Goal: Task Accomplishment & Management: Manage account settings

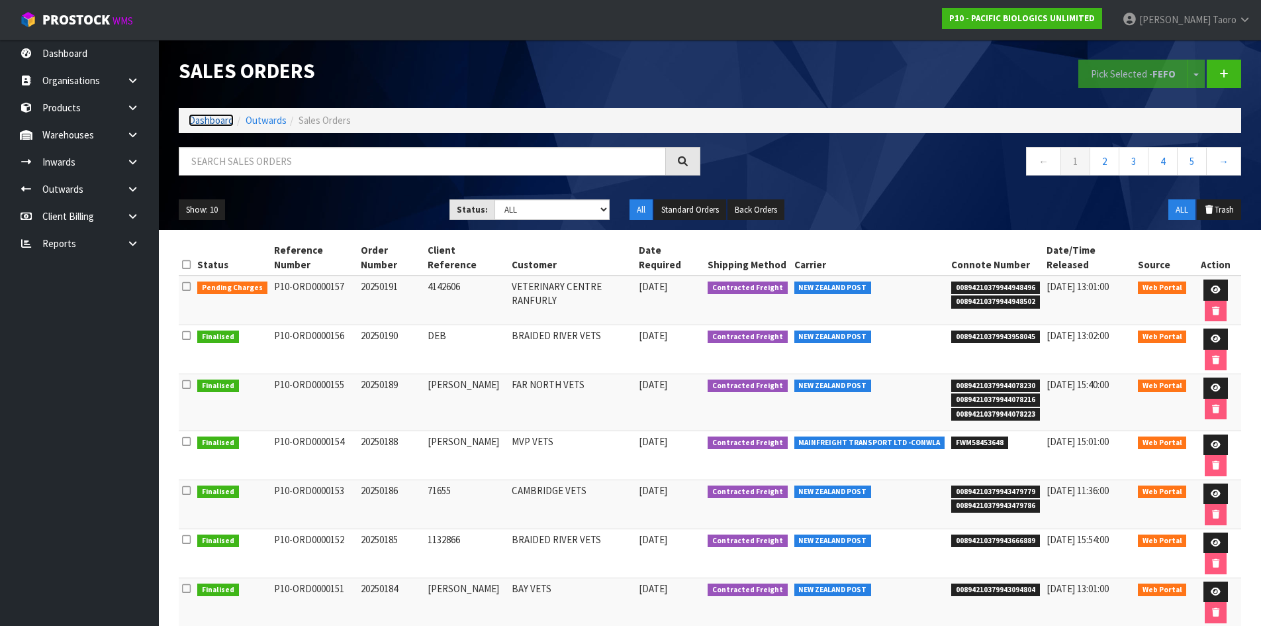
click at [201, 118] on link "Dashboard" at bounding box center [211, 120] width 45 height 13
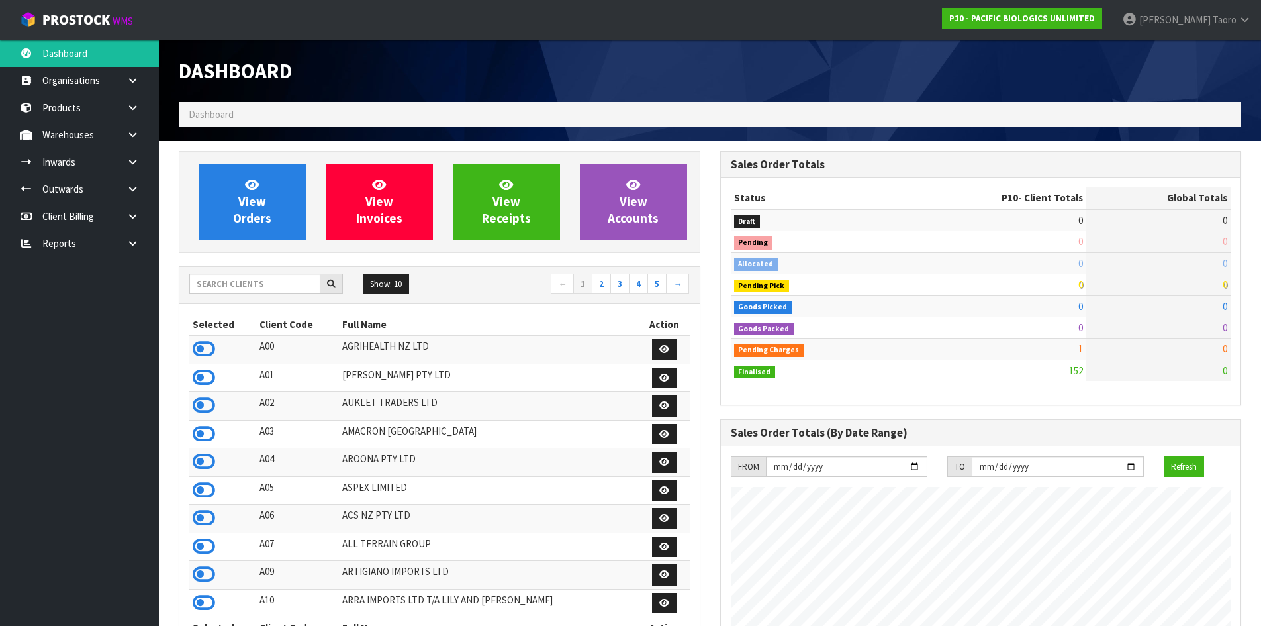
scroll to position [896, 541]
click at [253, 283] on input "text" at bounding box center [254, 283] width 131 height 21
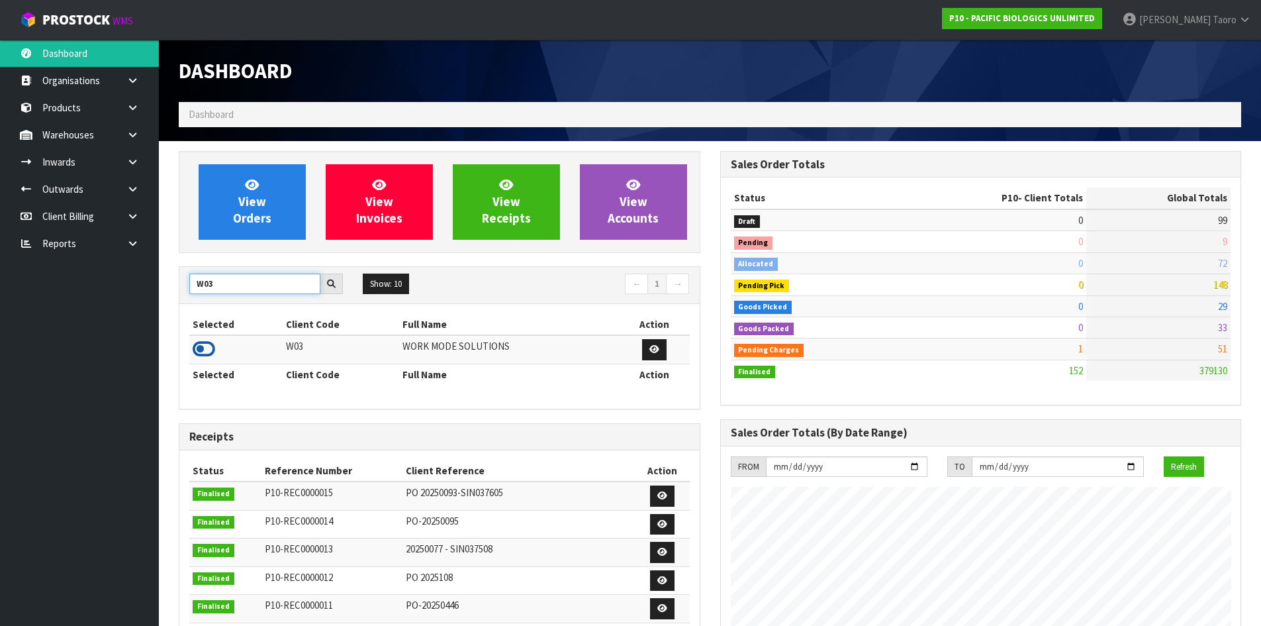
type input "W03"
click at [199, 352] on icon at bounding box center [204, 349] width 23 height 20
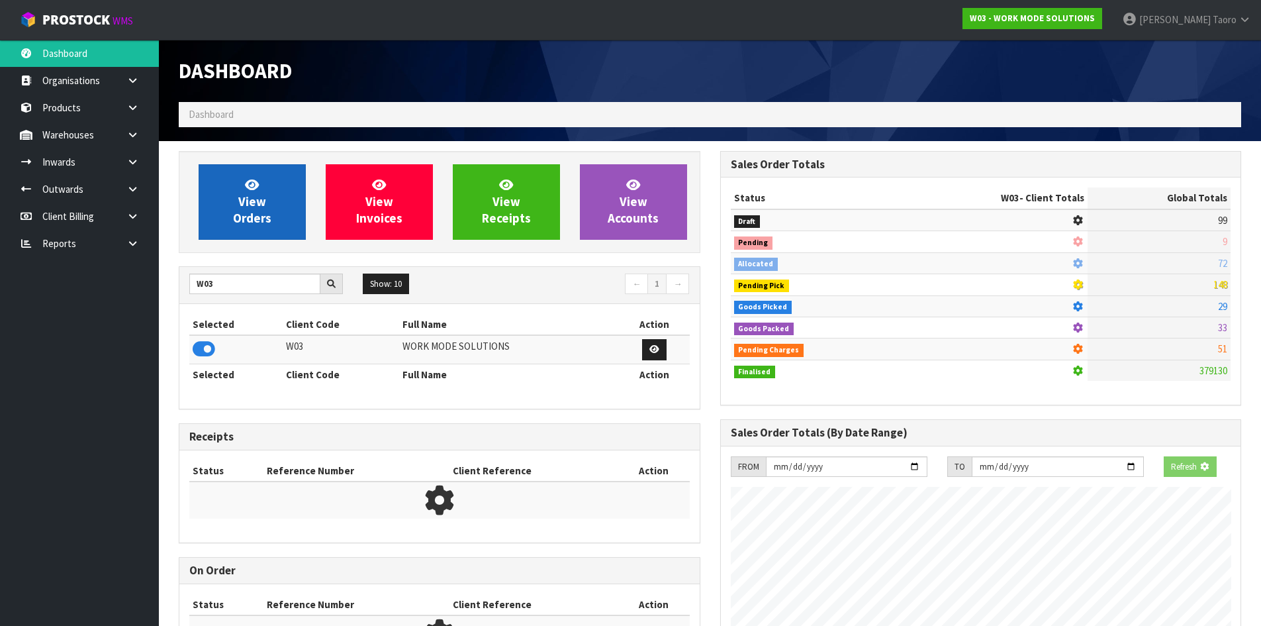
scroll to position [981, 541]
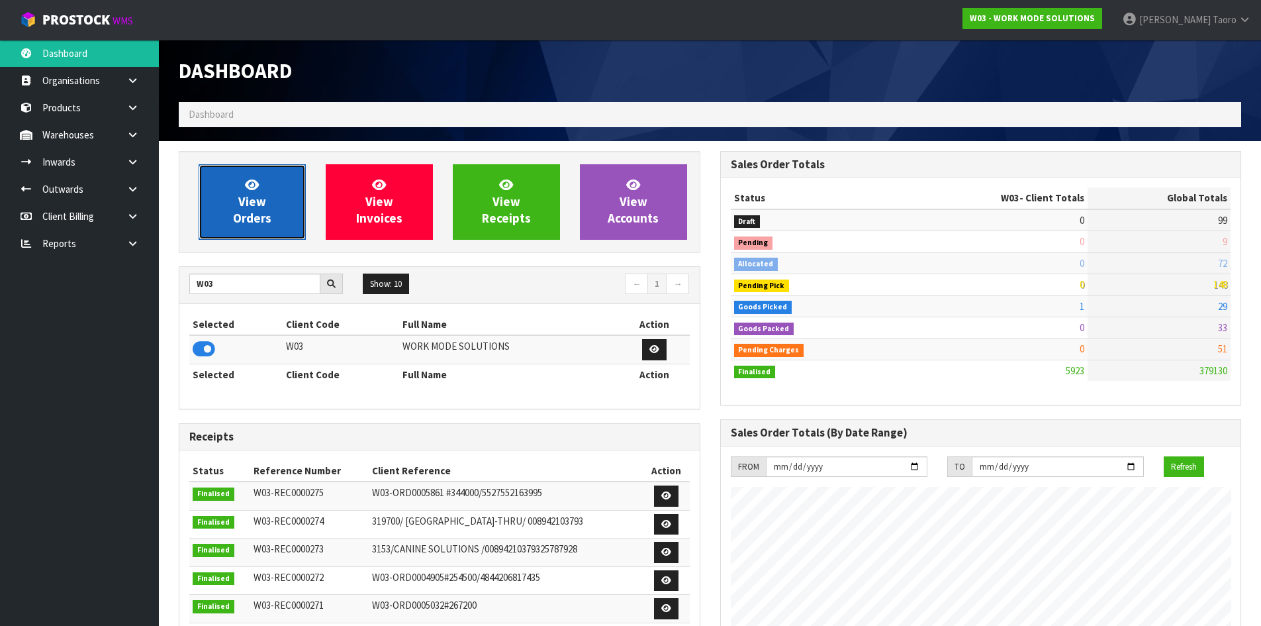
click at [232, 220] on link "View Orders" at bounding box center [252, 201] width 107 height 75
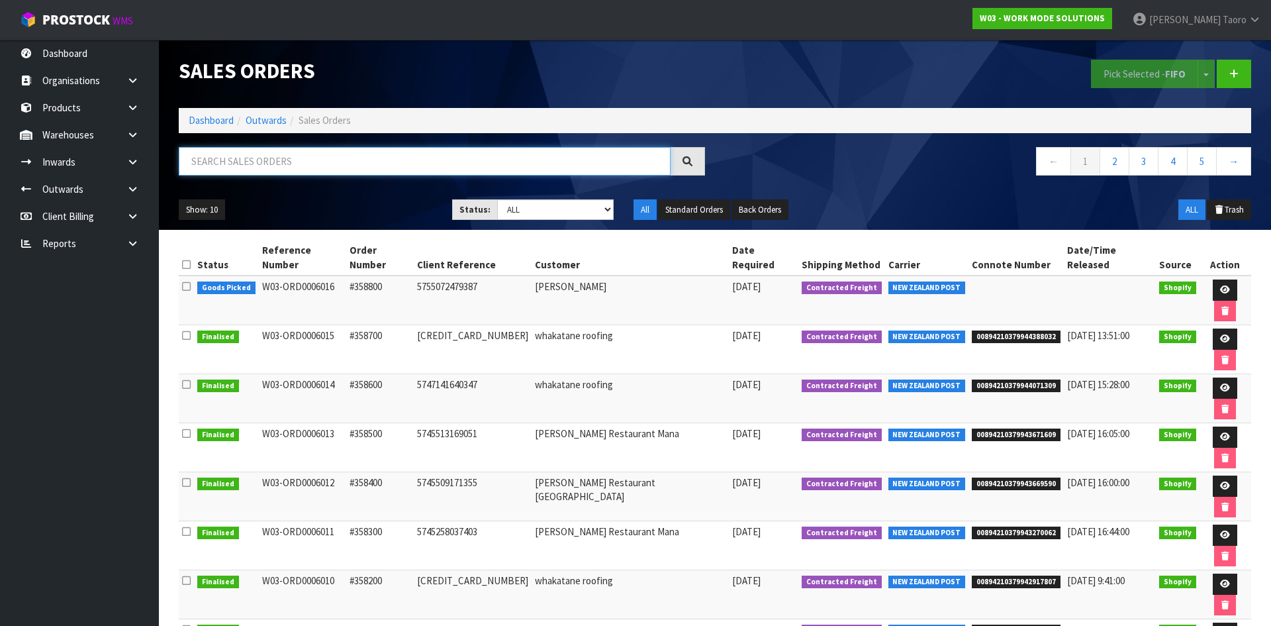
click at [210, 173] on input "text" at bounding box center [425, 161] width 492 height 28
type input "JOB-0410286"
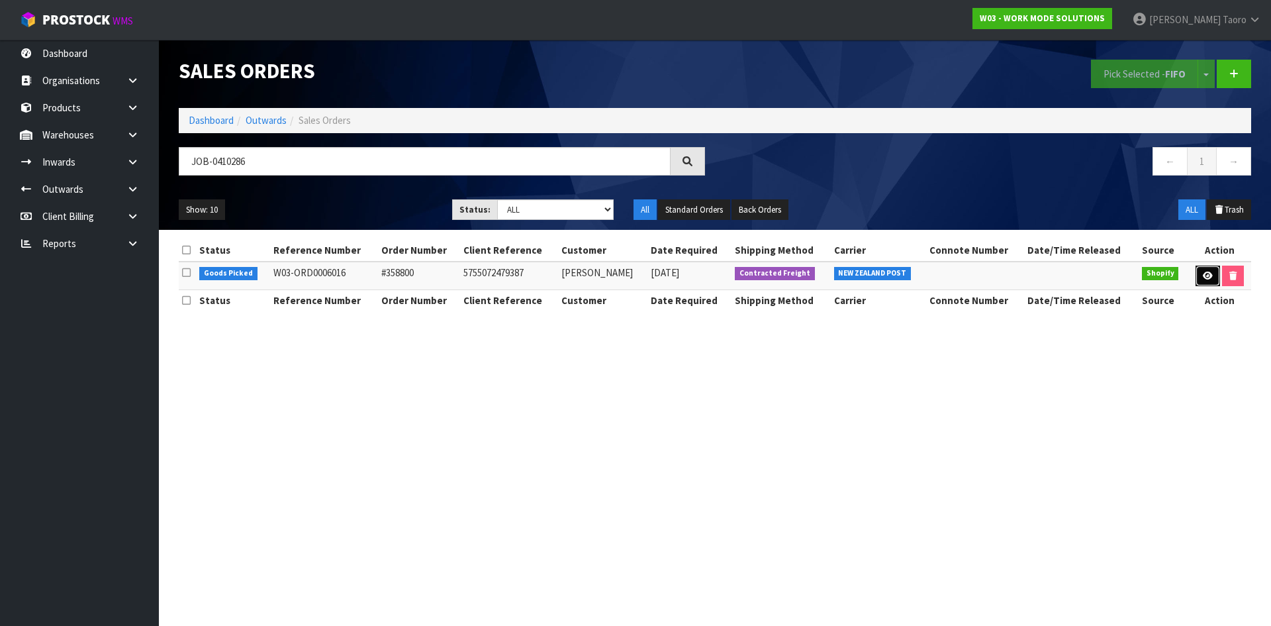
click at [1208, 281] on link at bounding box center [1208, 276] width 24 height 21
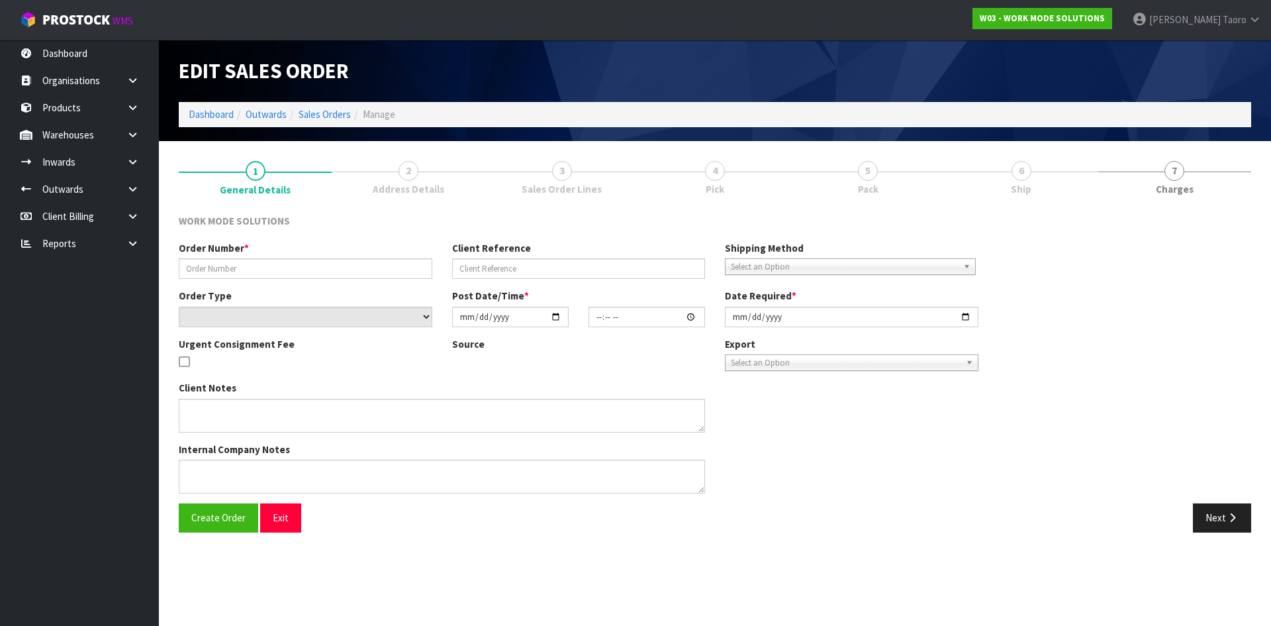
type input "#358800"
type input "5755072479387"
select select "number:0"
type input "[DATE]"
type input "09:18:29.000"
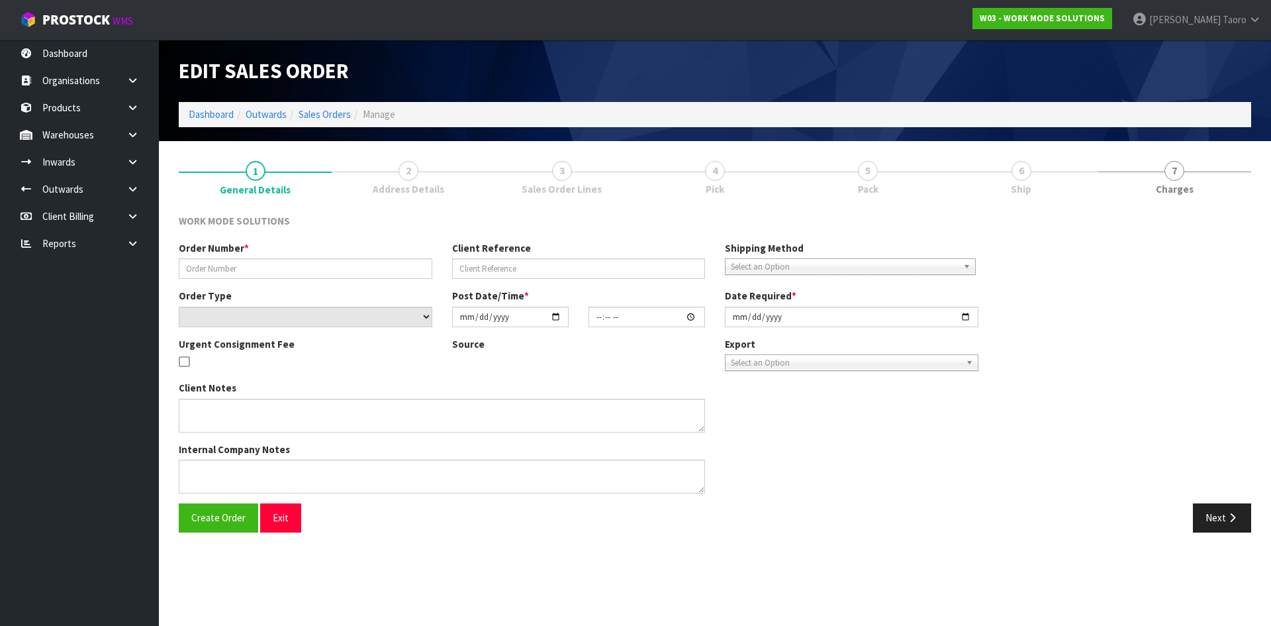
type input "[DATE]"
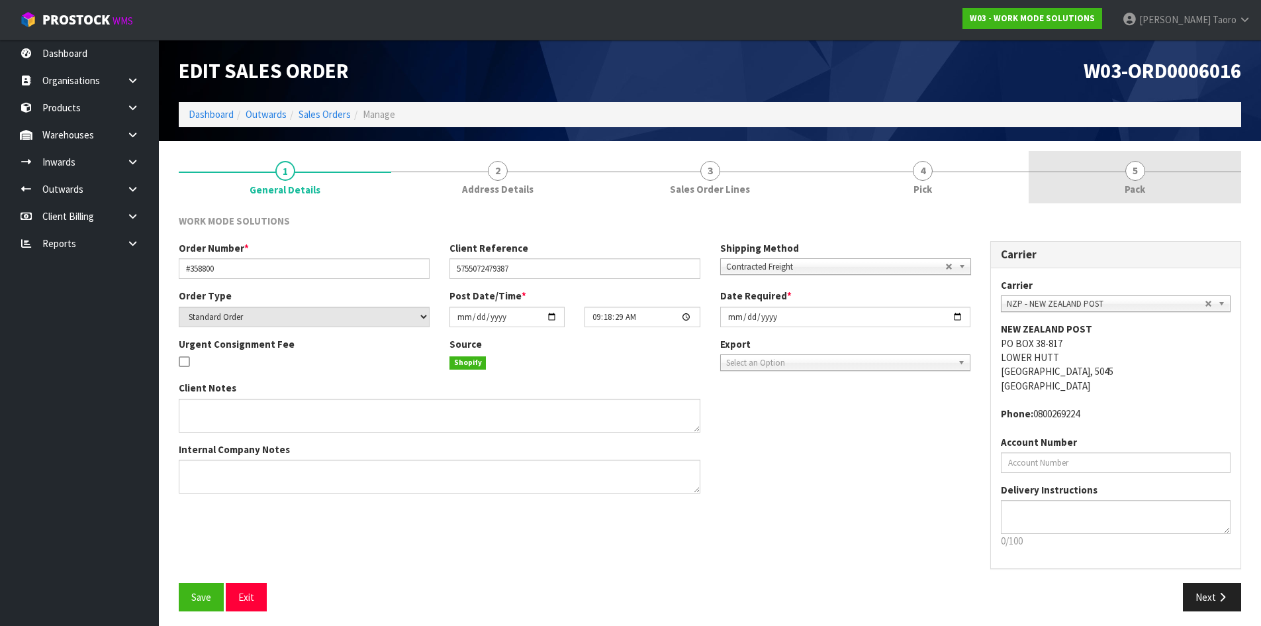
click at [1129, 184] on span "Pack" at bounding box center [1135, 189] width 21 height 14
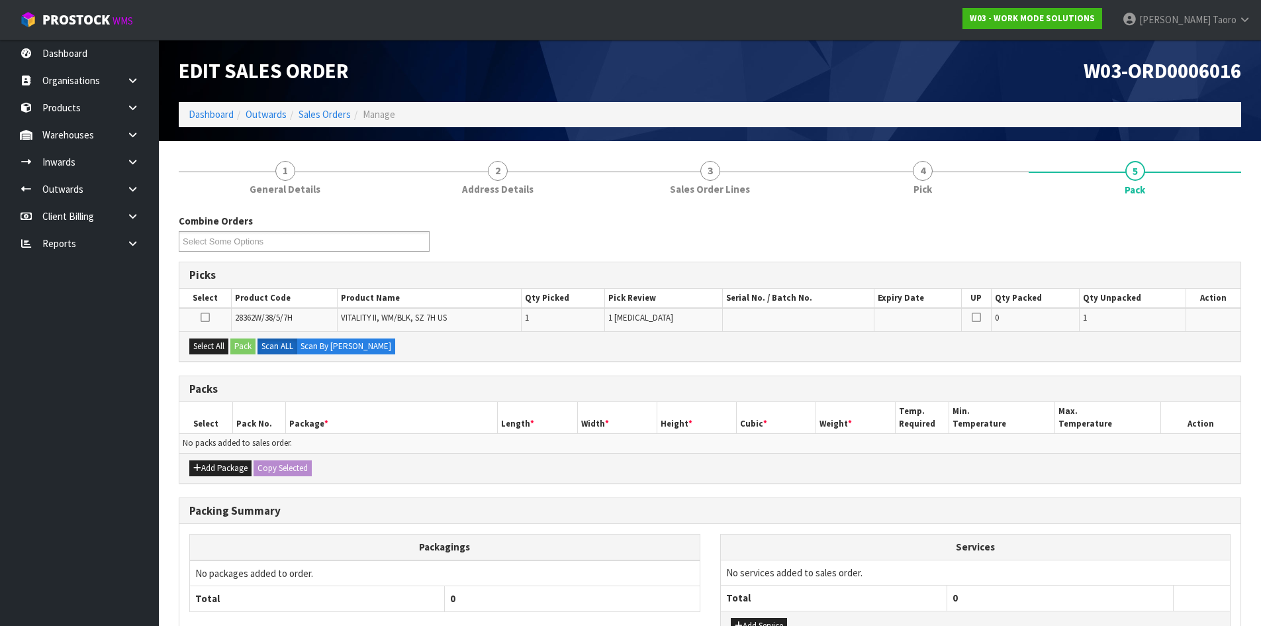
click at [978, 78] on h1 "W03-ORD0006016" at bounding box center [981, 71] width 522 height 23
click at [889, 374] on div "Combine Orders W03-ORD0006016 Select Some Options Picks Select Product Code Pro…" at bounding box center [710, 466] width 1063 height 505
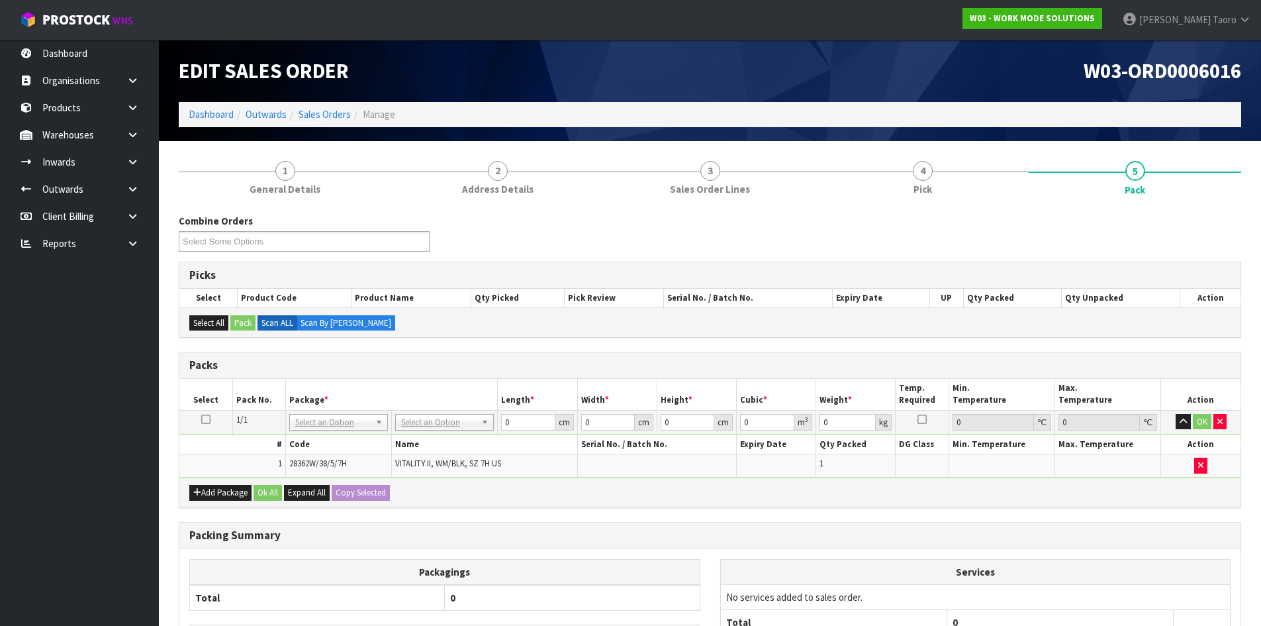
click at [600, 224] on div "Combine Orders W03-ORD0006016 Select Some Options" at bounding box center [710, 238] width 1083 height 48
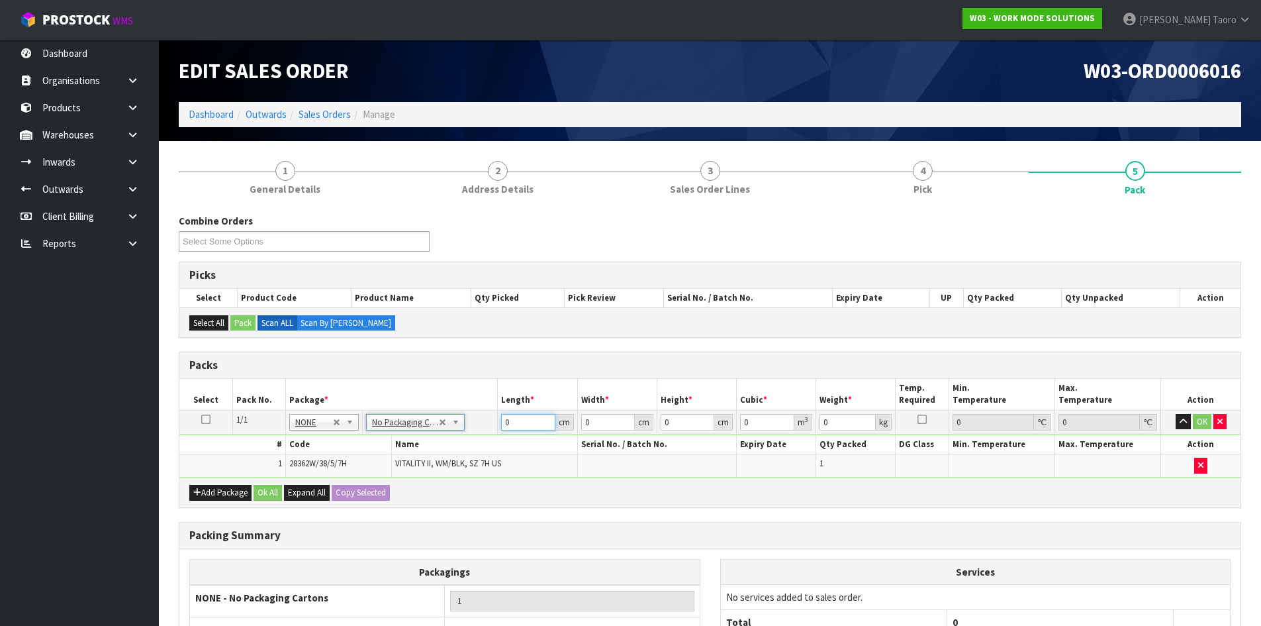
click at [515, 424] on input "0" at bounding box center [528, 422] width 54 height 17
type input "33"
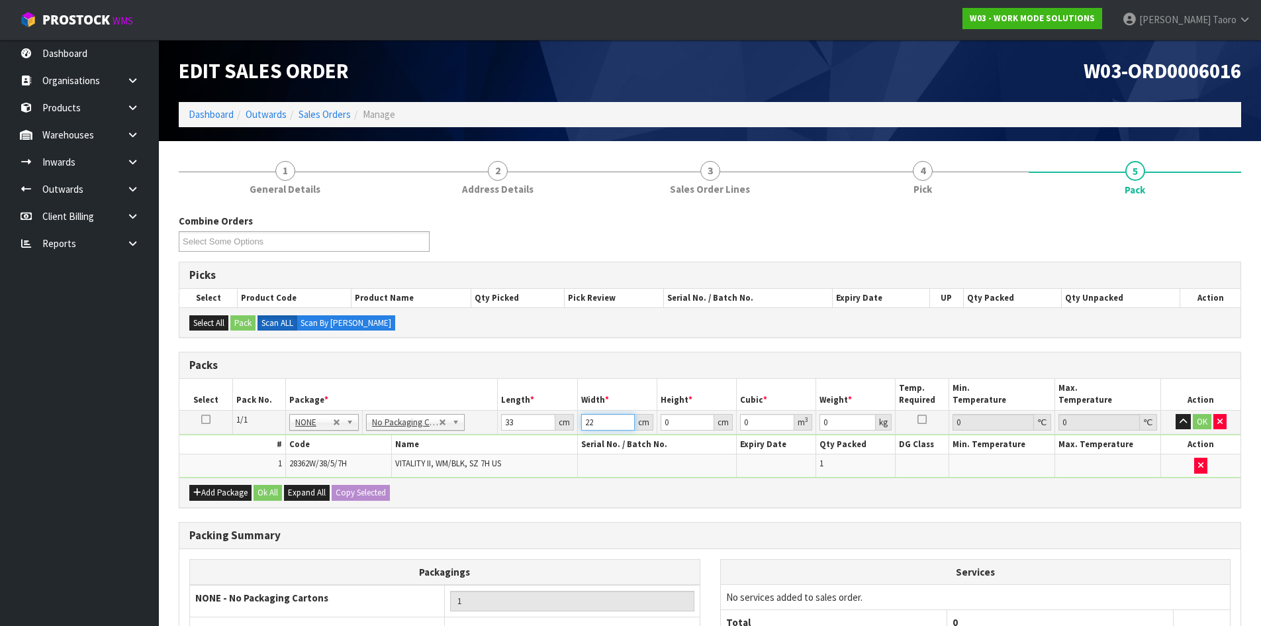
type input "22"
type input "1"
type input "0.000726"
type input "13"
type input "0.009438"
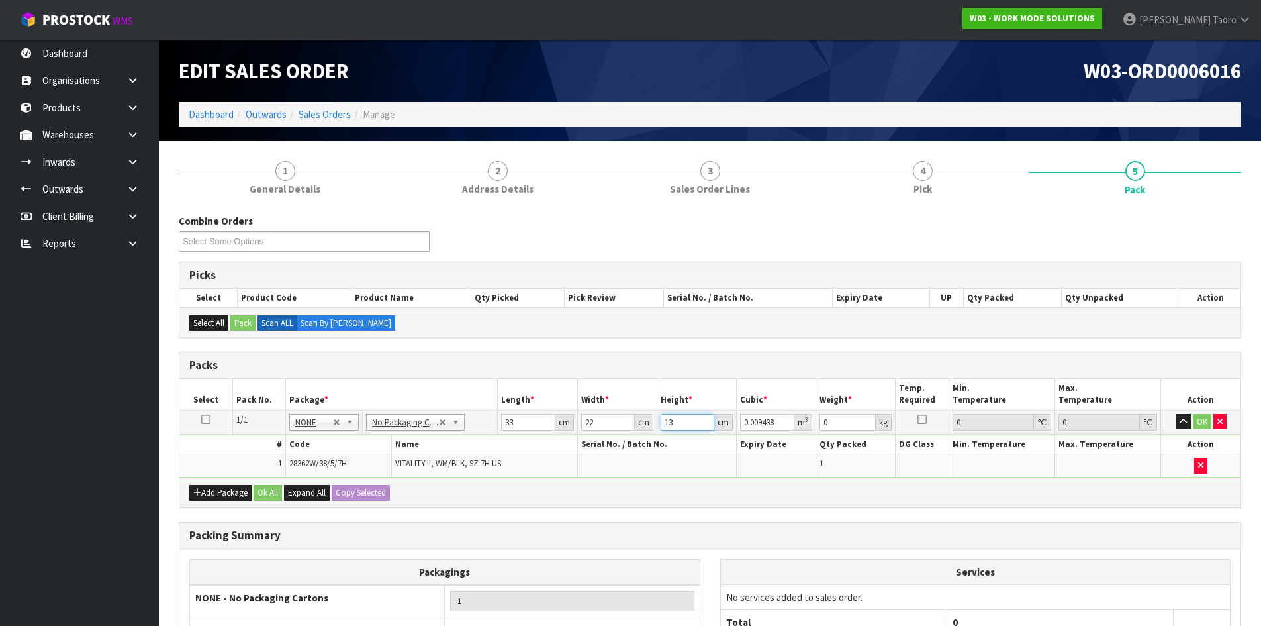
type input "13"
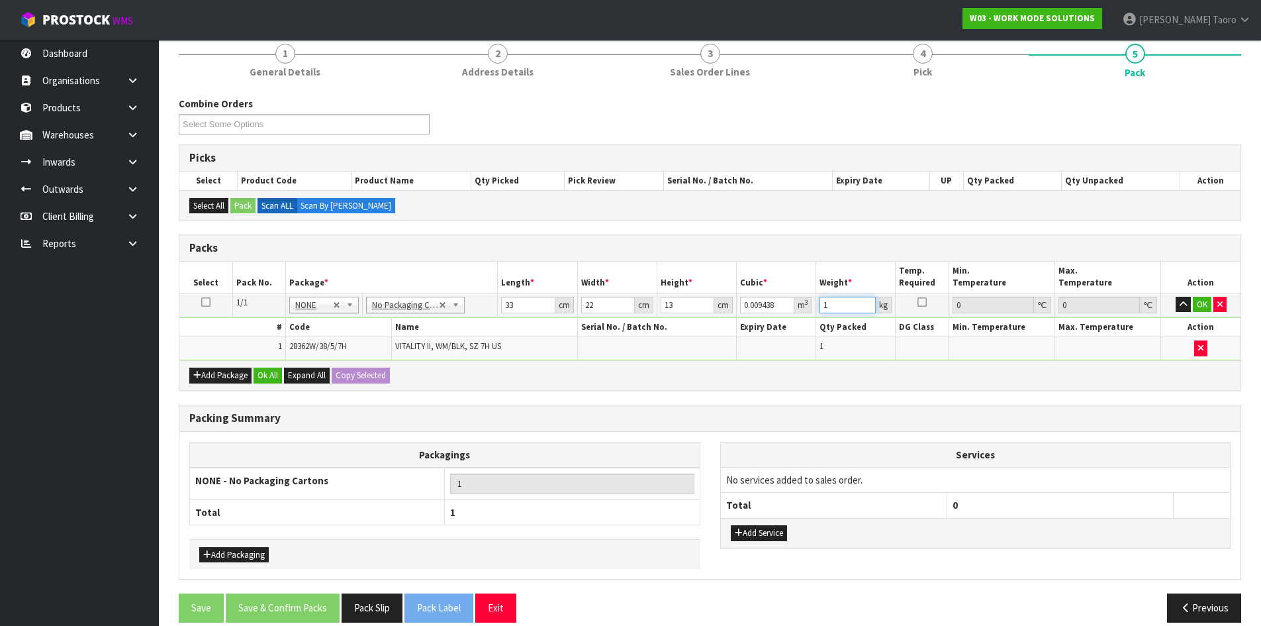
scroll to position [134, 0]
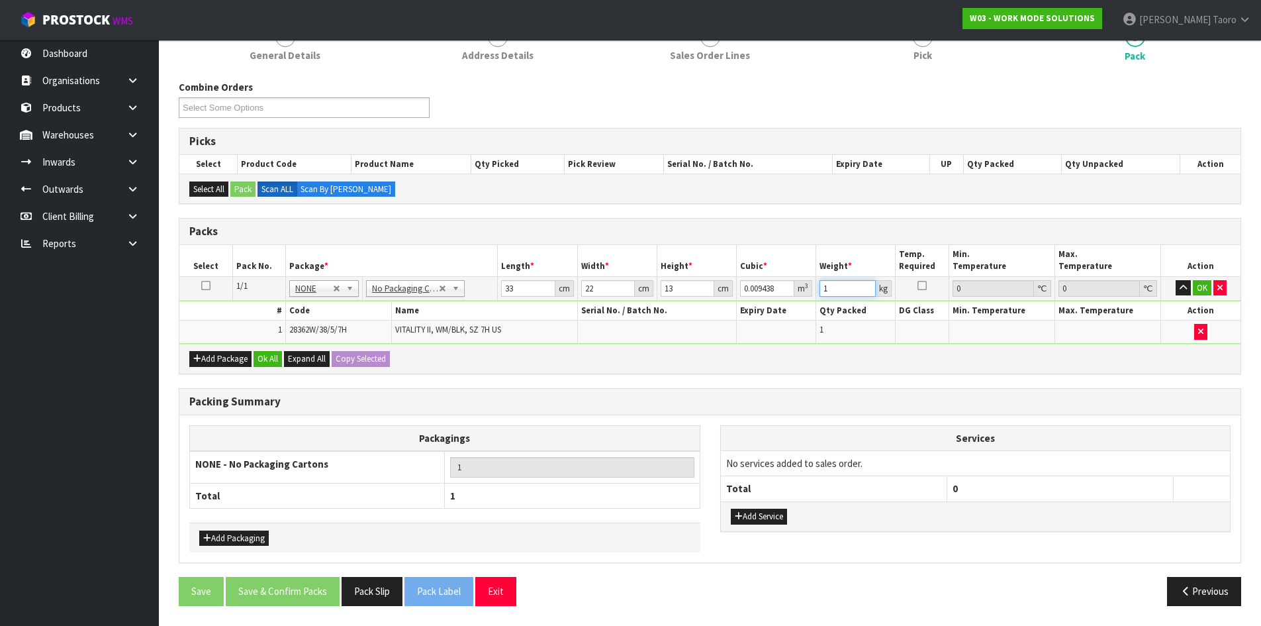
type input "1"
click at [755, 516] on button "Add Service" at bounding box center [759, 517] width 56 height 16
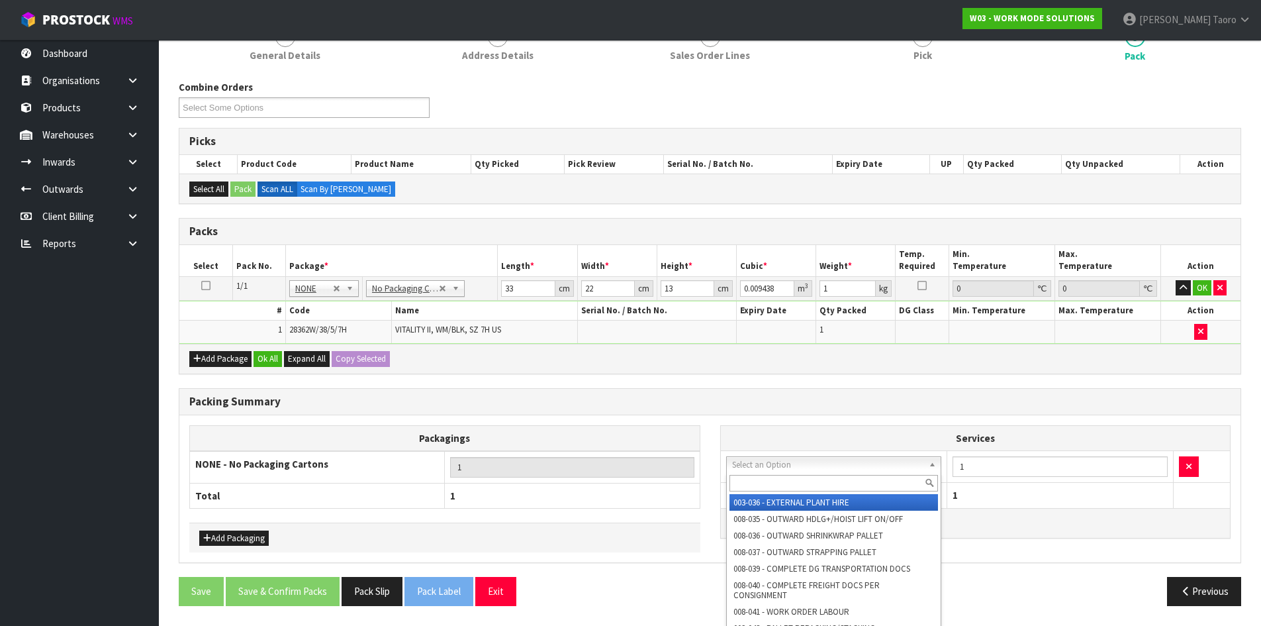
click at [773, 483] on input "text" at bounding box center [834, 483] width 209 height 17
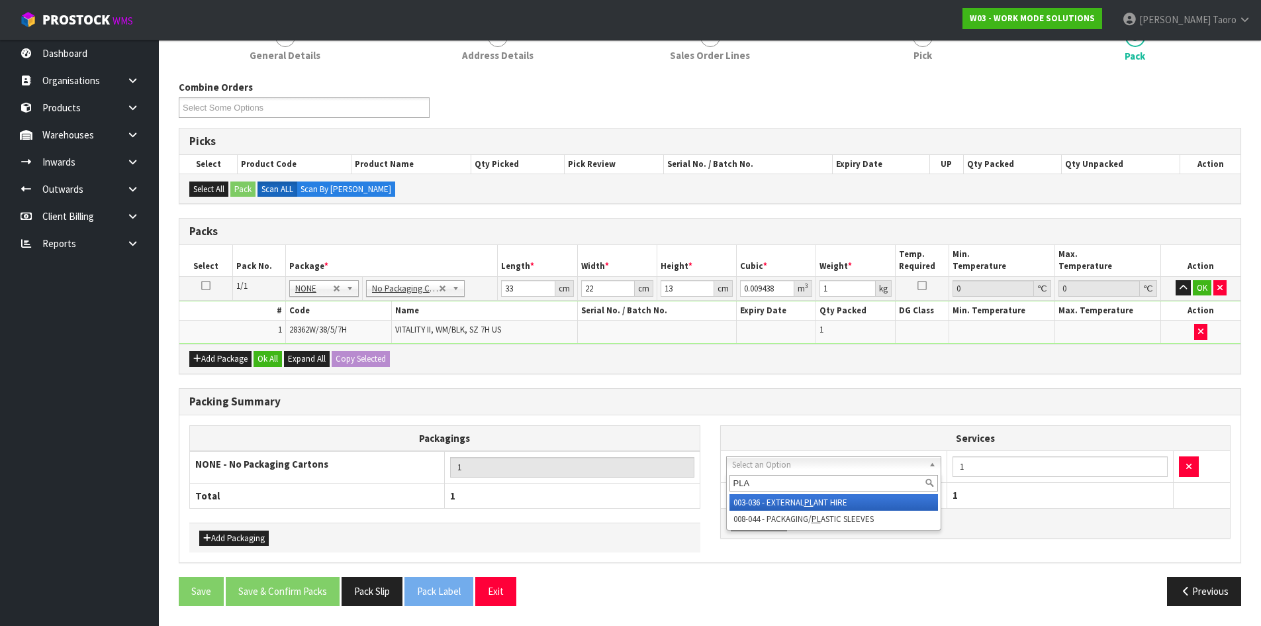
type input "PLAS"
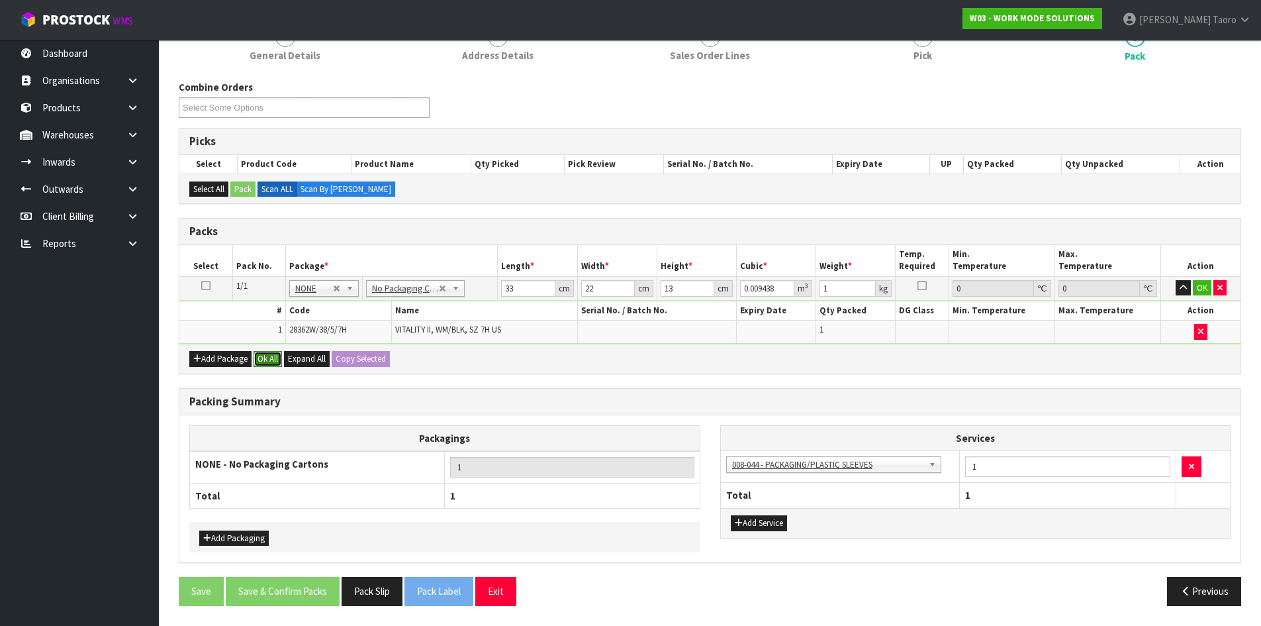
click at [271, 355] on button "Ok All" at bounding box center [268, 359] width 28 height 16
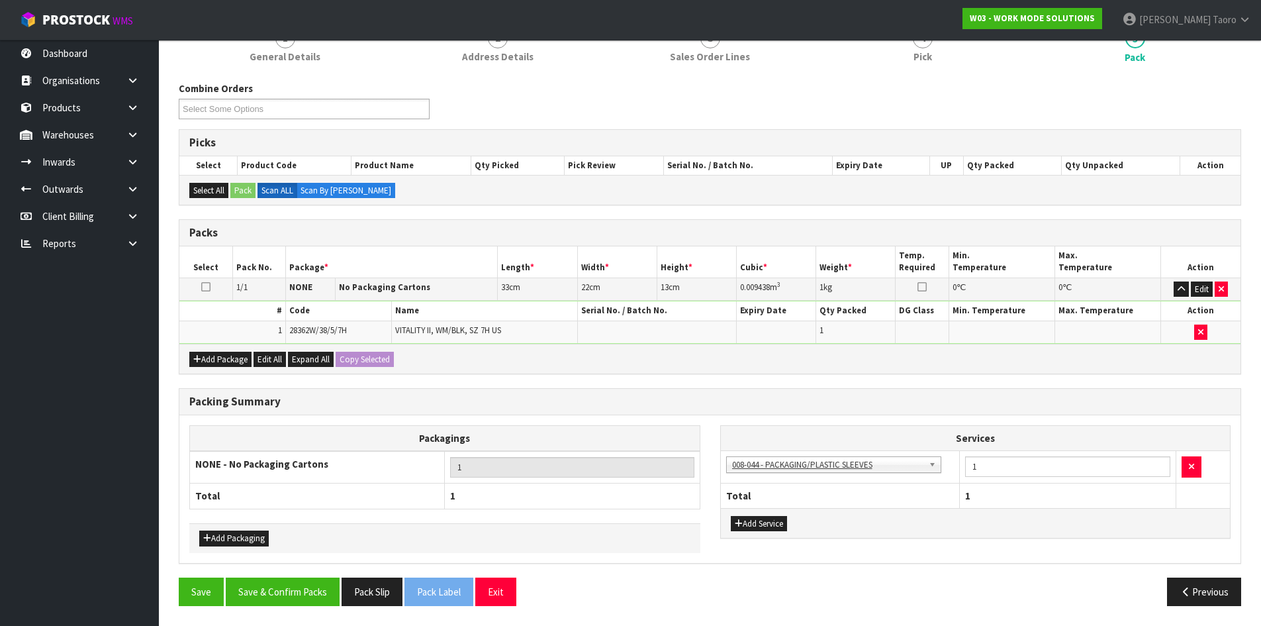
scroll to position [132, 0]
click at [285, 588] on button "Save & Confirm Packs" at bounding box center [283, 591] width 114 height 28
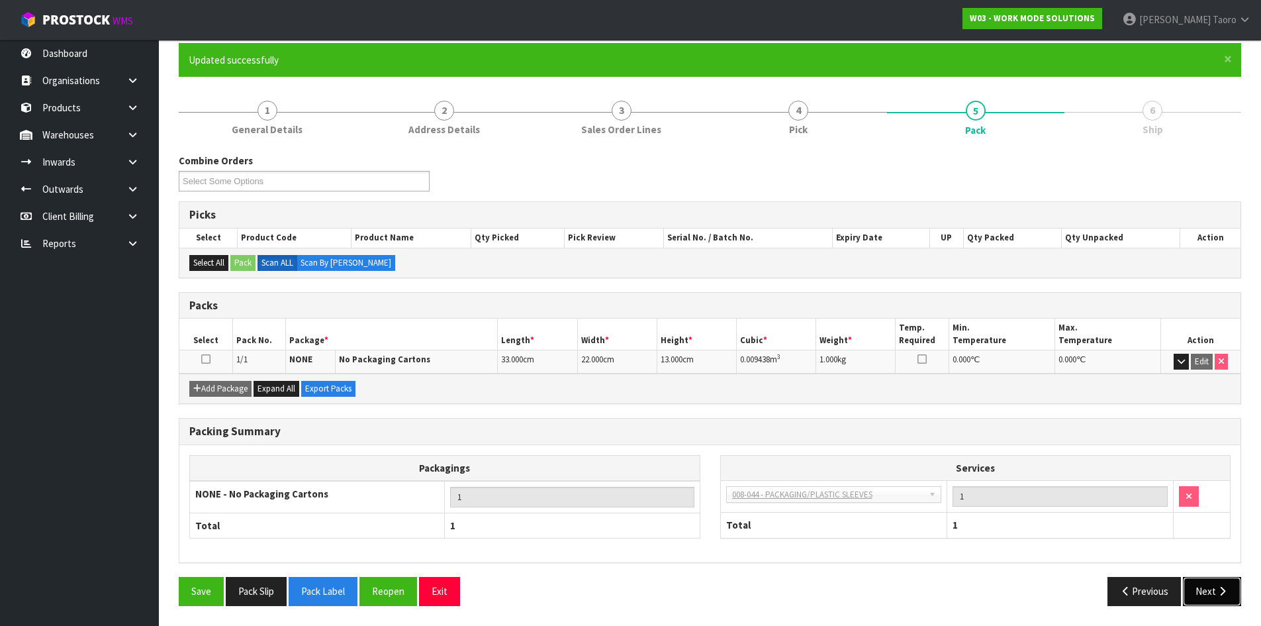
click at [1220, 591] on icon "button" at bounding box center [1222, 591] width 13 height 10
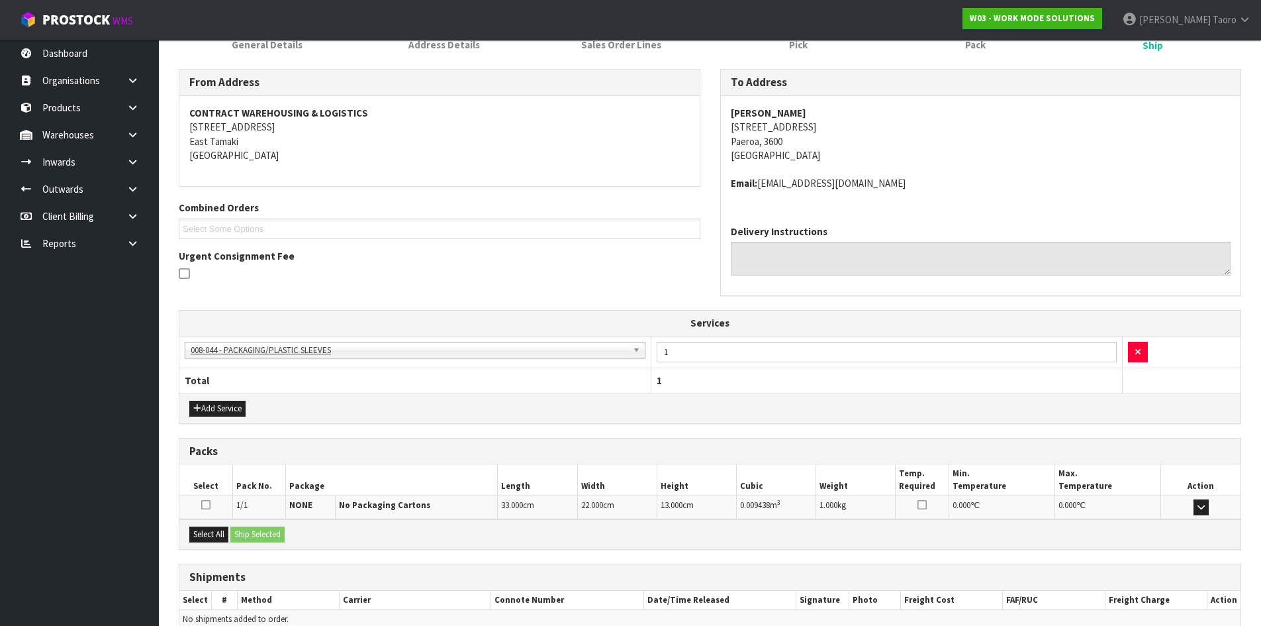
scroll to position [259, 0]
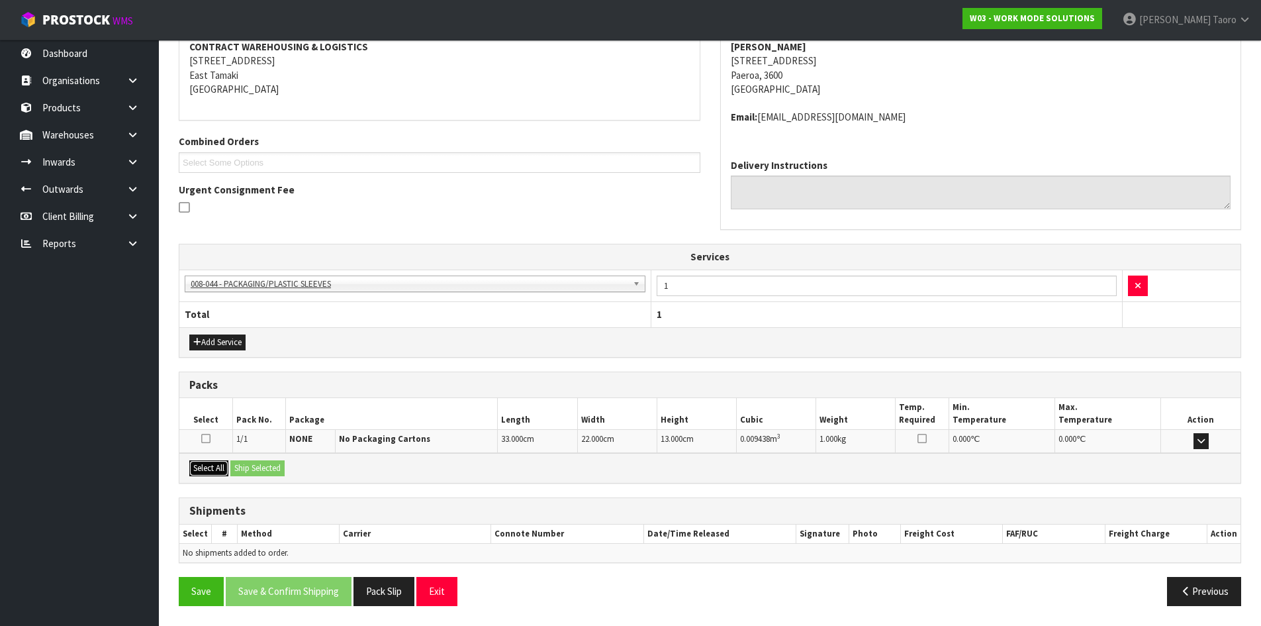
drag, startPoint x: 211, startPoint y: 471, endPoint x: 222, endPoint y: 471, distance: 11.3
click at [216, 471] on button "Select All" at bounding box center [208, 468] width 39 height 16
click at [249, 468] on button "Ship Selected" at bounding box center [257, 468] width 54 height 16
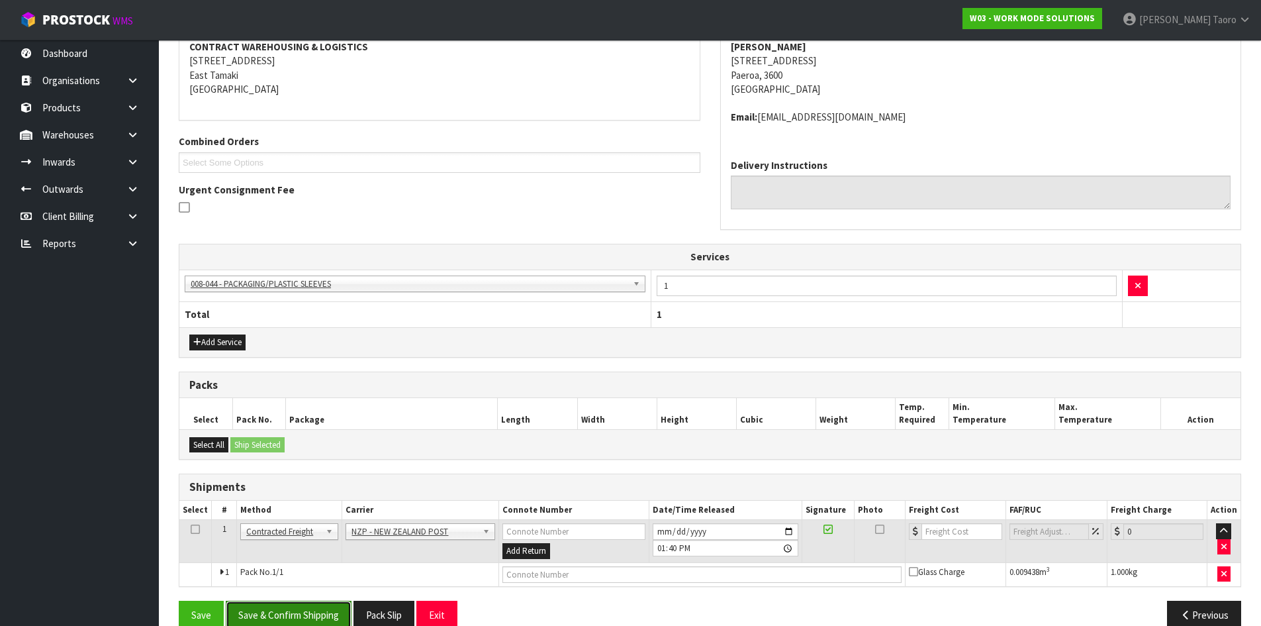
click at [316, 624] on button "Save & Confirm Shipping" at bounding box center [289, 615] width 126 height 28
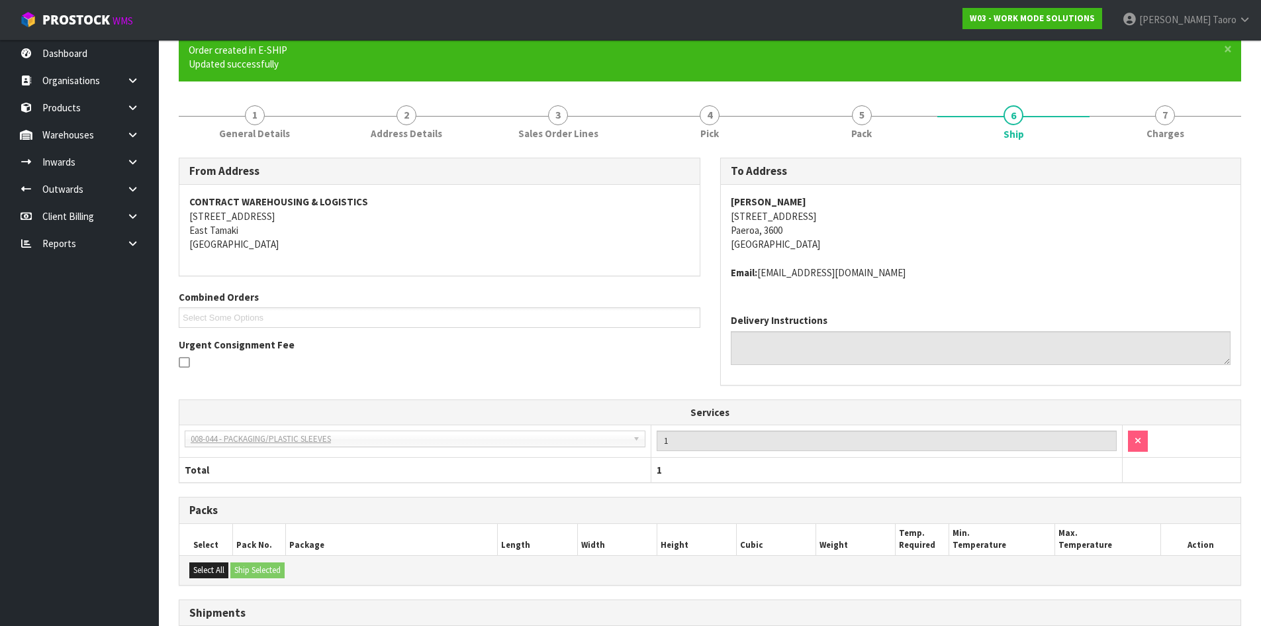
scroll to position [264, 0]
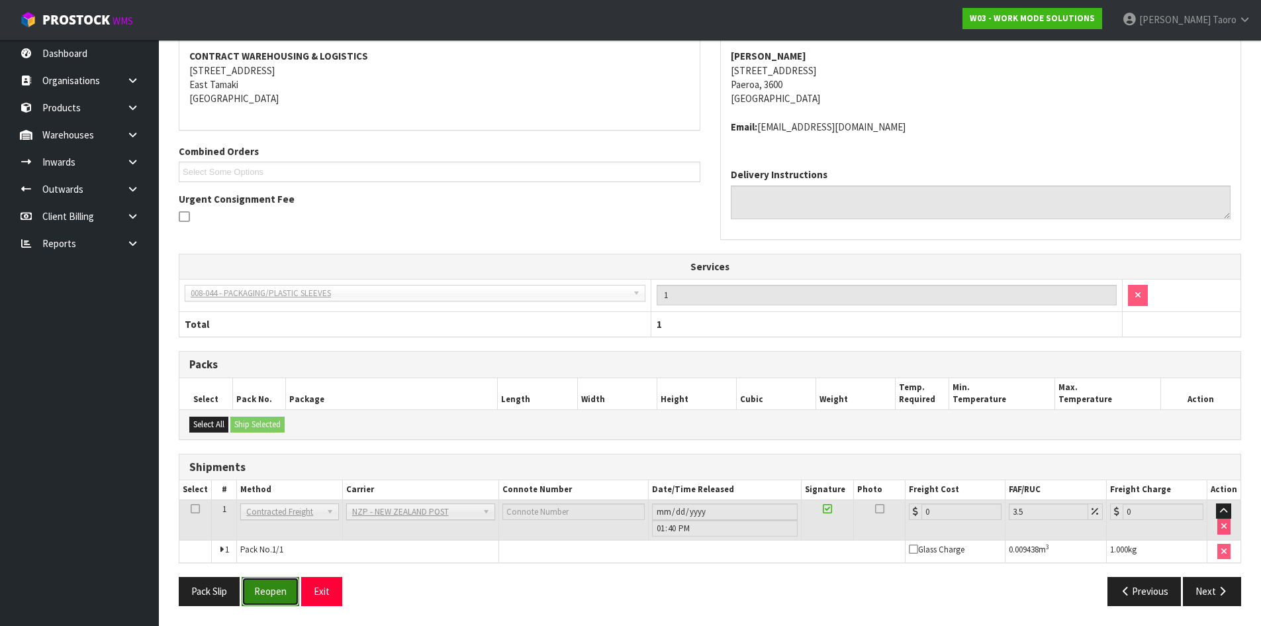
click at [285, 587] on button "Reopen" at bounding box center [271, 591] width 58 height 28
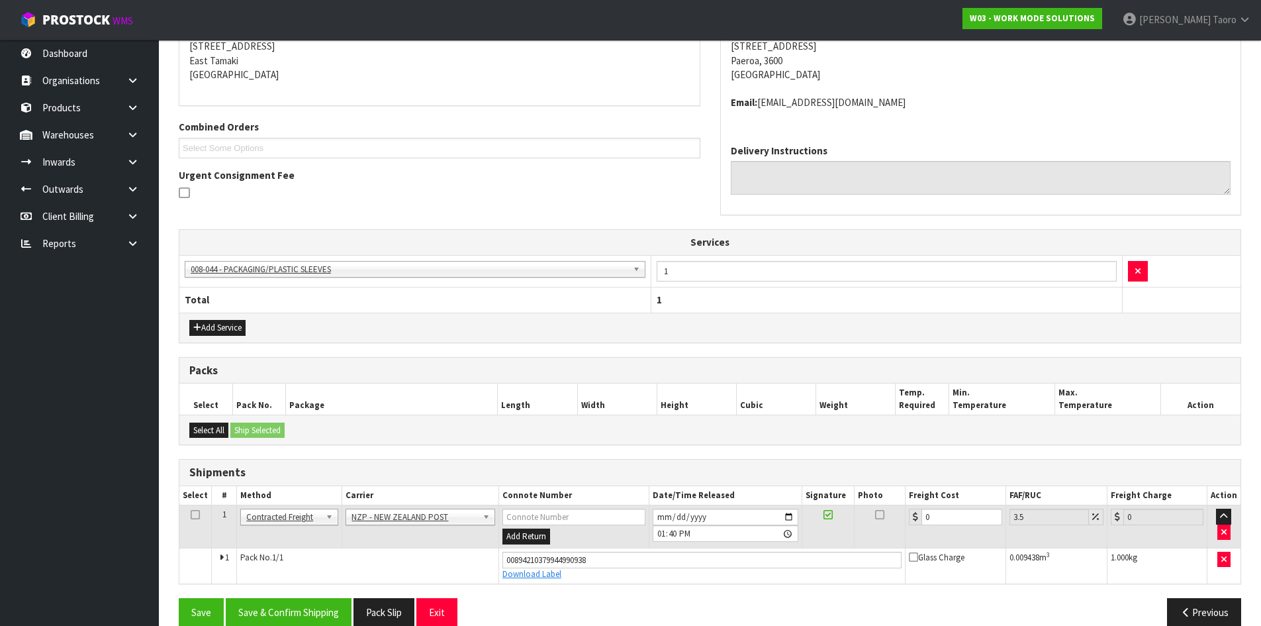
scroll to position [295, 0]
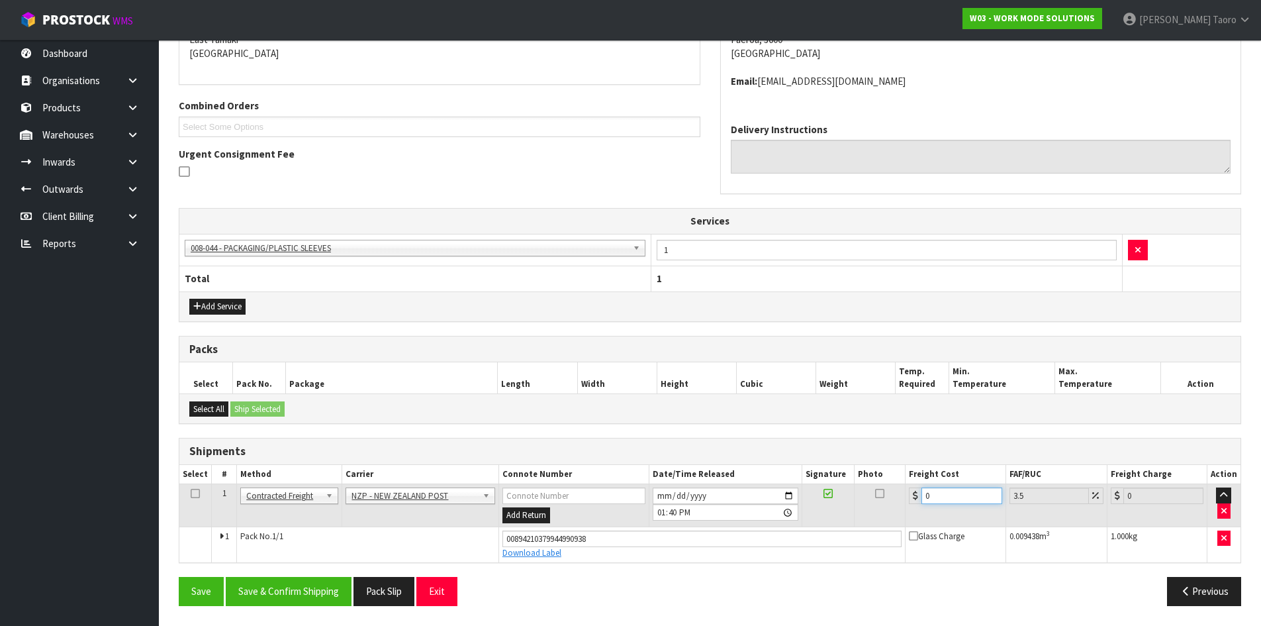
click at [938, 495] on input "0" at bounding box center [962, 495] width 80 height 17
type input "7"
type input "7.24"
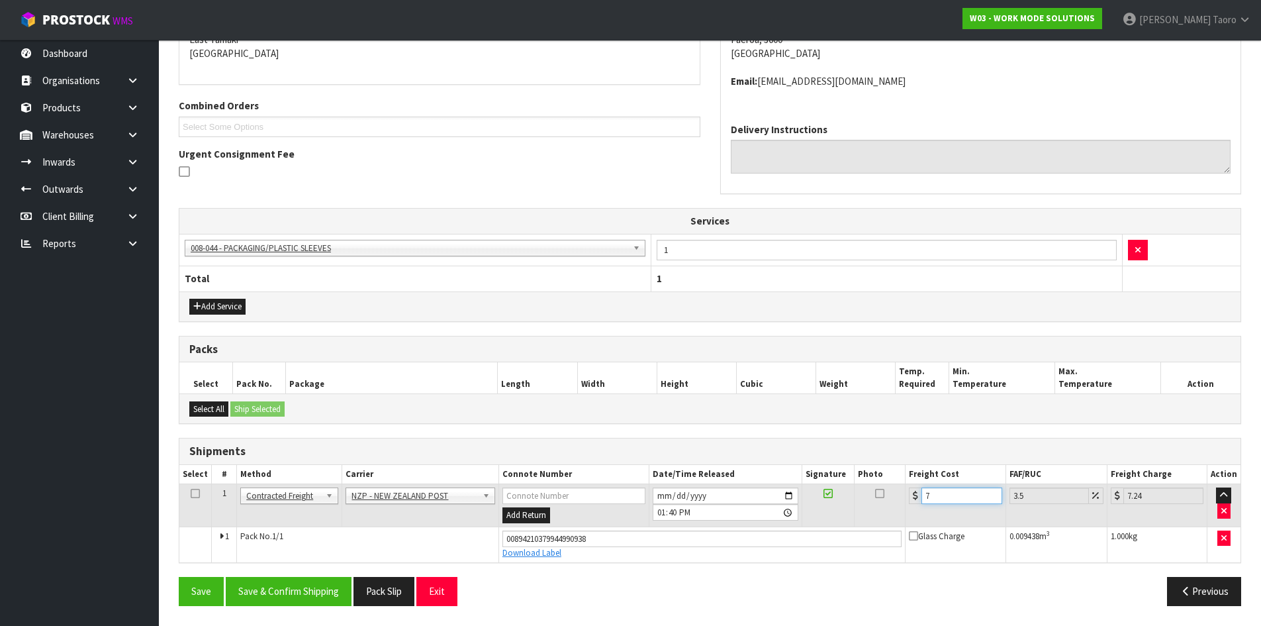
type input "7.3"
type input "7.56"
type input "7.31"
type input "7.57"
type input "7.31"
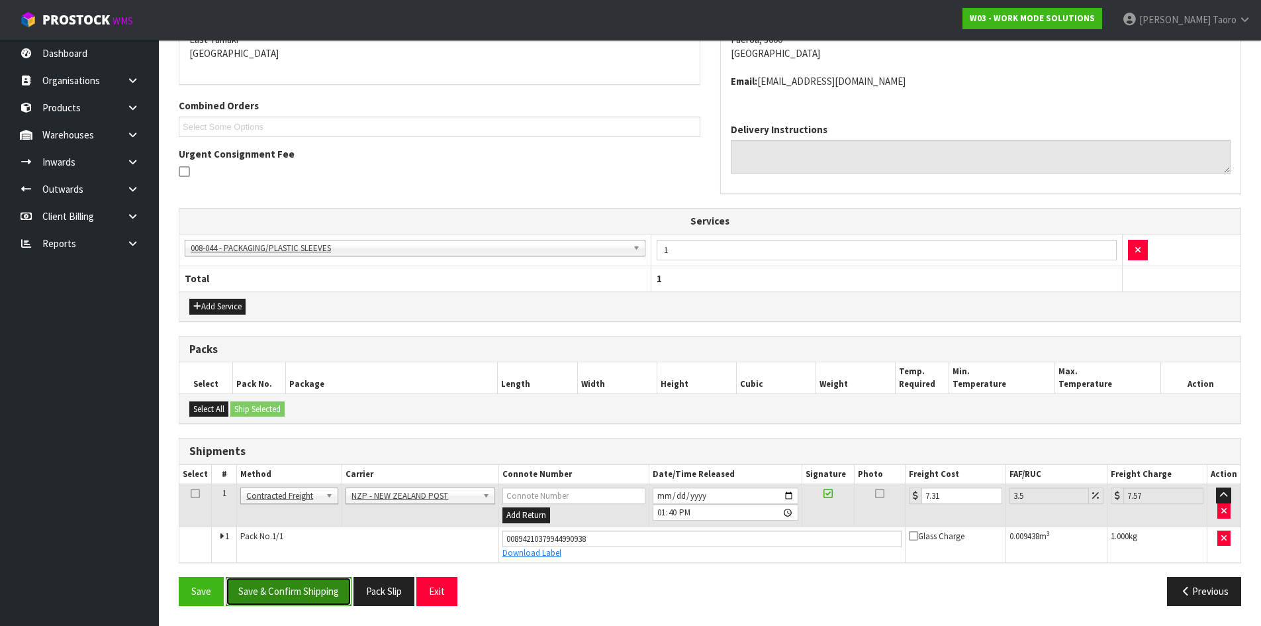
click at [300, 587] on button "Save & Confirm Shipping" at bounding box center [289, 591] width 126 height 28
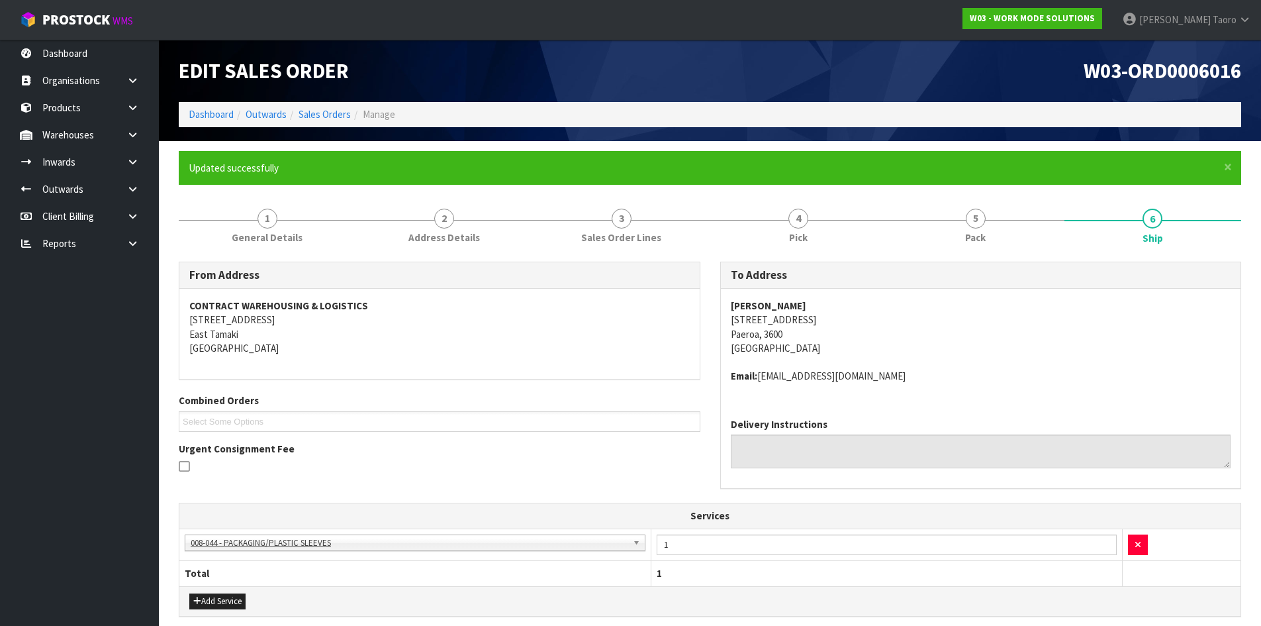
scroll to position [258, 0]
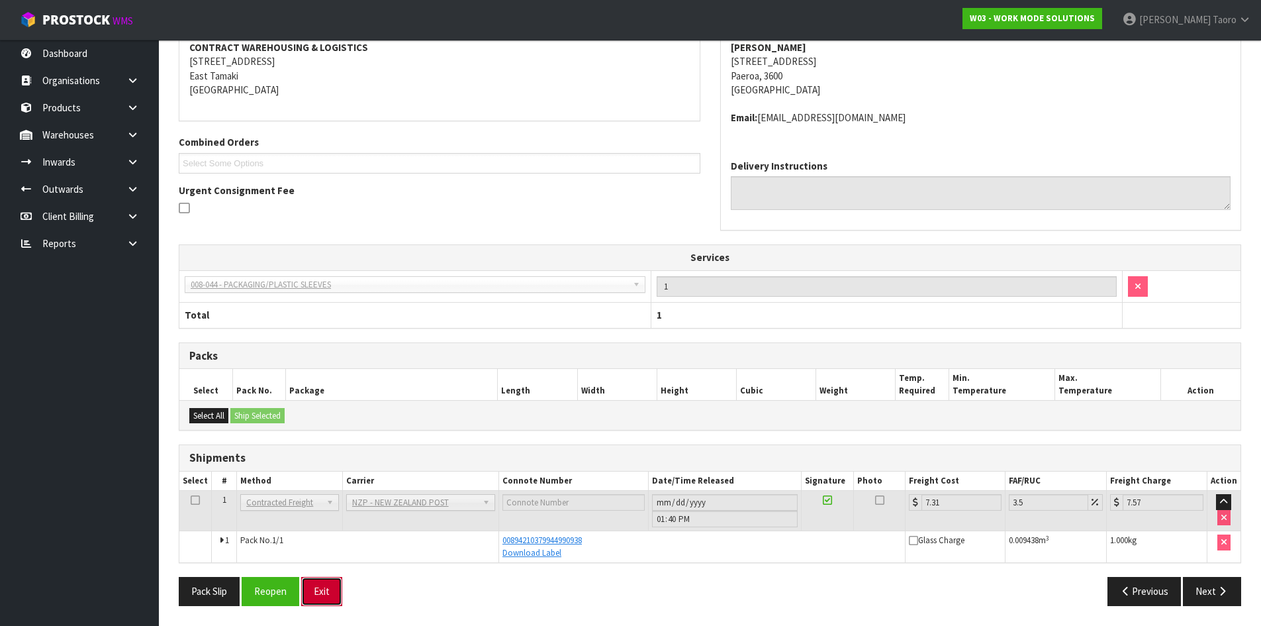
click at [332, 580] on button "Exit" at bounding box center [321, 591] width 41 height 28
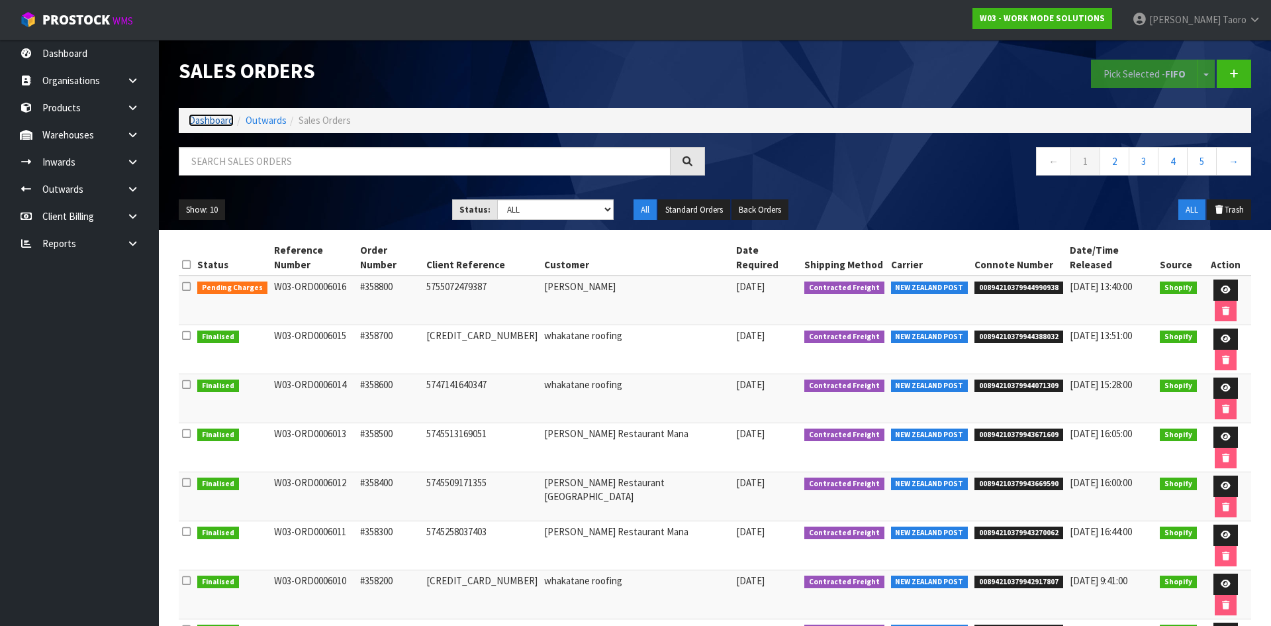
click at [218, 119] on link "Dashboard" at bounding box center [211, 120] width 45 height 13
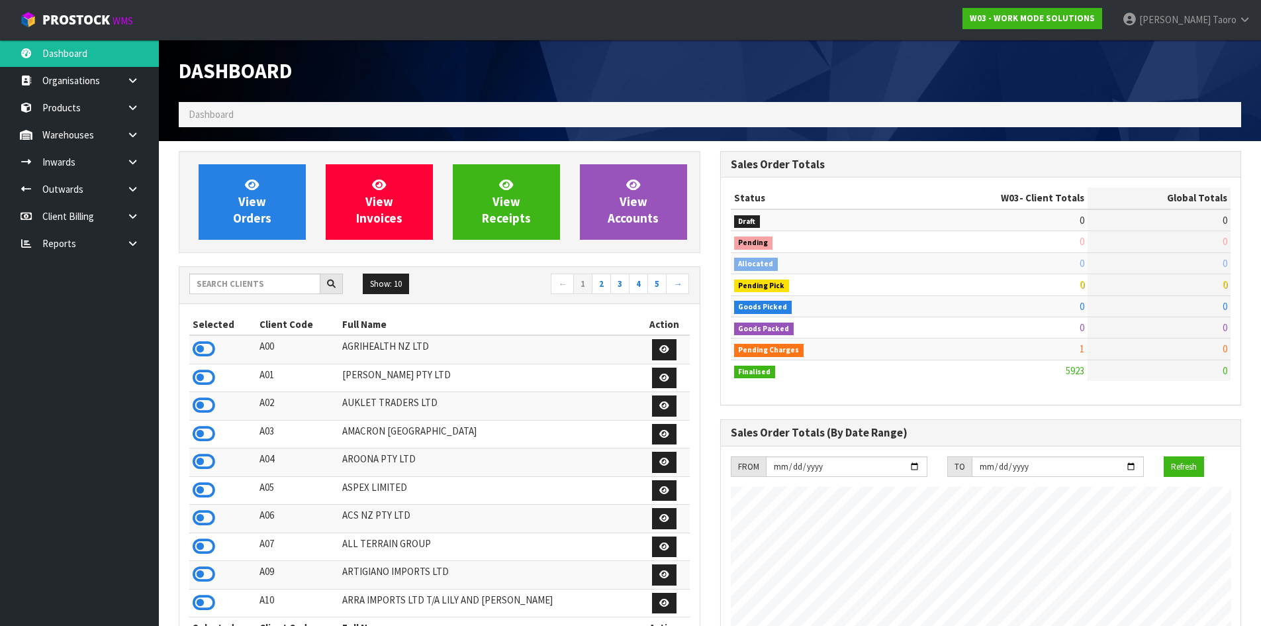
scroll to position [981, 541]
click at [307, 283] on input "text" at bounding box center [254, 283] width 131 height 21
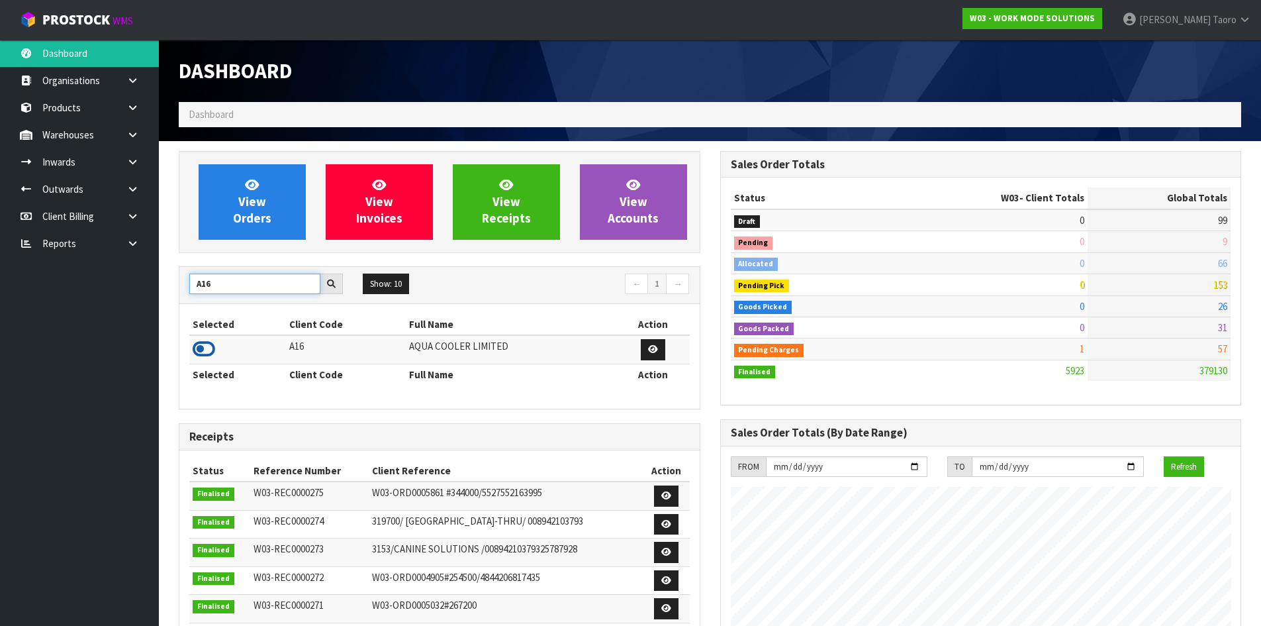
type input "A16"
click at [201, 346] on icon at bounding box center [204, 349] width 23 height 20
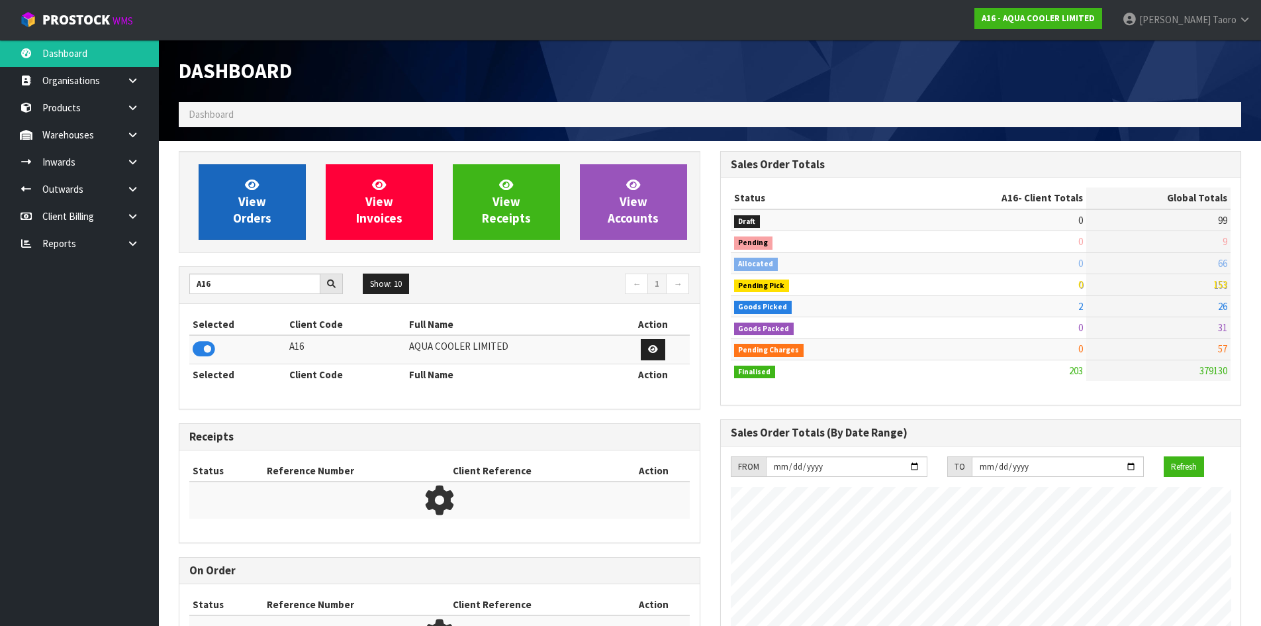
scroll to position [909, 541]
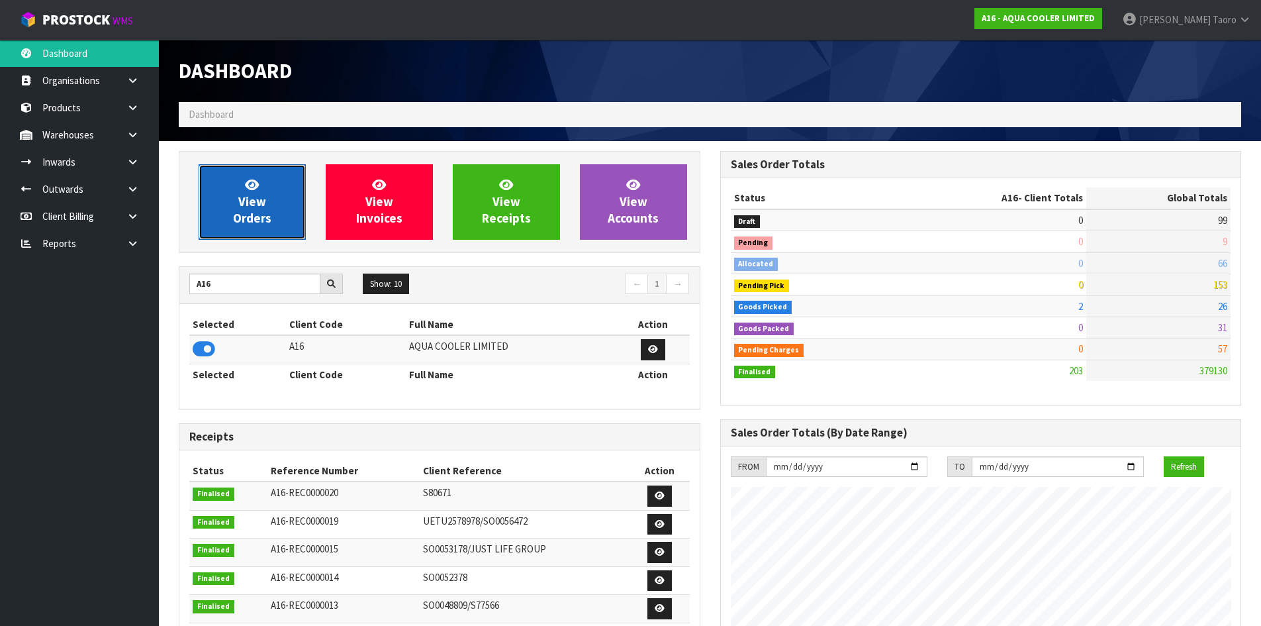
click at [264, 207] on span "View Orders" at bounding box center [252, 202] width 38 height 50
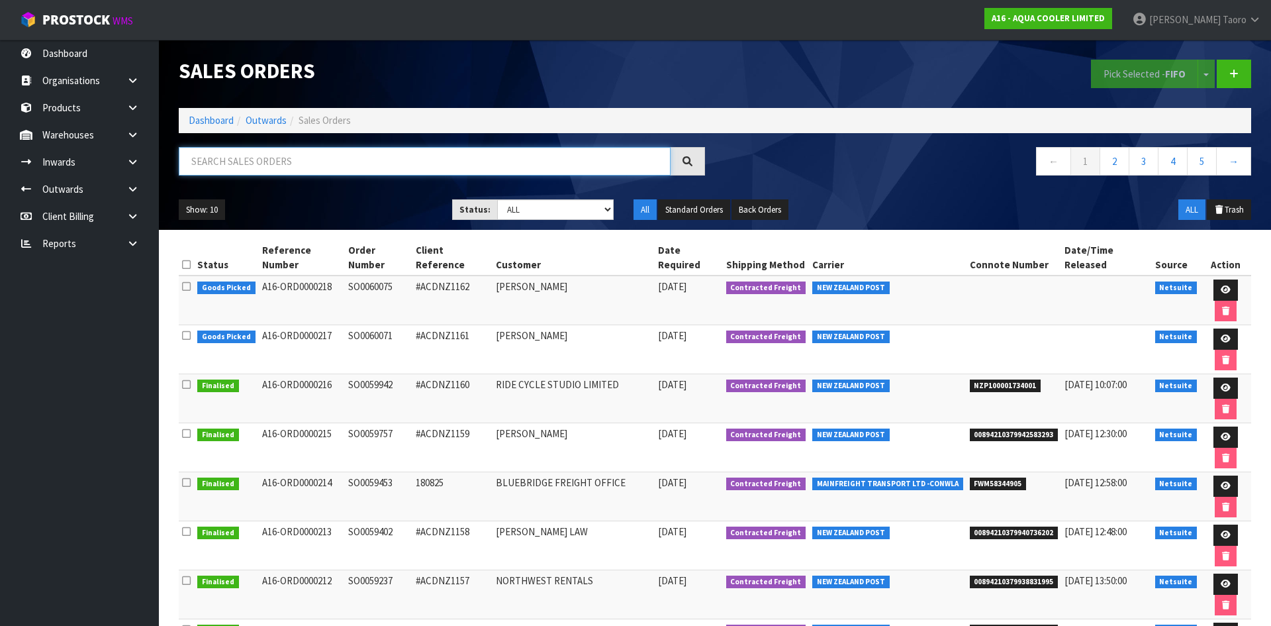
click at [276, 166] on input "text" at bounding box center [425, 161] width 492 height 28
type input "JOB-0410262"
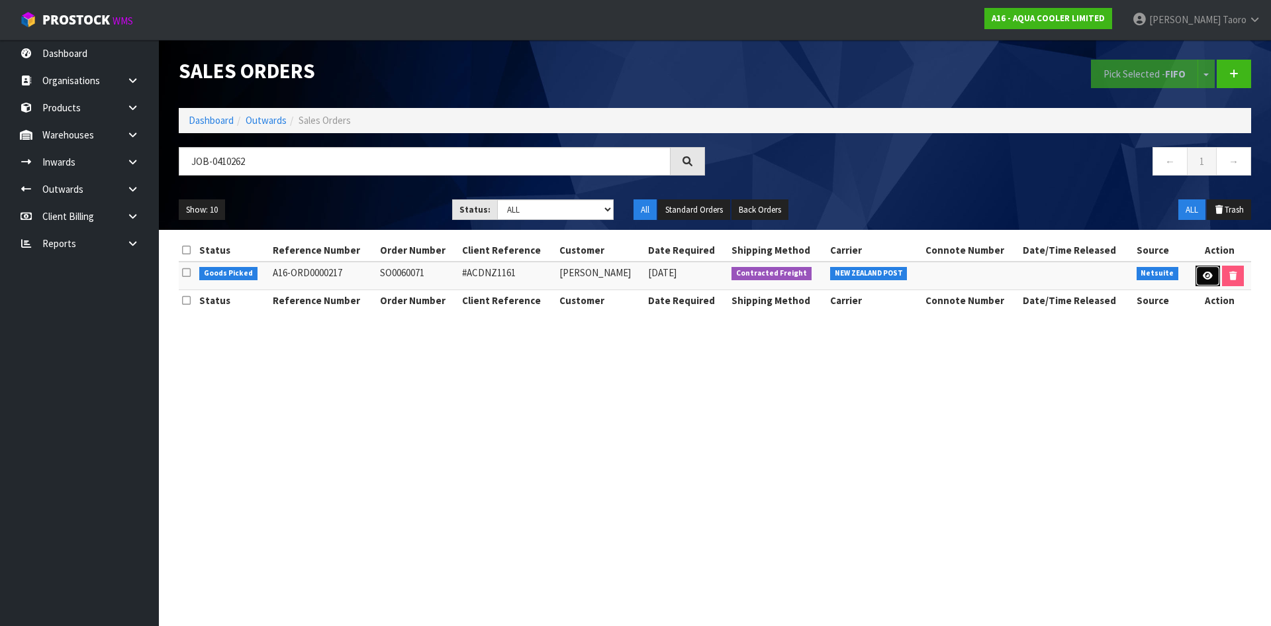
click at [1208, 281] on link at bounding box center [1208, 276] width 24 height 21
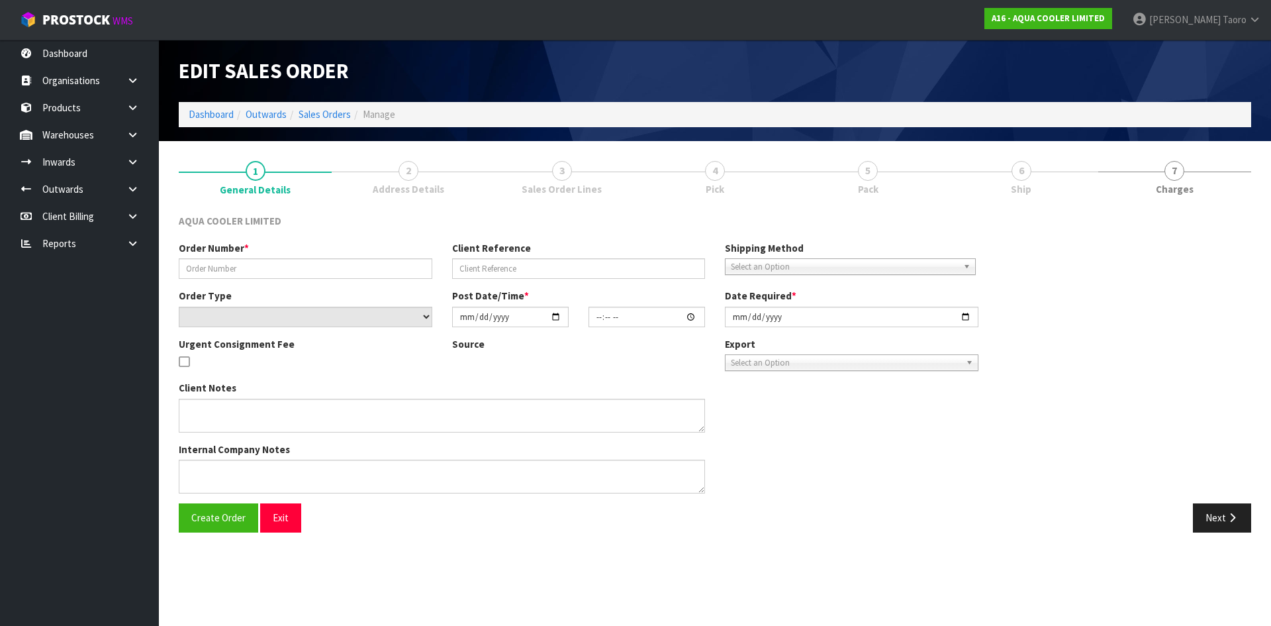
type input "SO0060071"
type input "#ACDNZ1161"
select select "number:0"
type input "[DATE]"
type input "06:00:12.000"
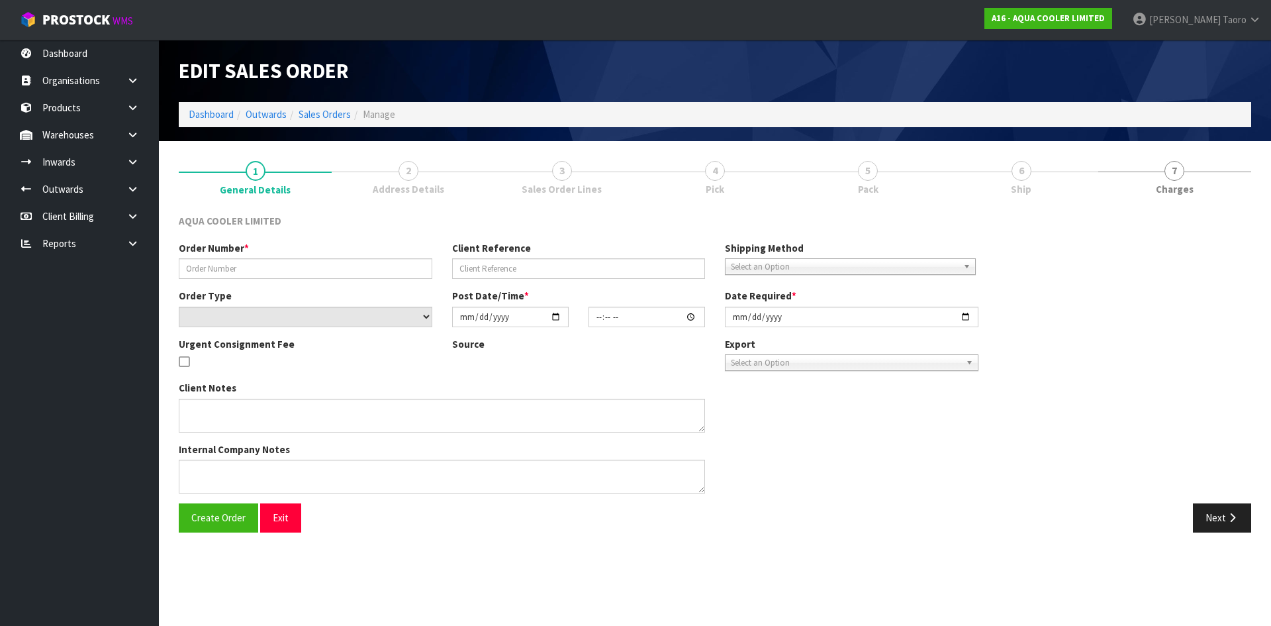
type input "[DATE]"
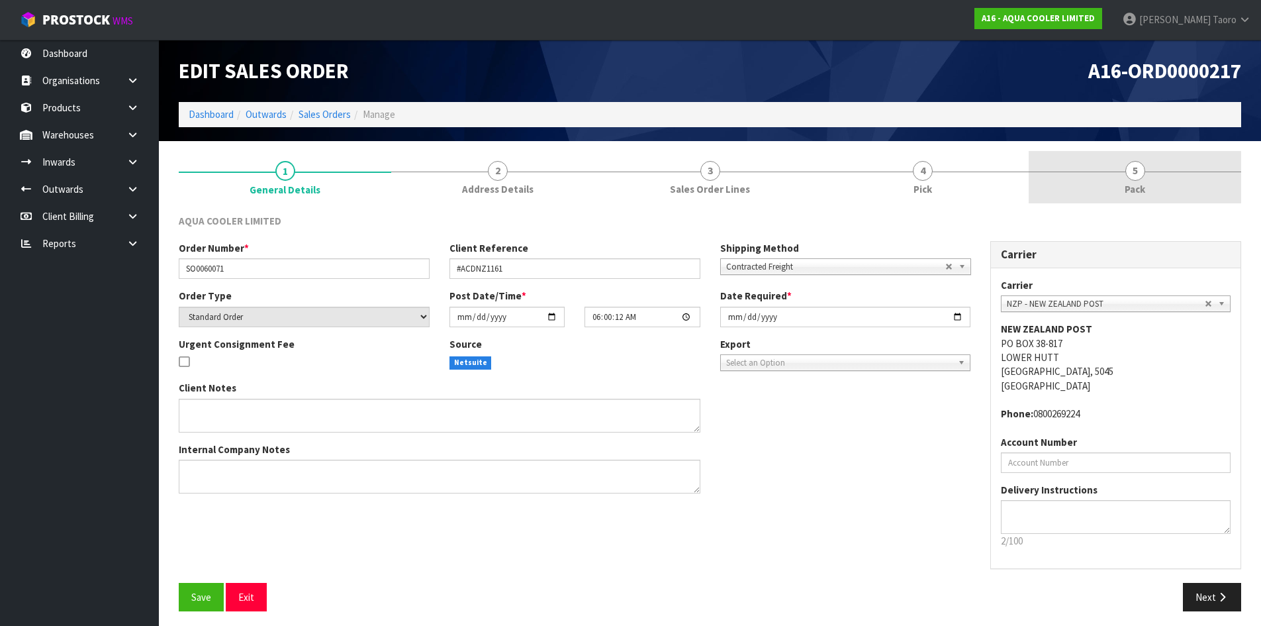
click at [1153, 185] on link "5 Pack" at bounding box center [1135, 177] width 213 height 52
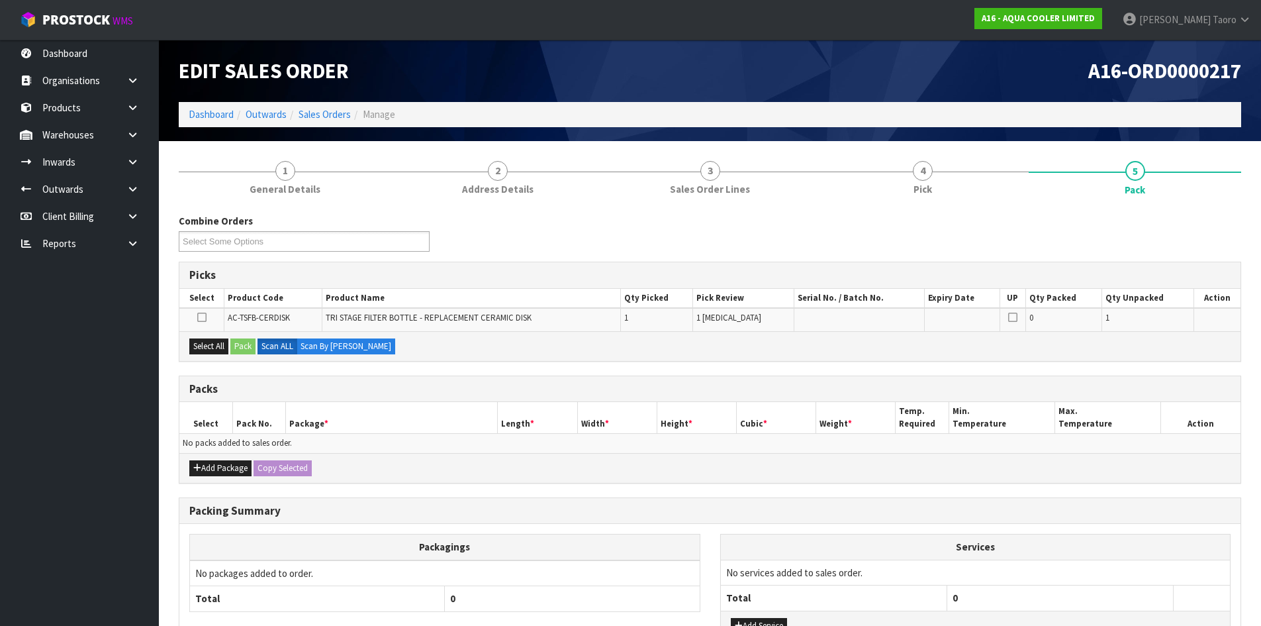
click at [1042, 115] on ol "Dashboard Outwards Sales Orders Manage" at bounding box center [710, 114] width 1063 height 24
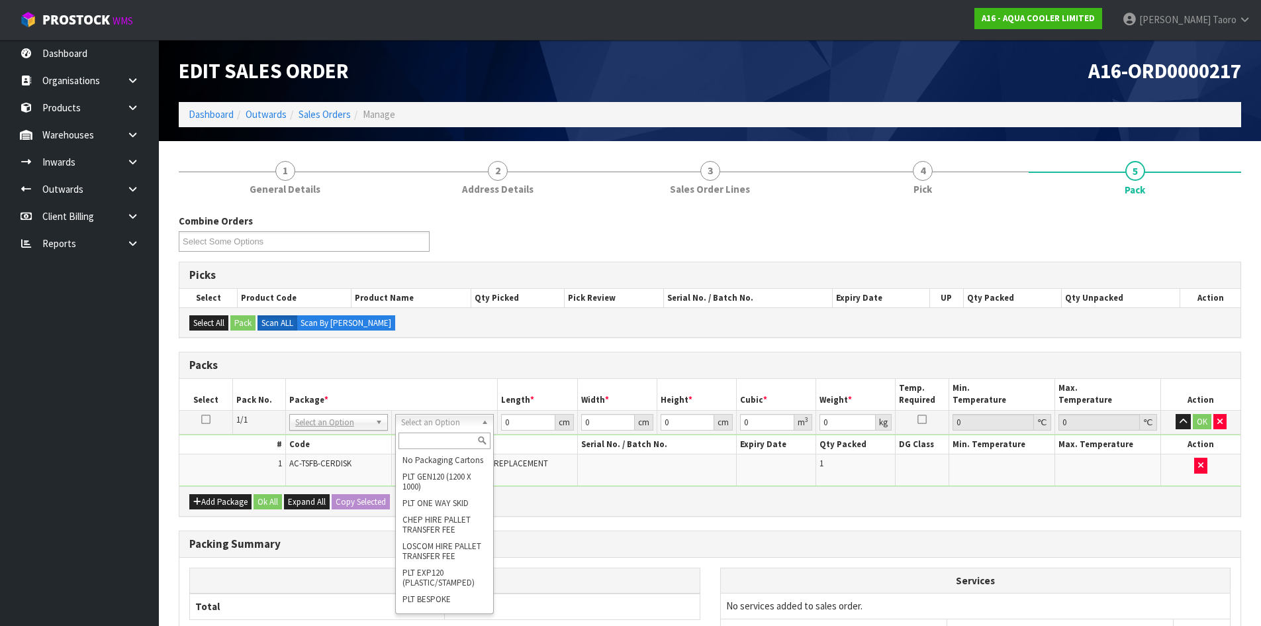
click at [441, 440] on input "text" at bounding box center [445, 440] width 92 height 17
type input "00"
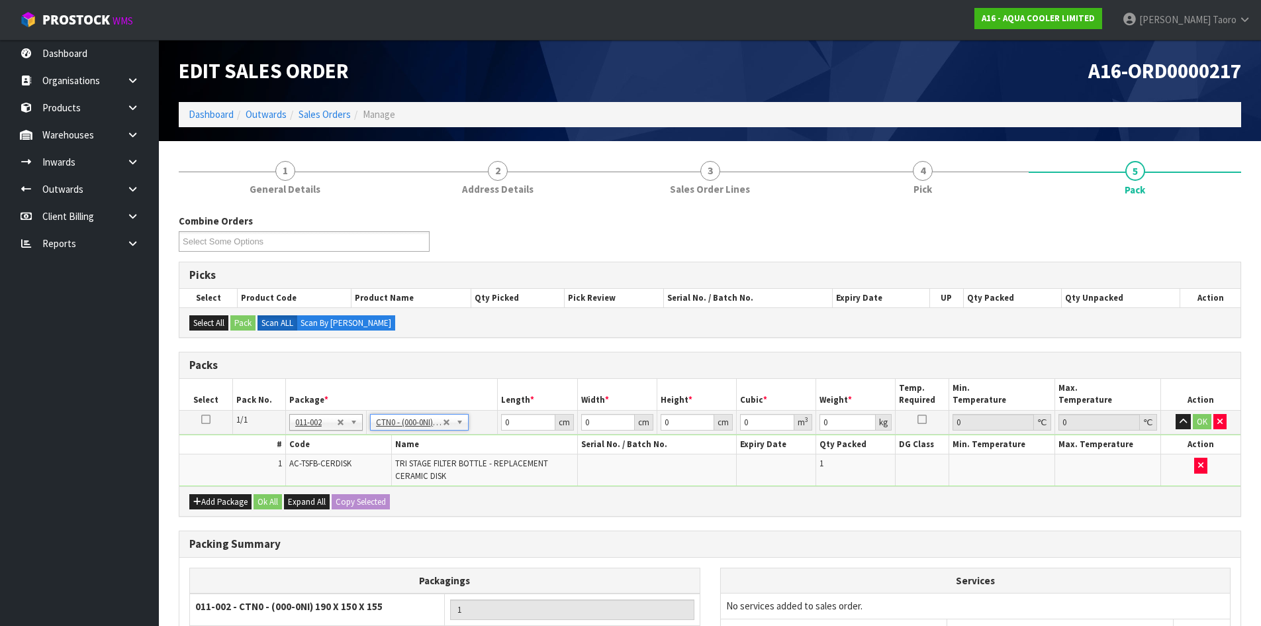
type input "19"
type input "15"
type input "15.5"
type input "0.004417"
type input "0.4"
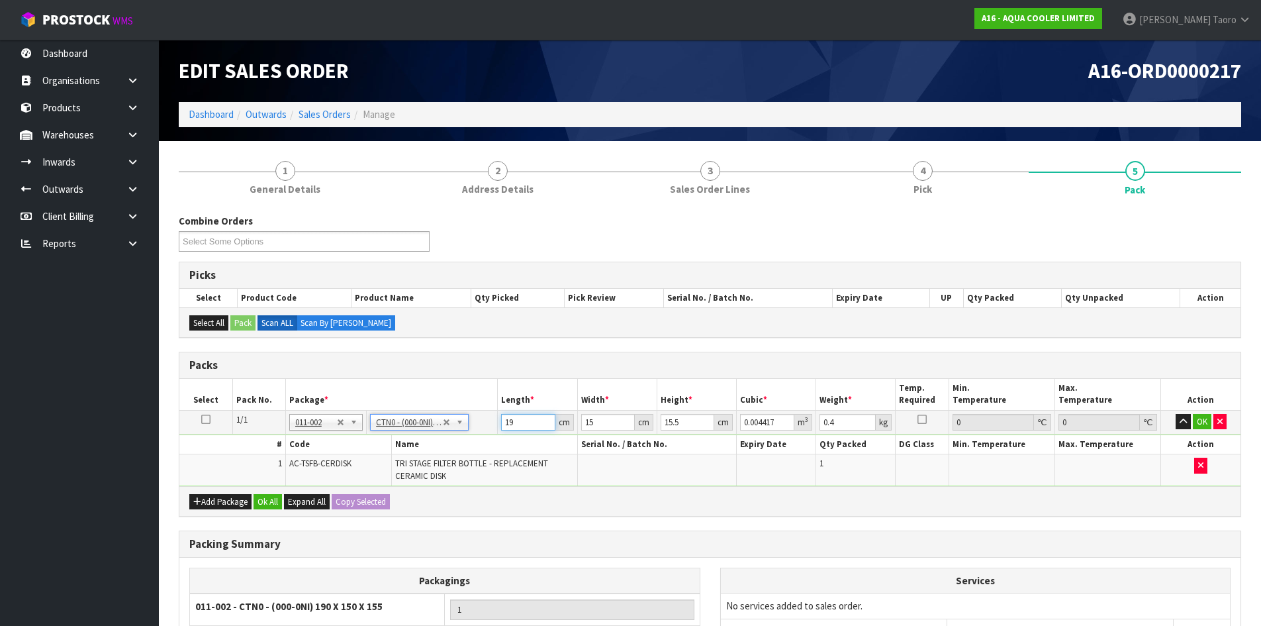
click at [524, 426] on input "19" at bounding box center [528, 422] width 54 height 17
type input "1"
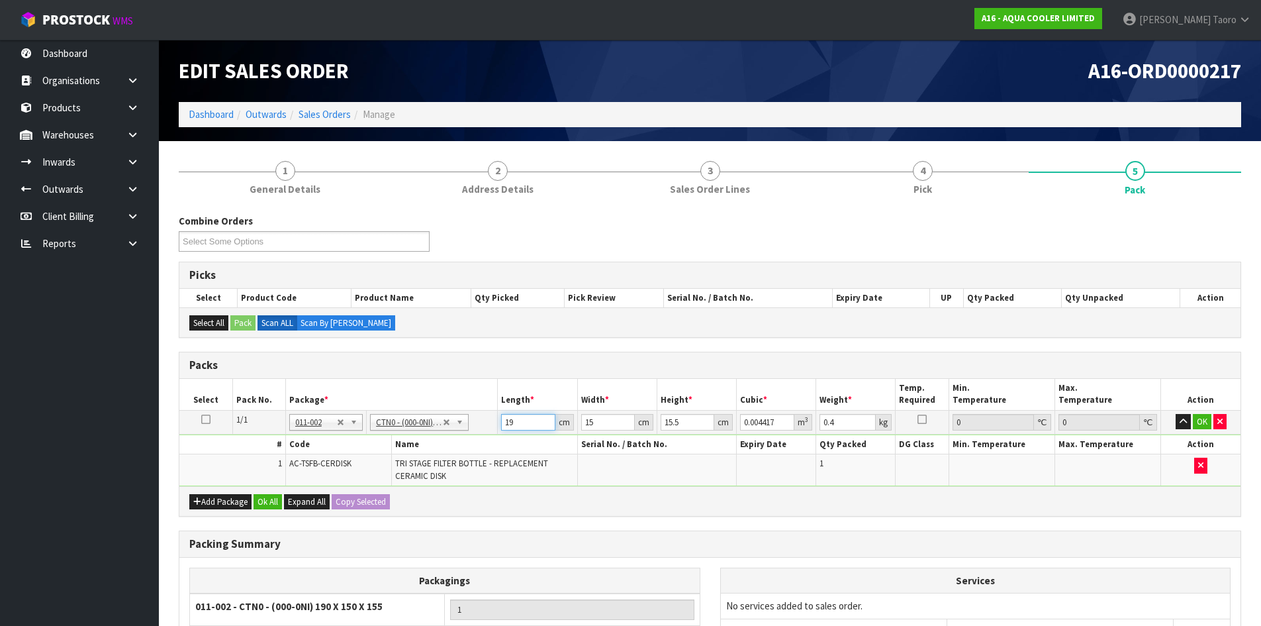
type input "0.000233"
type input "15"
type input "0.003487"
type input "1"
type input "0.000233"
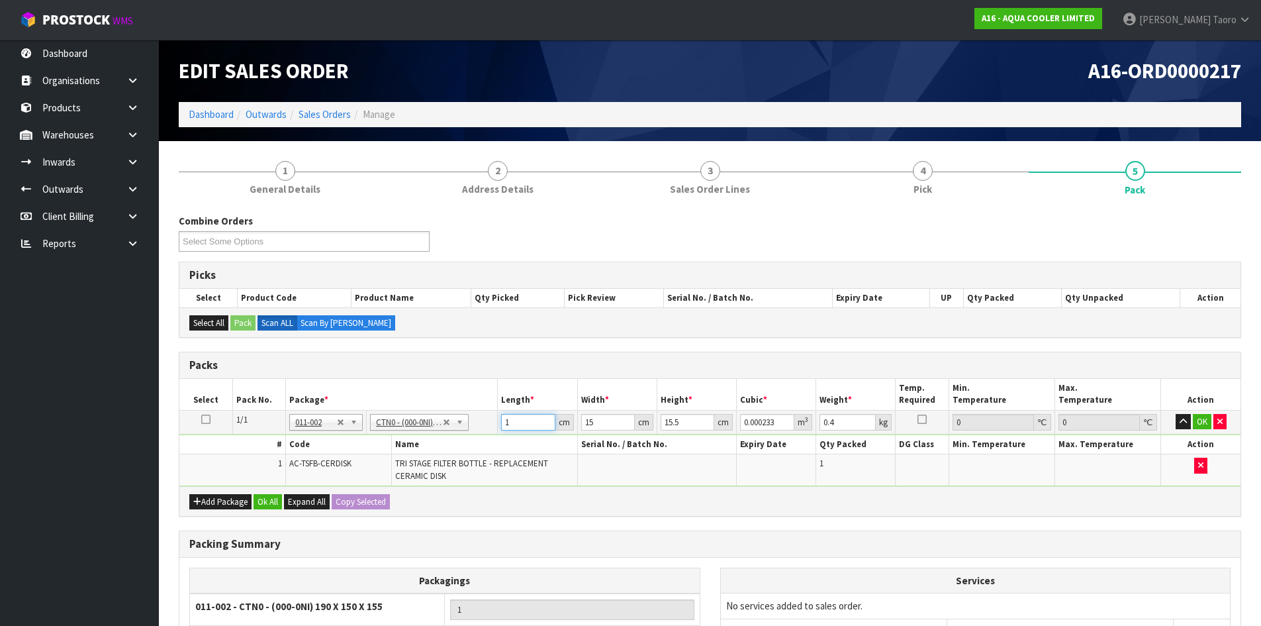
type input "16"
type input "0.00372"
type input "16"
type input "1"
type input "0.000248"
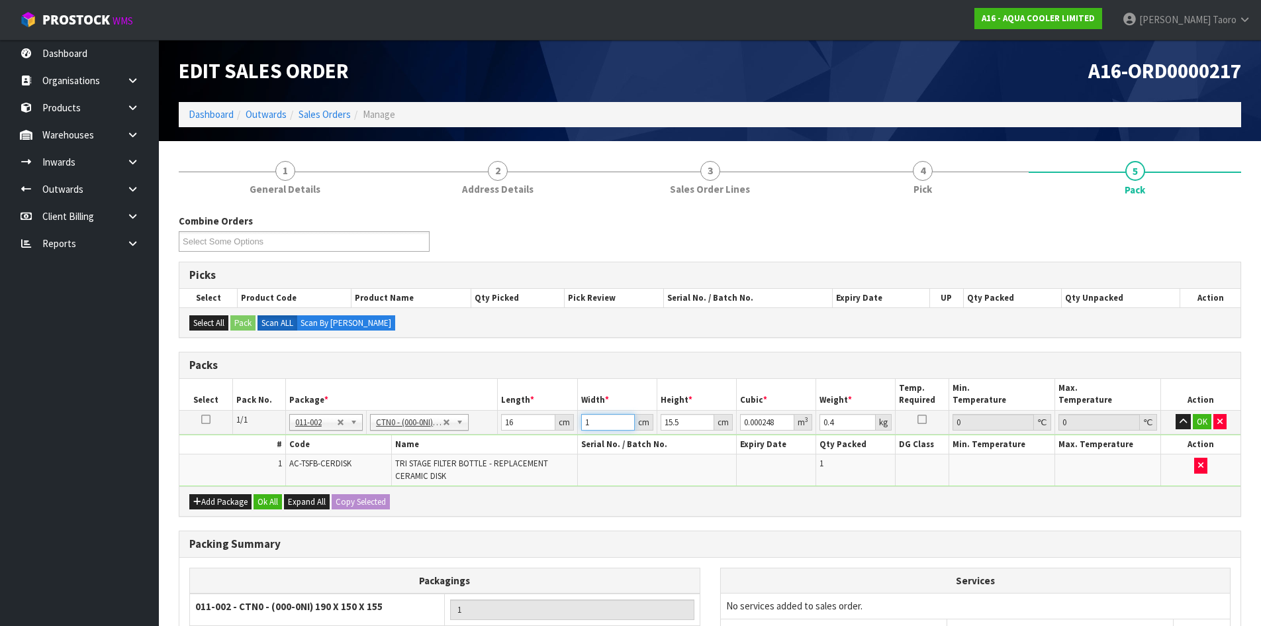
type input "15"
type input "0.00372"
type input "1"
type input "0.00024"
type input "11"
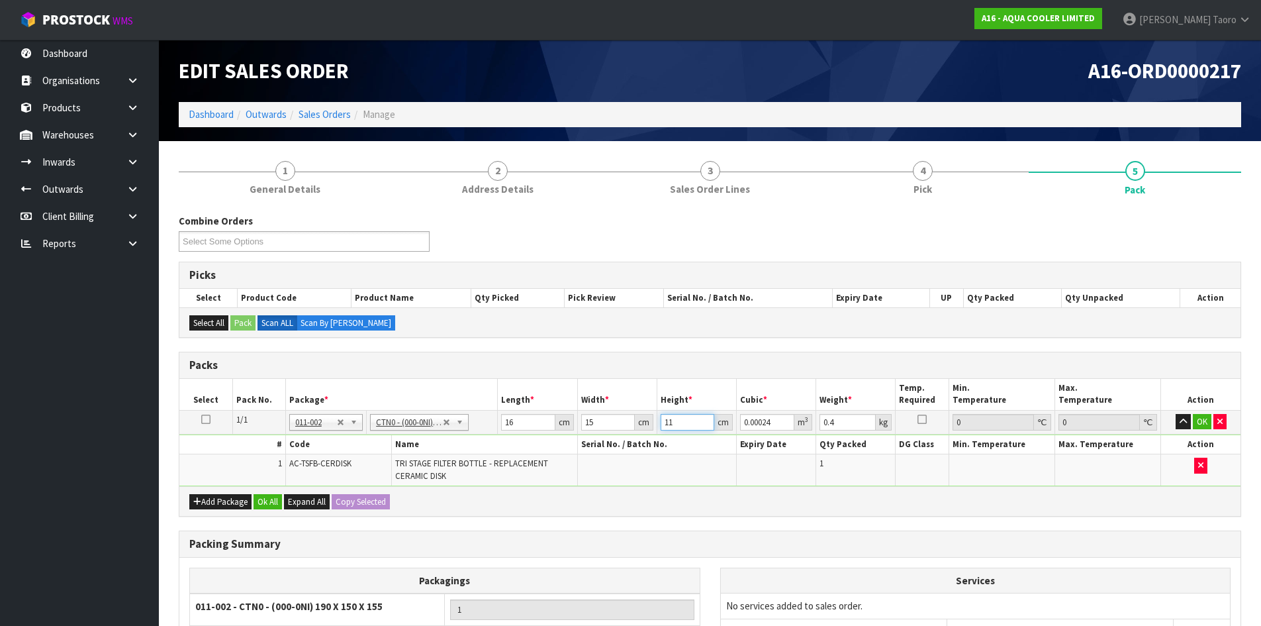
type input "0.00264"
type input "11"
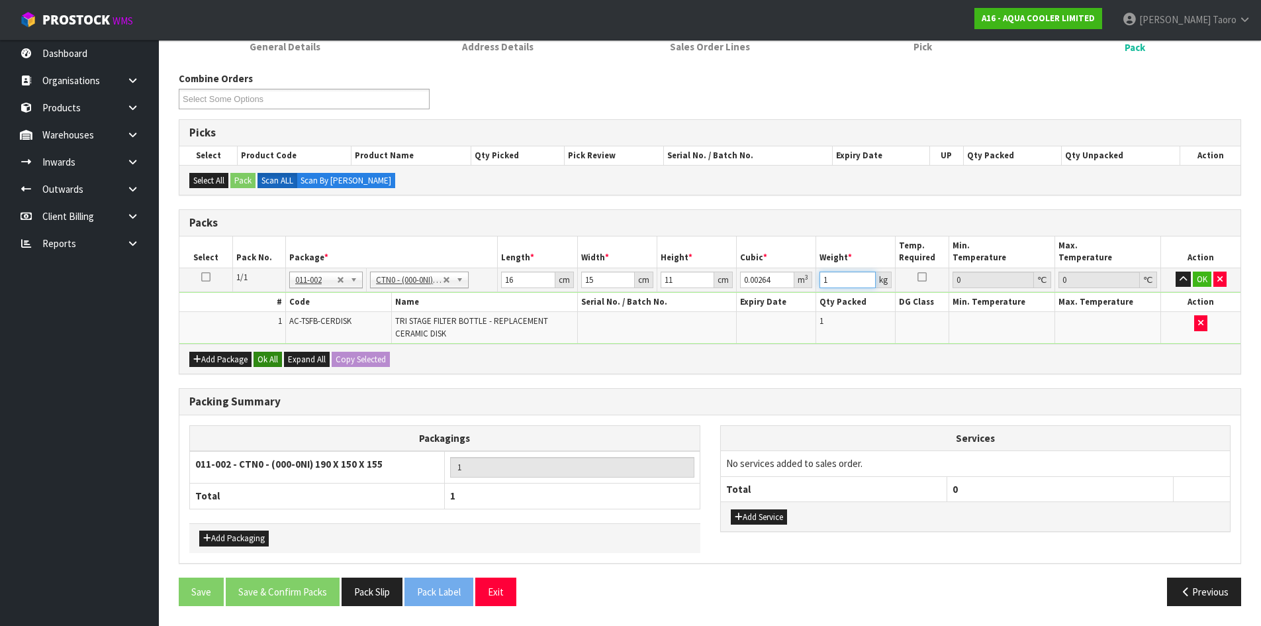
type input "1"
click at [260, 355] on button "Ok All" at bounding box center [268, 360] width 28 height 16
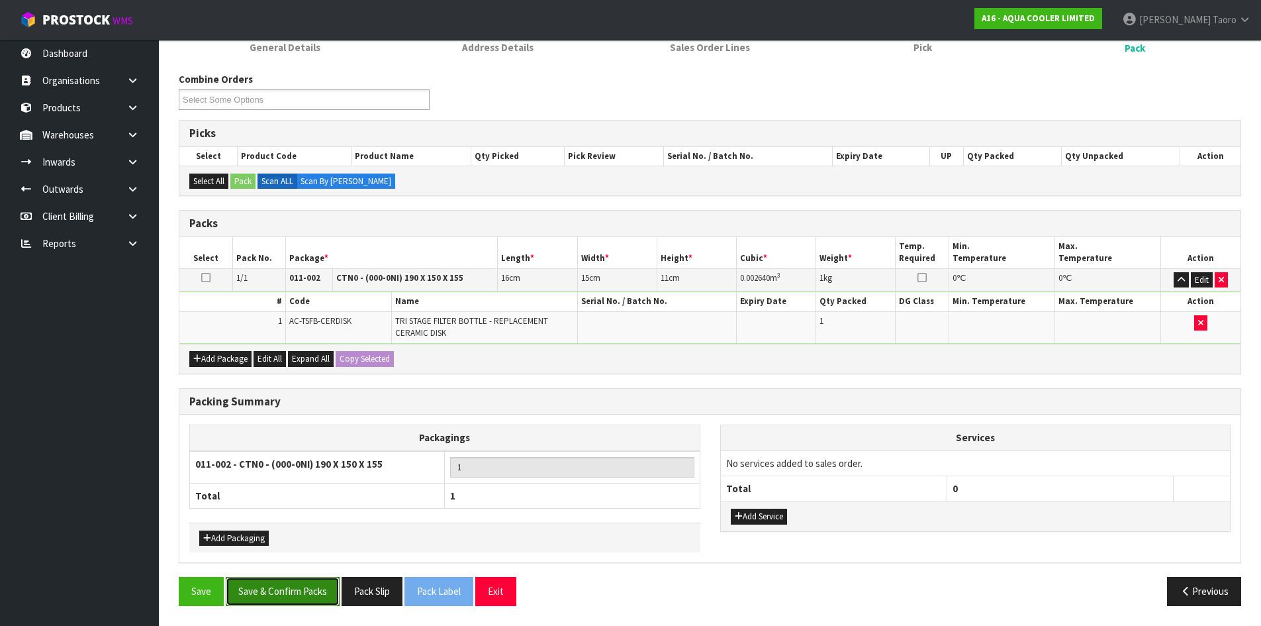
click at [316, 592] on button "Save & Confirm Packs" at bounding box center [283, 591] width 114 height 28
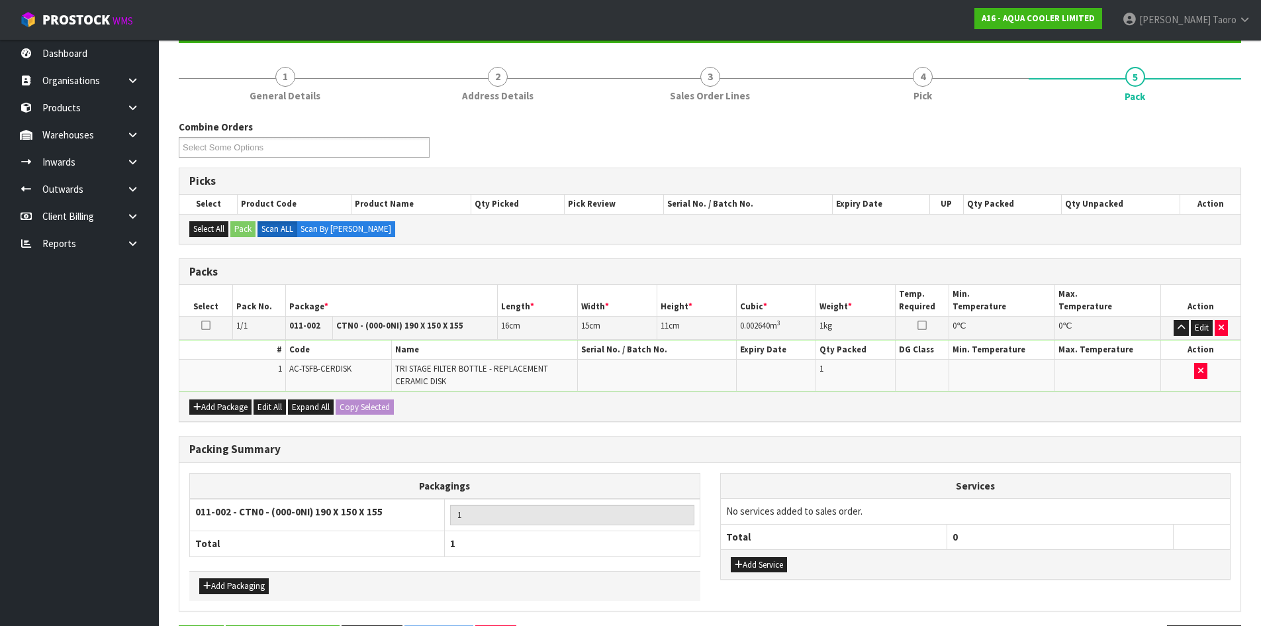
scroll to position [0, 0]
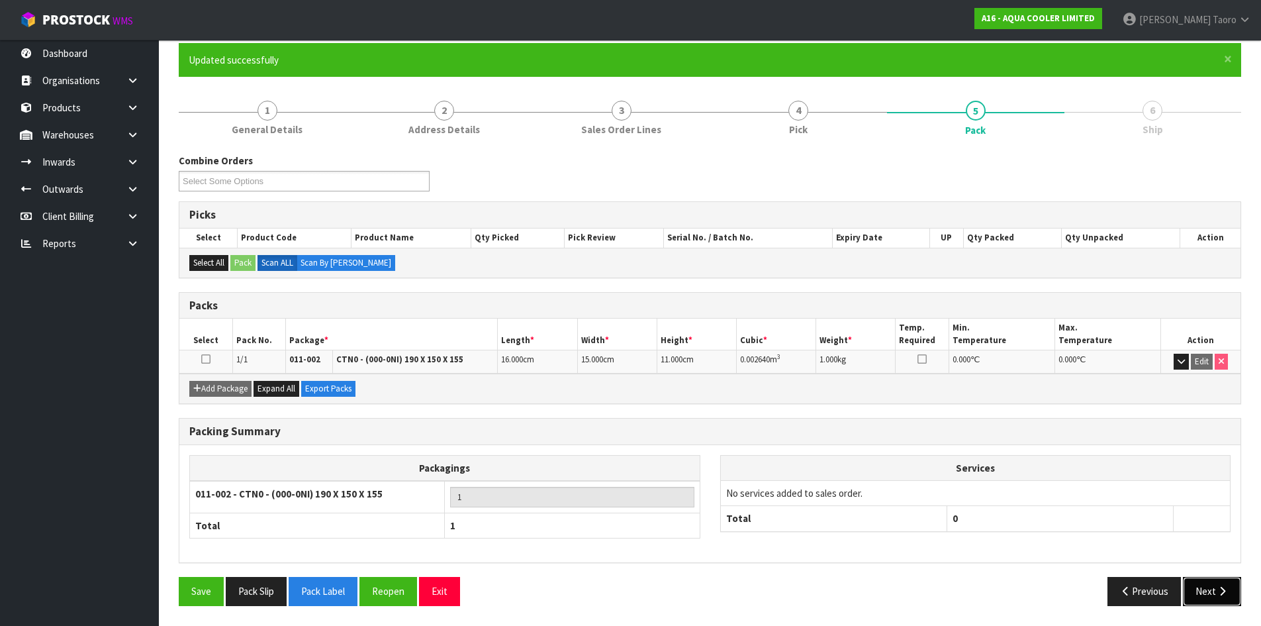
click at [1210, 582] on button "Next" at bounding box center [1212, 591] width 58 height 28
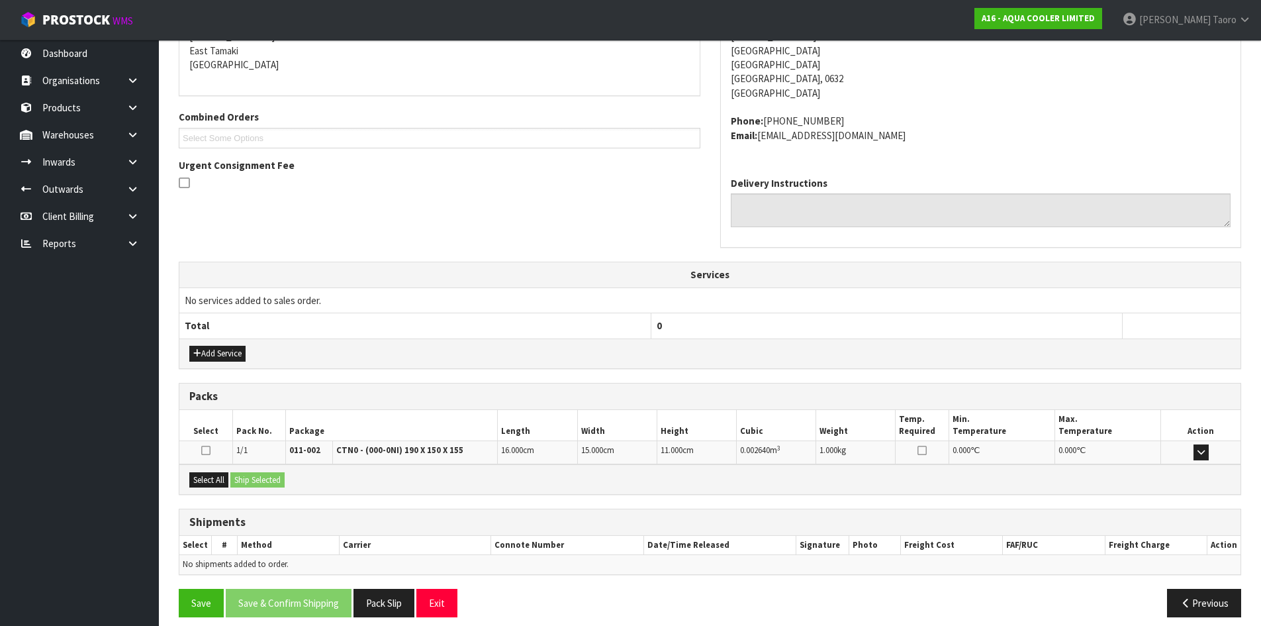
scroll to position [295, 0]
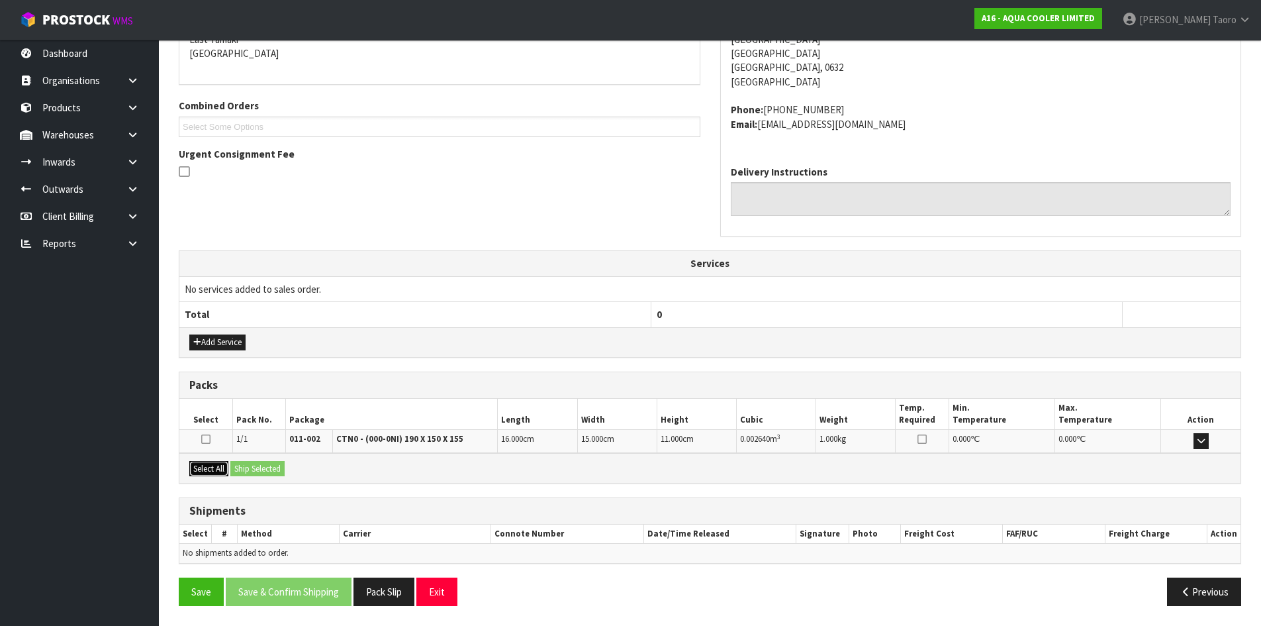
drag, startPoint x: 213, startPoint y: 465, endPoint x: 250, endPoint y: 467, distance: 37.8
click at [214, 465] on button "Select All" at bounding box center [208, 469] width 39 height 16
click at [250, 467] on button "Ship Selected" at bounding box center [257, 469] width 54 height 16
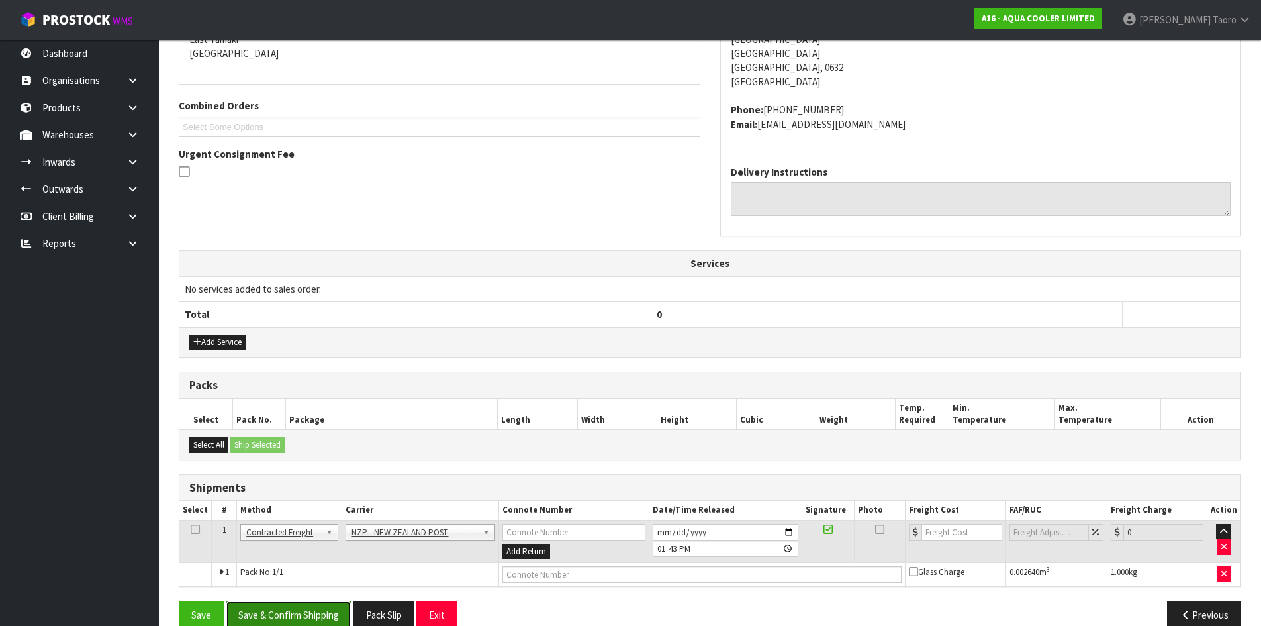
click at [334, 606] on button "Save & Confirm Shipping" at bounding box center [289, 615] width 126 height 28
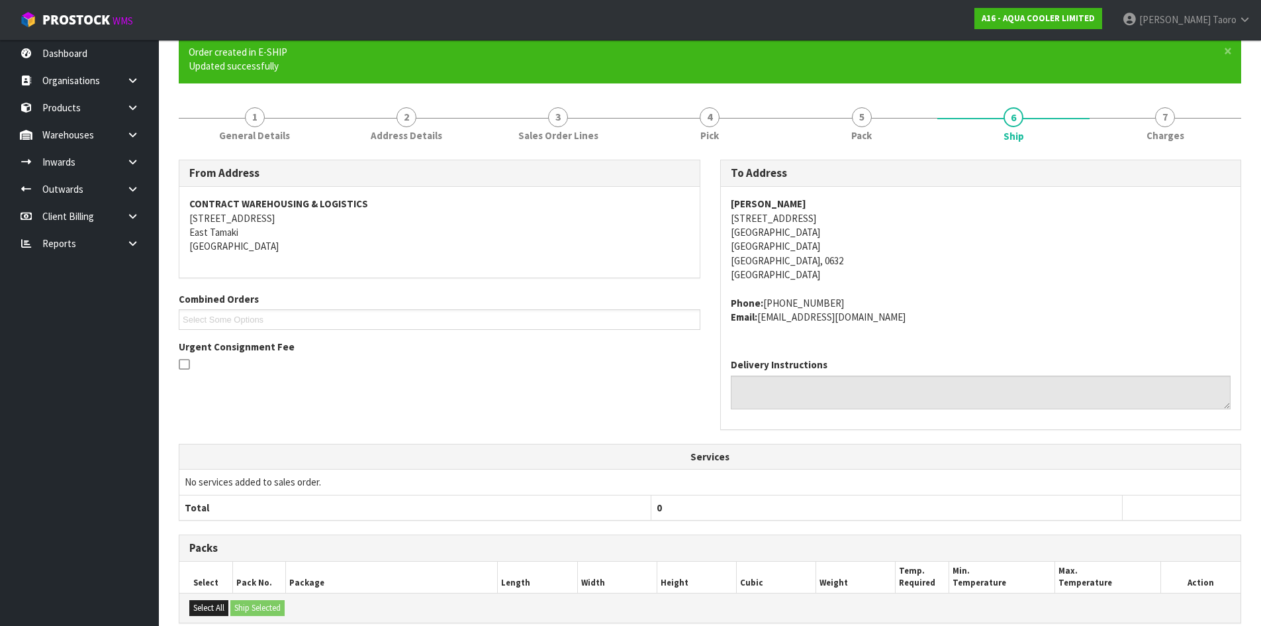
scroll to position [299, 0]
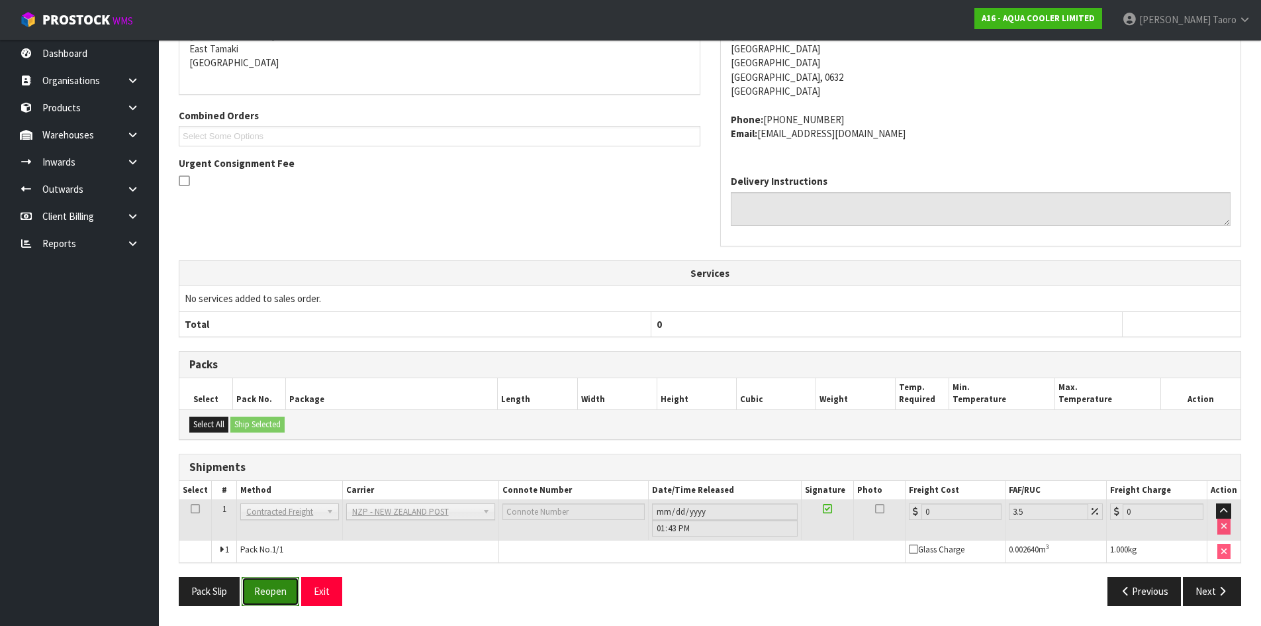
click at [279, 584] on button "Reopen" at bounding box center [271, 591] width 58 height 28
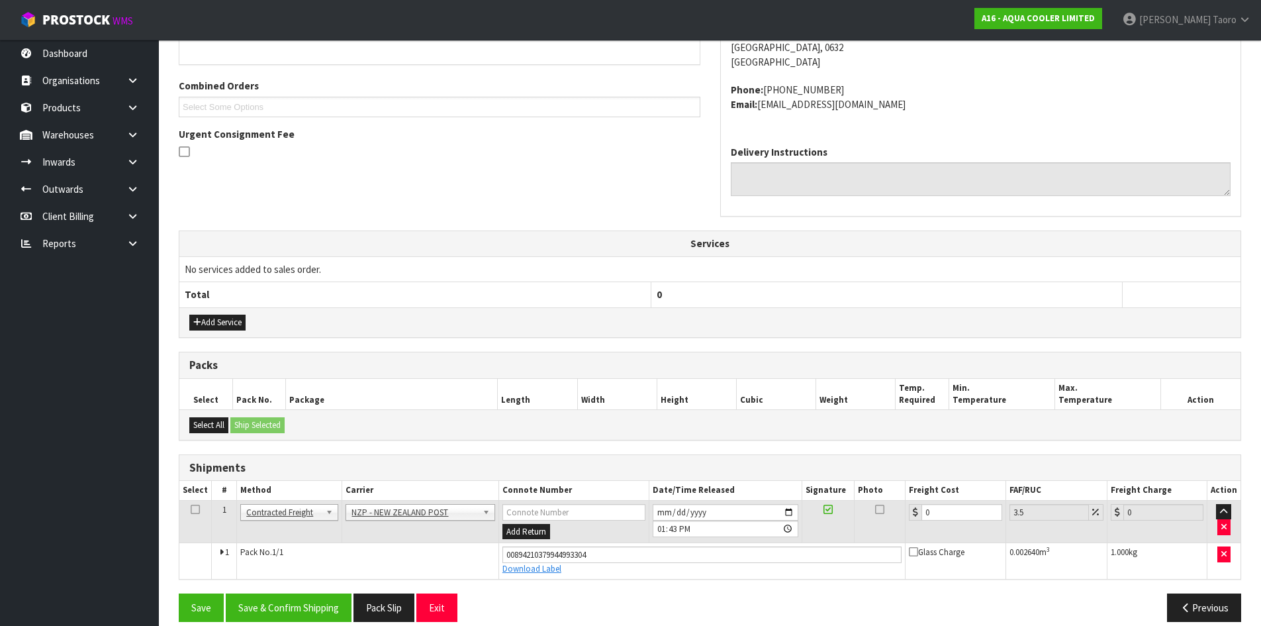
scroll to position [330, 0]
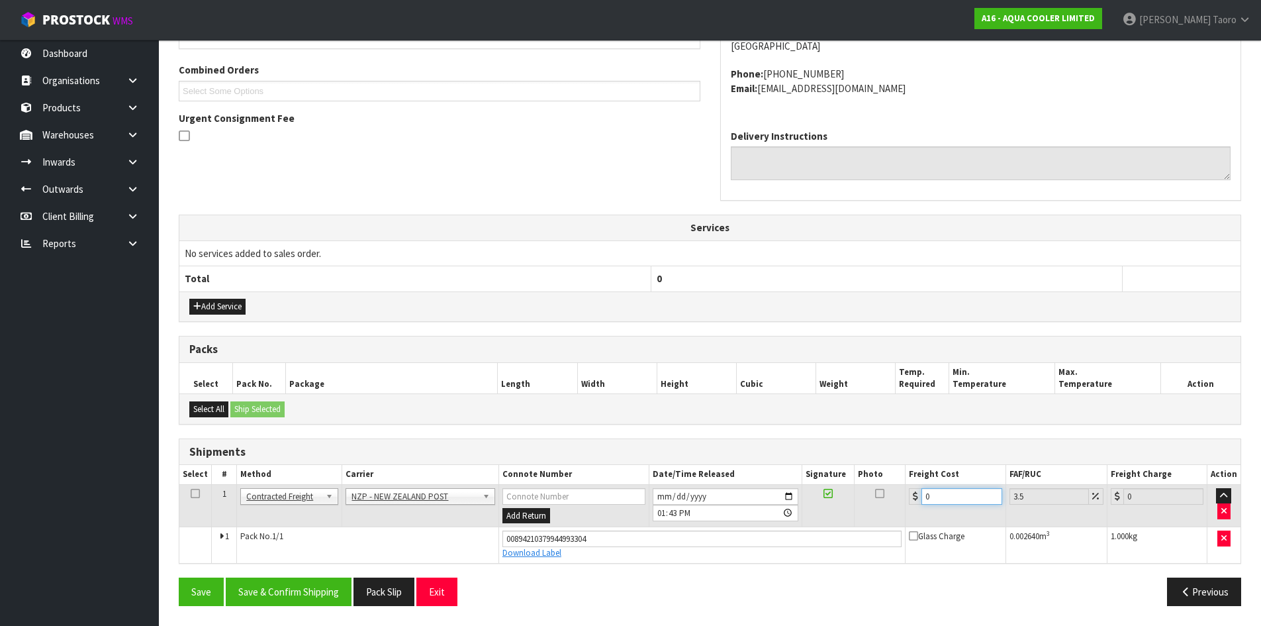
click at [943, 494] on input "0" at bounding box center [962, 496] width 80 height 17
type input "4"
type input "4.14"
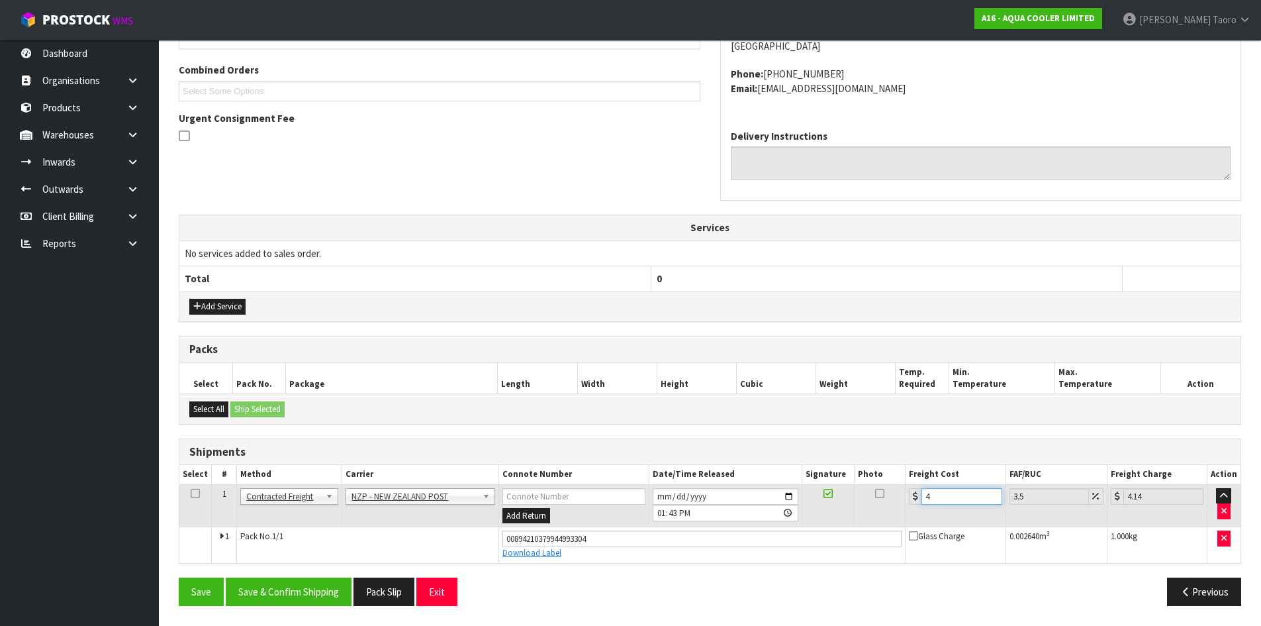
type input "4.3"
type input "4.45"
type input "4.33"
type input "4.48"
type input "4.33"
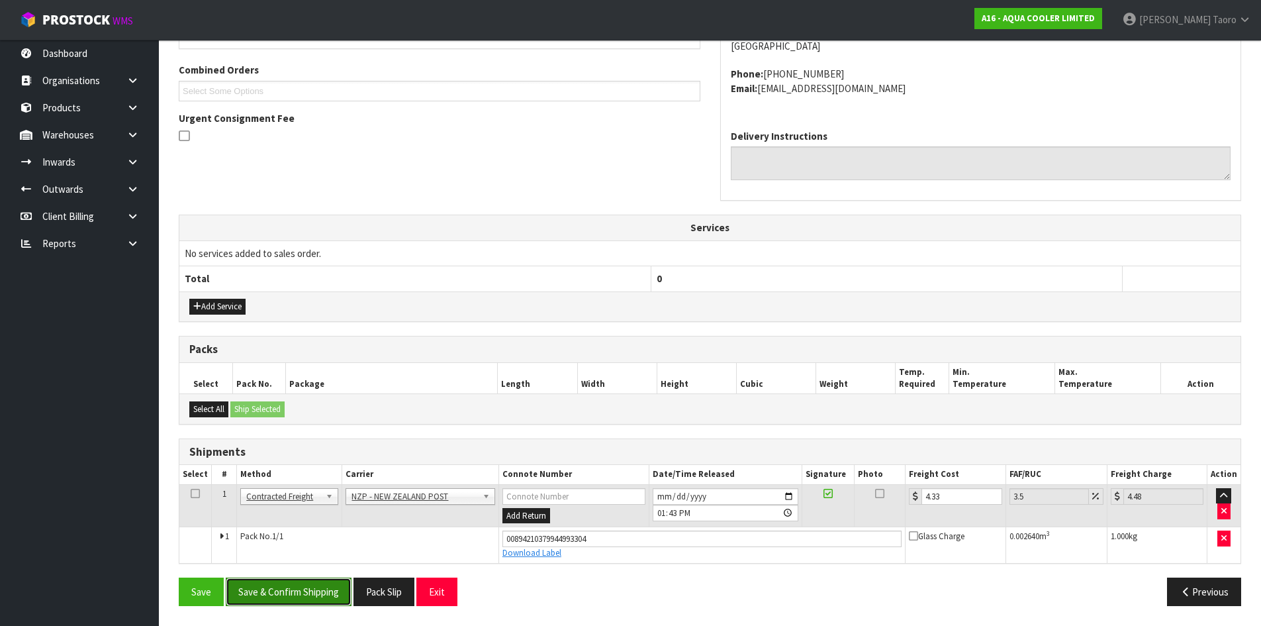
click at [310, 605] on button "Save & Confirm Shipping" at bounding box center [289, 591] width 126 height 28
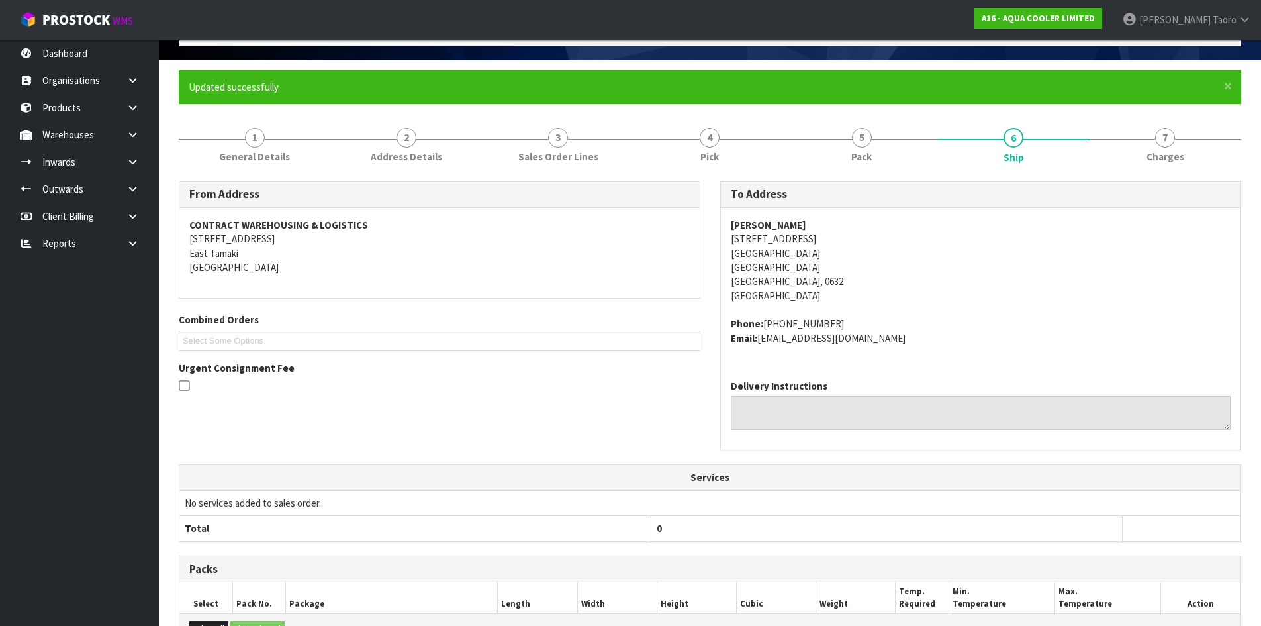
scroll to position [294, 0]
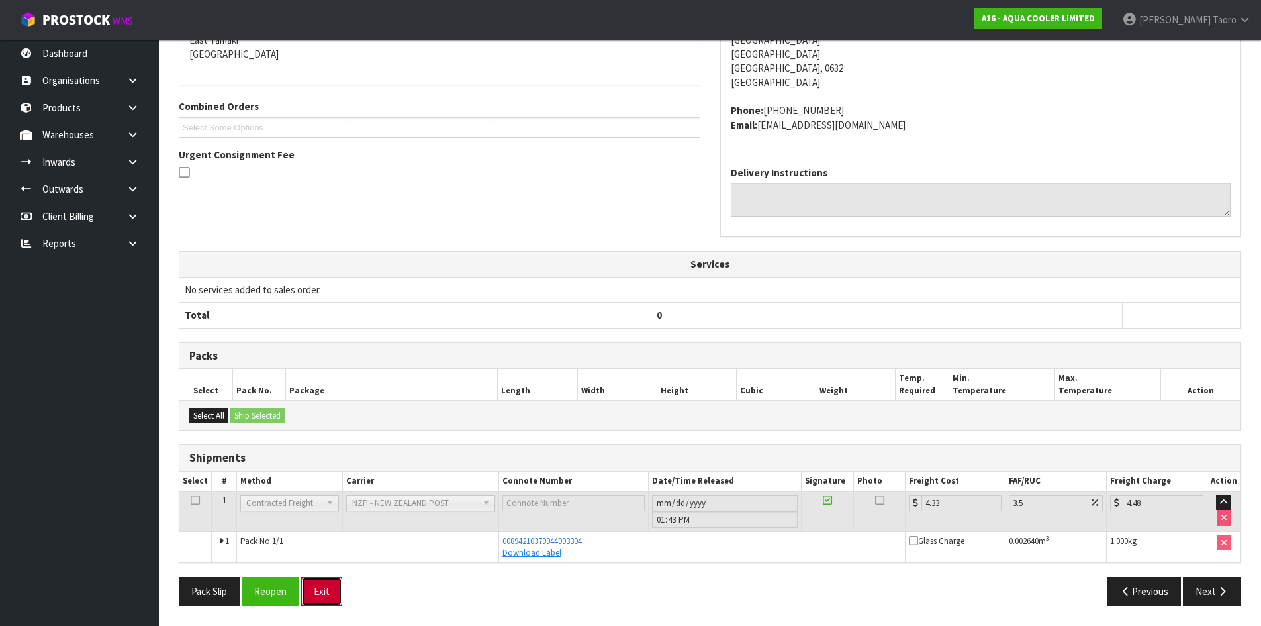
click at [320, 579] on button "Exit" at bounding box center [321, 591] width 41 height 28
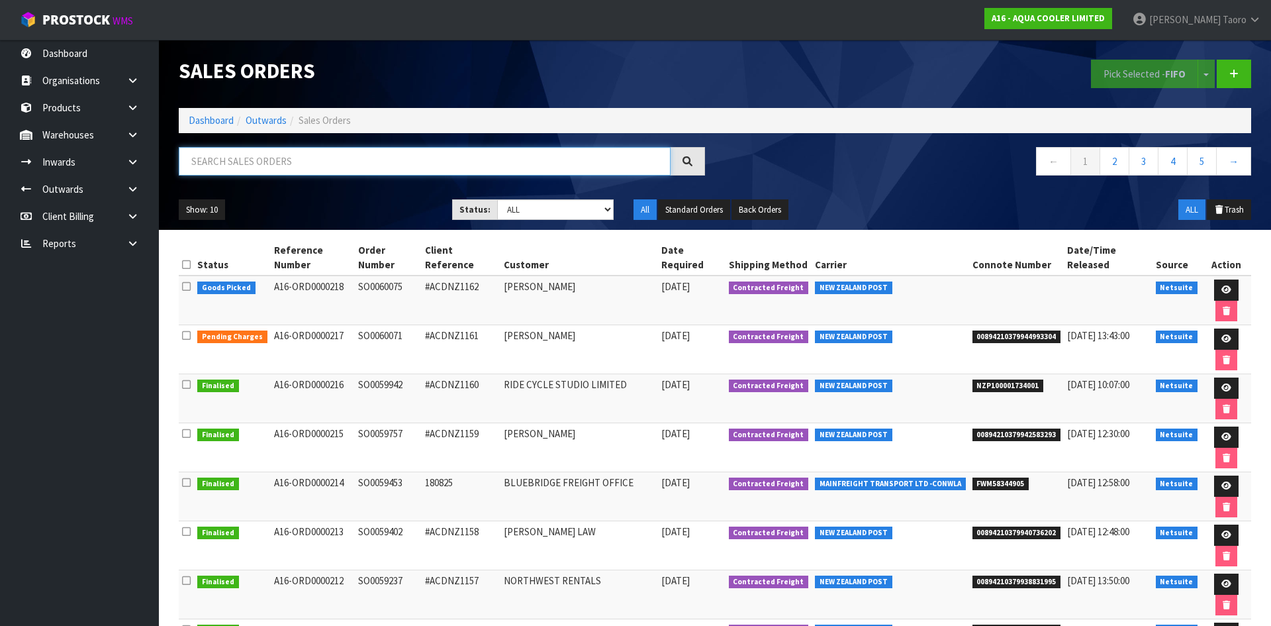
click at [244, 162] on input "text" at bounding box center [425, 161] width 492 height 28
click at [1222, 285] on icon at bounding box center [1227, 289] width 10 height 9
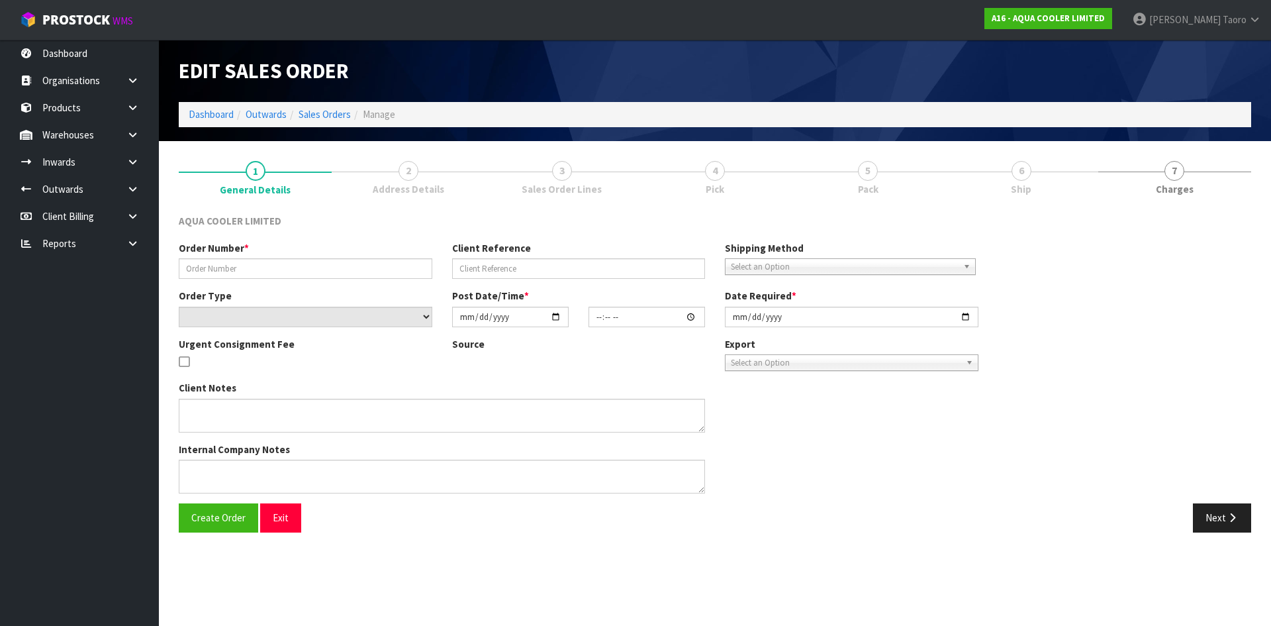
type input "SO0060075"
type input "#ACDNZ1162"
select select "number:0"
type input "[DATE]"
type input "06:00:14.000"
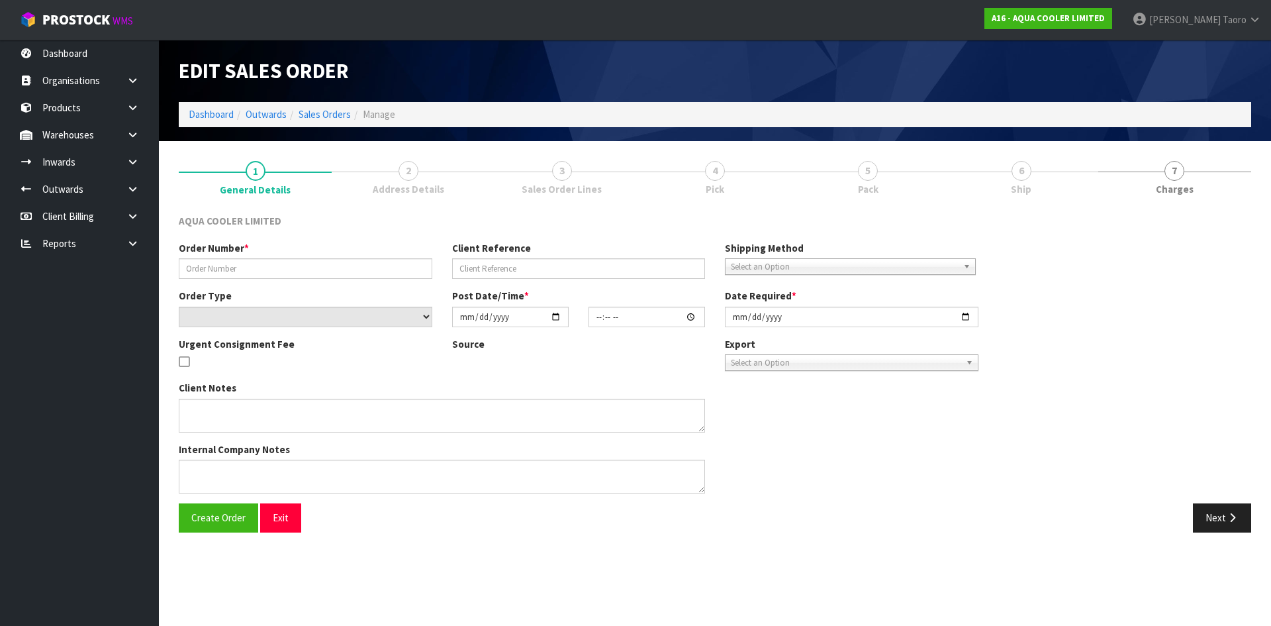
type input "[DATE]"
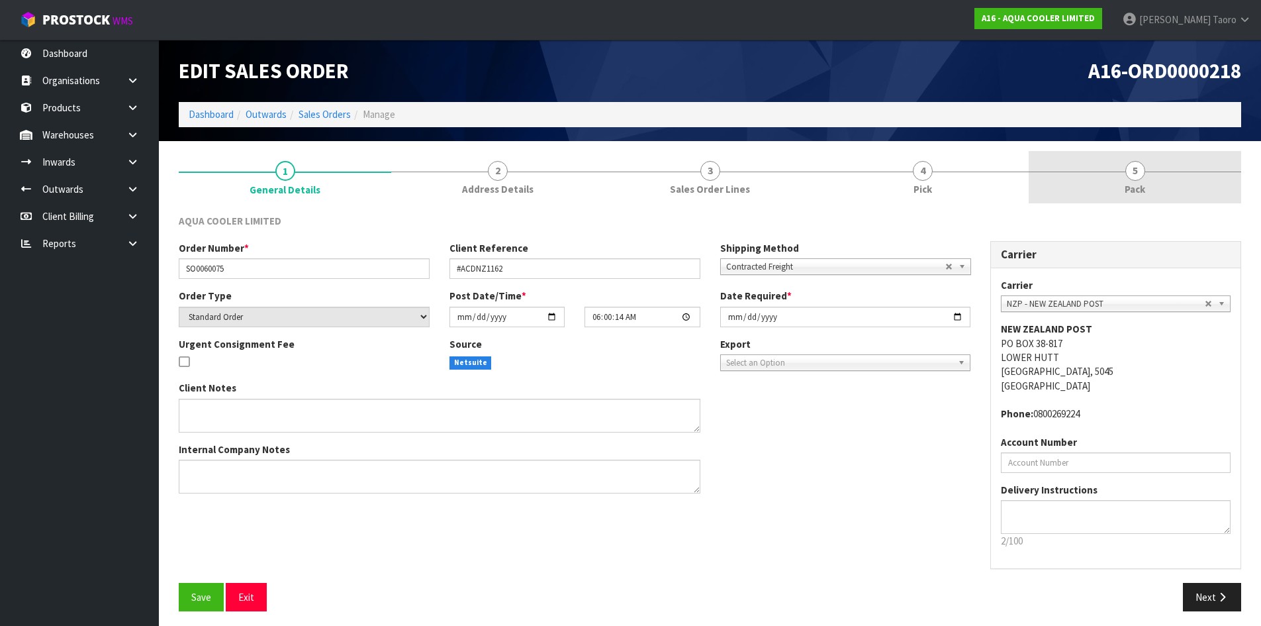
click at [1130, 190] on span "Pack" at bounding box center [1135, 189] width 21 height 14
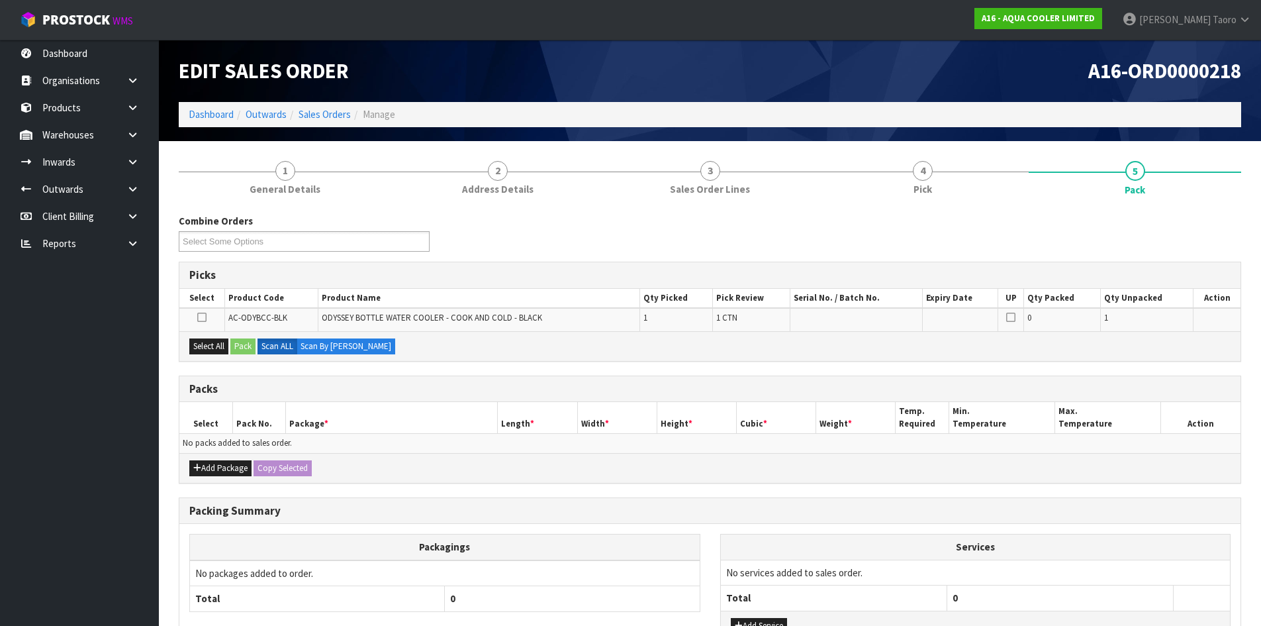
click at [989, 83] on div "A16-ORD0000218" at bounding box center [981, 71] width 542 height 62
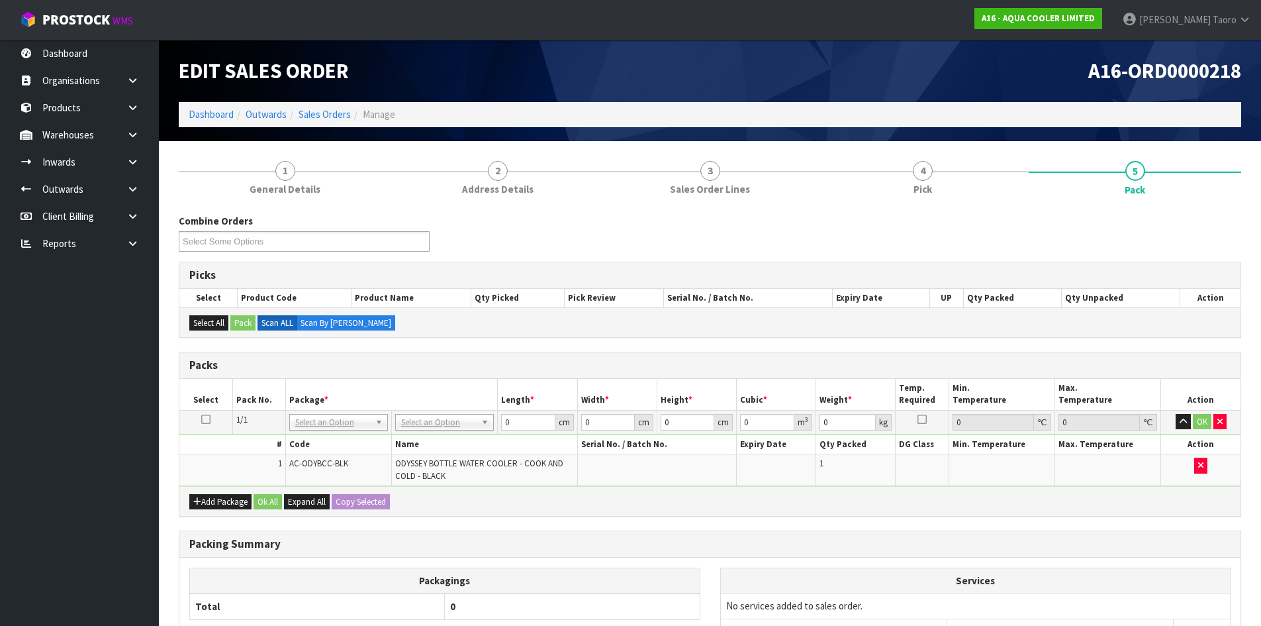
click at [303, 459] on span "AC-ODYBCC-BLK" at bounding box center [318, 463] width 59 height 11
copy tr "AC-ODYBCC-BLK"
click at [624, 371] on div "Packs" at bounding box center [709, 365] width 1061 height 26
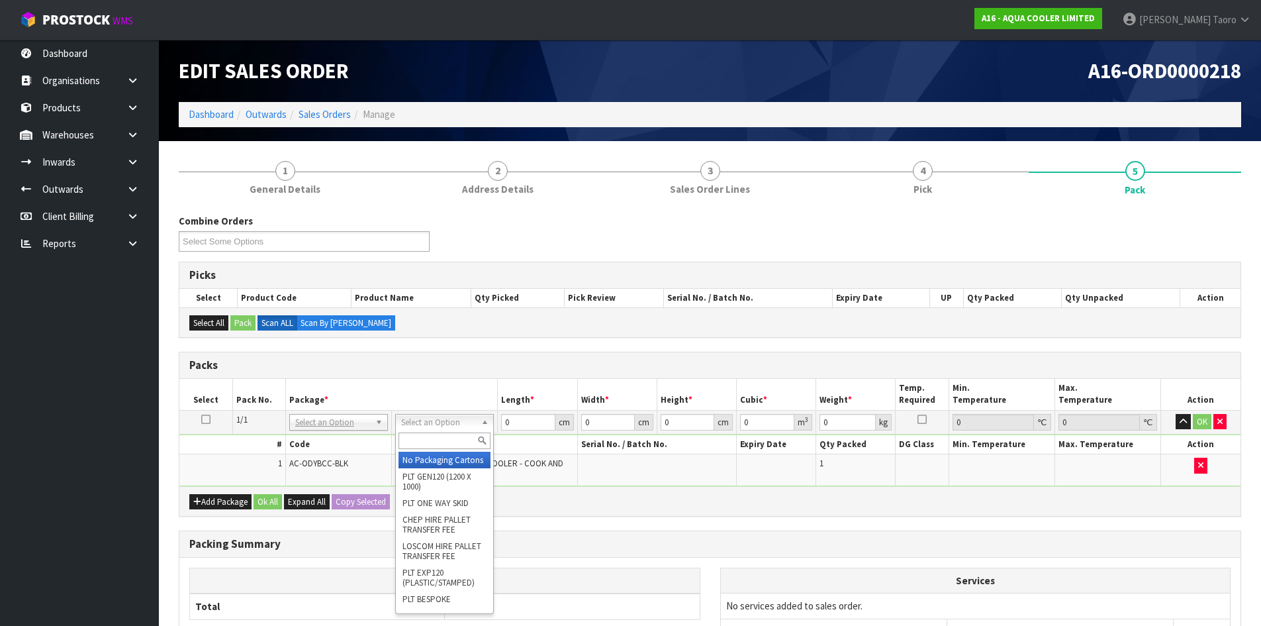
drag, startPoint x: 449, startPoint y: 467, endPoint x: 521, endPoint y: 461, distance: 72.4
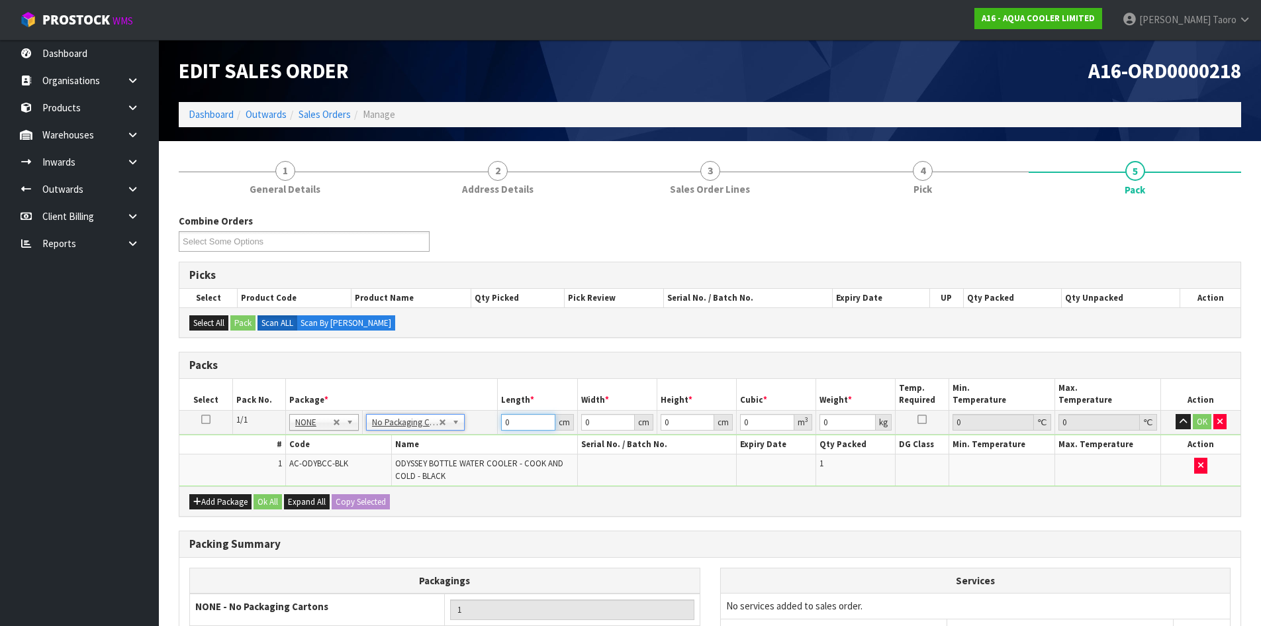
click at [527, 420] on input "0" at bounding box center [528, 422] width 54 height 17
type input "104"
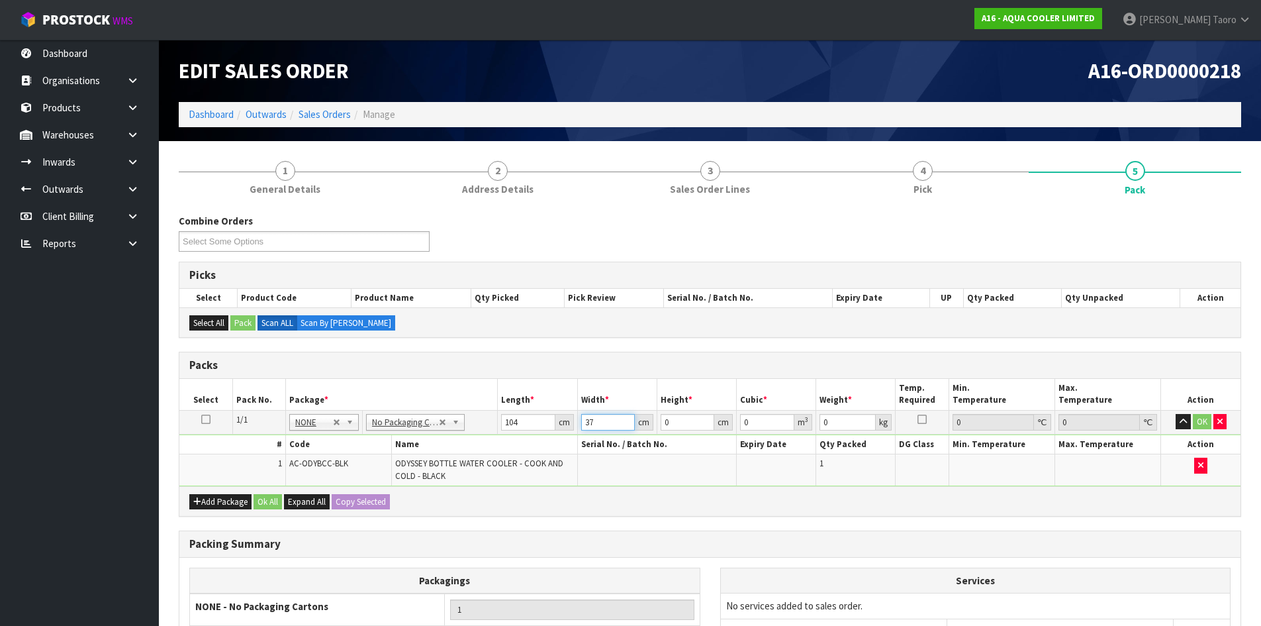
type input "37"
type input "3"
type input "0.011544"
type input "30"
type input "0.11544"
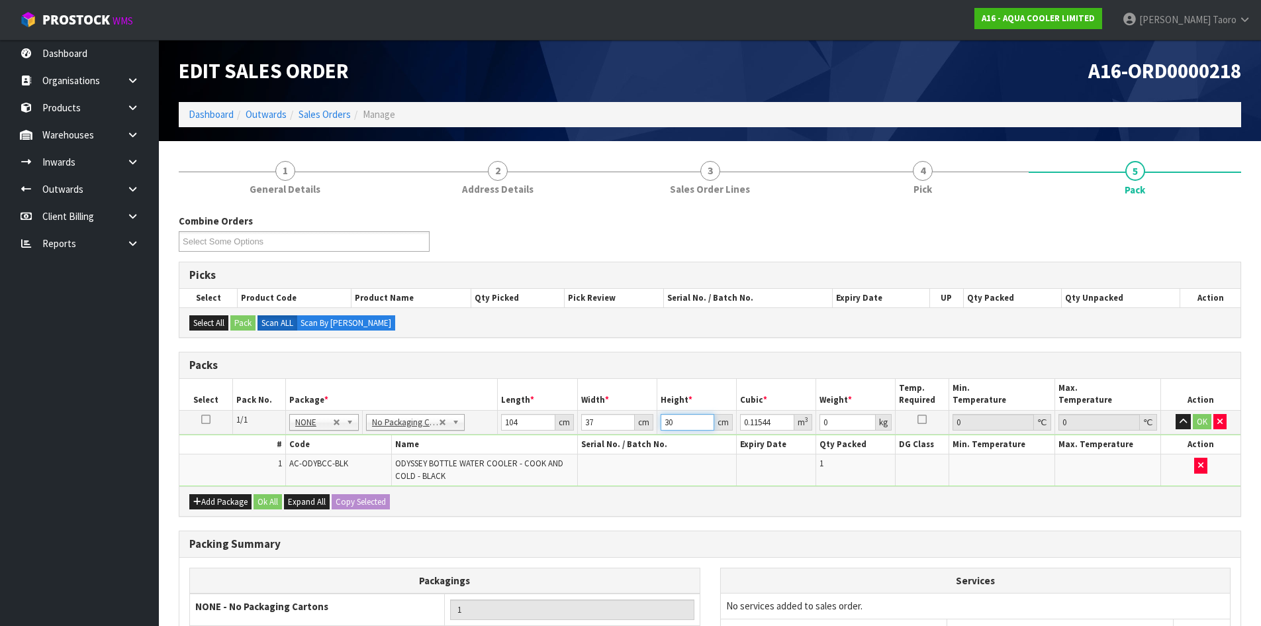
type input "30"
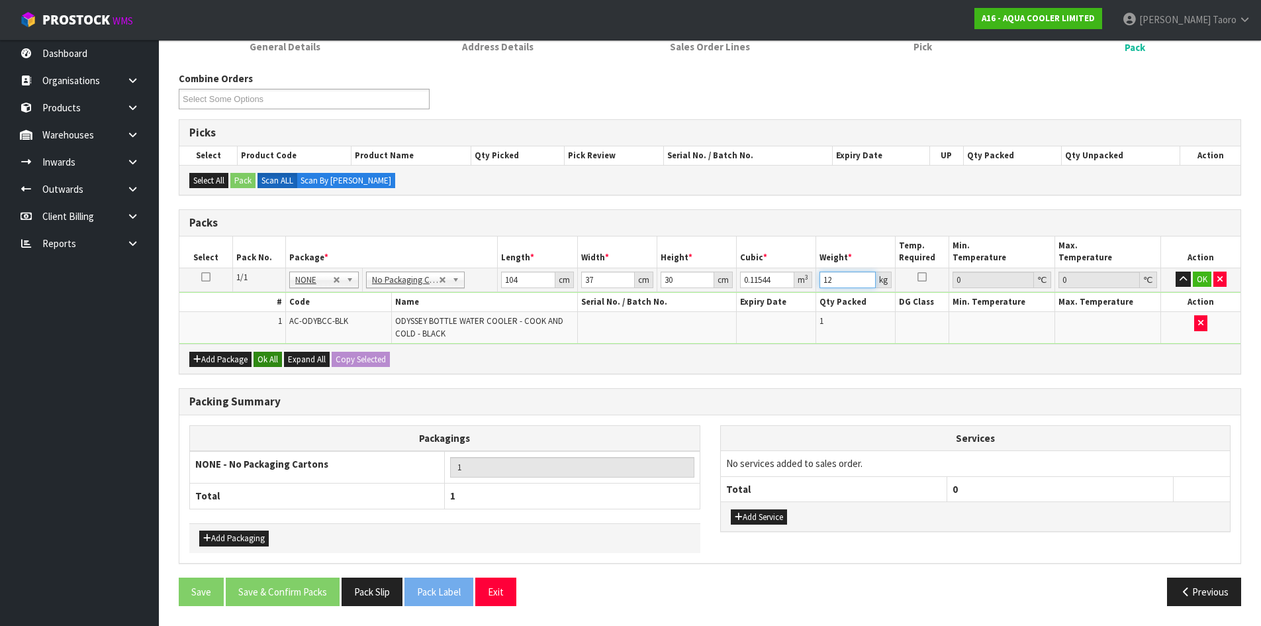
type input "12"
click at [268, 360] on button "Ok All" at bounding box center [268, 360] width 28 height 16
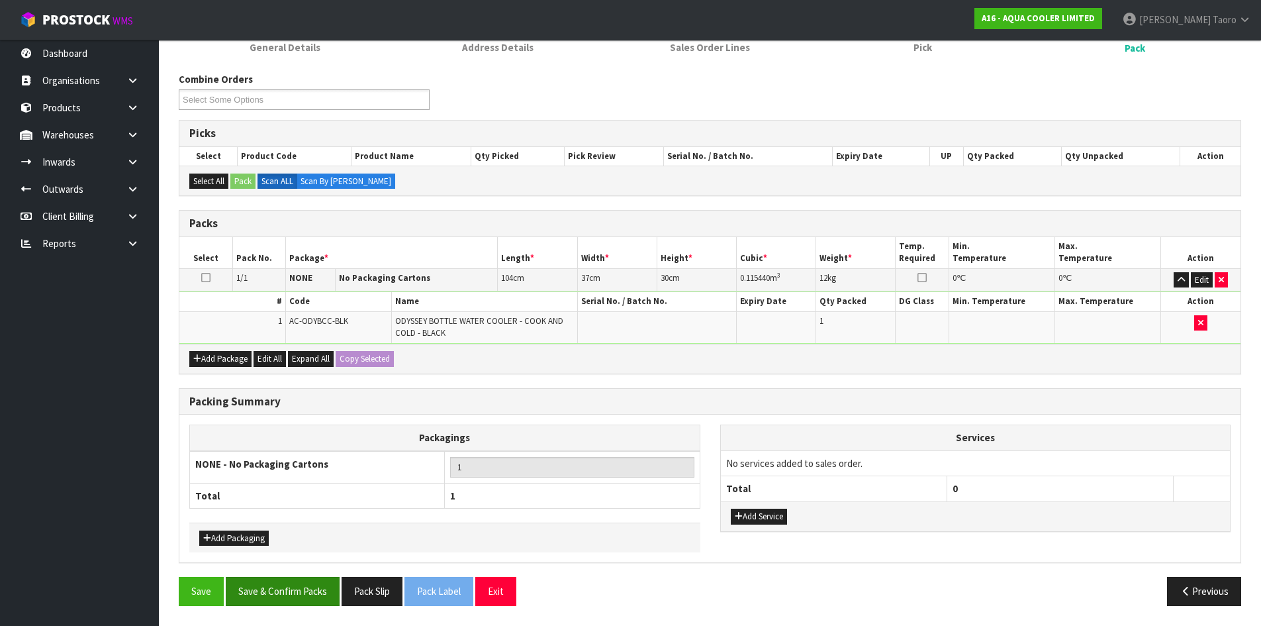
scroll to position [142, 0]
click at [327, 584] on button "Save & Confirm Packs" at bounding box center [283, 591] width 114 height 28
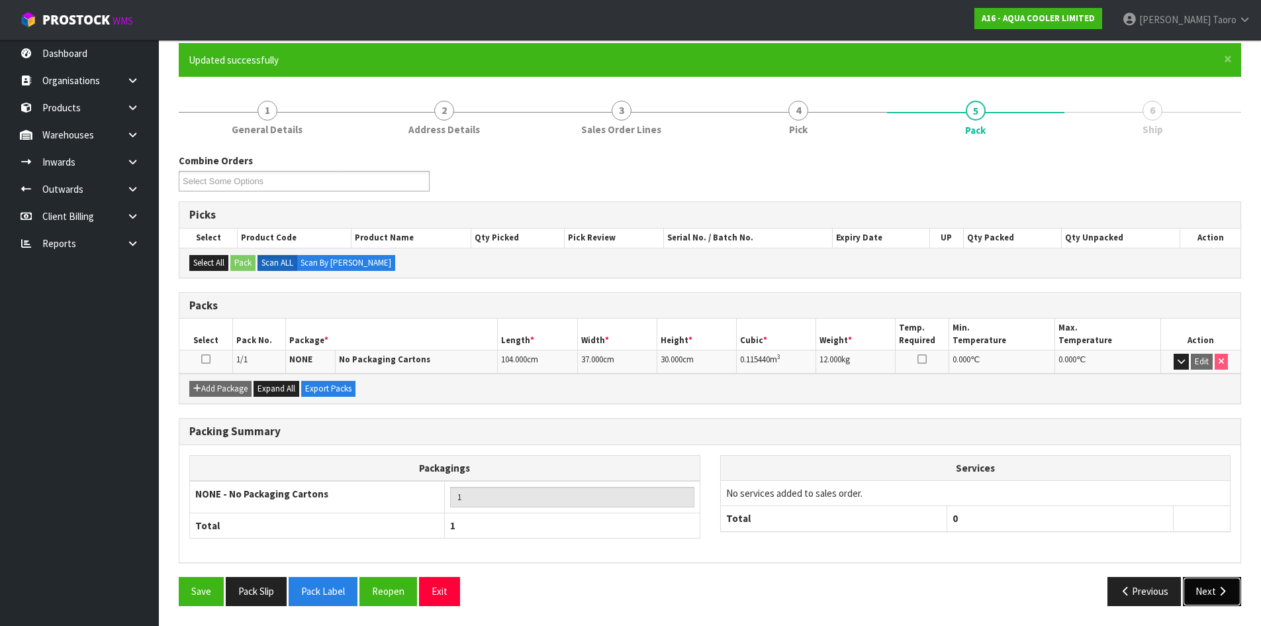
click at [1215, 589] on button "Next" at bounding box center [1212, 591] width 58 height 28
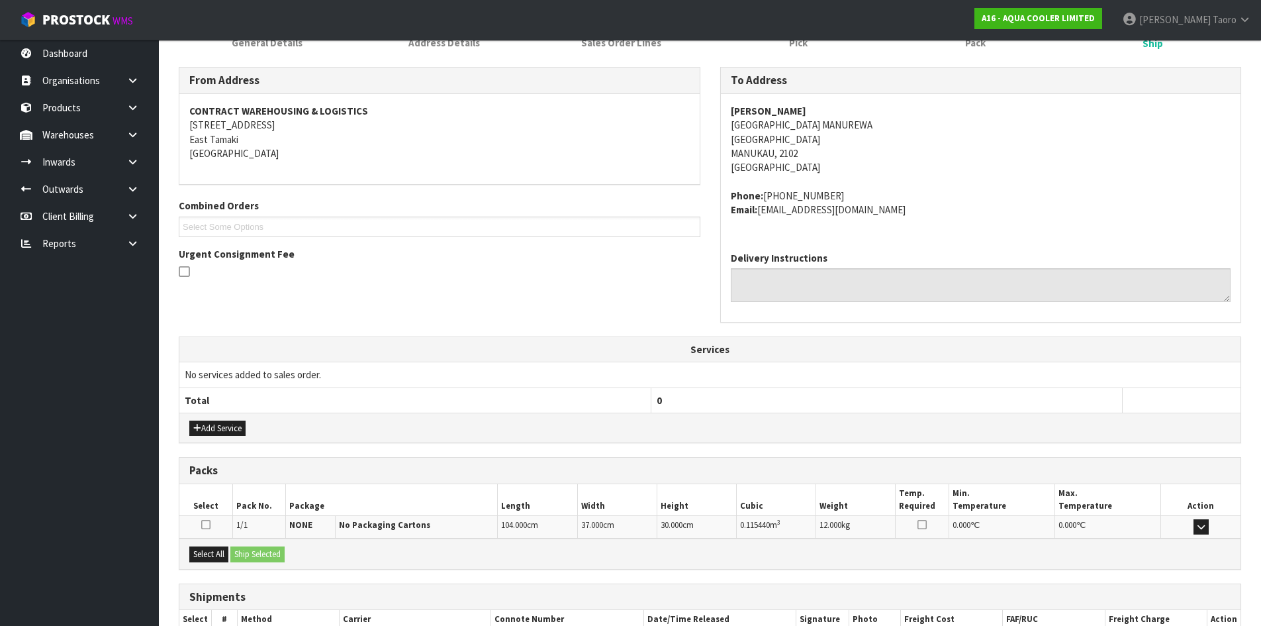
scroll to position [281, 0]
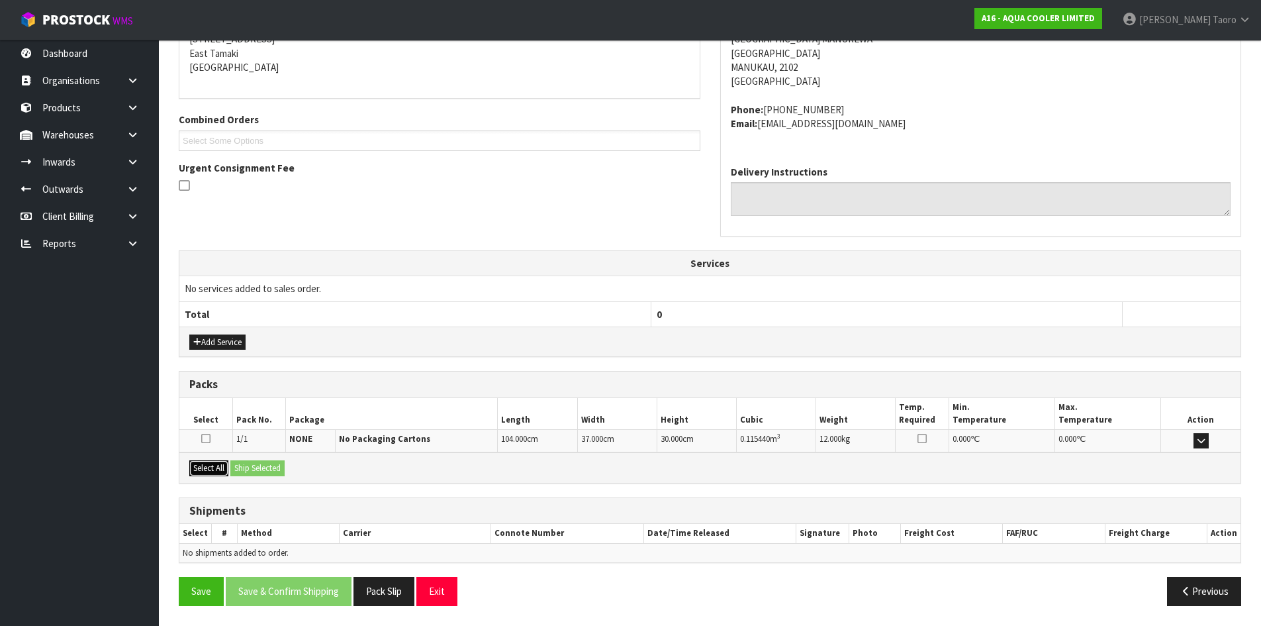
click at [222, 465] on button "Select All" at bounding box center [208, 468] width 39 height 16
click at [256, 466] on button "Ship Selected" at bounding box center [257, 468] width 54 height 16
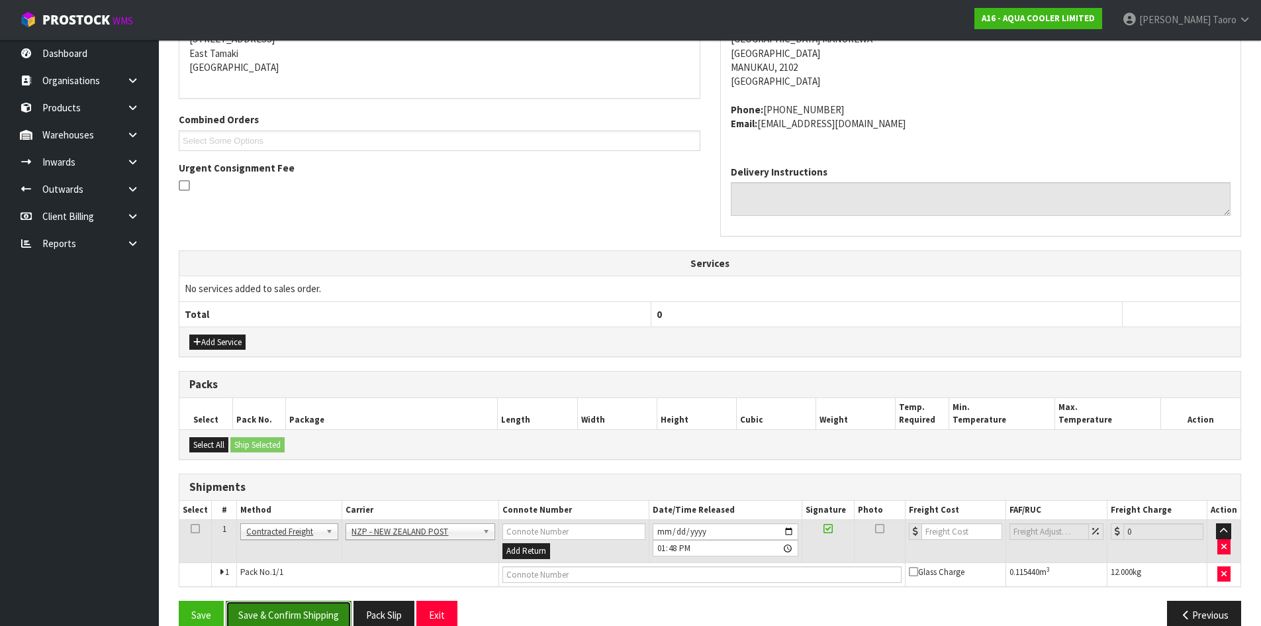
click at [296, 610] on button "Save & Confirm Shipping" at bounding box center [289, 615] width 126 height 28
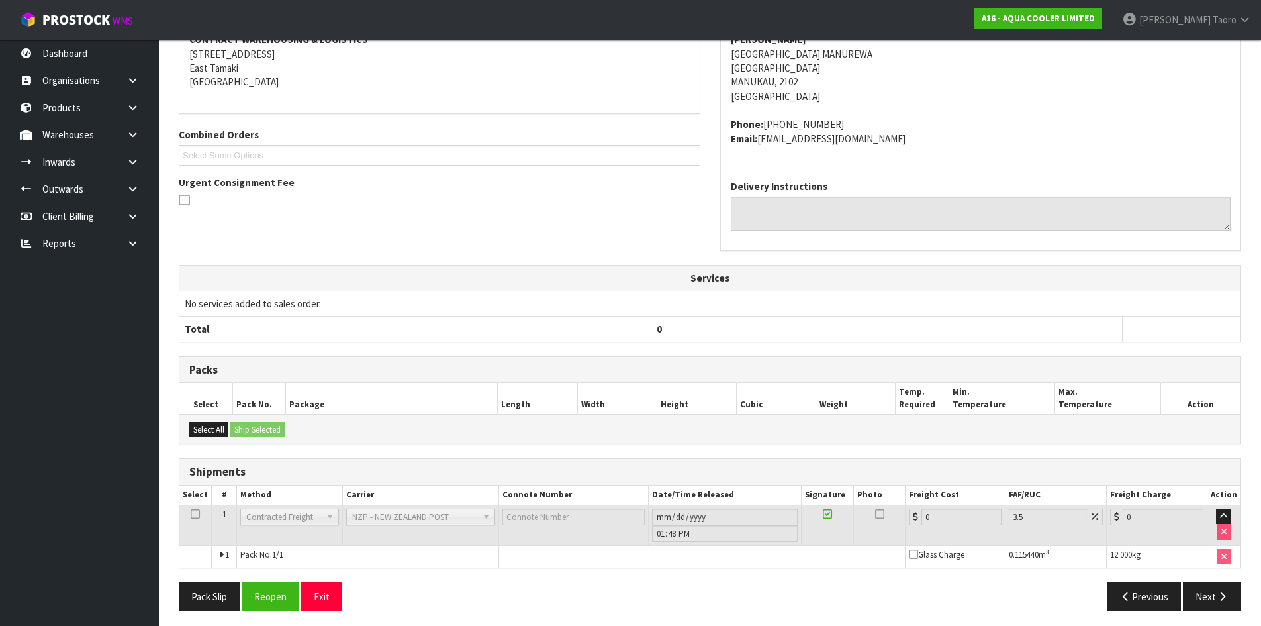
scroll to position [285, 0]
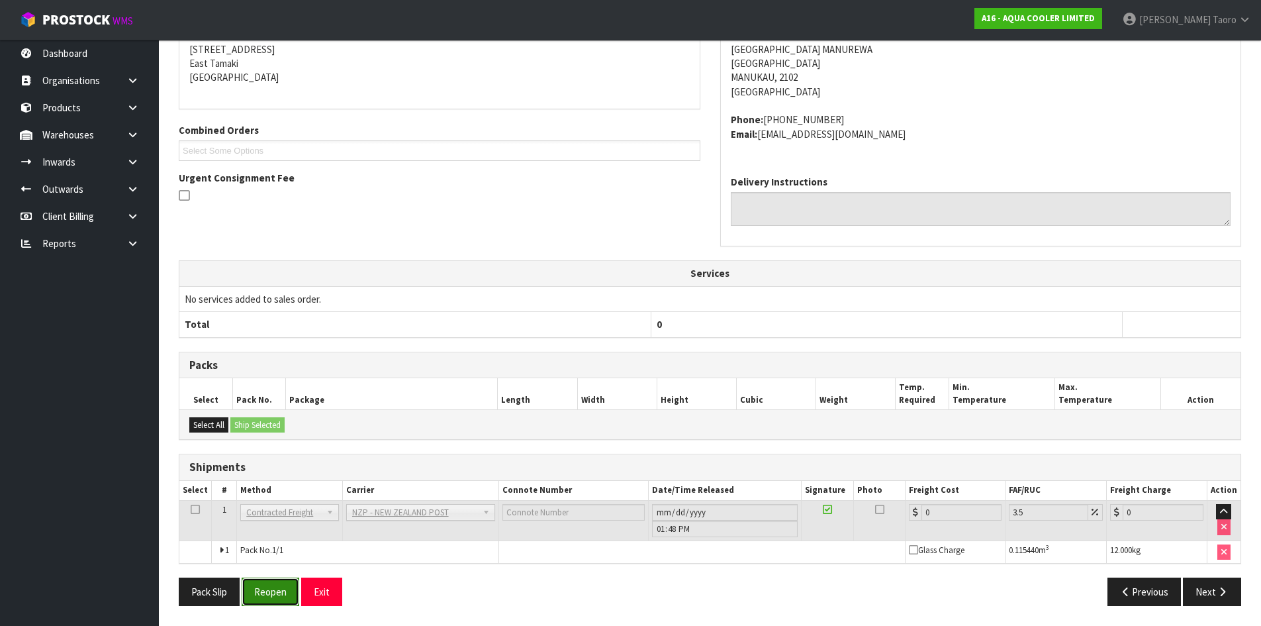
click at [275, 580] on button "Reopen" at bounding box center [271, 591] width 58 height 28
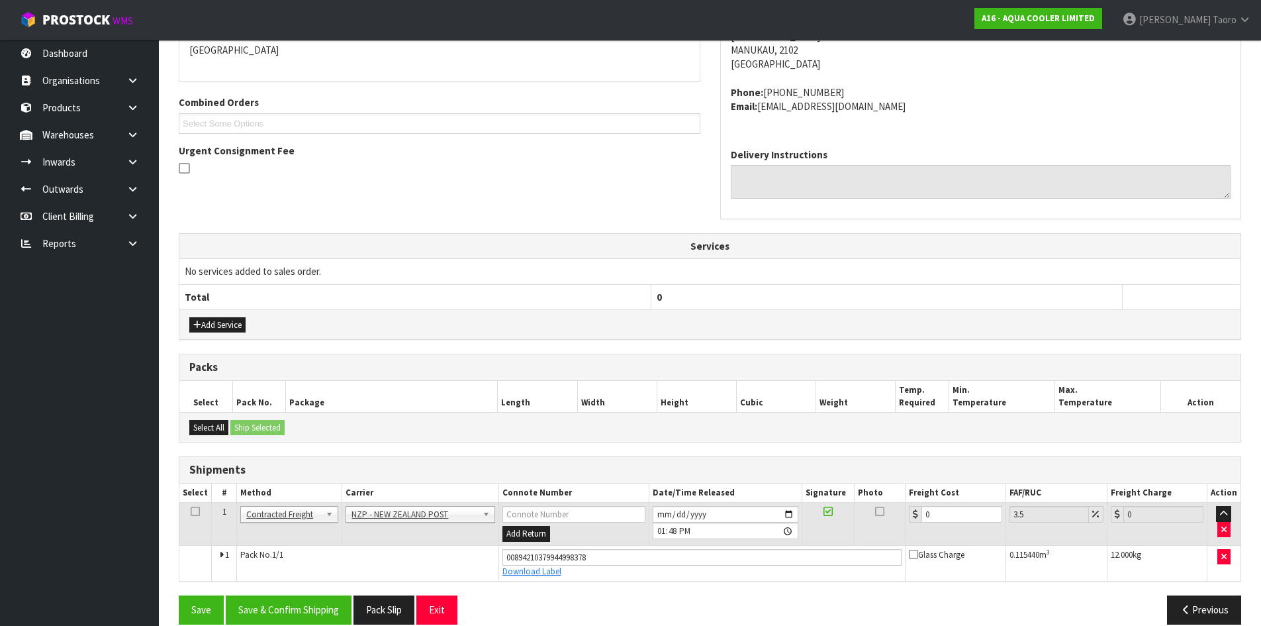
scroll to position [316, 0]
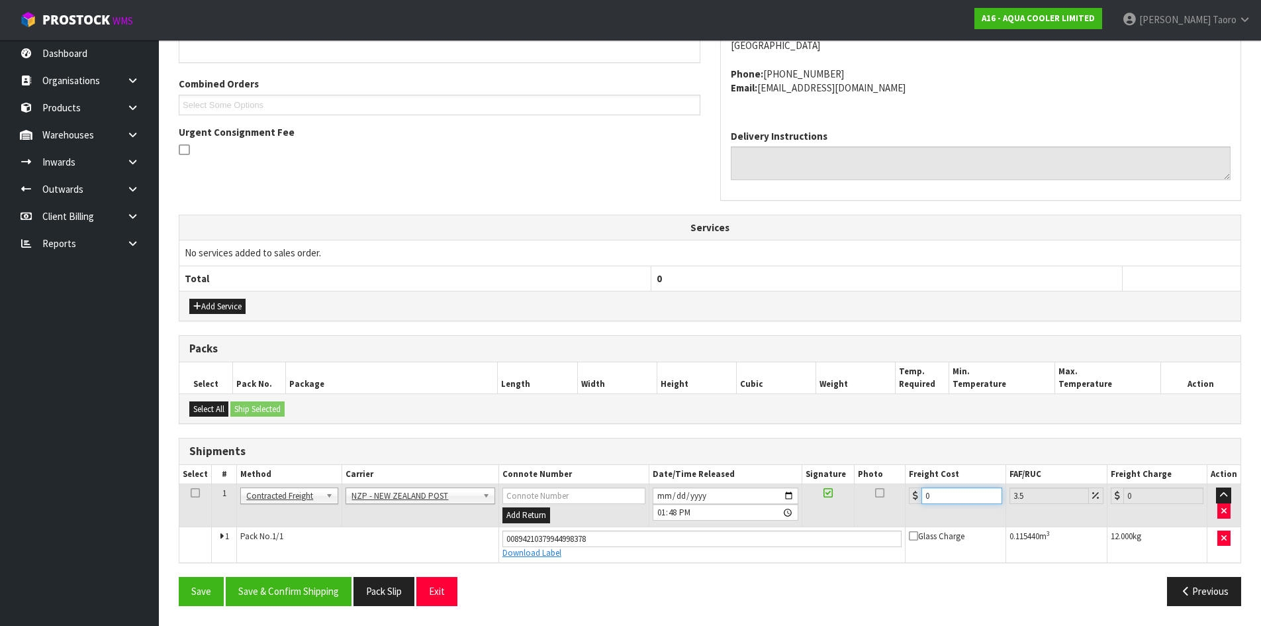
click at [947, 493] on input "0" at bounding box center [962, 495] width 80 height 17
type input "4"
type input "4.14"
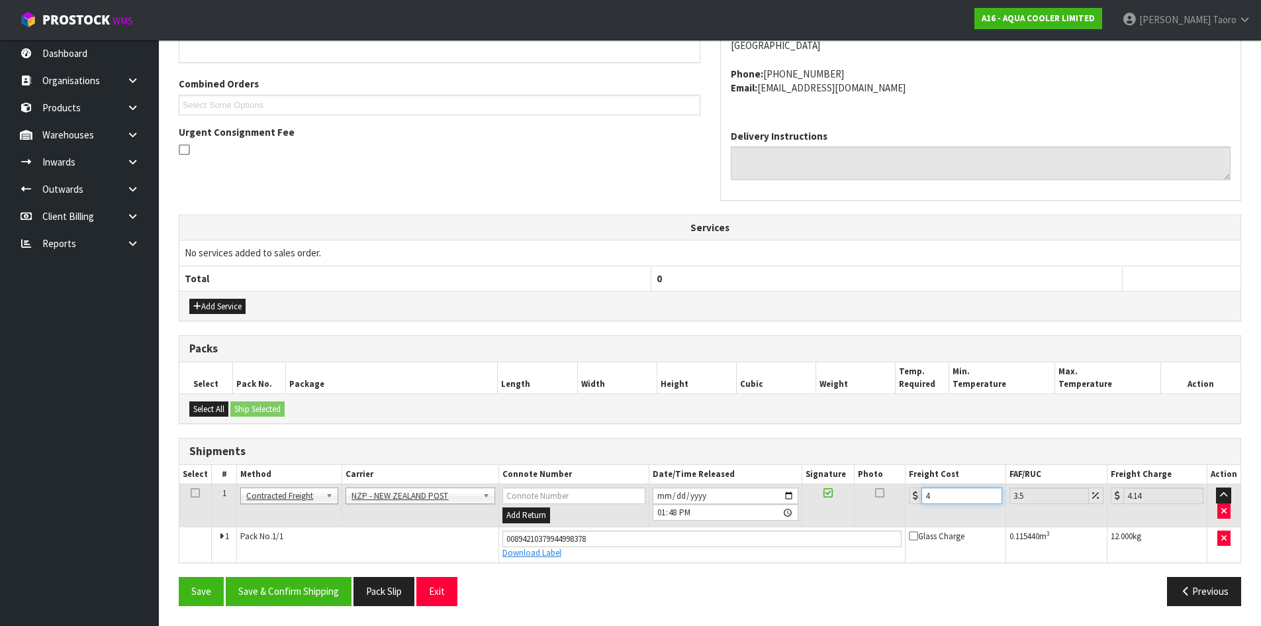
type input "4.3"
type input "4.45"
type input "4.33"
type input "4.48"
type input "4.33"
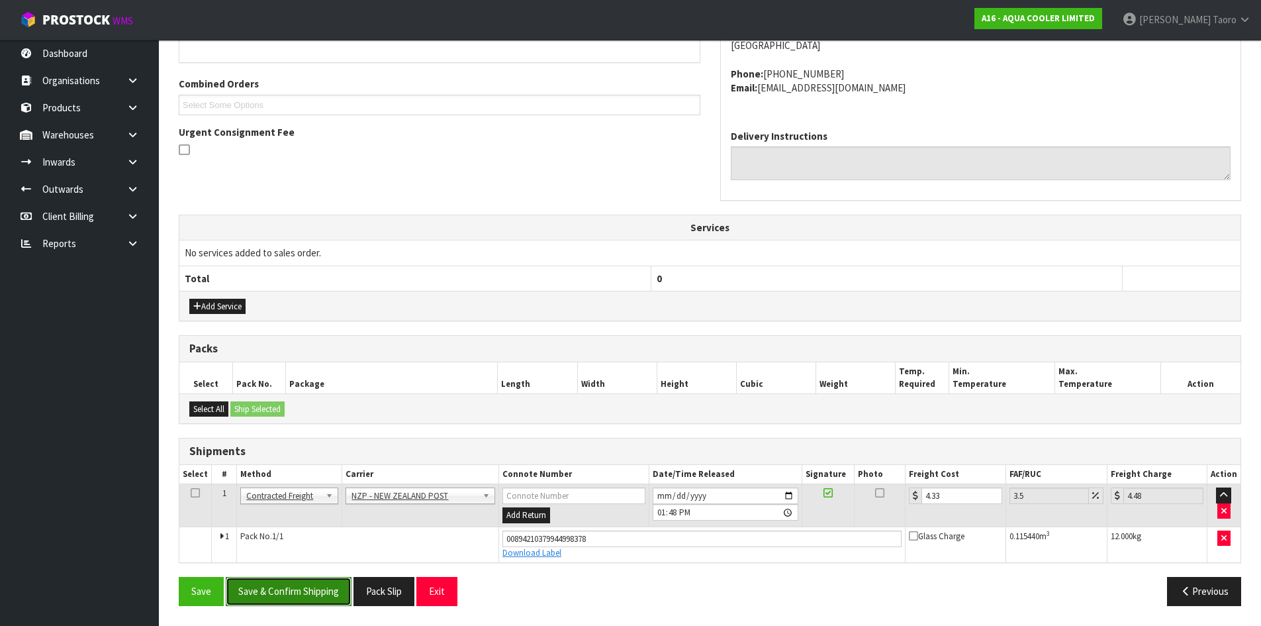
click at [301, 595] on button "Save & Confirm Shipping" at bounding box center [289, 591] width 126 height 28
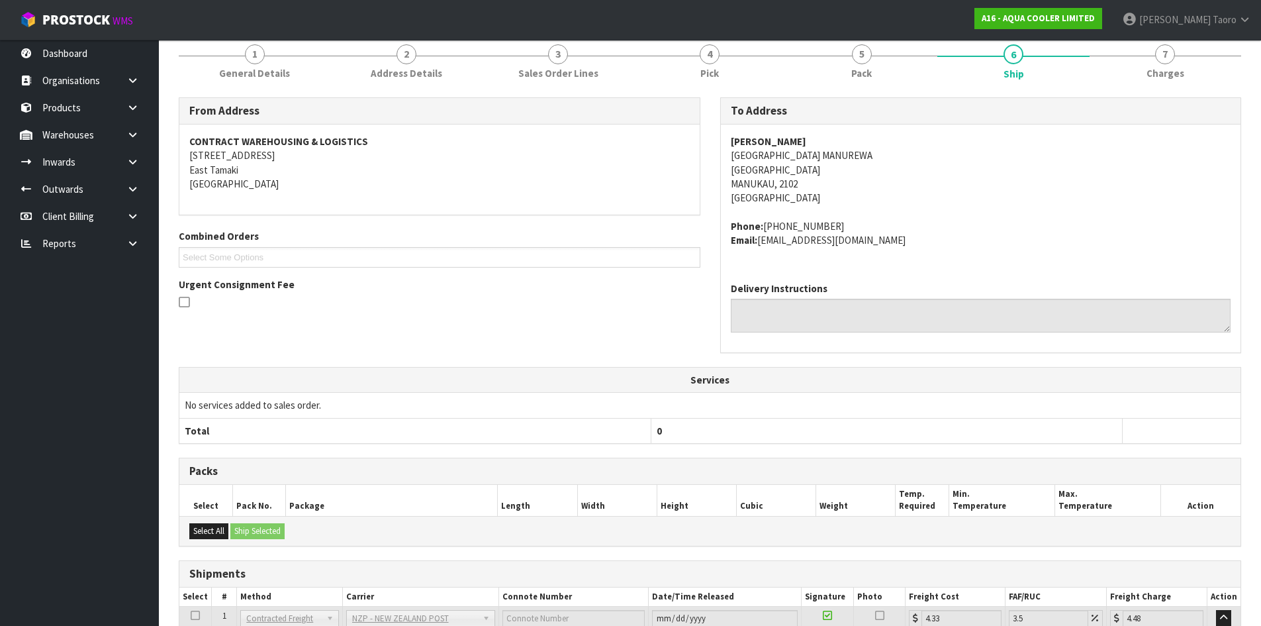
scroll to position [279, 0]
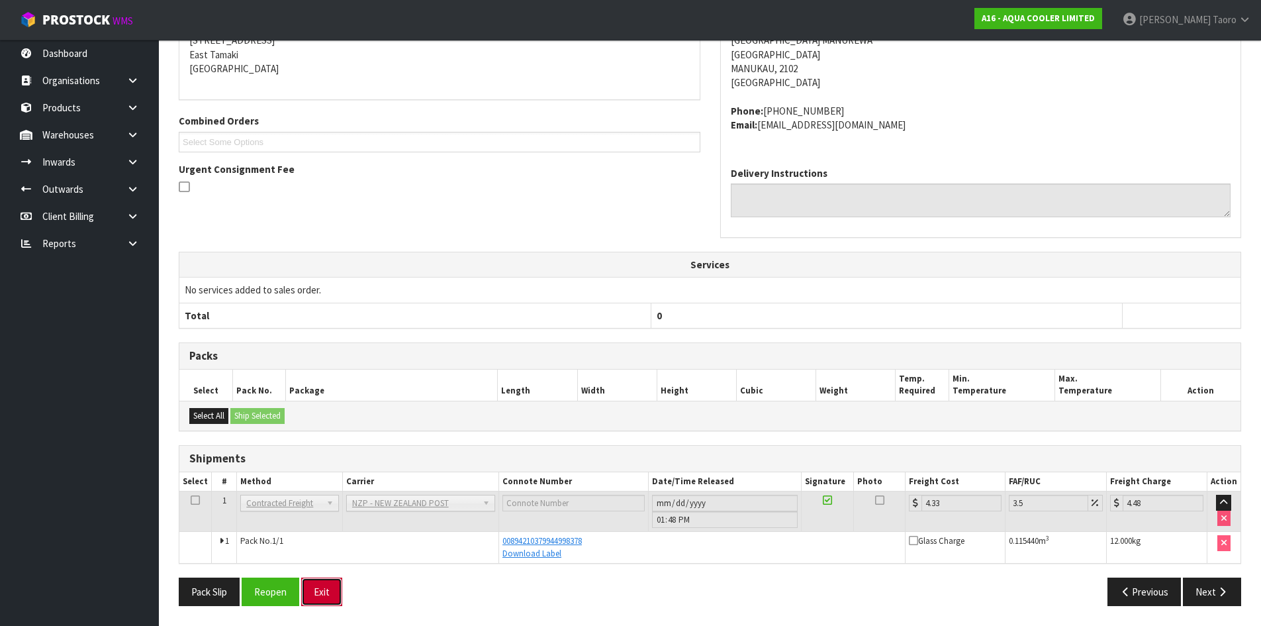
click at [334, 595] on button "Exit" at bounding box center [321, 591] width 41 height 28
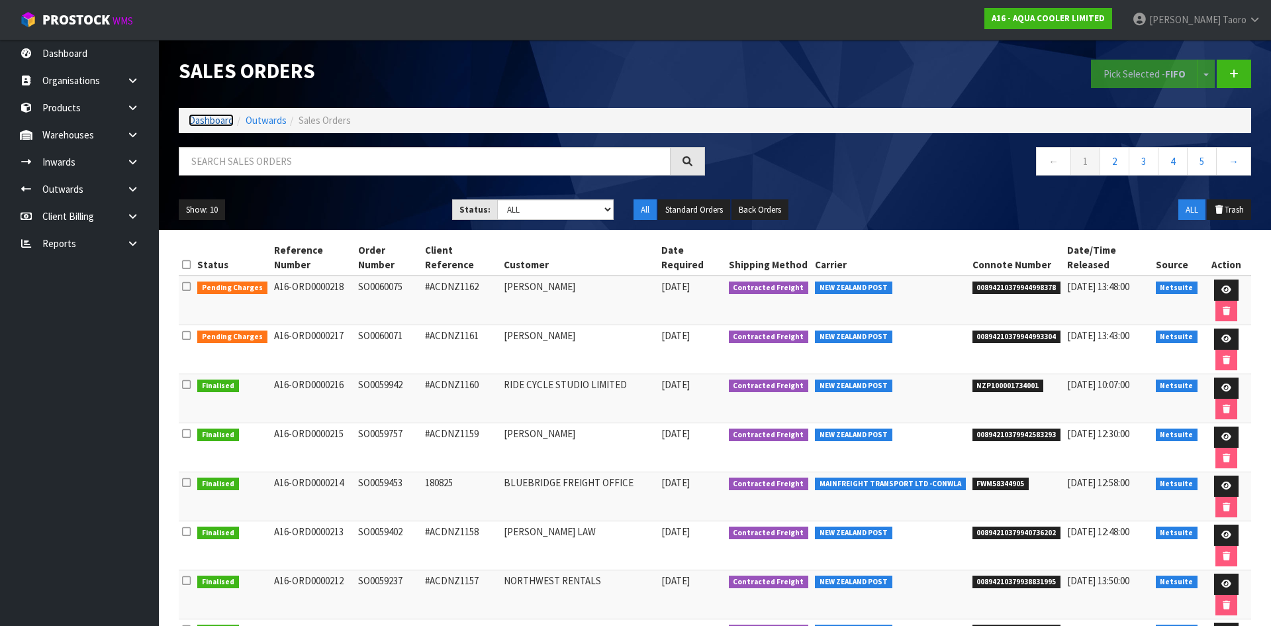
click at [217, 120] on link "Dashboard" at bounding box center [211, 120] width 45 height 13
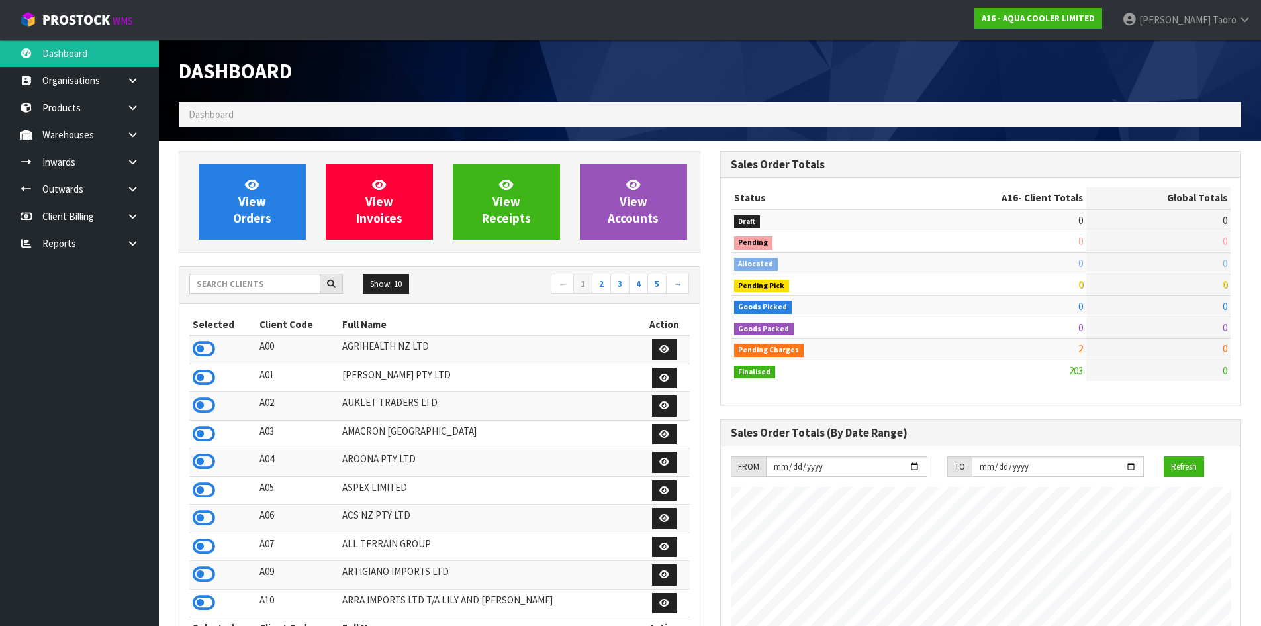
scroll to position [909, 541]
click at [277, 279] on input "text" at bounding box center [254, 283] width 131 height 21
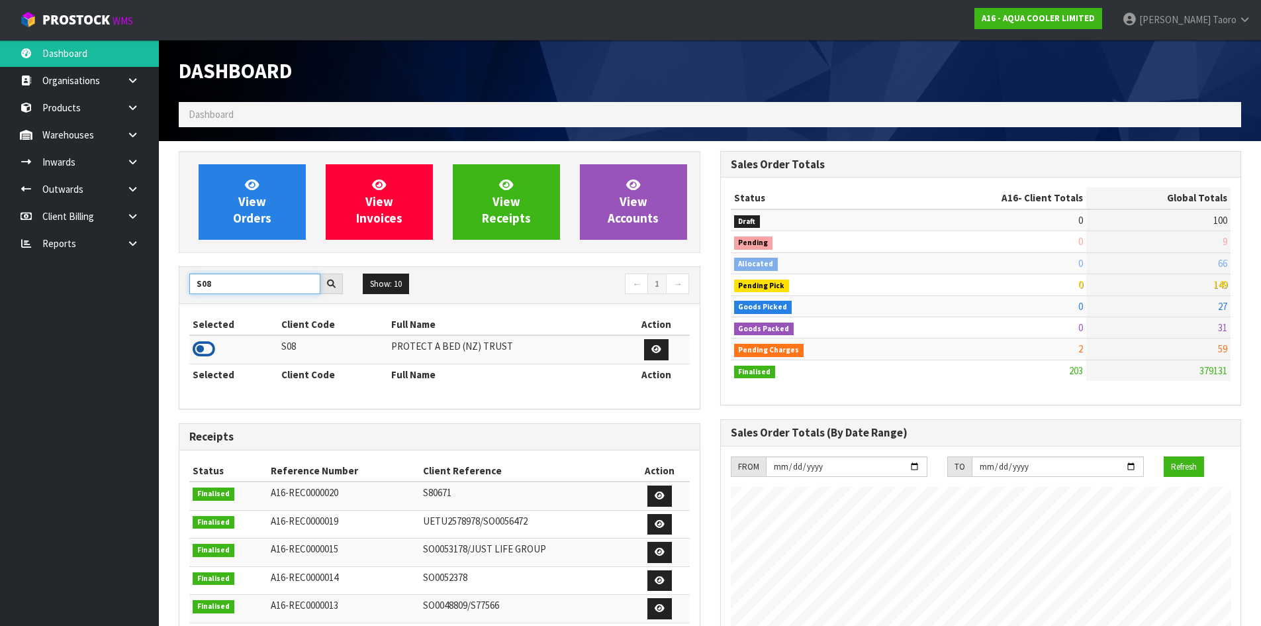
type input "S08"
click at [209, 347] on icon at bounding box center [204, 349] width 23 height 20
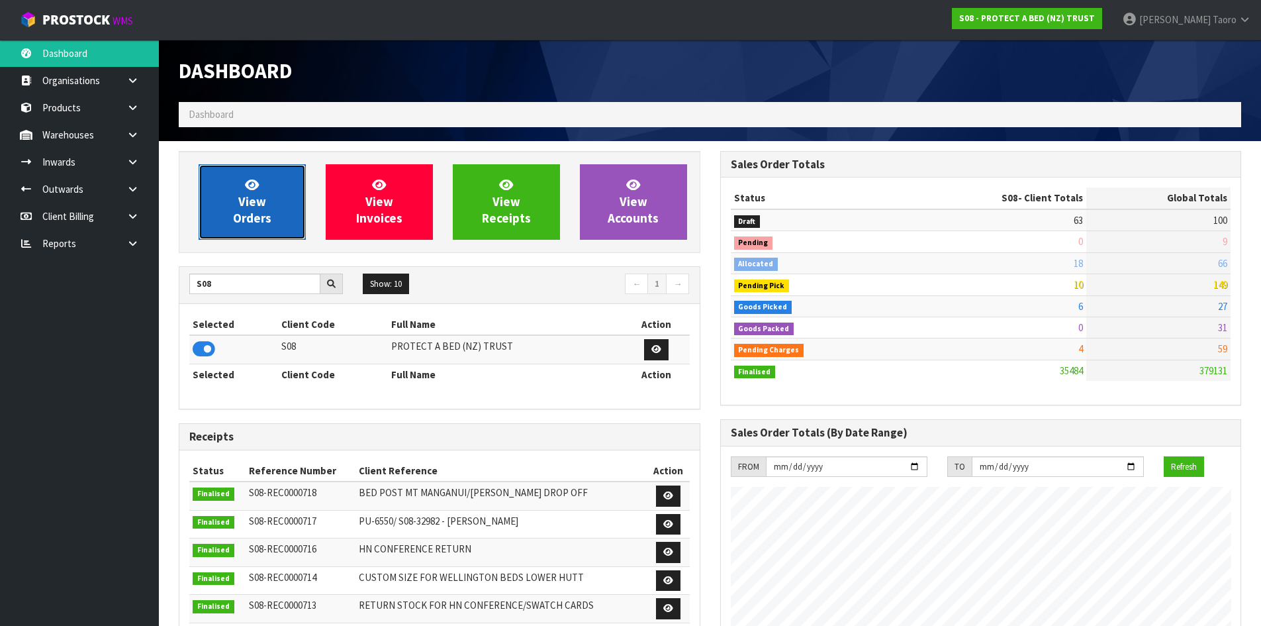
scroll to position [1003, 541]
click at [253, 209] on link "View Orders" at bounding box center [252, 201] width 107 height 75
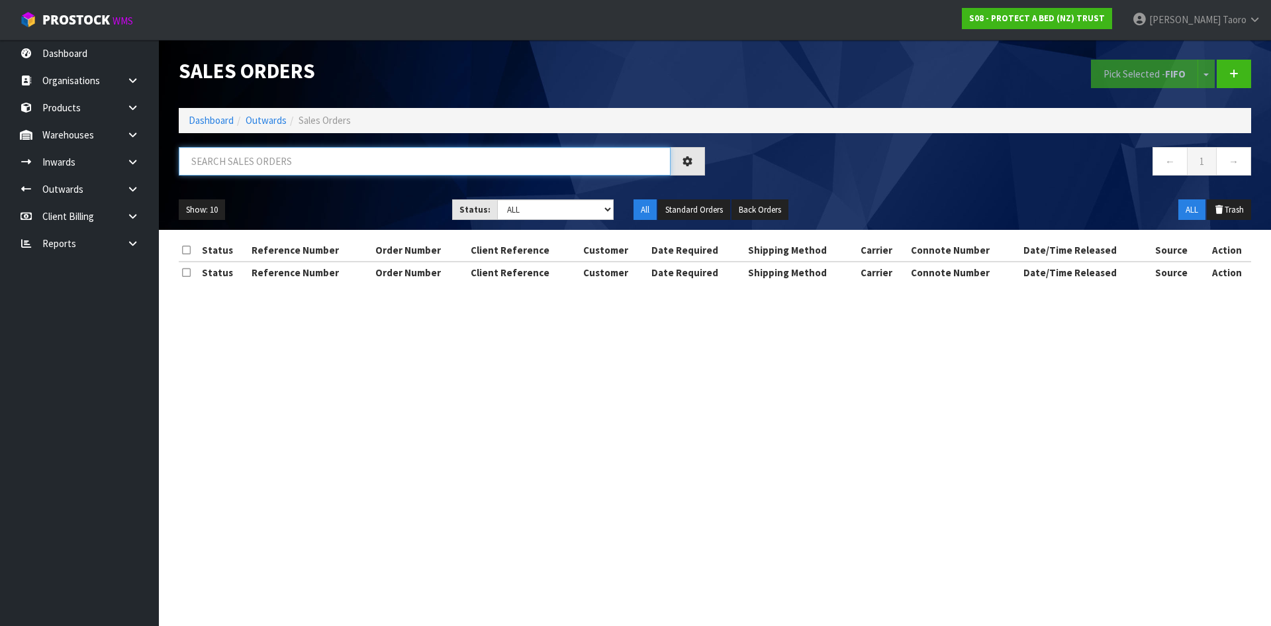
click at [287, 168] on input "text" at bounding box center [425, 161] width 492 height 28
type input "JOB-0410269"
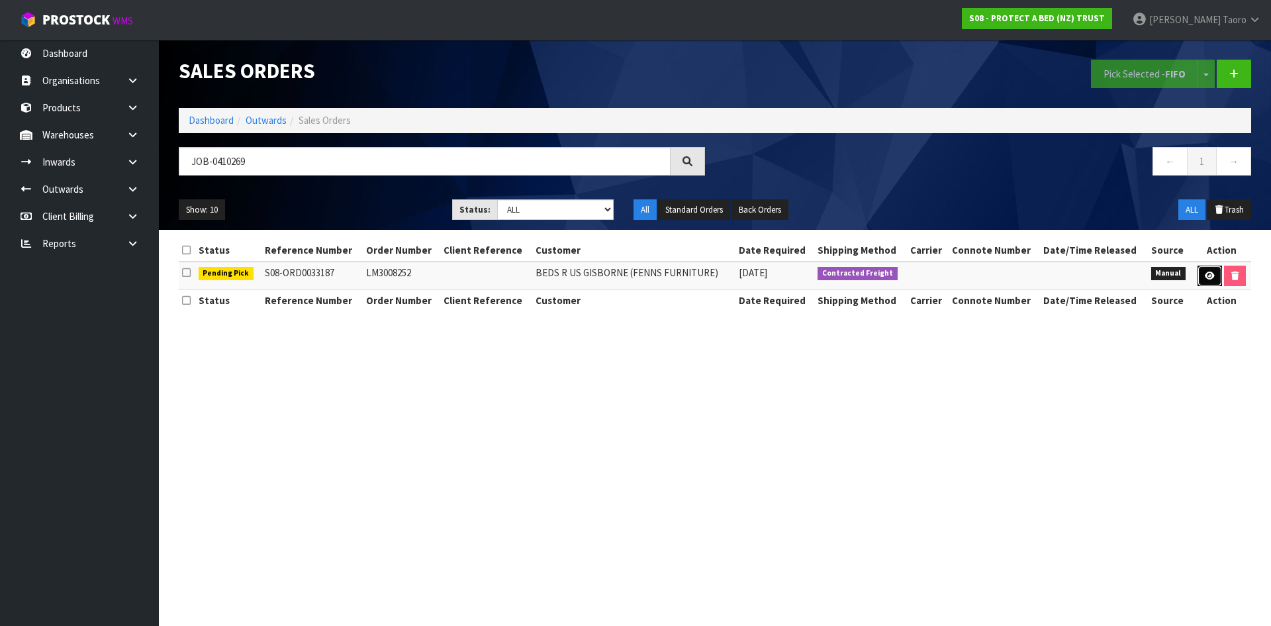
click at [1214, 281] on link at bounding box center [1210, 276] width 24 height 21
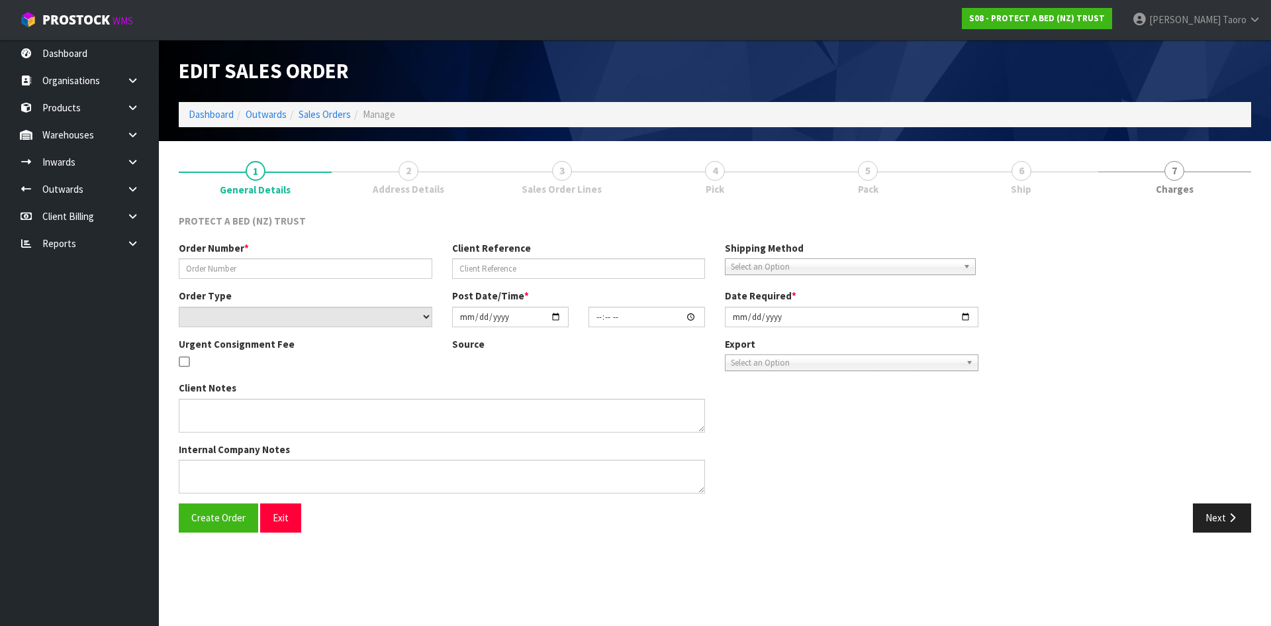
type input "LM3008252"
select select "number:0"
type input "[DATE]"
type input "08:21:00.000"
type input "[DATE]"
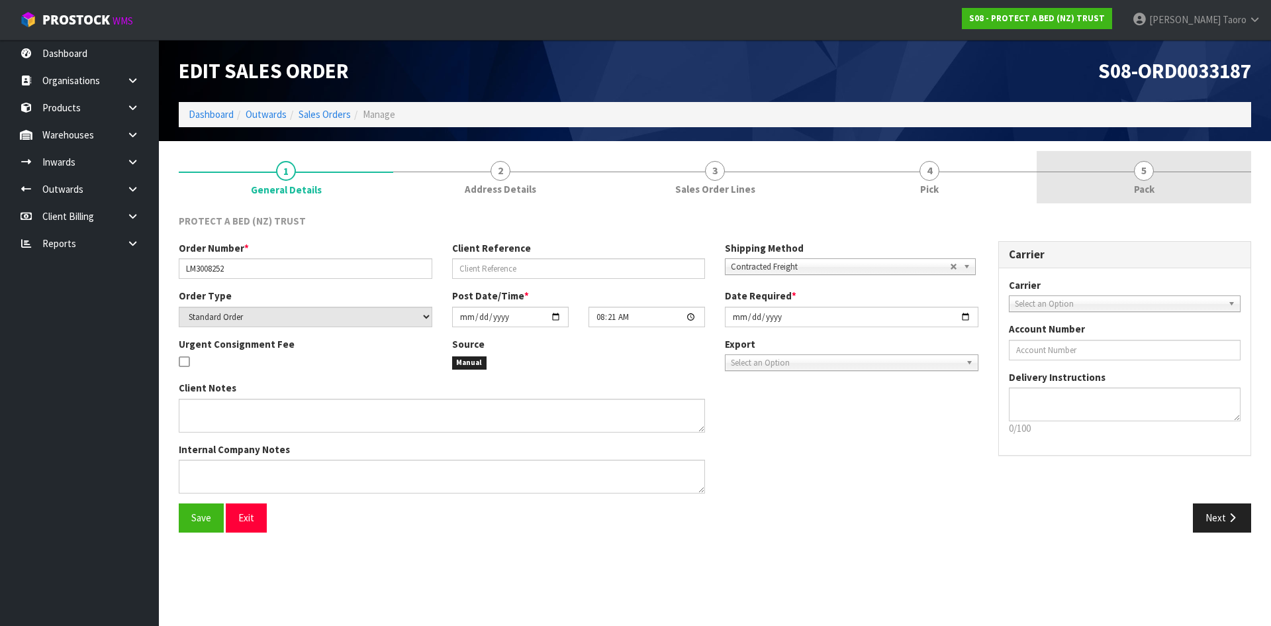
click at [1094, 185] on link "5 Pack" at bounding box center [1144, 177] width 215 height 52
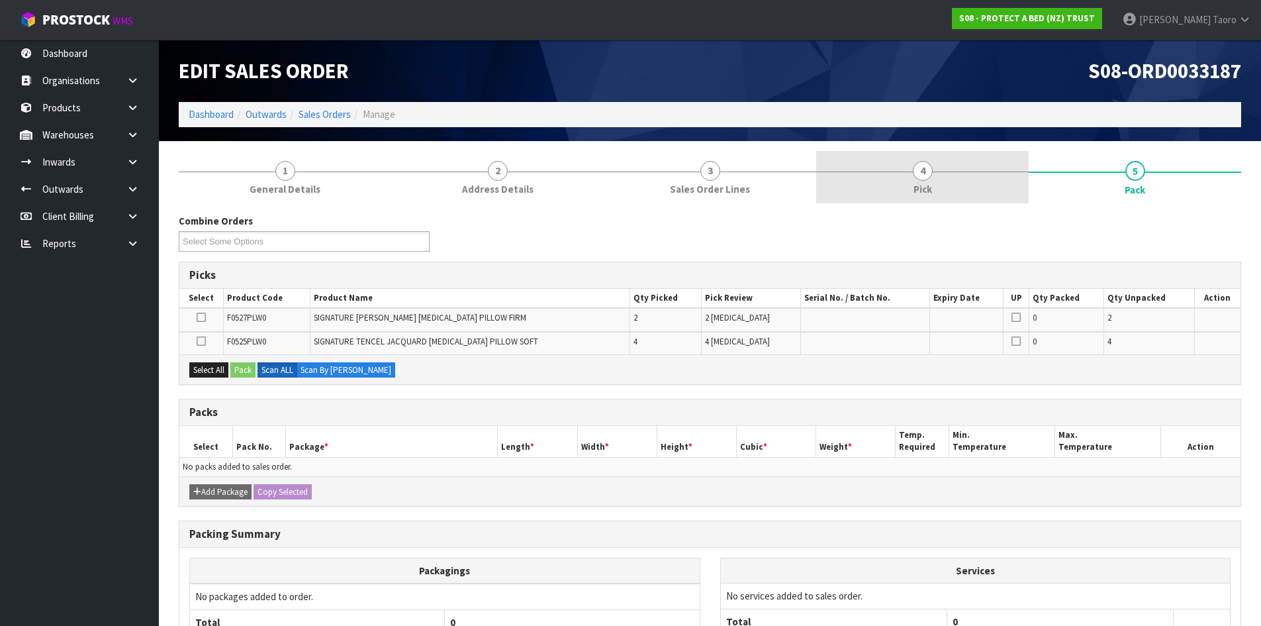
click at [963, 184] on link "4 Pick" at bounding box center [922, 177] width 213 height 52
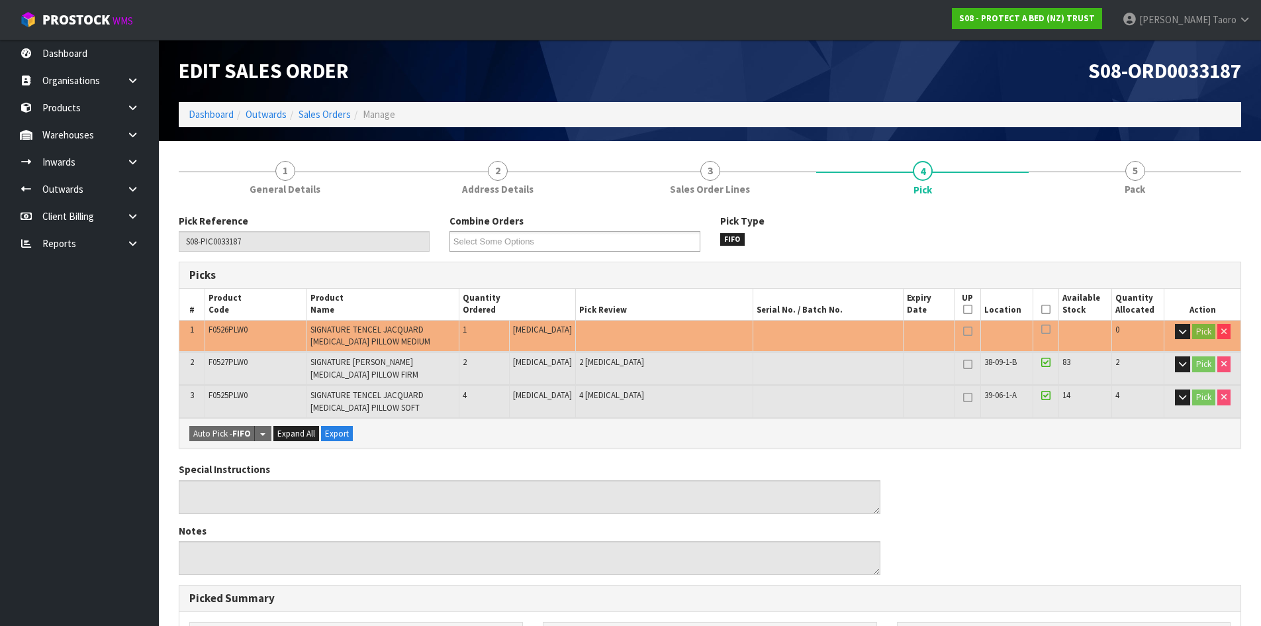
click at [1042, 309] on icon at bounding box center [1046, 309] width 9 height 1
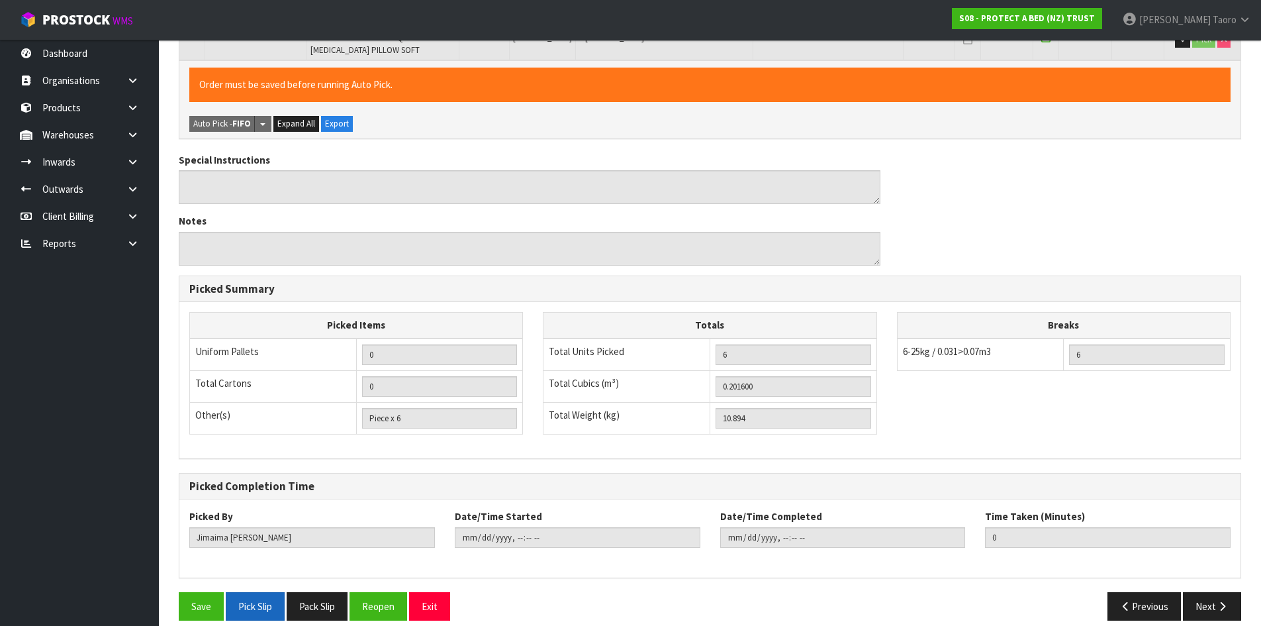
scroll to position [372, 0]
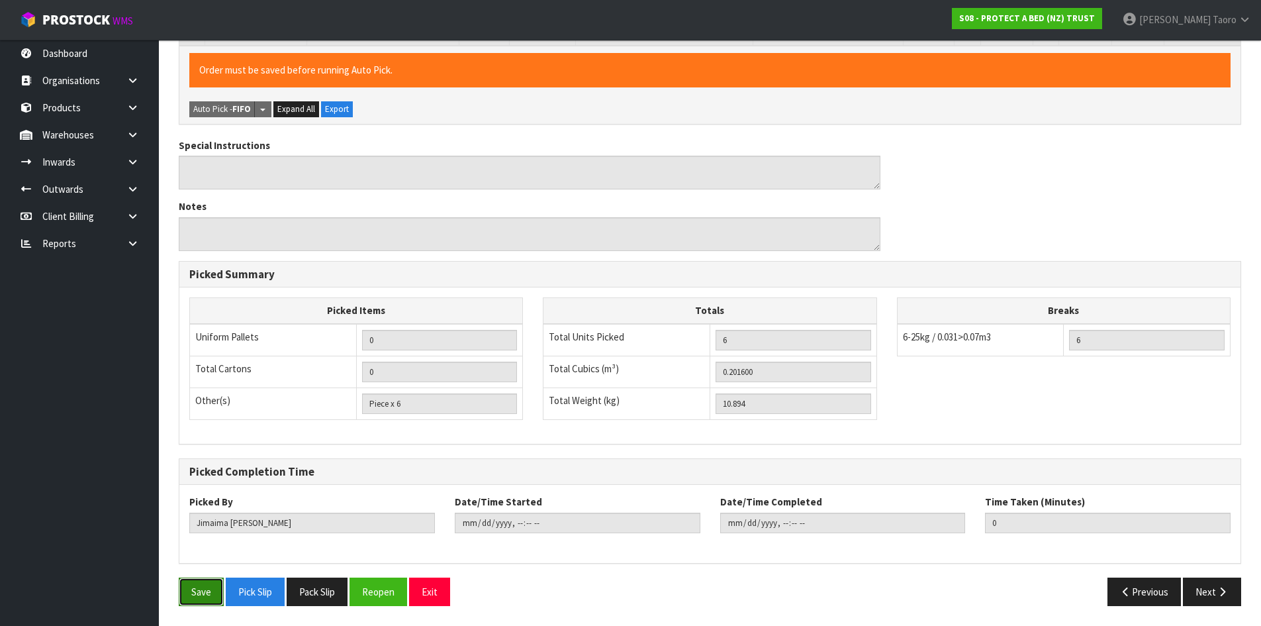
click at [199, 594] on button "Save" at bounding box center [201, 591] width 45 height 28
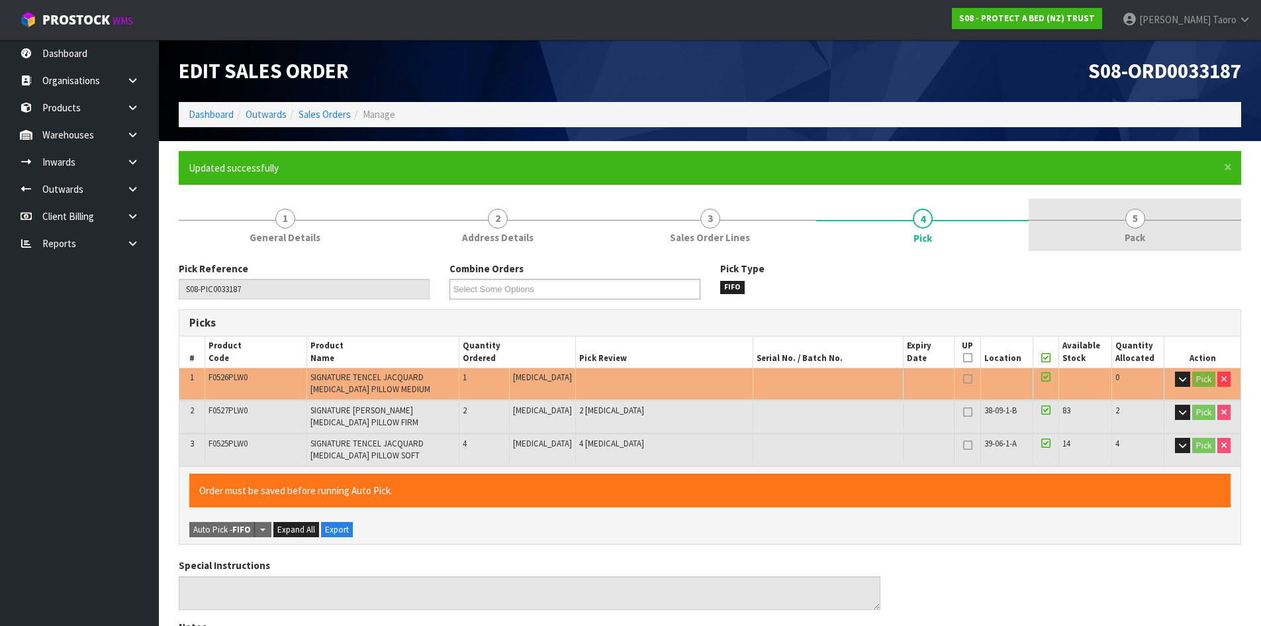
type input "[PERSON_NAME]"
type input "[DATE]T13:58:49"
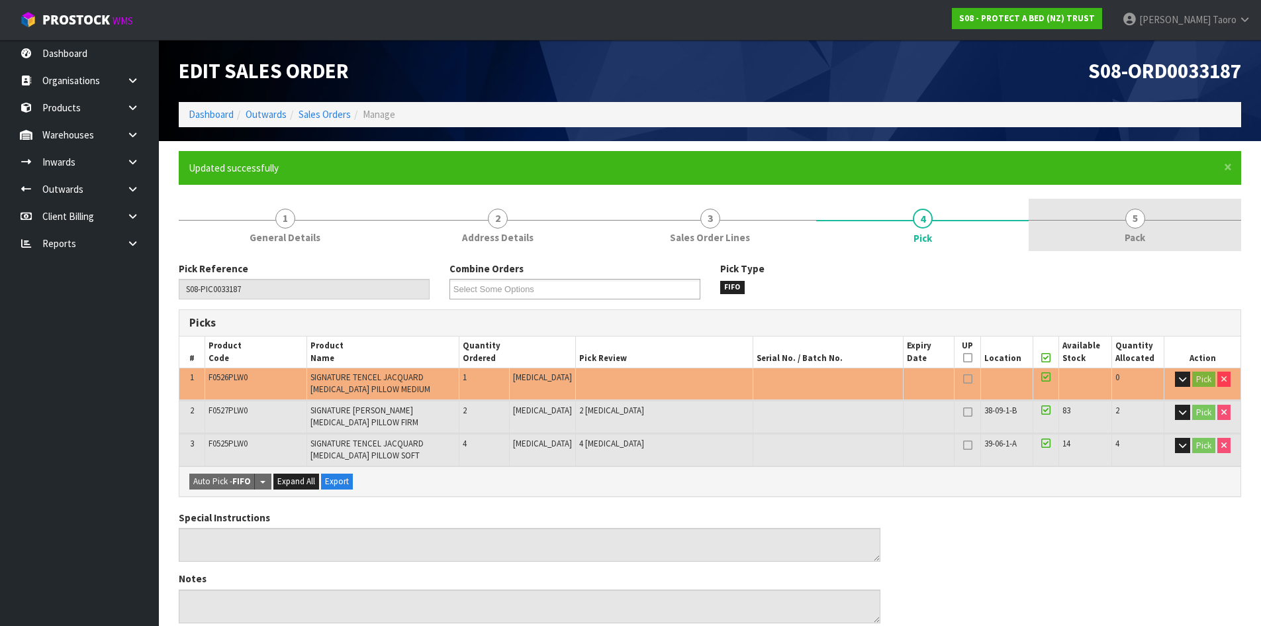
click at [1208, 244] on link "5 Pack" at bounding box center [1135, 225] width 213 height 52
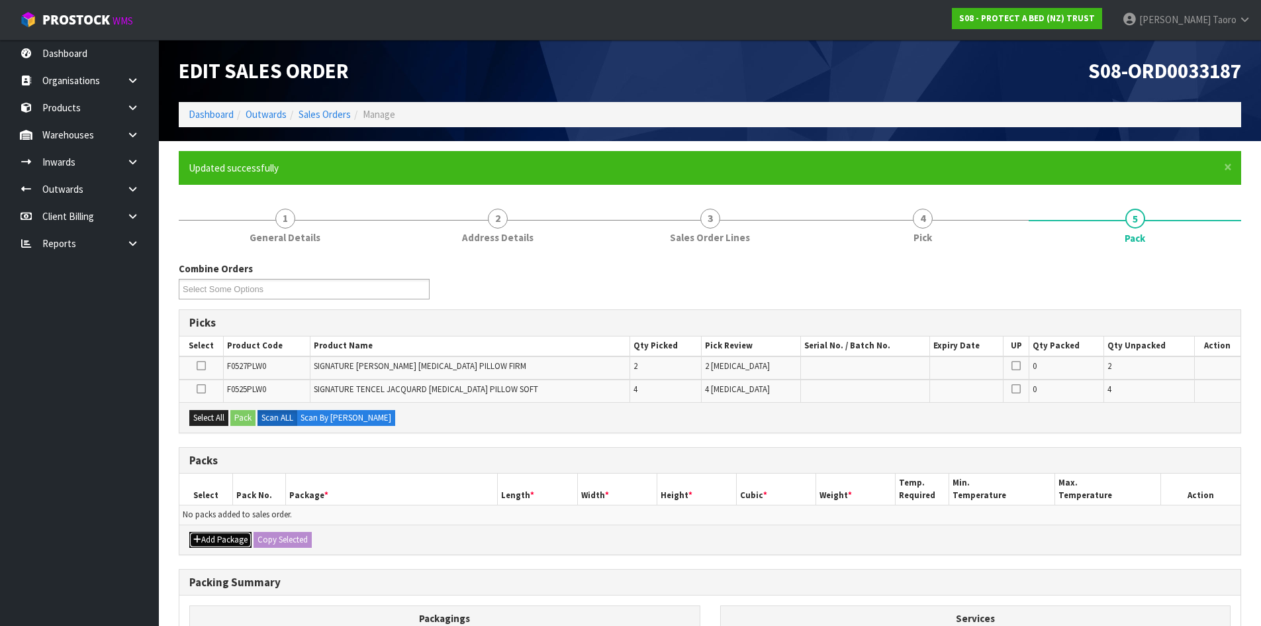
click at [222, 536] on button "Add Package" at bounding box center [220, 540] width 62 height 16
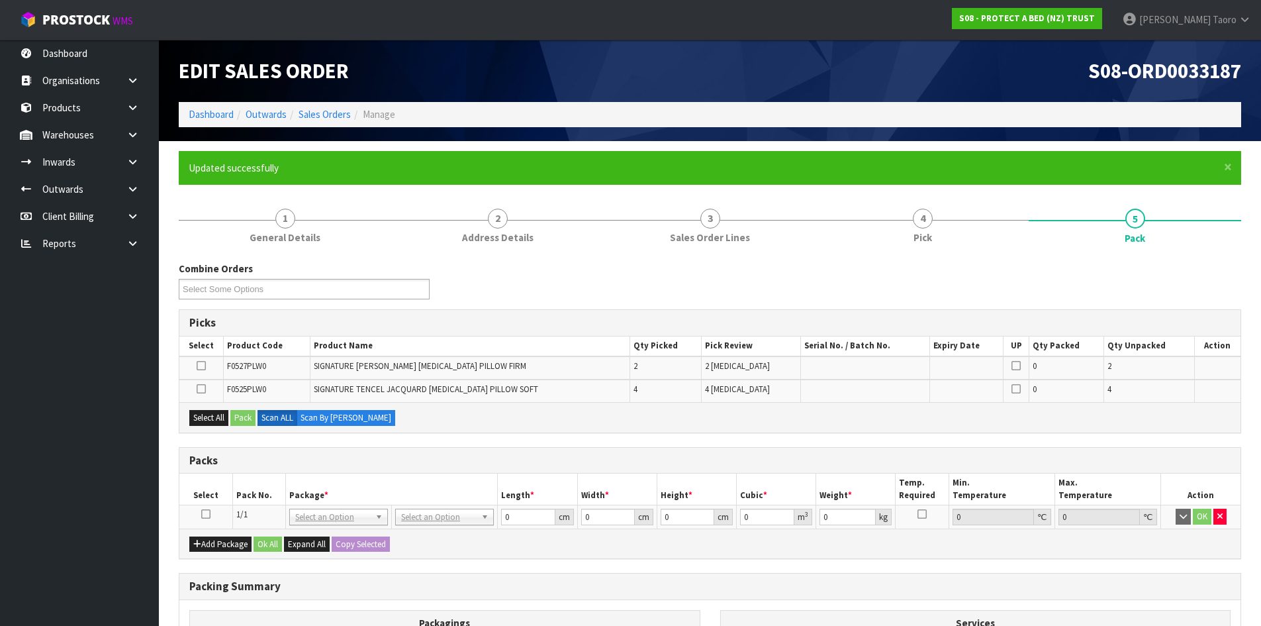
click at [205, 514] on icon at bounding box center [205, 514] width 9 height 1
click at [219, 483] on th "Select" at bounding box center [205, 488] width 53 height 31
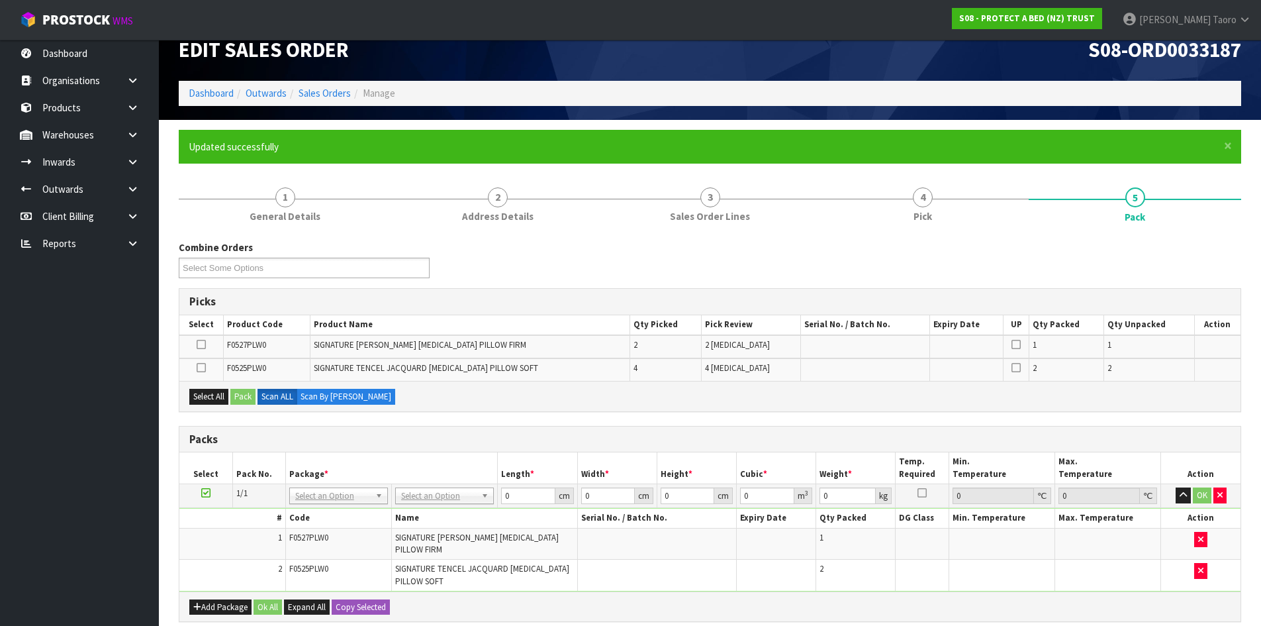
scroll to position [262, 0]
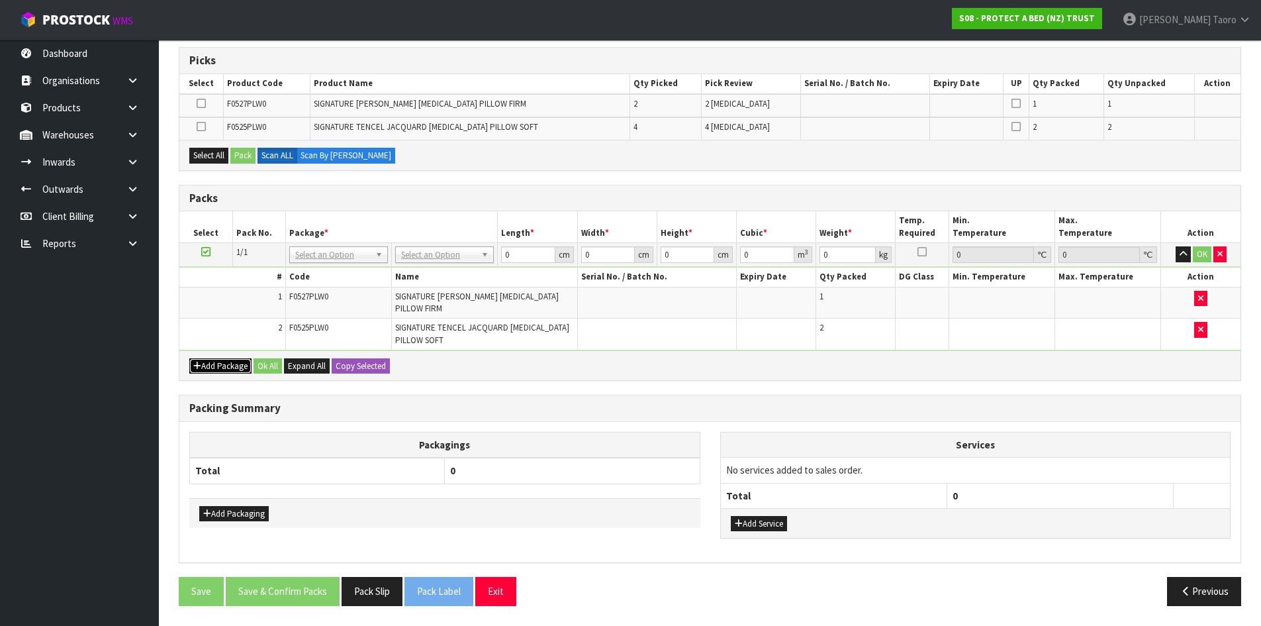
click at [215, 370] on button "Add Package" at bounding box center [220, 366] width 62 height 16
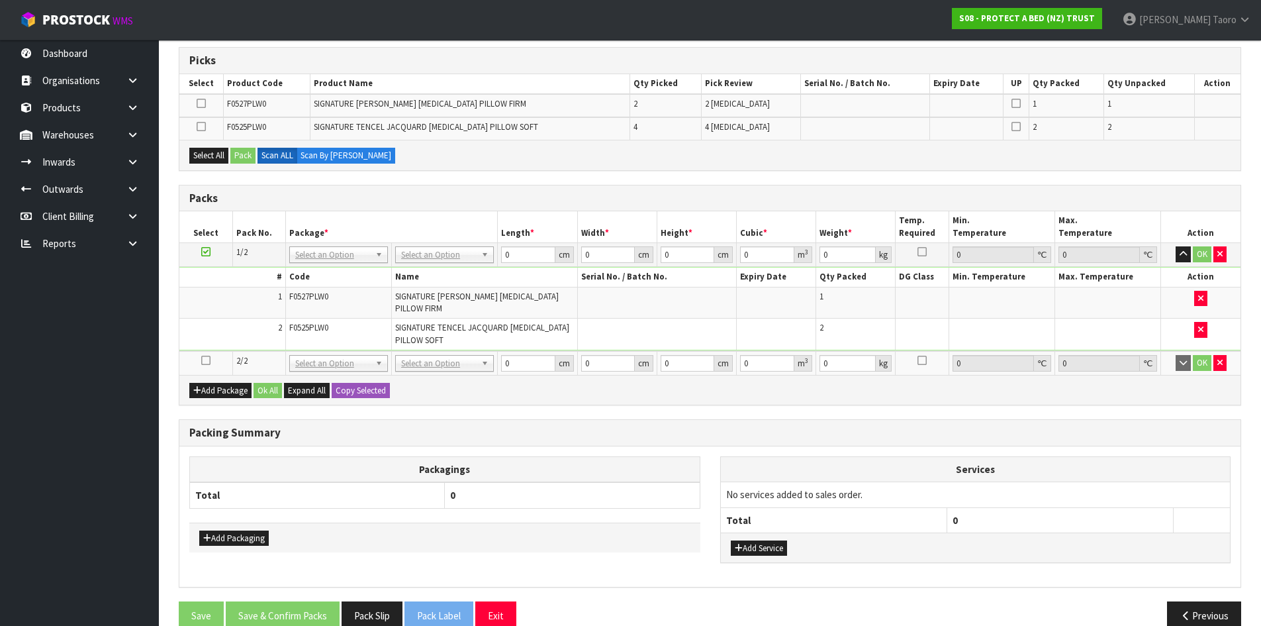
click at [206, 360] on icon at bounding box center [205, 360] width 9 height 1
click at [219, 337] on td "2" at bounding box center [232, 333] width 106 height 31
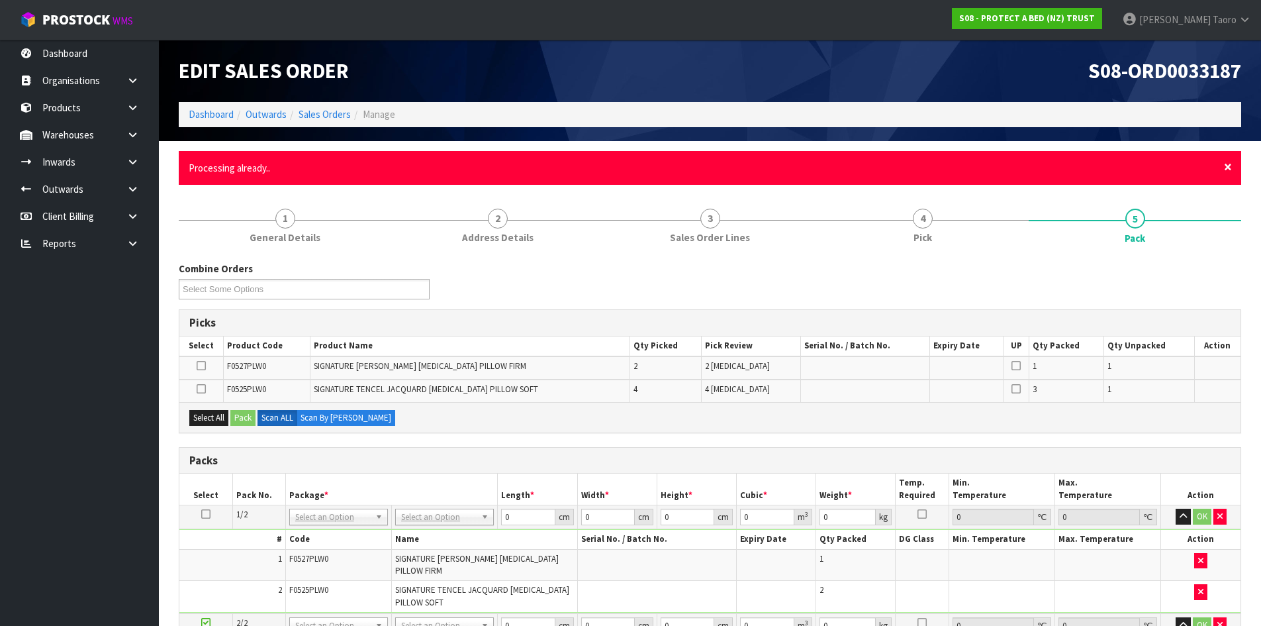
click at [1232, 167] on span "×" at bounding box center [1228, 167] width 8 height 19
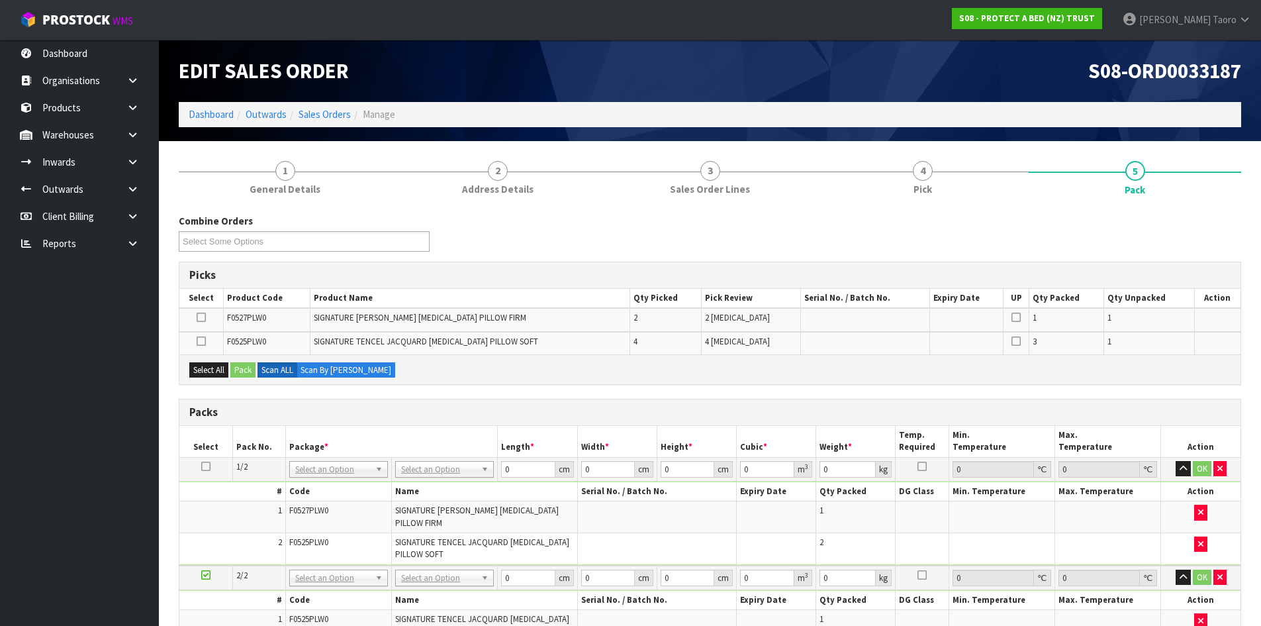
click at [1229, 236] on div "Combine Orders S08-ORD0029474 S08-ORD0031944 S08-ORD0032699 S08-ORD0032700 S08-…" at bounding box center [710, 238] width 1083 height 48
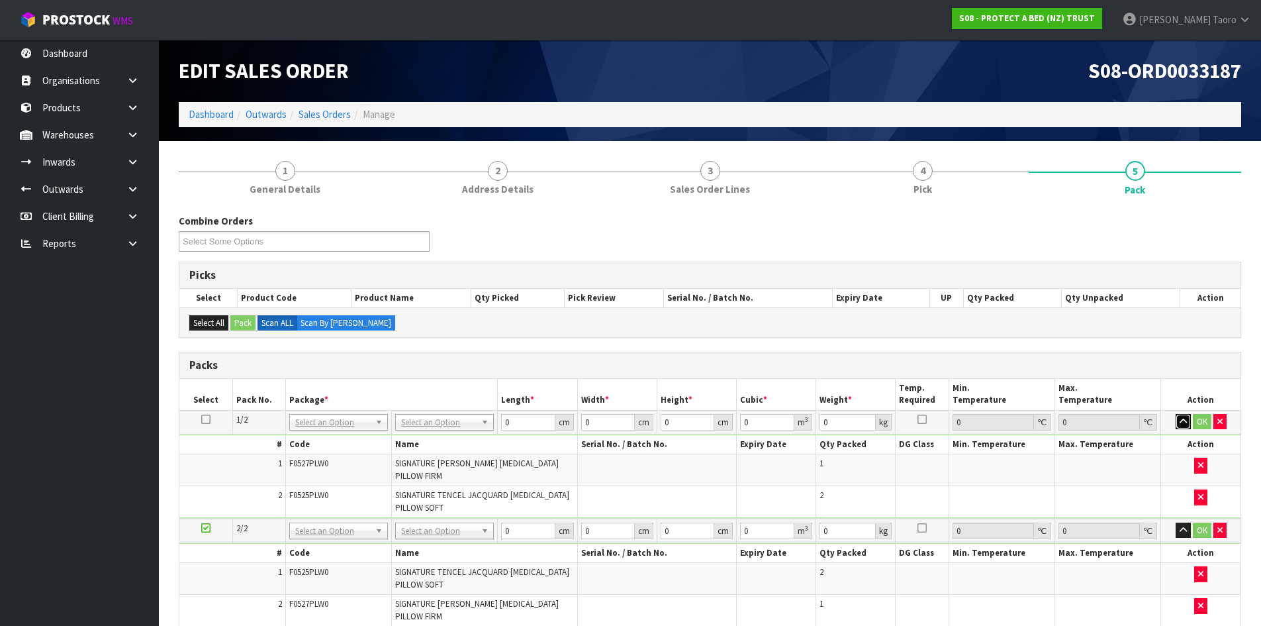
click at [1188, 420] on button "button" at bounding box center [1183, 422] width 15 height 16
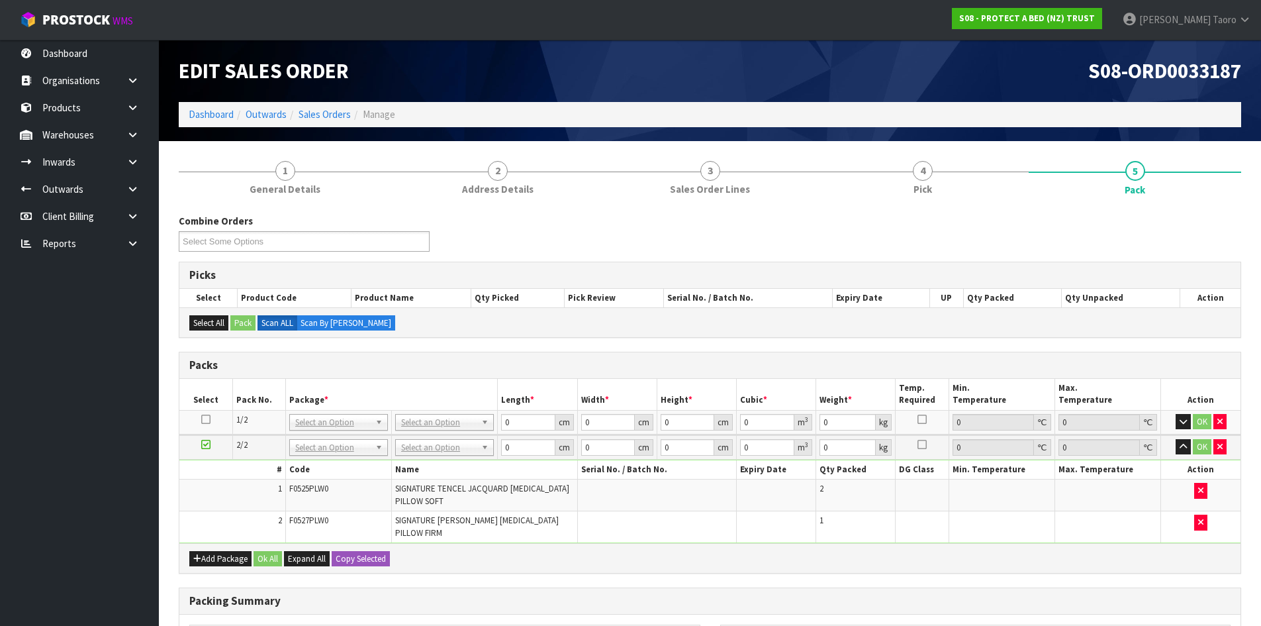
click at [1183, 456] on td "OK" at bounding box center [1200, 447] width 79 height 24
click at [1181, 450] on icon "button" at bounding box center [1183, 446] width 7 height 9
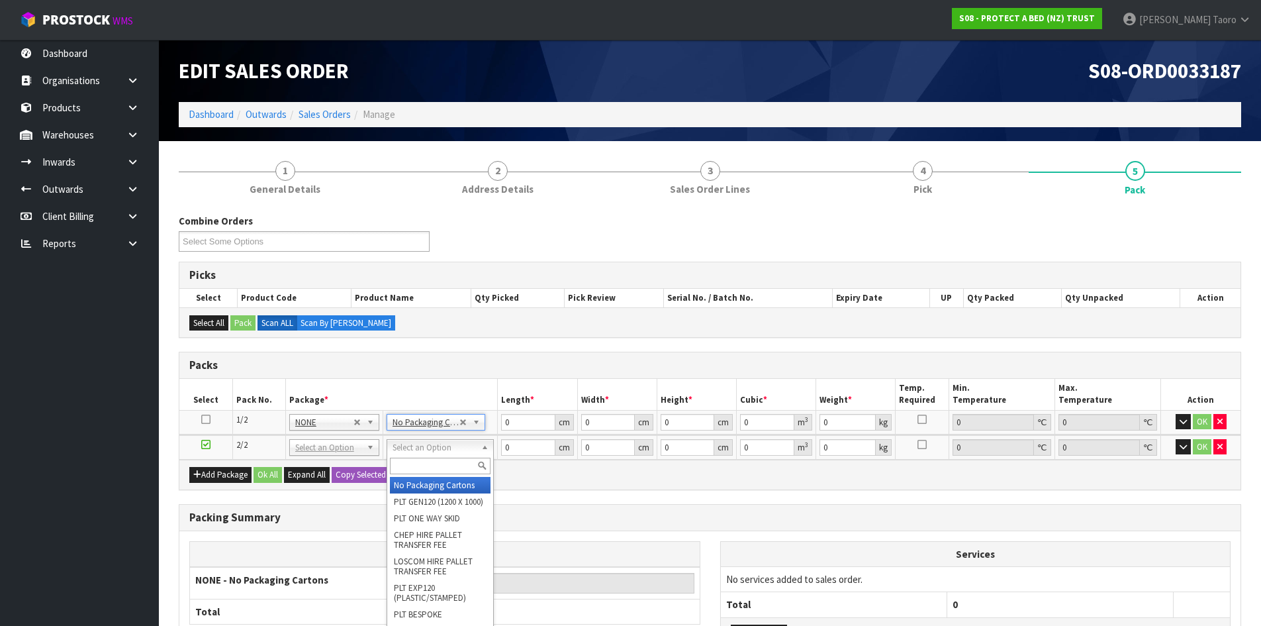
type input "2"
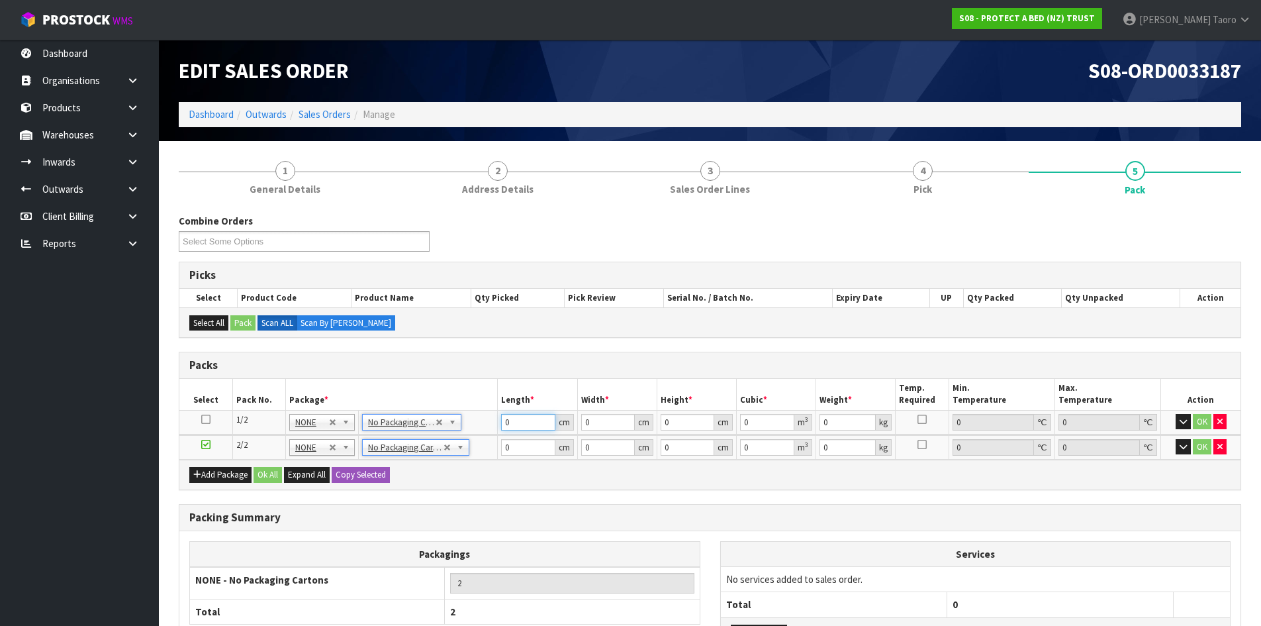
click at [533, 422] on input "0" at bounding box center [528, 422] width 54 height 17
click at [533, 424] on input "0" at bounding box center [528, 422] width 54 height 17
type input "063"
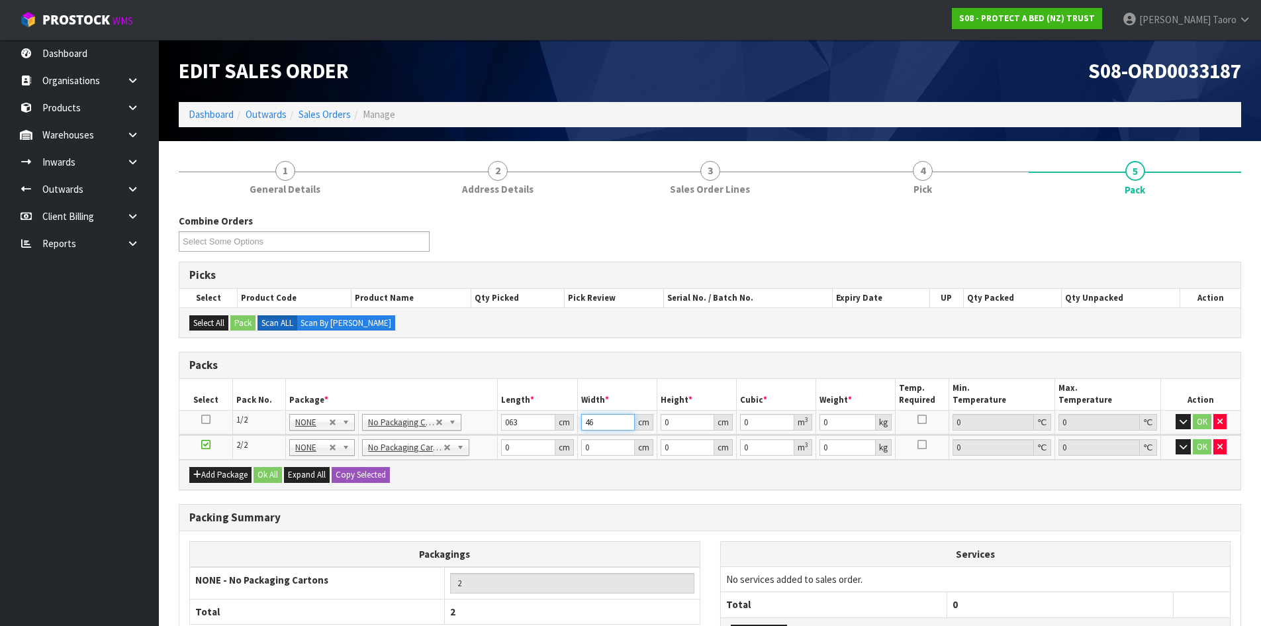
type input "46"
type input "4"
type input "0.011592"
type input "41"
type input "0.118818"
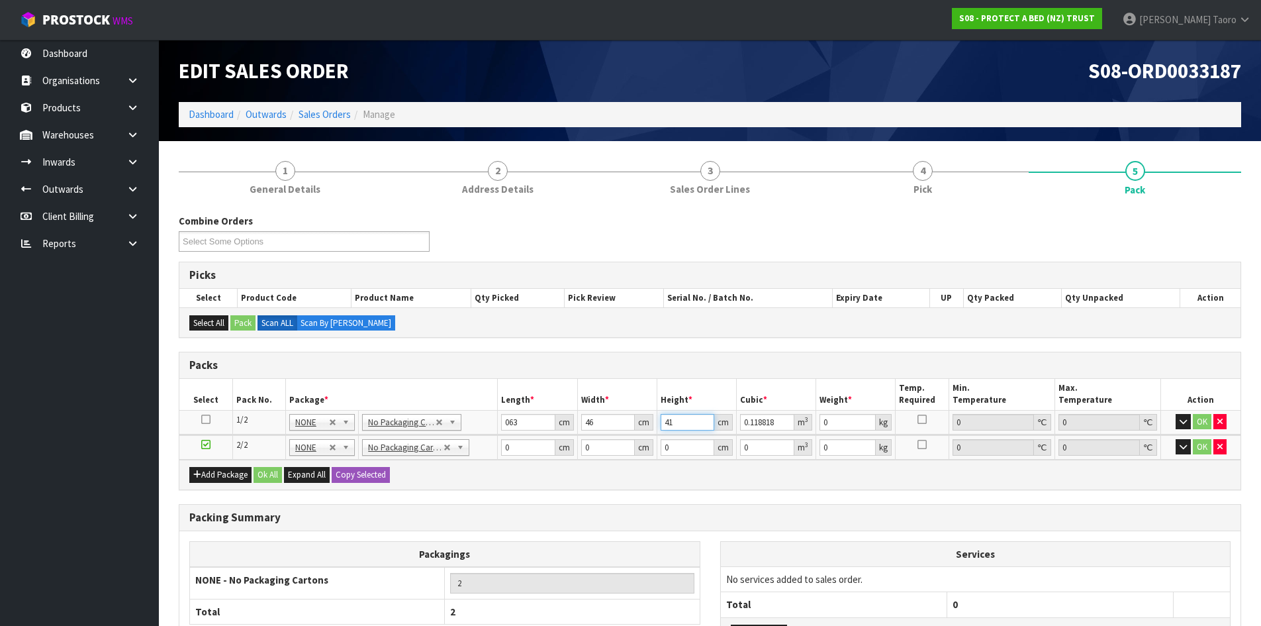
type input "41"
type input "7"
type input "62"
type input "46"
type input "4"
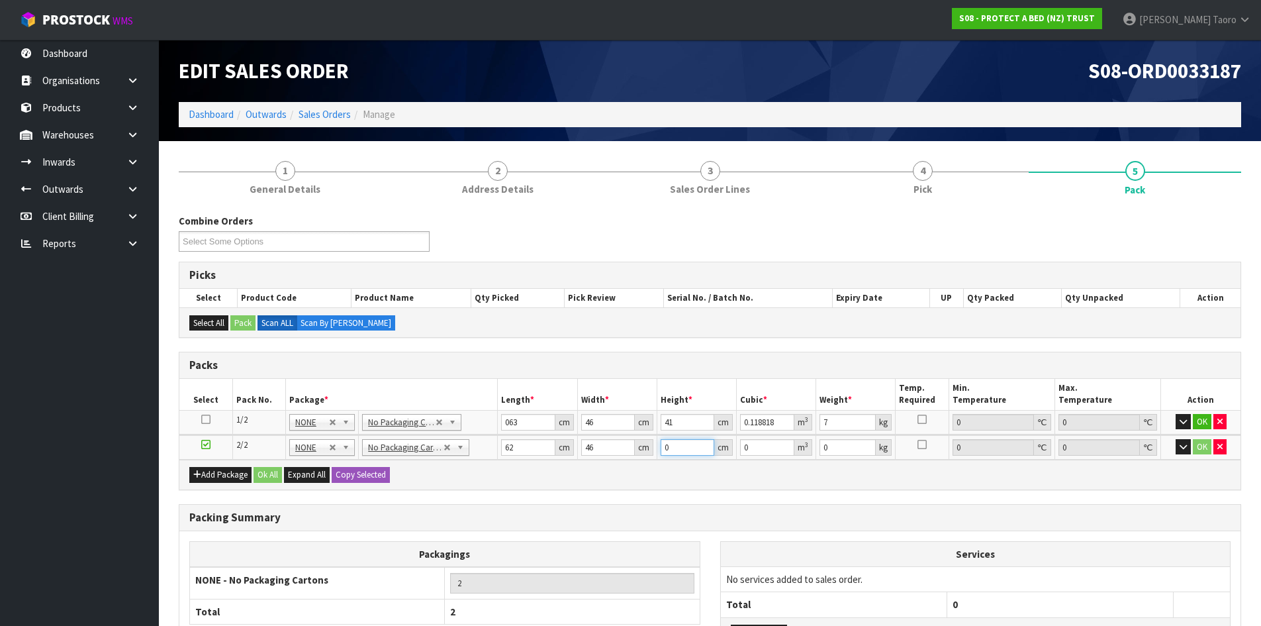
type input "0.011408"
type input "43"
type input "0.122636"
type input "43"
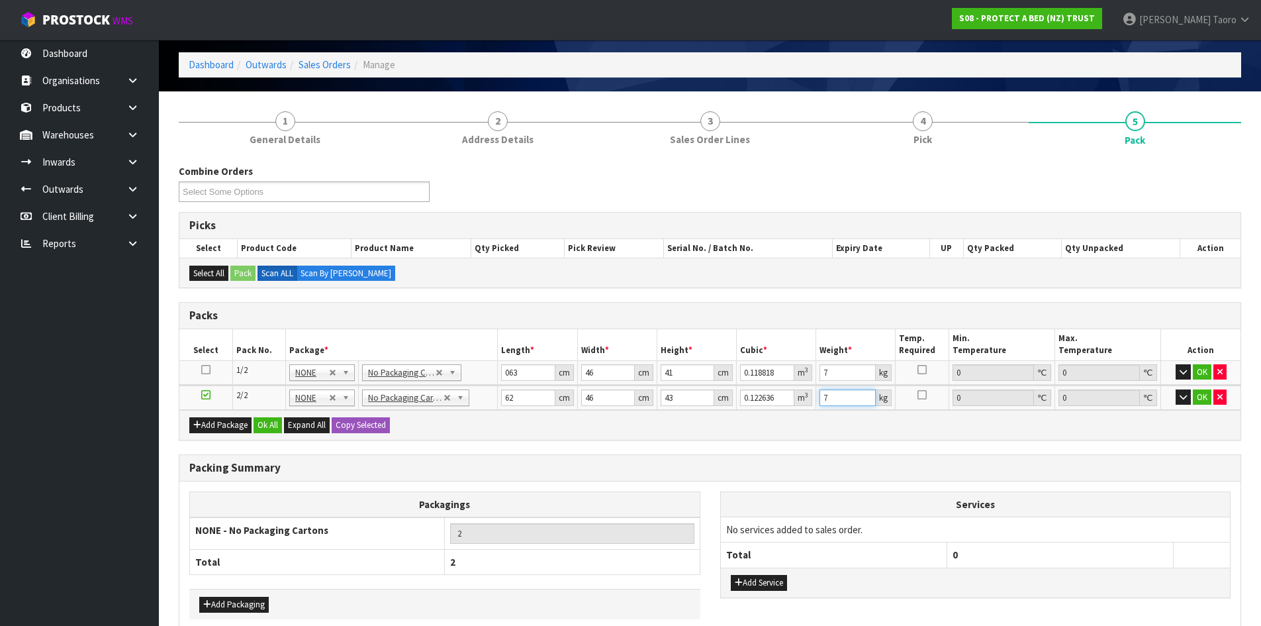
scroll to position [116, 0]
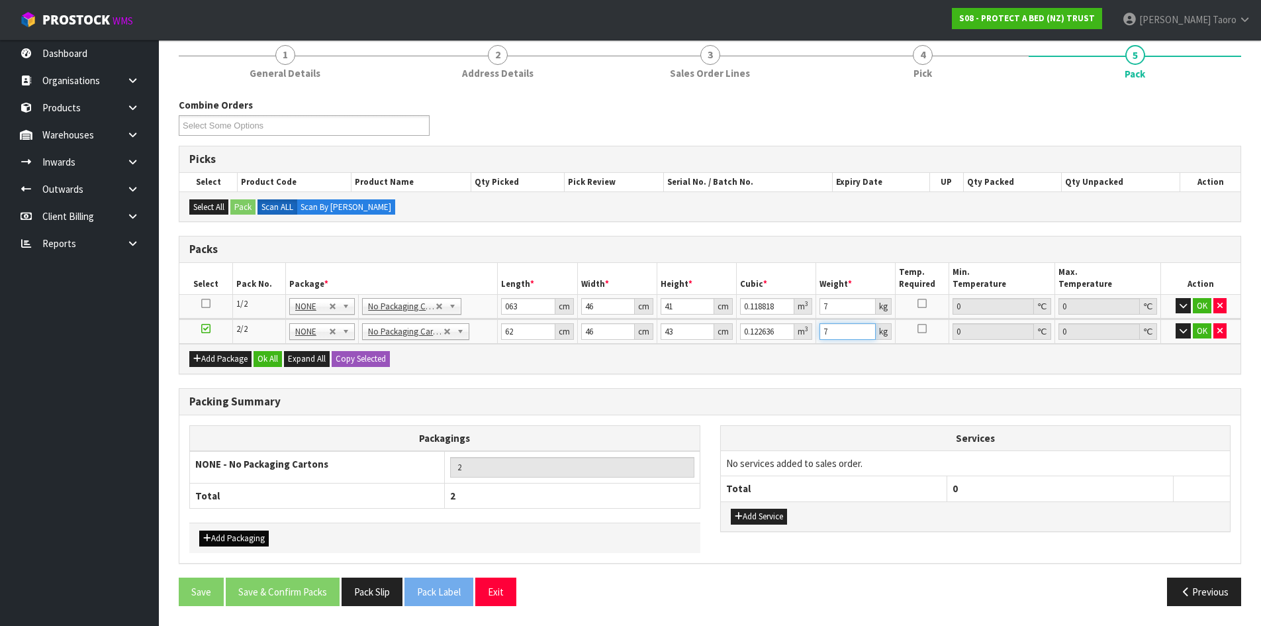
type input "7"
click at [260, 538] on button "Add Packaging" at bounding box center [234, 538] width 70 height 16
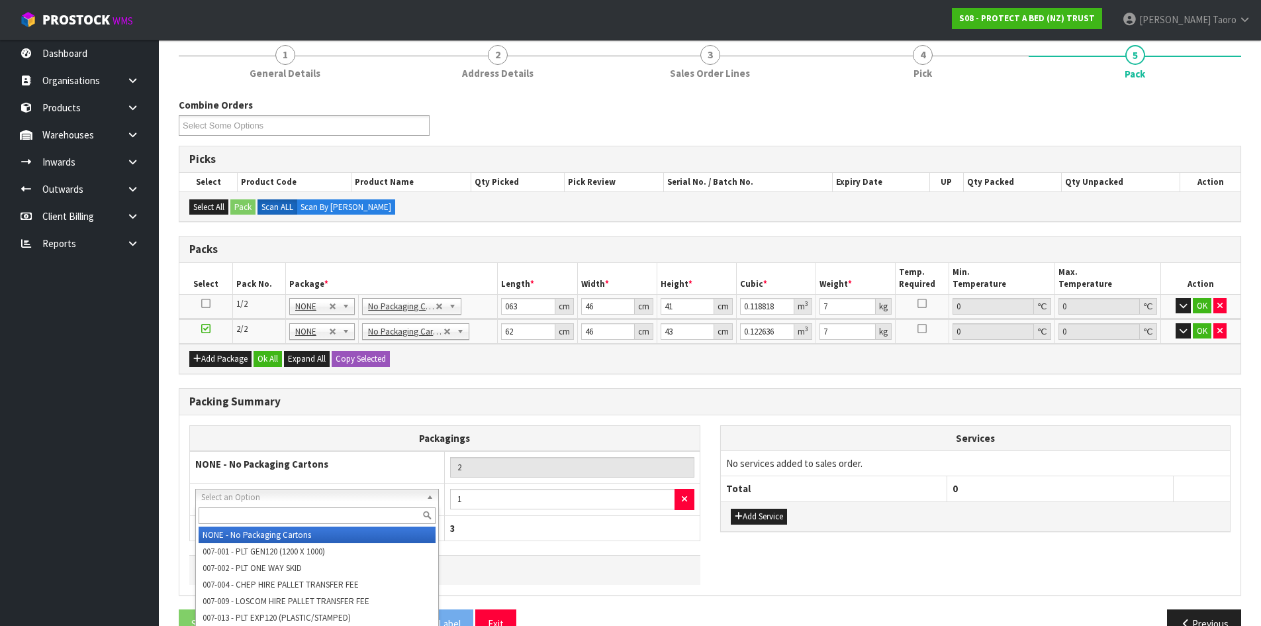
click at [289, 514] on input "text" at bounding box center [317, 515] width 237 height 17
type input "COR"
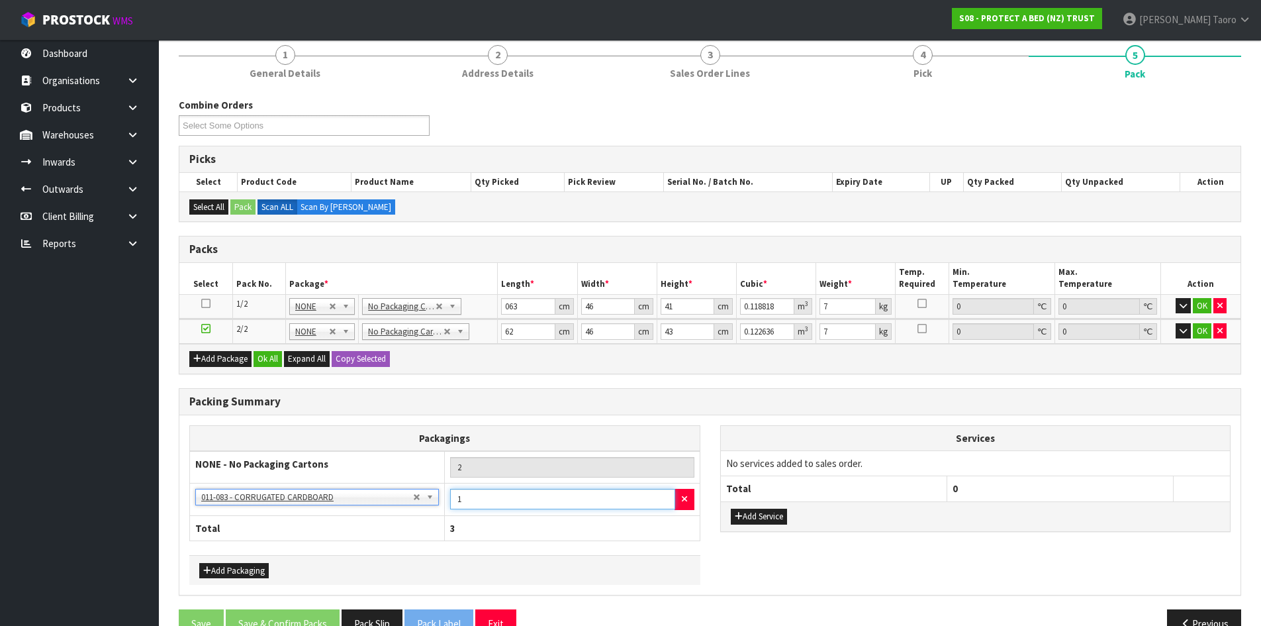
click at [546, 493] on input "1" at bounding box center [562, 499] width 224 height 21
type input "2"
click at [271, 363] on button "Ok All" at bounding box center [268, 359] width 28 height 16
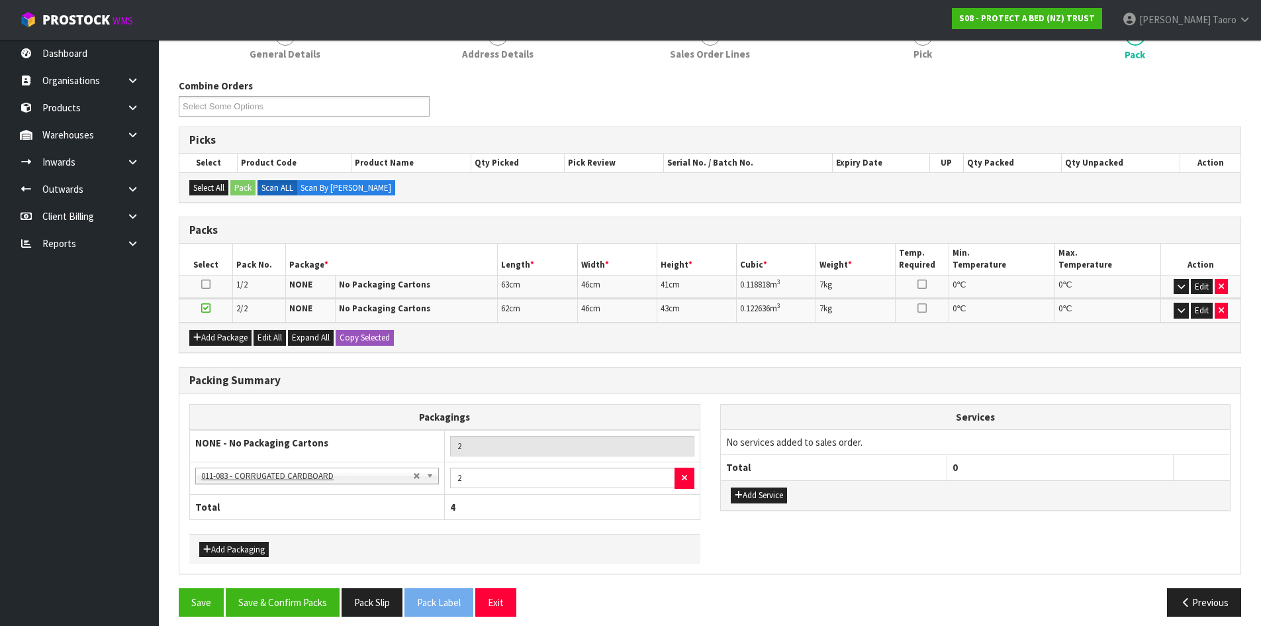
scroll to position [146, 0]
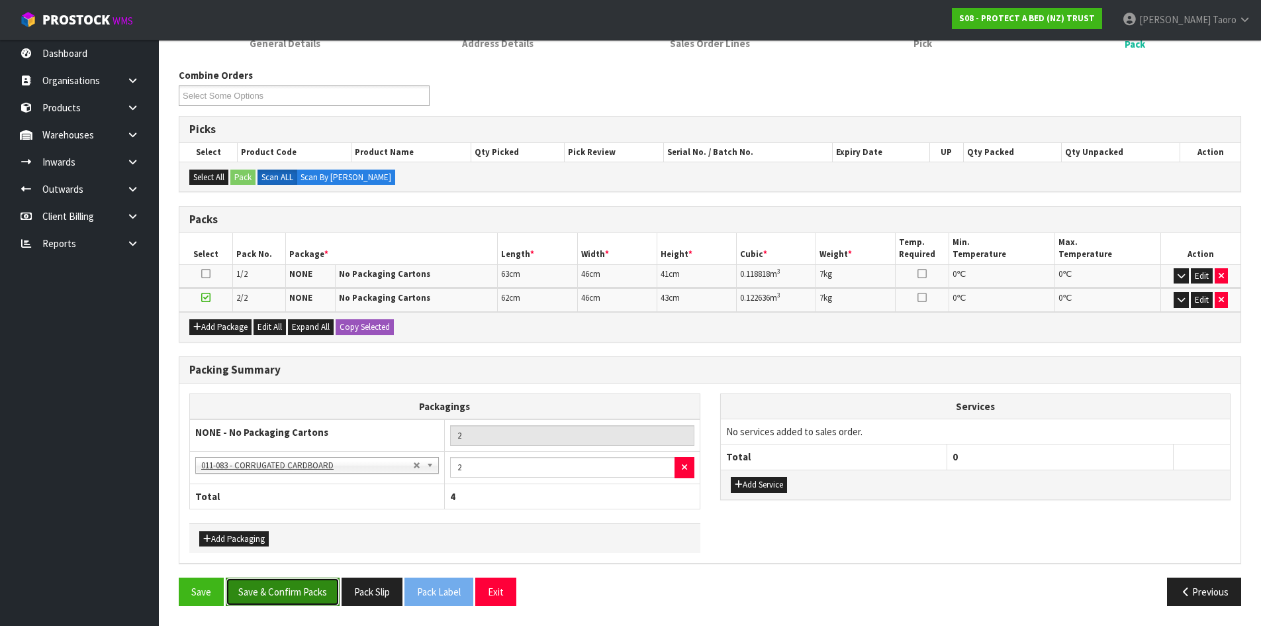
click at [320, 590] on button "Save & Confirm Packs" at bounding box center [283, 591] width 114 height 28
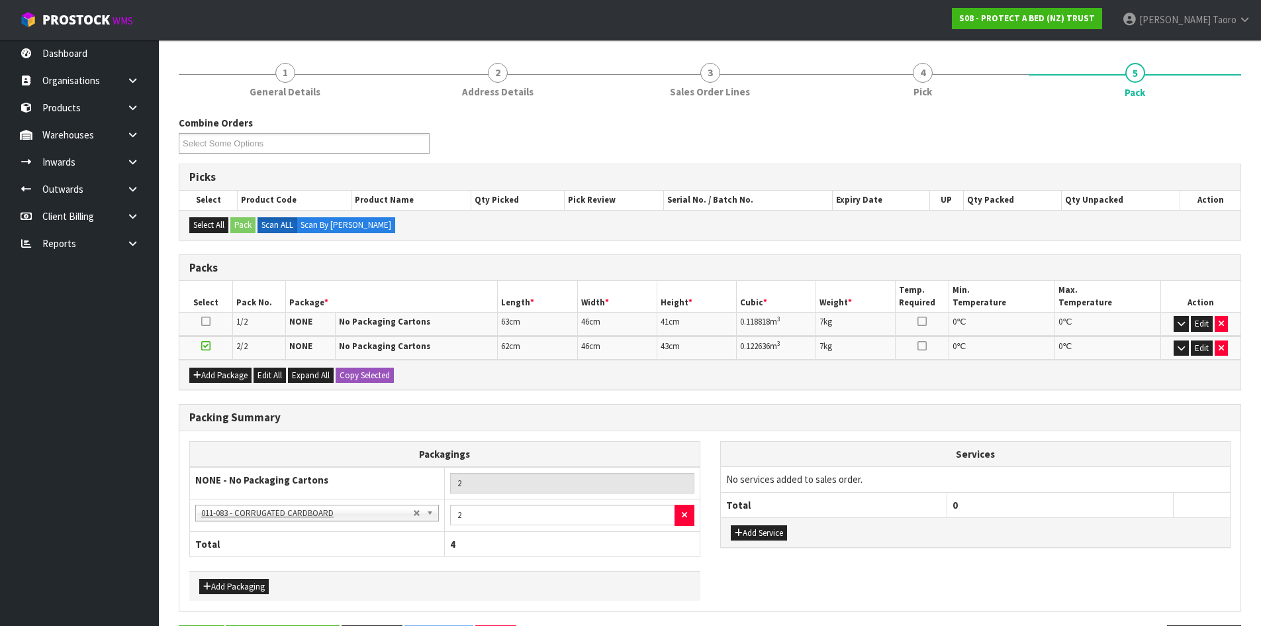
scroll to position [0, 0]
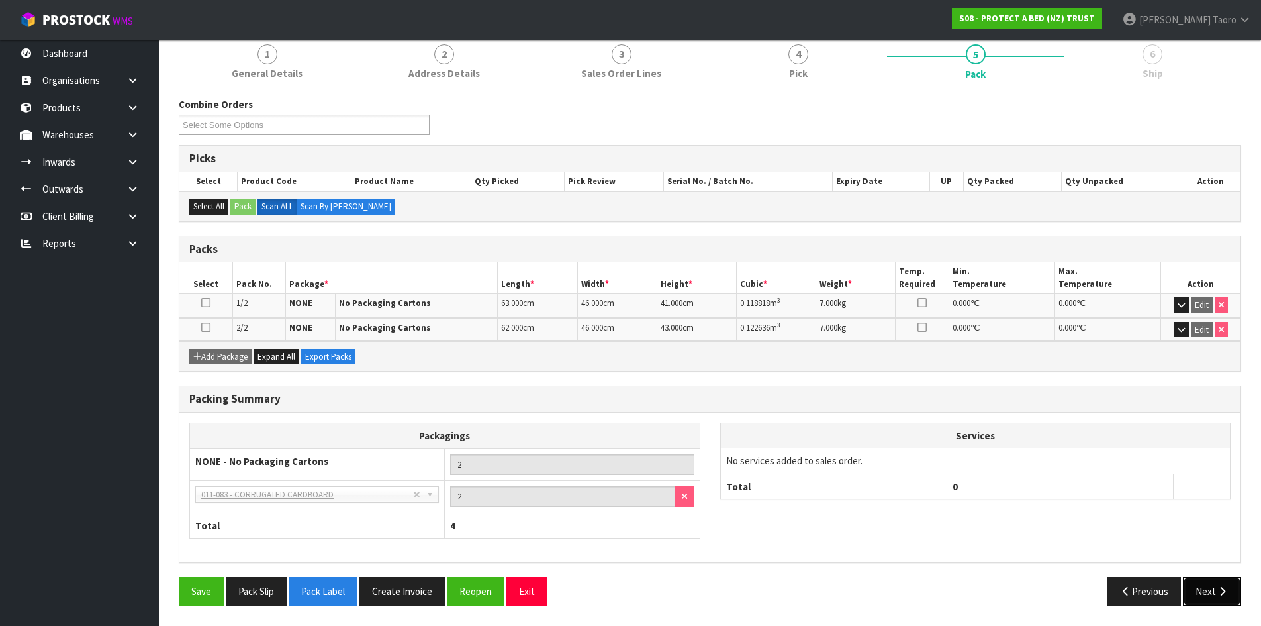
drag, startPoint x: 1237, startPoint y: 598, endPoint x: 1207, endPoint y: 594, distance: 30.1
click at [1236, 597] on button "Next" at bounding box center [1212, 591] width 58 height 28
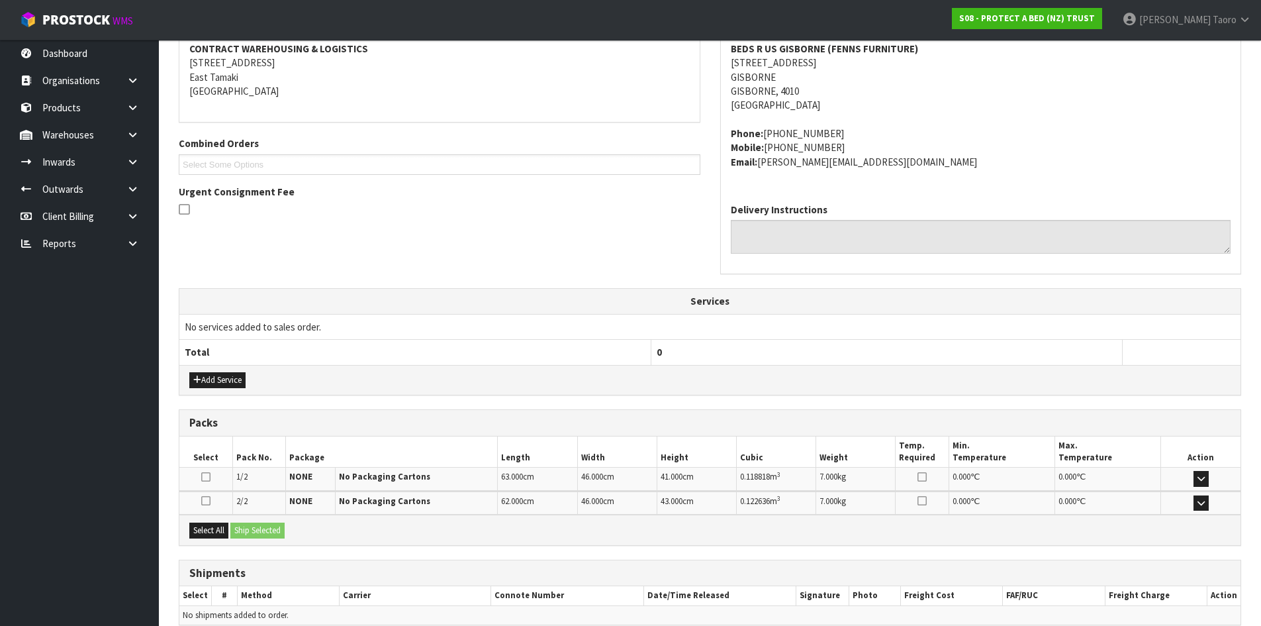
scroll to position [319, 0]
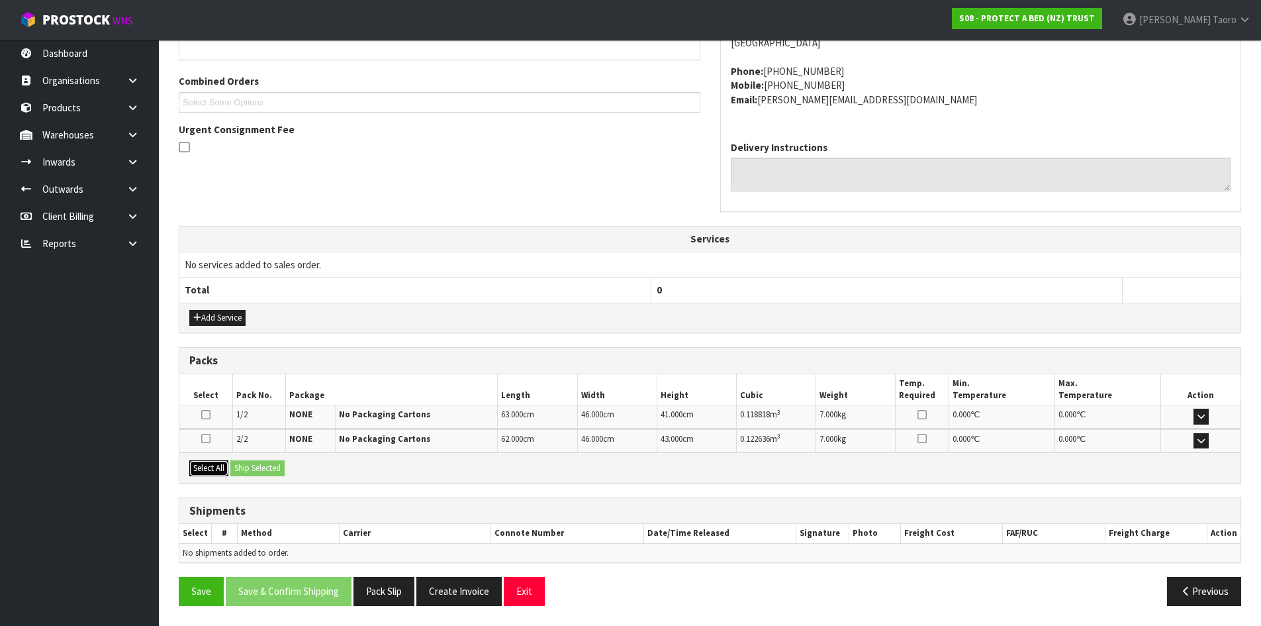
click at [217, 469] on button "Select All" at bounding box center [208, 468] width 39 height 16
click at [252, 472] on button "Ship Selected" at bounding box center [257, 468] width 54 height 16
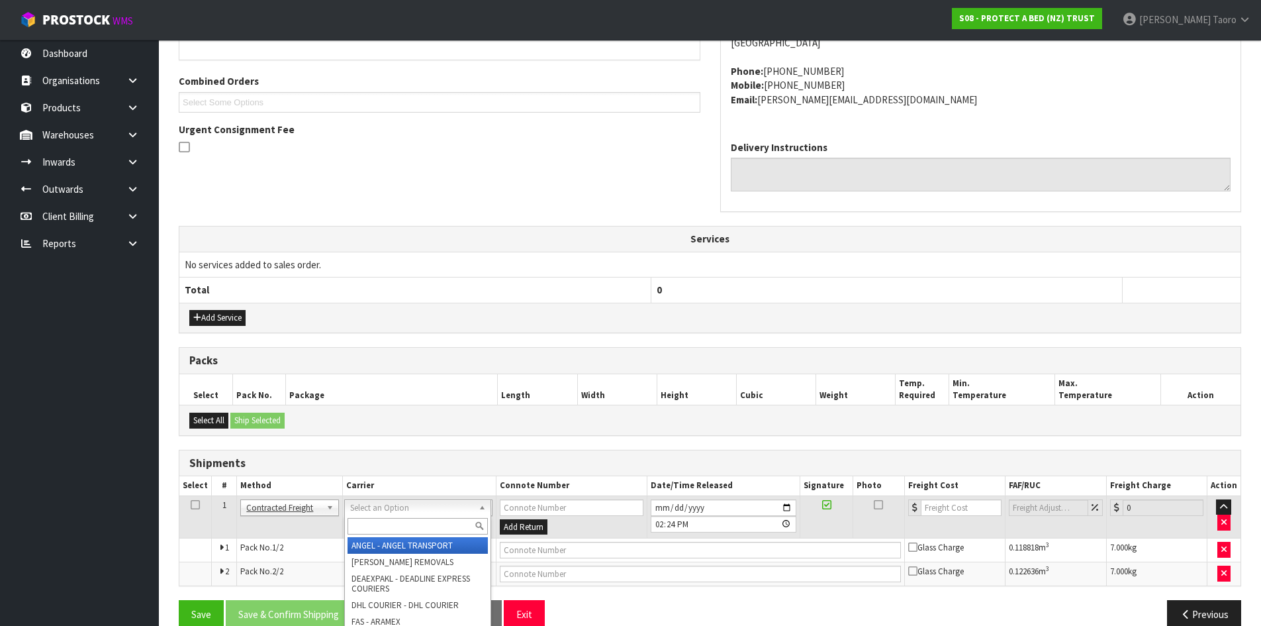
click at [463, 522] on input "text" at bounding box center [418, 526] width 140 height 17
type input "NZP"
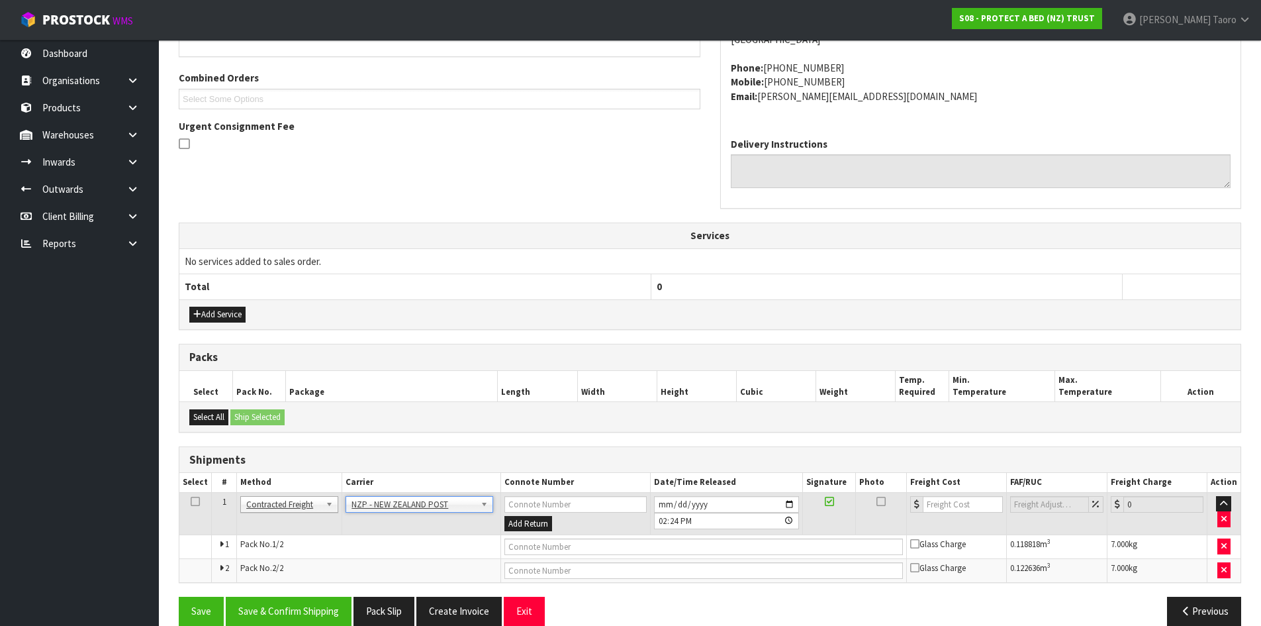
scroll to position [342, 0]
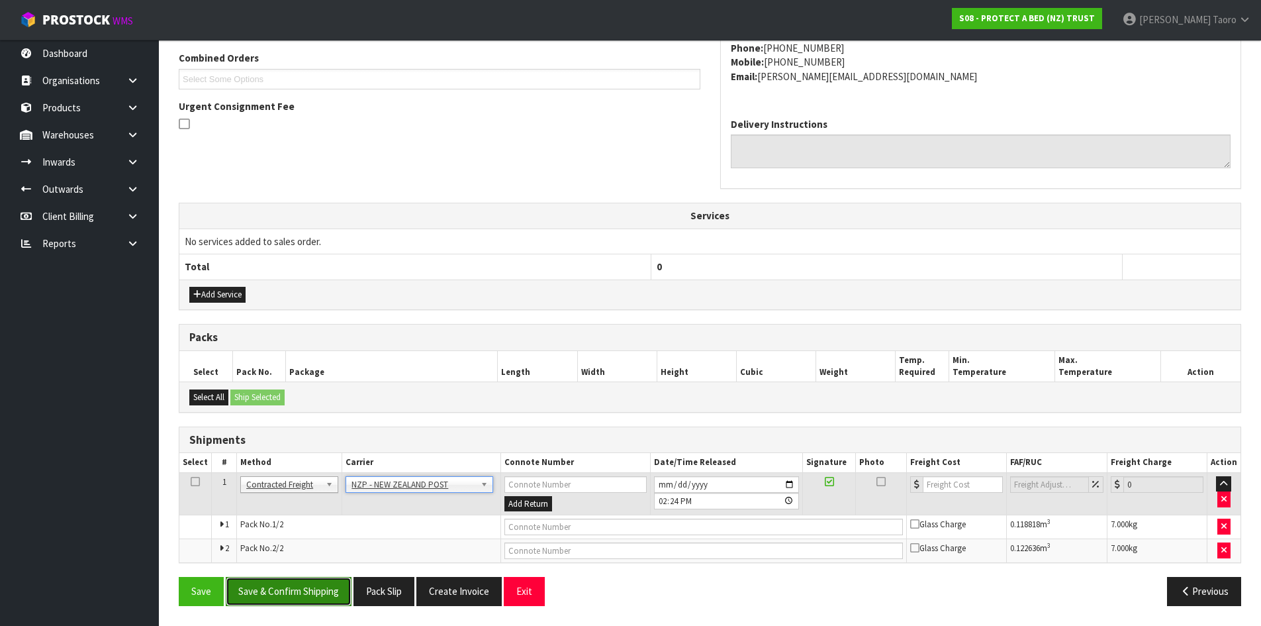
click at [289, 584] on button "Save & Confirm Shipping" at bounding box center [289, 591] width 126 height 28
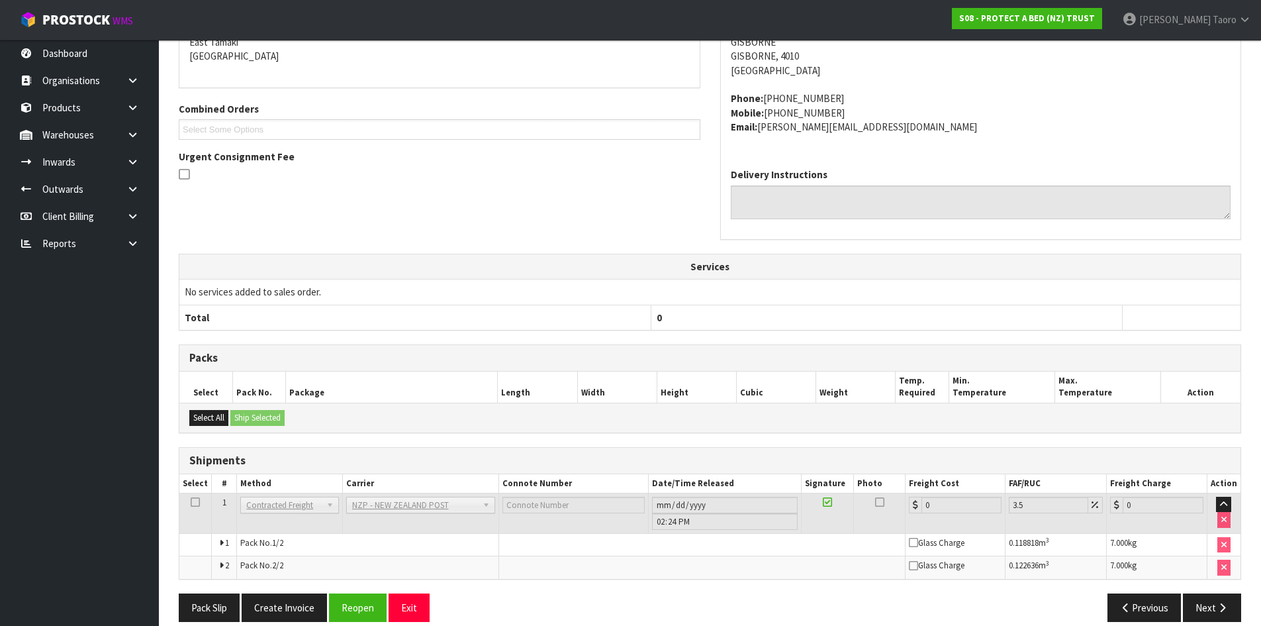
scroll to position [322, 0]
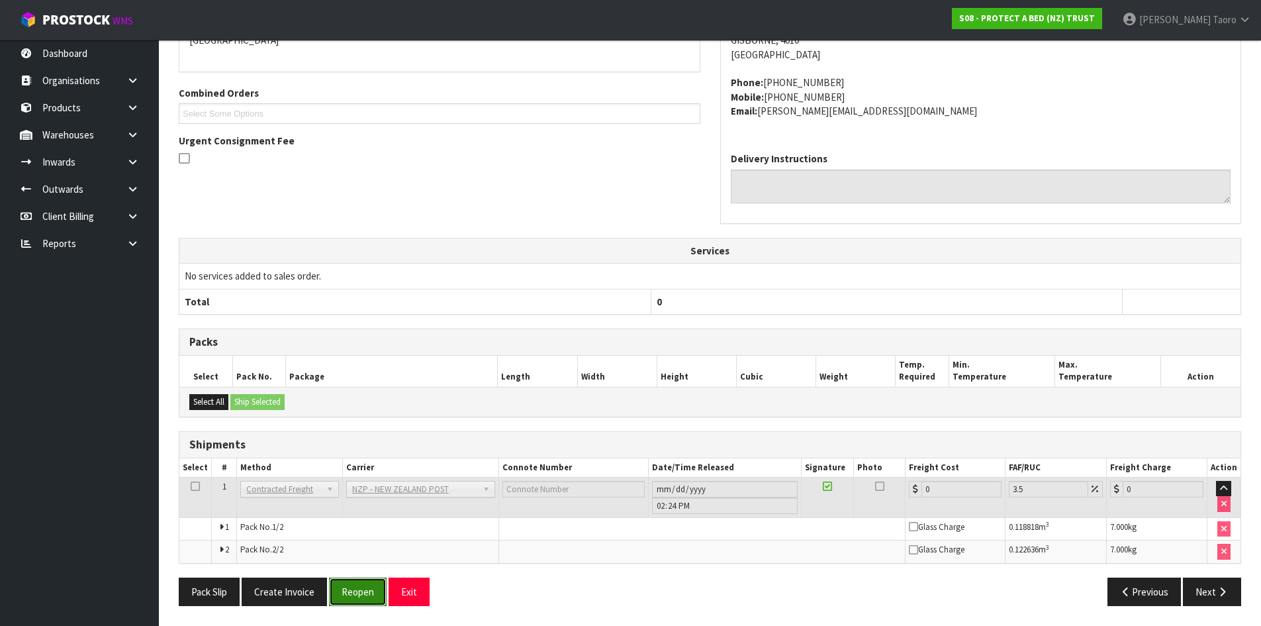
drag, startPoint x: 350, startPoint y: 593, endPoint x: 353, endPoint y: 583, distance: 10.5
click at [352, 593] on button "Reopen" at bounding box center [358, 591] width 58 height 28
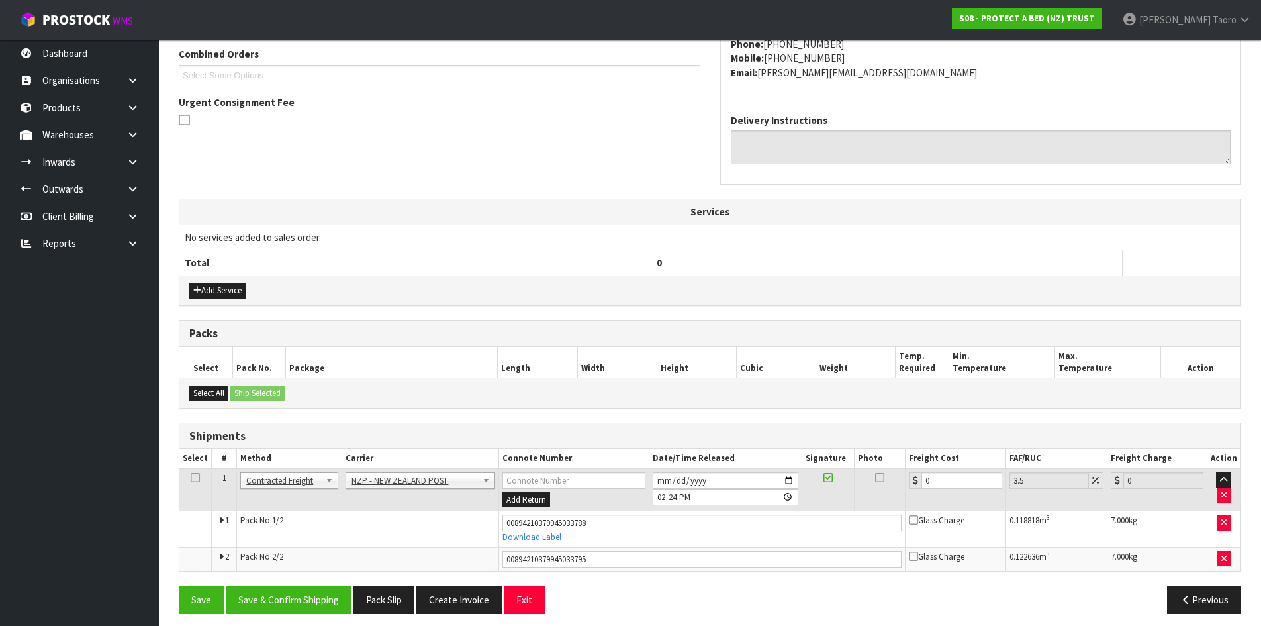
scroll to position [354, 0]
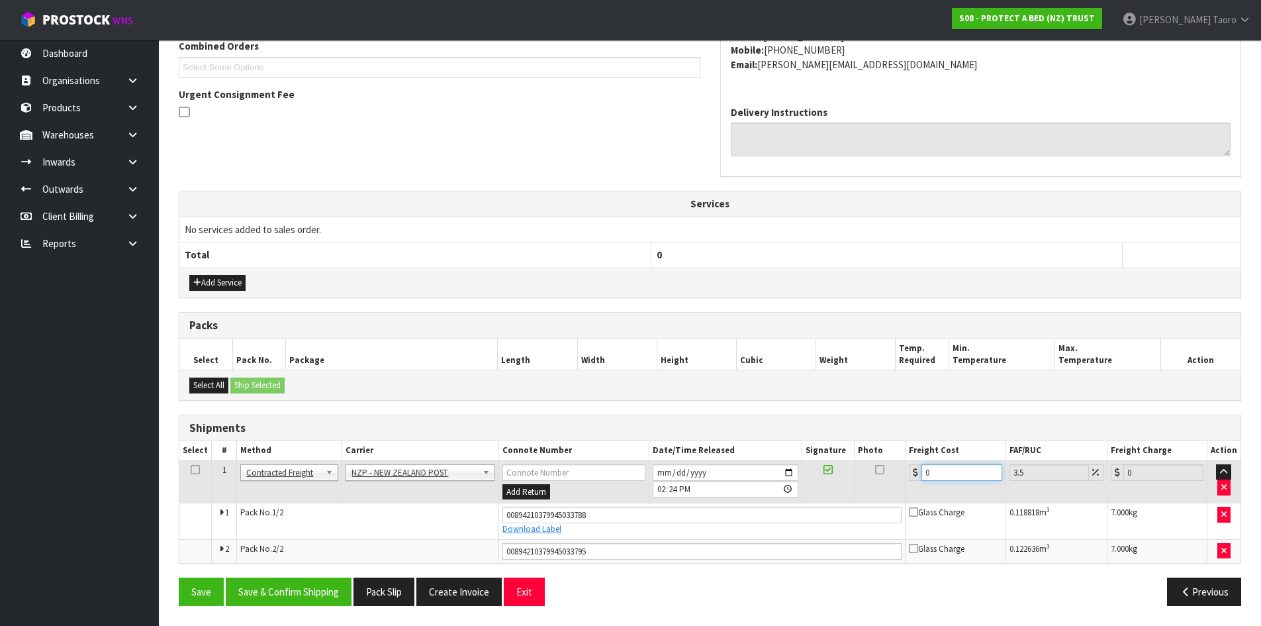
click at [955, 473] on input "0" at bounding box center [962, 472] width 80 height 17
type input "4"
type input "4.14"
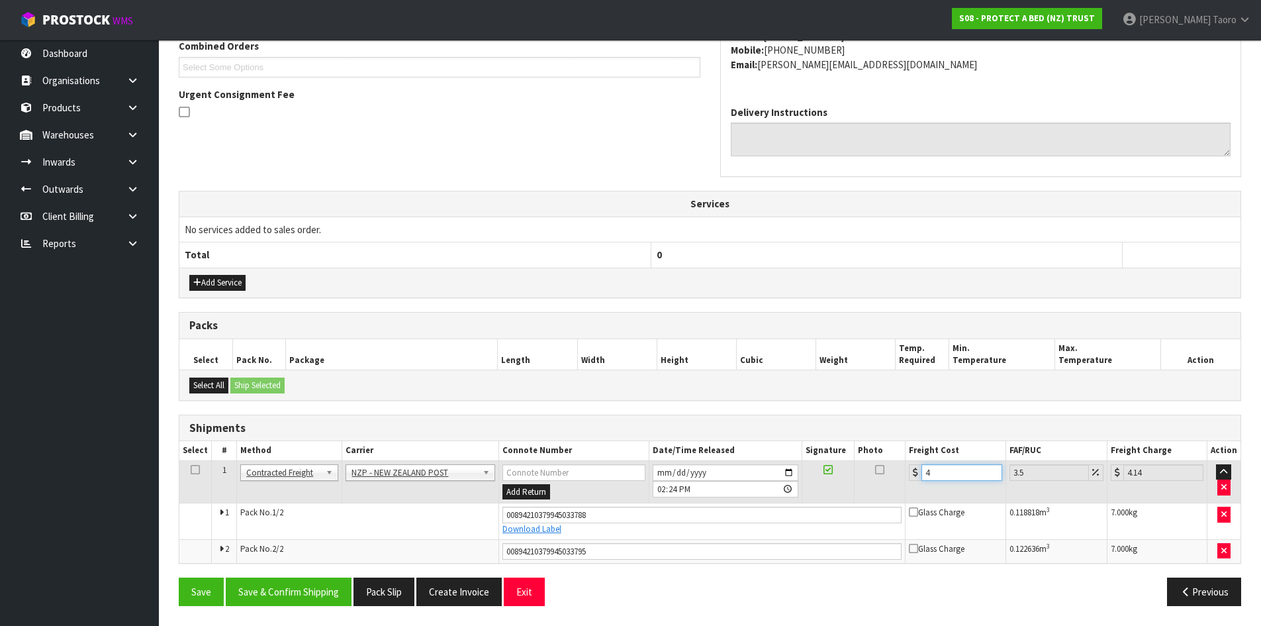
type input "40"
type input "41.4"
type input "40.4"
type input "41.81"
type input "40.40"
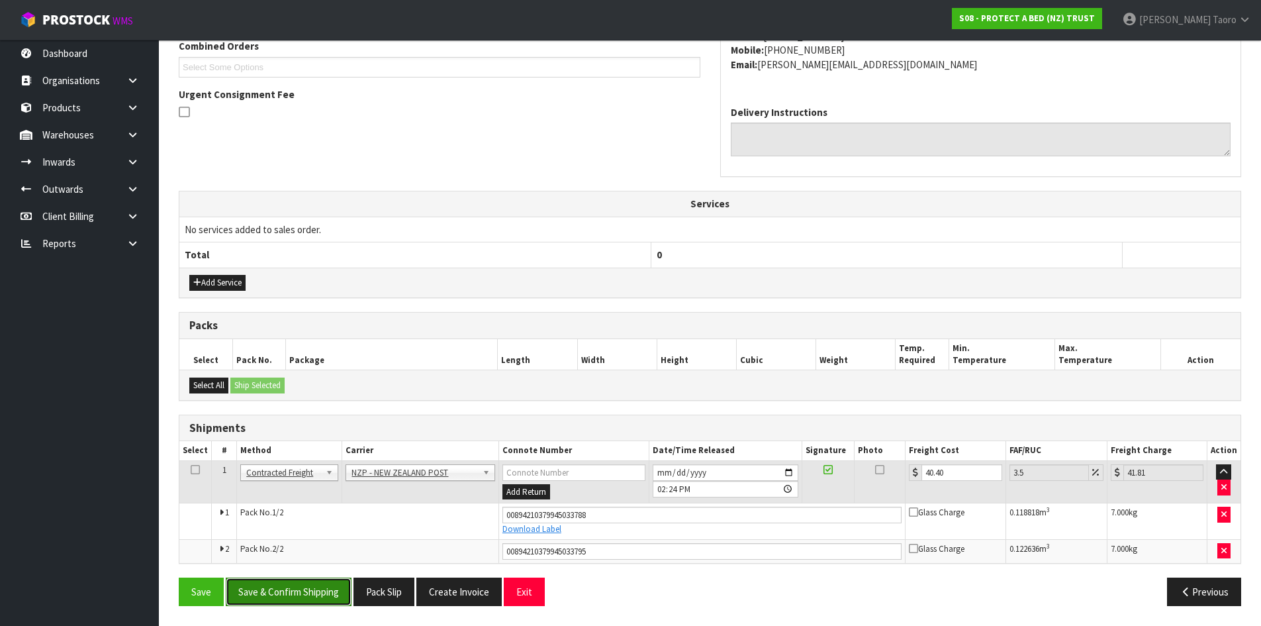
click at [269, 595] on button "Save & Confirm Shipping" at bounding box center [289, 591] width 126 height 28
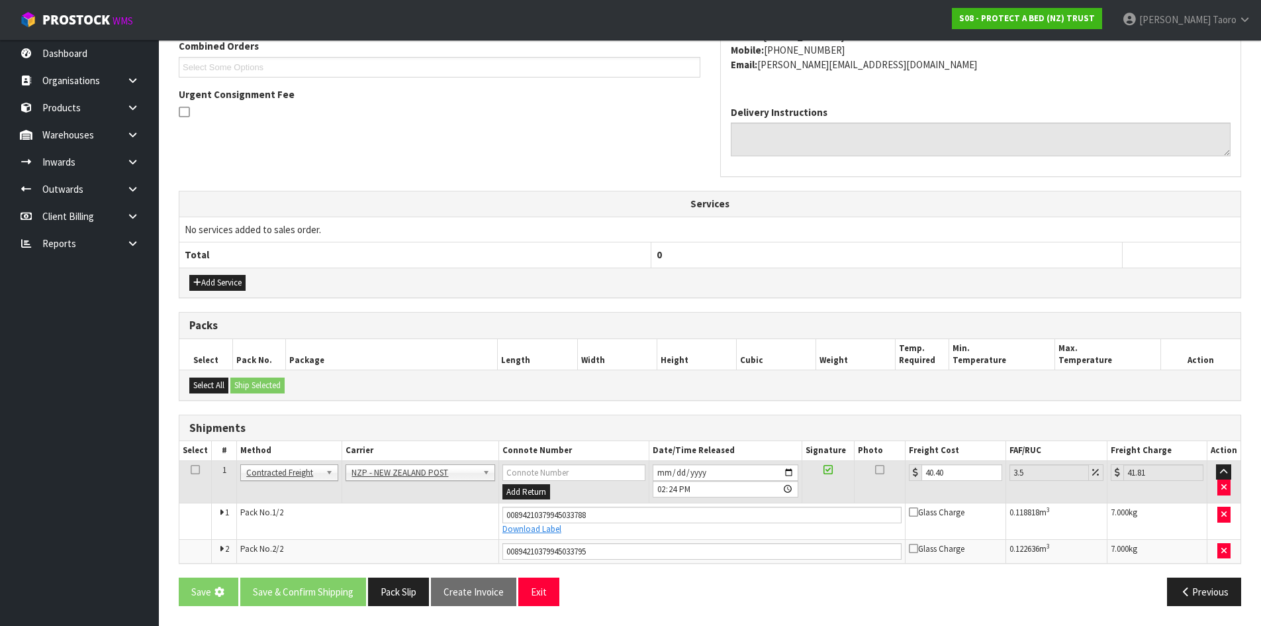
scroll to position [0, 0]
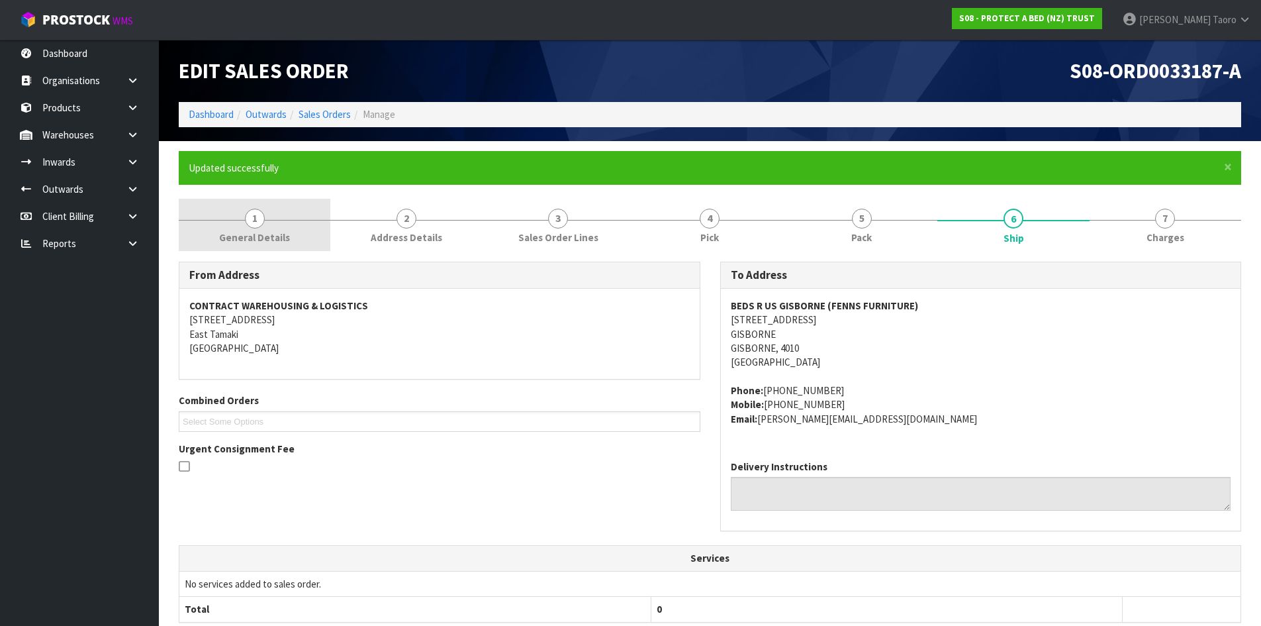
click at [243, 232] on span "General Details" at bounding box center [254, 237] width 71 height 14
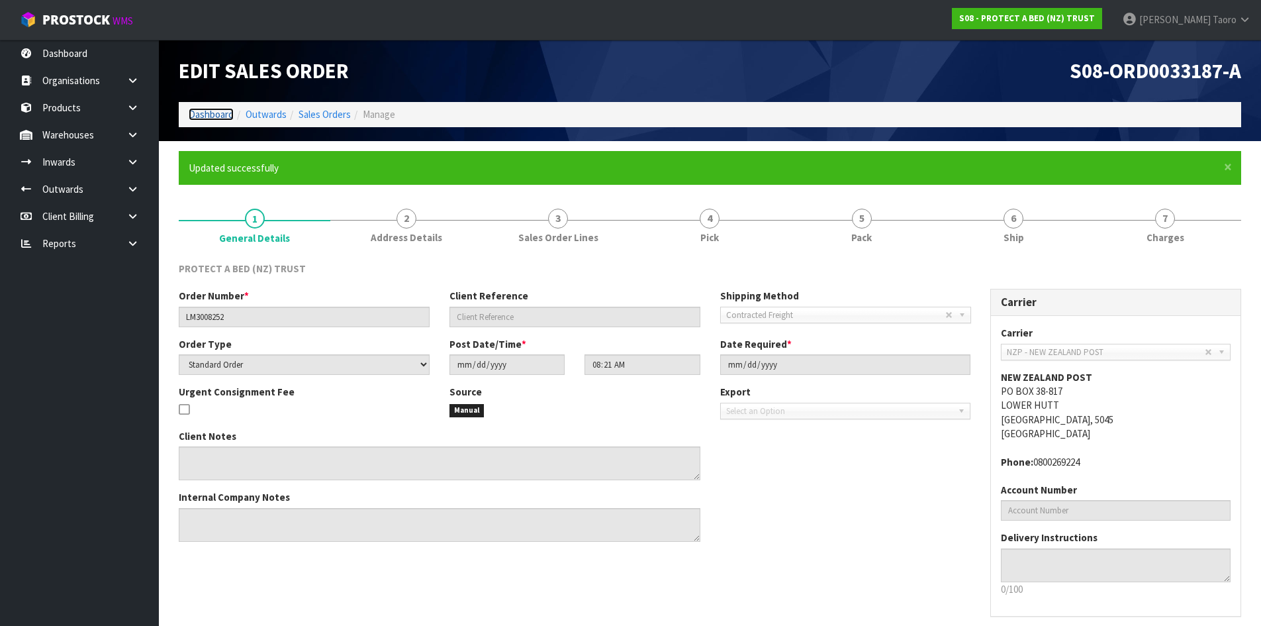
click at [209, 110] on link "Dashboard" at bounding box center [211, 114] width 45 height 13
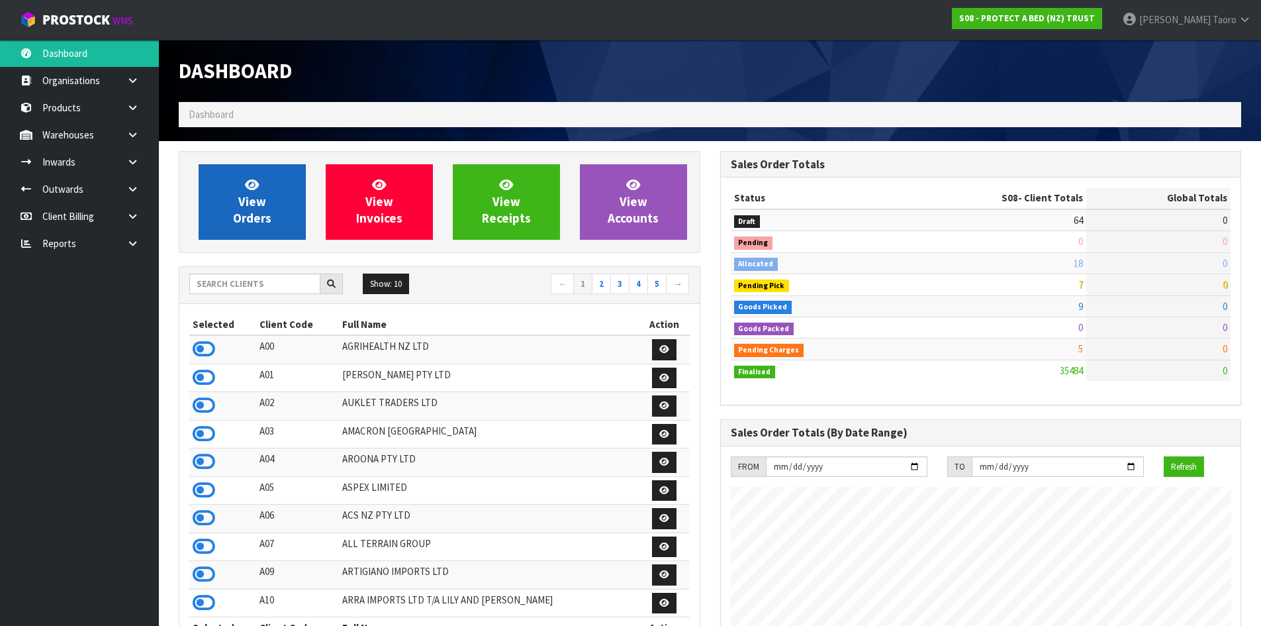
scroll to position [1003, 541]
click at [273, 200] on link "View Orders" at bounding box center [252, 201] width 107 height 75
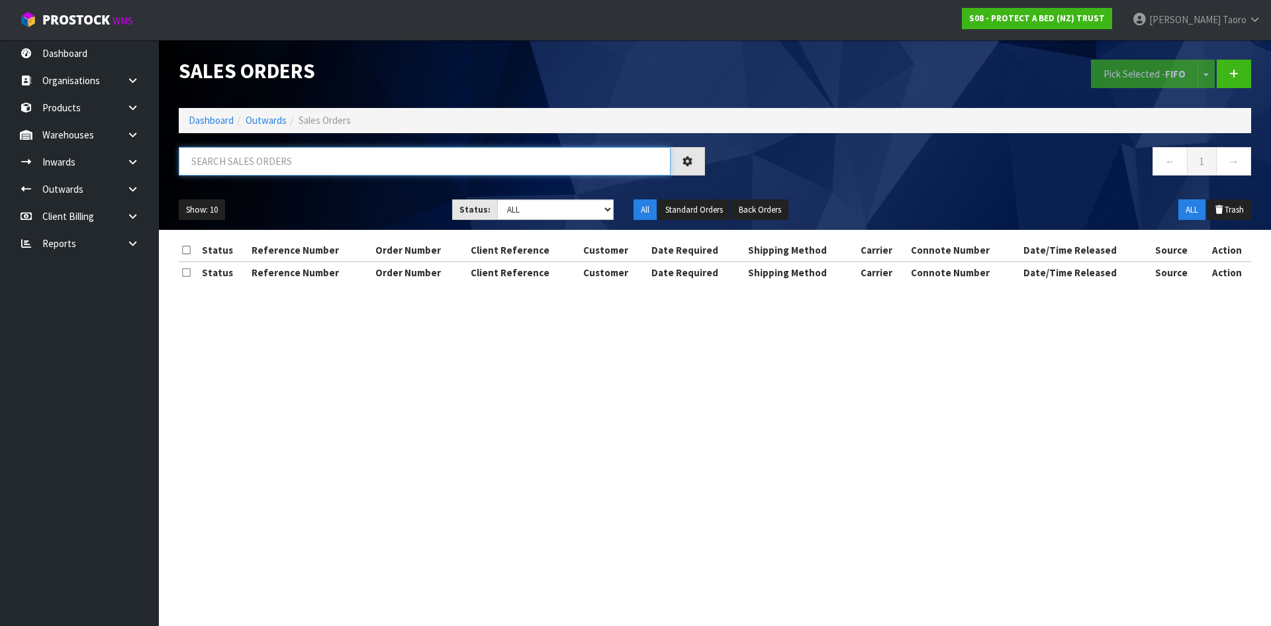
click at [285, 159] on input "text" at bounding box center [425, 161] width 492 height 28
type input "JOB-0410277"
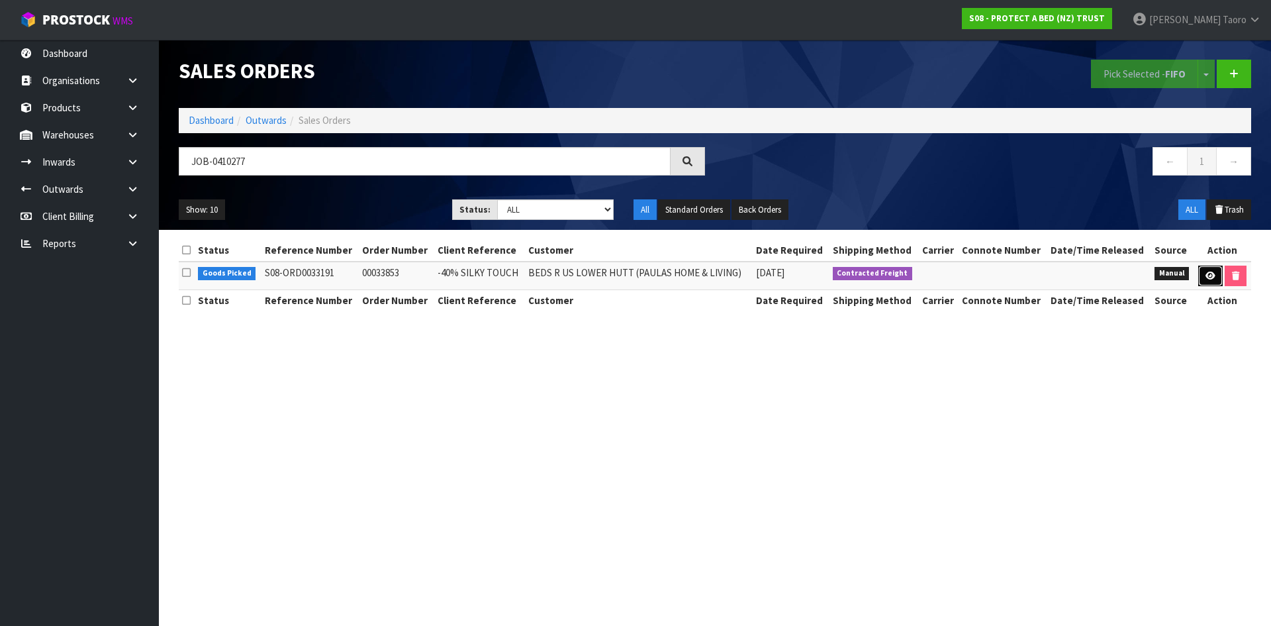
click at [1206, 273] on icon at bounding box center [1211, 275] width 10 height 9
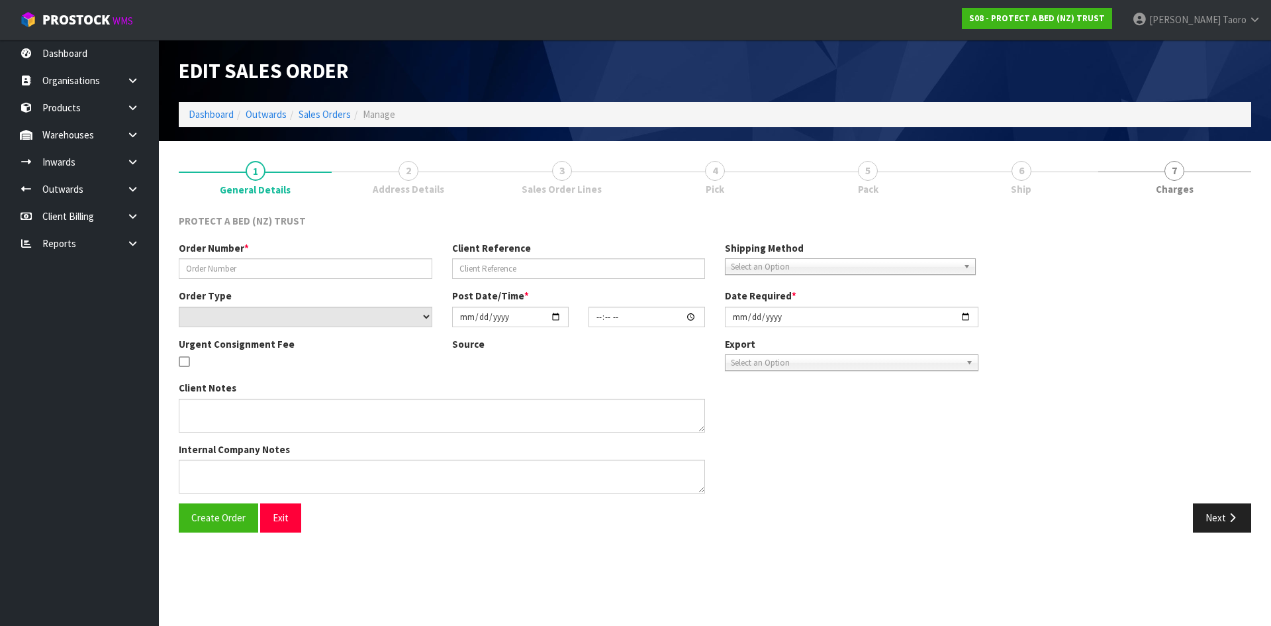
type input "00033853"
type input "-40% SILKY TOUCH"
select select "number:0"
type input "[DATE]"
type input "08:40:00.000"
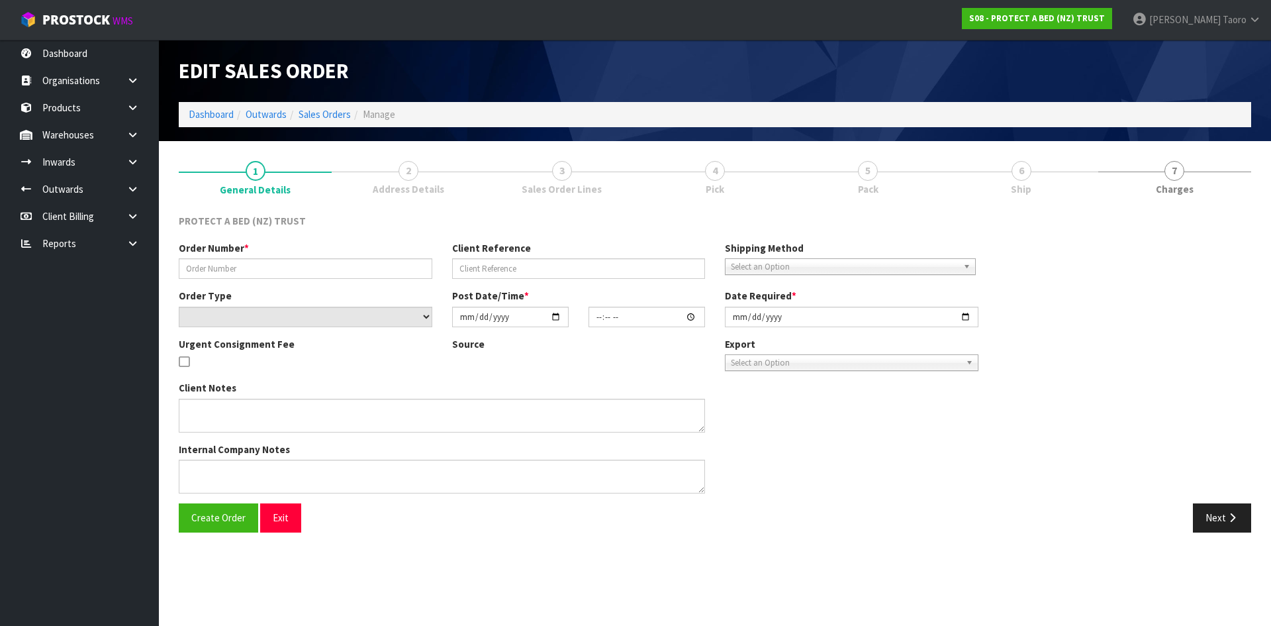
type input "[DATE]"
type textarea "SIGNATURE M/PROTECTOR QUEEN -100% DISCOUNT AS PER [PERSON_NAME]"
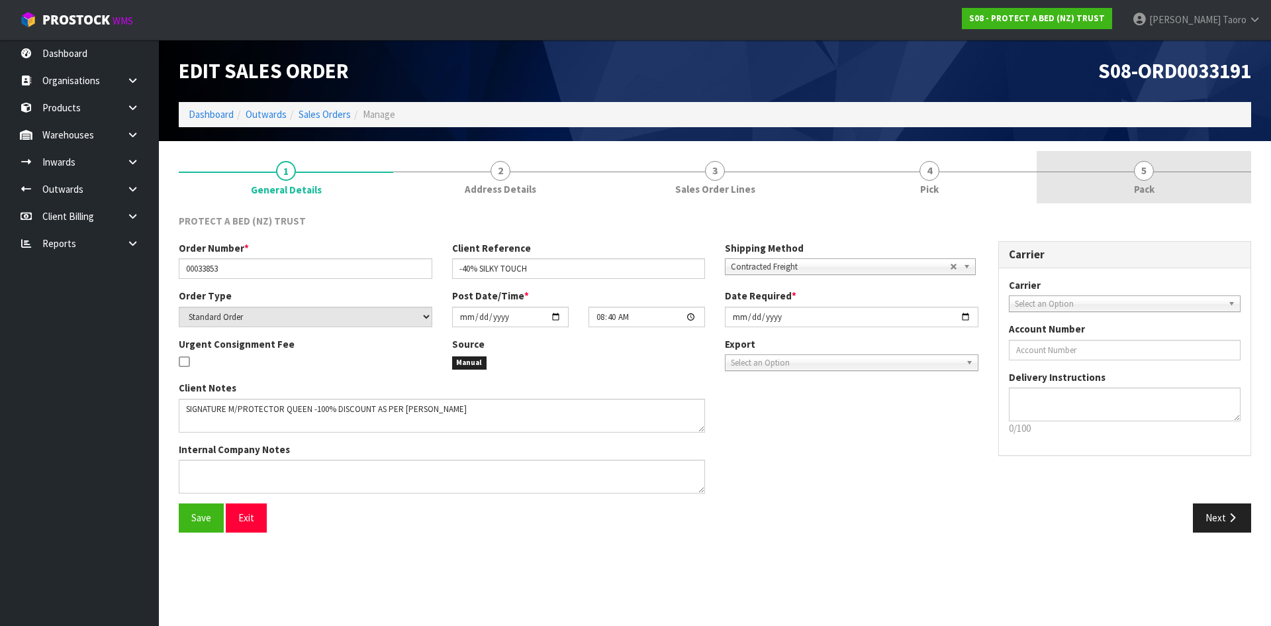
click at [1139, 177] on span "5" at bounding box center [1144, 171] width 20 height 20
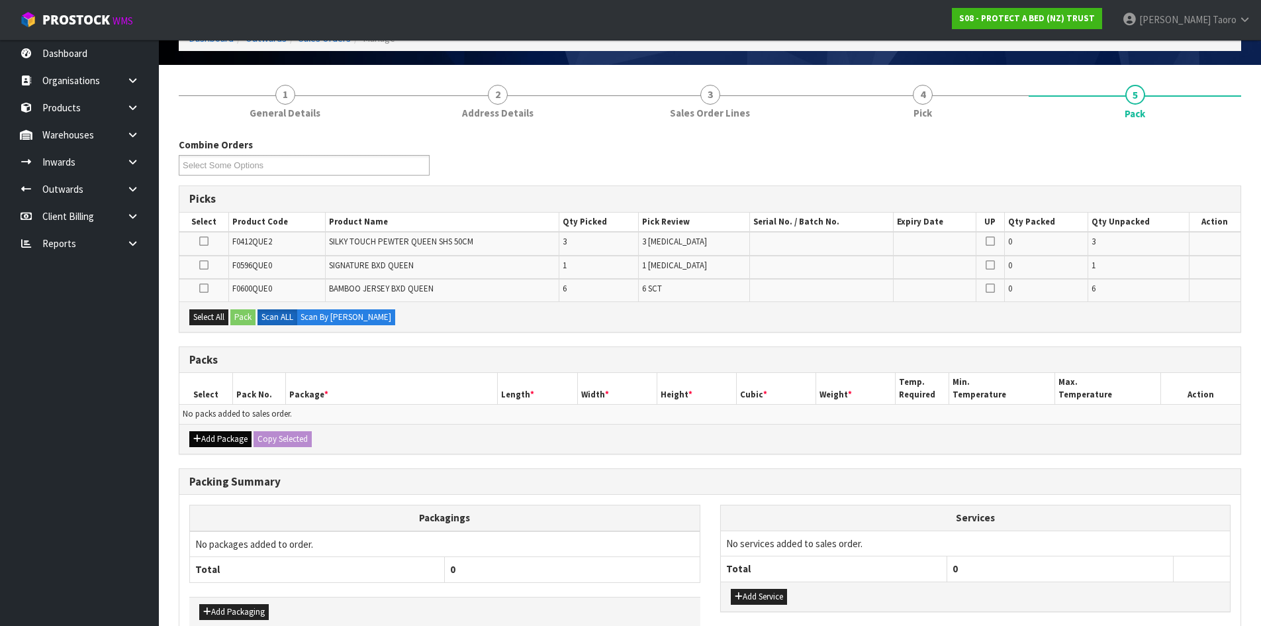
scroll to position [150, 0]
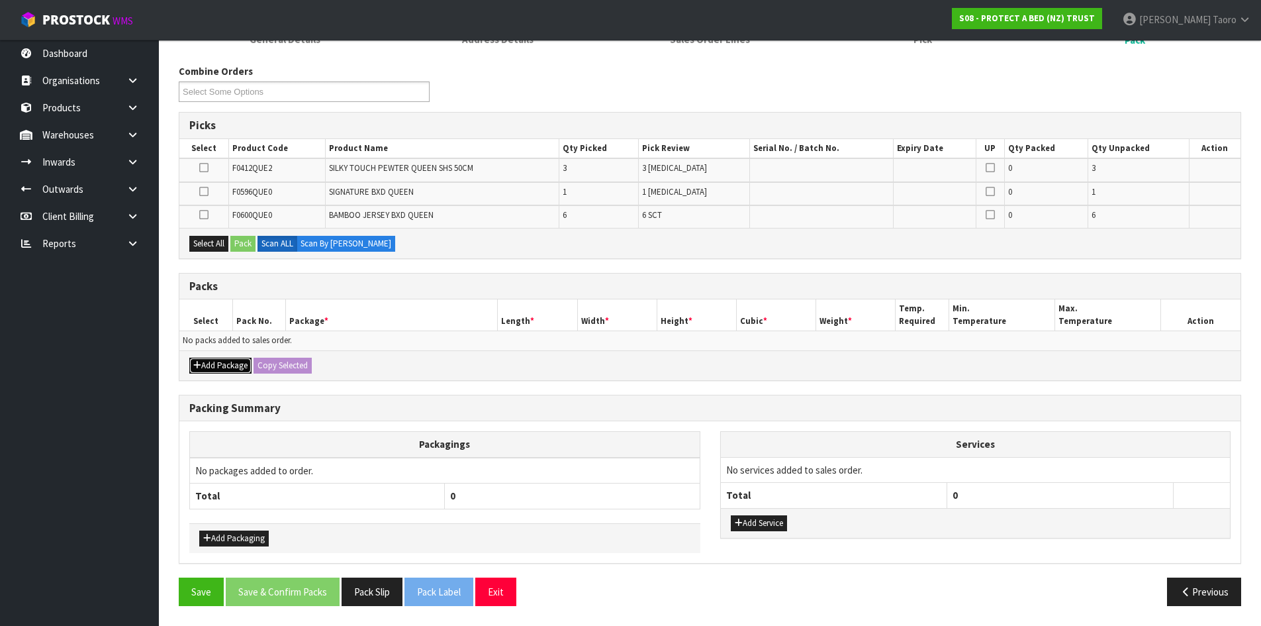
click at [224, 363] on button "Add Package" at bounding box center [220, 366] width 62 height 16
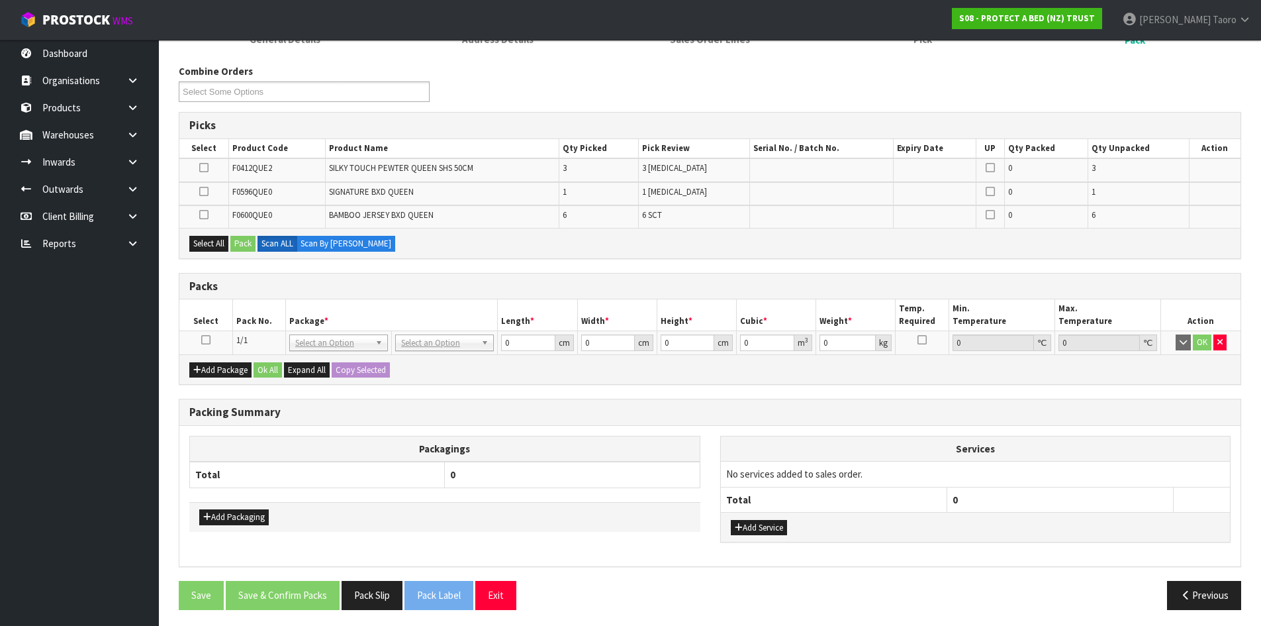
drag, startPoint x: 208, startPoint y: 342, endPoint x: 244, endPoint y: 322, distance: 40.9
click at [209, 340] on icon at bounding box center [205, 340] width 9 height 1
click at [242, 320] on th "Pack No." at bounding box center [258, 314] width 53 height 31
click at [272, 287] on h3 "Packs" at bounding box center [710, 286] width 1042 height 13
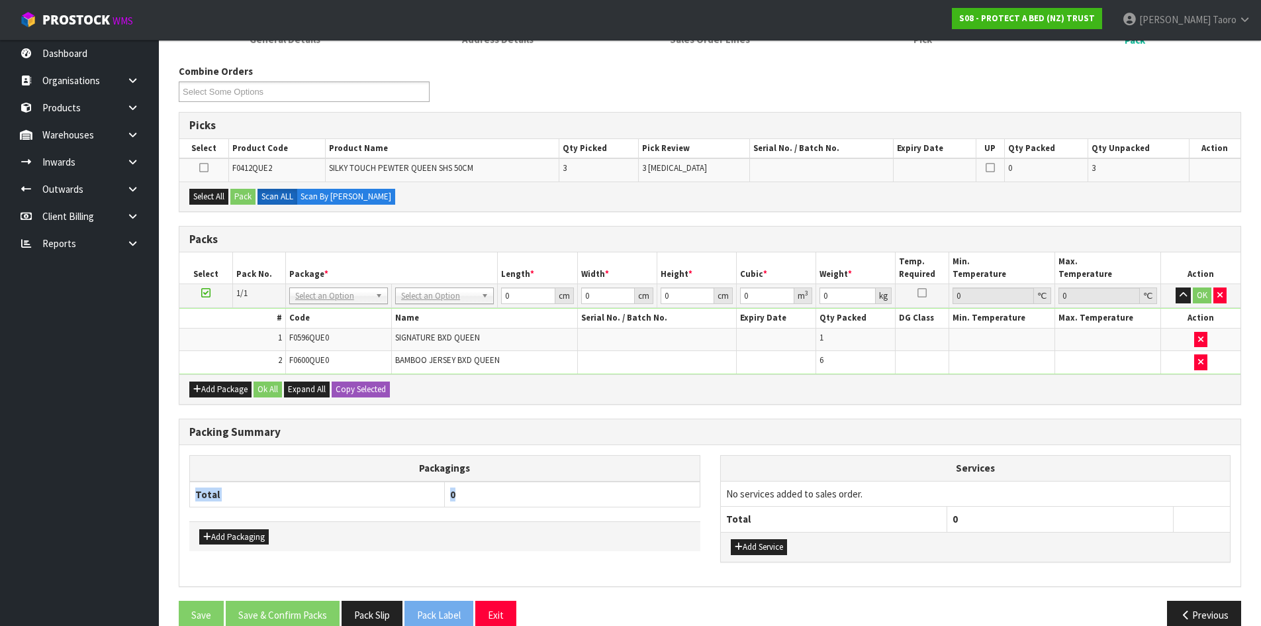
click at [526, 481] on table "Packagings Total 0" at bounding box center [444, 481] width 511 height 52
click at [215, 388] on button "Add Package" at bounding box center [220, 389] width 62 height 16
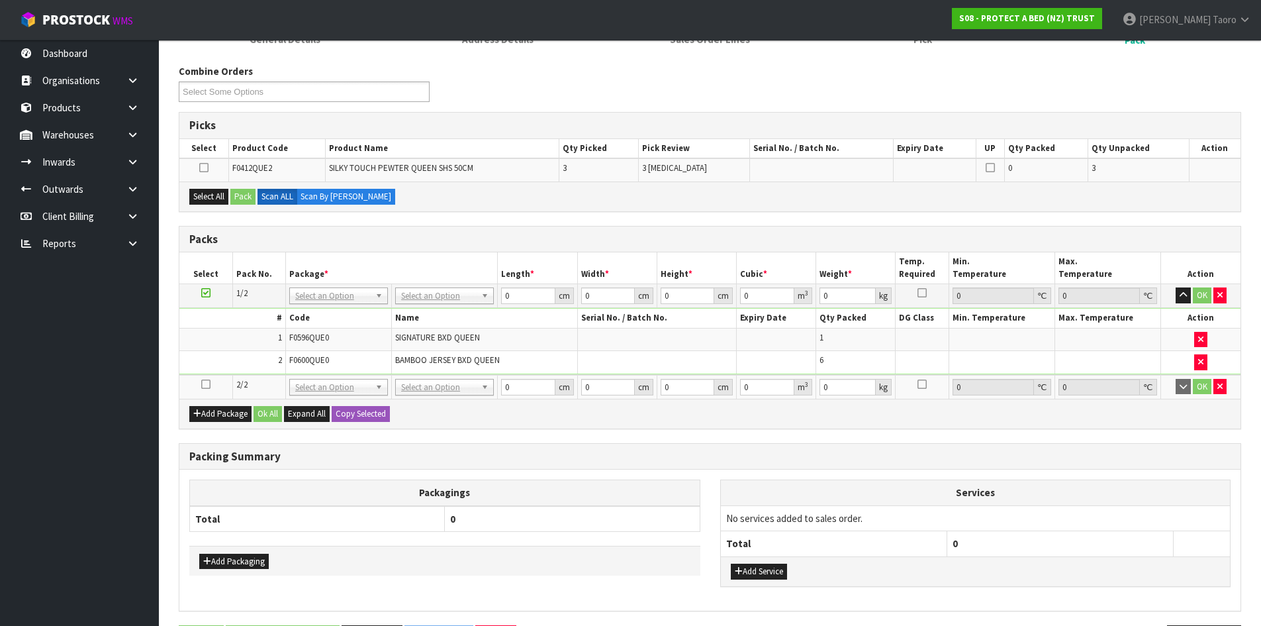
click at [207, 384] on icon at bounding box center [205, 384] width 9 height 1
click at [237, 352] on td "2" at bounding box center [232, 362] width 106 height 23
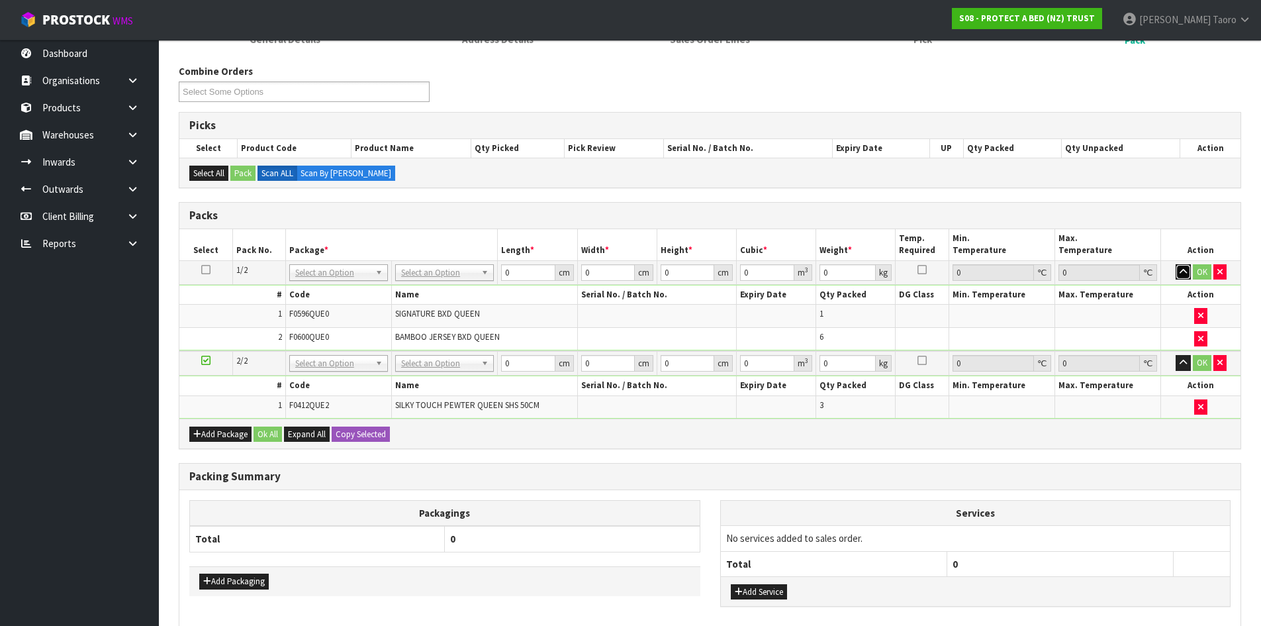
click at [1181, 275] on icon "button" at bounding box center [1183, 271] width 7 height 9
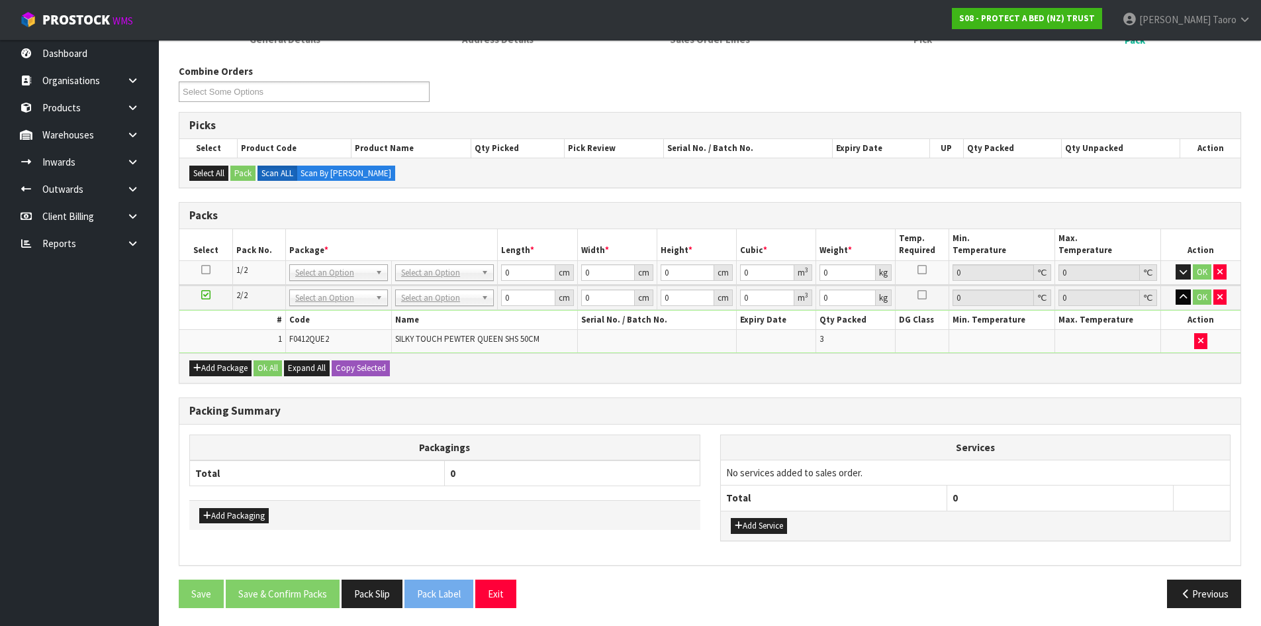
click at [1185, 306] on td "OK" at bounding box center [1200, 297] width 79 height 24
click at [1181, 296] on icon "button" at bounding box center [1183, 297] width 7 height 9
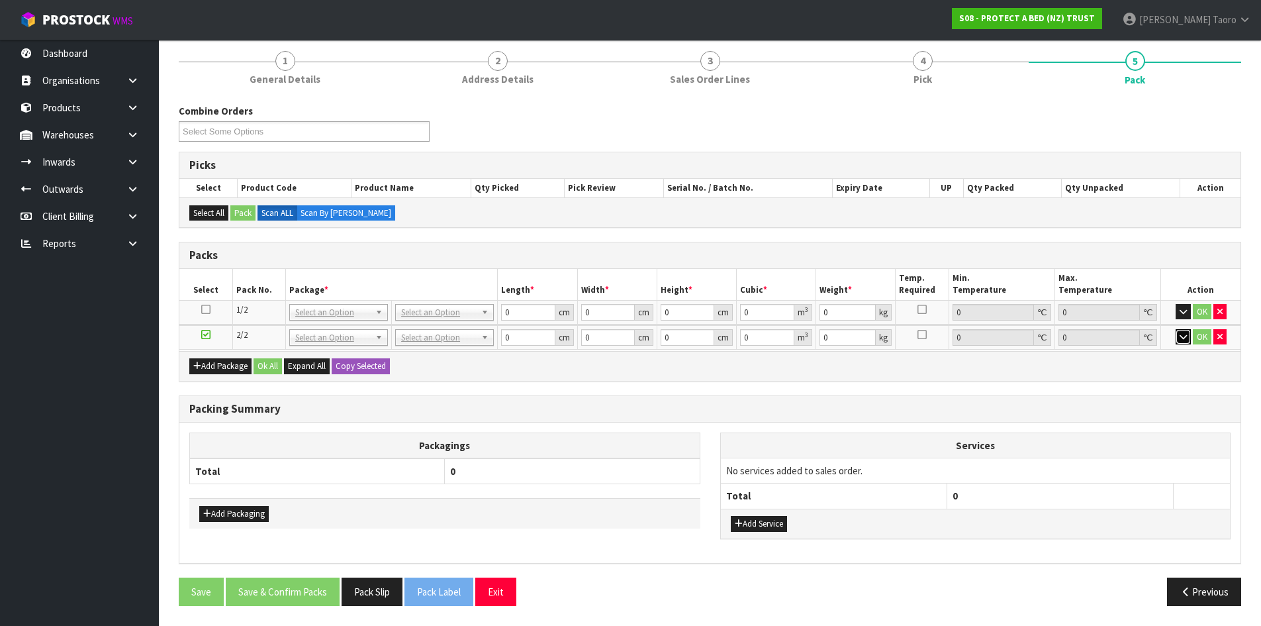
scroll to position [109, 0]
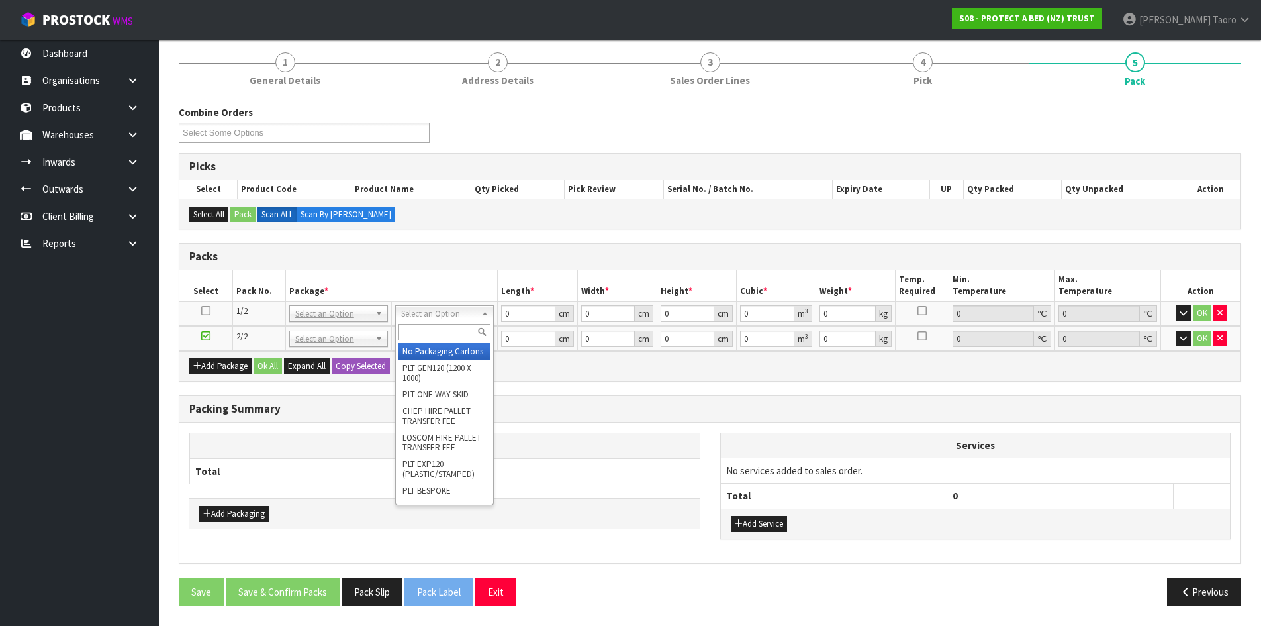
click at [454, 338] on input "text" at bounding box center [445, 332] width 92 height 17
type input "OC"
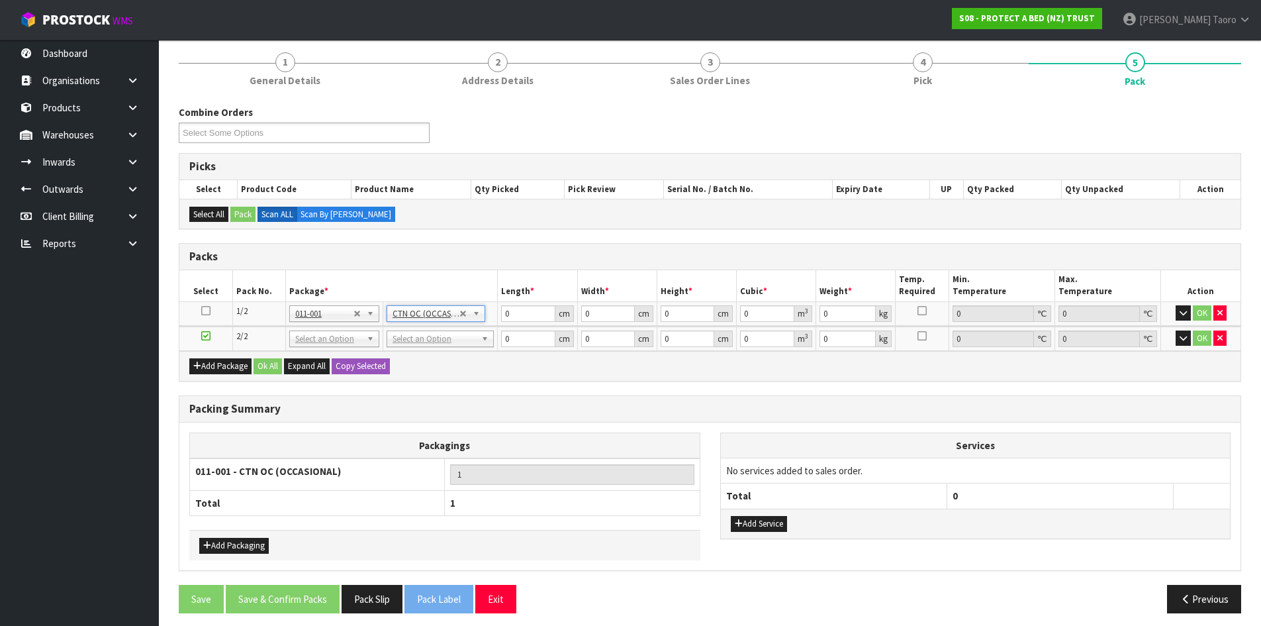
type input "7.02"
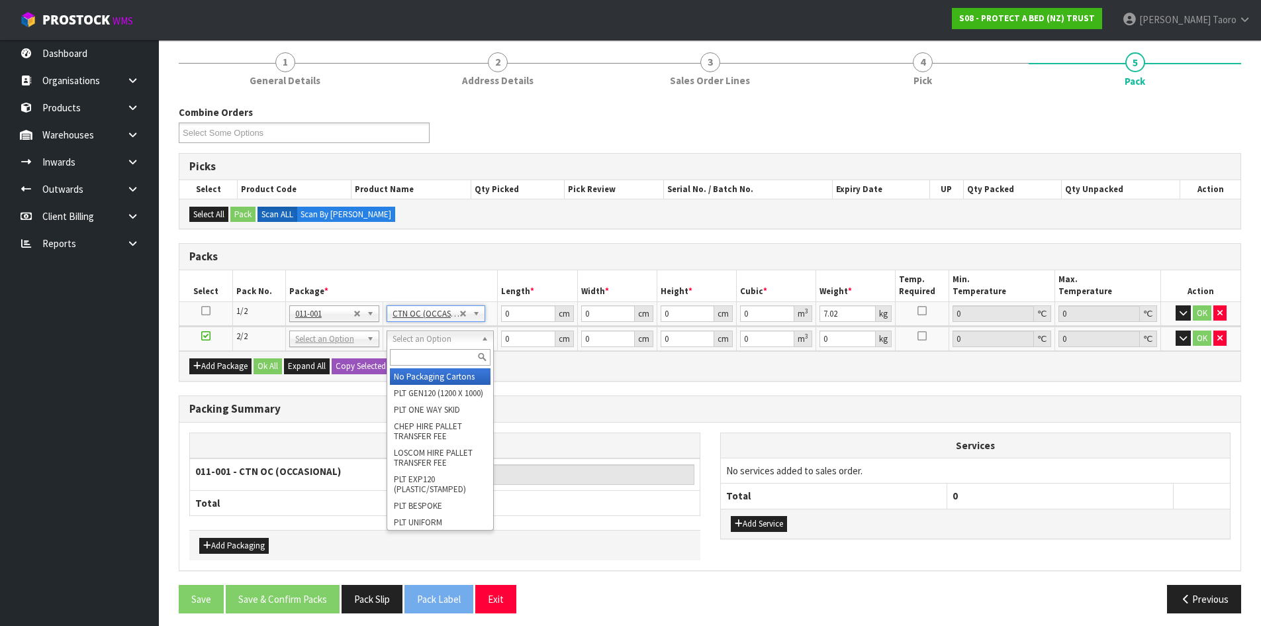
click at [455, 363] on input "text" at bounding box center [440, 357] width 101 height 17
click at [643, 397] on div "Packing Summary" at bounding box center [709, 409] width 1061 height 26
click at [433, 359] on input "text" at bounding box center [436, 357] width 101 height 17
type input "OC"
type input "2"
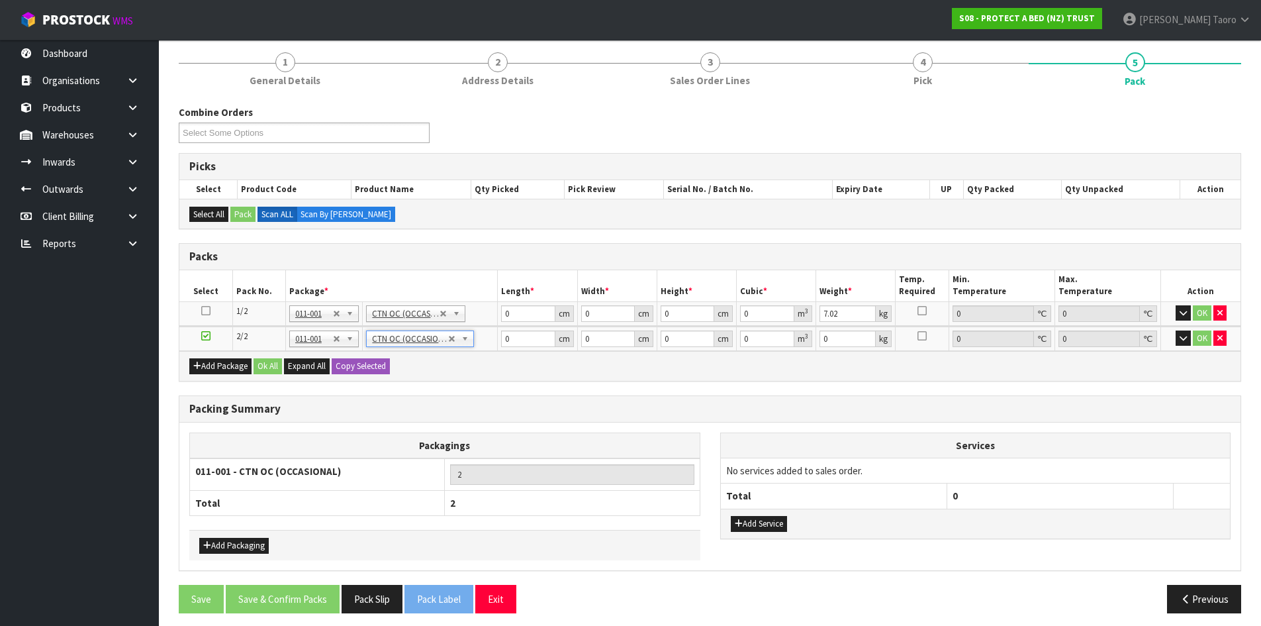
type input "6.48"
click at [521, 311] on input "0" at bounding box center [528, 313] width 54 height 17
type input "59"
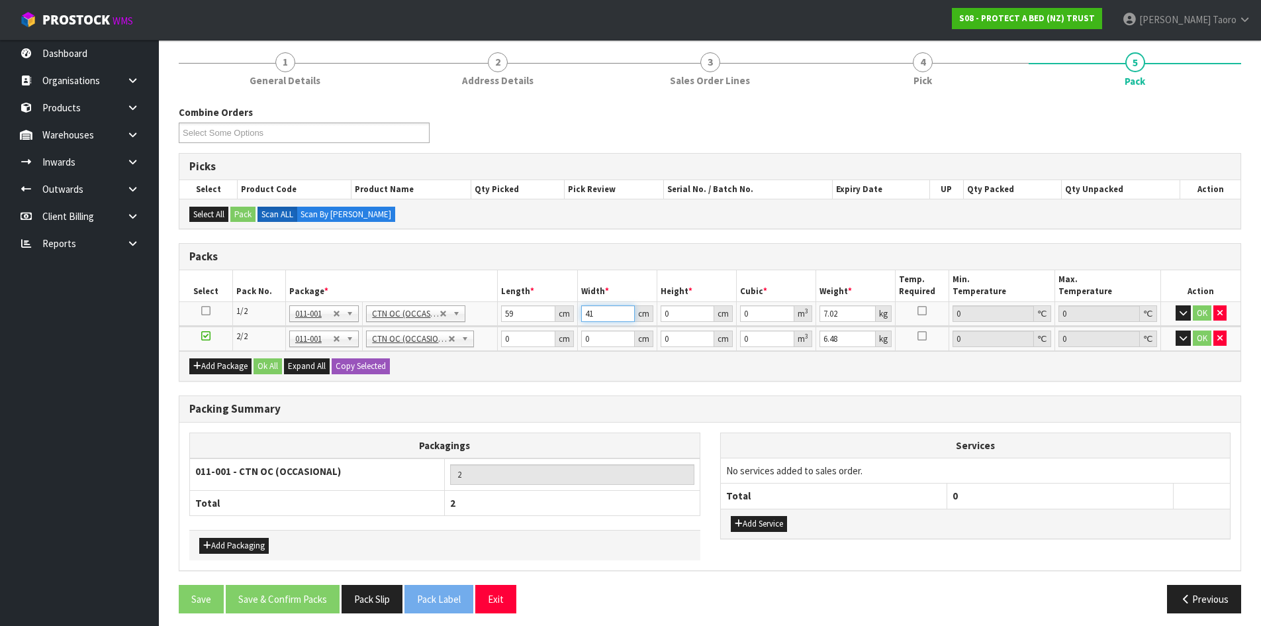
type input "41"
type input "3"
type input "0.007257"
type input "32"
type input "0.077408"
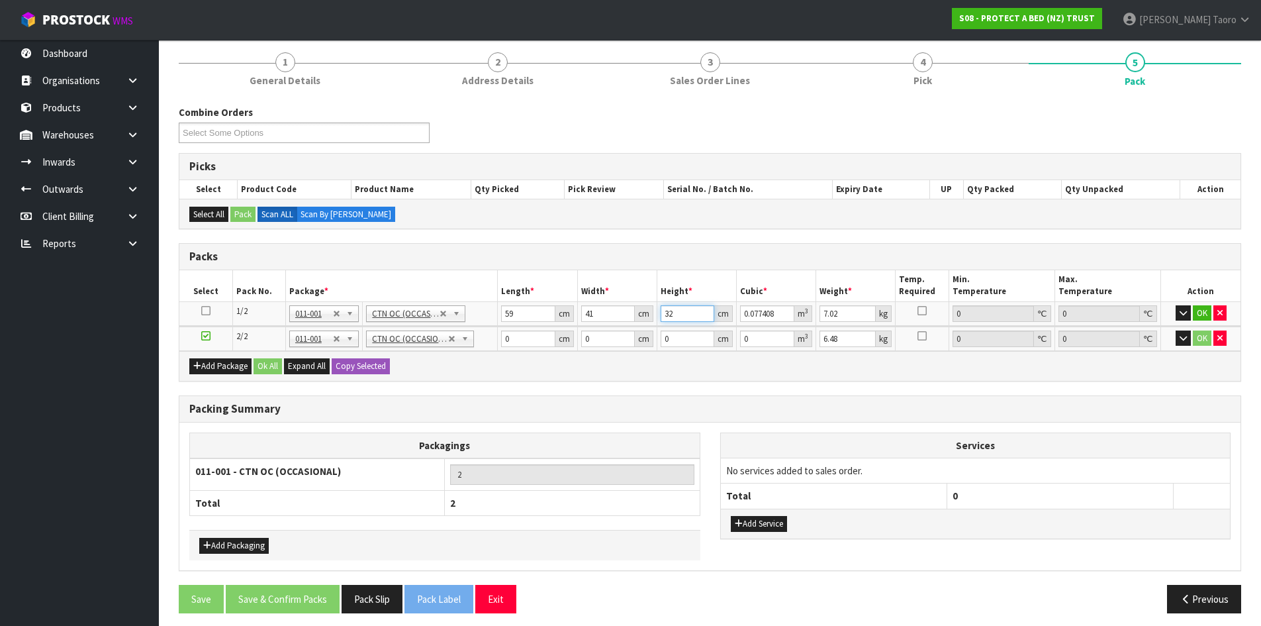
type input "32"
type input "8"
type input "46"
type input "32"
type input "3"
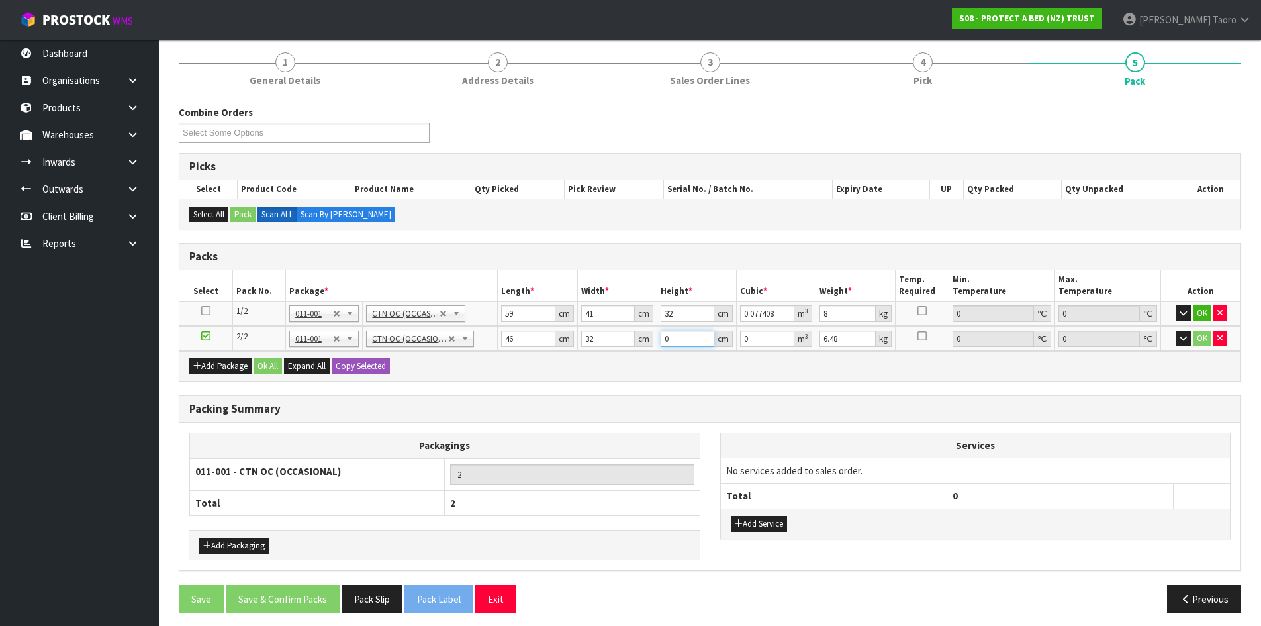
type input "0.004416"
type input "30"
type input "0.04416"
type input "30"
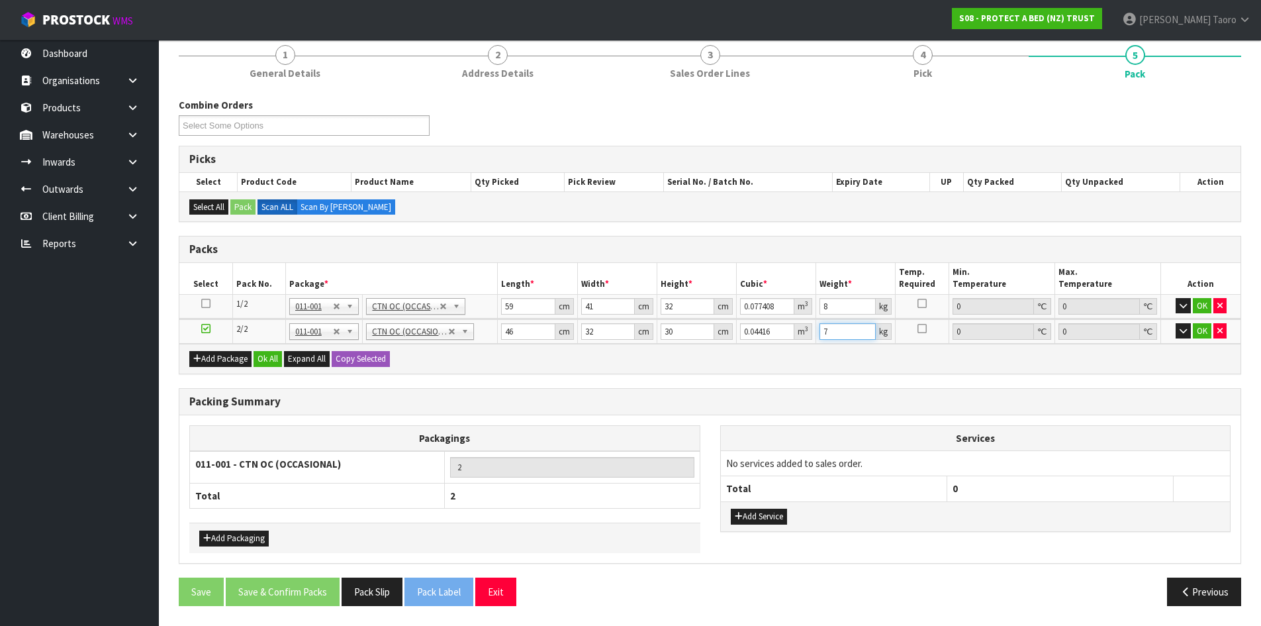
type input "7"
click at [276, 369] on div "Add Package Ok All Expand All Copy Selected" at bounding box center [709, 359] width 1061 height 30
click at [275, 366] on button "Ok All" at bounding box center [268, 359] width 28 height 16
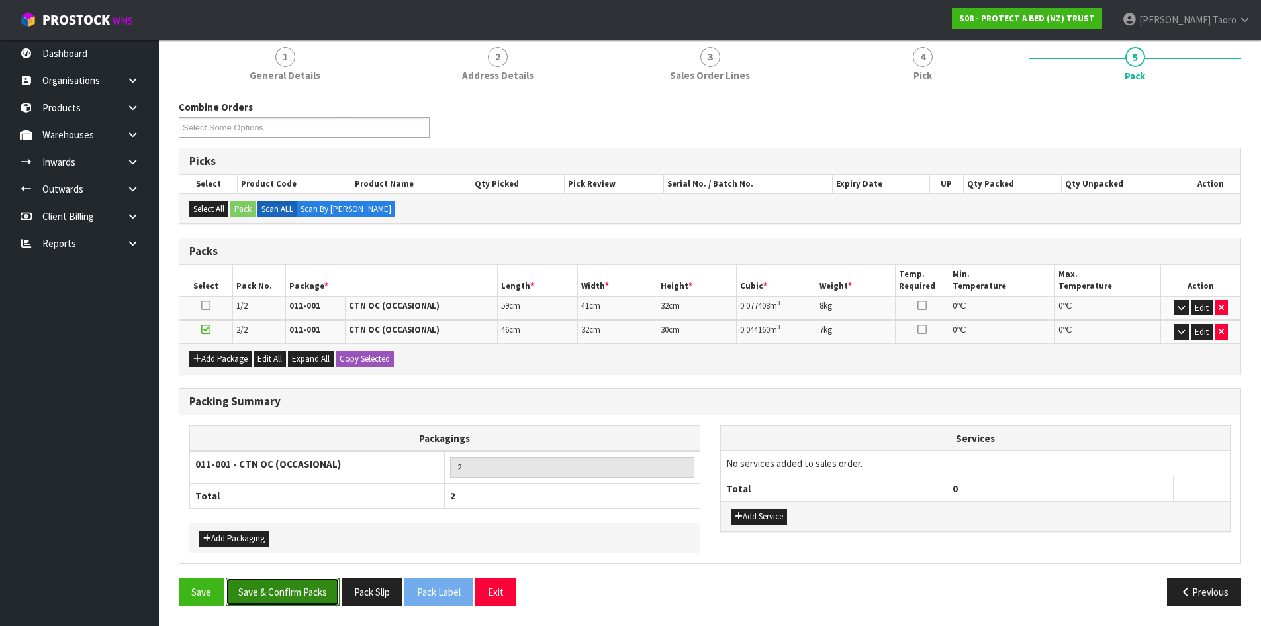
click at [315, 595] on button "Save & Confirm Packs" at bounding box center [283, 591] width 114 height 28
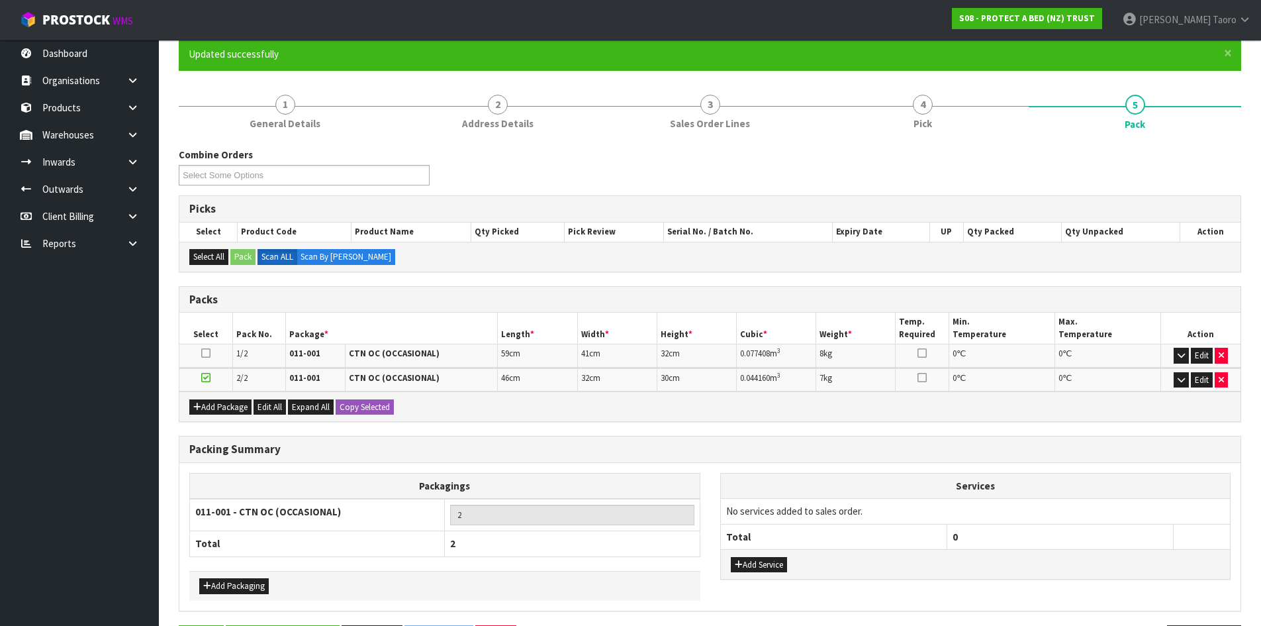
scroll to position [0, 0]
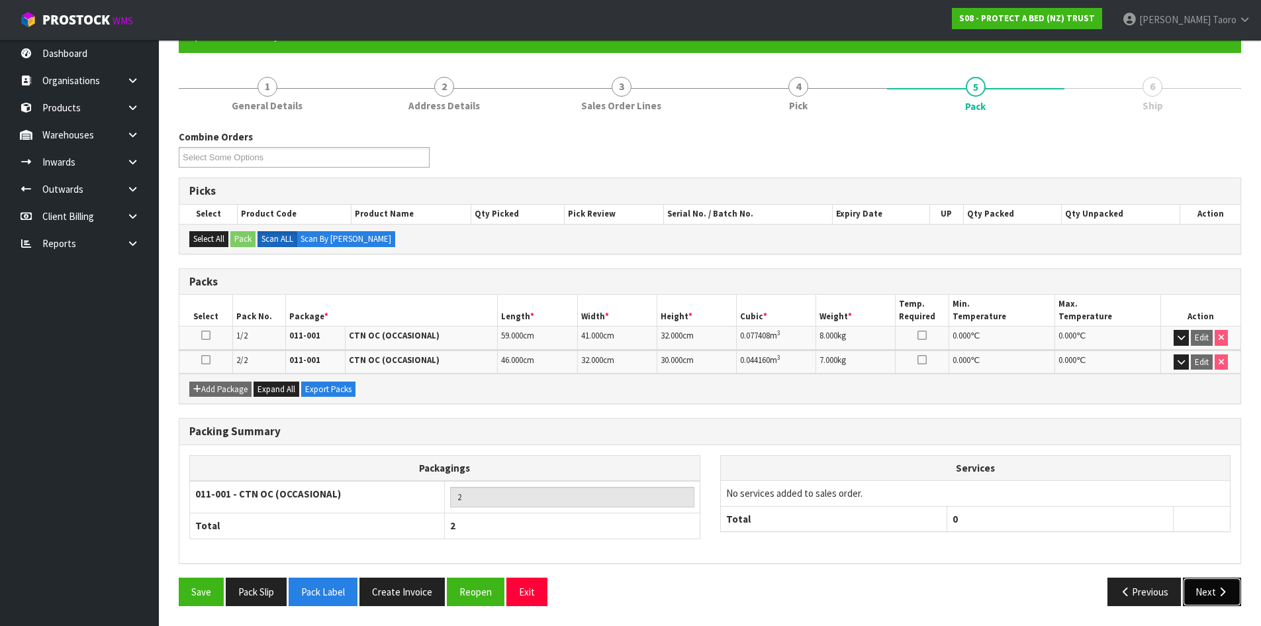
click at [1209, 591] on button "Next" at bounding box center [1212, 591] width 58 height 28
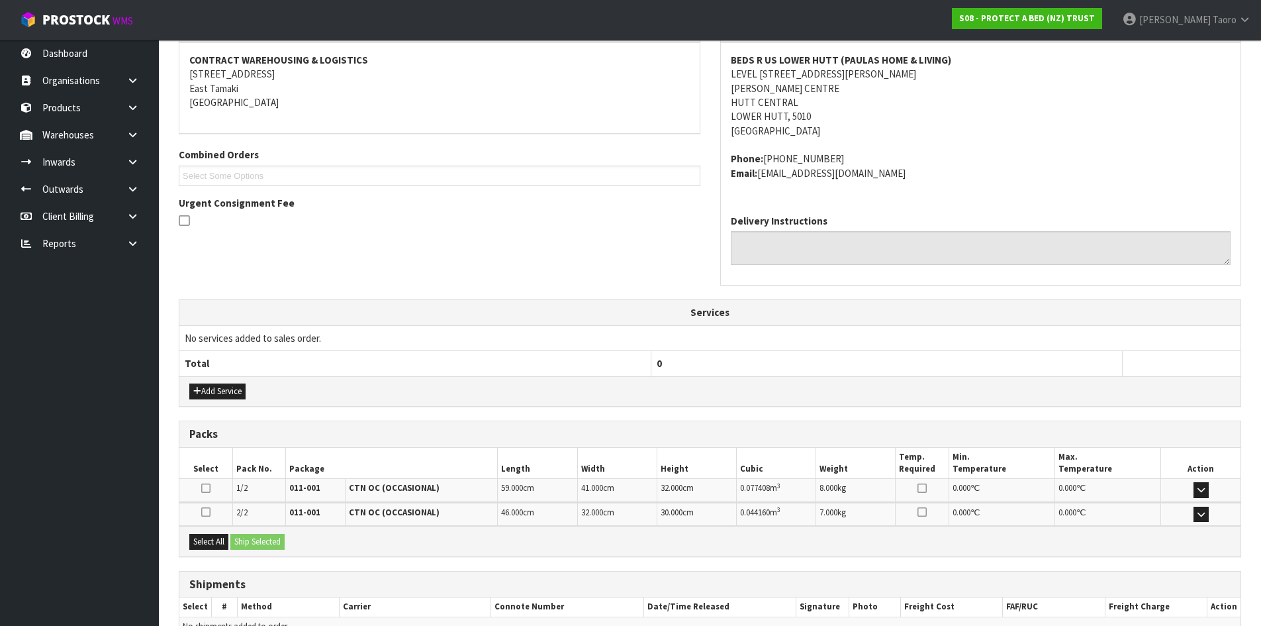
scroll to position [319, 0]
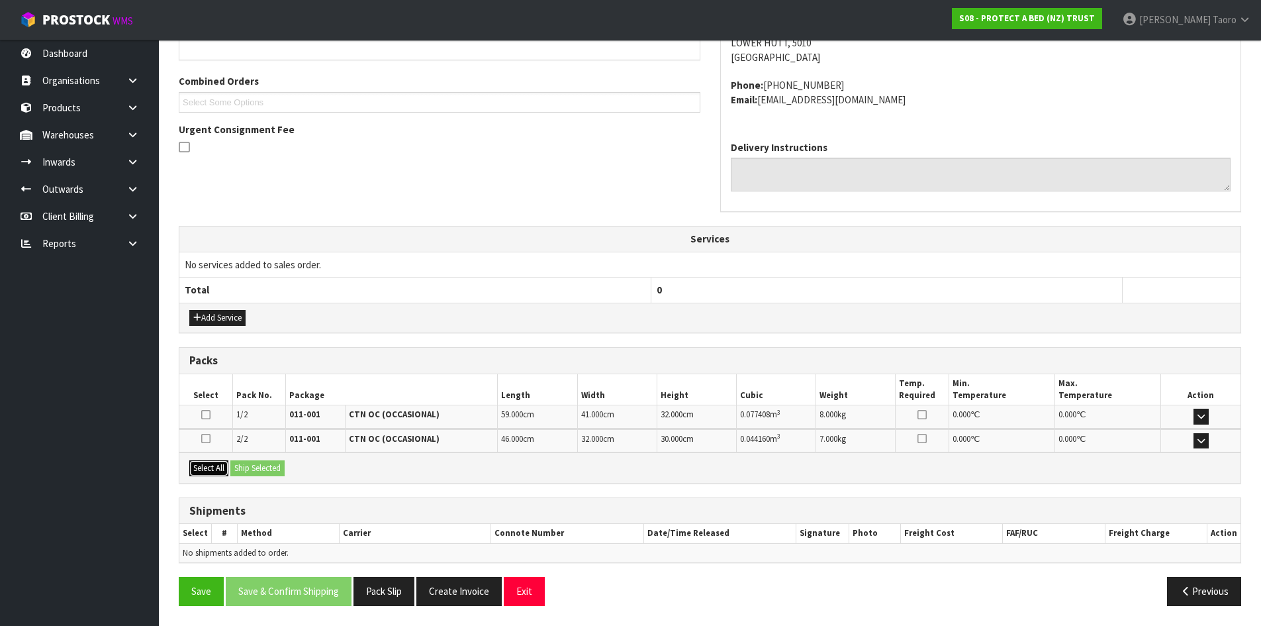
click at [218, 471] on button "Select All" at bounding box center [208, 468] width 39 height 16
click at [246, 470] on button "Ship Selected" at bounding box center [257, 468] width 54 height 16
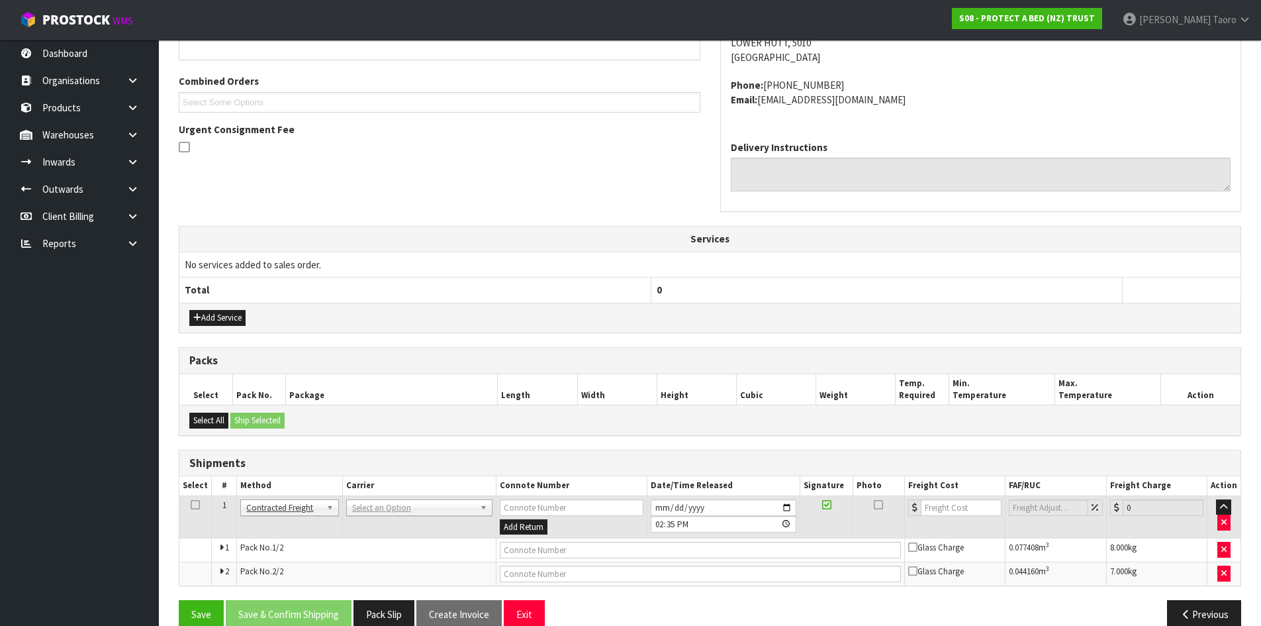
drag, startPoint x: 378, startPoint y: 509, endPoint x: 381, endPoint y: 517, distance: 8.4
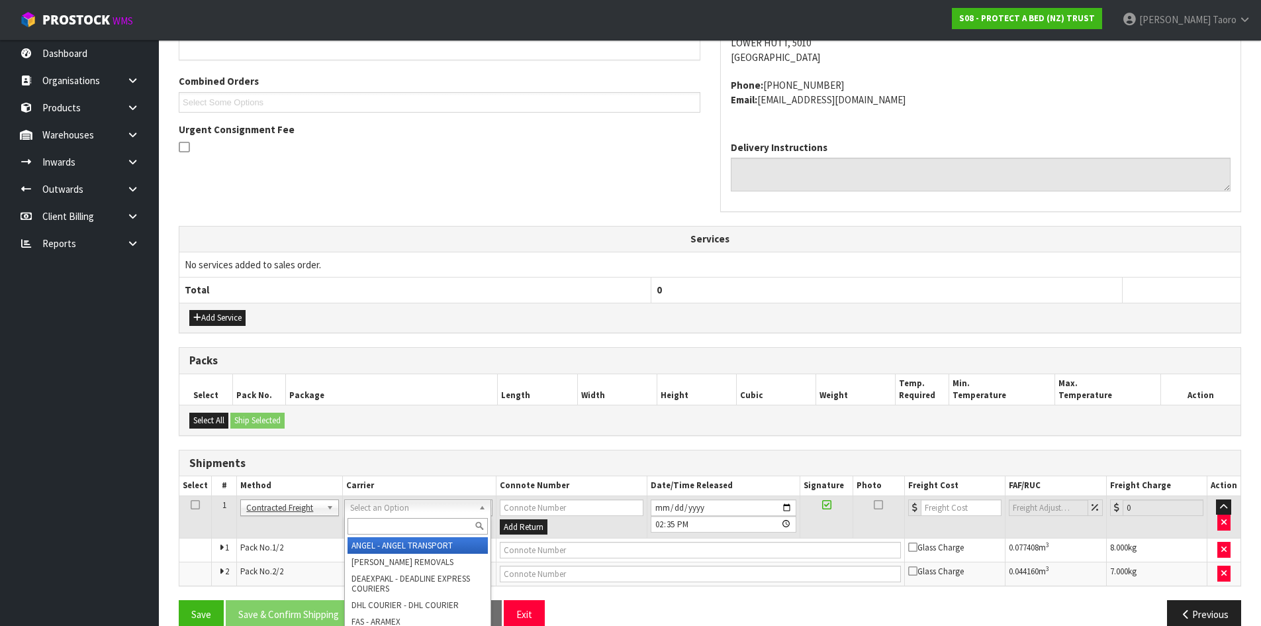
click at [385, 519] on input "text" at bounding box center [418, 526] width 140 height 17
type input "NZP"
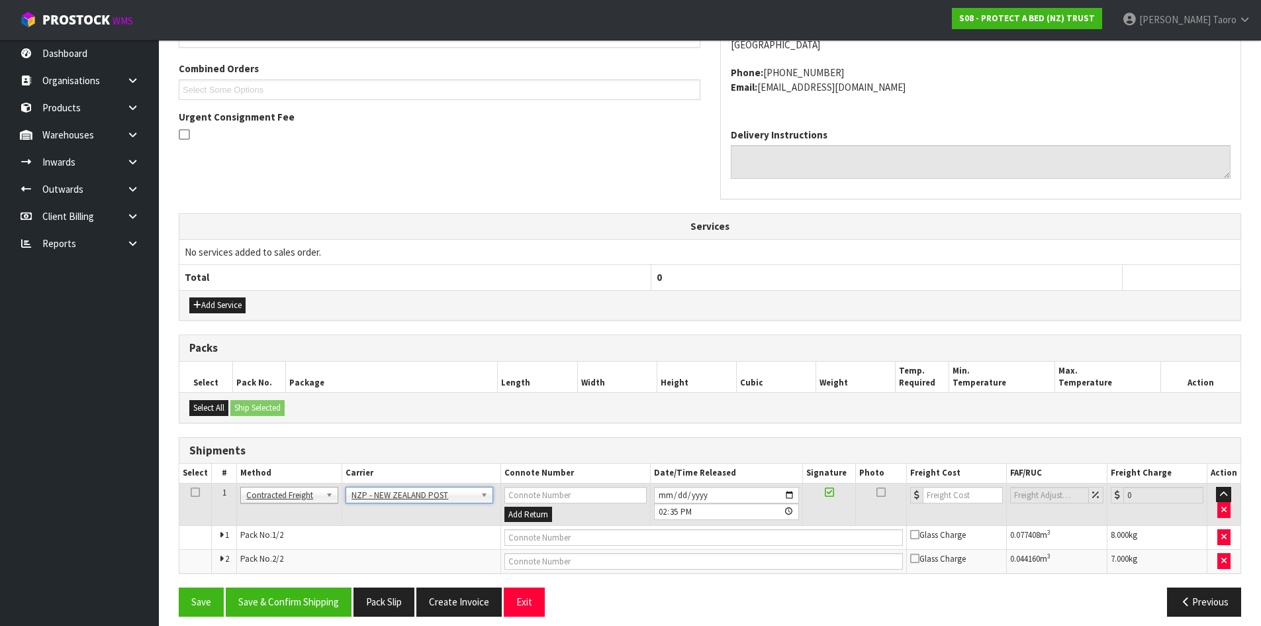
scroll to position [342, 0]
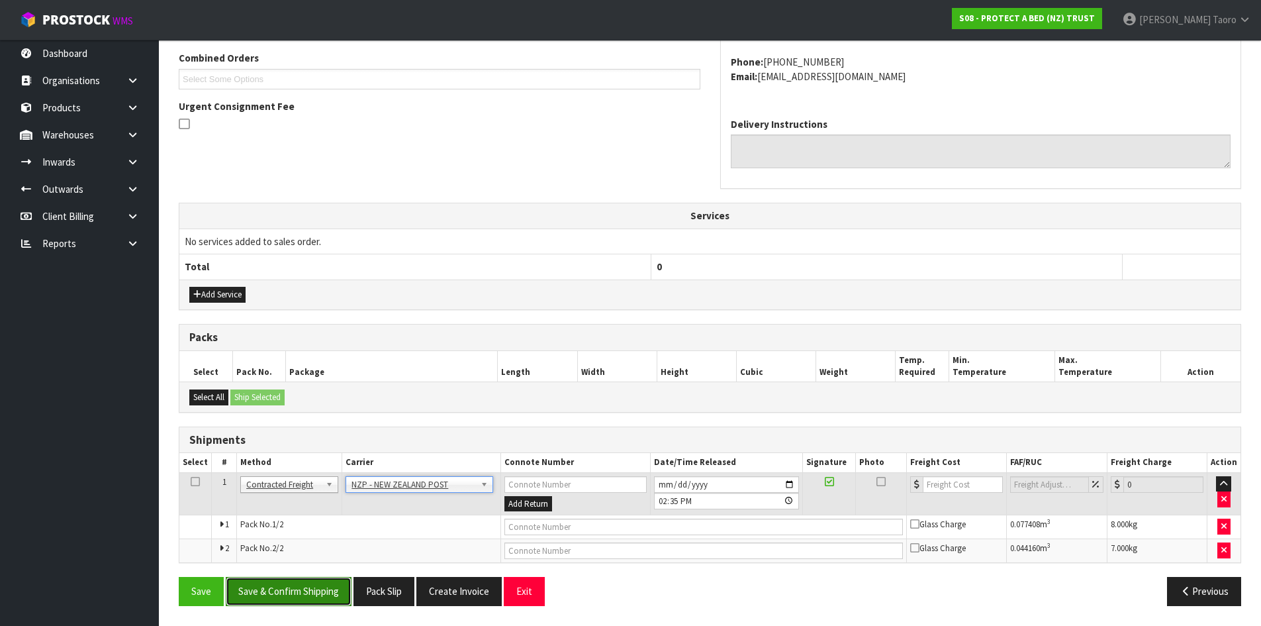
click at [332, 581] on button "Save & Confirm Shipping" at bounding box center [289, 591] width 126 height 28
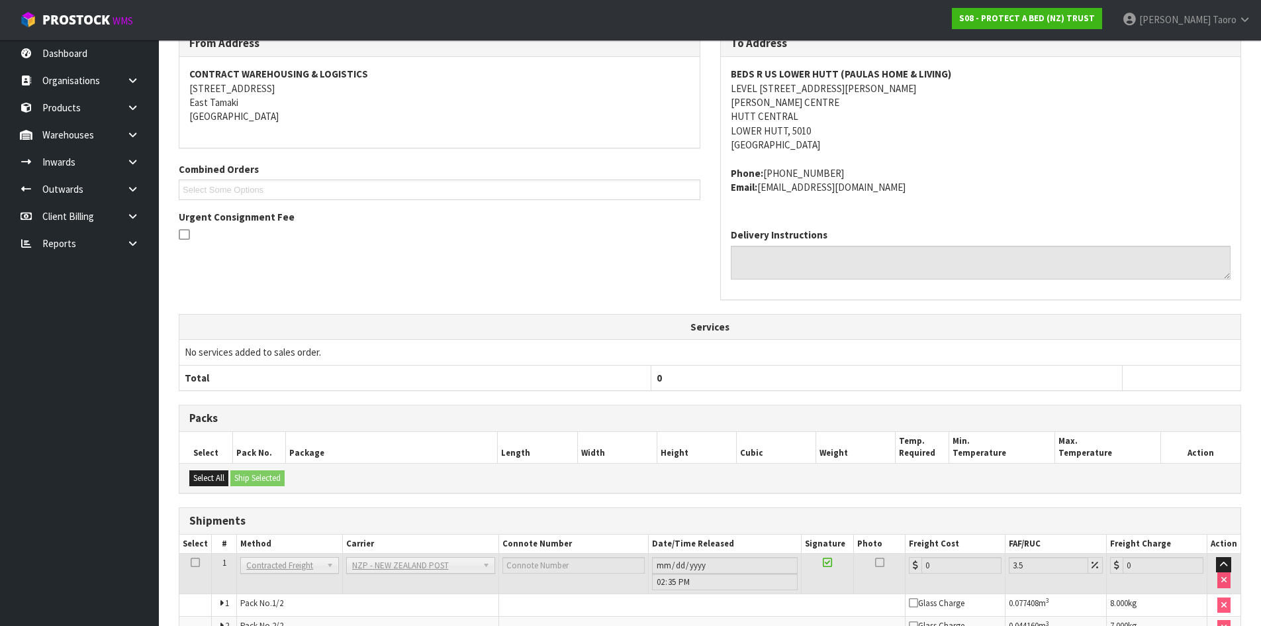
scroll to position [322, 0]
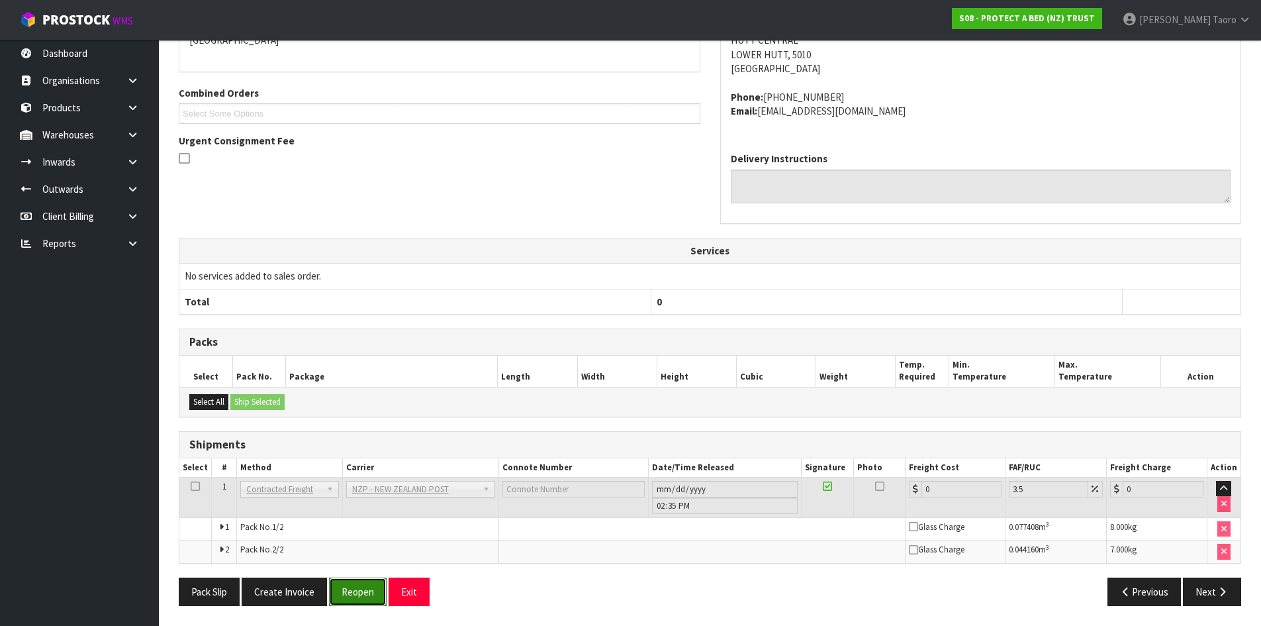
drag, startPoint x: 369, startPoint y: 589, endPoint x: 366, endPoint y: 575, distance: 14.3
click at [369, 586] on button "Reopen" at bounding box center [358, 591] width 58 height 28
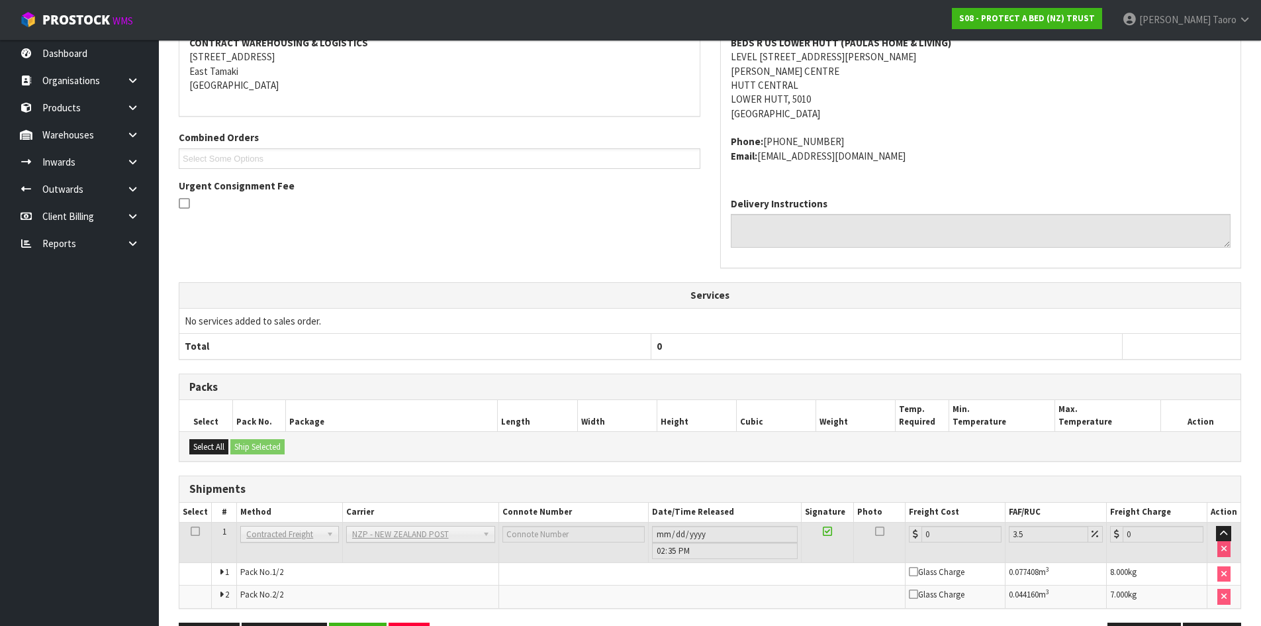
scroll to position [308, 0]
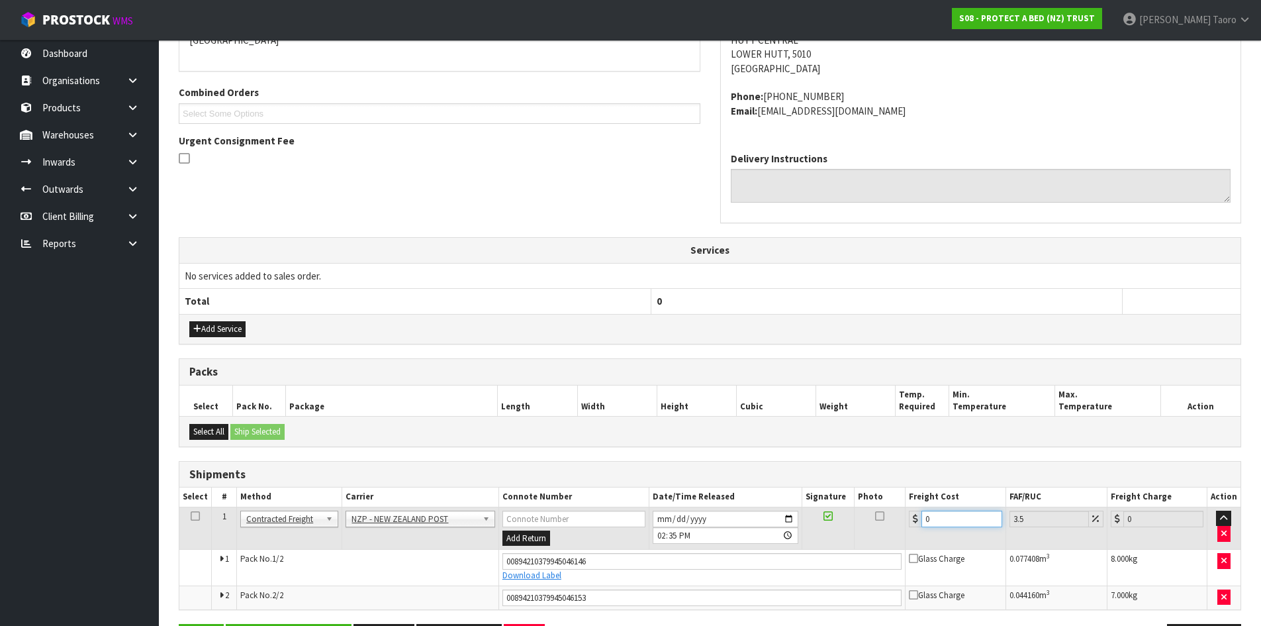
click at [952, 517] on input "0" at bounding box center [962, 518] width 80 height 17
type input "02"
type input "2.07"
type input "021"
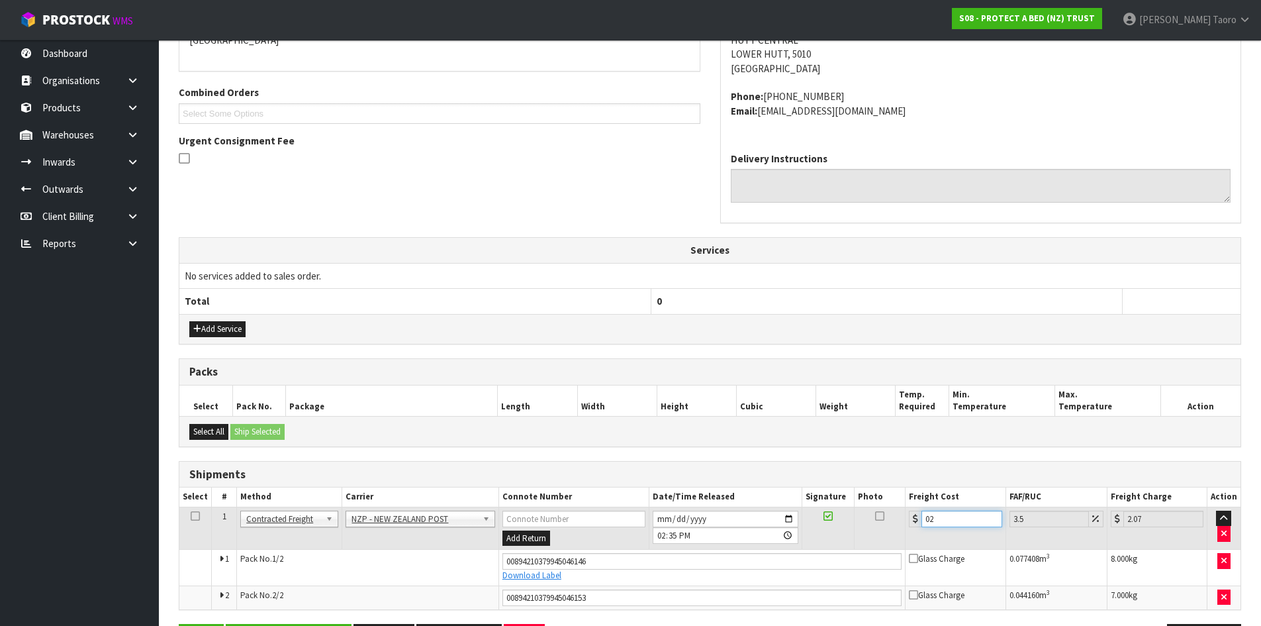
type input "21.73"
type input "021.7"
type input "22.46"
type input "021.78"
type input "22.54"
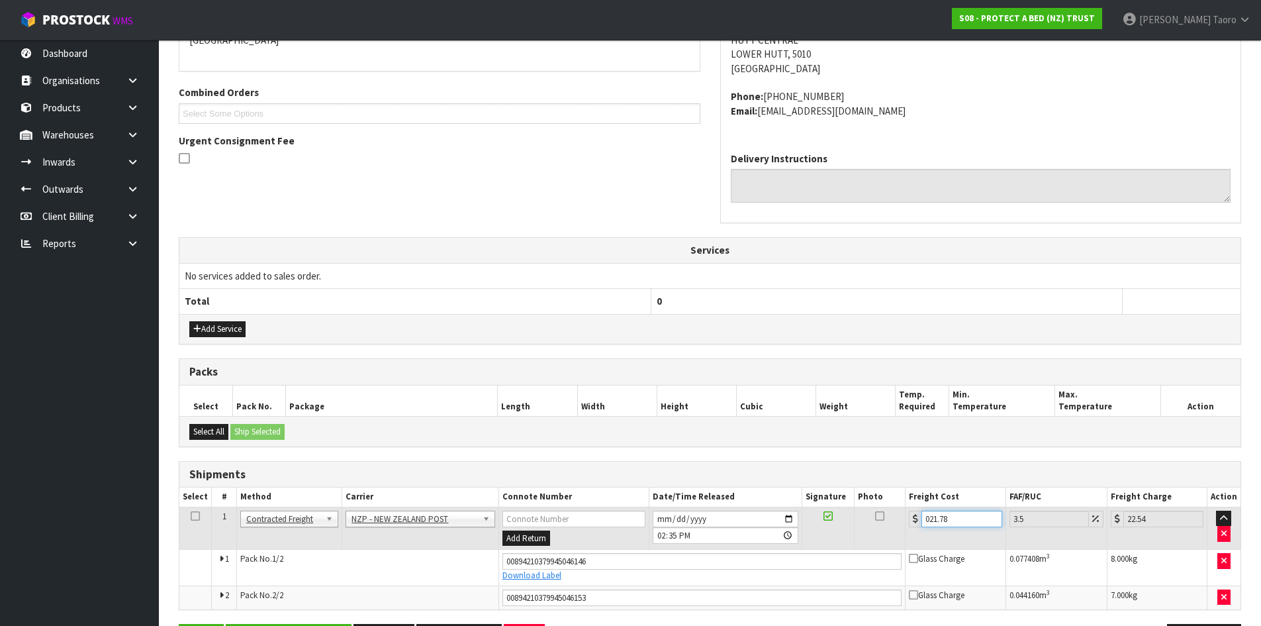
scroll to position [354, 0]
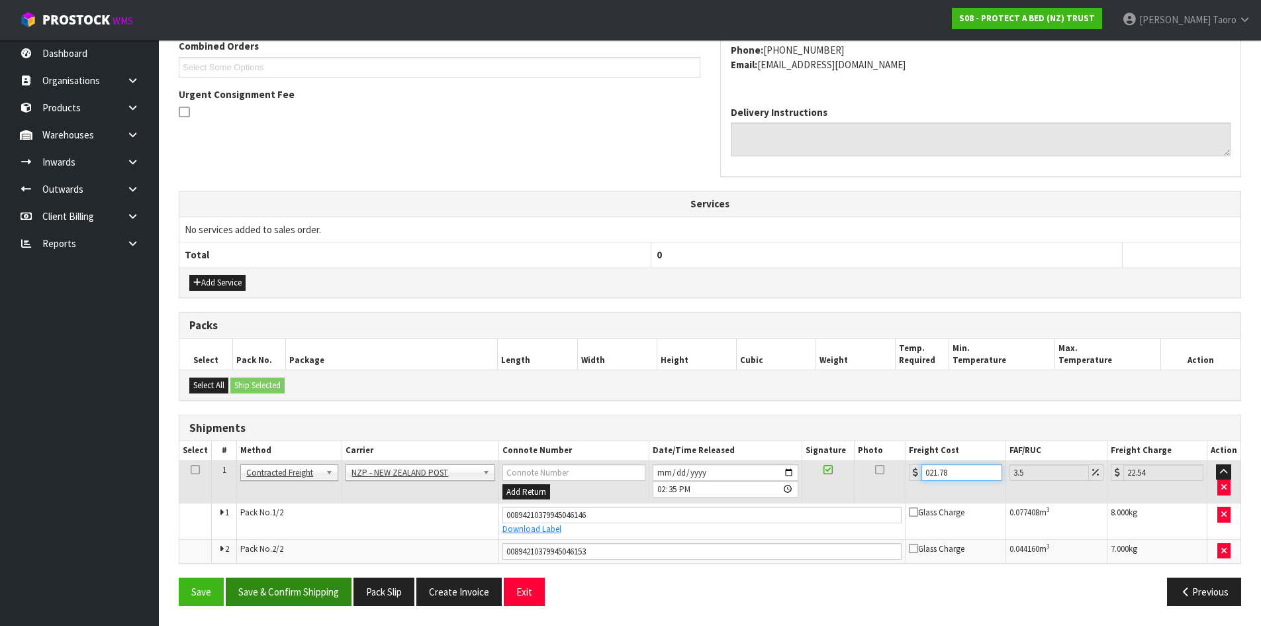
type input "021.78"
click at [314, 597] on button "Save & Confirm Shipping" at bounding box center [289, 591] width 126 height 28
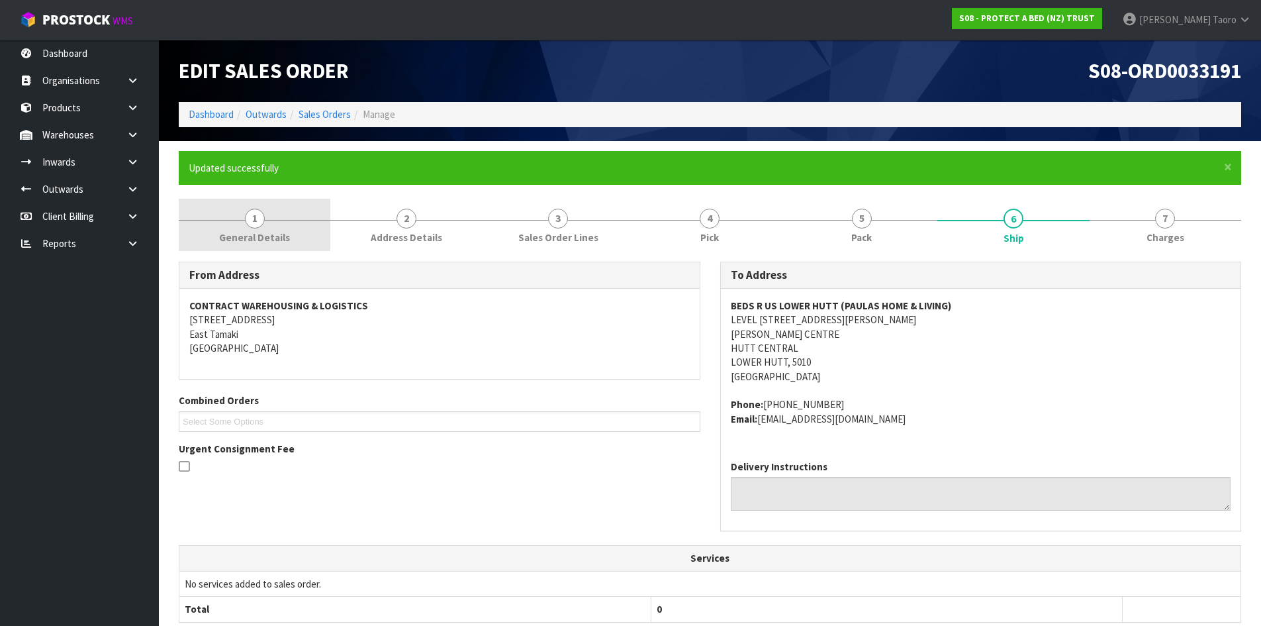
click at [248, 235] on span "General Details" at bounding box center [254, 237] width 71 height 14
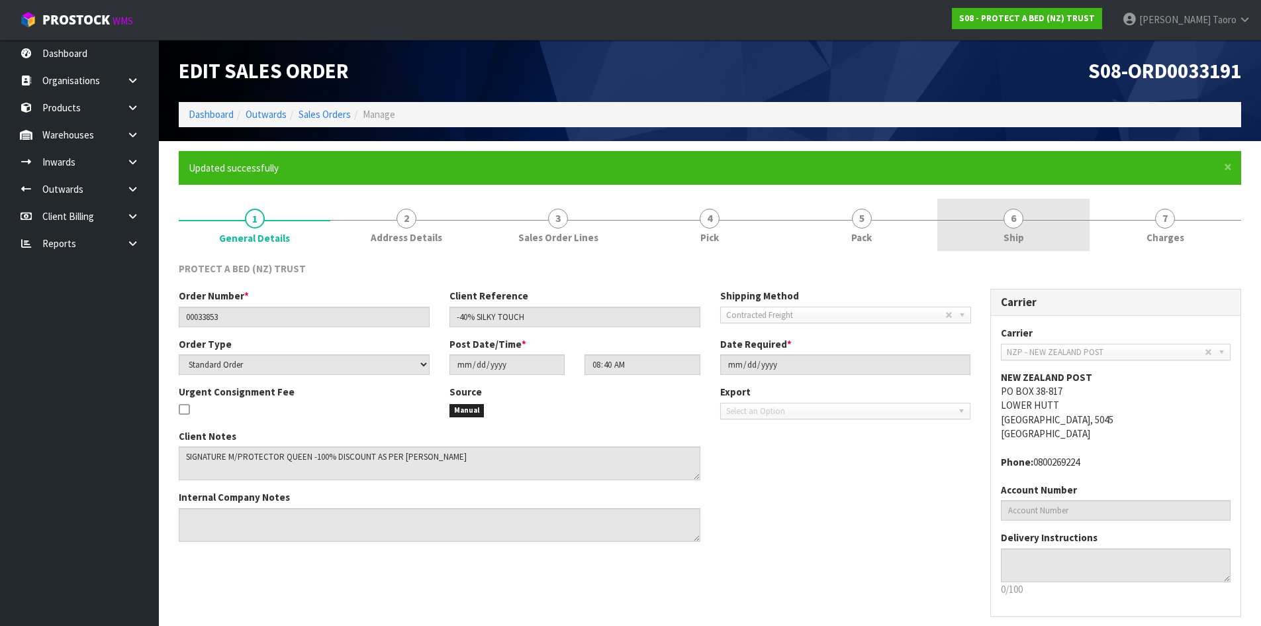
drag, startPoint x: 248, startPoint y: 233, endPoint x: 1008, endPoint y: 225, distance: 760.8
click at [1020, 214] on span "6" at bounding box center [1014, 219] width 20 height 20
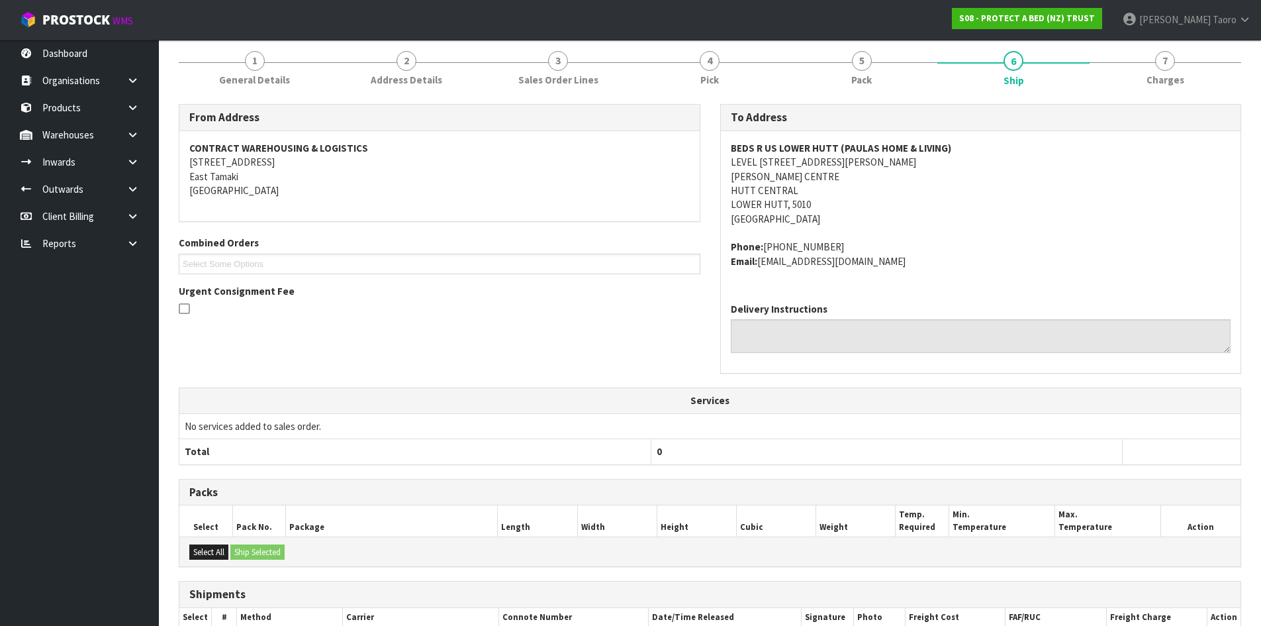
scroll to position [316, 0]
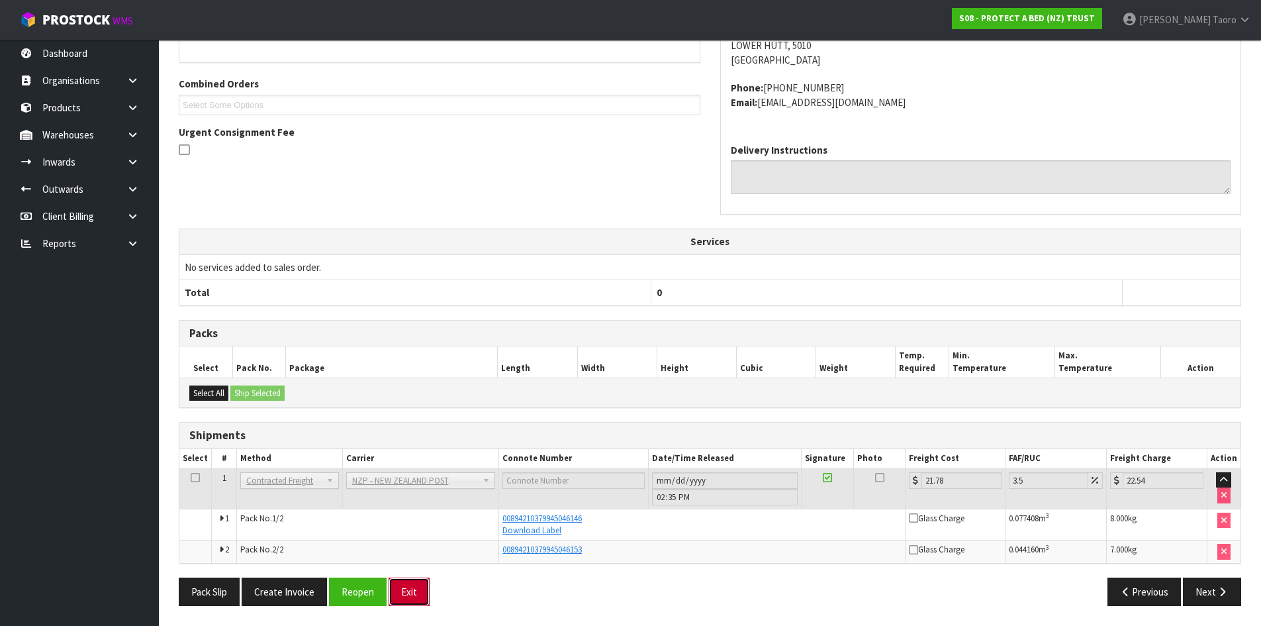
click at [409, 595] on button "Exit" at bounding box center [409, 591] width 41 height 28
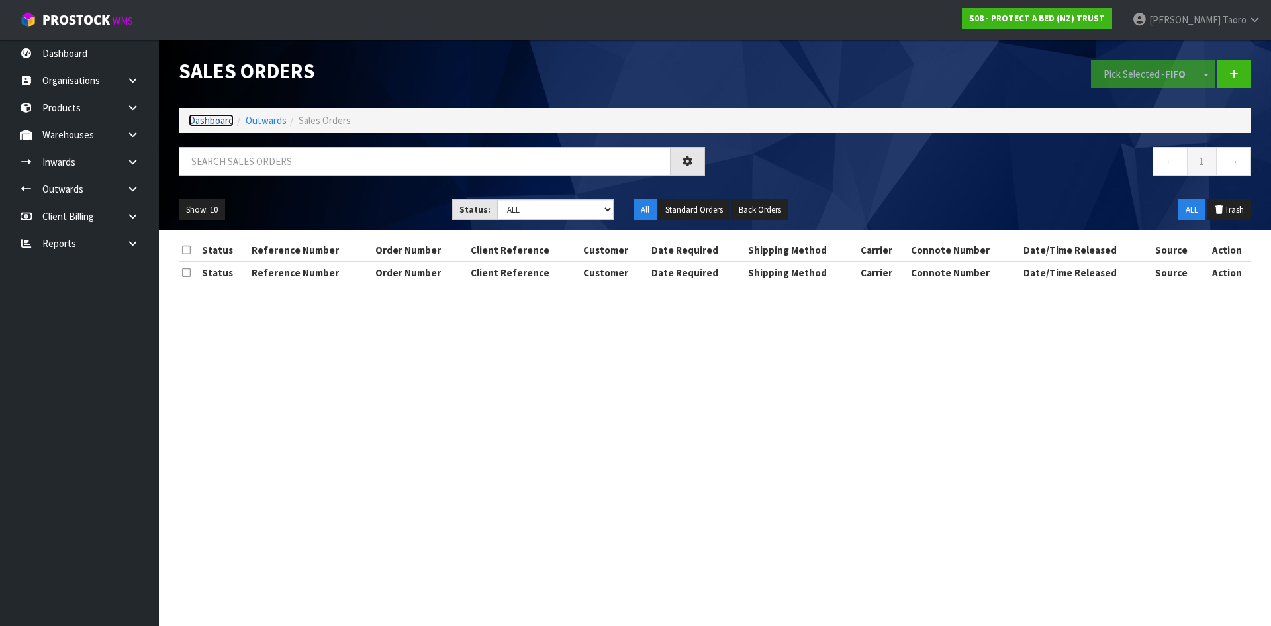
click at [210, 121] on link "Dashboard" at bounding box center [211, 120] width 45 height 13
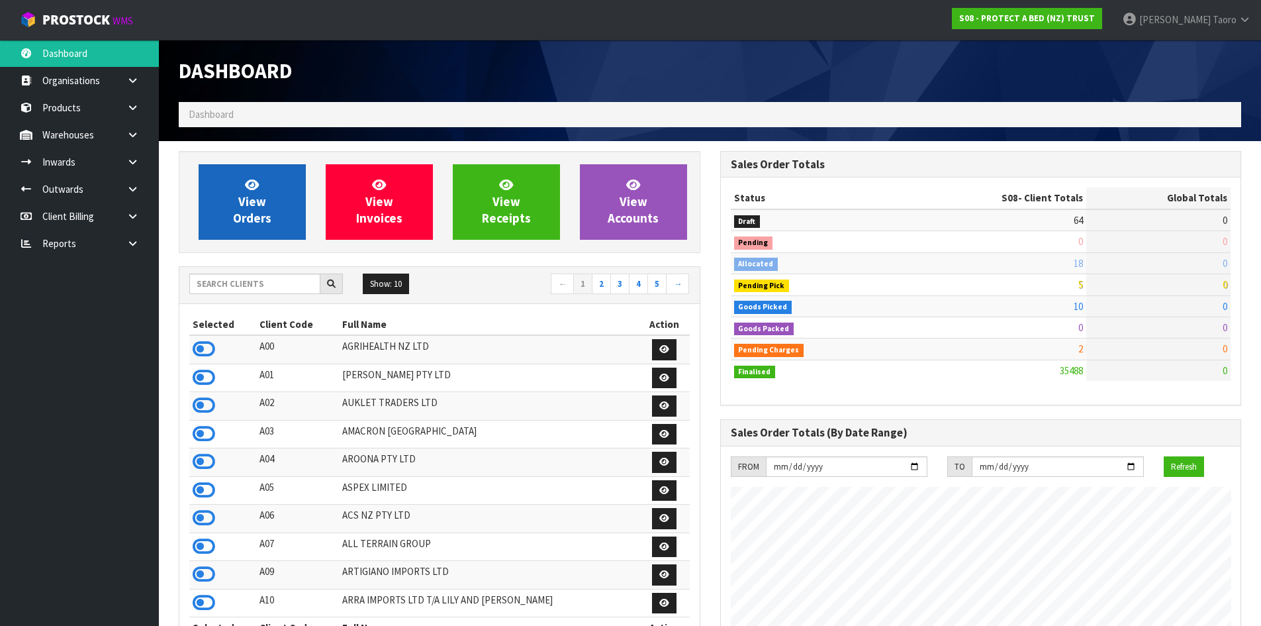
scroll to position [1003, 541]
click at [280, 224] on link "View Orders" at bounding box center [252, 201] width 107 height 75
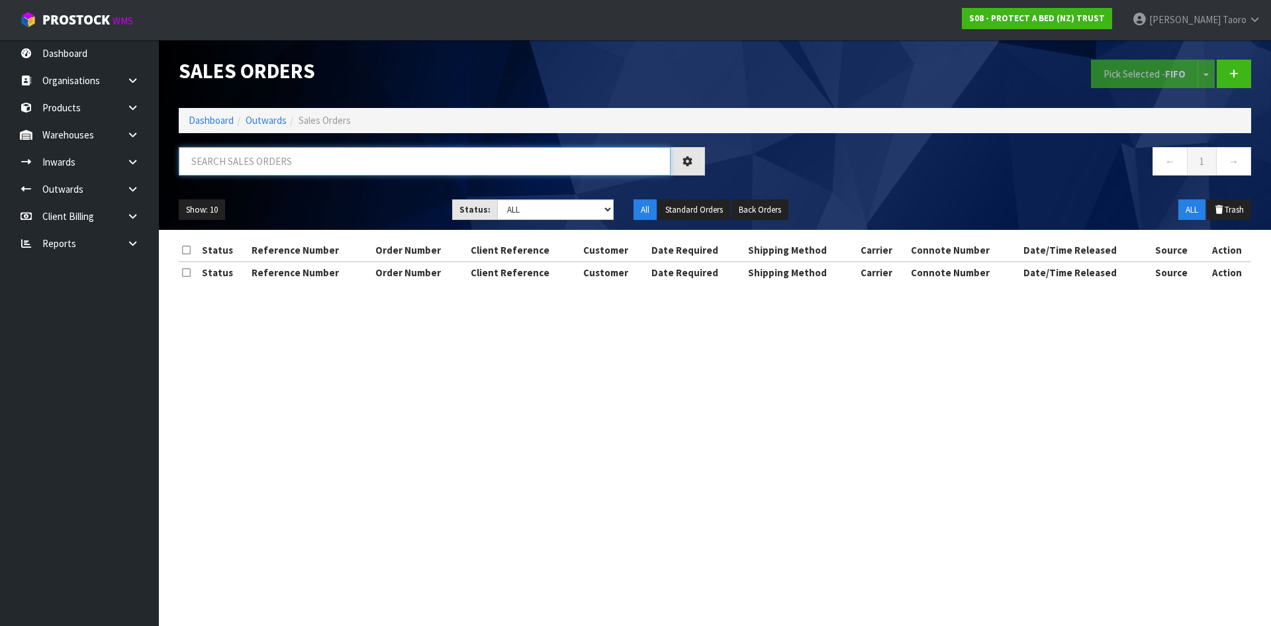
click at [283, 166] on input "text" at bounding box center [425, 161] width 492 height 28
type input "JOB-0410272"
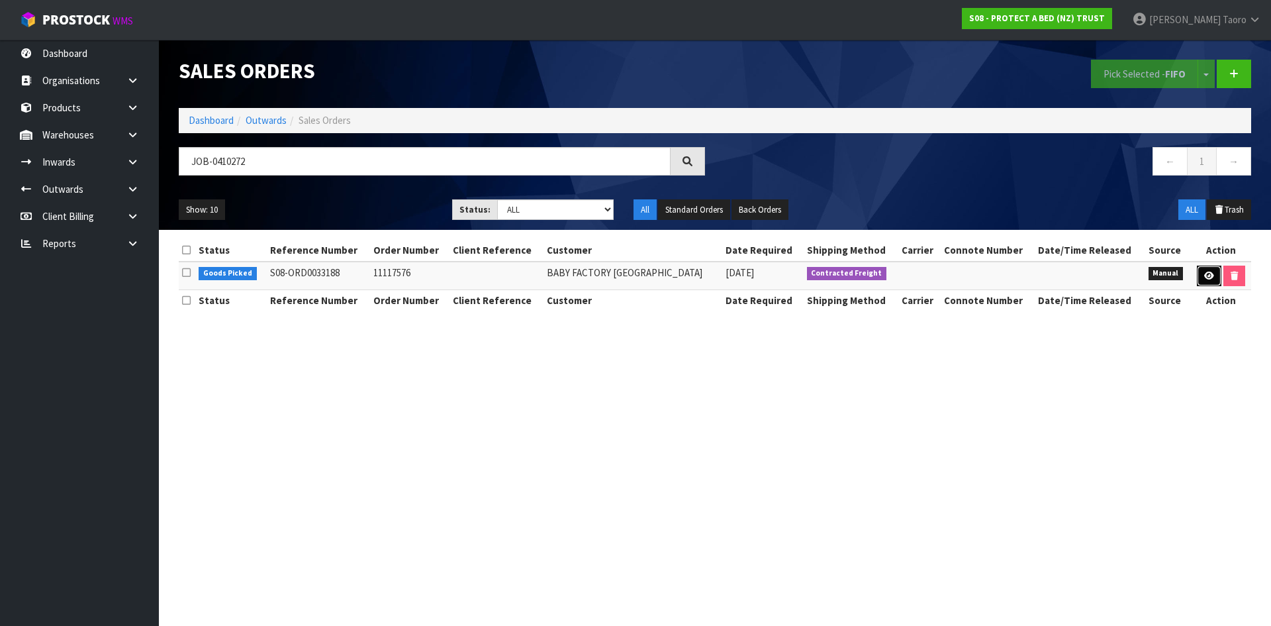
click at [1204, 278] on icon at bounding box center [1209, 275] width 10 height 9
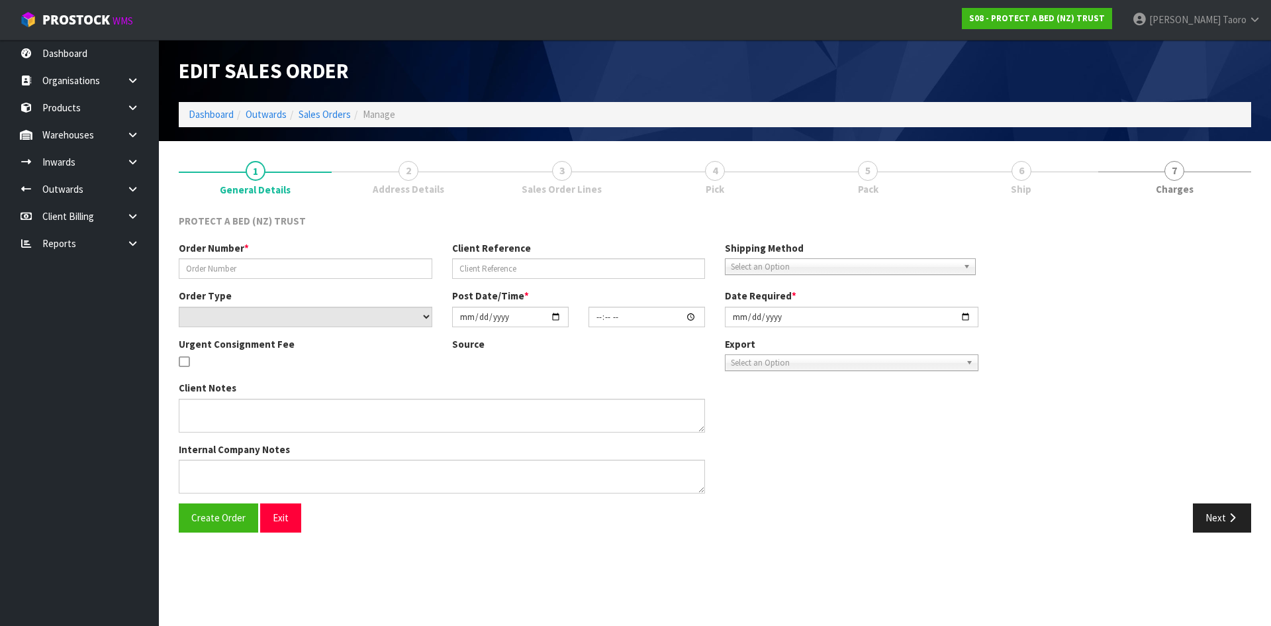
type input "11117576"
select select "number:0"
type input "[DATE]"
type input "08:30:00.000"
type input "[DATE]"
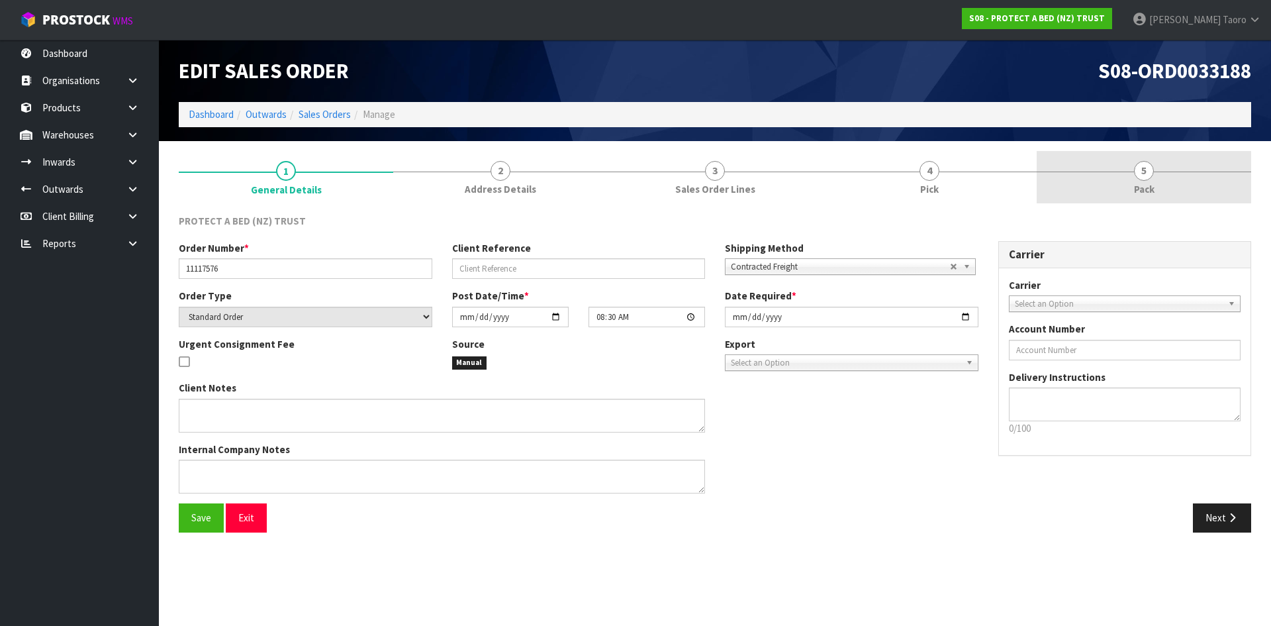
click at [1144, 175] on span "5" at bounding box center [1144, 171] width 20 height 20
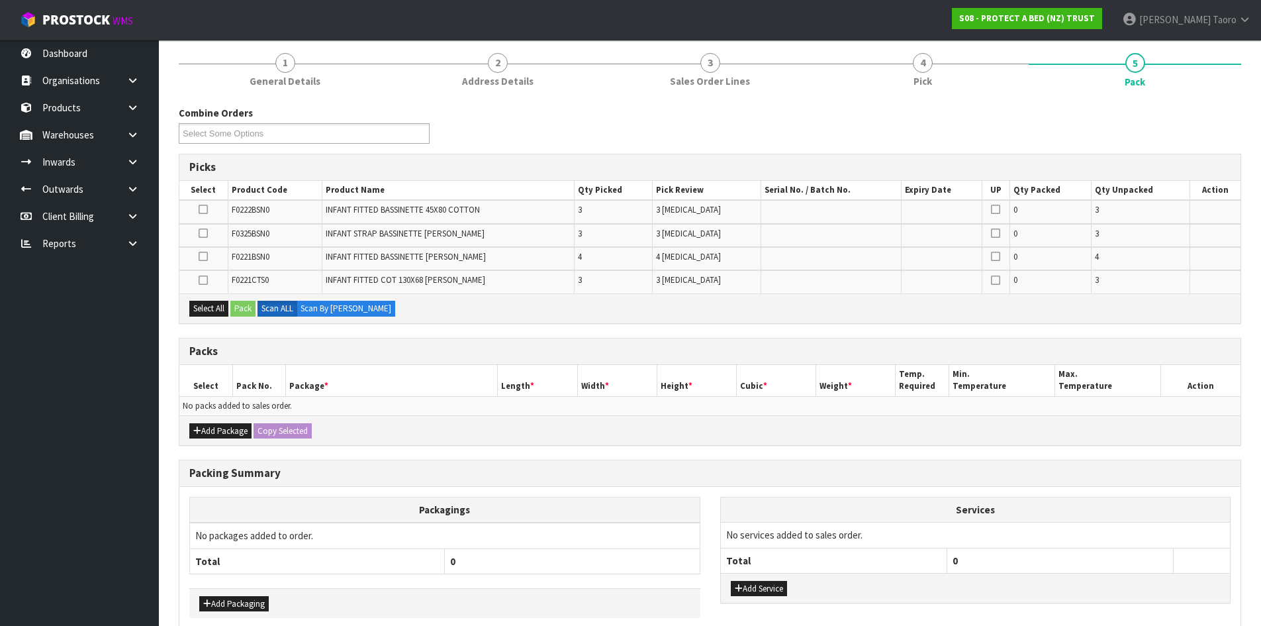
scroll to position [173, 0]
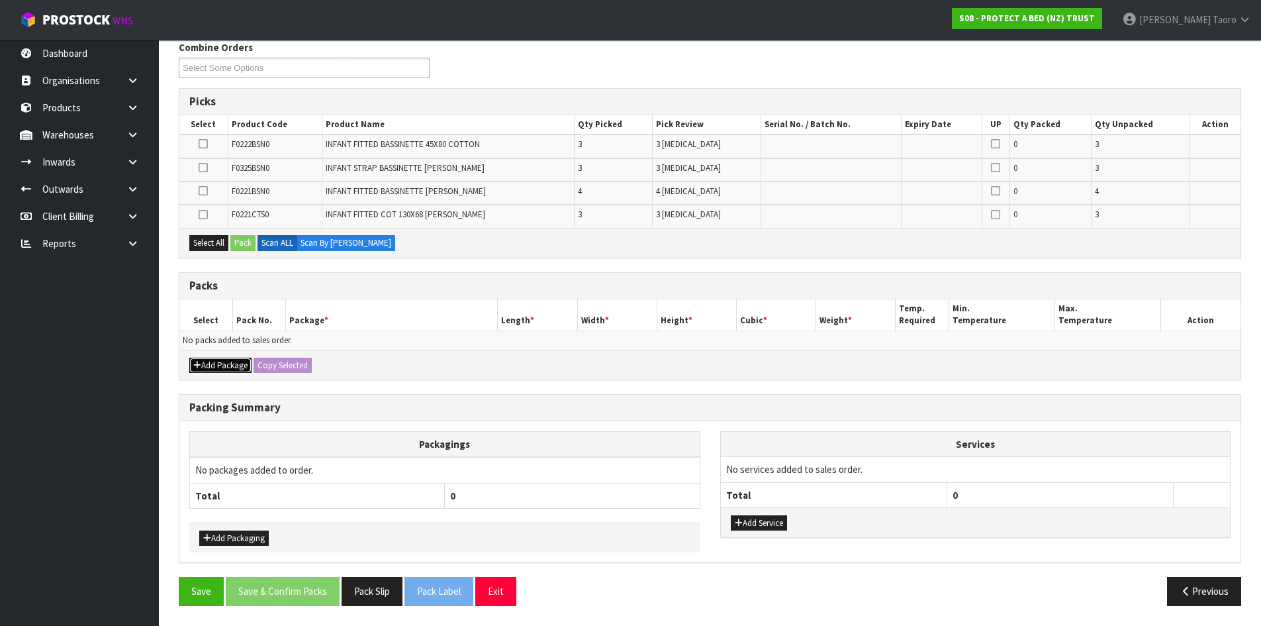
click at [226, 362] on button "Add Package" at bounding box center [220, 366] width 62 height 16
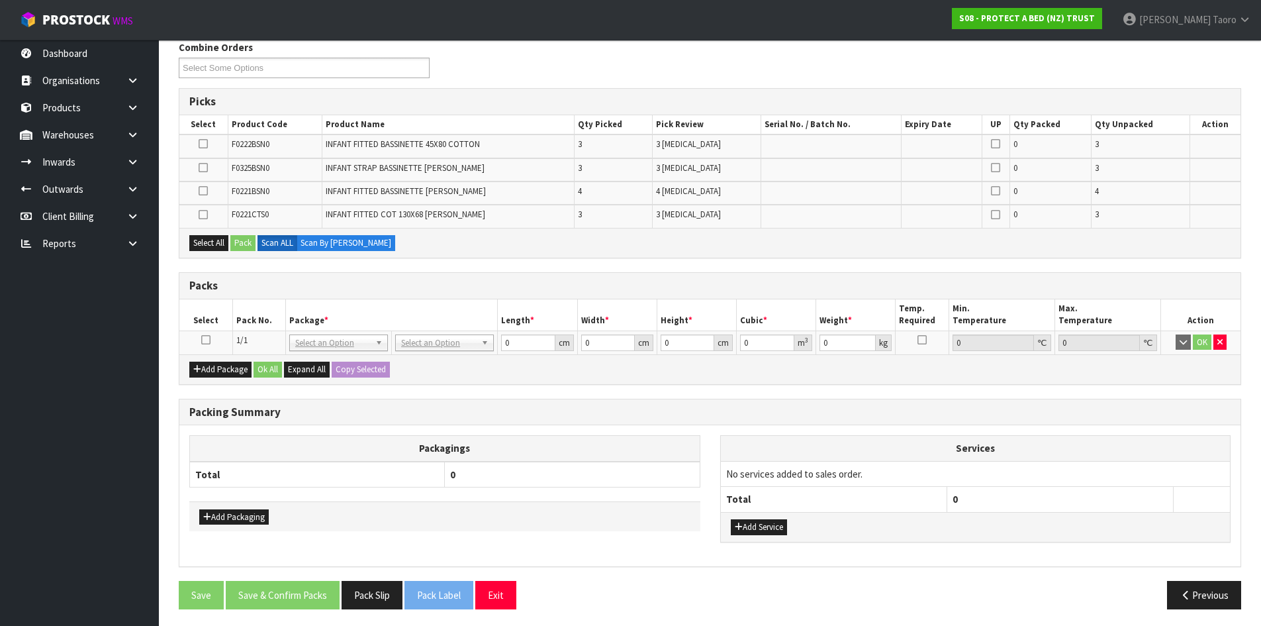
click at [208, 340] on icon at bounding box center [205, 340] width 9 height 1
click at [244, 316] on th "Pack No." at bounding box center [258, 314] width 53 height 31
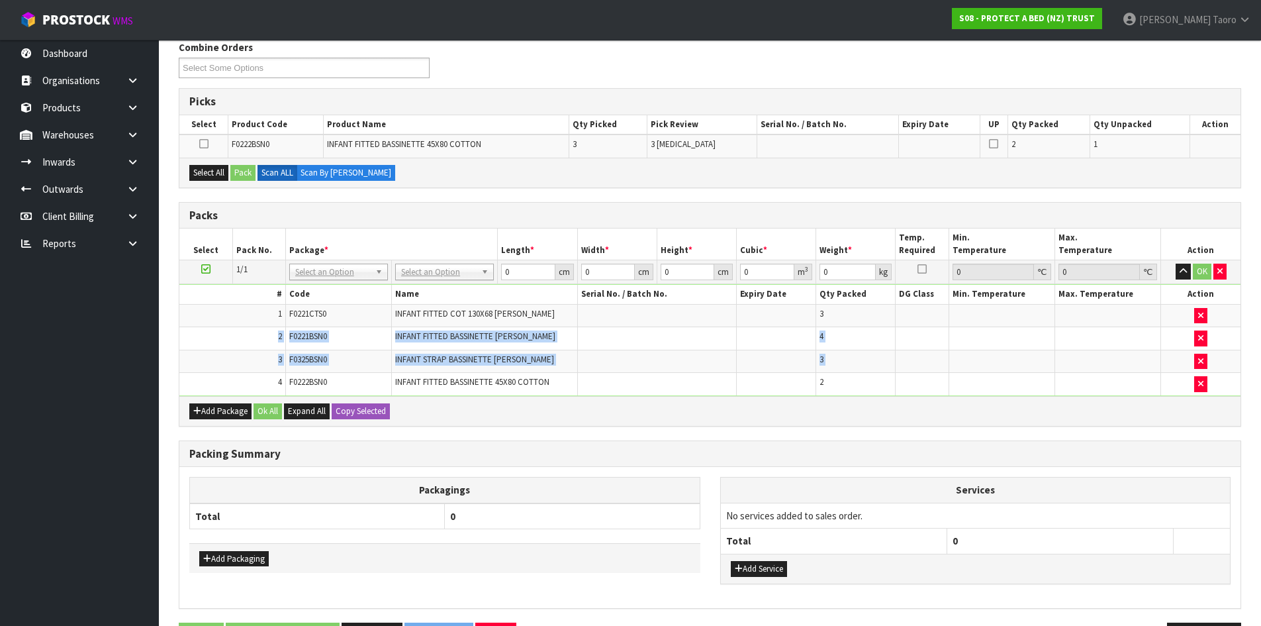
click at [335, 505] on div "Combine Orders S08-ORD0029474 S08-ORD0031944 S08-ORD0032699 S08-ORD0032700 S08-…" at bounding box center [710, 350] width 1063 height 621
click at [671, 408] on div "Add Package Ok All Expand All Copy Selected" at bounding box center [709, 411] width 1061 height 30
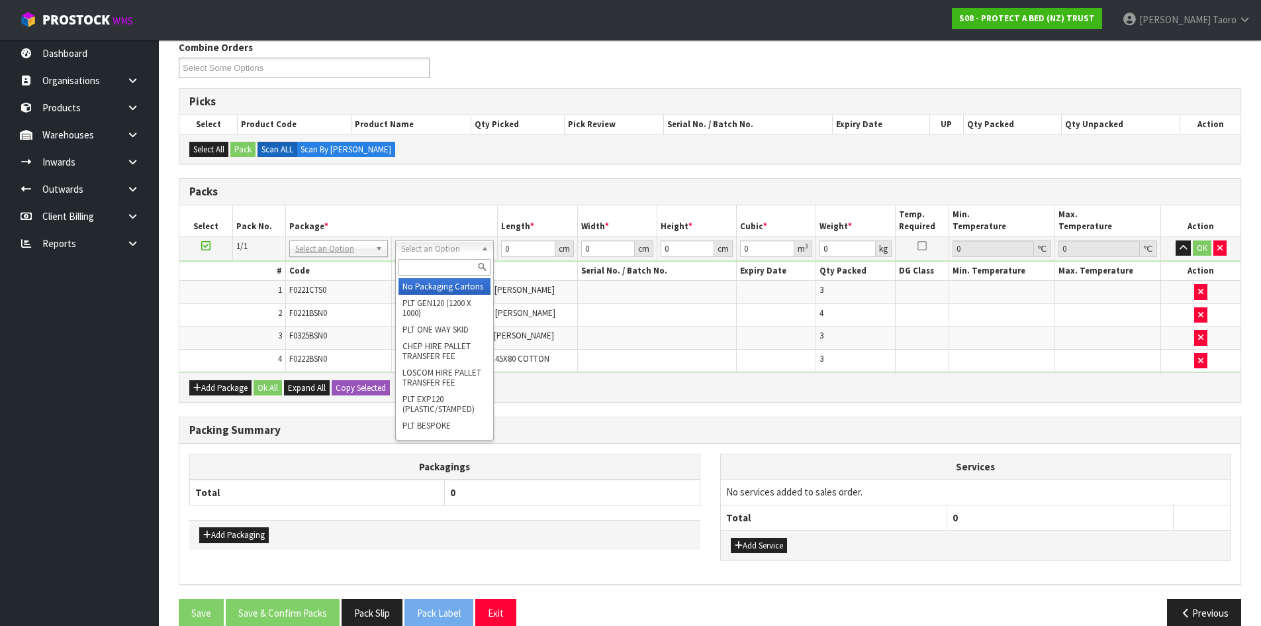
click at [467, 266] on input "text" at bounding box center [445, 267] width 92 height 17
type input "OC"
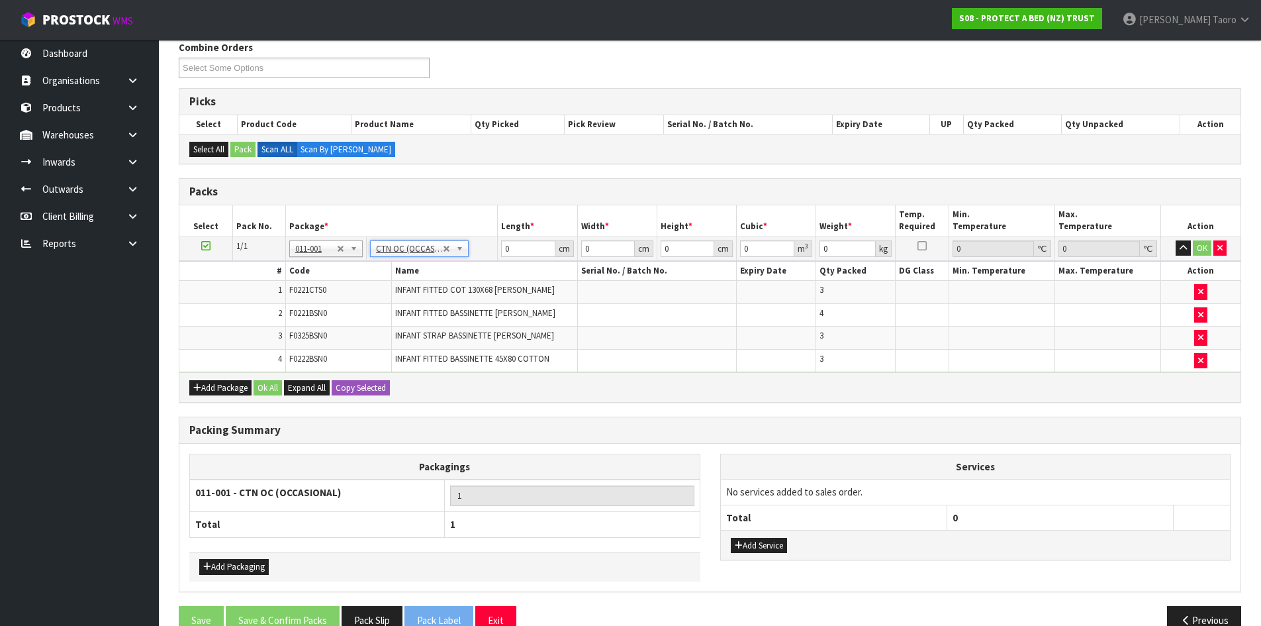
type input "2.58"
click at [518, 249] on input "0" at bounding box center [528, 248] width 54 height 17
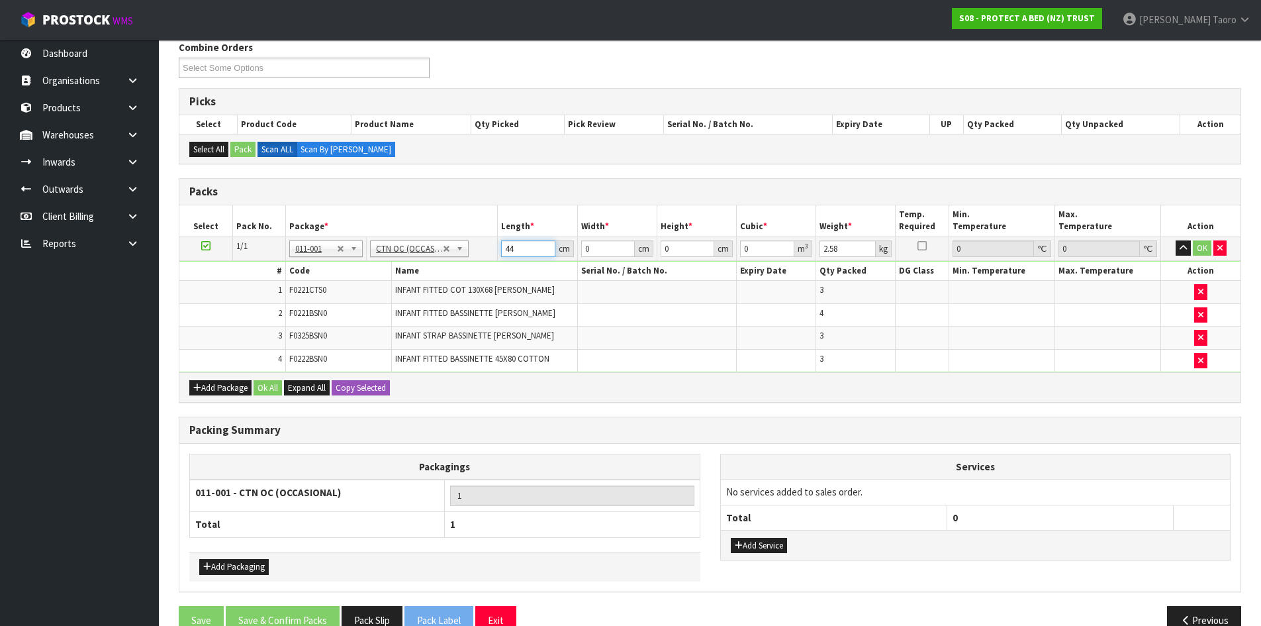
type input "44"
drag, startPoint x: 597, startPoint y: 248, endPoint x: 569, endPoint y: 251, distance: 27.3
click at [569, 251] on tr "1/1 NONE 007-001 007-002 007-004 007-009 007-013 007-014 007-015 007-017 007-01…" at bounding box center [709, 248] width 1061 height 24
type input "32"
type input "2"
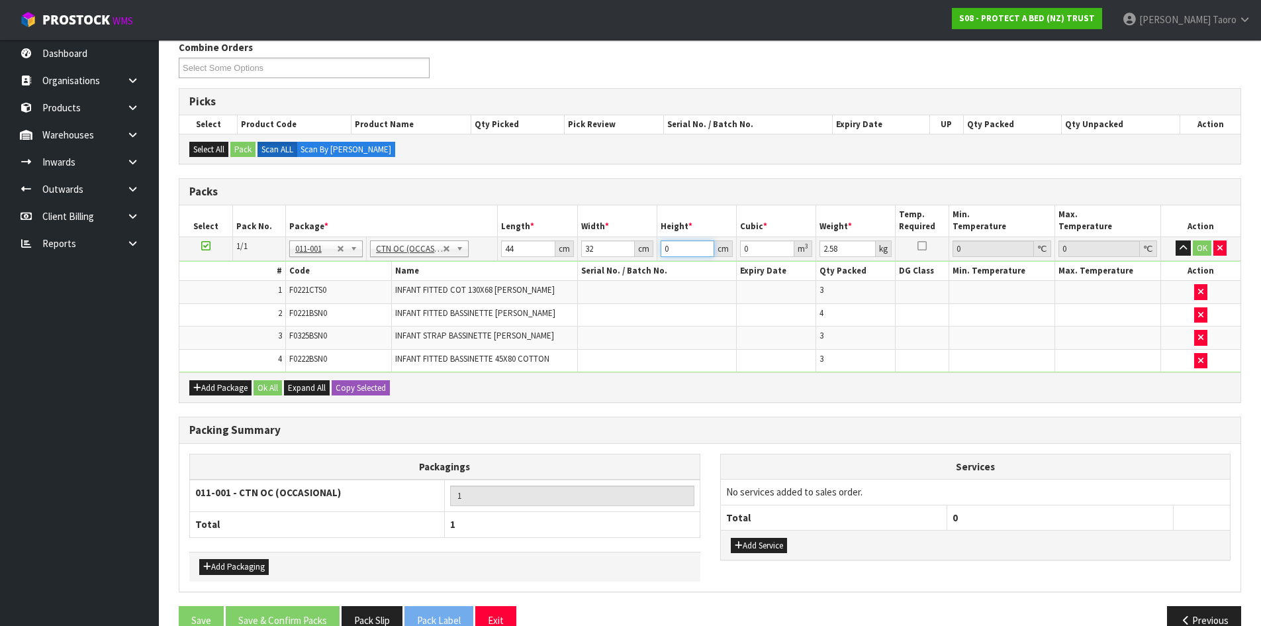
type input "0.002816"
type input "22"
type input "0.030976"
type input "22"
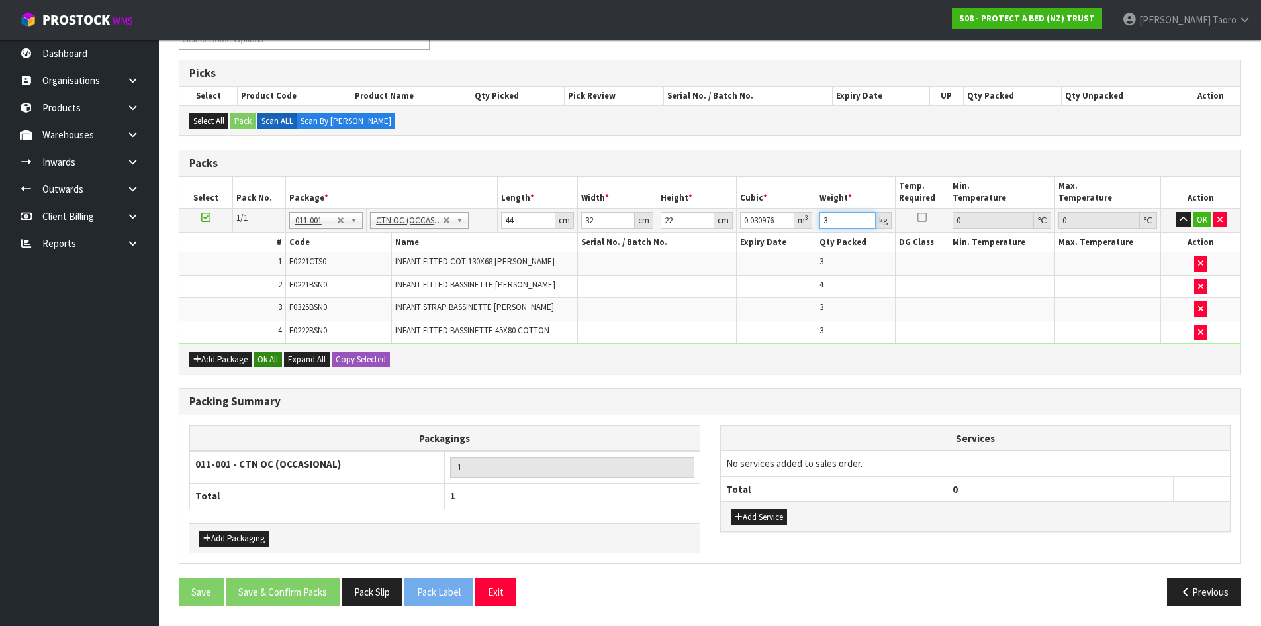
type input "3"
drag, startPoint x: 272, startPoint y: 354, endPoint x: 289, endPoint y: 507, distance: 153.8
click at [272, 354] on button "Ok All" at bounding box center [268, 360] width 28 height 16
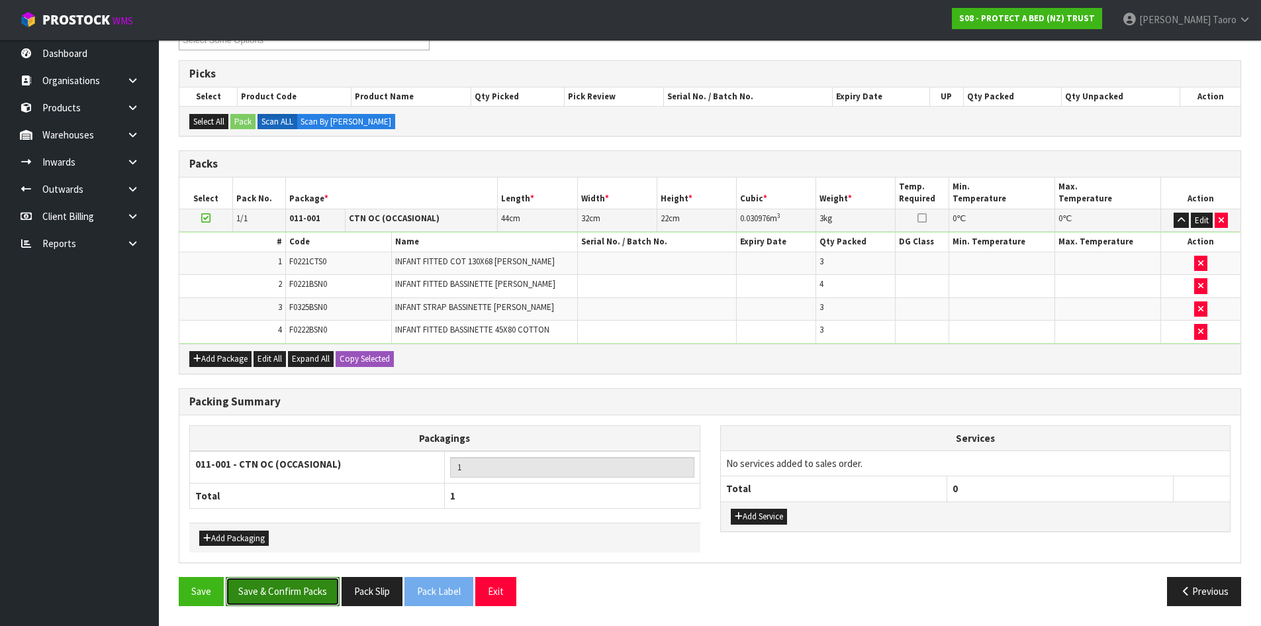
click at [300, 593] on button "Save & Confirm Packs" at bounding box center [283, 591] width 114 height 28
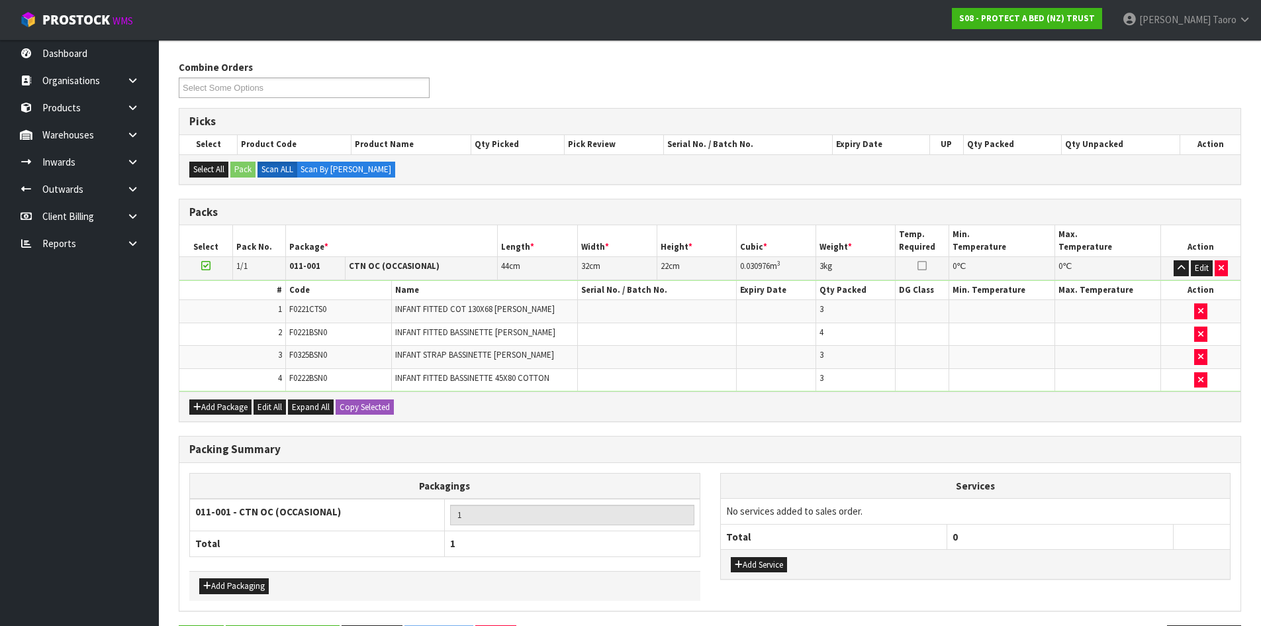
scroll to position [0, 0]
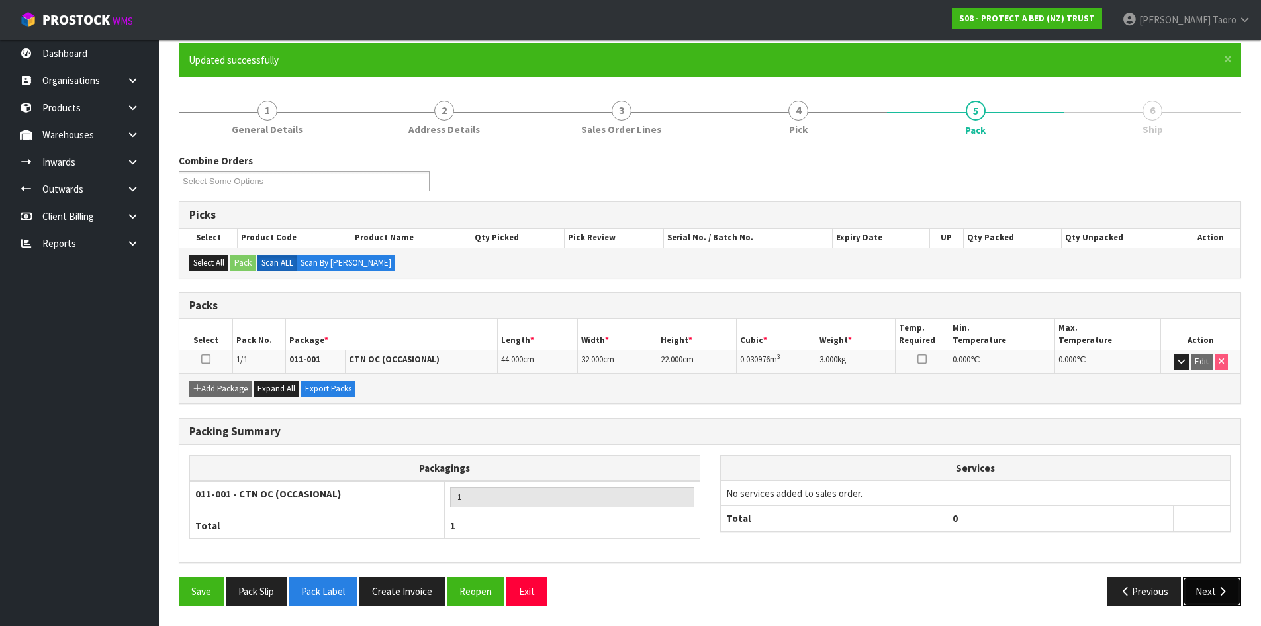
click at [1221, 585] on button "Next" at bounding box center [1212, 591] width 58 height 28
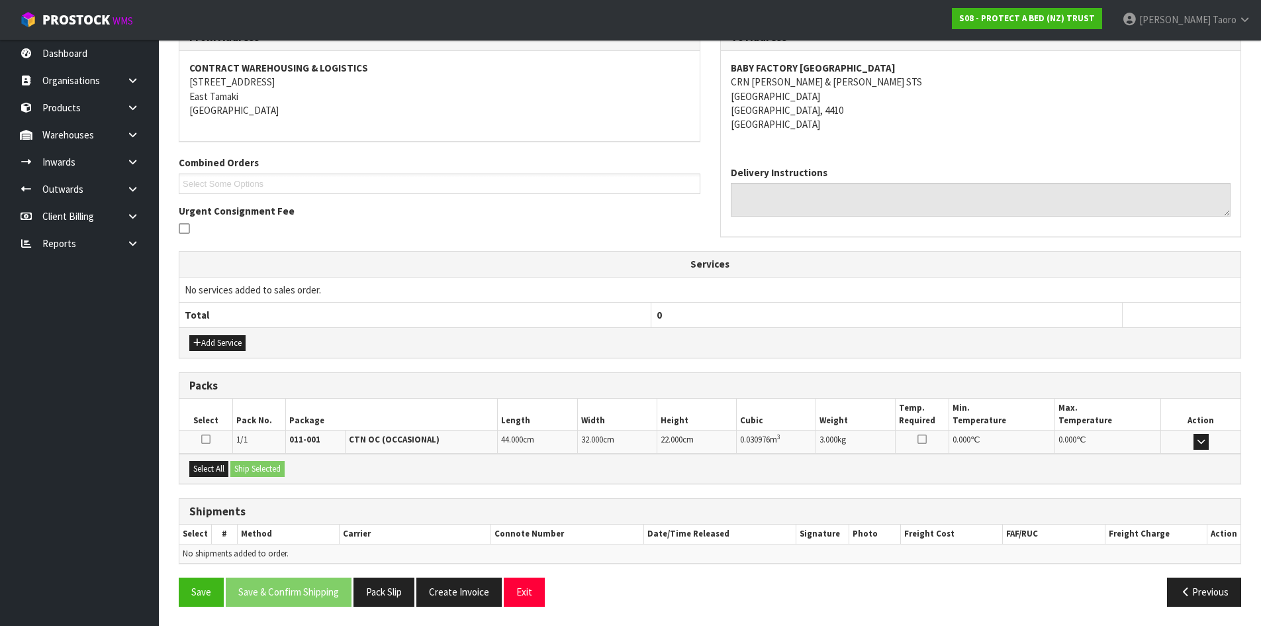
scroll to position [238, 0]
click at [196, 460] on div "Select All Ship Selected" at bounding box center [709, 468] width 1061 height 30
drag, startPoint x: 218, startPoint y: 471, endPoint x: 226, endPoint y: 471, distance: 8.0
click at [218, 472] on button "Select All" at bounding box center [208, 468] width 39 height 16
click at [252, 468] on button "Ship Selected" at bounding box center [257, 468] width 54 height 16
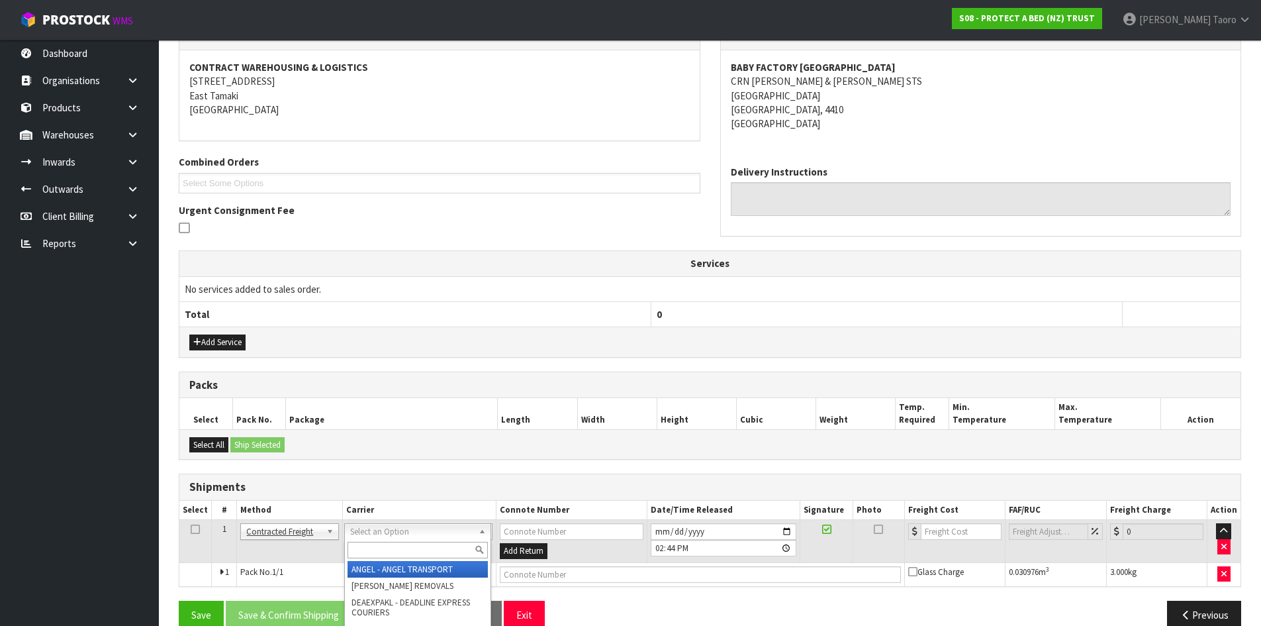
click at [414, 547] on input "text" at bounding box center [418, 550] width 140 height 17
type input "NZP"
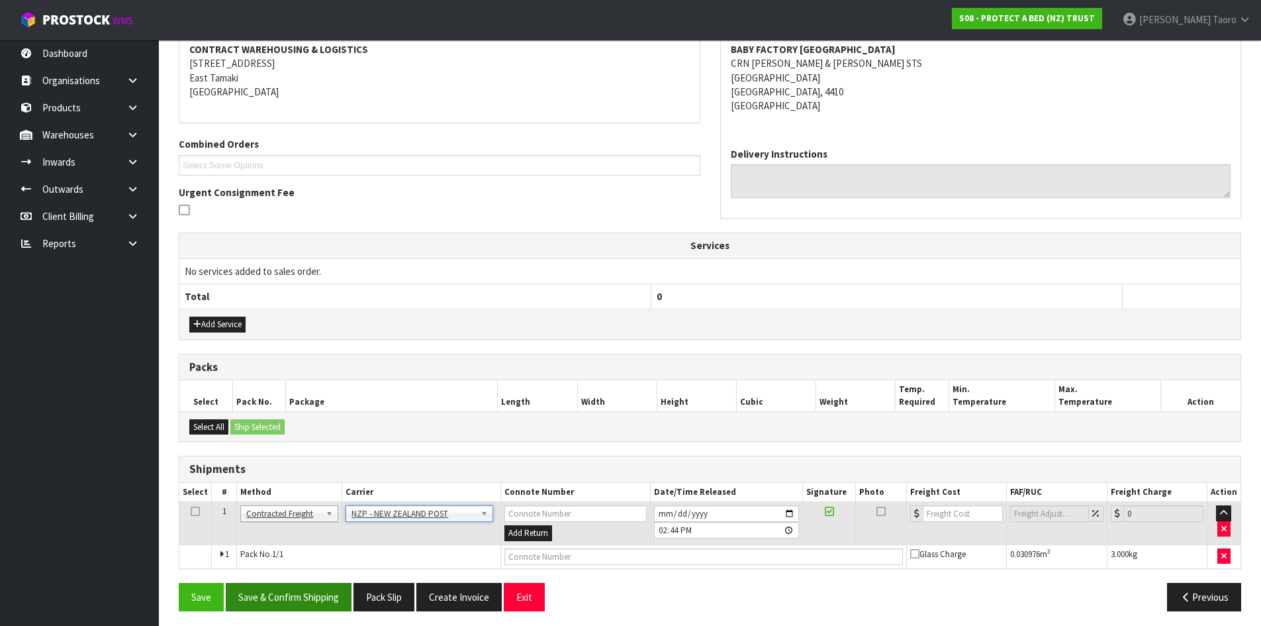
scroll to position [262, 0]
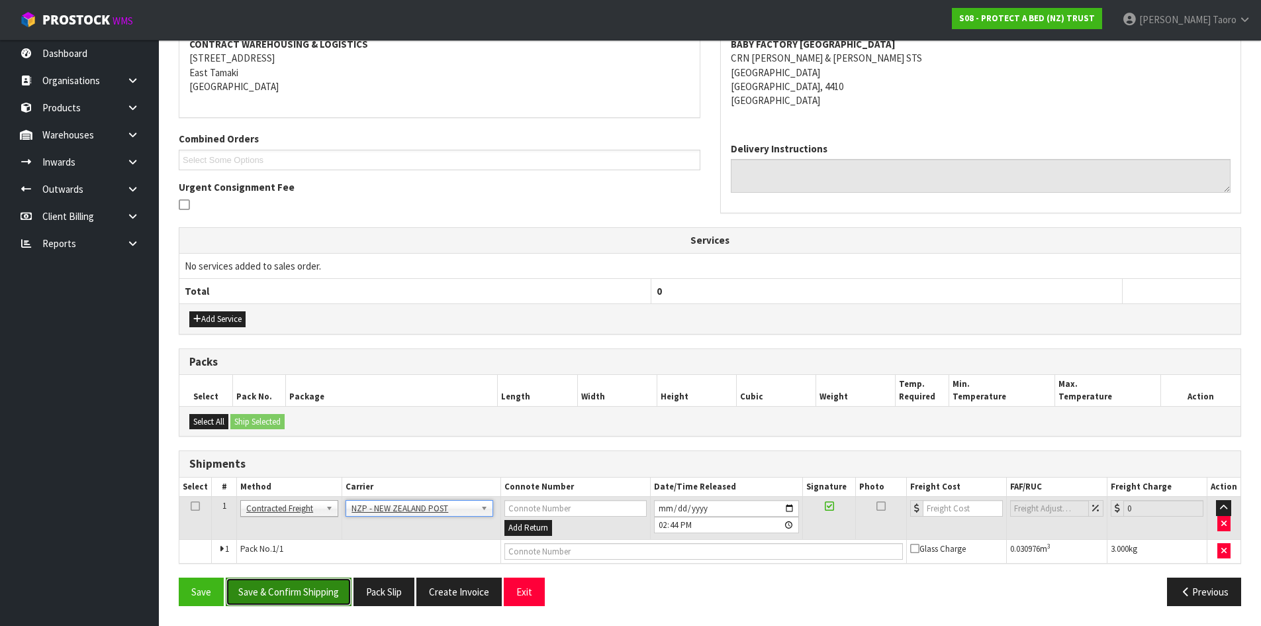
click at [338, 594] on button "Save & Confirm Shipping" at bounding box center [289, 591] width 126 height 28
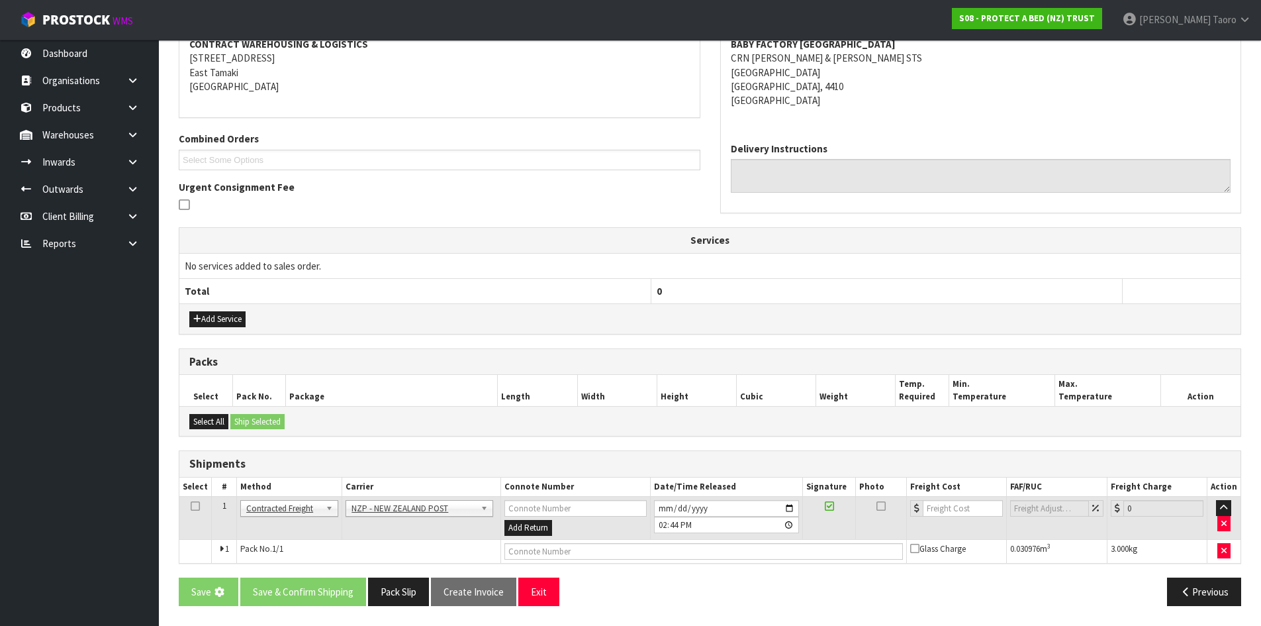
scroll to position [0, 0]
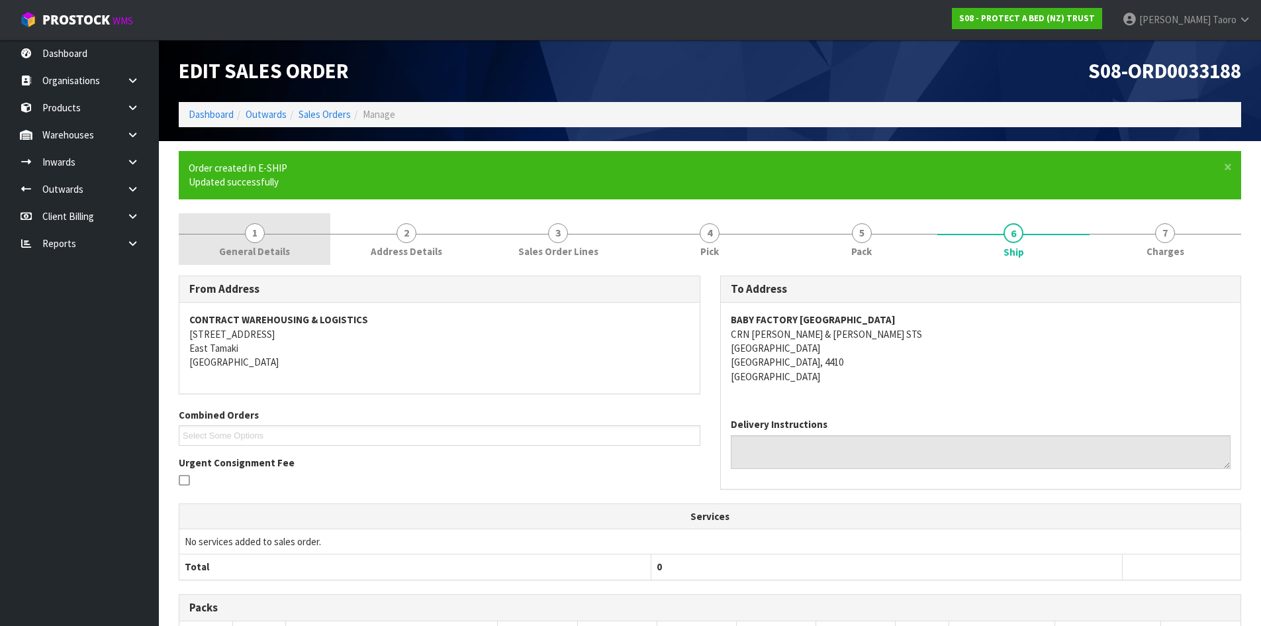
drag, startPoint x: 282, startPoint y: 232, endPoint x: 279, endPoint y: 240, distance: 8.4
click at [281, 231] on link "1 General Details" at bounding box center [255, 239] width 152 height 52
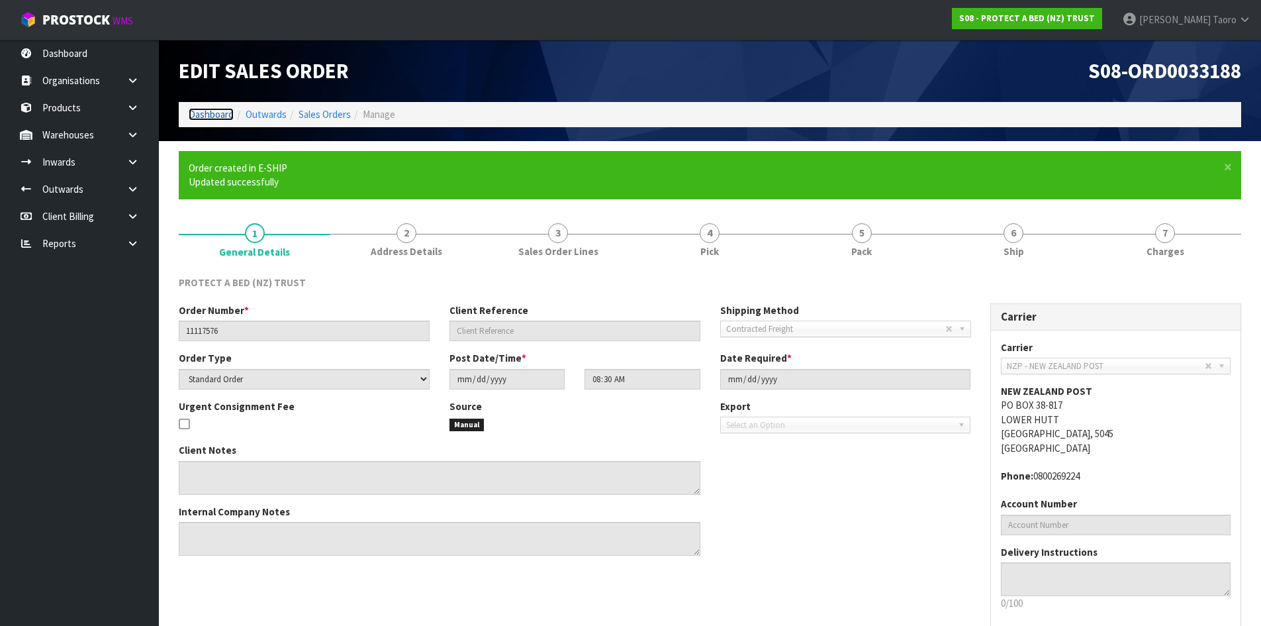
click at [222, 117] on link "Dashboard" at bounding box center [211, 114] width 45 height 13
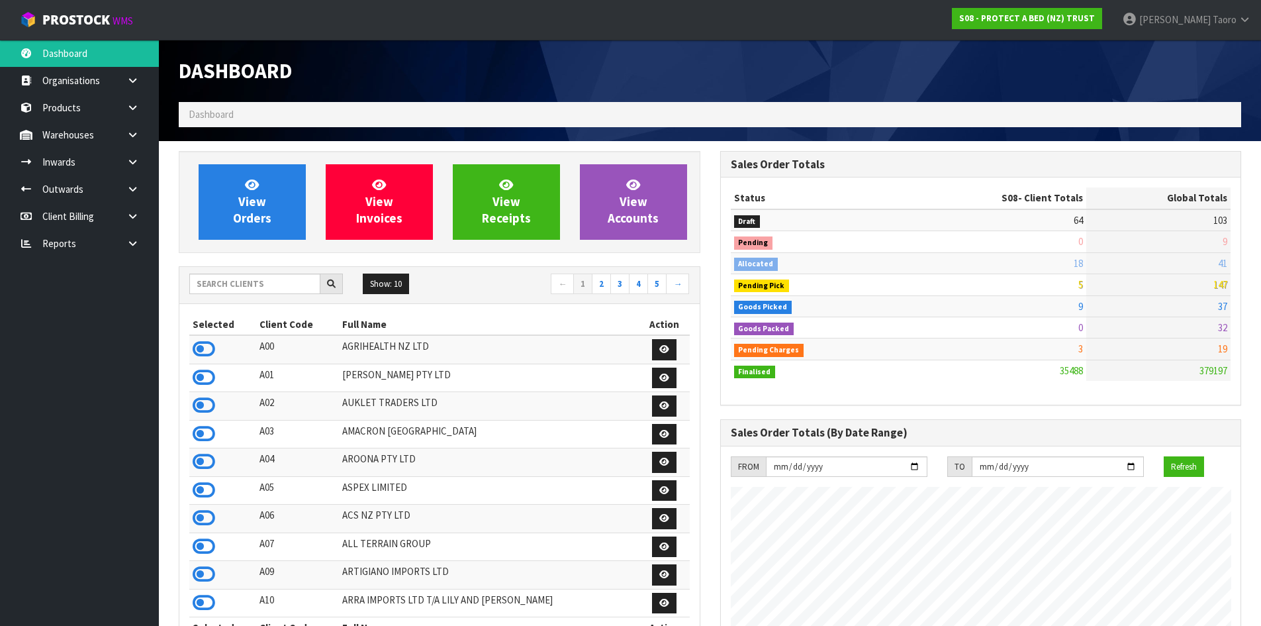
scroll to position [1003, 541]
click at [249, 201] on span "View Orders" at bounding box center [252, 202] width 38 height 50
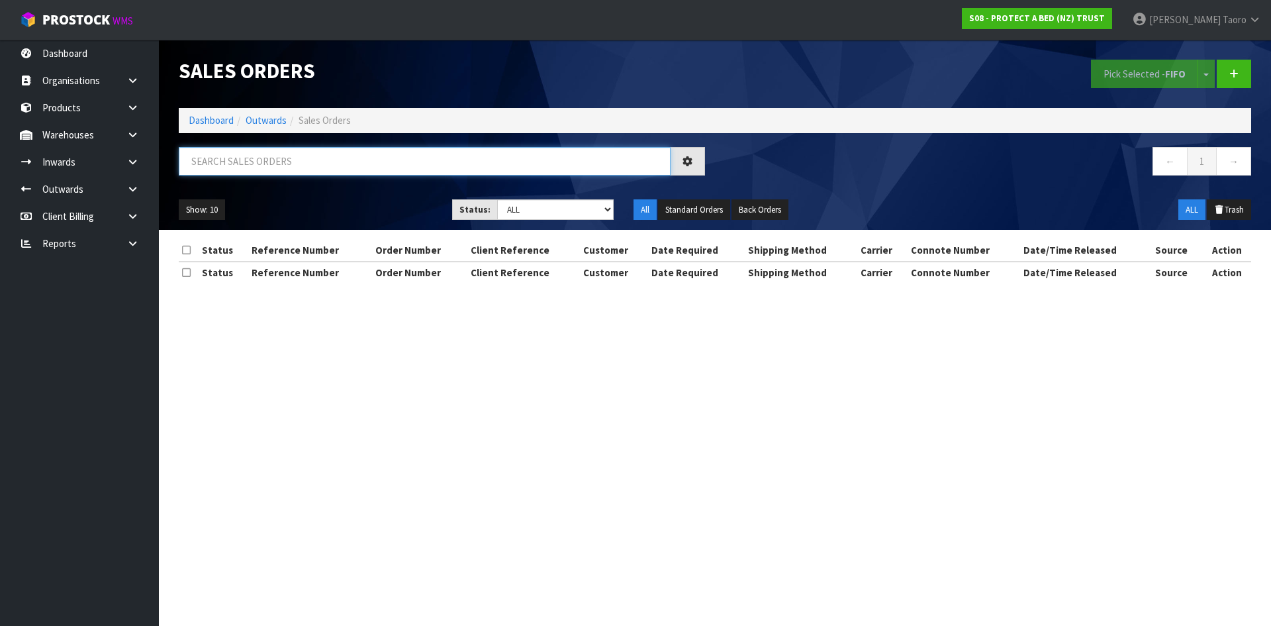
click at [316, 164] on input "text" at bounding box center [425, 161] width 492 height 28
type input "JOB-0410288"
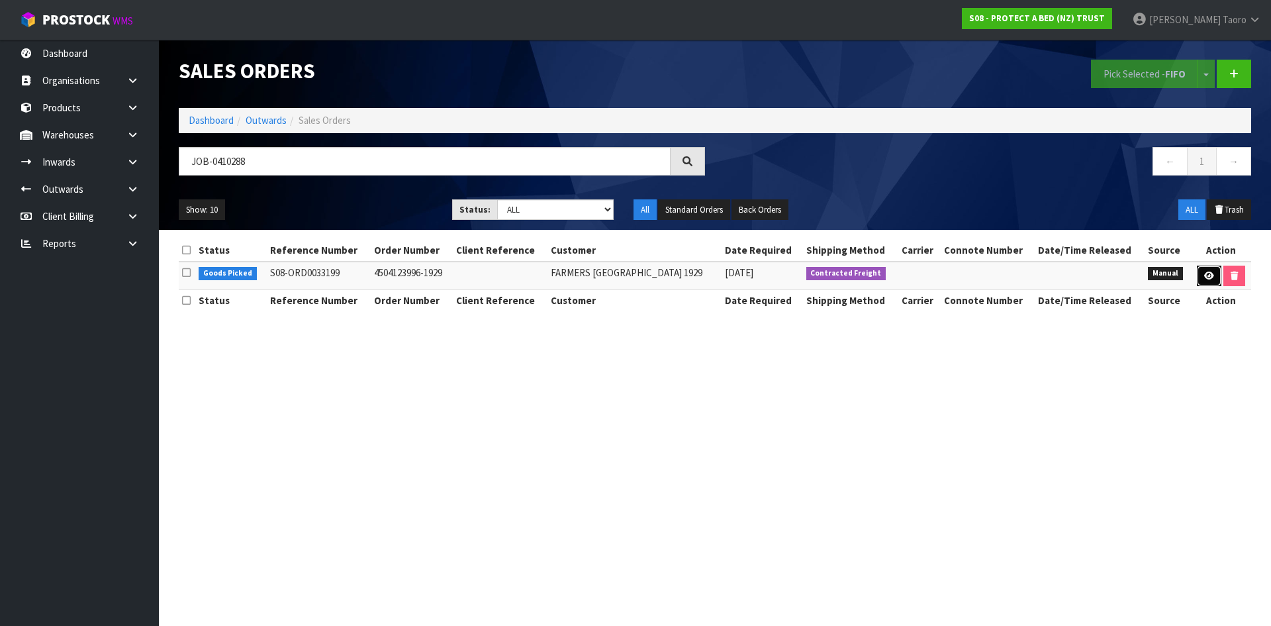
click at [1204, 273] on icon at bounding box center [1209, 275] width 10 height 9
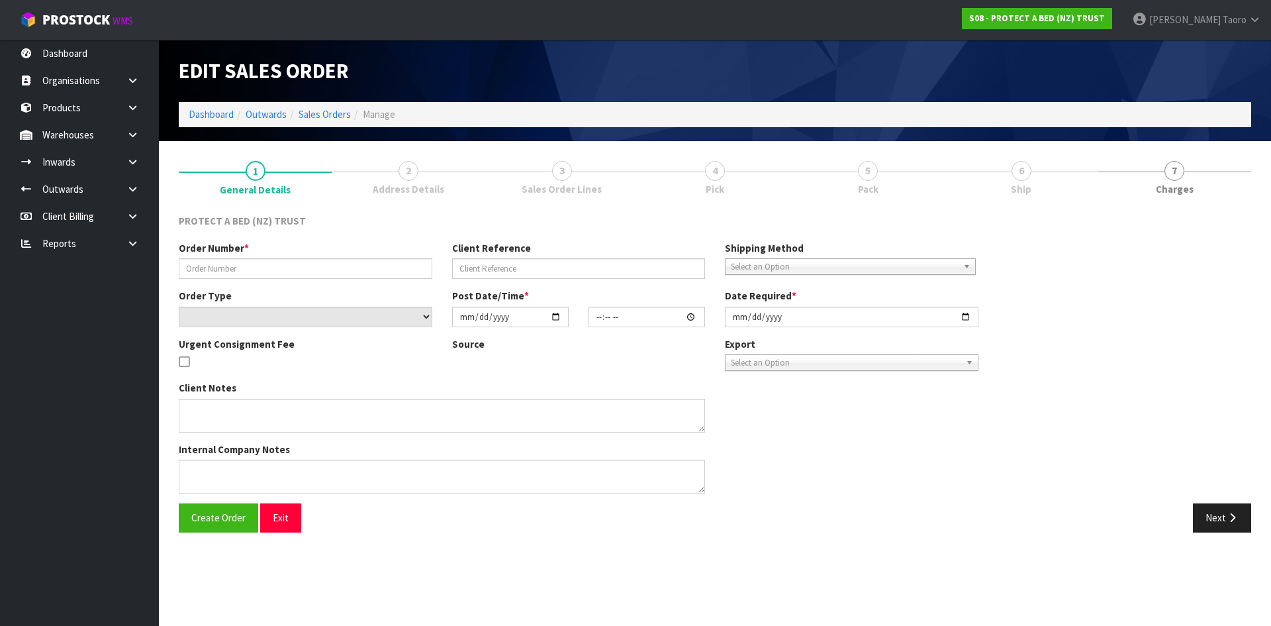
type input "4504123996-1929"
select select "number:0"
type input "[DATE]"
type input "09:28:00.000"
type input "[DATE]"
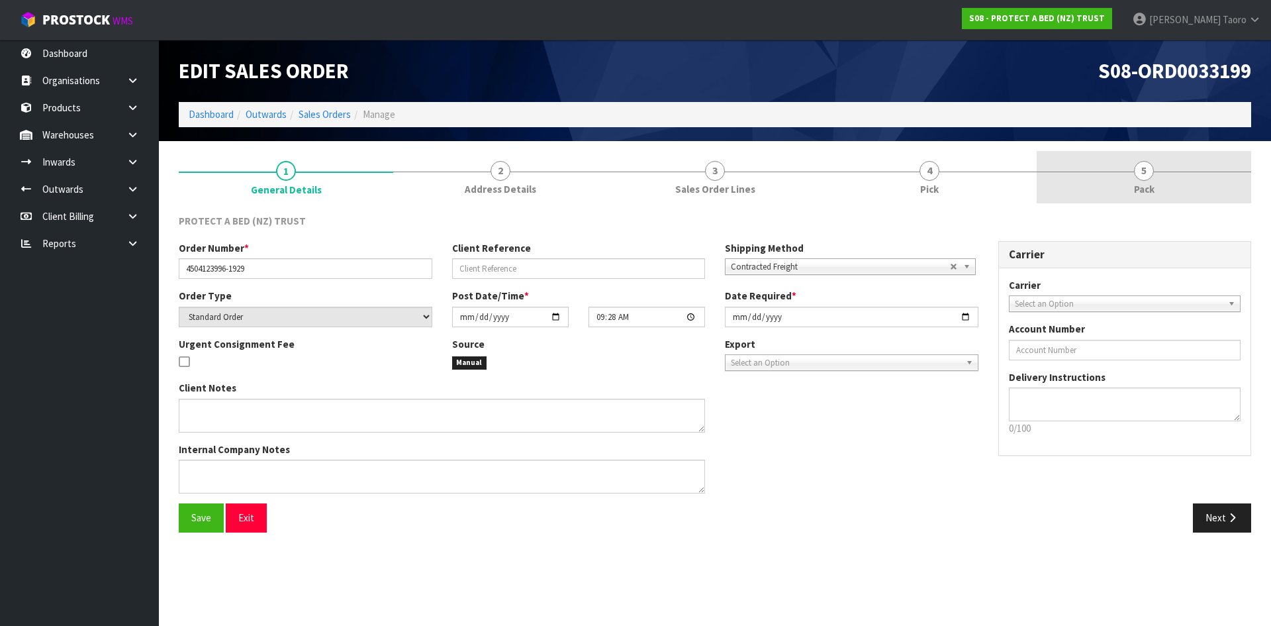
click at [1148, 171] on span "5" at bounding box center [1144, 171] width 20 height 20
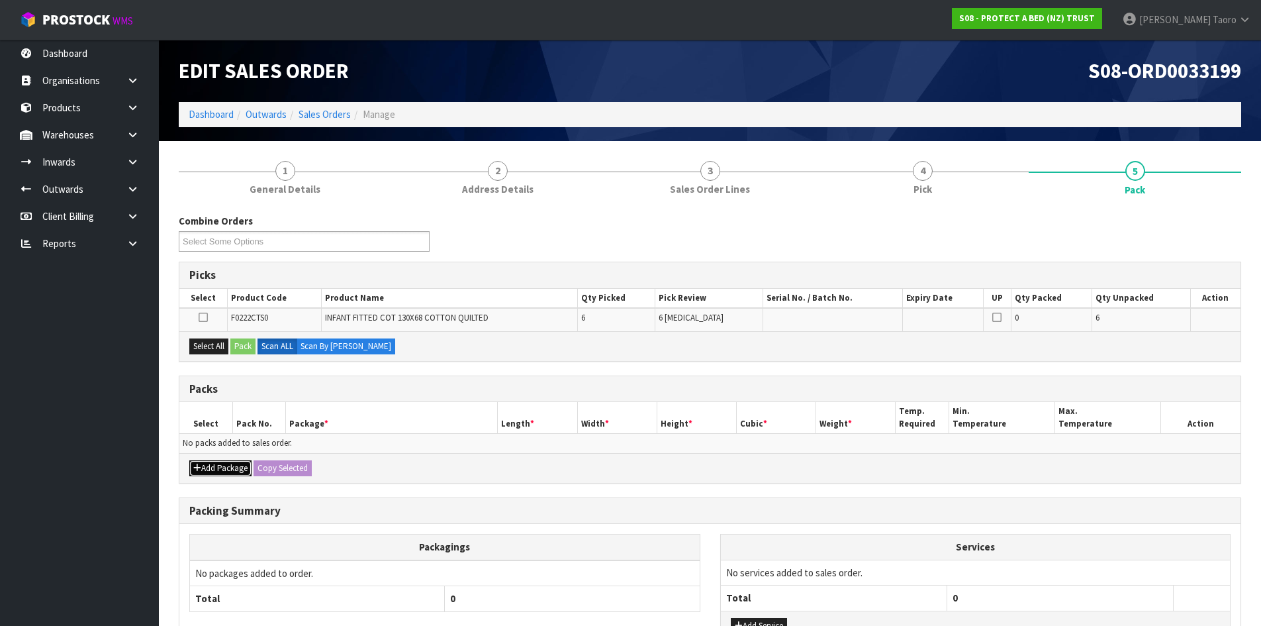
click at [220, 467] on button "Add Package" at bounding box center [220, 468] width 62 height 16
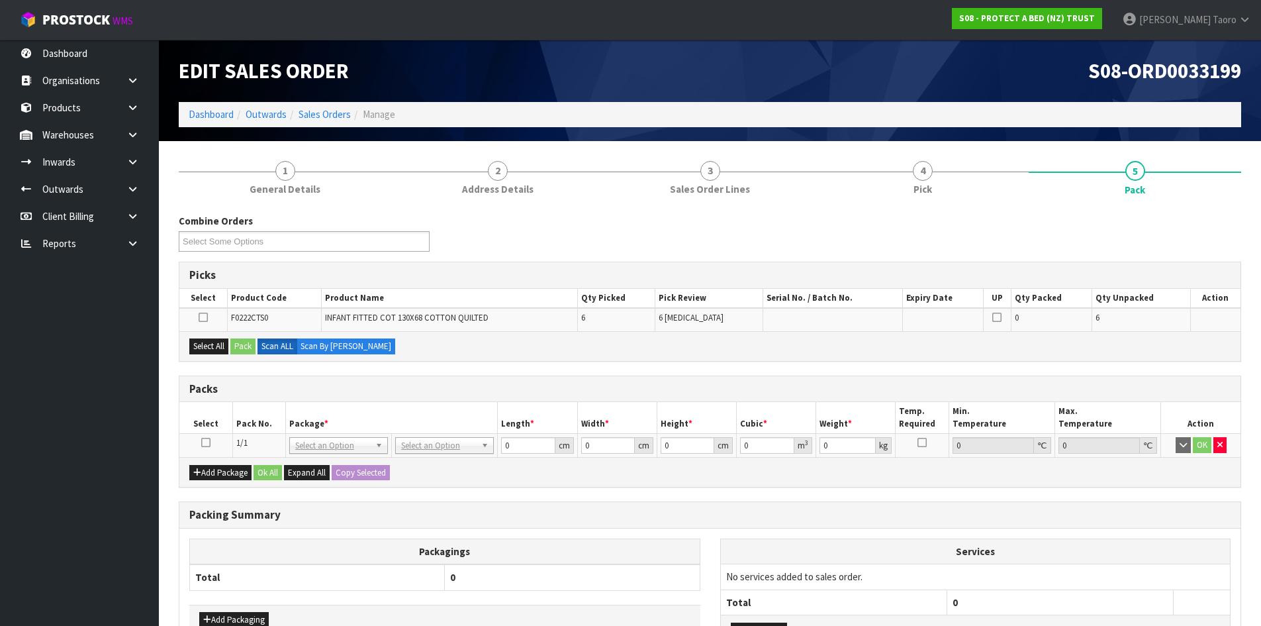
click at [209, 442] on icon at bounding box center [205, 442] width 9 height 1
drag, startPoint x: 252, startPoint y: 408, endPoint x: 258, endPoint y: 385, distance: 23.3
click at [252, 407] on th "Pack No." at bounding box center [258, 417] width 53 height 31
click at [546, 413] on th "Length *" at bounding box center [537, 417] width 79 height 31
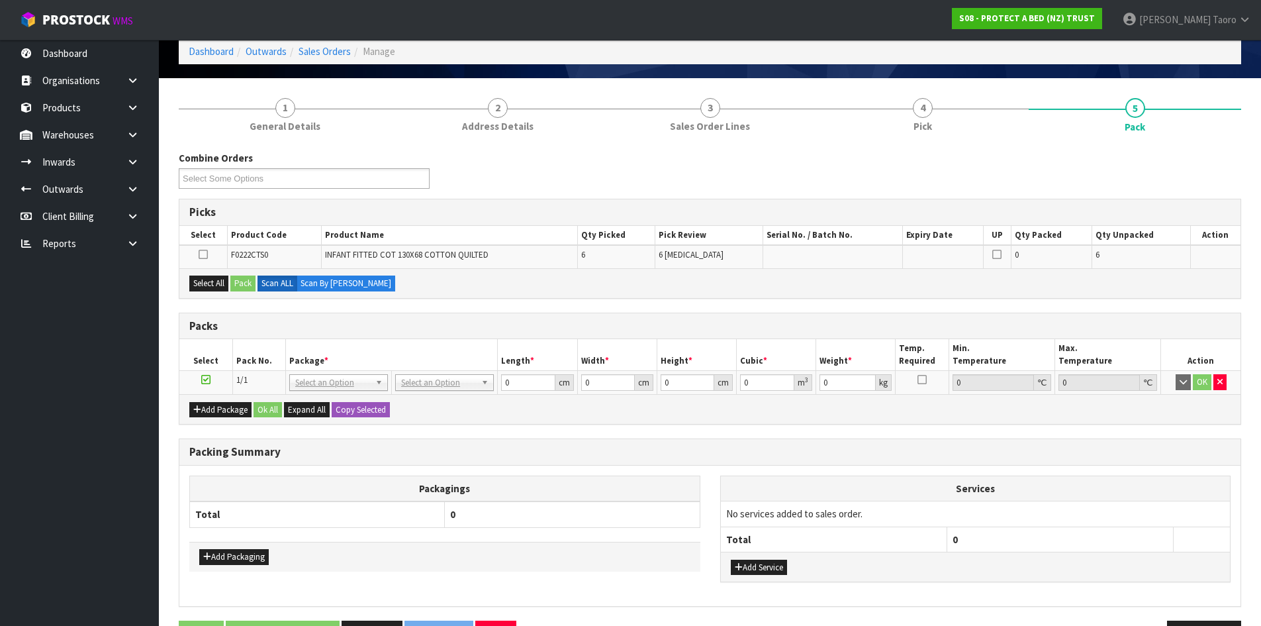
scroll to position [107, 0]
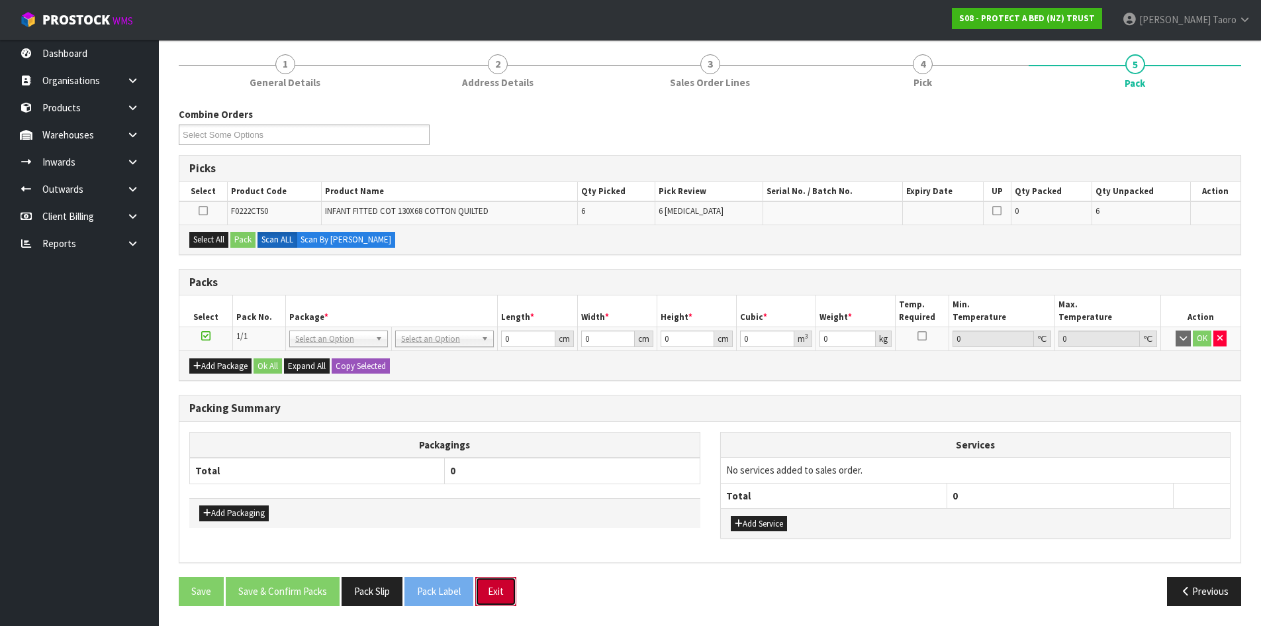
click at [504, 585] on button "Exit" at bounding box center [495, 591] width 41 height 28
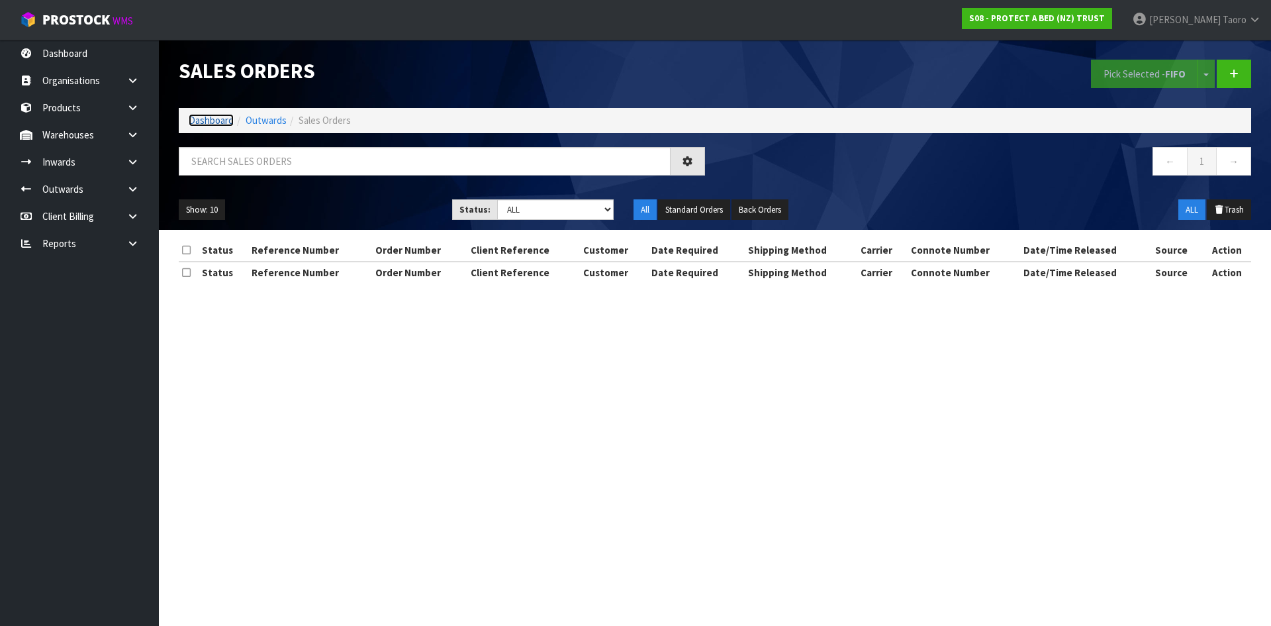
click at [219, 121] on link "Dashboard" at bounding box center [211, 120] width 45 height 13
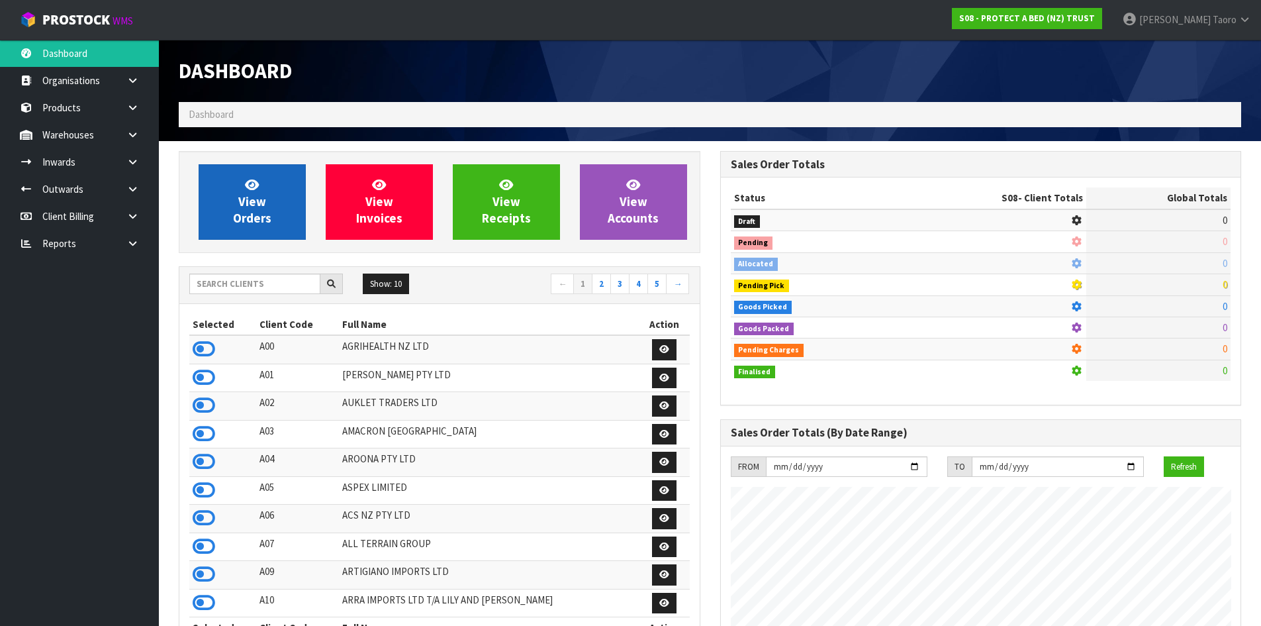
scroll to position [826, 541]
click at [256, 224] on span "View Orders" at bounding box center [252, 202] width 38 height 50
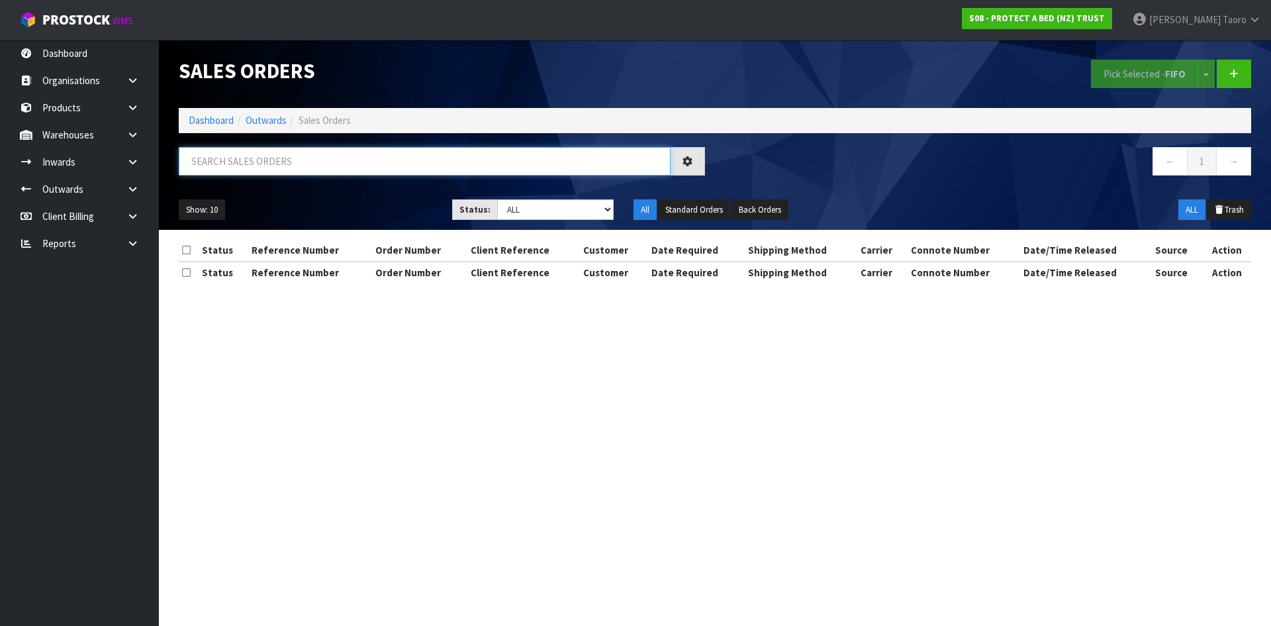
click at [264, 167] on input "text" at bounding box center [425, 161] width 492 height 28
type input "JOB-0410284"
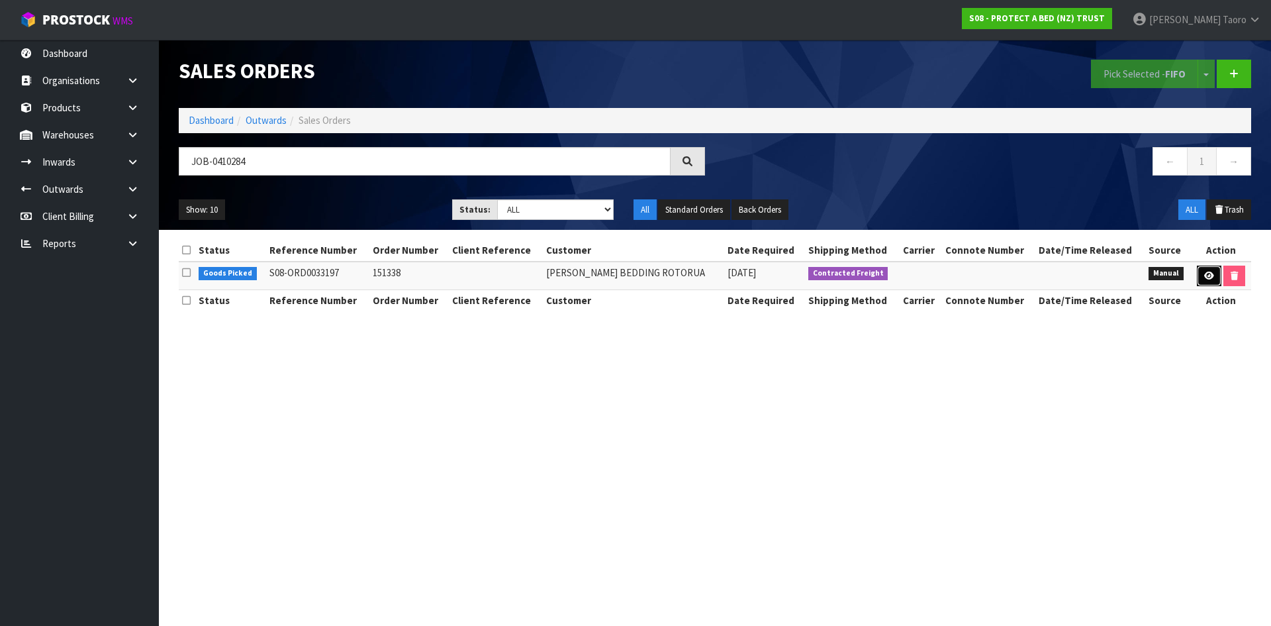
click at [1204, 275] on icon at bounding box center [1209, 275] width 10 height 9
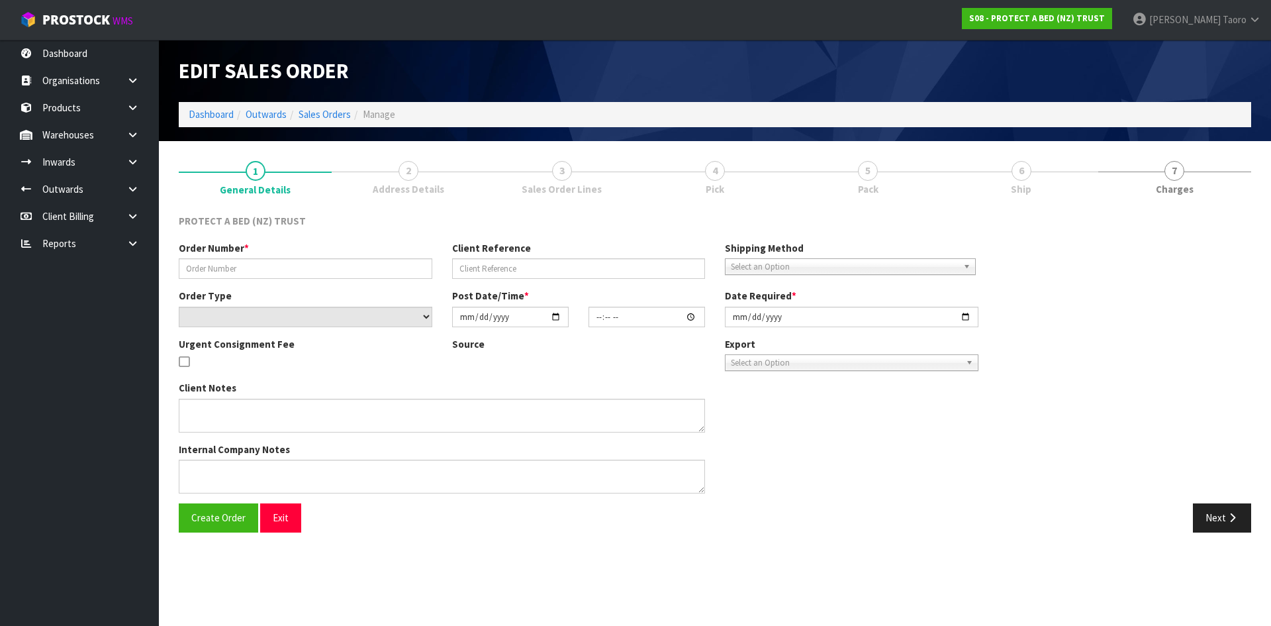
type input "151338"
select select "number:0"
type input "[DATE]"
type input "09:03:00.000"
type input "[DATE]"
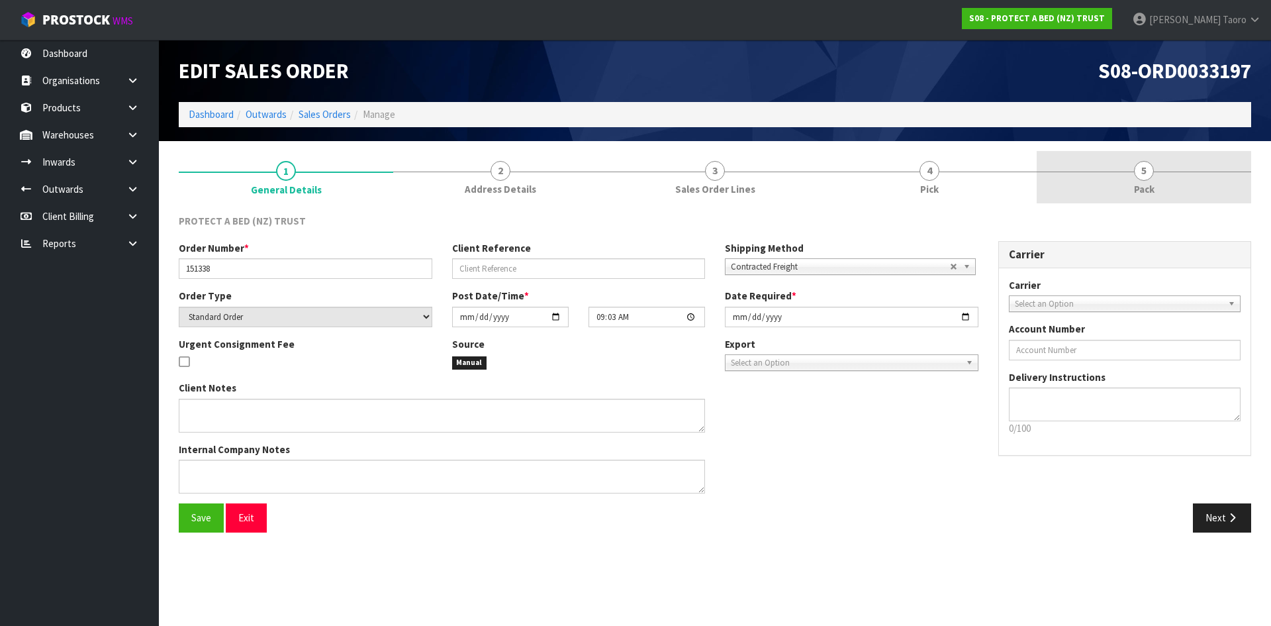
click at [1159, 193] on link "5 Pack" at bounding box center [1144, 177] width 215 height 52
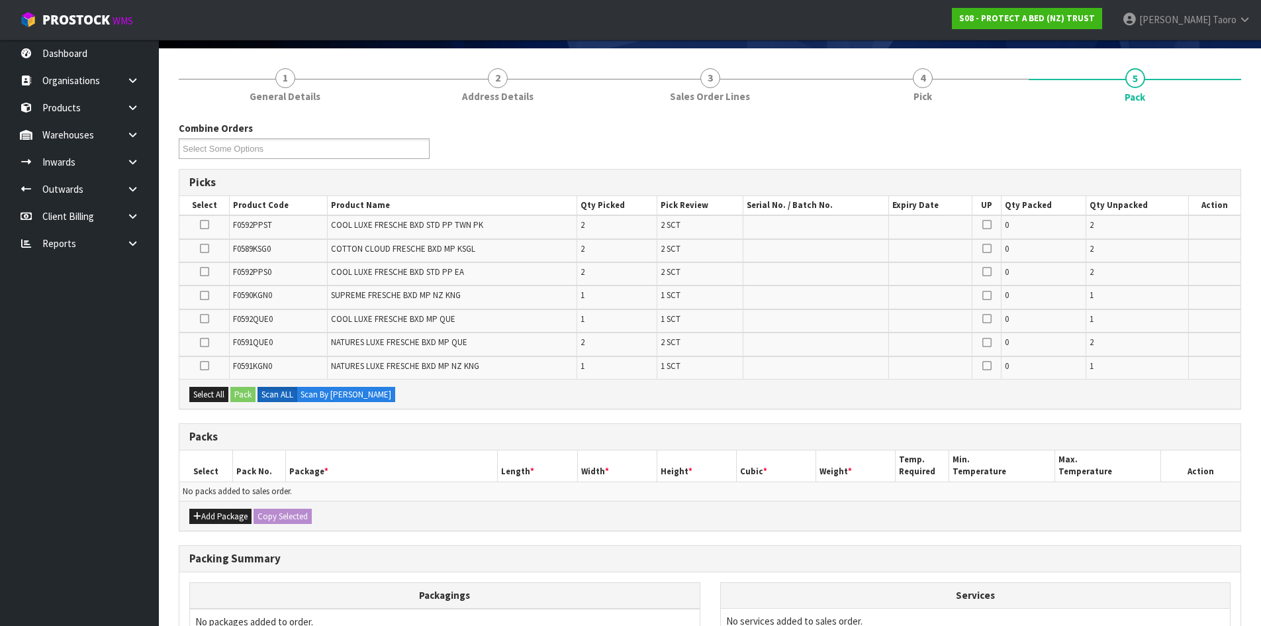
scroll to position [244, 0]
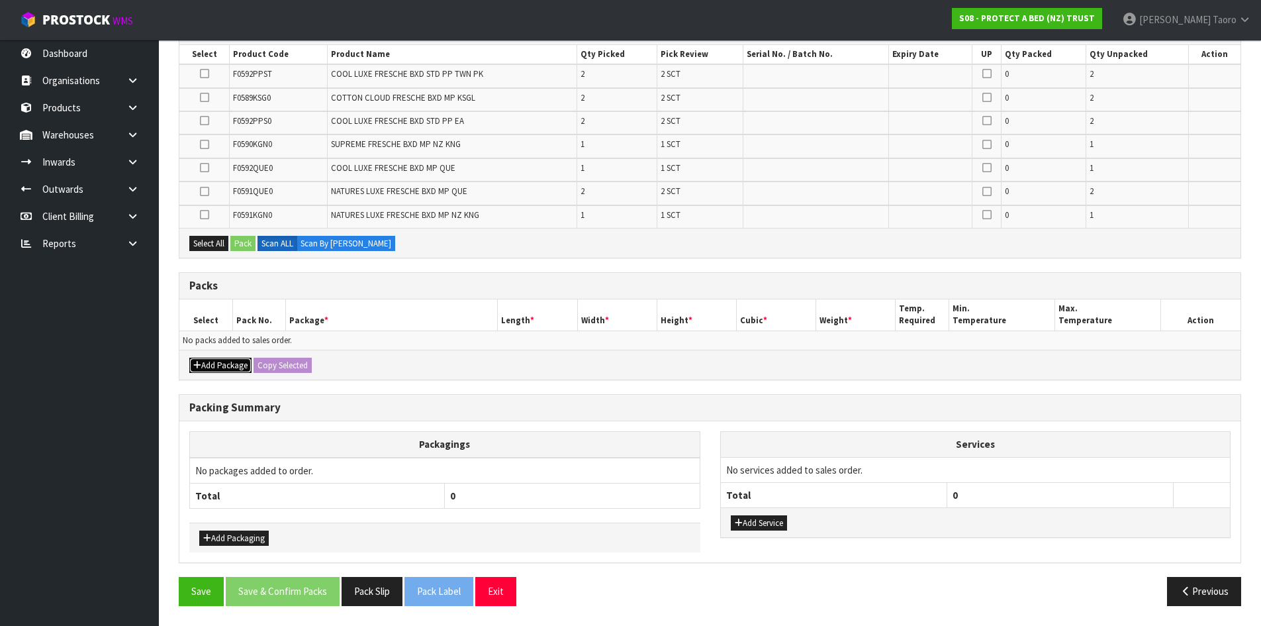
click at [196, 363] on icon "button" at bounding box center [197, 365] width 8 height 9
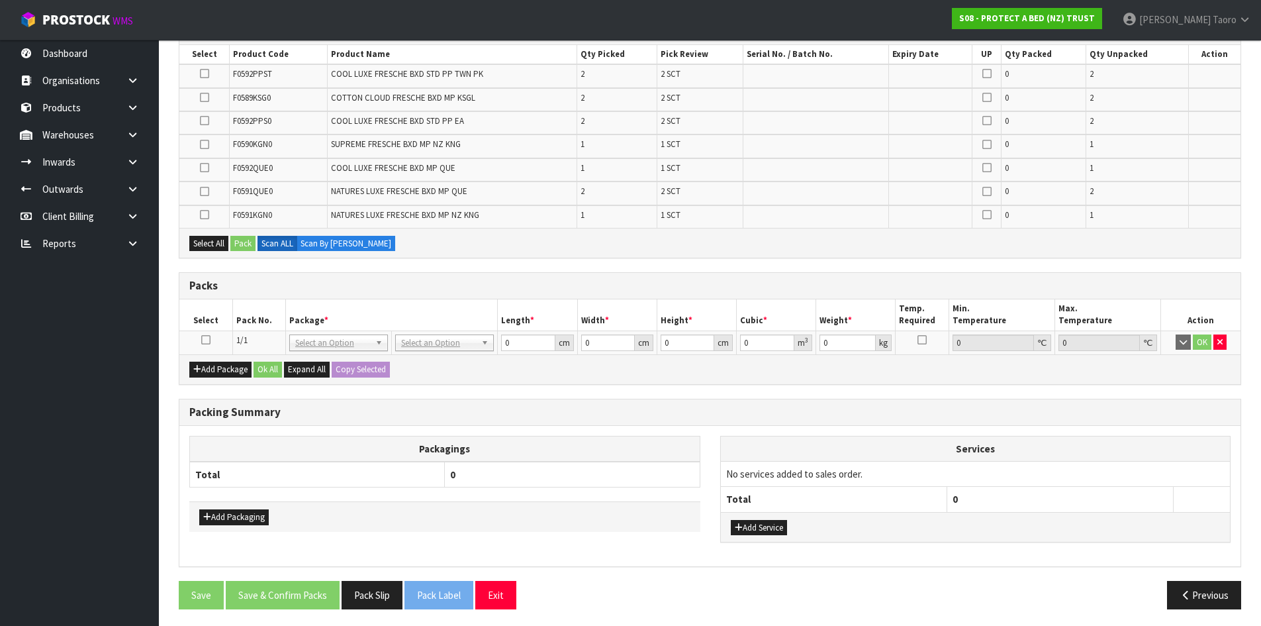
click at [209, 340] on icon at bounding box center [205, 340] width 9 height 1
click at [509, 297] on div "Packs" at bounding box center [709, 286] width 1061 height 26
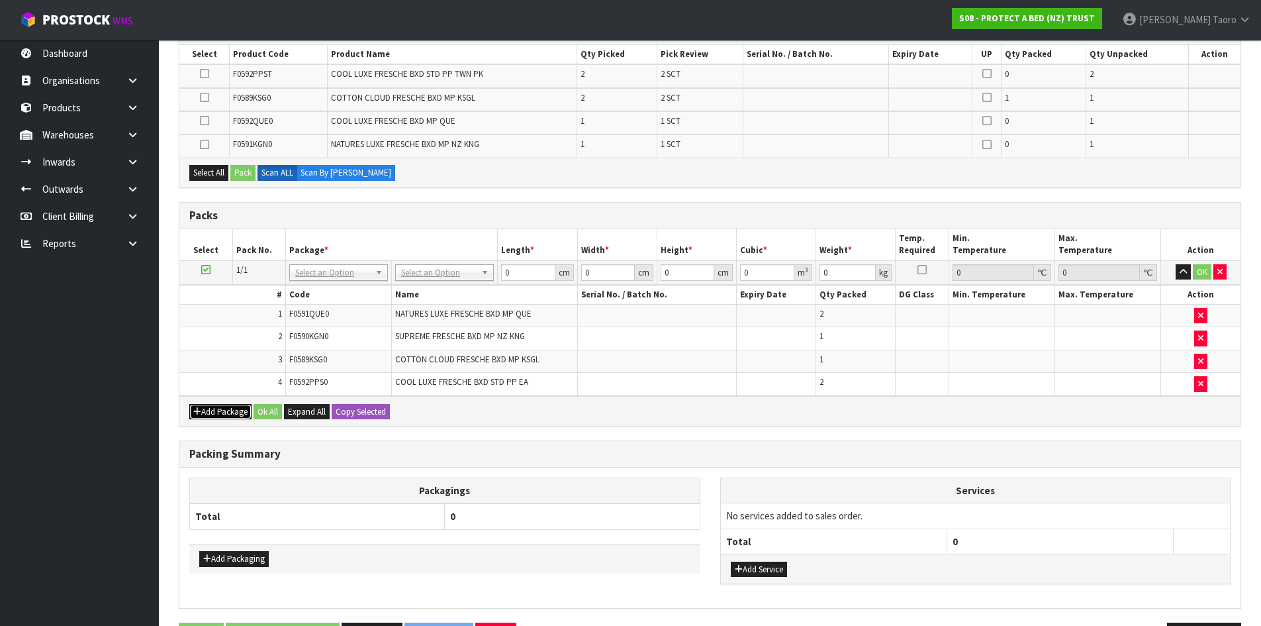
click at [216, 410] on button "Add Package" at bounding box center [220, 412] width 62 height 16
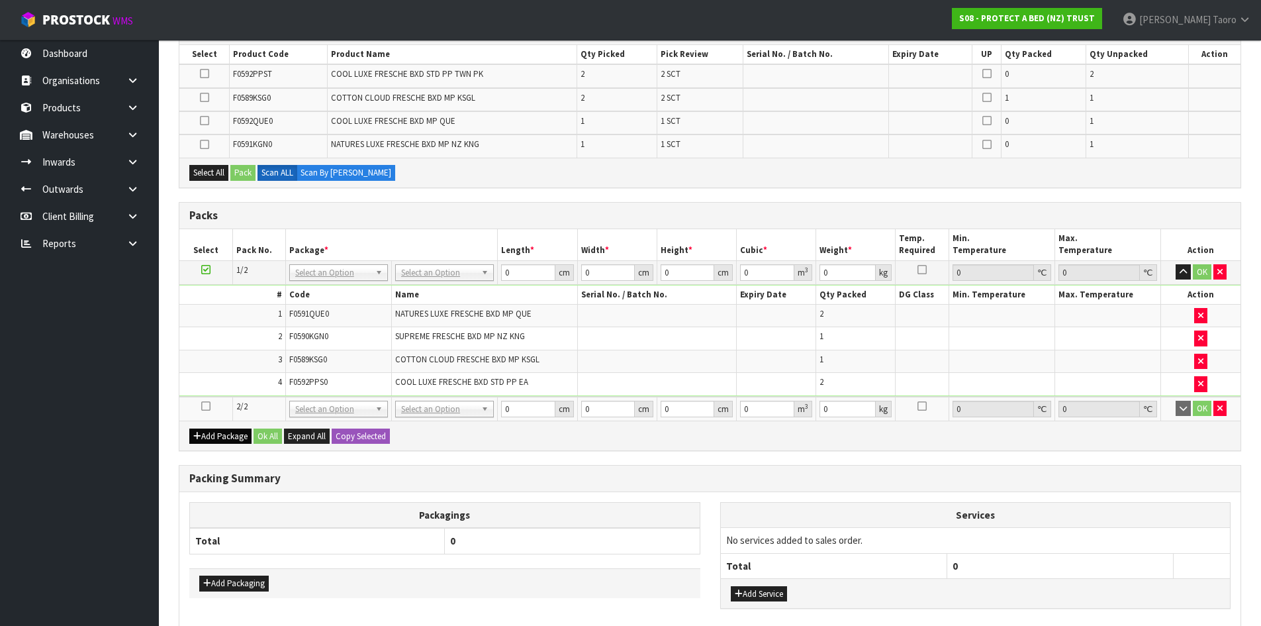
click at [207, 407] on icon at bounding box center [205, 406] width 9 height 1
click at [215, 387] on td "4" at bounding box center [232, 384] width 106 height 23
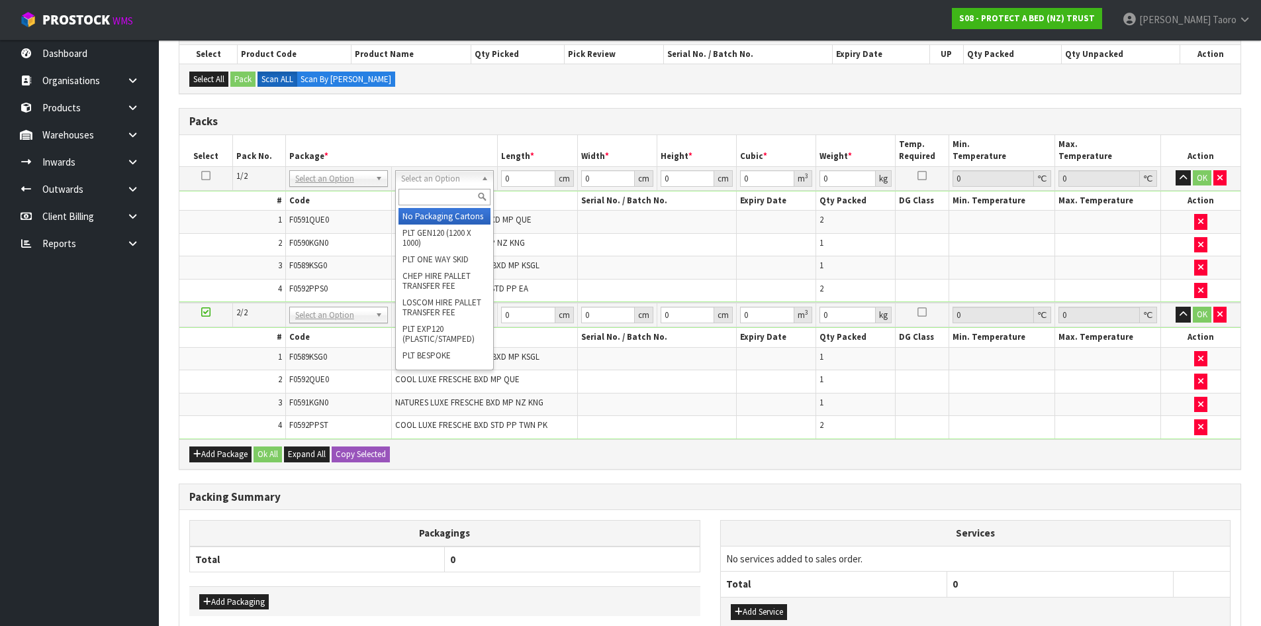
drag, startPoint x: 420, startPoint y: 181, endPoint x: 429, endPoint y: 193, distance: 14.6
click at [431, 195] on input "text" at bounding box center [445, 197] width 92 height 17
type input "OC"
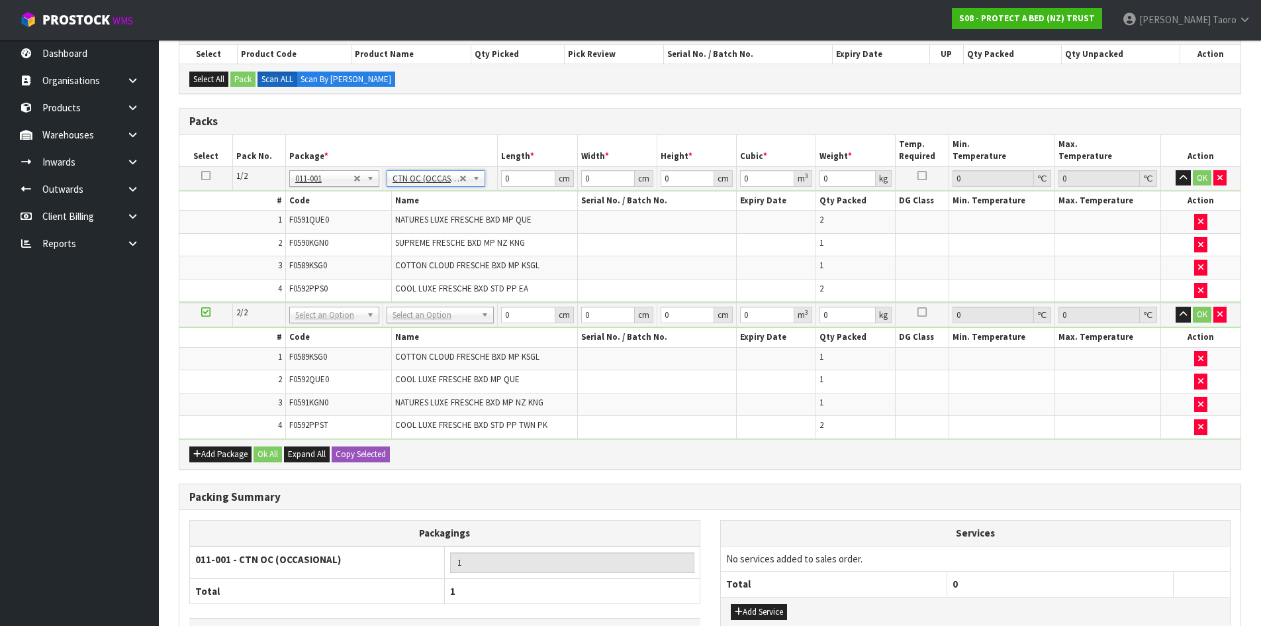
type input "7.3"
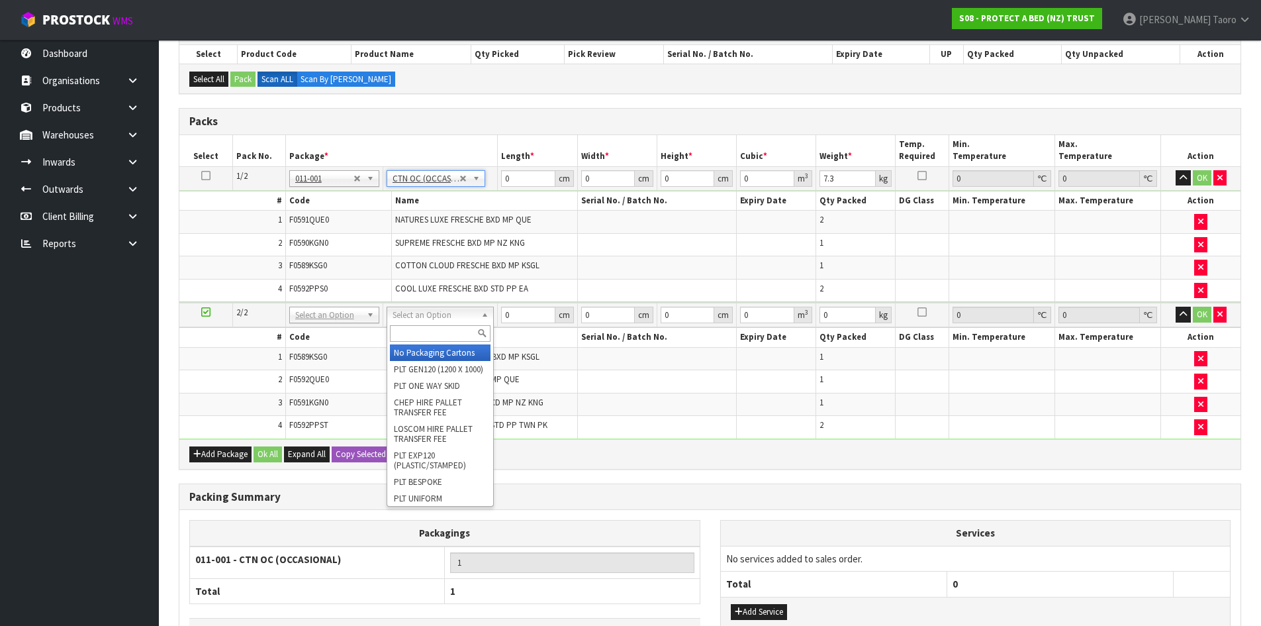
click at [456, 334] on input "text" at bounding box center [440, 333] width 101 height 17
type input "OC"
type input "2"
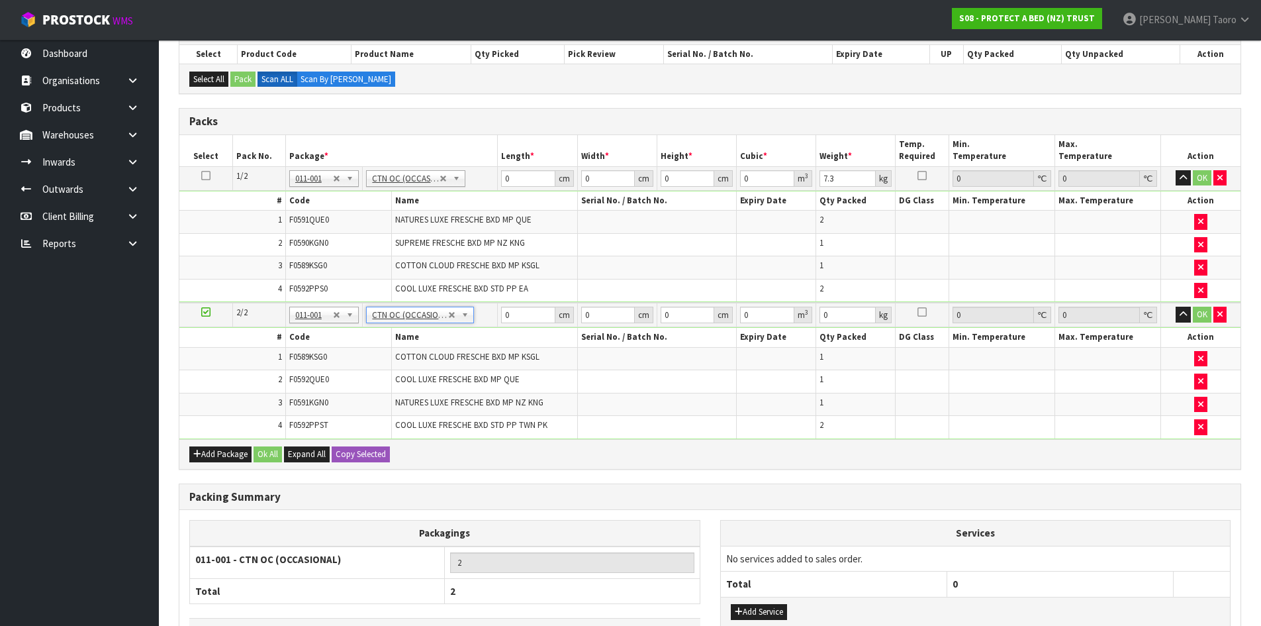
type input "5.8"
click at [1186, 177] on icon "button" at bounding box center [1183, 177] width 7 height 9
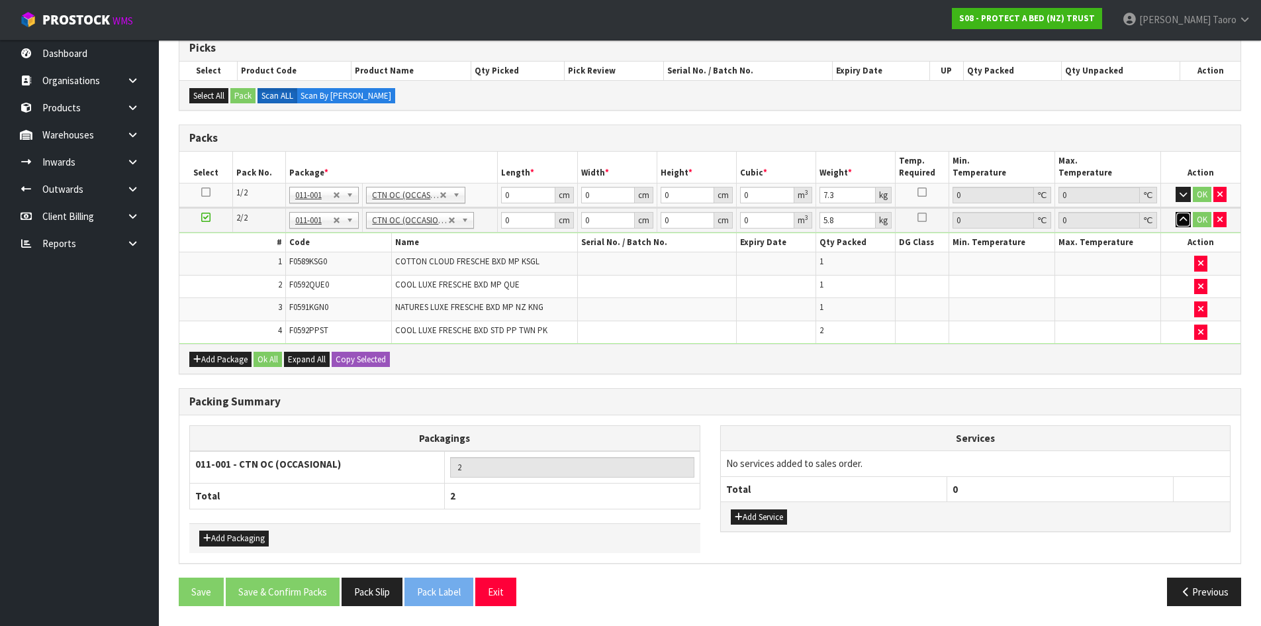
click at [1180, 218] on icon "button" at bounding box center [1183, 219] width 7 height 9
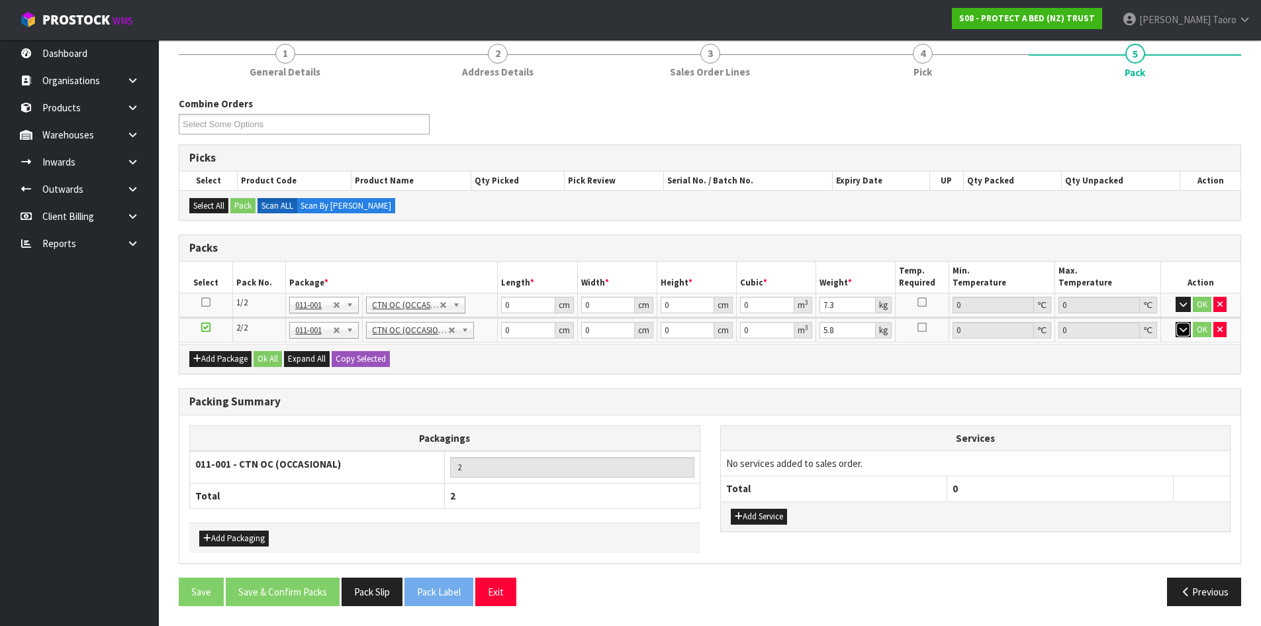
scroll to position [116, 0]
click at [532, 306] on input "0" at bounding box center [528, 306] width 54 height 17
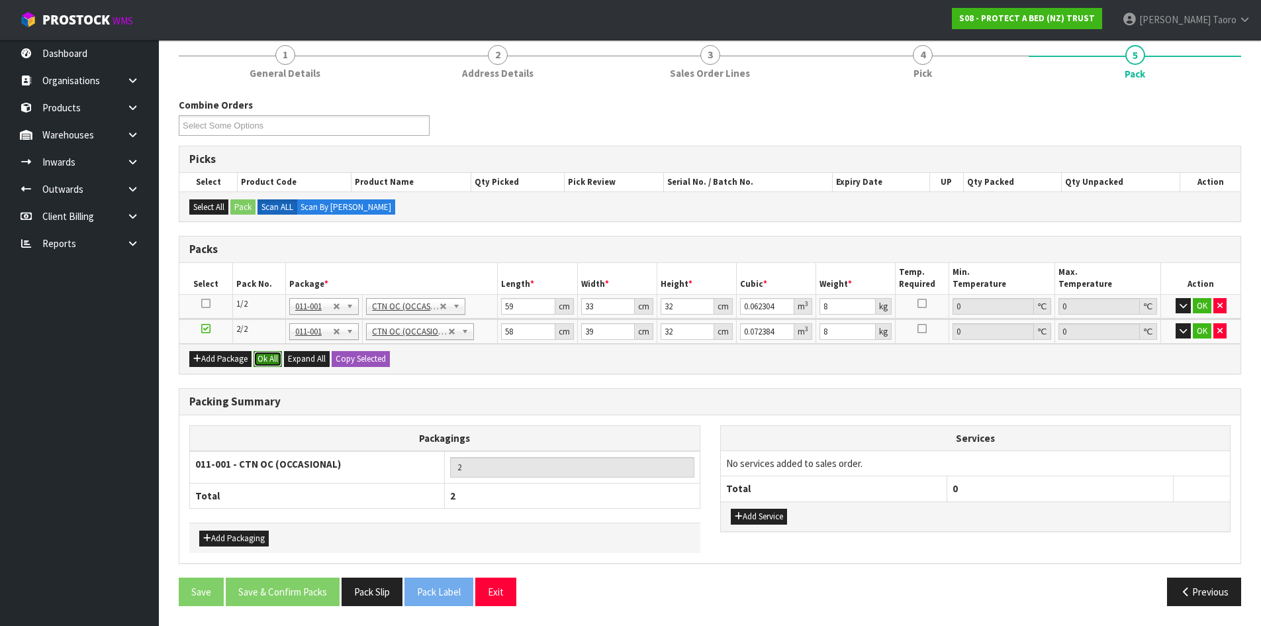
click at [267, 356] on button "Ok All" at bounding box center [268, 359] width 28 height 16
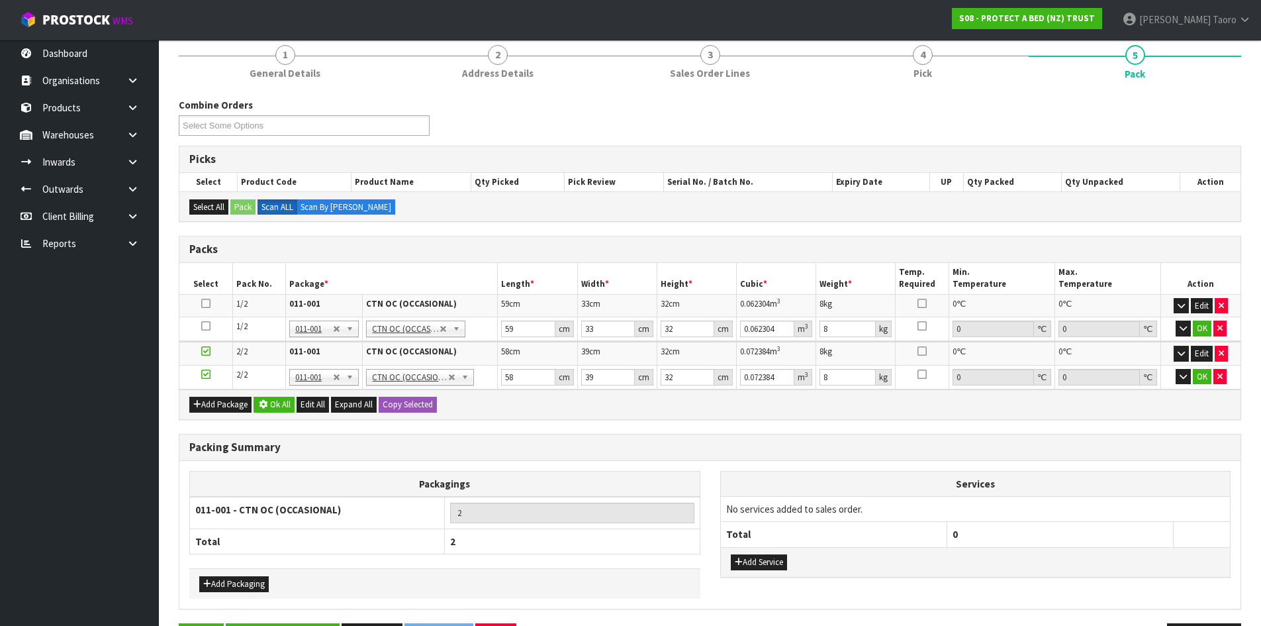
scroll to position [114, 0]
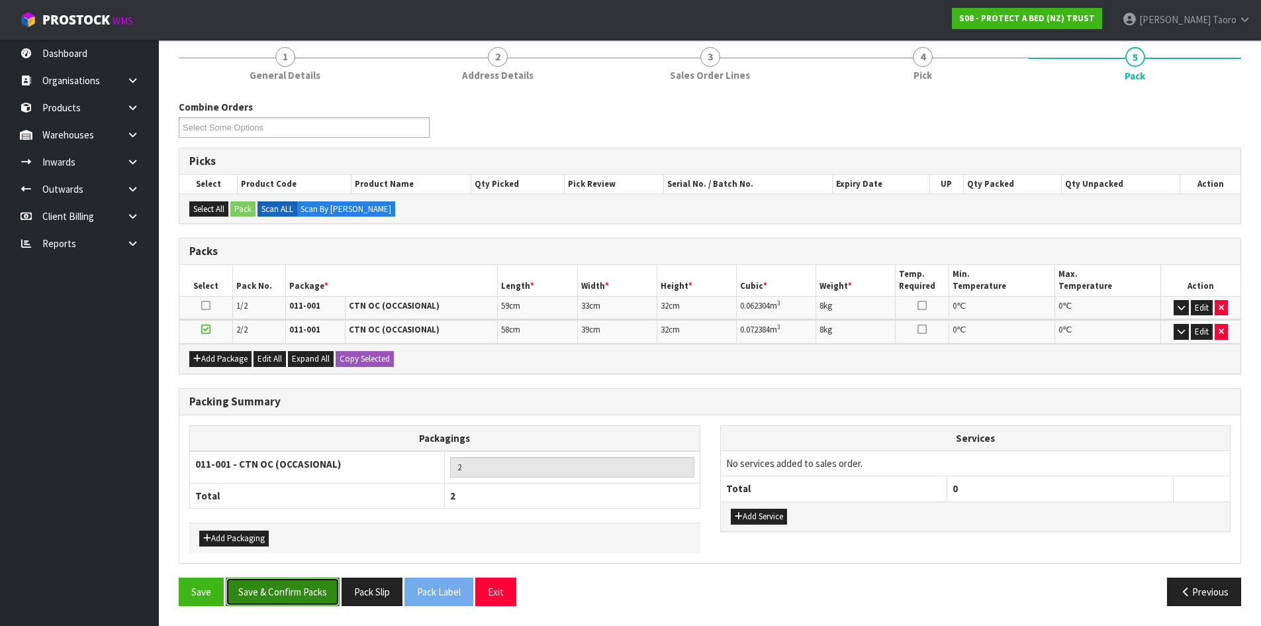
click at [299, 597] on button "Save & Confirm Packs" at bounding box center [283, 591] width 114 height 28
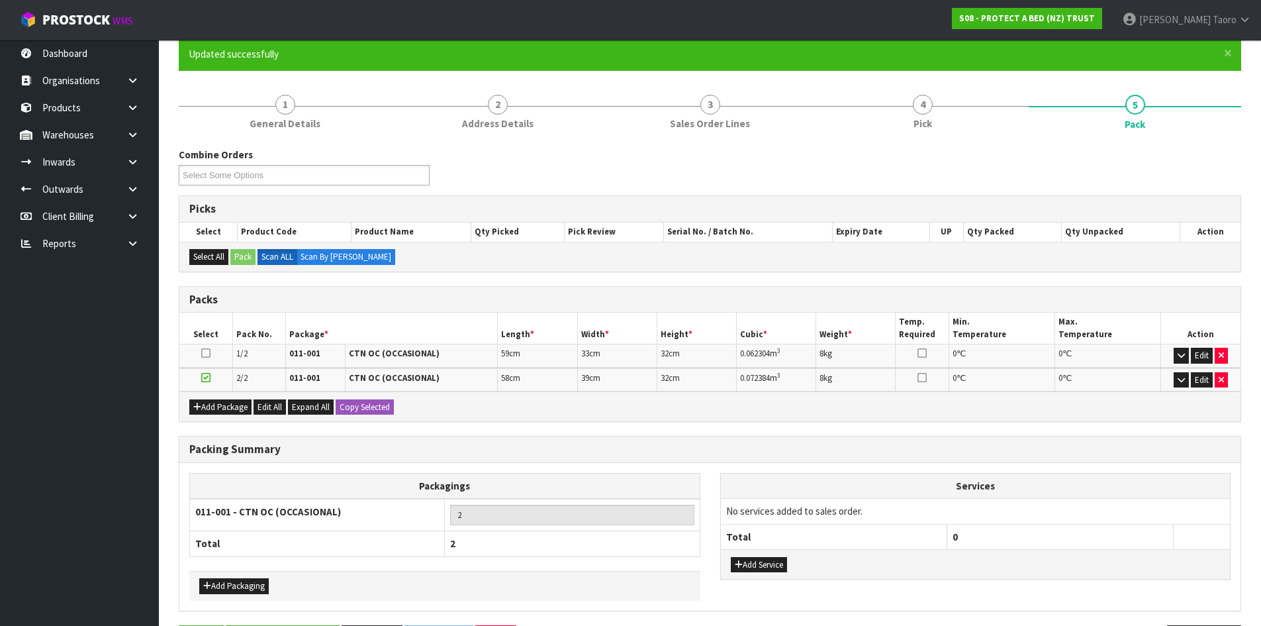
scroll to position [0, 0]
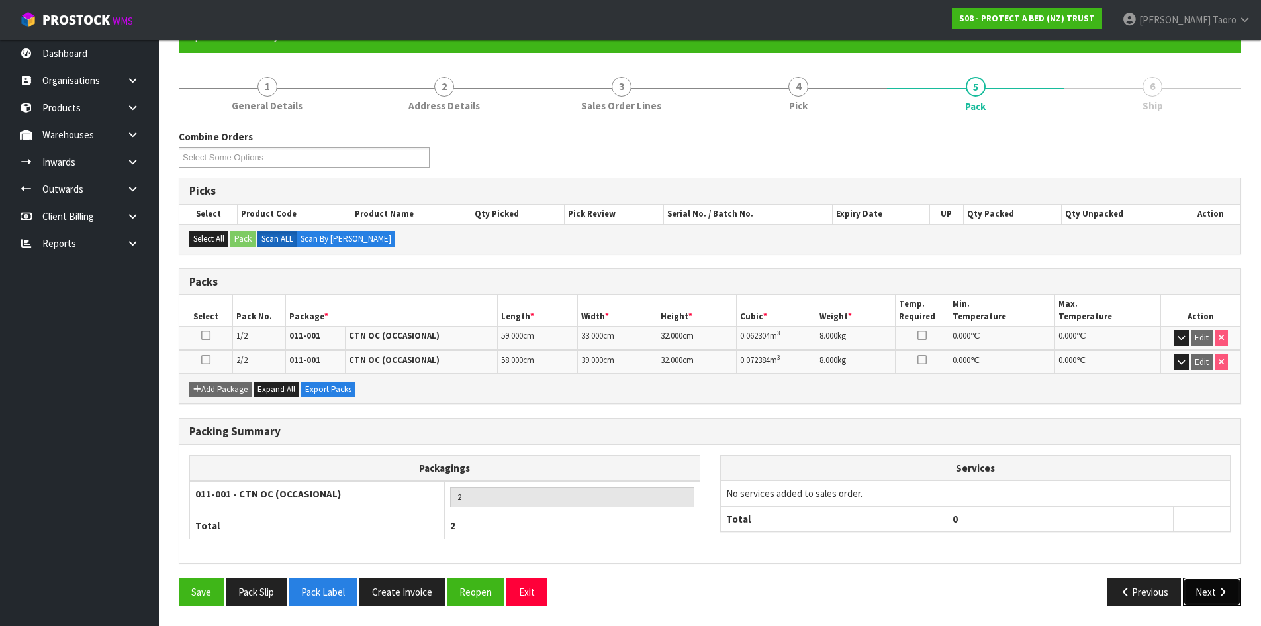
click at [1216, 595] on button "Next" at bounding box center [1212, 591] width 58 height 28
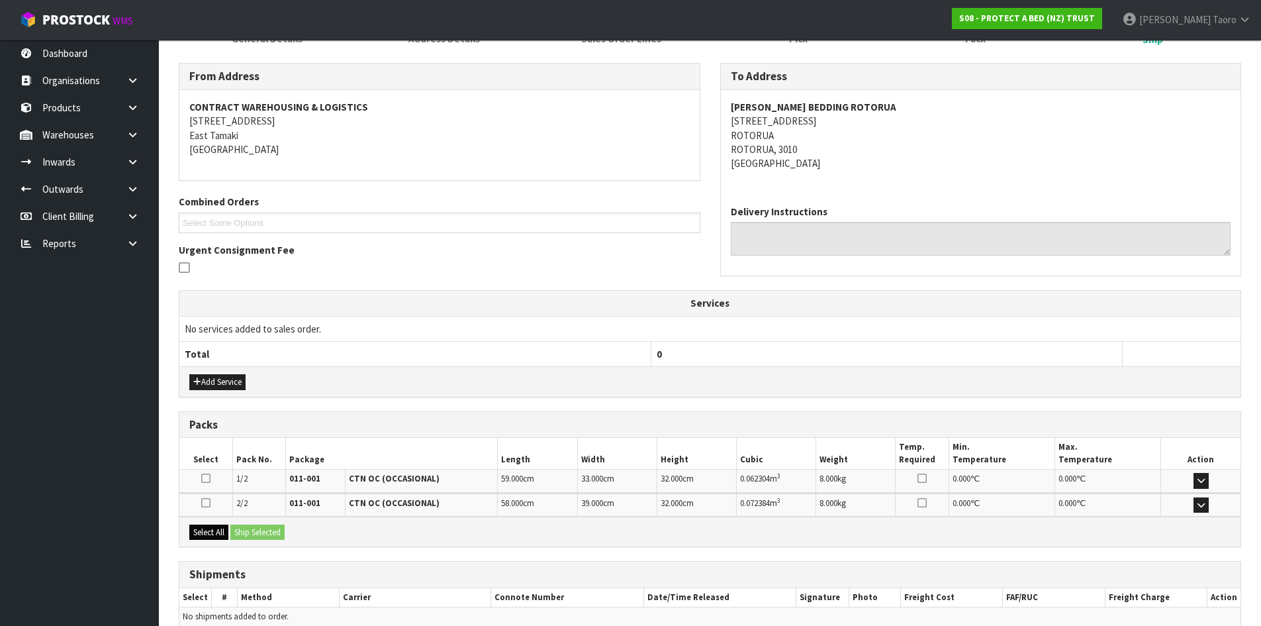
scroll to position [262, 0]
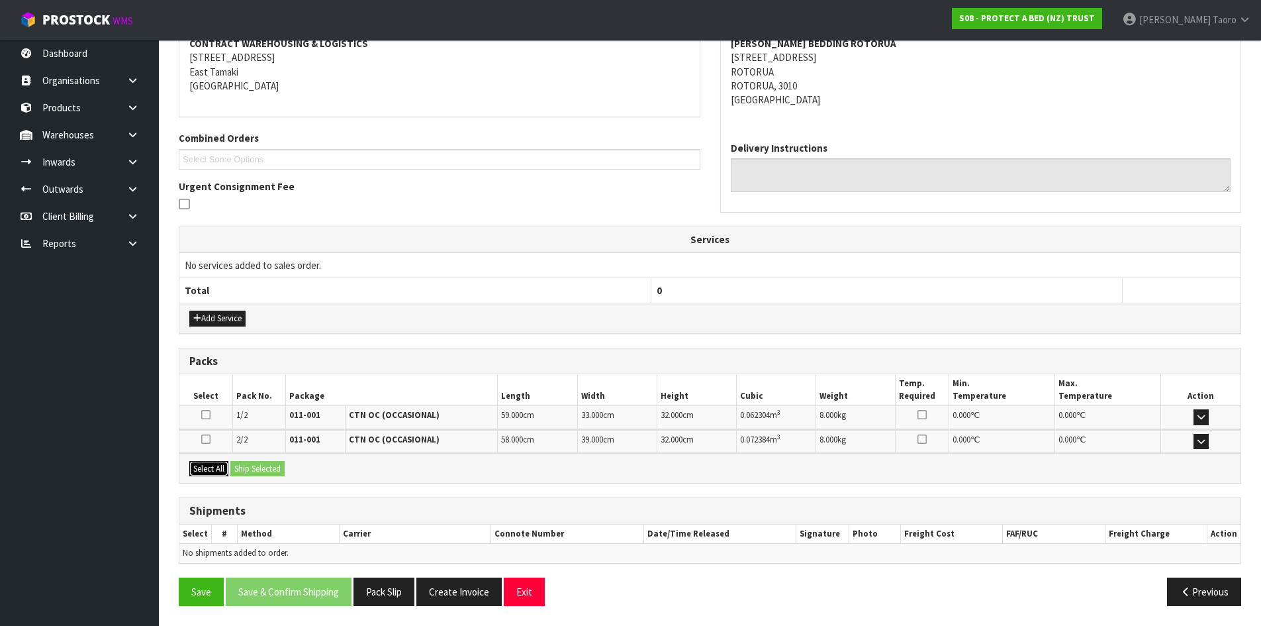
click at [217, 473] on button "Select All" at bounding box center [208, 469] width 39 height 16
drag, startPoint x: 246, startPoint y: 473, endPoint x: 285, endPoint y: 488, distance: 41.3
click at [248, 473] on button "Ship Selected" at bounding box center [257, 469] width 54 height 16
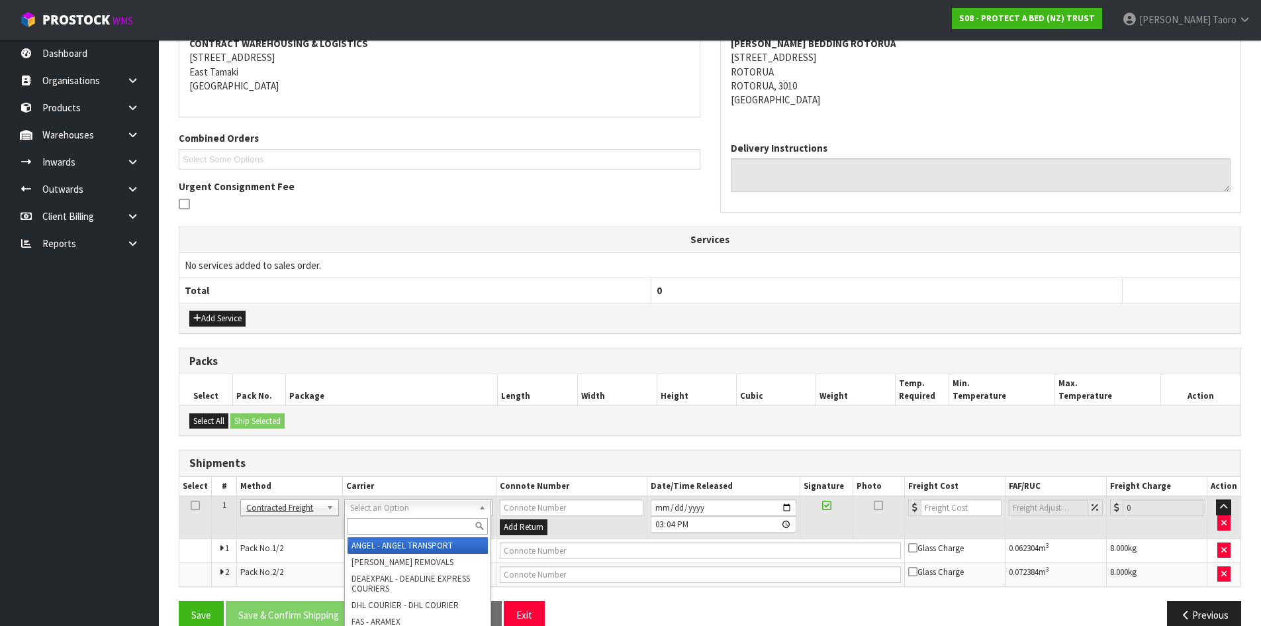
click at [432, 530] on input "text" at bounding box center [418, 526] width 140 height 17
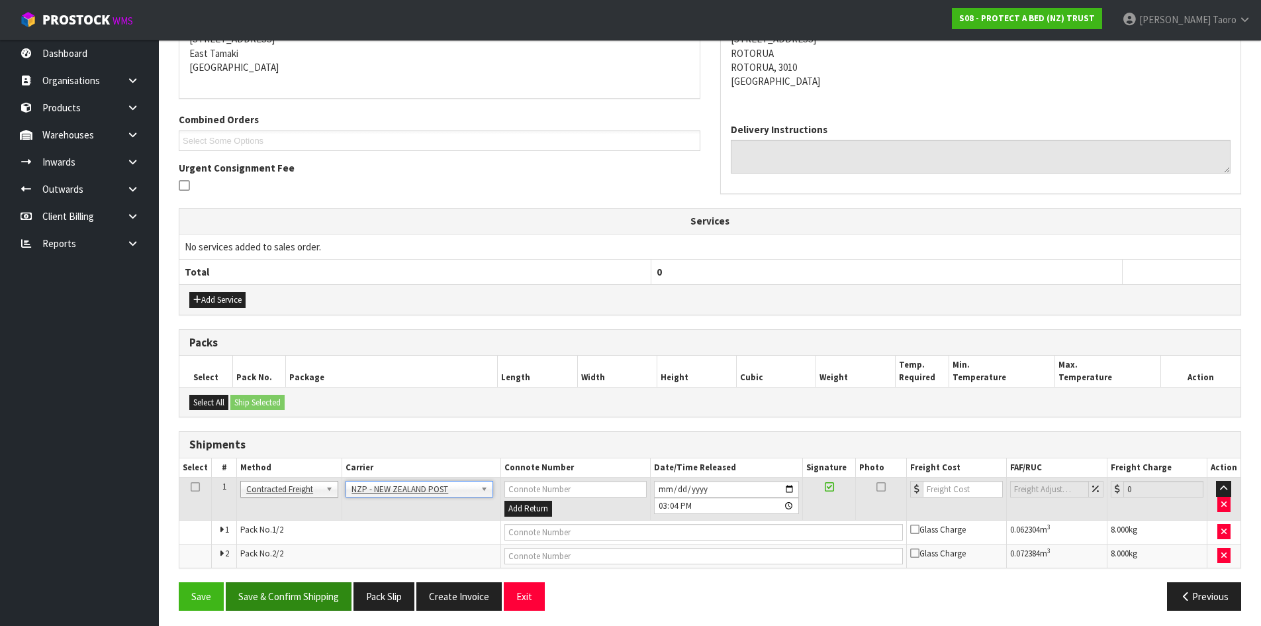
scroll to position [285, 0]
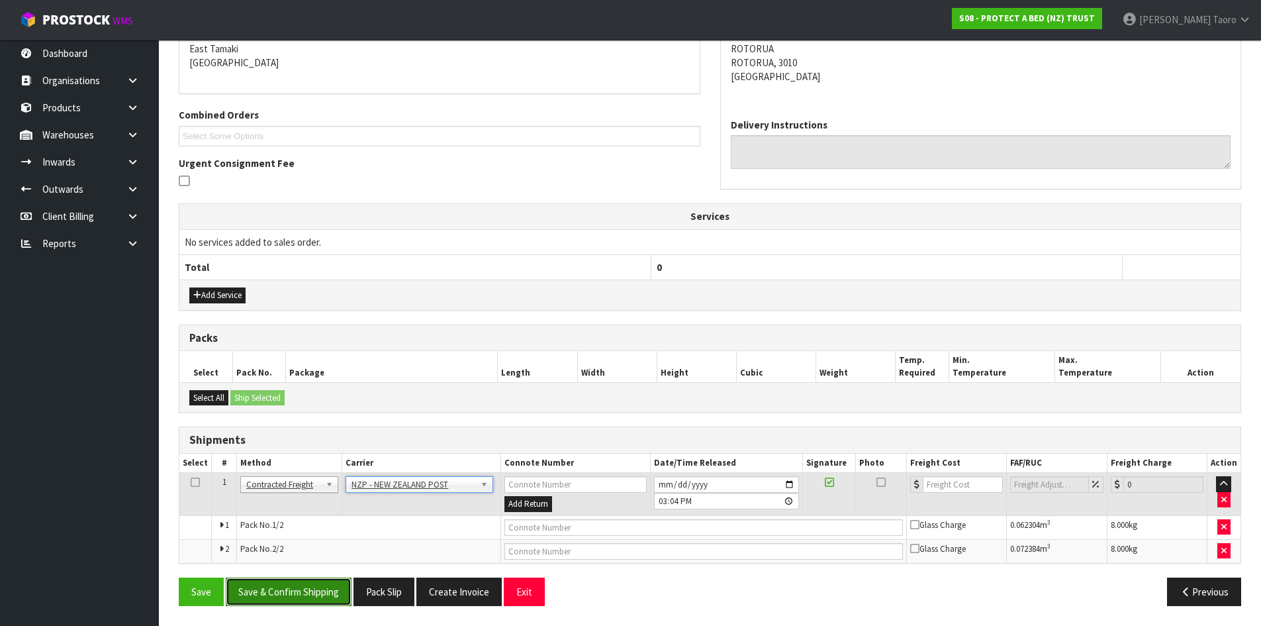
click at [330, 600] on button "Save & Confirm Shipping" at bounding box center [289, 591] width 126 height 28
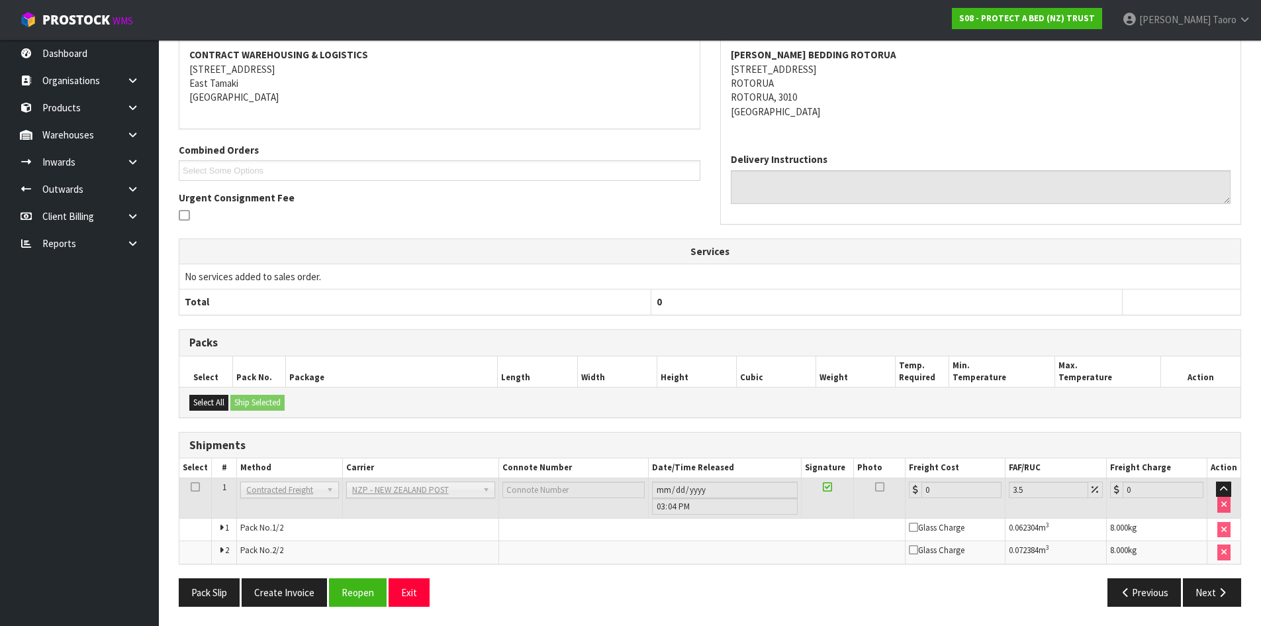
scroll to position [266, 0]
click at [372, 589] on button "Reopen" at bounding box center [358, 591] width 58 height 28
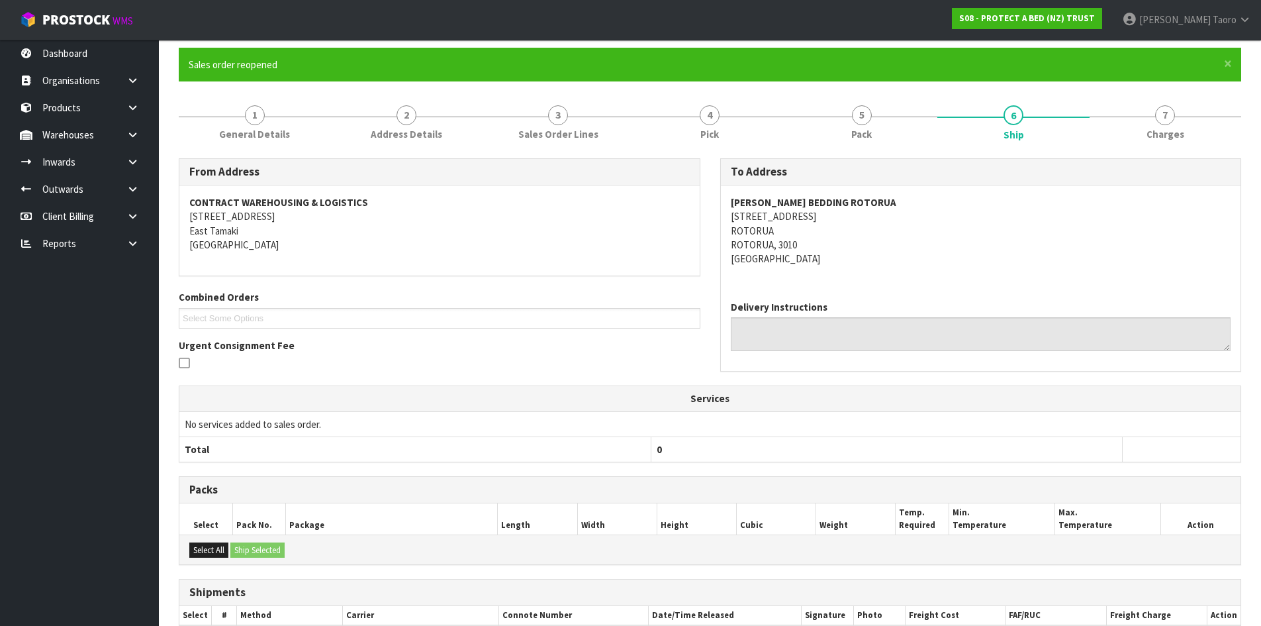
scroll to position [252, 0]
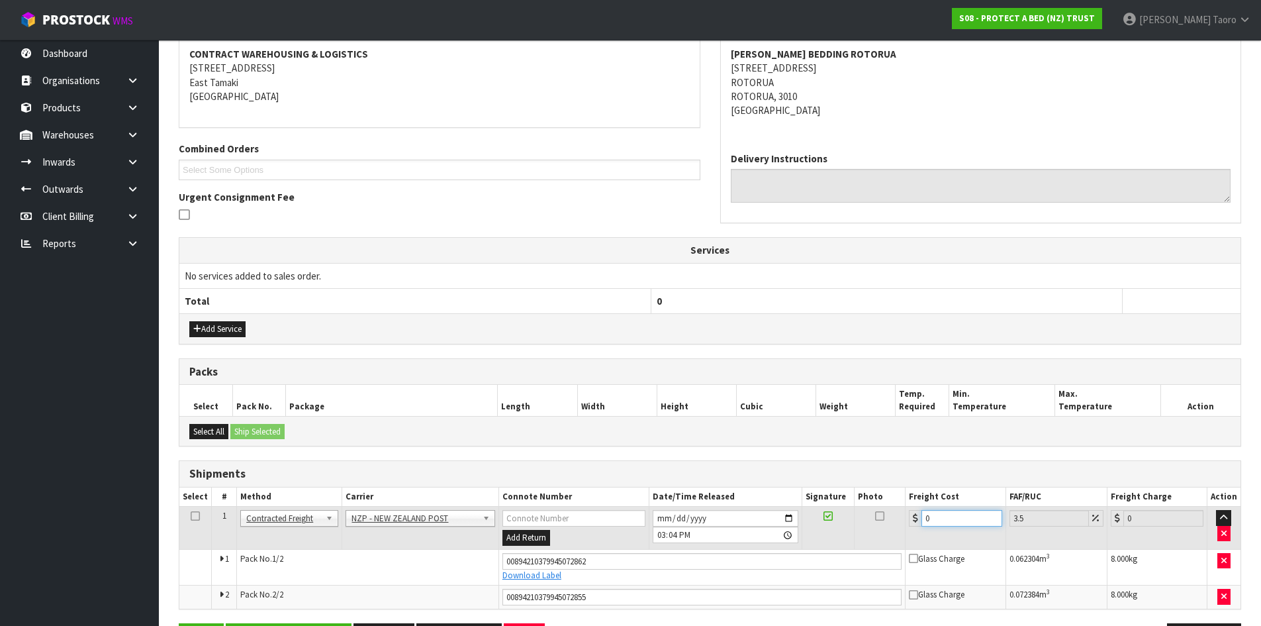
click at [953, 517] on input "0" at bounding box center [962, 518] width 80 height 17
click at [951, 513] on input "0" at bounding box center [962, 518] width 80 height 17
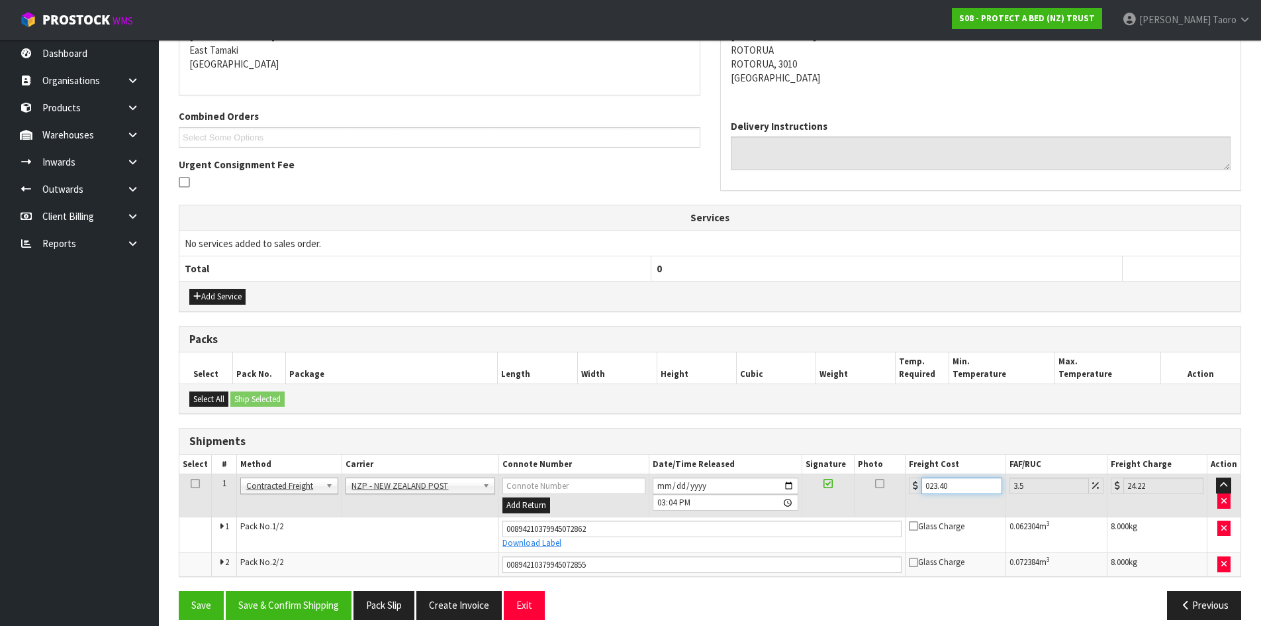
scroll to position [298, 0]
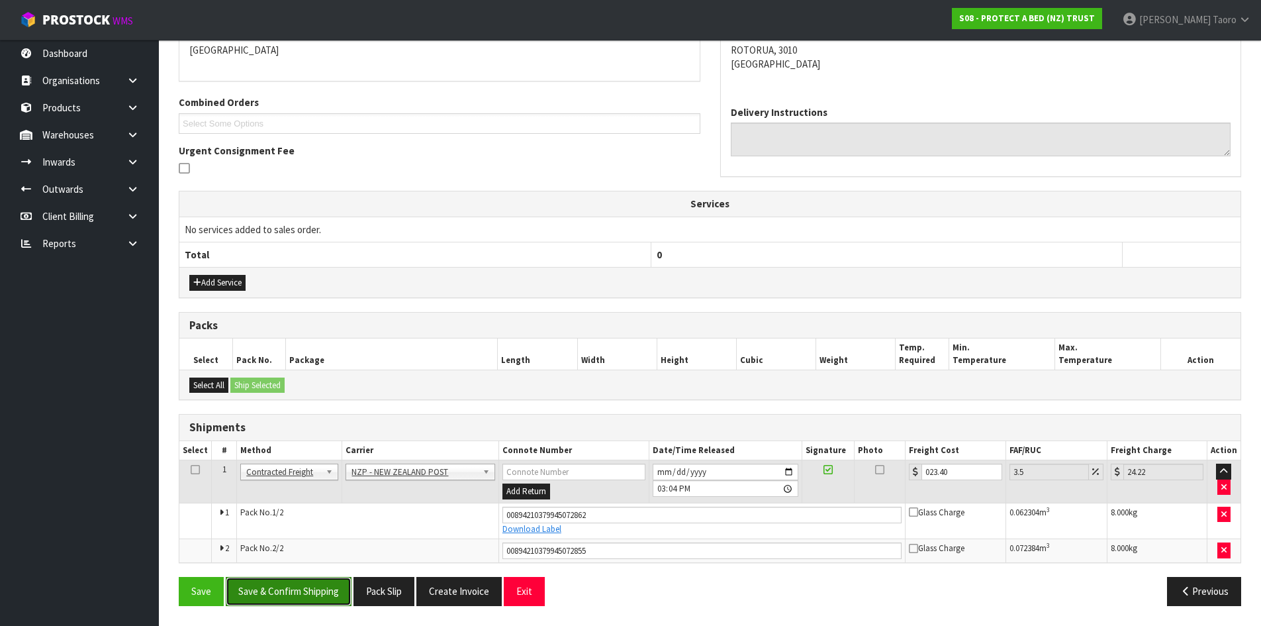
click at [326, 591] on button "Save & Confirm Shipping" at bounding box center [289, 591] width 126 height 28
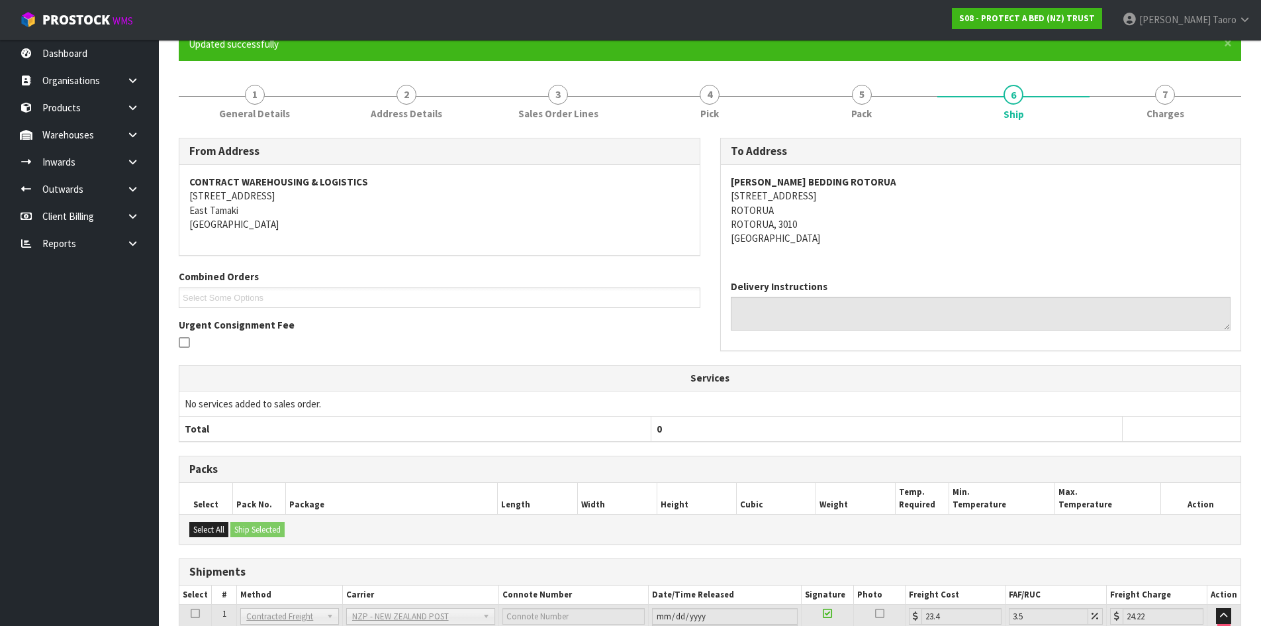
scroll to position [260, 0]
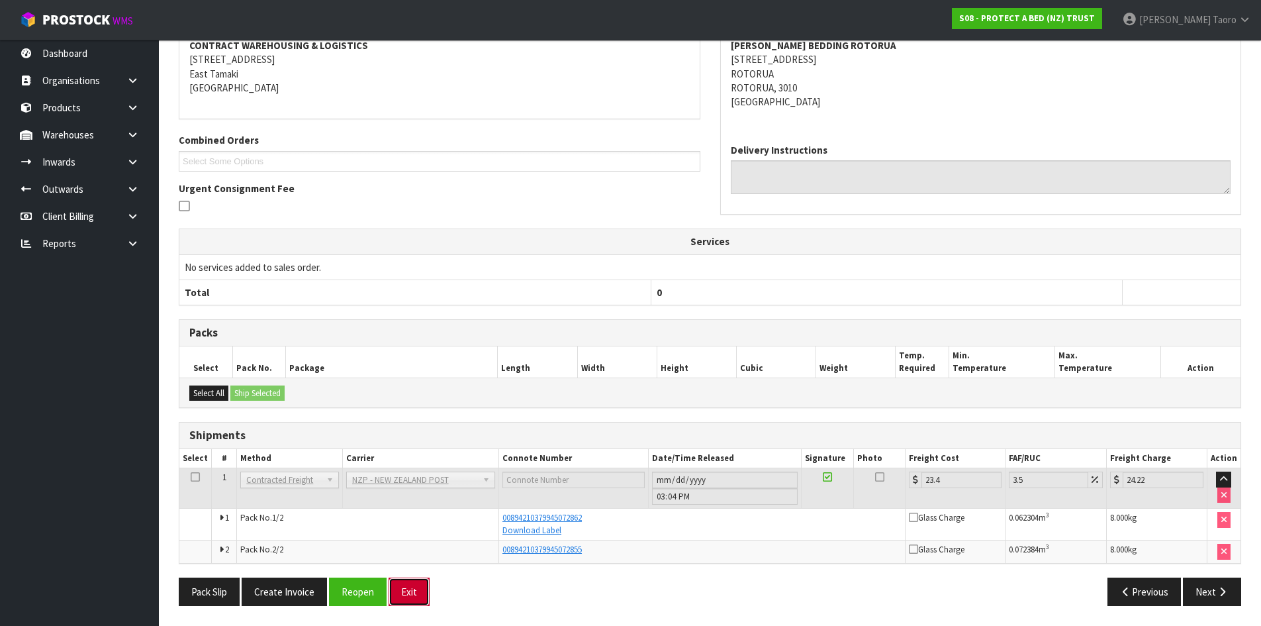
click at [421, 583] on button "Exit" at bounding box center [409, 591] width 41 height 28
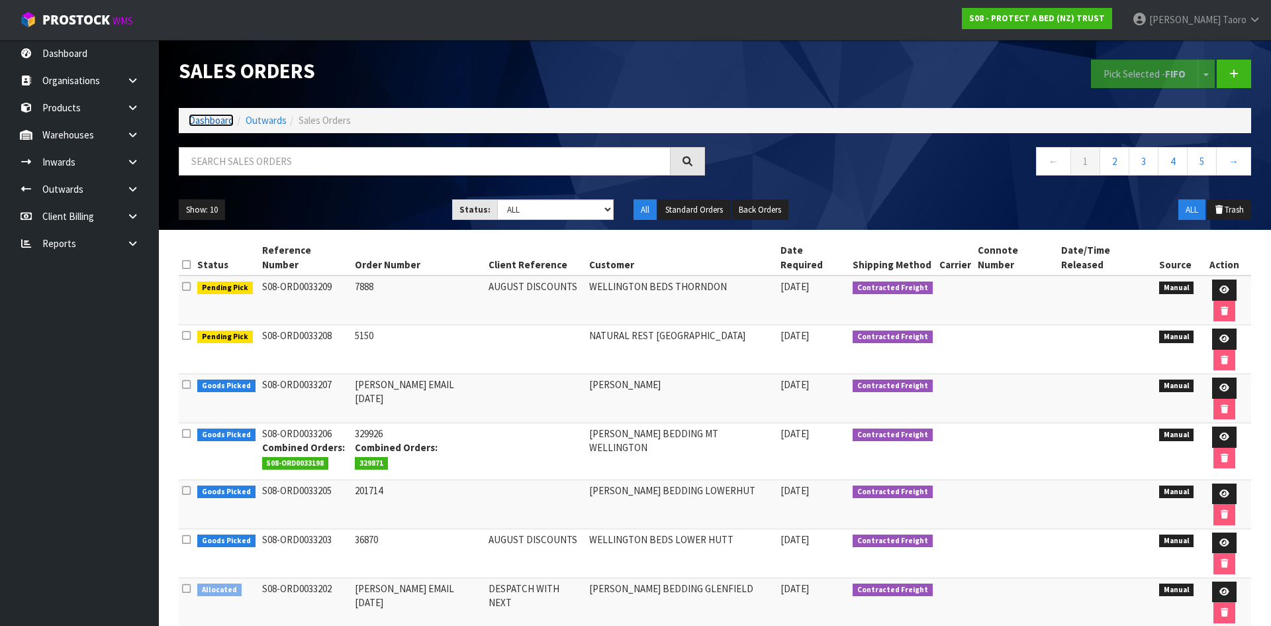
click at [213, 119] on link "Dashboard" at bounding box center [211, 120] width 45 height 13
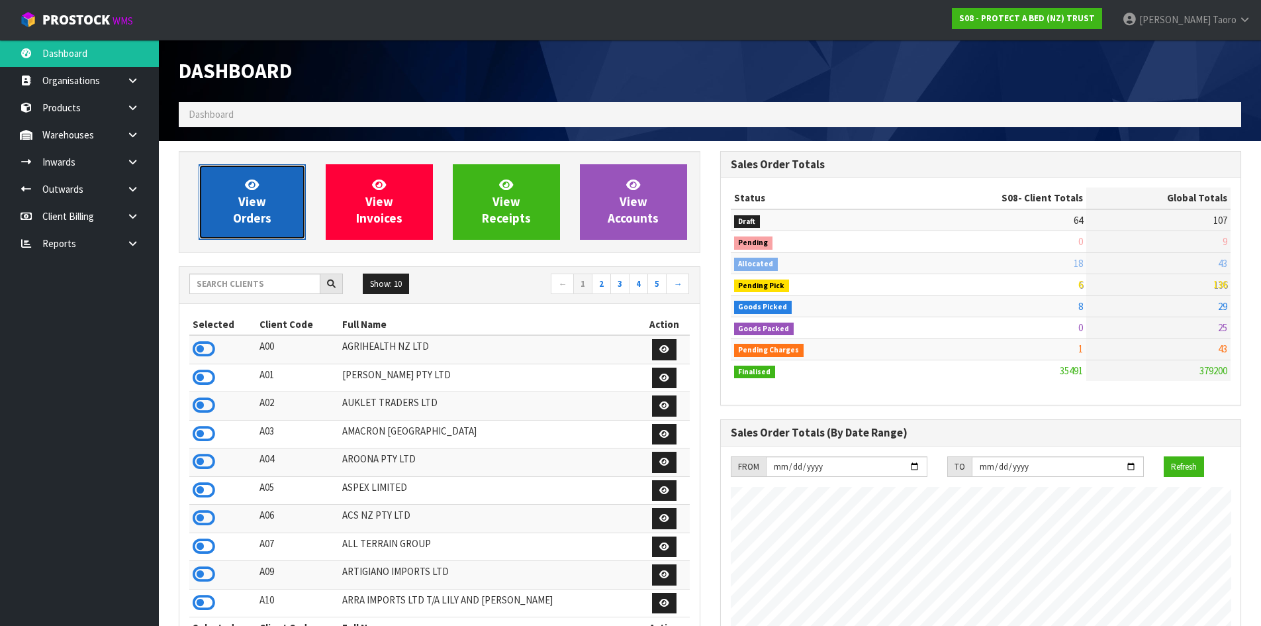
click at [260, 228] on link "View Orders" at bounding box center [252, 201] width 107 height 75
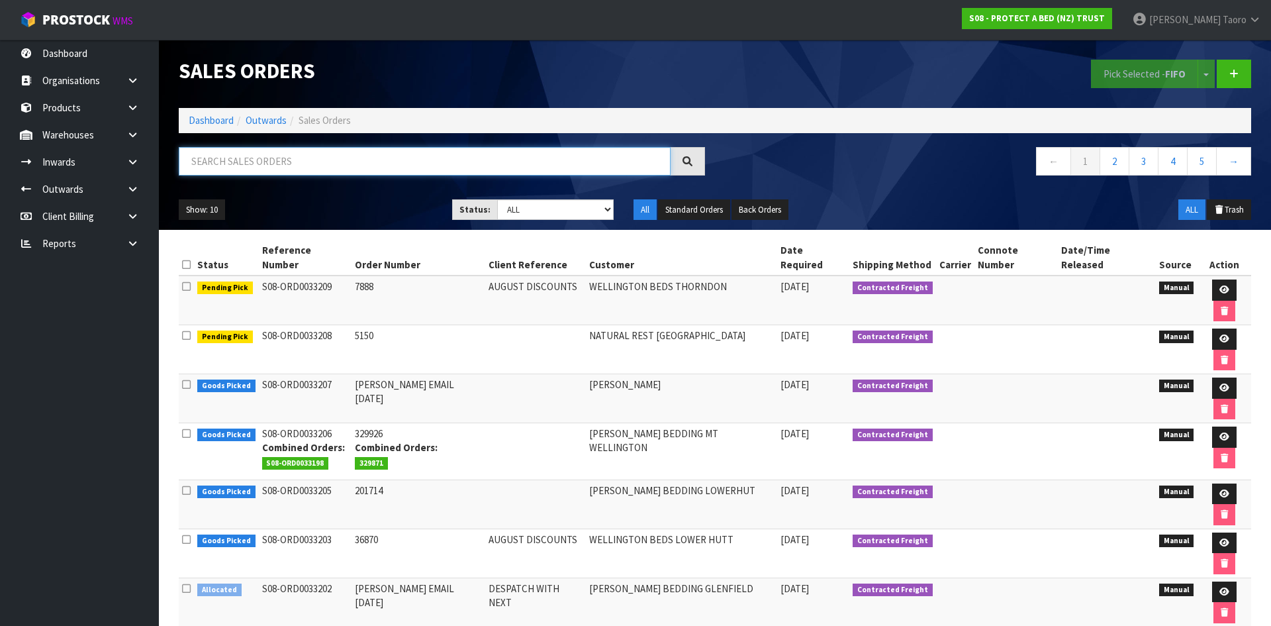
click at [266, 164] on input "text" at bounding box center [425, 161] width 492 height 28
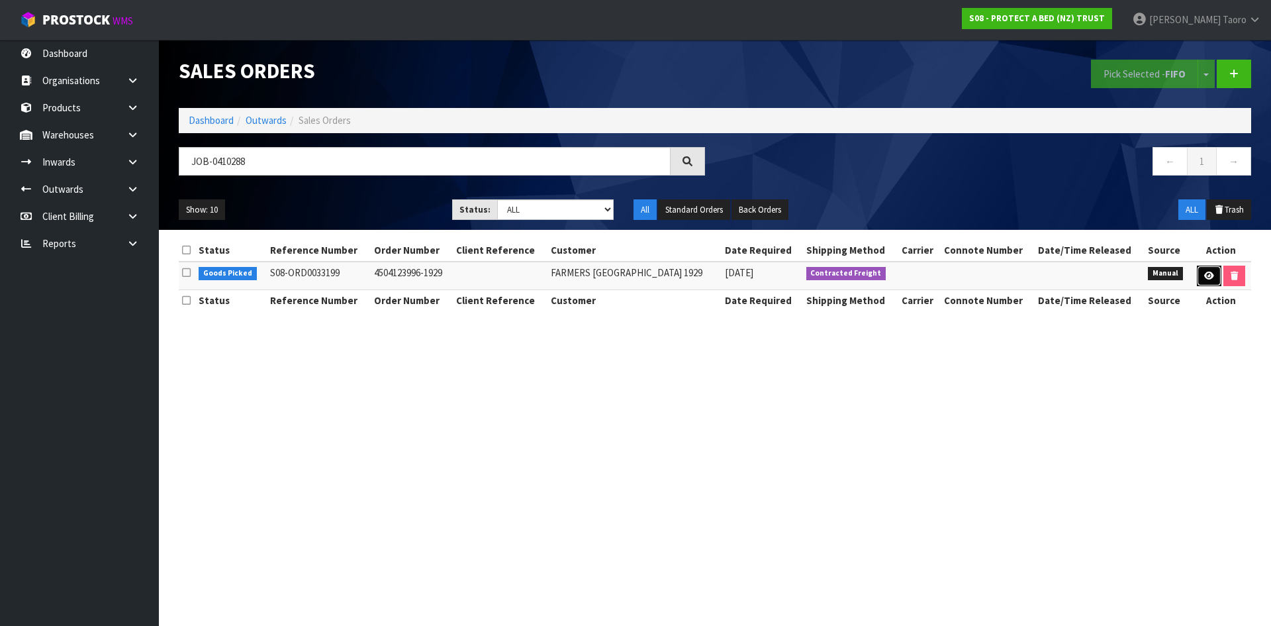
click at [1206, 279] on icon at bounding box center [1209, 275] width 10 height 9
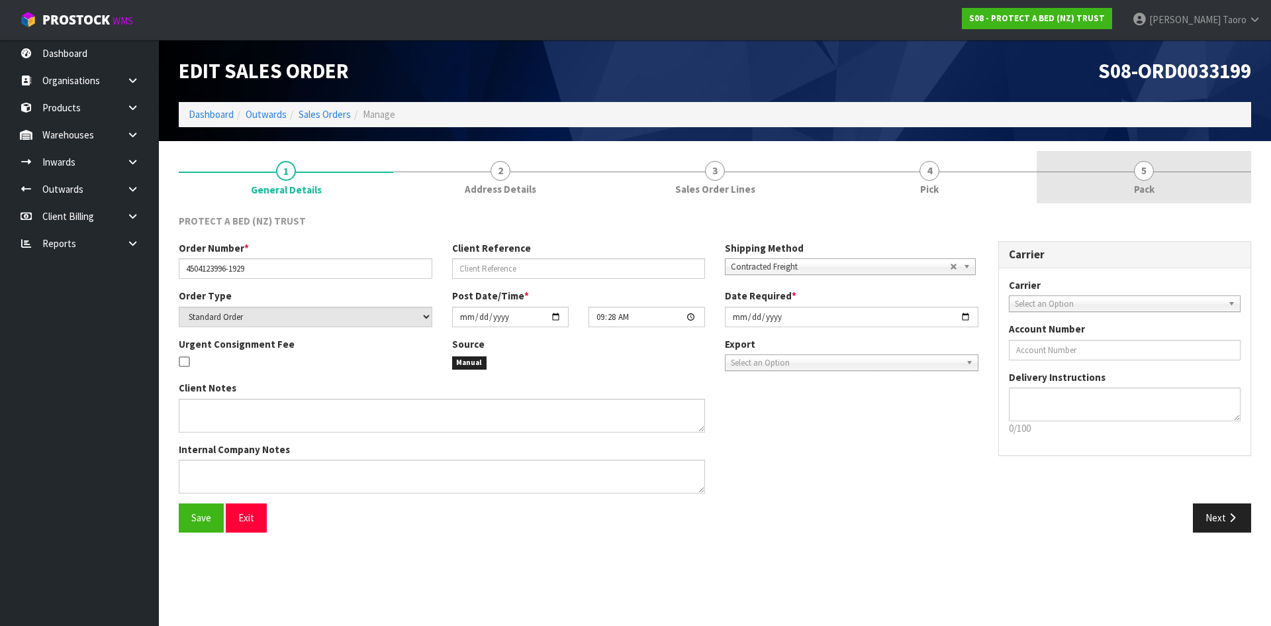
click at [1134, 171] on div at bounding box center [1144, 171] width 215 height 1
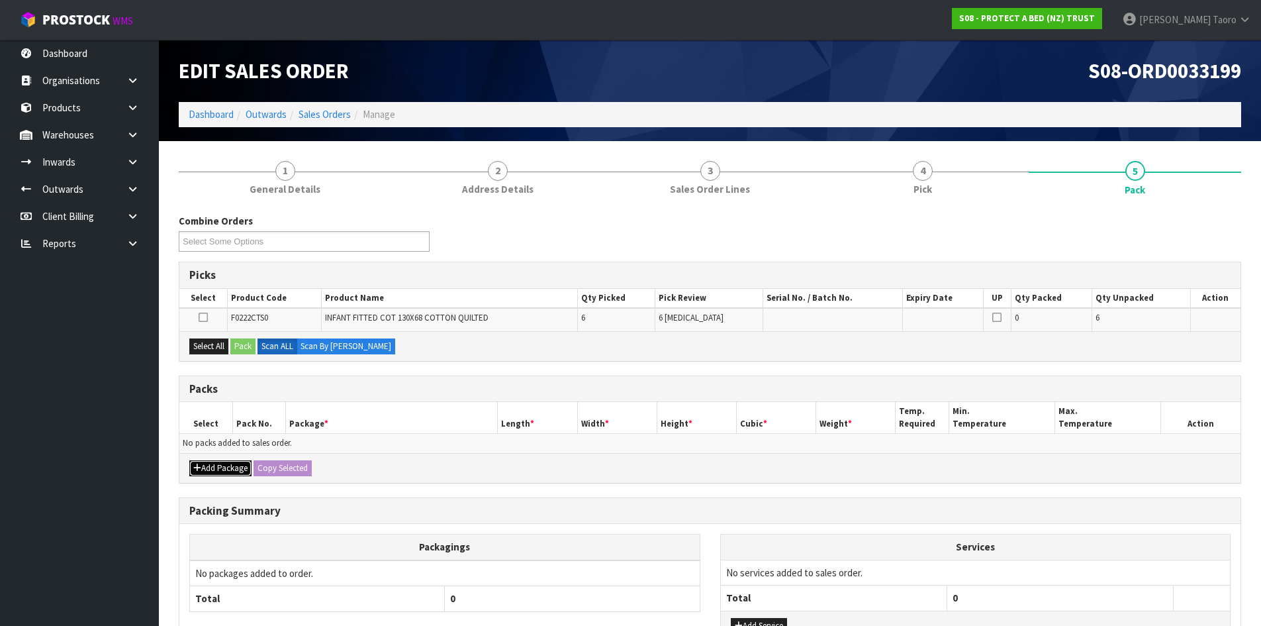
click at [204, 469] on button "Add Package" at bounding box center [220, 468] width 62 height 16
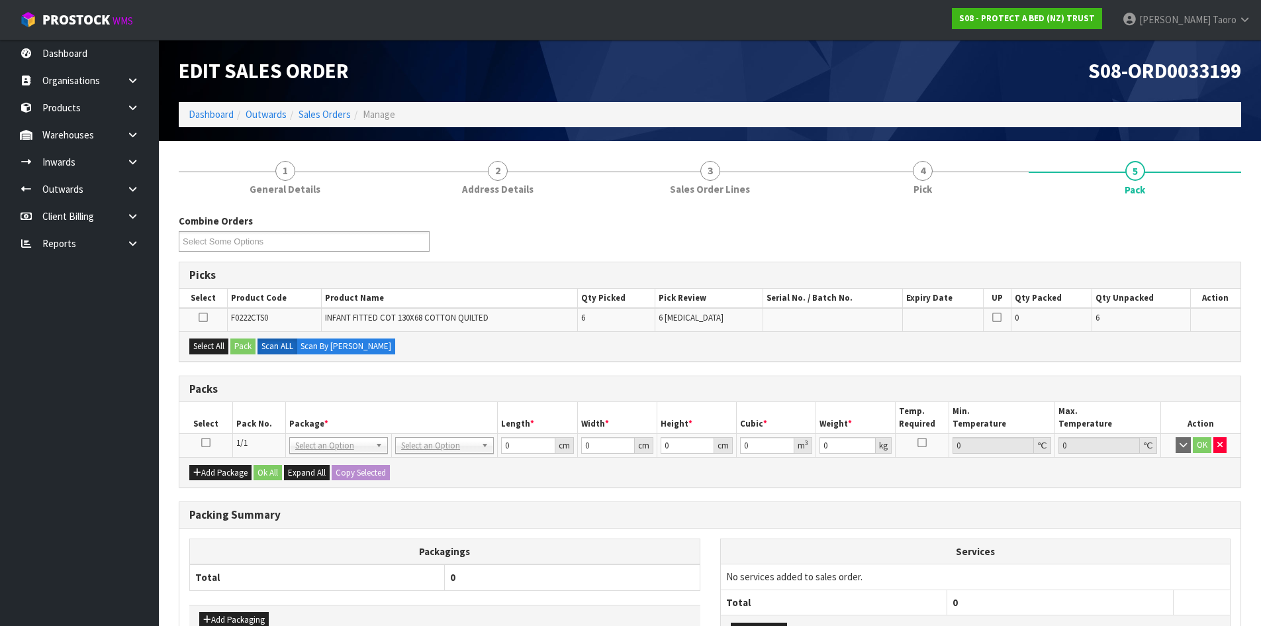
click at [207, 442] on icon at bounding box center [205, 442] width 9 height 1
click at [252, 416] on th "Pack No." at bounding box center [258, 417] width 53 height 31
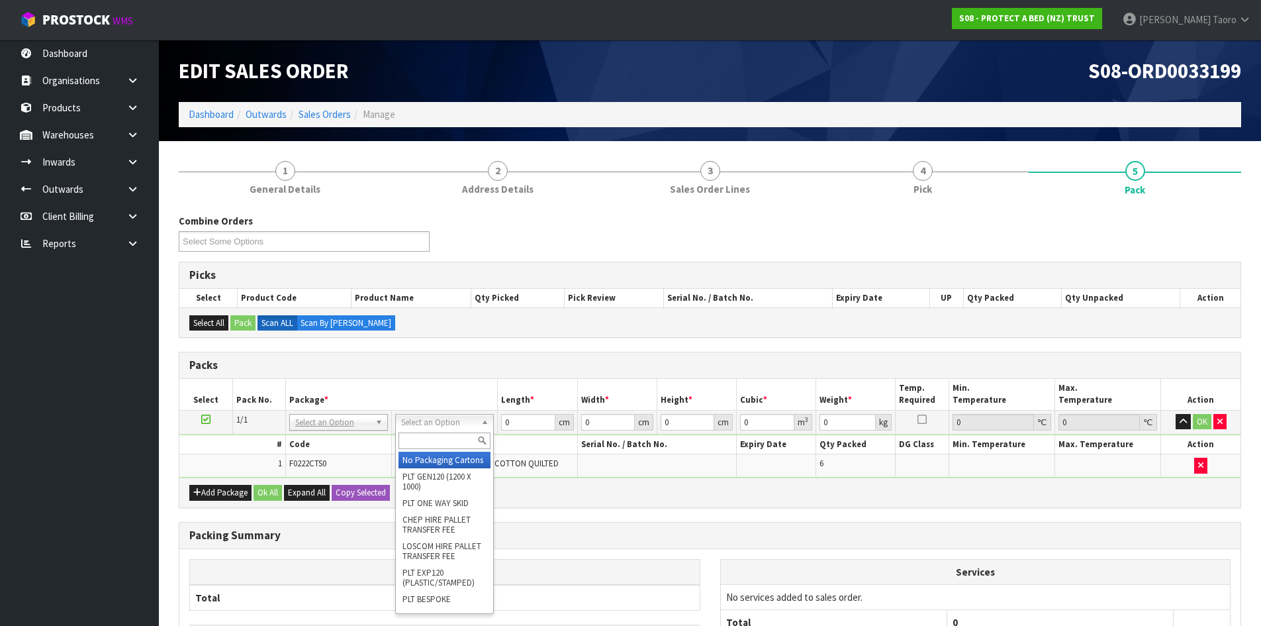
click at [440, 442] on input "text" at bounding box center [445, 440] width 92 height 17
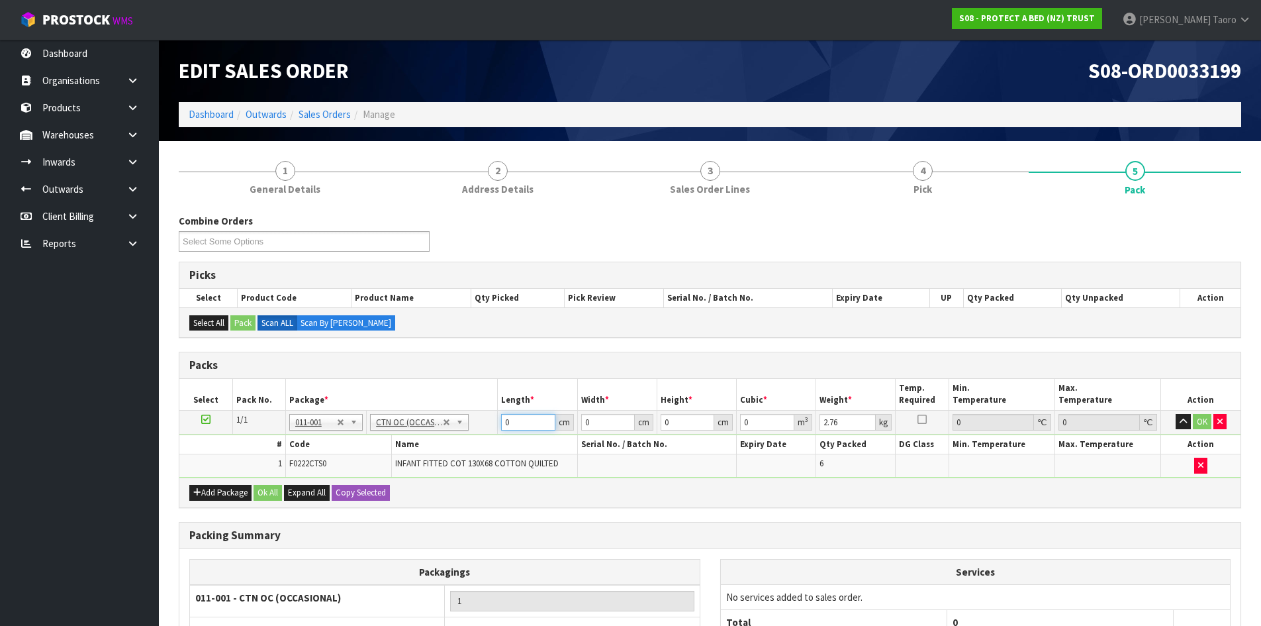
click at [528, 424] on input "0" at bounding box center [528, 422] width 54 height 17
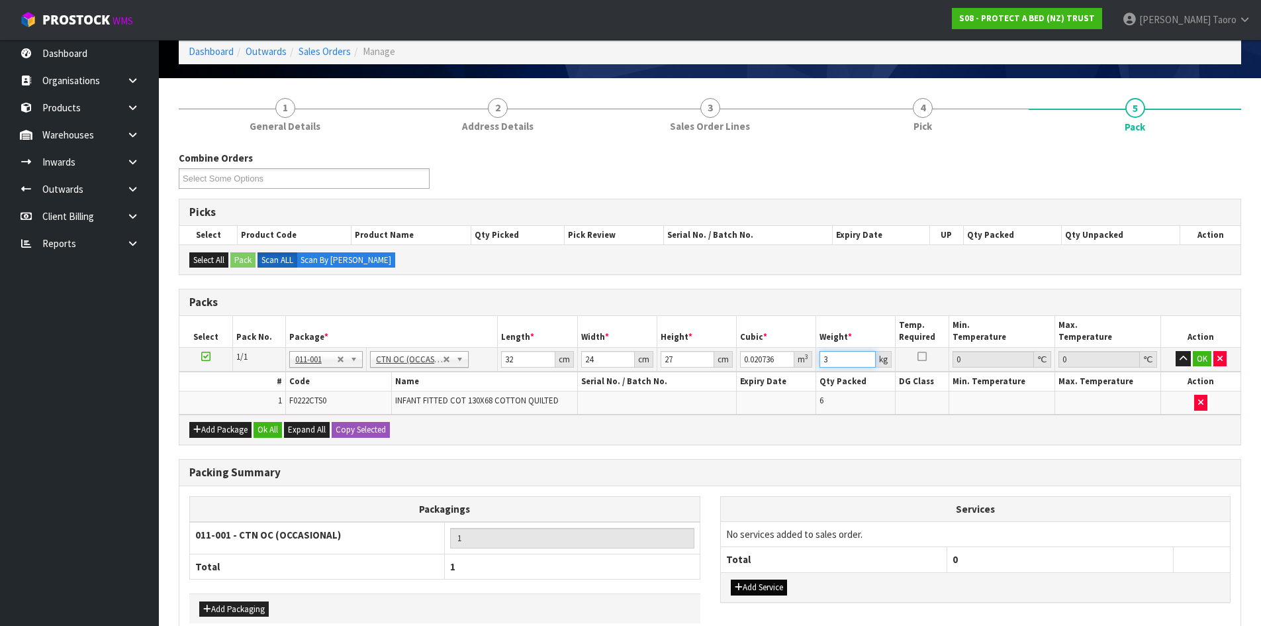
scroll to position [134, 0]
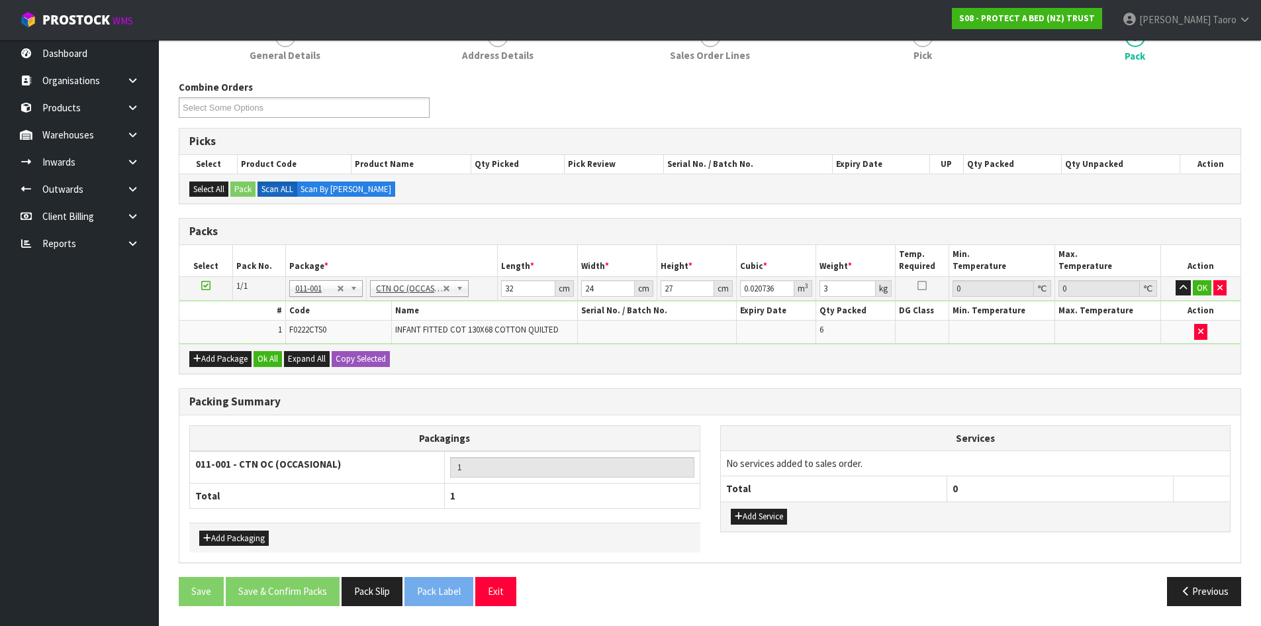
drag, startPoint x: 758, startPoint y: 524, endPoint x: 767, endPoint y: 495, distance: 31.0
click at [761, 522] on div "Add Service" at bounding box center [976, 516] width 510 height 30
click at [768, 514] on button "Add Service" at bounding box center [759, 517] width 56 height 16
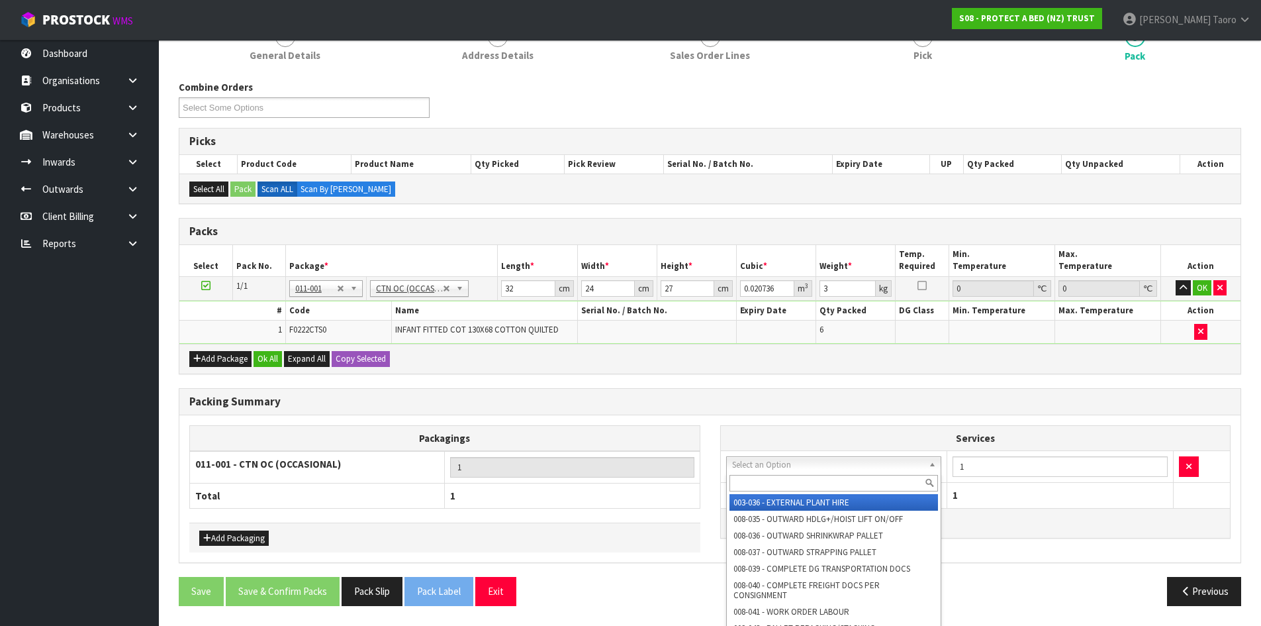
click at [786, 483] on input "text" at bounding box center [834, 483] width 209 height 17
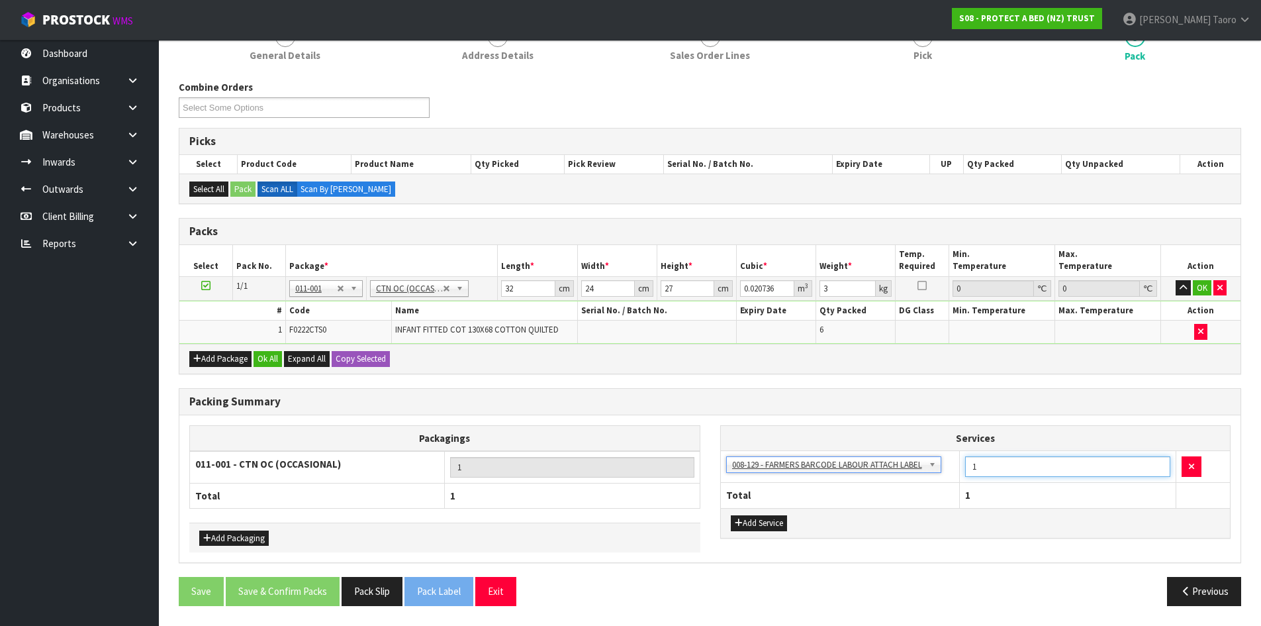
click at [987, 465] on input "1" at bounding box center [1067, 466] width 205 height 21
click at [269, 361] on button "Ok All" at bounding box center [268, 359] width 28 height 16
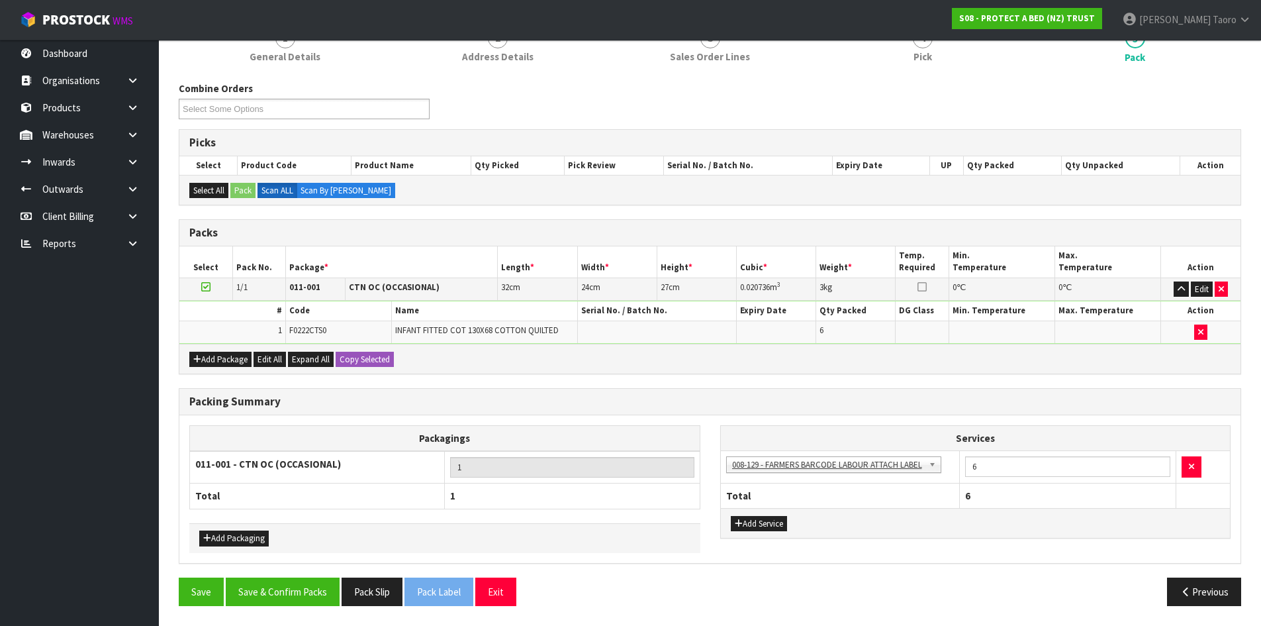
scroll to position [132, 0]
drag, startPoint x: 297, startPoint y: 592, endPoint x: 305, endPoint y: 592, distance: 7.3
click at [299, 592] on button "Save & Confirm Packs" at bounding box center [283, 591] width 114 height 28
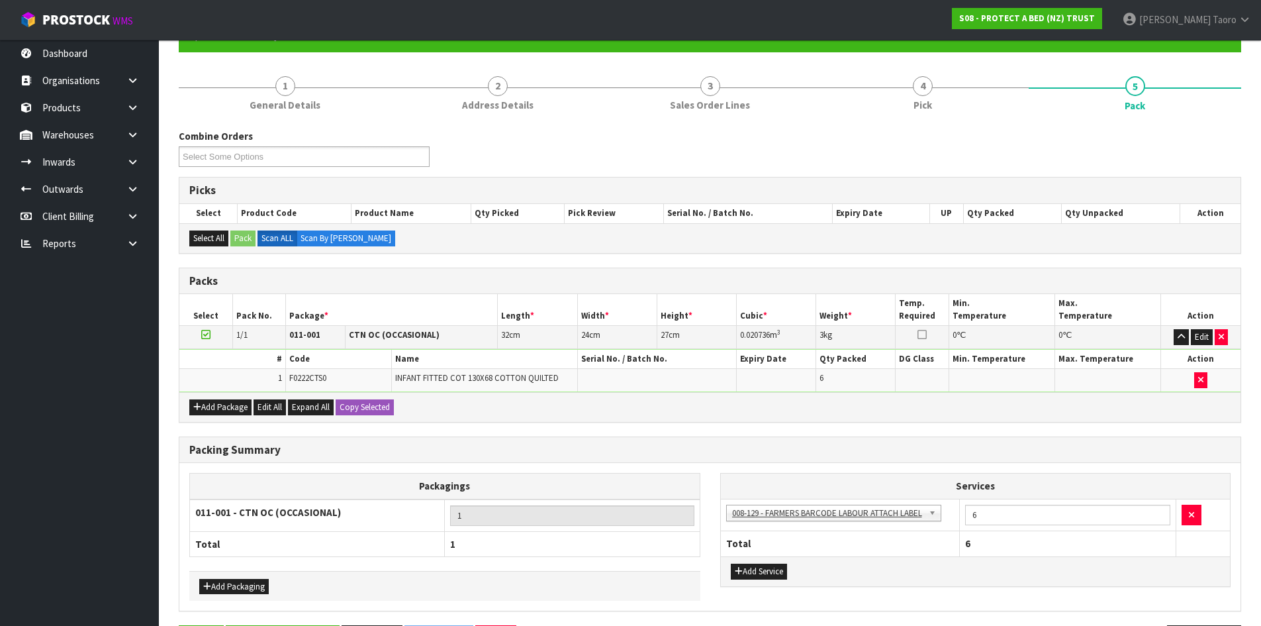
scroll to position [0, 0]
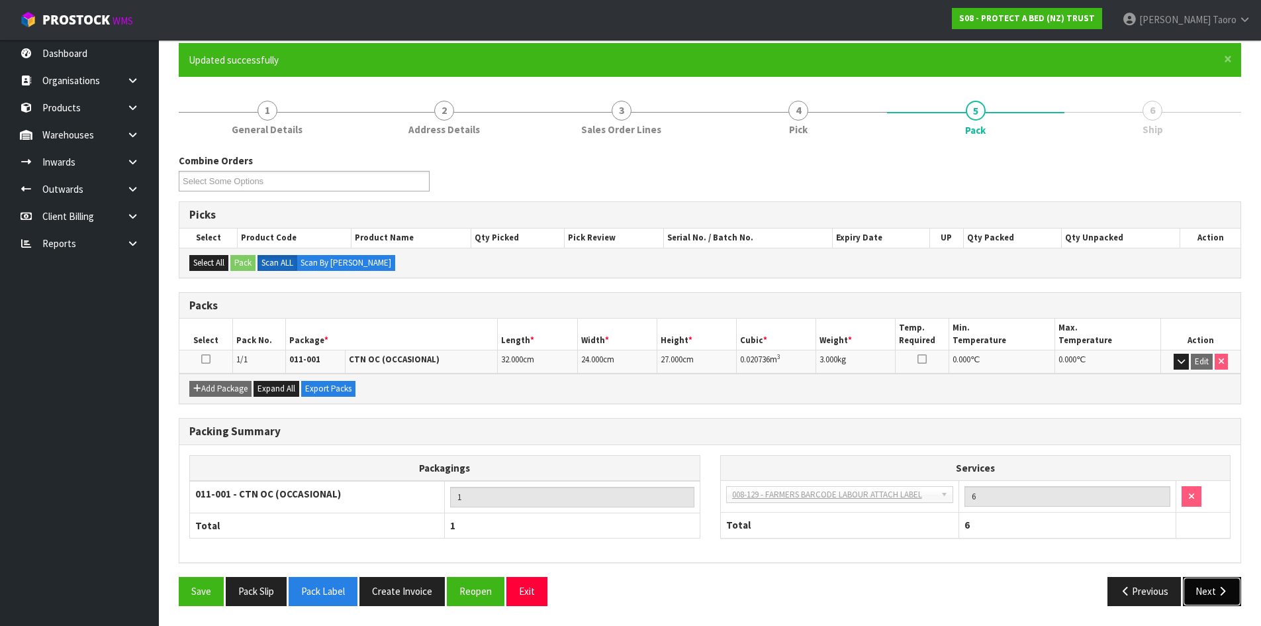
click at [1226, 597] on button "Next" at bounding box center [1212, 591] width 58 height 28
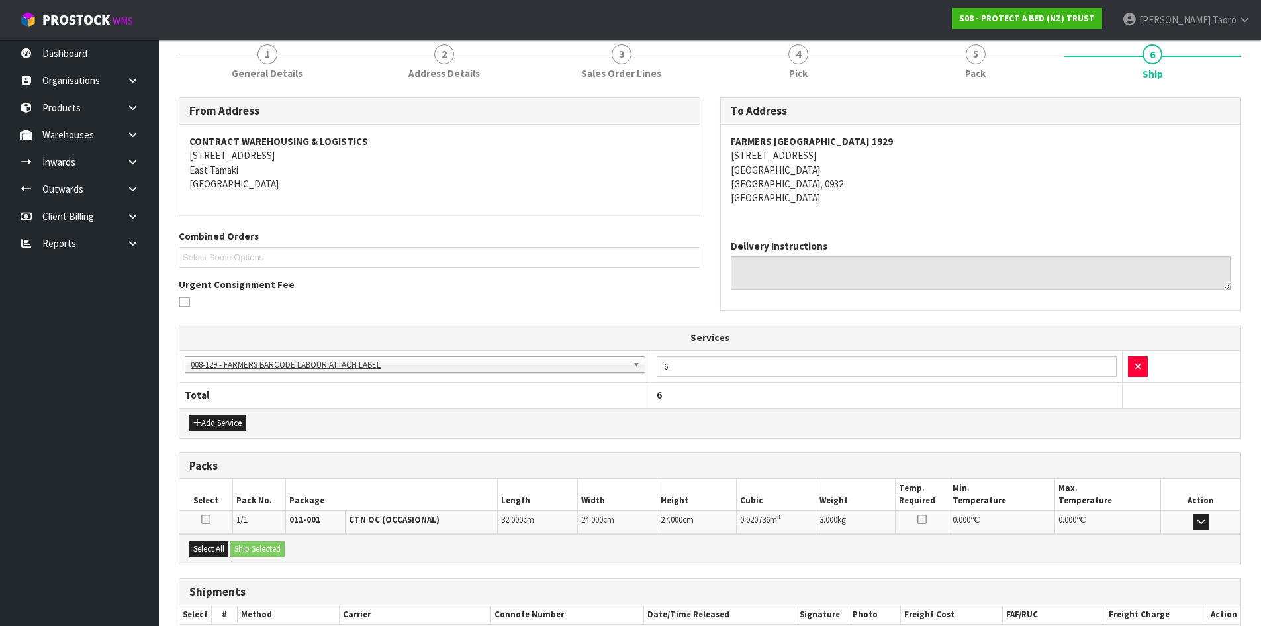
scroll to position [245, 0]
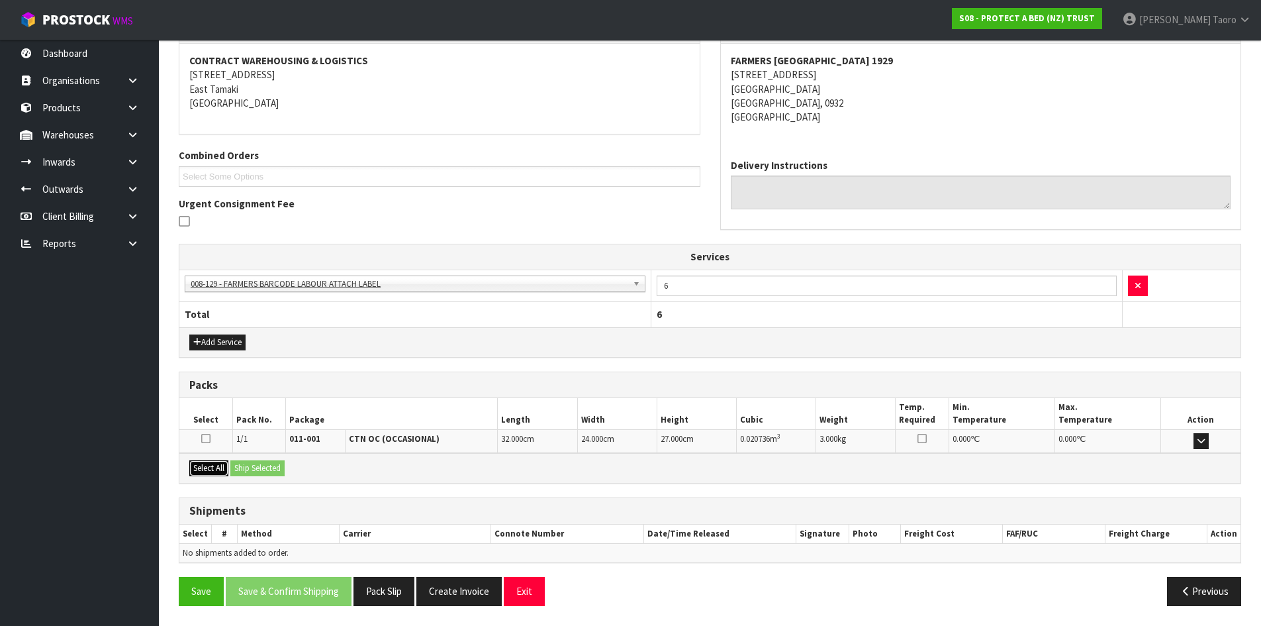
drag, startPoint x: 217, startPoint y: 475, endPoint x: 241, endPoint y: 474, distance: 24.5
click at [222, 475] on button "Select All" at bounding box center [208, 468] width 39 height 16
click at [244, 473] on button "Ship Selected" at bounding box center [257, 468] width 54 height 16
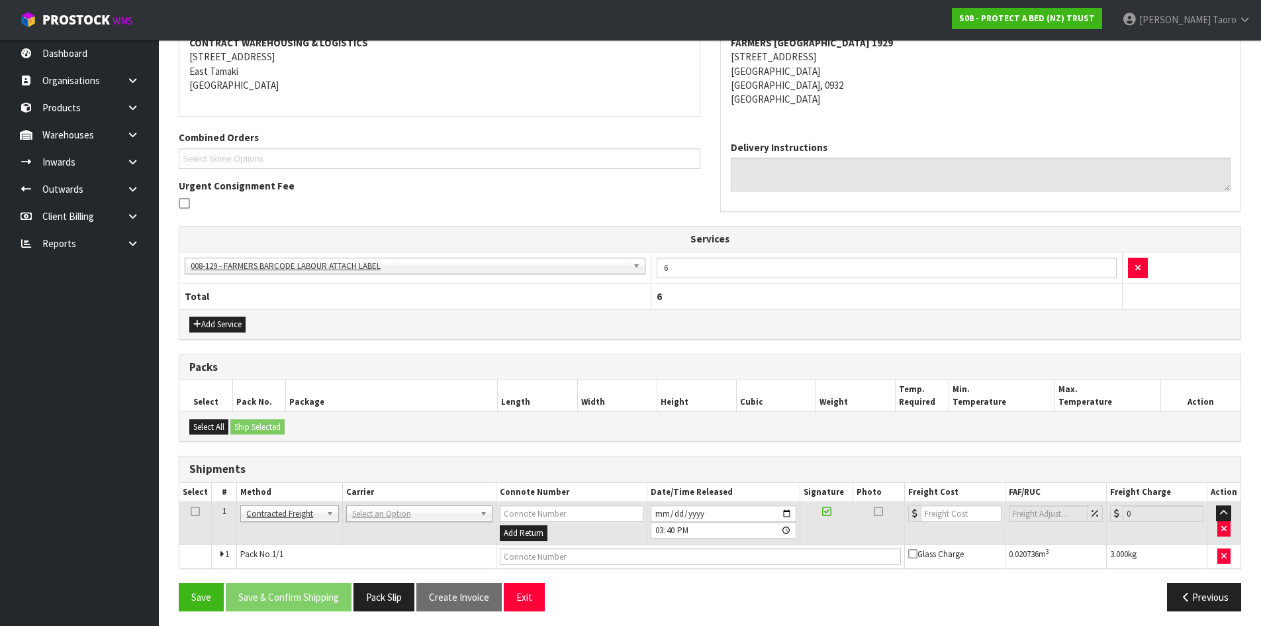
scroll to position [268, 0]
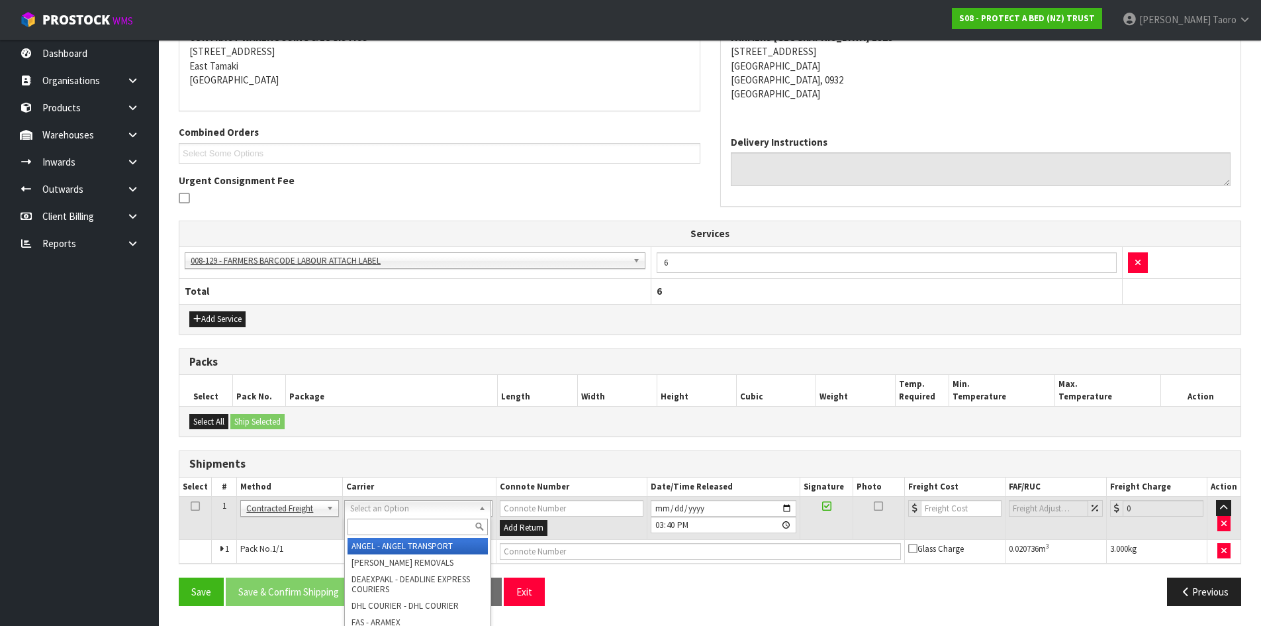
click at [416, 533] on input "text" at bounding box center [418, 526] width 140 height 17
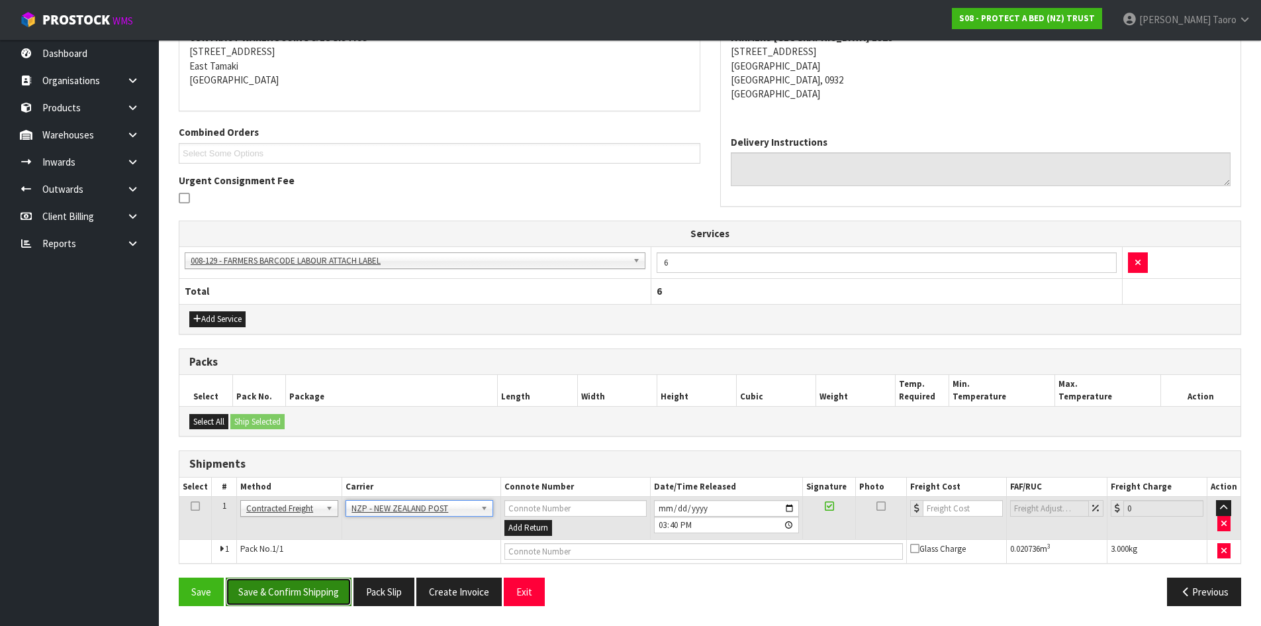
click at [325, 601] on button "Save & Confirm Shipping" at bounding box center [289, 591] width 126 height 28
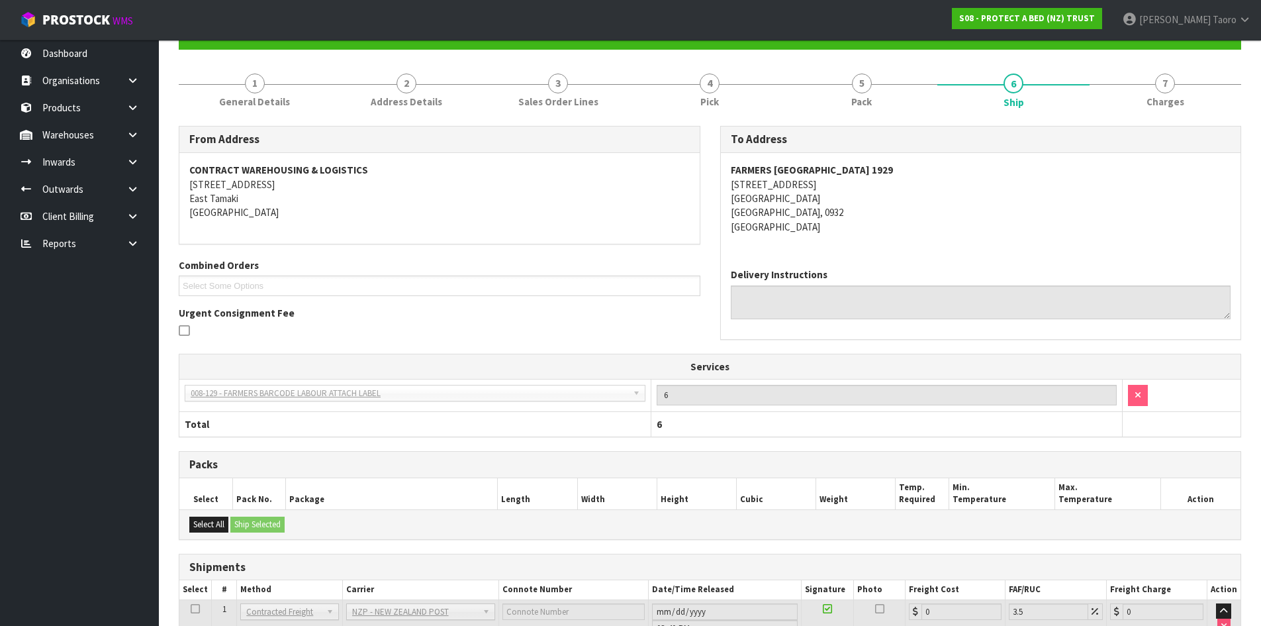
scroll to position [250, 0]
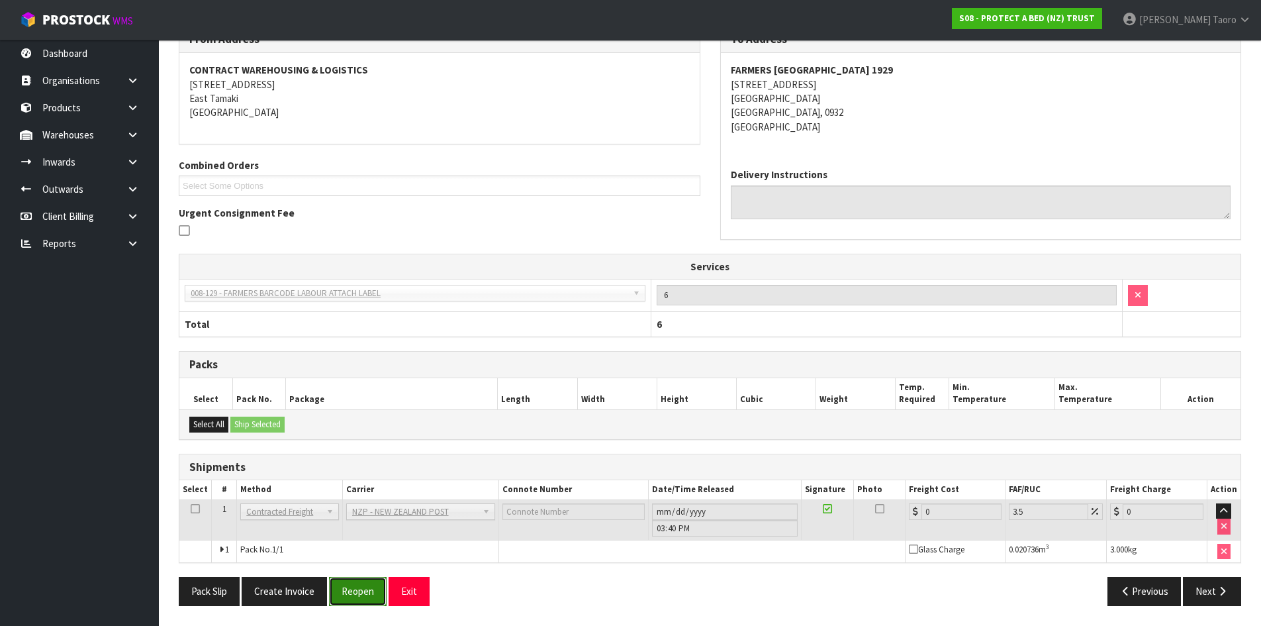
click at [354, 591] on button "Reopen" at bounding box center [358, 591] width 58 height 28
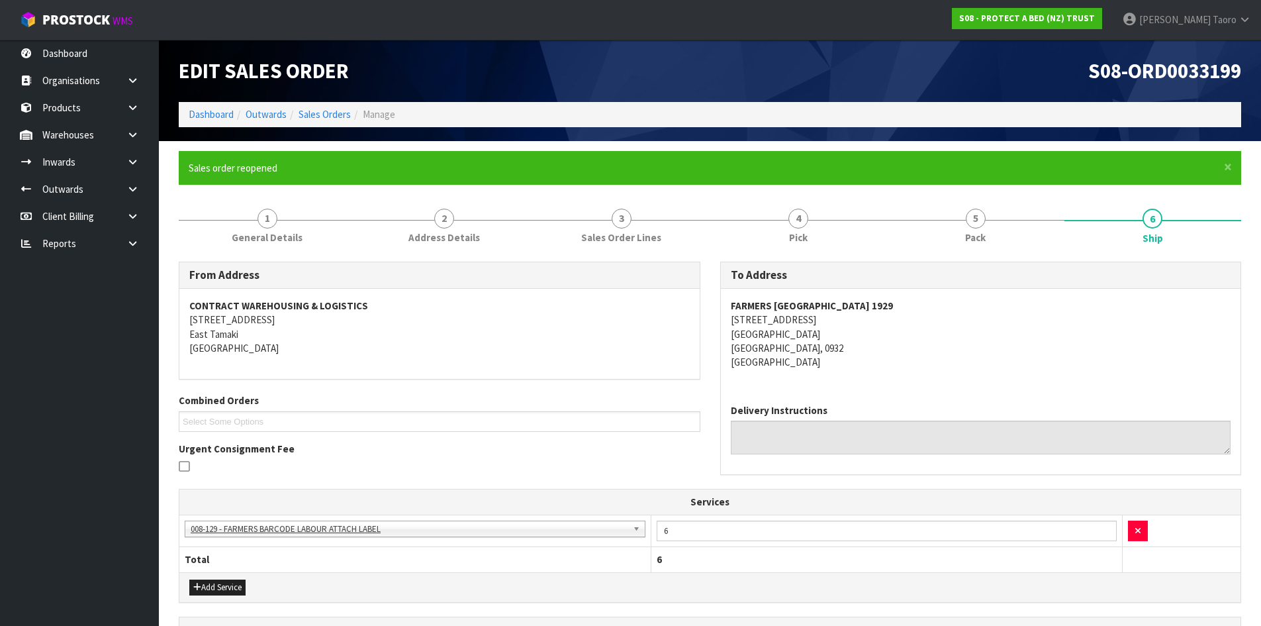
scroll to position [281, 0]
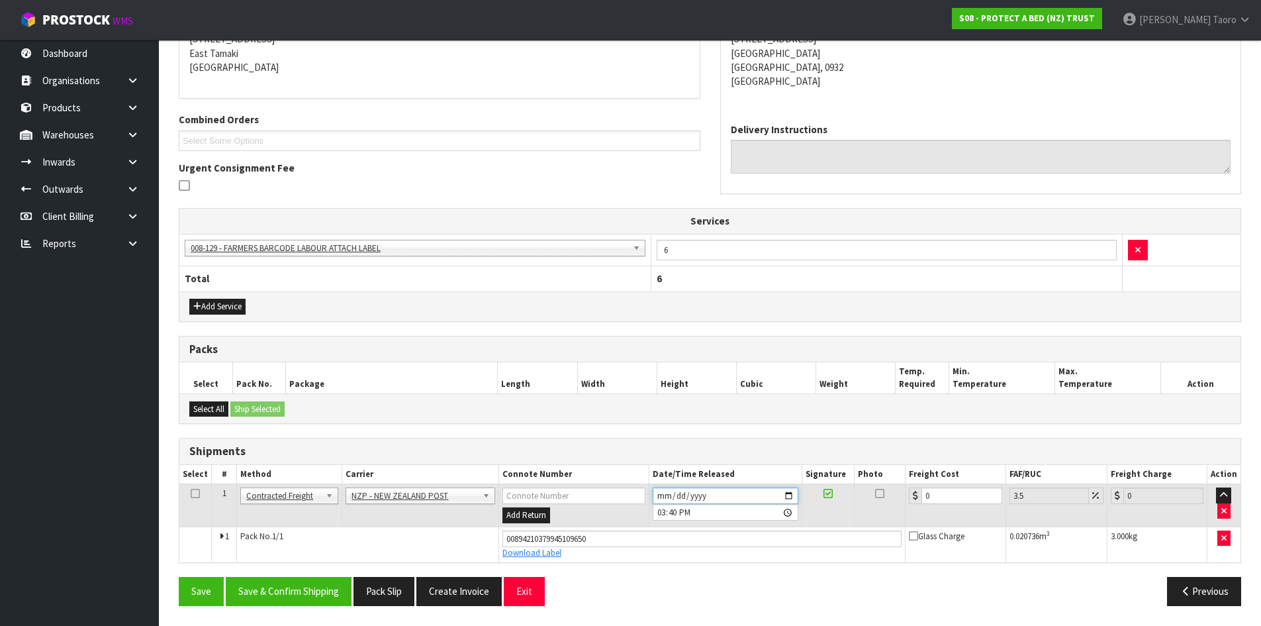
click at [664, 495] on input "[DATE]" at bounding box center [726, 495] width 146 height 17
click at [667, 514] on input "15:40:00.000" at bounding box center [726, 512] width 146 height 17
drag, startPoint x: 920, startPoint y: 430, endPoint x: 956, endPoint y: 498, distance: 77.0
click at [957, 499] on input "0" at bounding box center [962, 495] width 80 height 17
click at [955, 493] on input "0" at bounding box center [962, 495] width 80 height 17
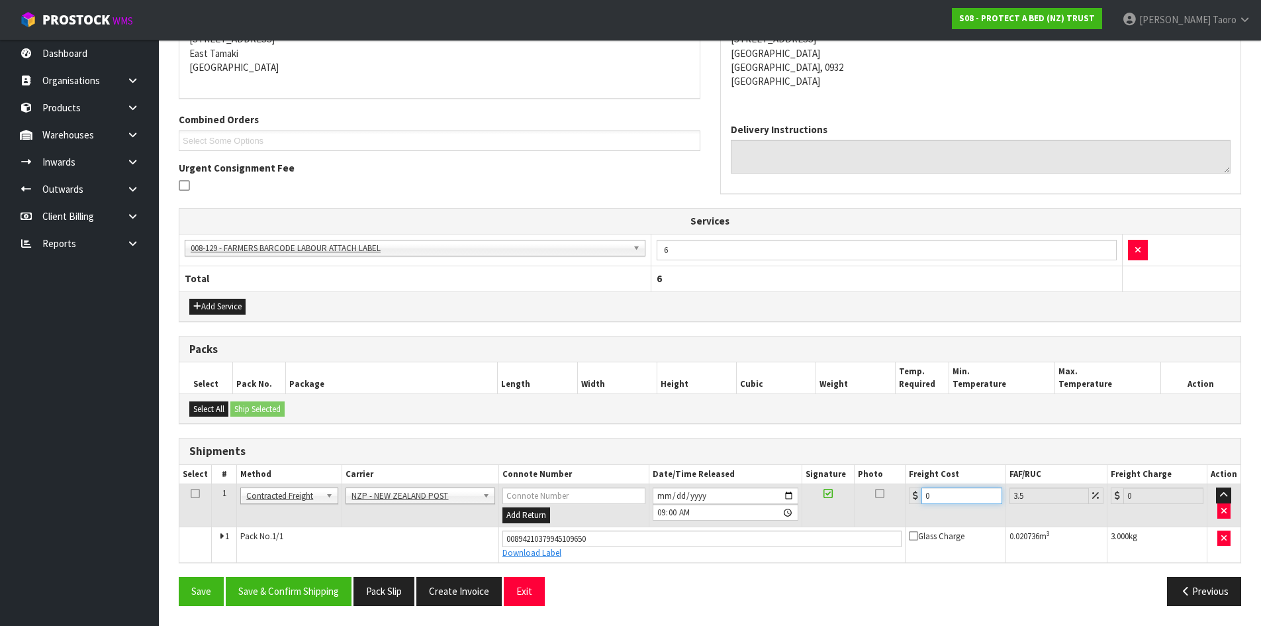
click at [955, 493] on input "0" at bounding box center [962, 495] width 80 height 17
click at [305, 576] on div "From Address CONTRACT WAREHOUSING & LOGISTICS [STREET_ADDRESS] Combined Orders …" at bounding box center [710, 298] width 1063 height 635
click at [306, 587] on button "Save & Confirm Shipping" at bounding box center [289, 591] width 126 height 28
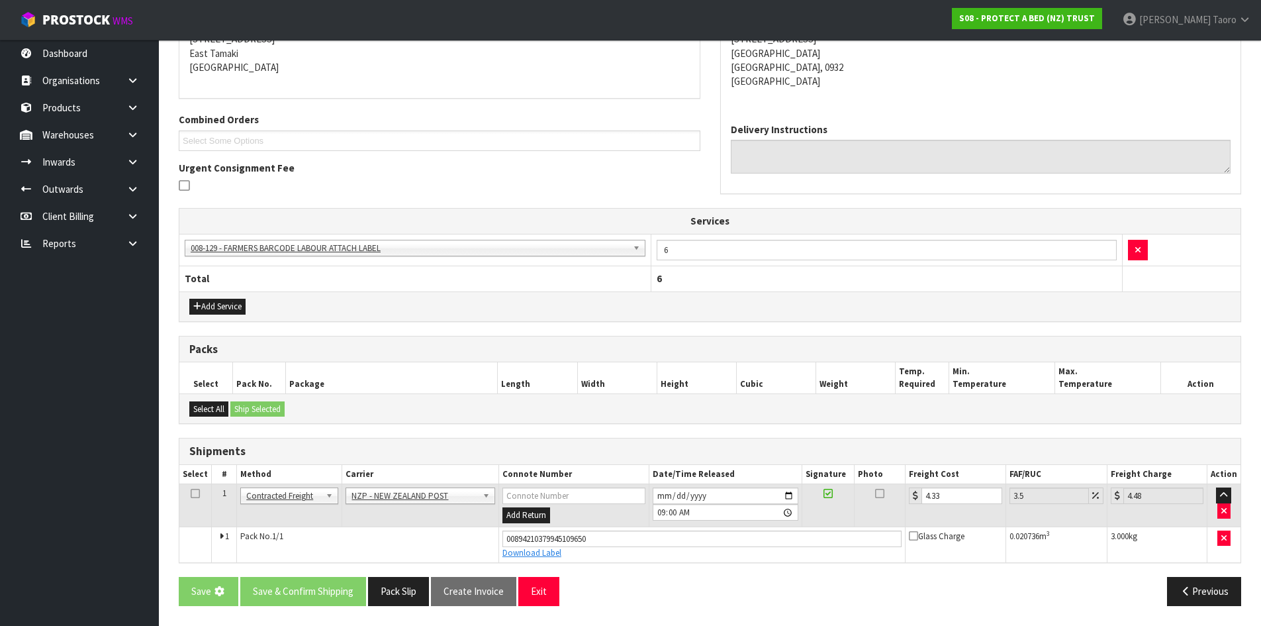
scroll to position [0, 0]
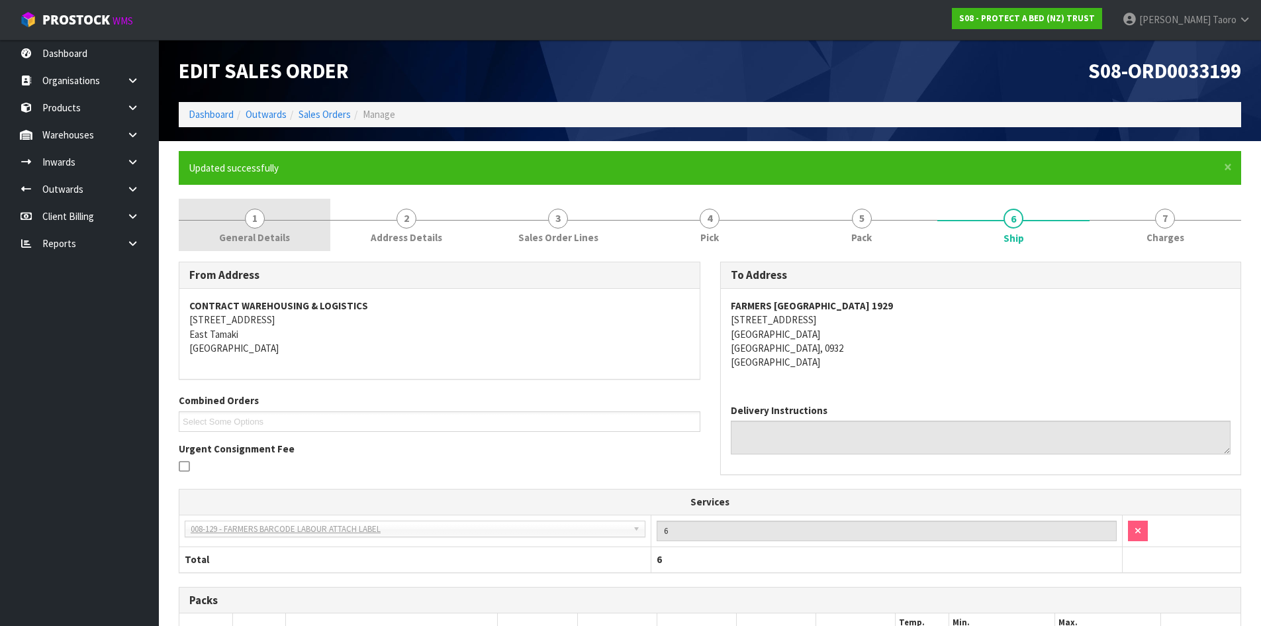
click at [264, 234] on span "General Details" at bounding box center [254, 237] width 71 height 14
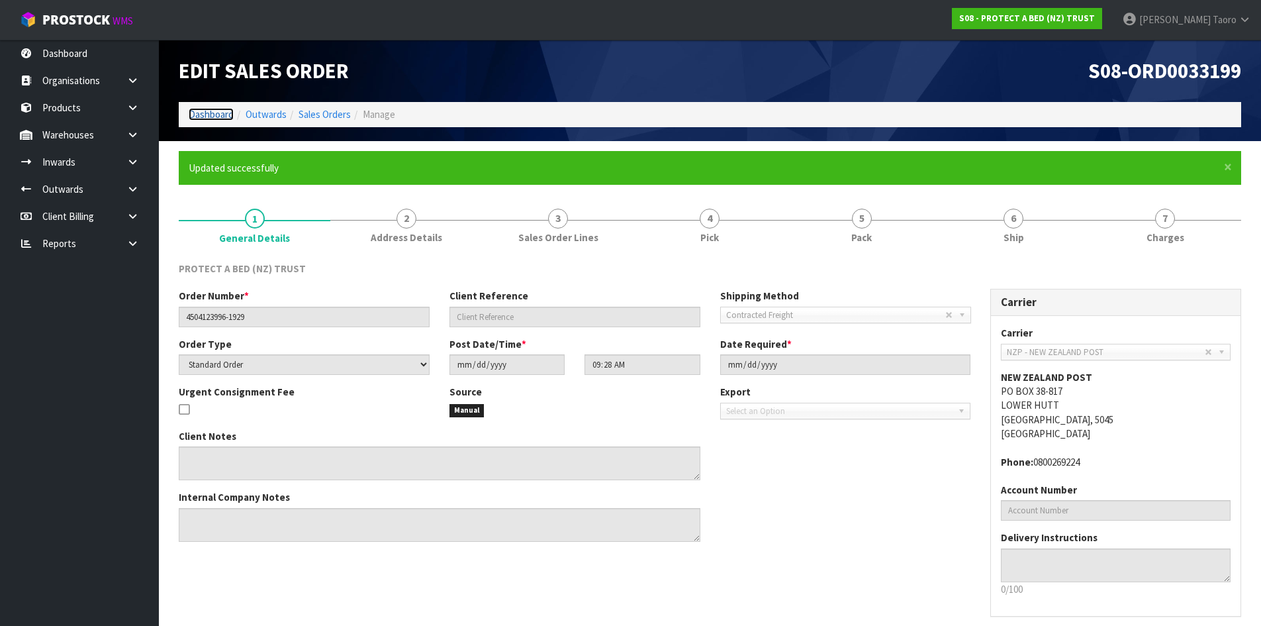
click at [215, 115] on link "Dashboard" at bounding box center [211, 114] width 45 height 13
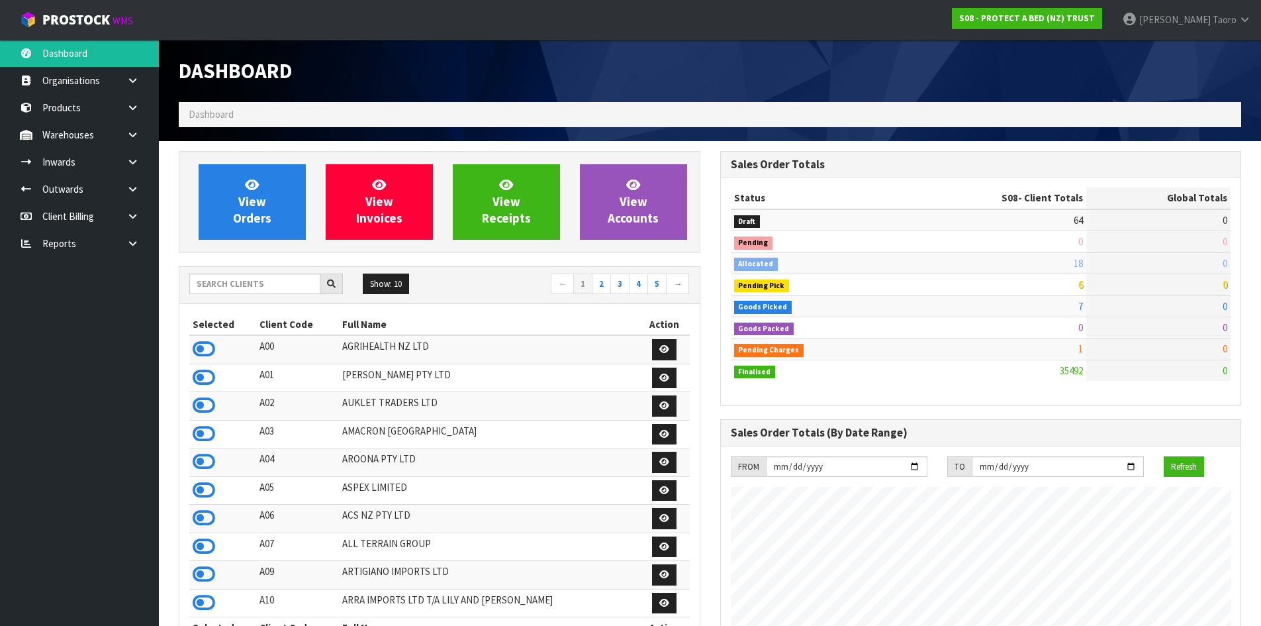
scroll to position [1003, 541]
click at [268, 203] on link "View Orders" at bounding box center [252, 201] width 107 height 75
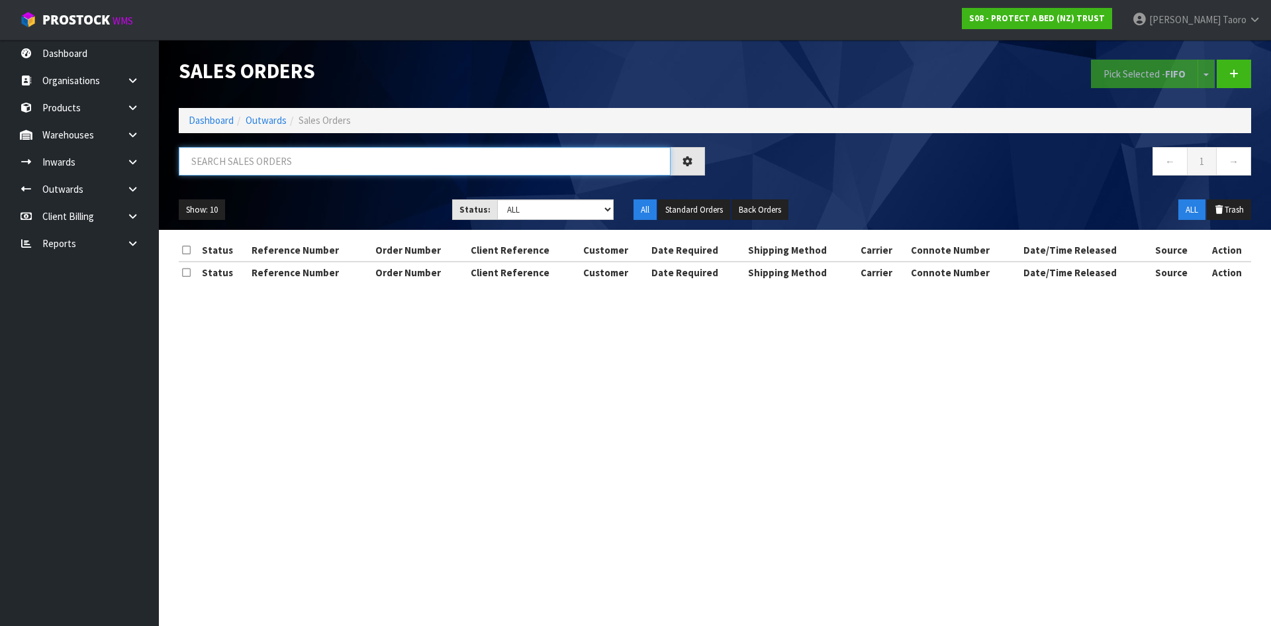
click at [267, 166] on input "text" at bounding box center [425, 161] width 492 height 28
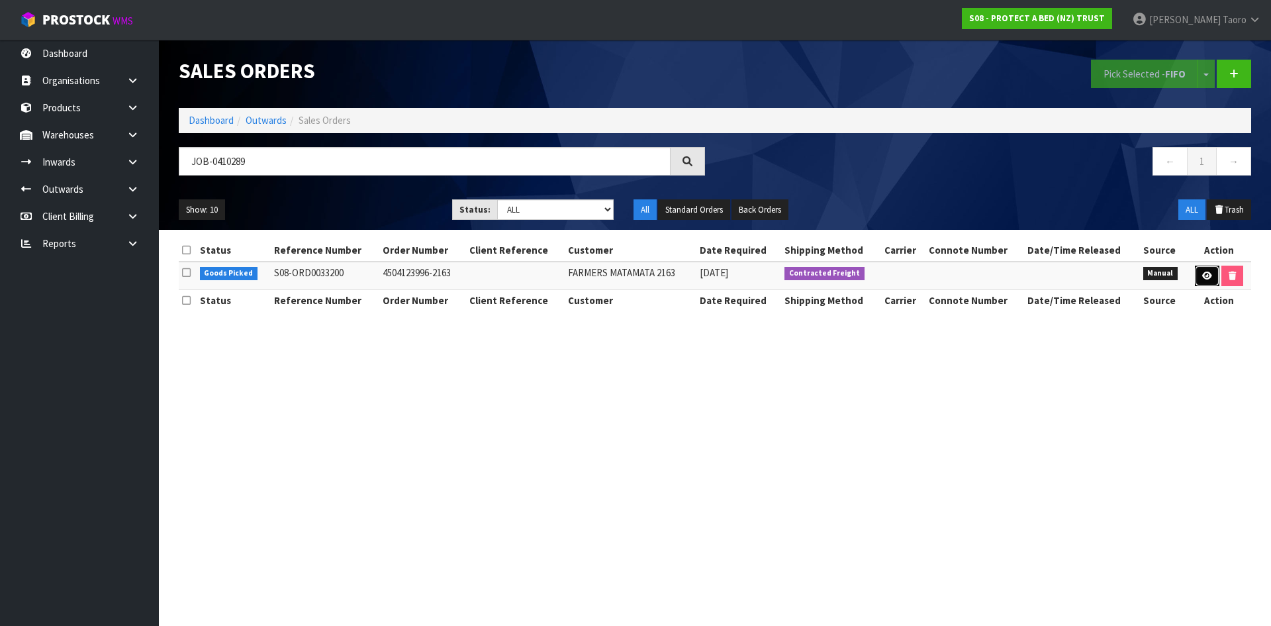
click at [1208, 281] on link at bounding box center [1207, 276] width 24 height 21
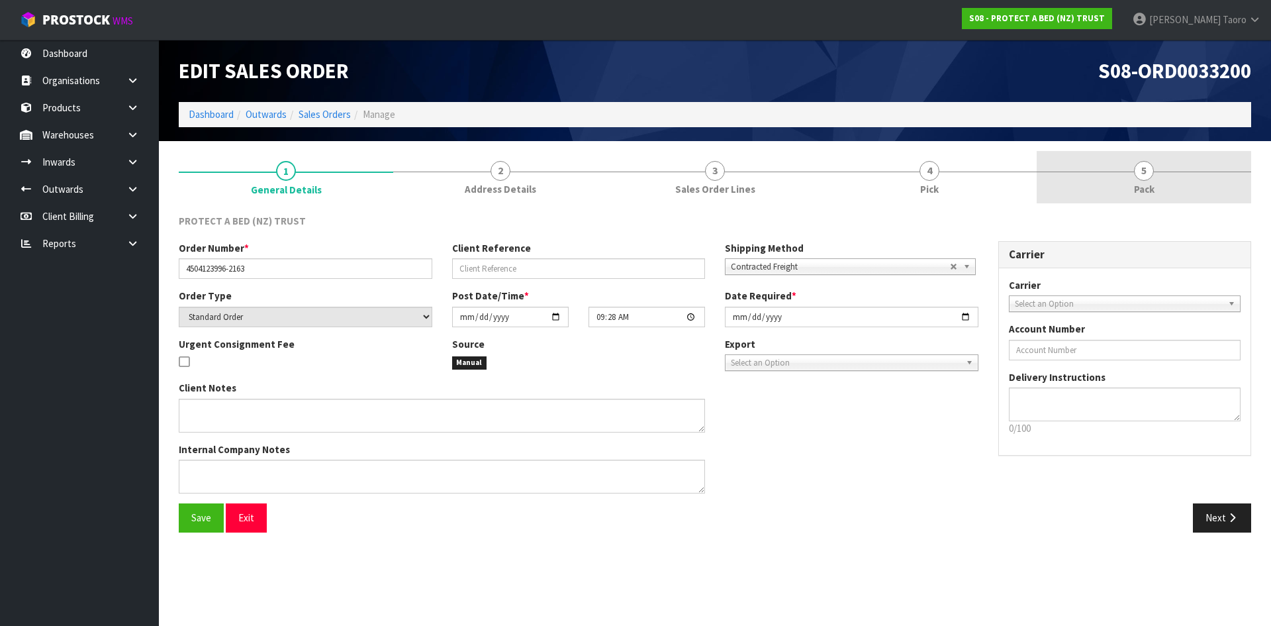
drag, startPoint x: 1151, startPoint y: 187, endPoint x: 1063, endPoint y: 189, distance: 87.4
click at [1151, 187] on span "Pack" at bounding box center [1144, 189] width 21 height 14
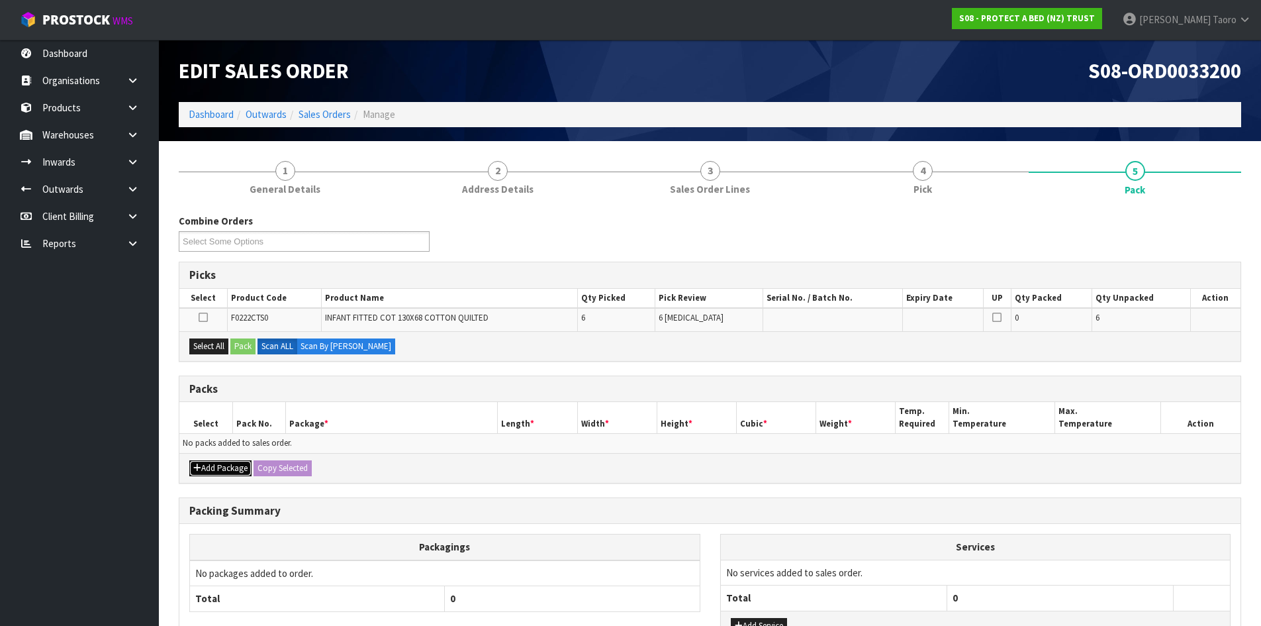
click at [217, 473] on button "Add Package" at bounding box center [220, 468] width 62 height 16
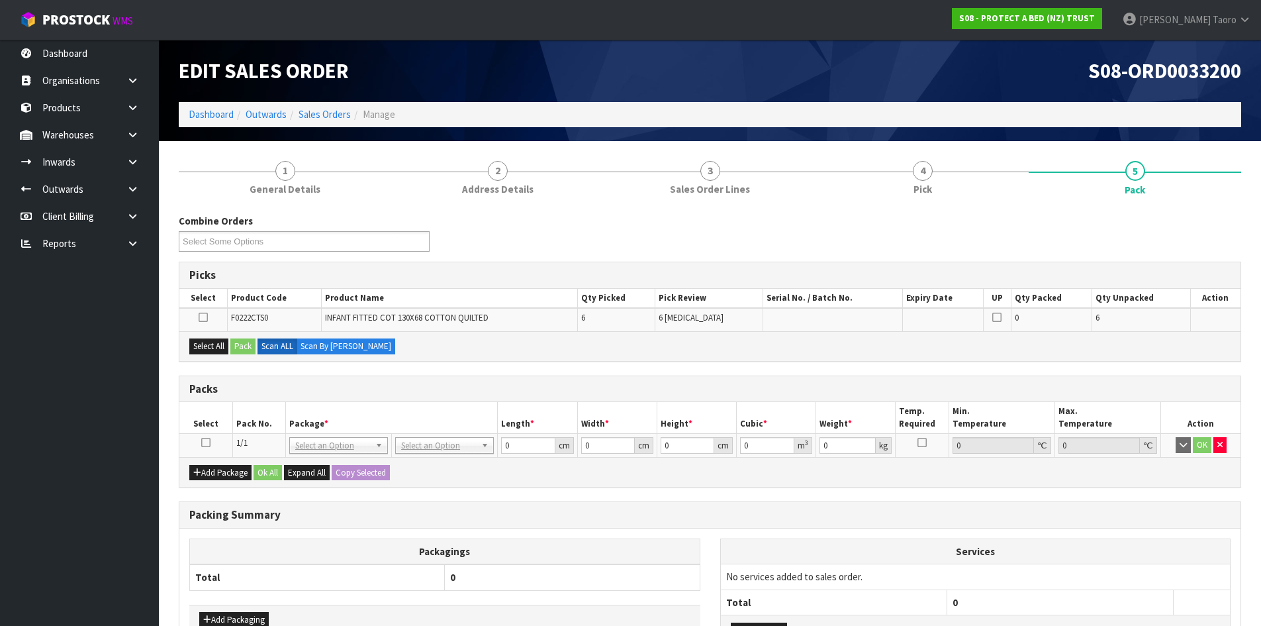
click at [206, 442] on icon at bounding box center [205, 442] width 9 height 1
click at [265, 409] on th "Pack No." at bounding box center [258, 417] width 53 height 31
click at [220, 350] on button "Select All" at bounding box center [208, 346] width 39 height 16
click at [244, 350] on button "Pack" at bounding box center [242, 346] width 25 height 16
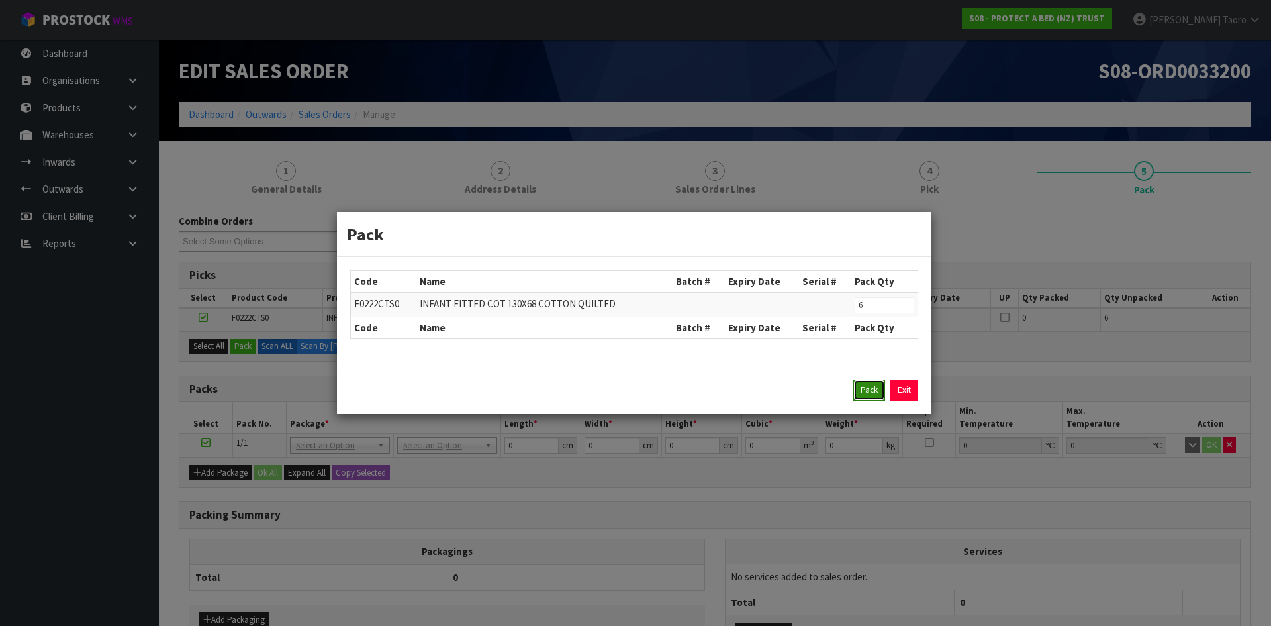
click at [867, 386] on button "Pack" at bounding box center [869, 389] width 32 height 21
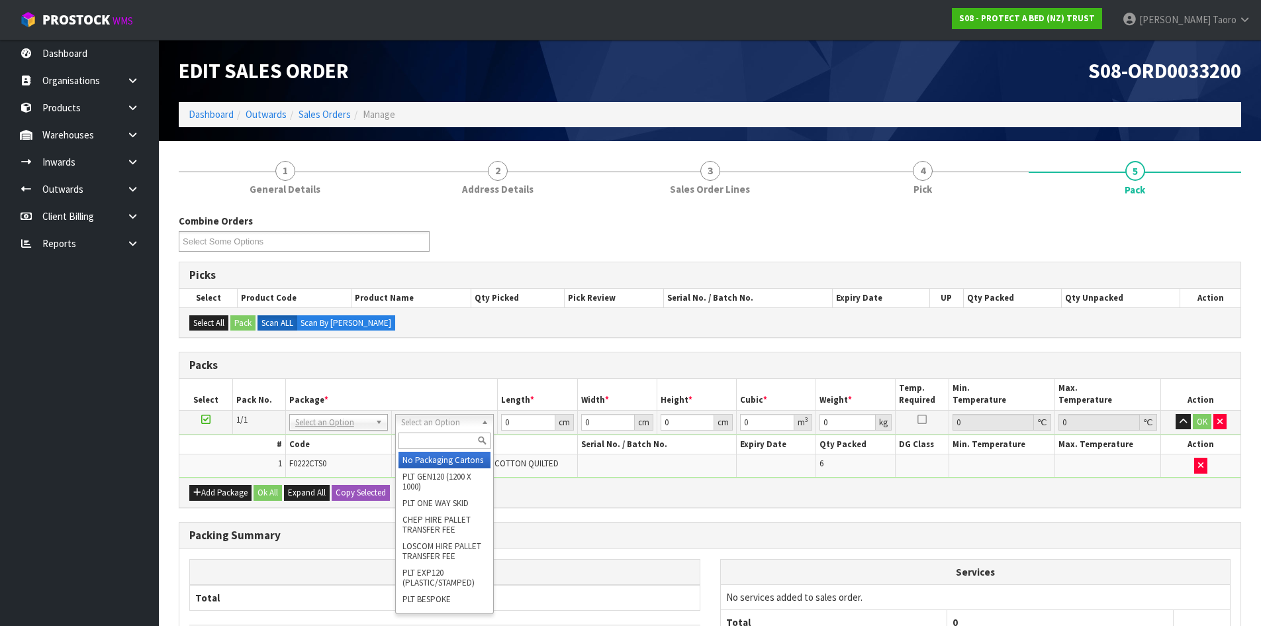
click at [452, 442] on input "text" at bounding box center [445, 440] width 92 height 17
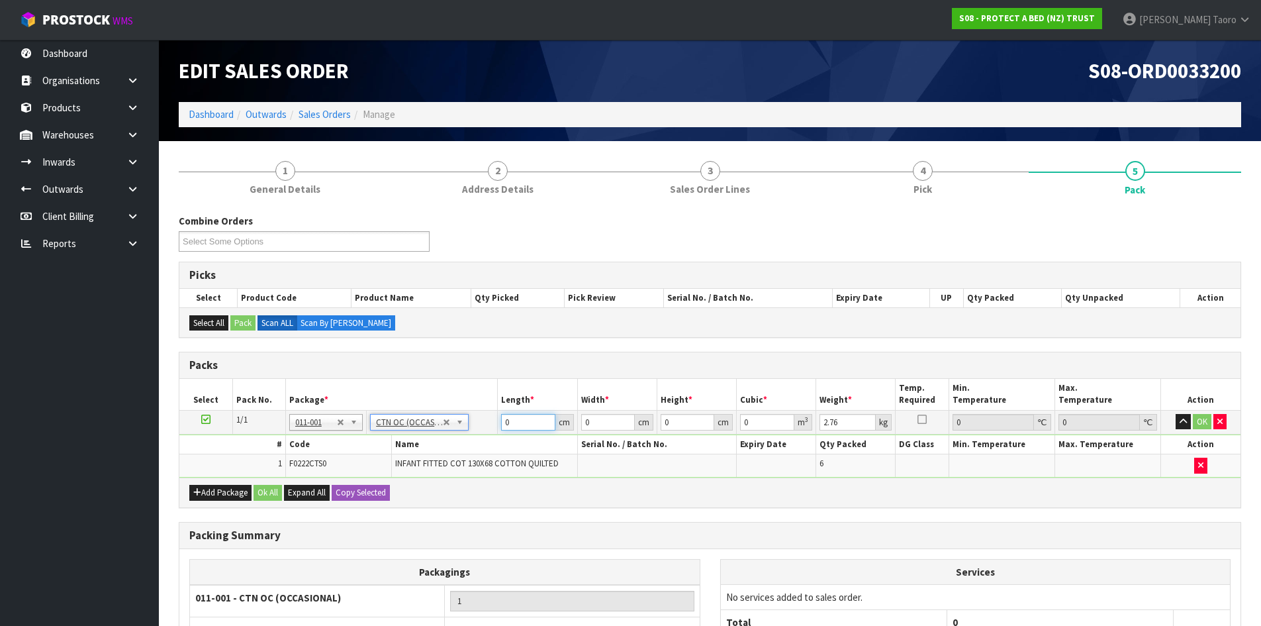
click at [529, 420] on input "0" at bounding box center [528, 422] width 54 height 17
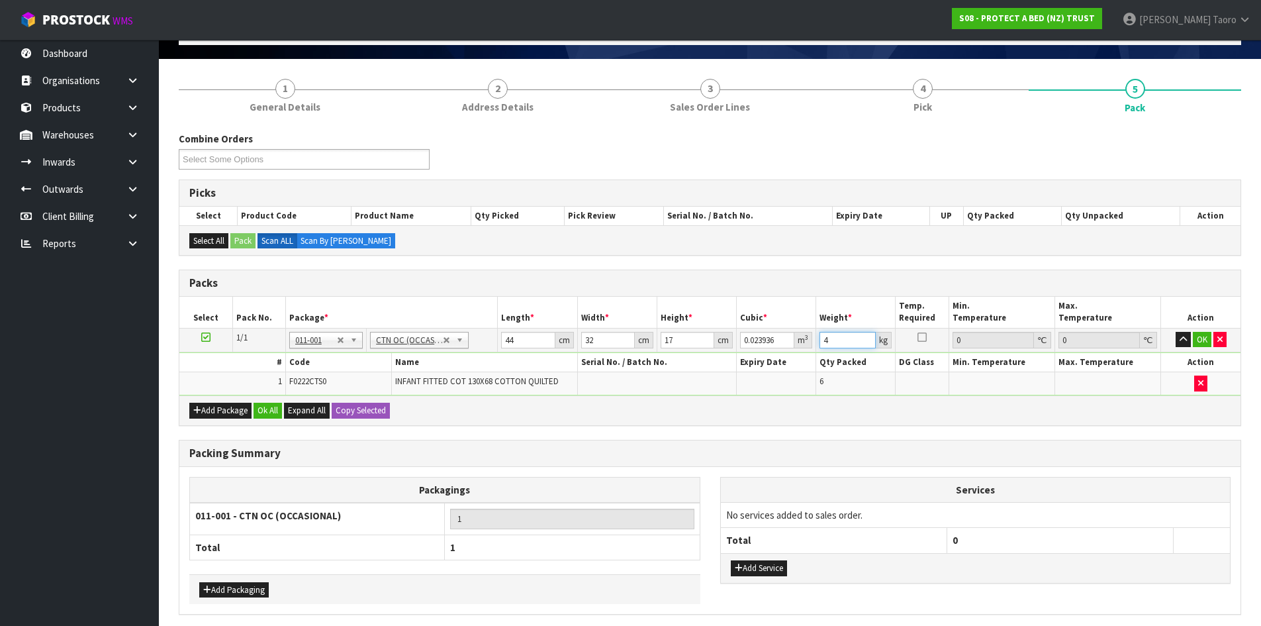
scroll to position [134, 0]
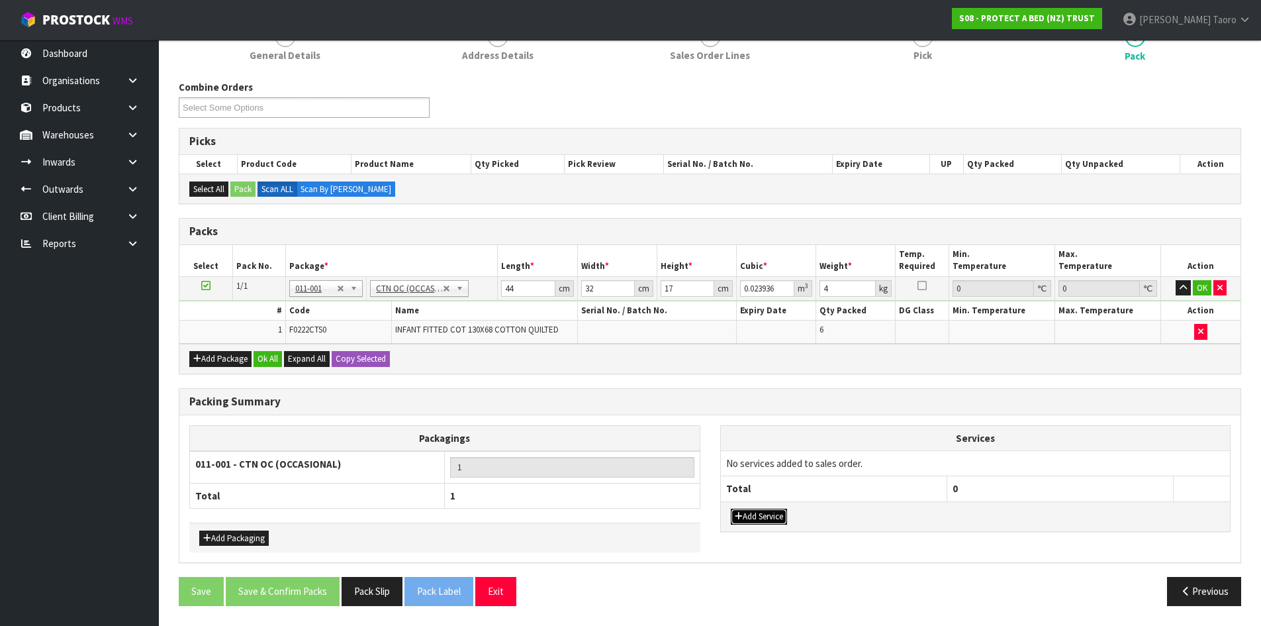
click at [769, 516] on button "Add Service" at bounding box center [759, 517] width 56 height 16
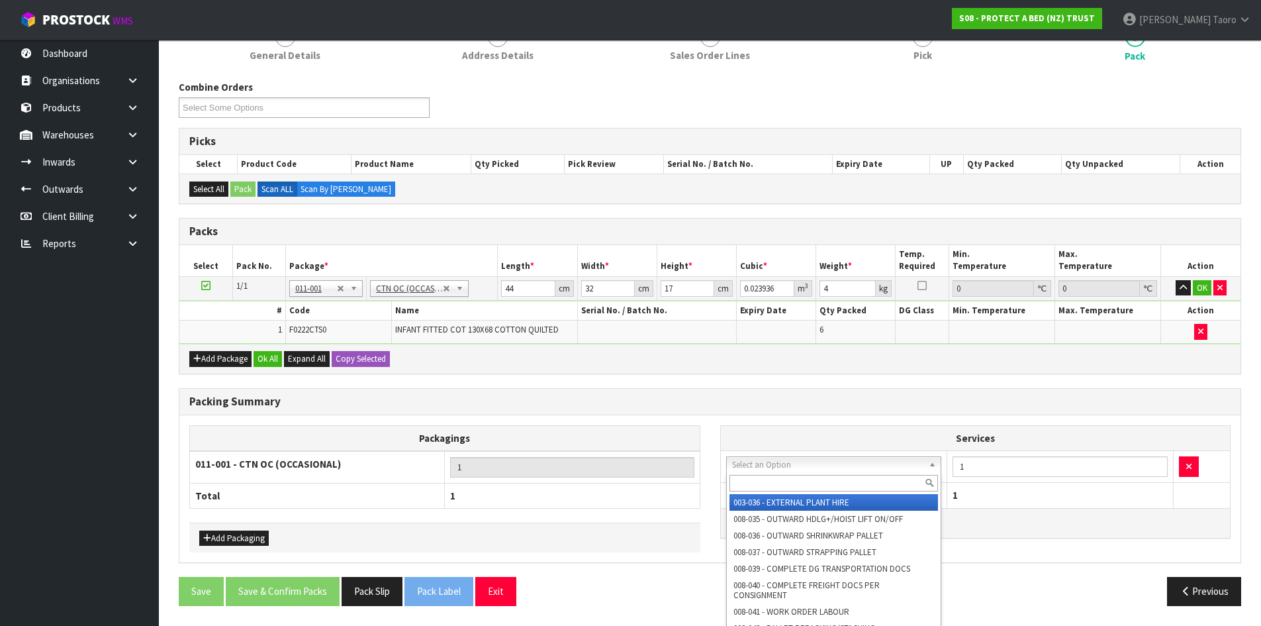
drag, startPoint x: 779, startPoint y: 470, endPoint x: 783, endPoint y: 481, distance: 12.2
click at [783, 482] on input "text" at bounding box center [834, 483] width 209 height 17
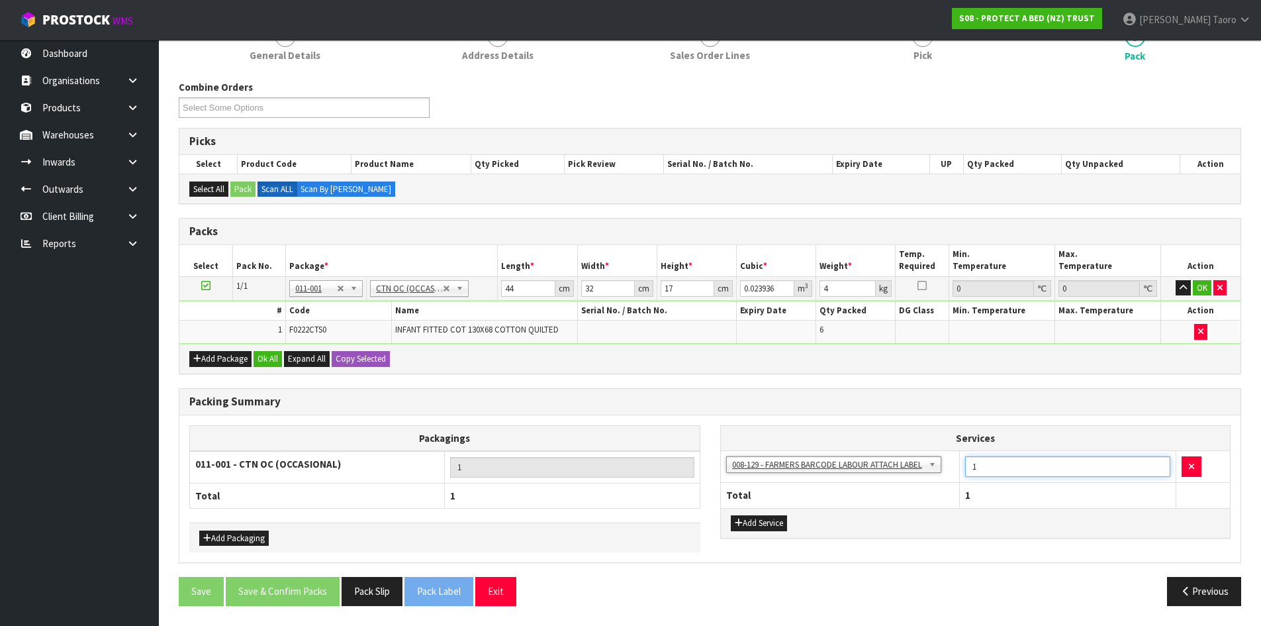
drag, startPoint x: 979, startPoint y: 472, endPoint x: 971, endPoint y: 471, distance: 8.6
click at [971, 471] on input "1" at bounding box center [1067, 466] width 205 height 21
click at [260, 361] on button "Ok All" at bounding box center [268, 359] width 28 height 16
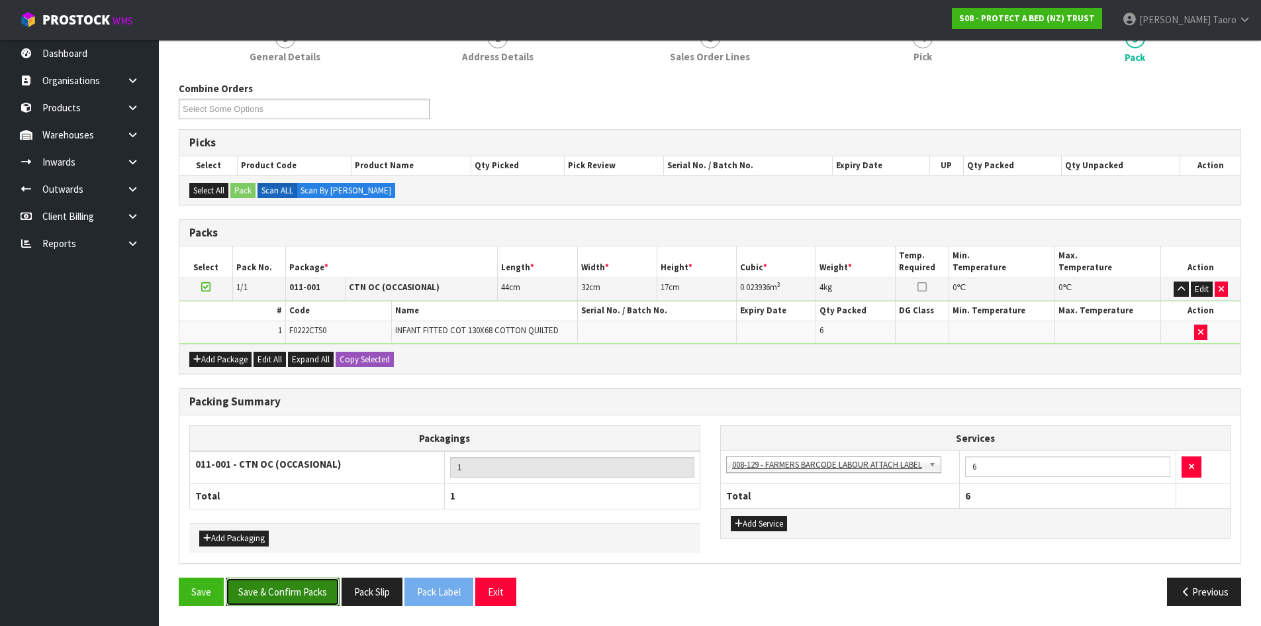
click at [312, 591] on button "Save & Confirm Packs" at bounding box center [283, 591] width 114 height 28
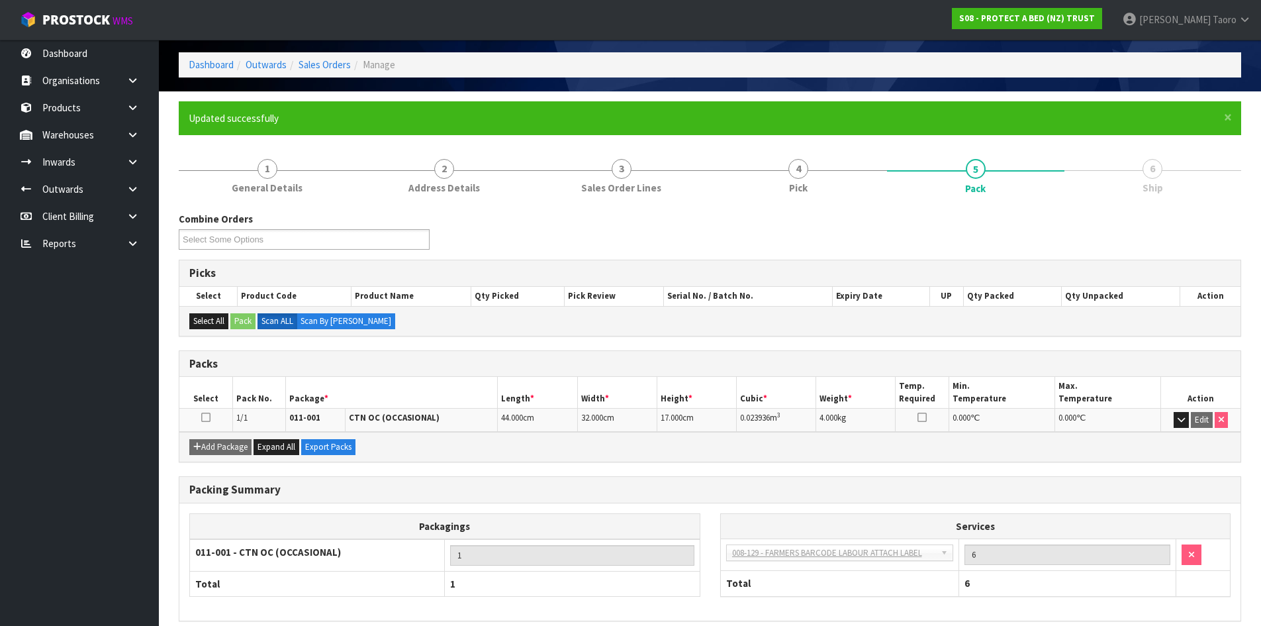
scroll to position [108, 0]
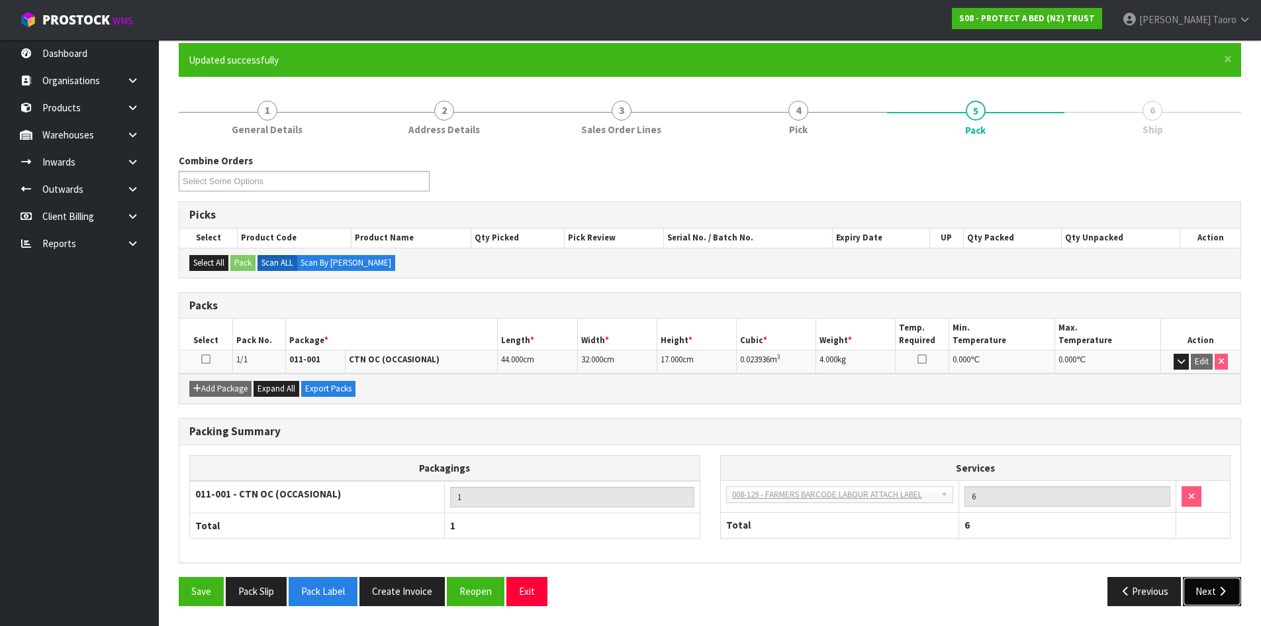
click at [1228, 591] on icon "button" at bounding box center [1222, 591] width 13 height 10
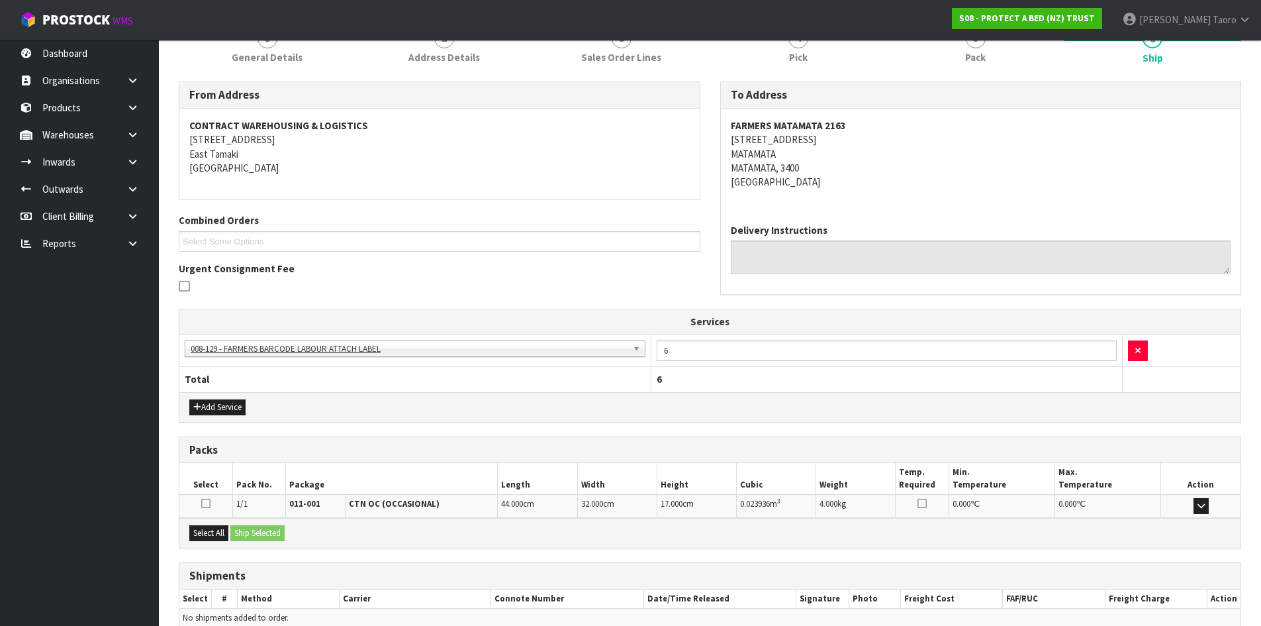
scroll to position [245, 0]
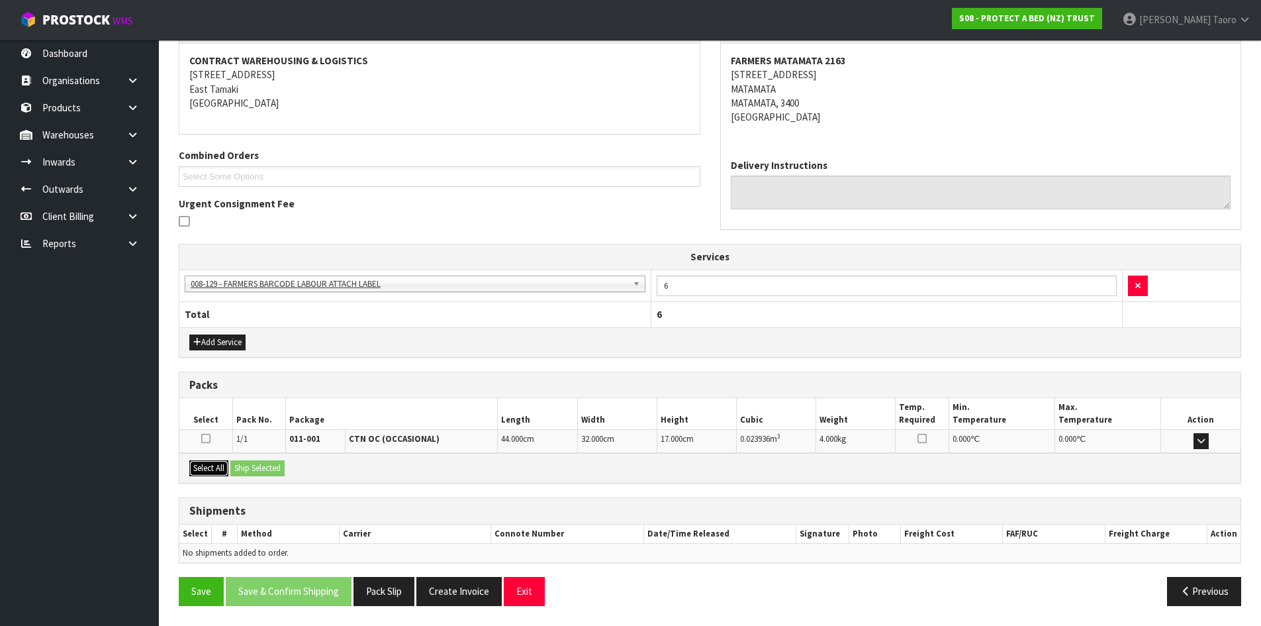
click at [212, 461] on button "Select All" at bounding box center [208, 468] width 39 height 16
drag, startPoint x: 248, startPoint y: 468, endPoint x: 264, endPoint y: 479, distance: 19.1
click at [248, 468] on button "Ship Selected" at bounding box center [257, 468] width 54 height 16
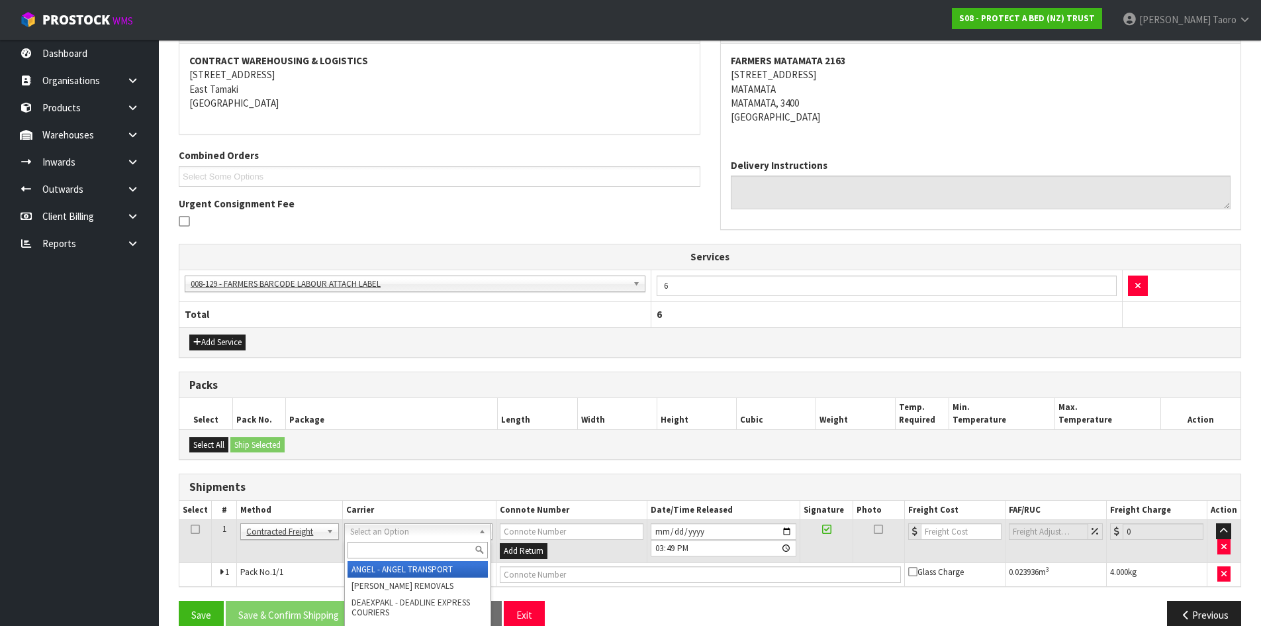
click at [440, 544] on input "text" at bounding box center [418, 550] width 140 height 17
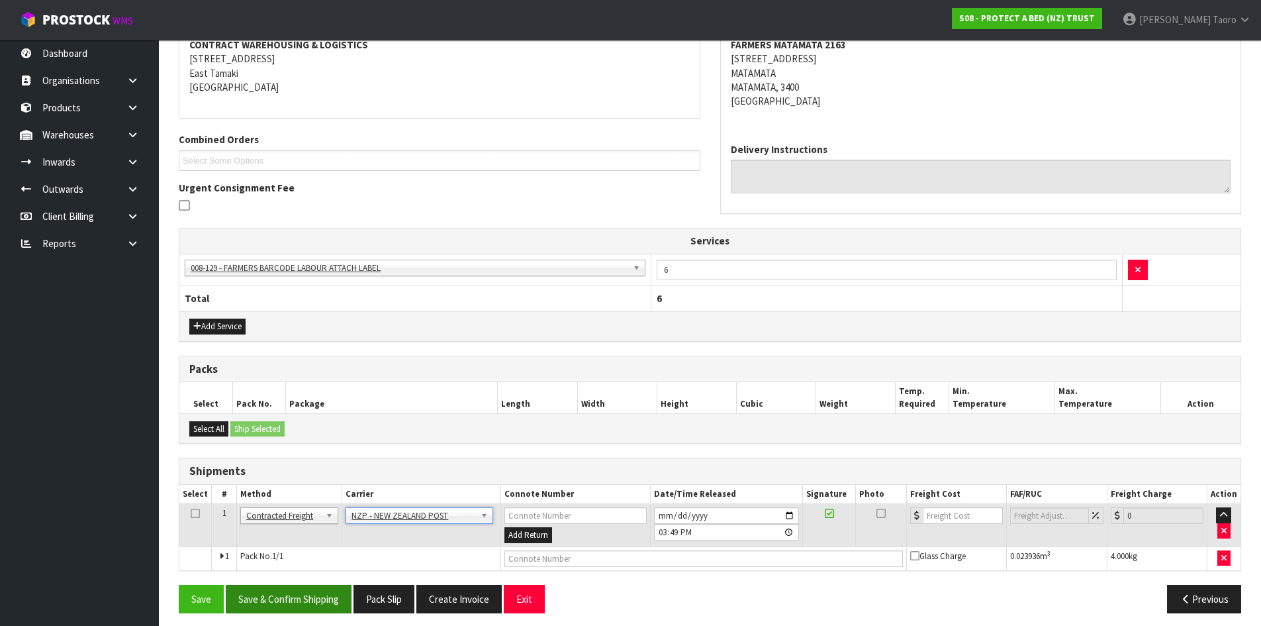
scroll to position [268, 0]
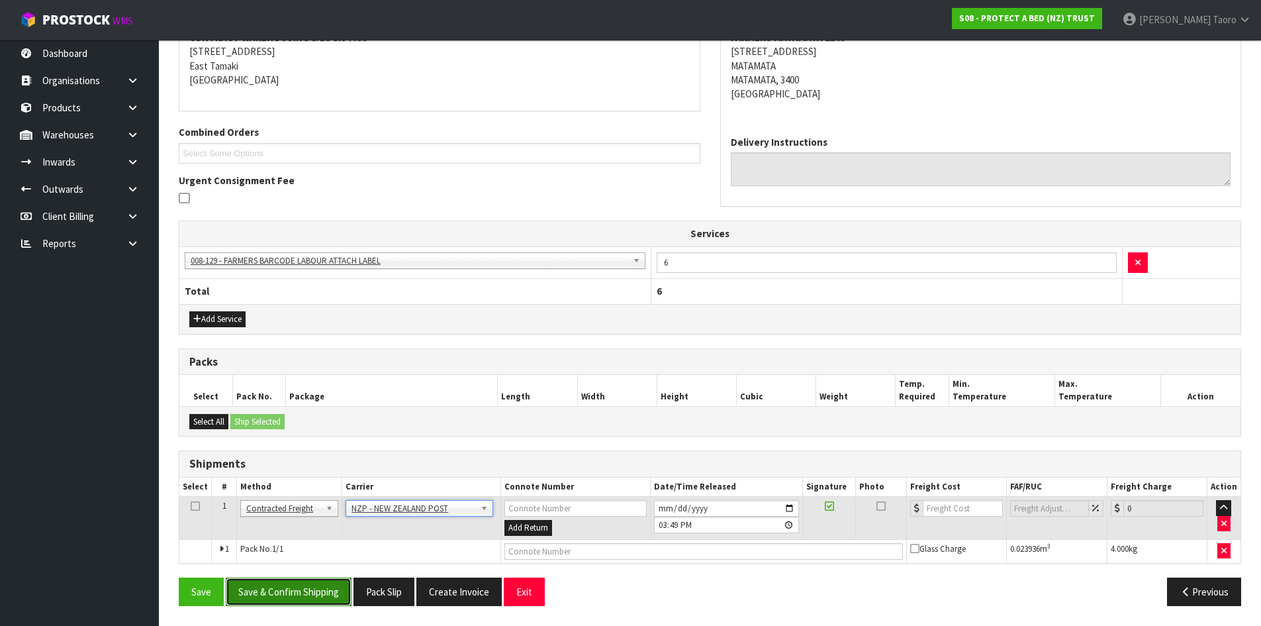
click at [313, 583] on button "Save & Confirm Shipping" at bounding box center [289, 591] width 126 height 28
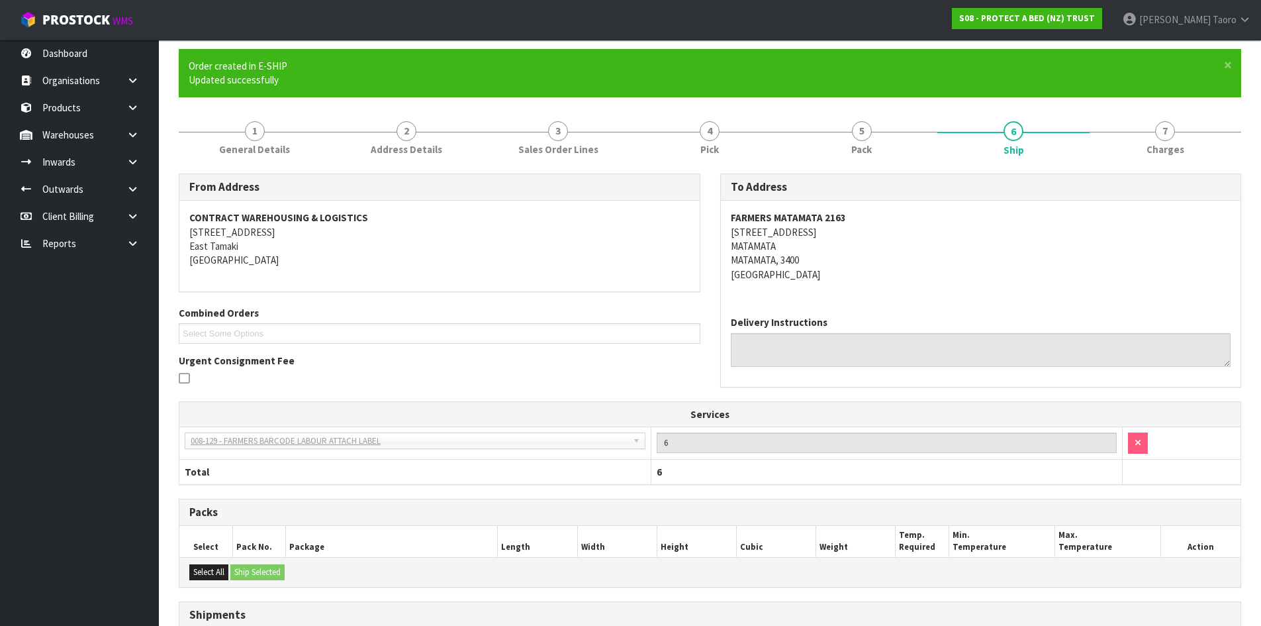
scroll to position [250, 0]
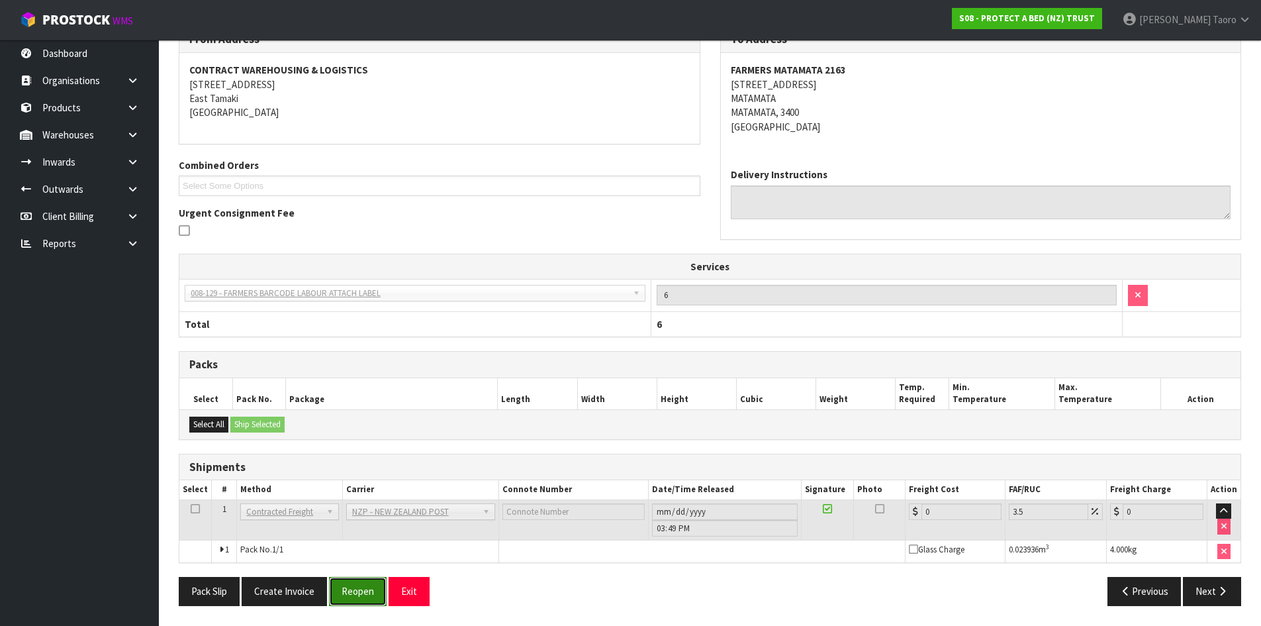
click at [363, 593] on button "Reopen" at bounding box center [358, 591] width 58 height 28
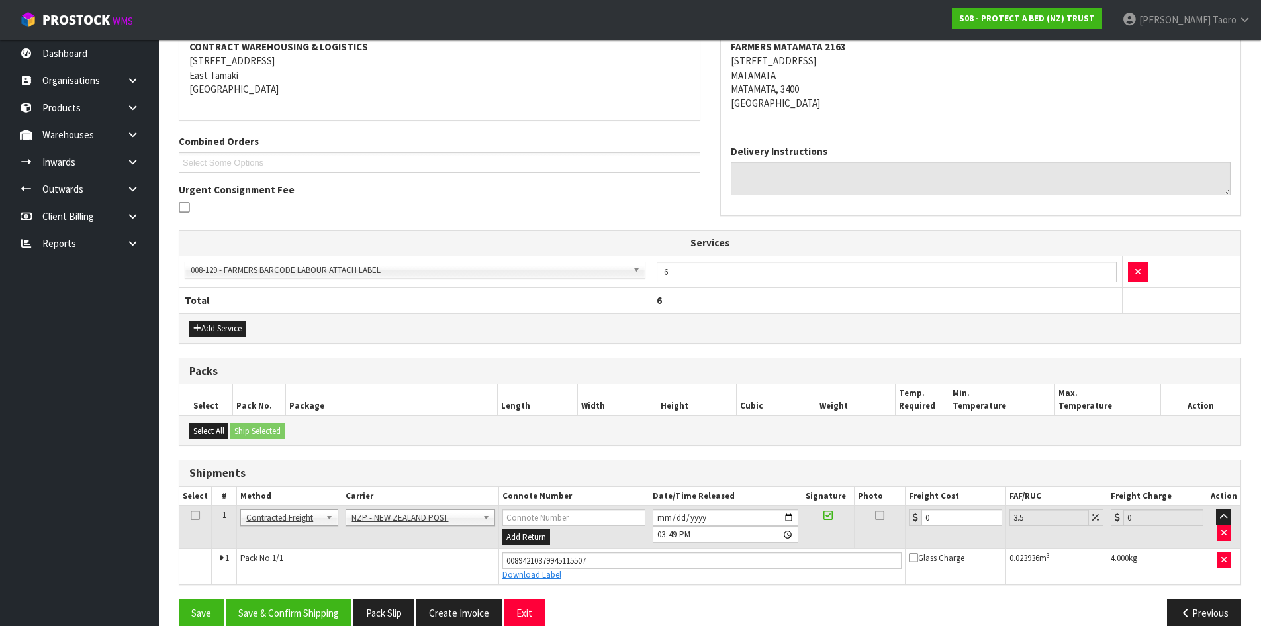
scroll to position [281, 0]
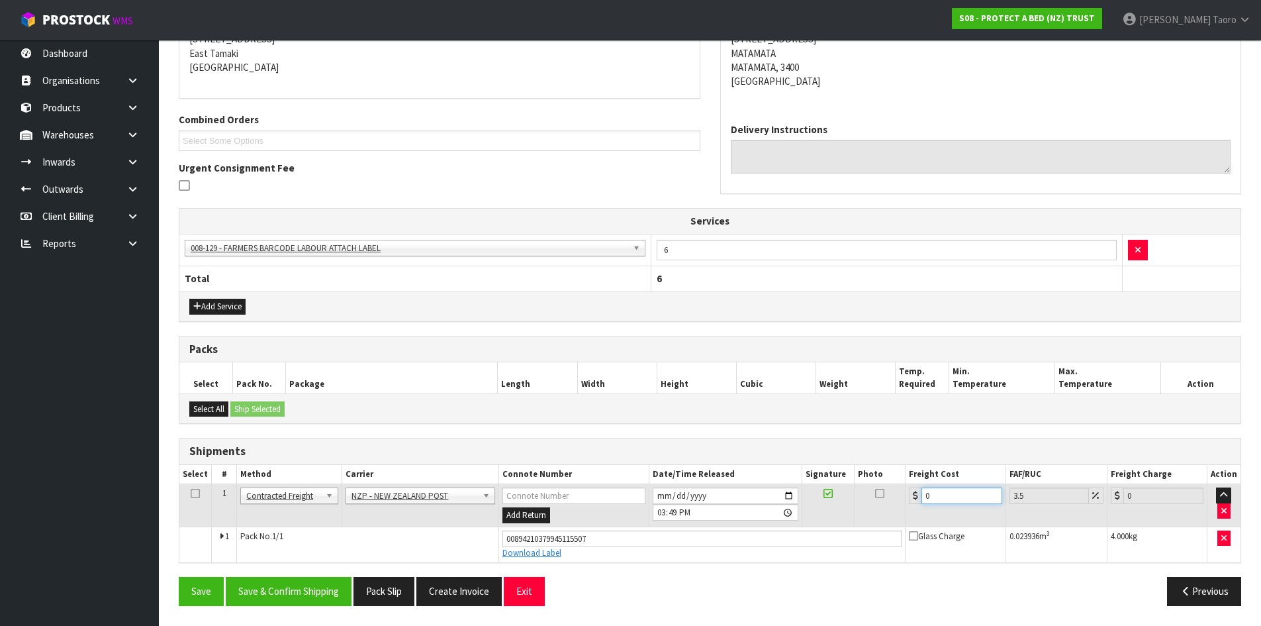
click at [940, 491] on input "0" at bounding box center [962, 495] width 80 height 17
click at [660, 490] on input "[DATE]" at bounding box center [726, 495] width 146 height 17
click at [657, 512] on input "15:49:00.000" at bounding box center [726, 512] width 146 height 17
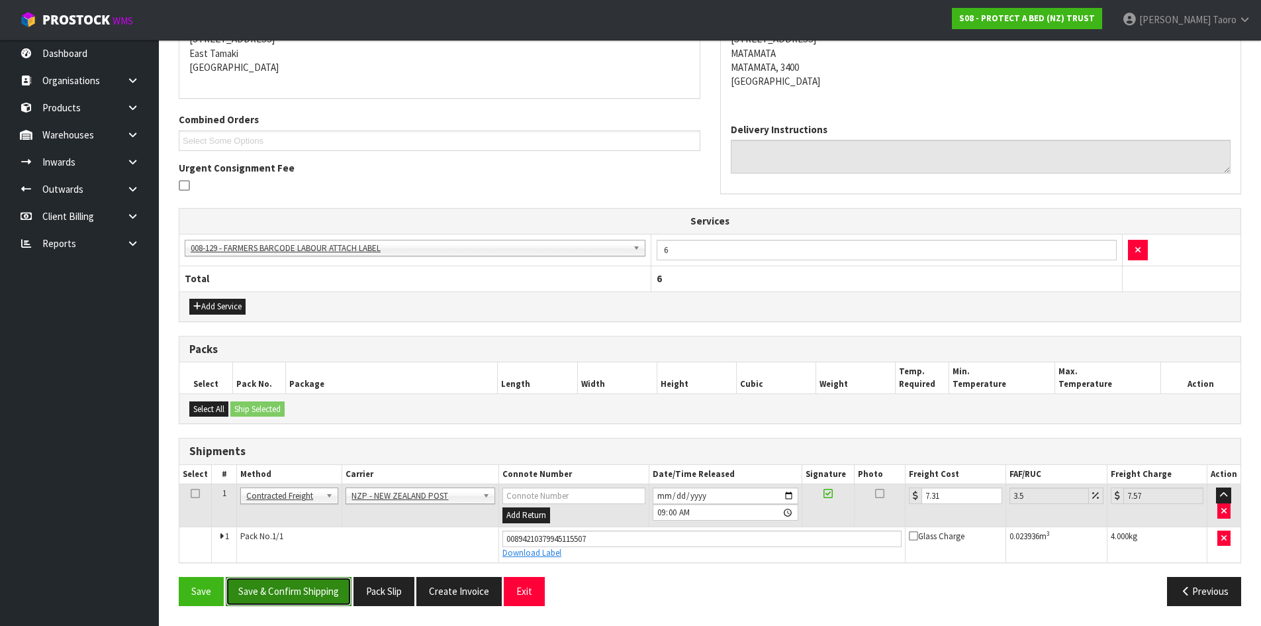
drag, startPoint x: 299, startPoint y: 587, endPoint x: 292, endPoint y: 589, distance: 6.8
click at [299, 587] on button "Save & Confirm Shipping" at bounding box center [289, 591] width 126 height 28
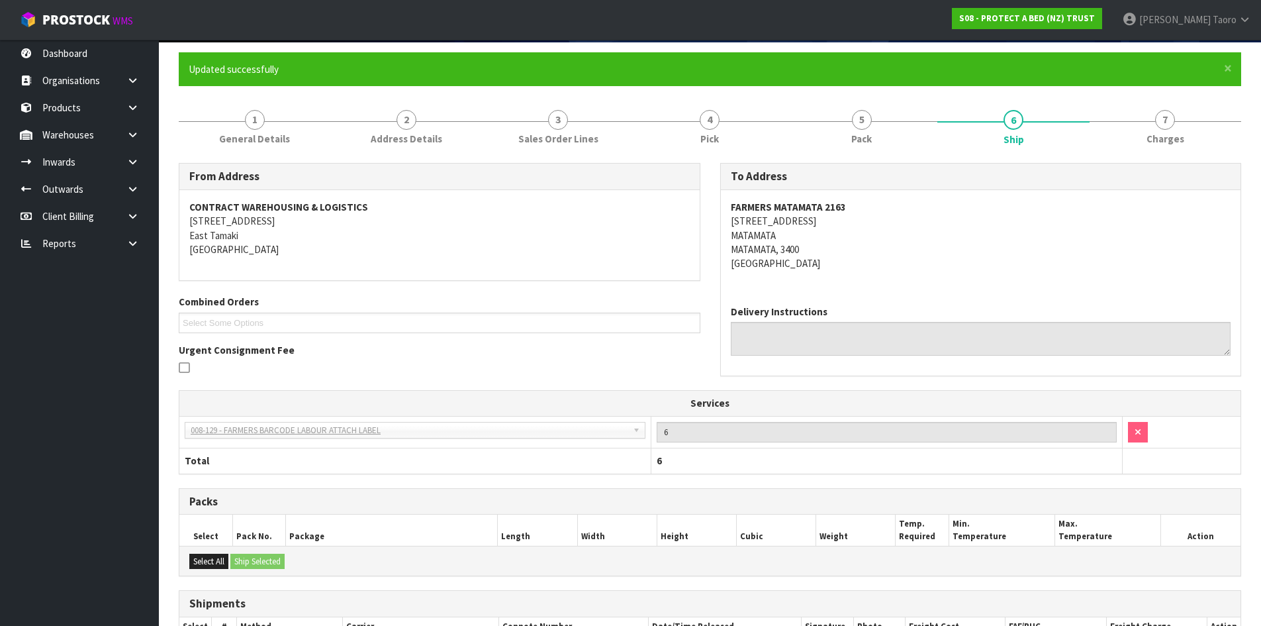
scroll to position [244, 0]
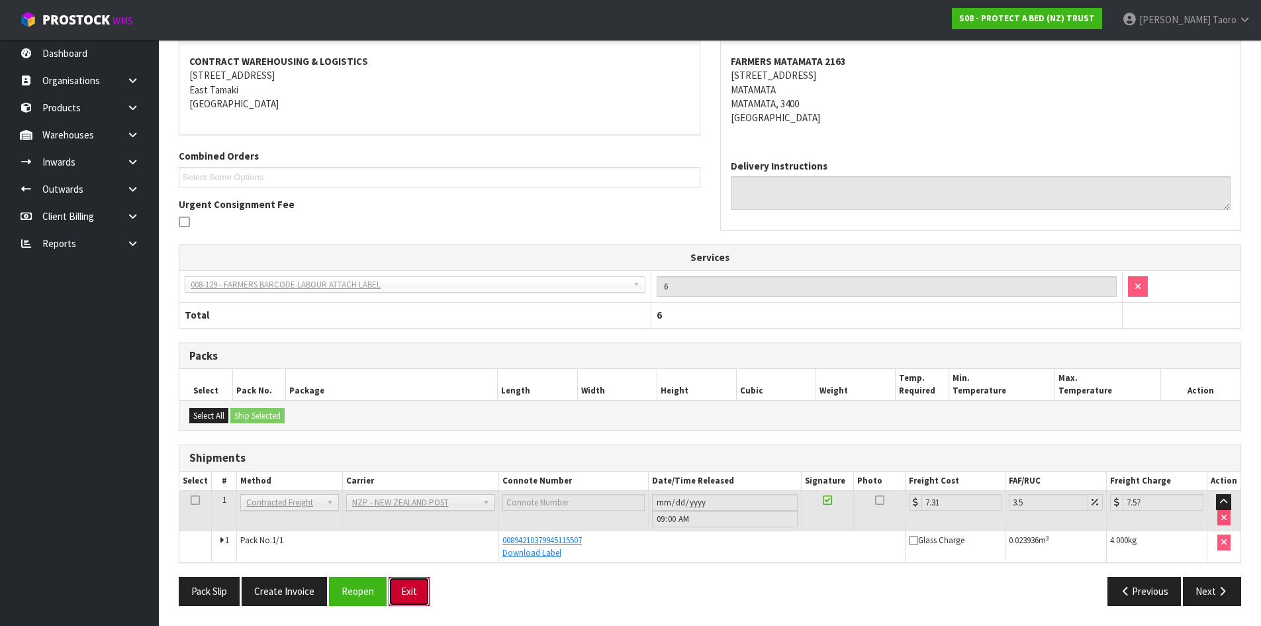
click at [407, 593] on button "Exit" at bounding box center [409, 591] width 41 height 28
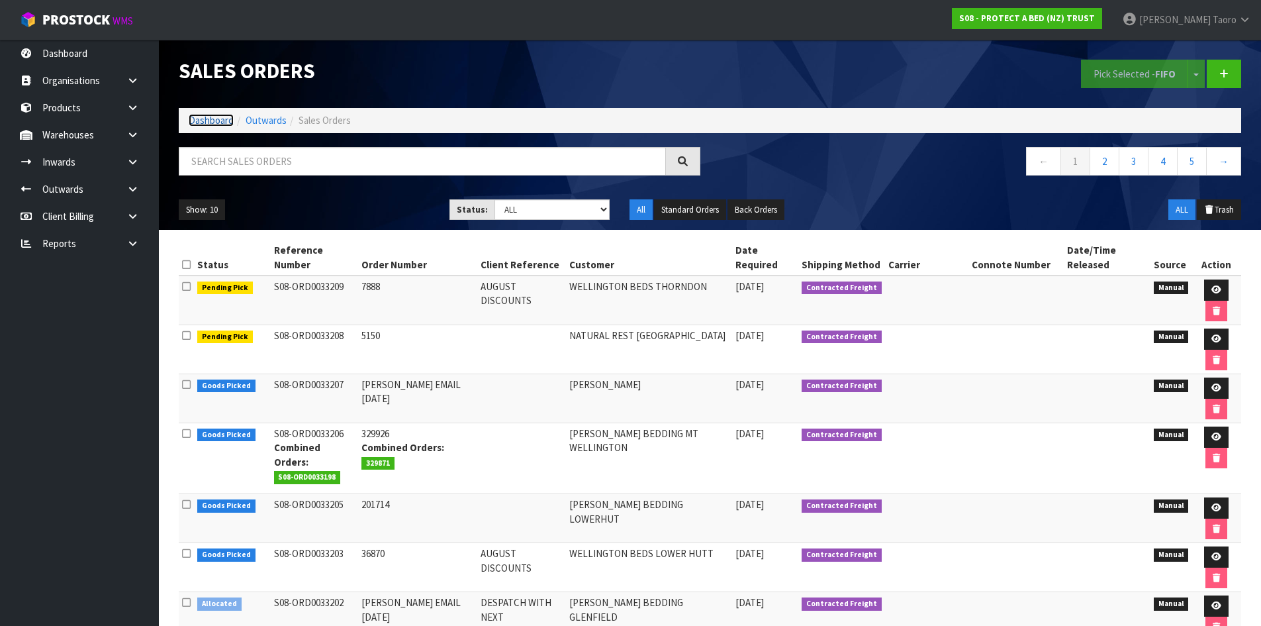
click at [219, 115] on link "Dashboard" at bounding box center [211, 120] width 45 height 13
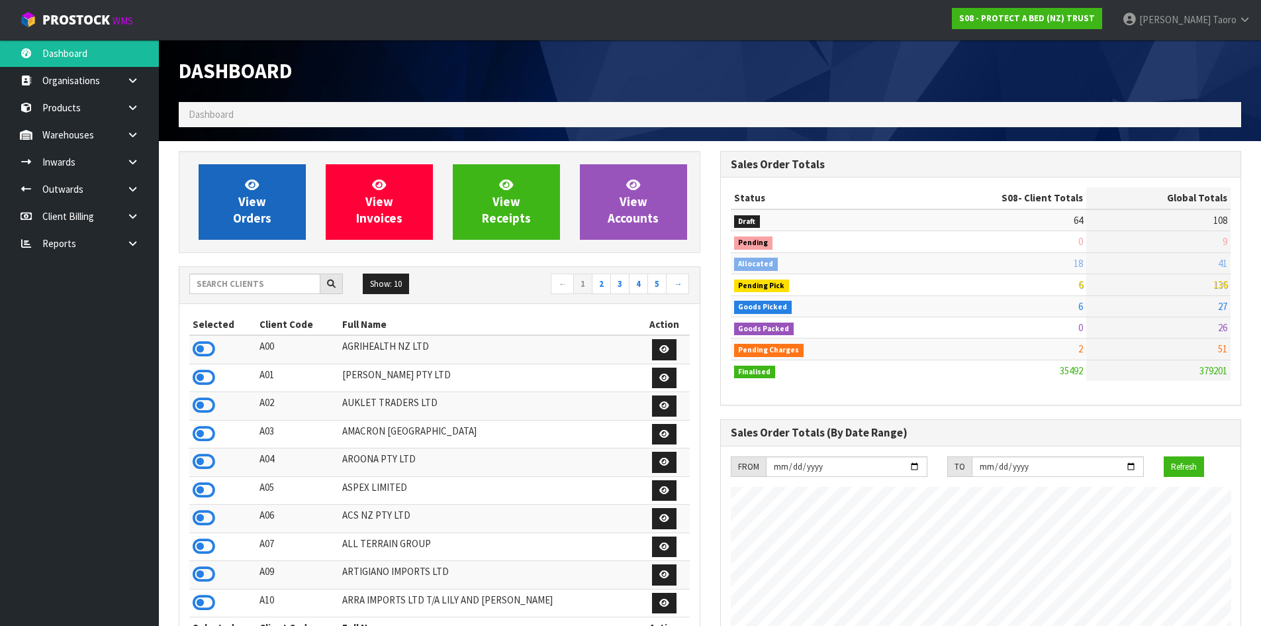
scroll to position [1003, 541]
click at [247, 186] on icon at bounding box center [252, 184] width 14 height 13
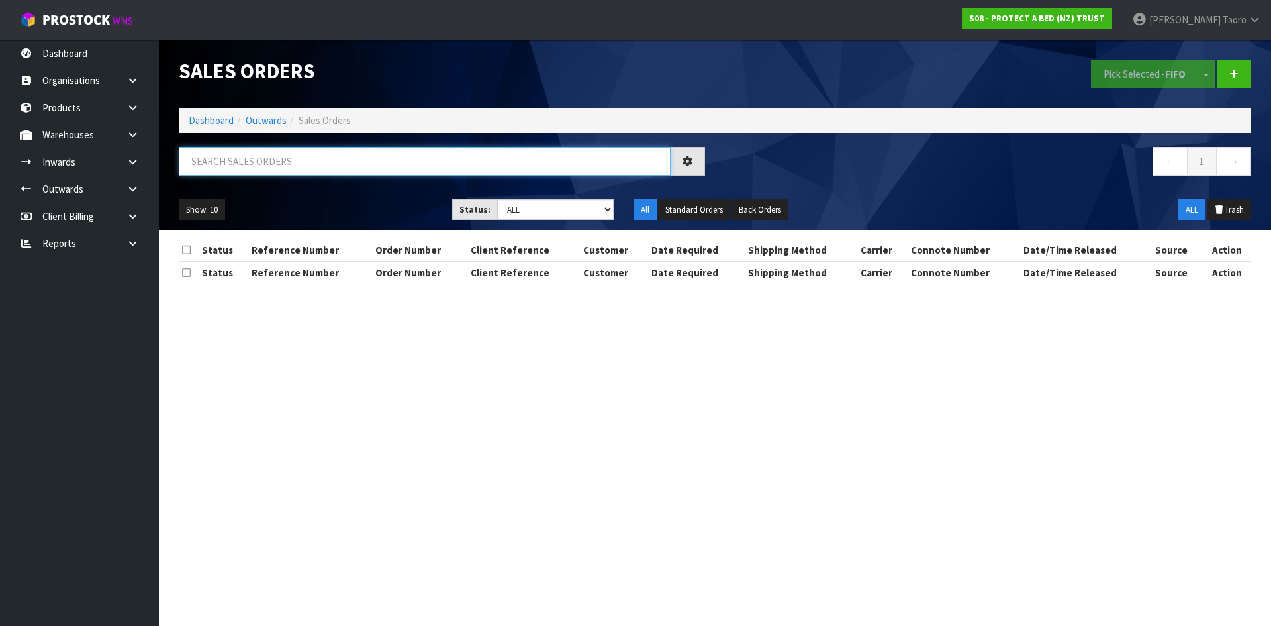
click at [252, 168] on input "text" at bounding box center [425, 161] width 492 height 28
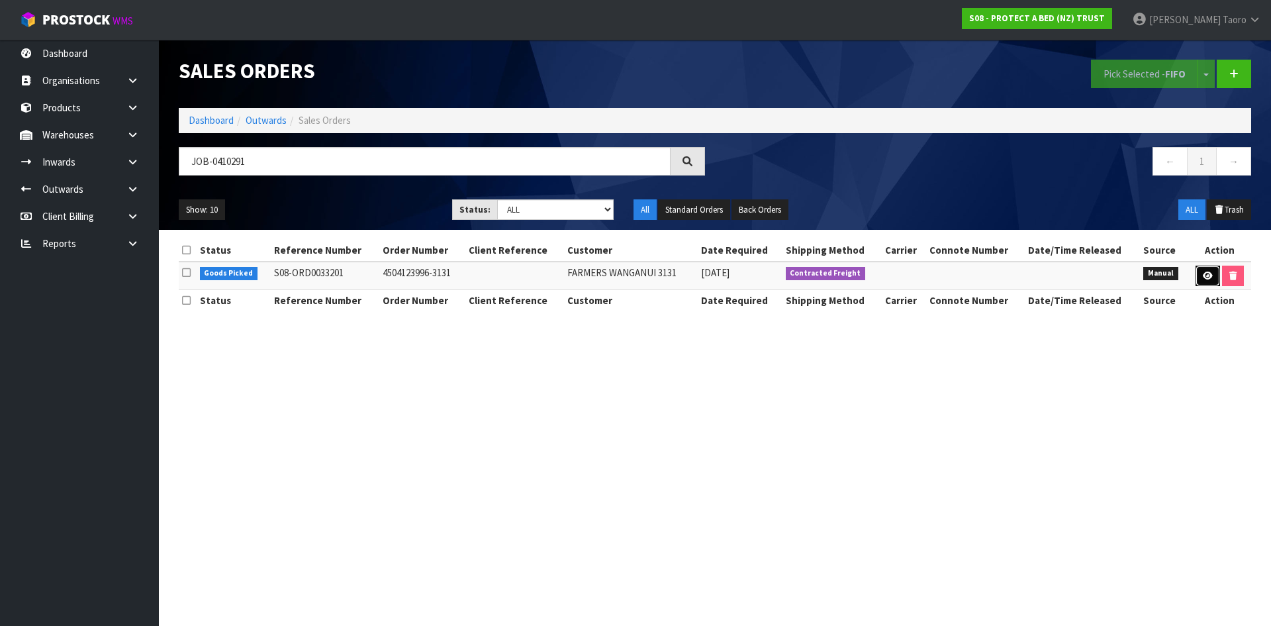
click at [1203, 279] on icon at bounding box center [1208, 275] width 10 height 9
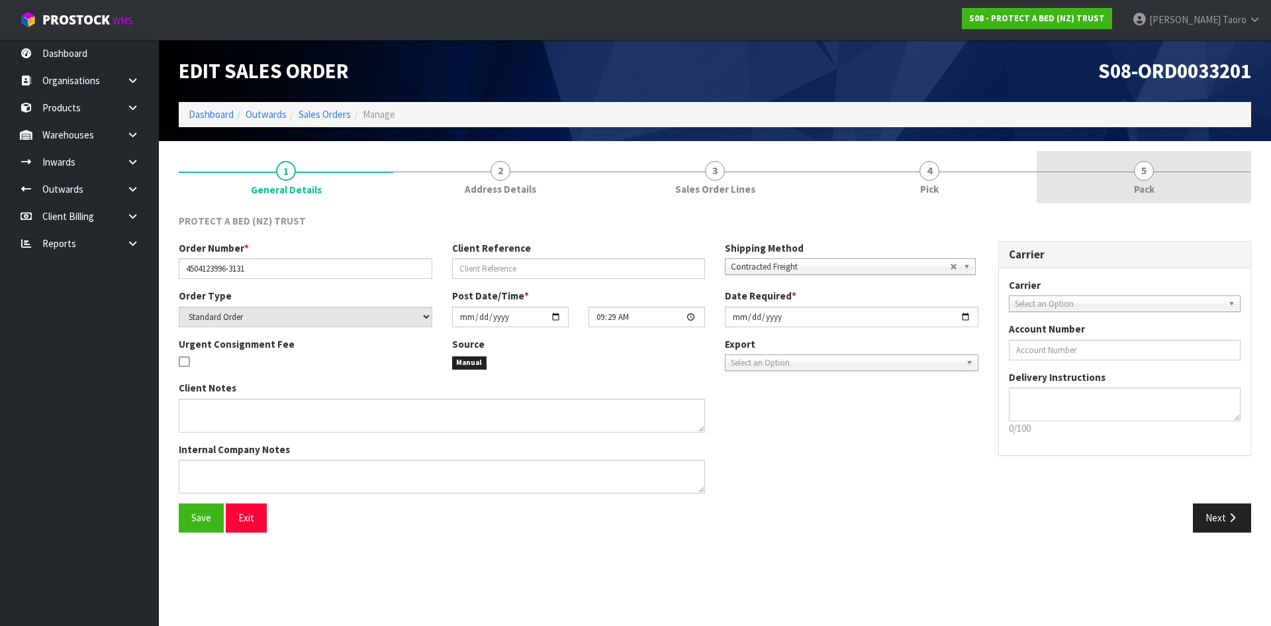
click at [1133, 172] on link "5 Pack" at bounding box center [1144, 177] width 215 height 52
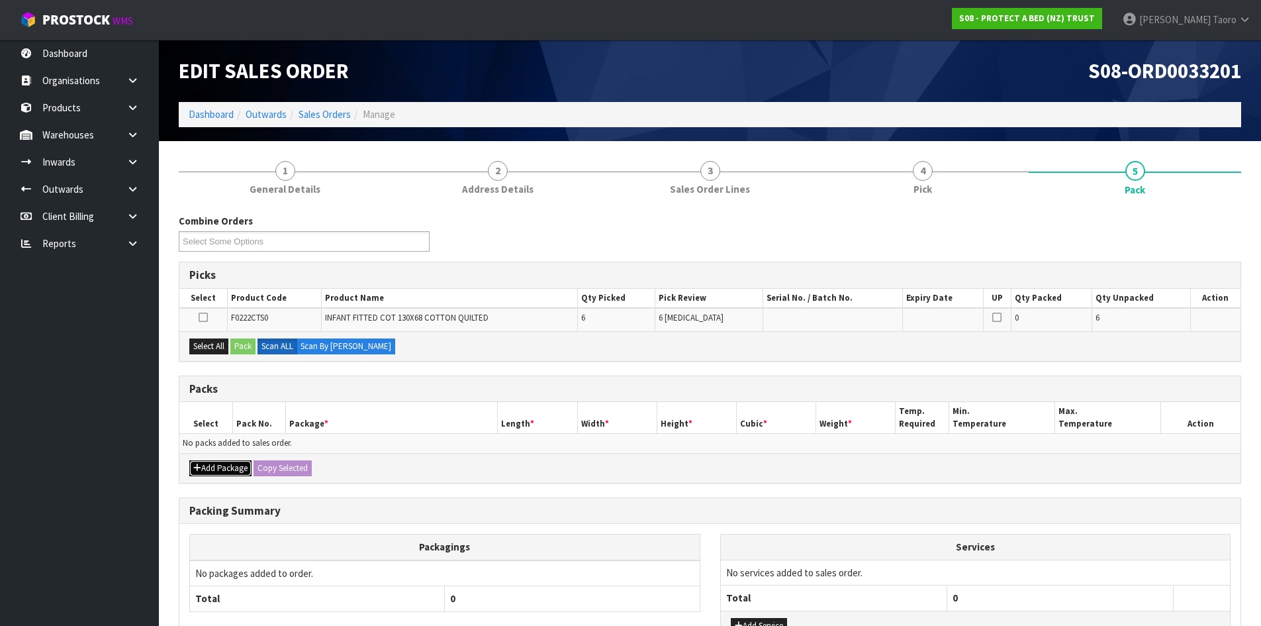
click at [208, 472] on button "Add Package" at bounding box center [220, 468] width 62 height 16
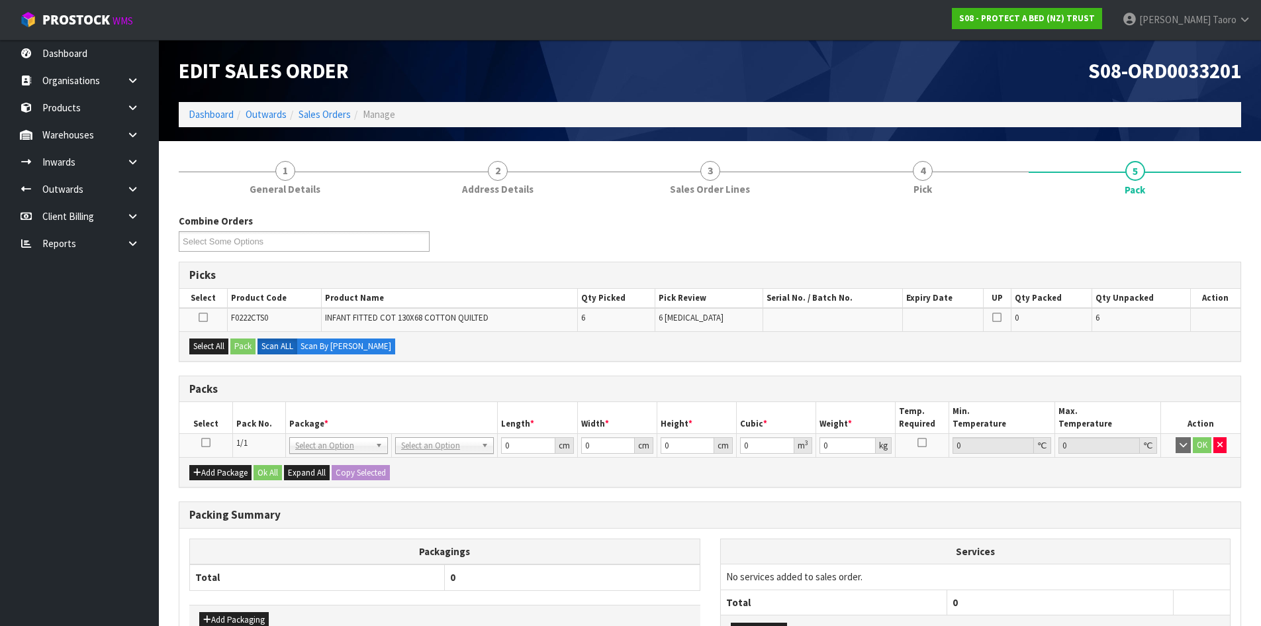
click at [210, 443] on icon at bounding box center [205, 442] width 9 height 1
click at [232, 423] on th "Select" at bounding box center [205, 417] width 53 height 31
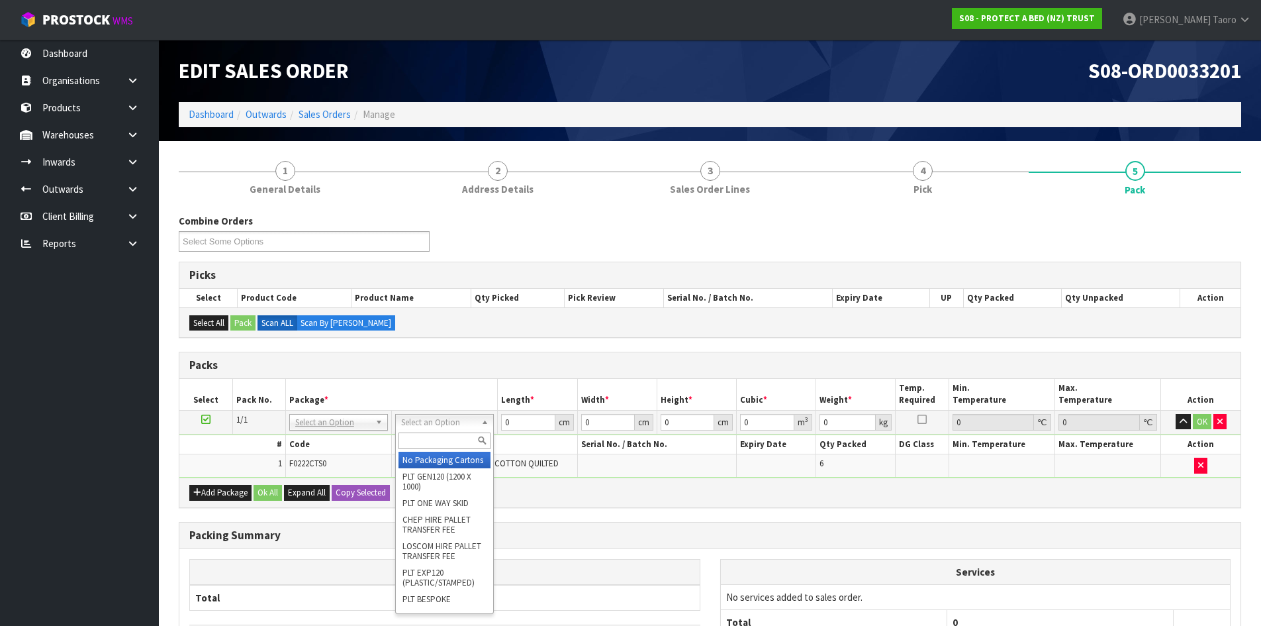
click at [453, 439] on input "text" at bounding box center [445, 440] width 92 height 17
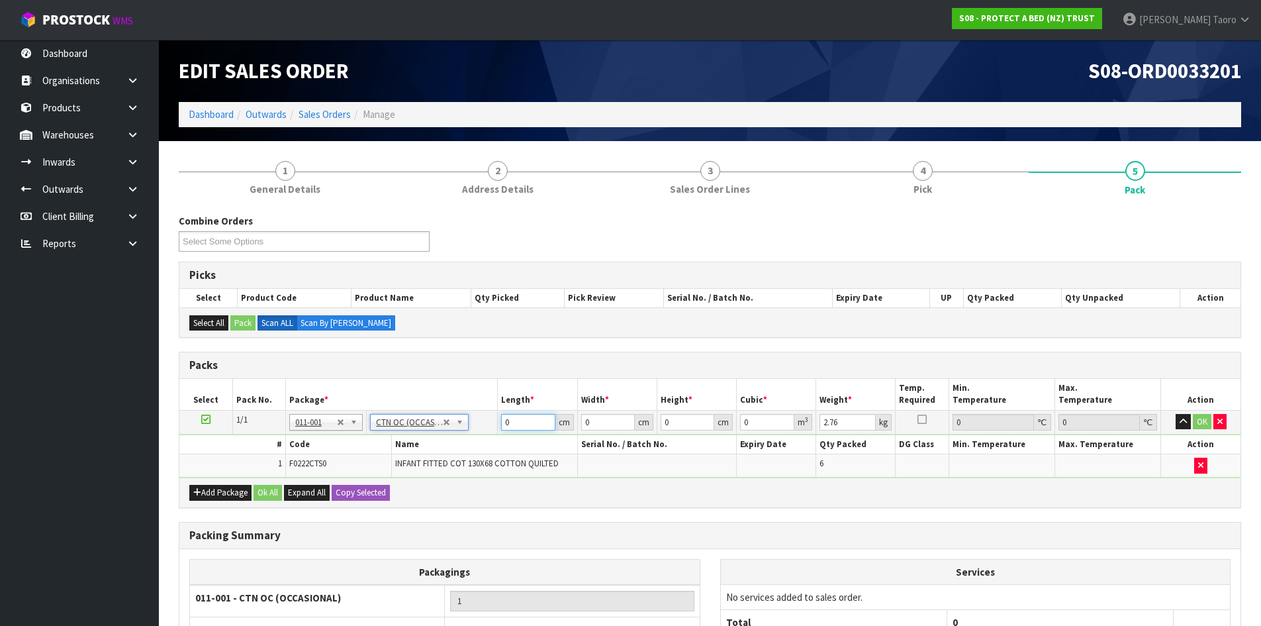
click at [526, 422] on input "0" at bounding box center [528, 422] width 54 height 17
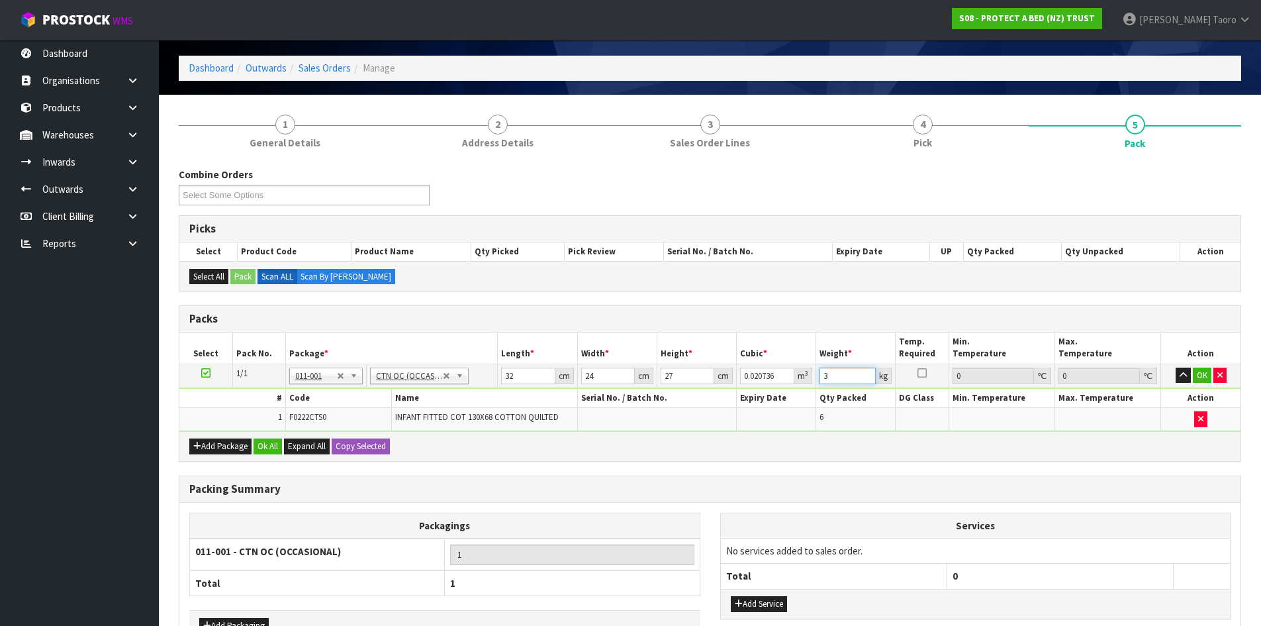
scroll to position [134, 0]
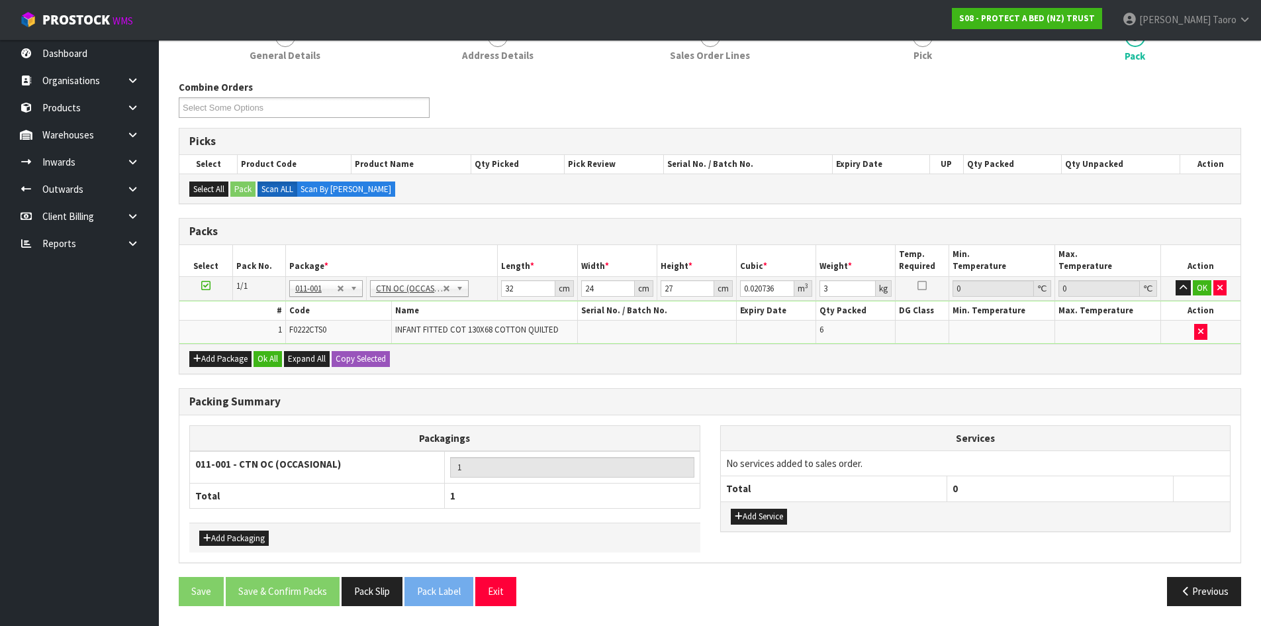
click at [766, 525] on div "Add Service" at bounding box center [976, 516] width 510 height 30
click at [772, 513] on button "Add Service" at bounding box center [759, 517] width 56 height 16
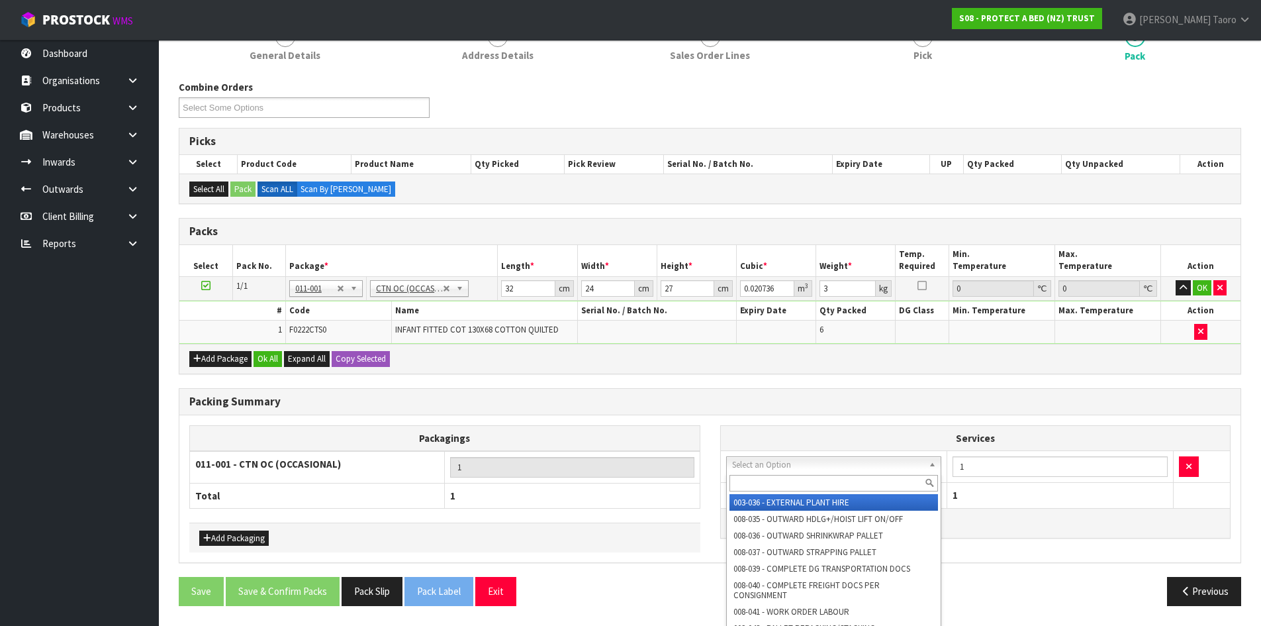
click at [800, 473] on div at bounding box center [834, 483] width 215 height 22
click at [802, 490] on input "text" at bounding box center [834, 483] width 209 height 17
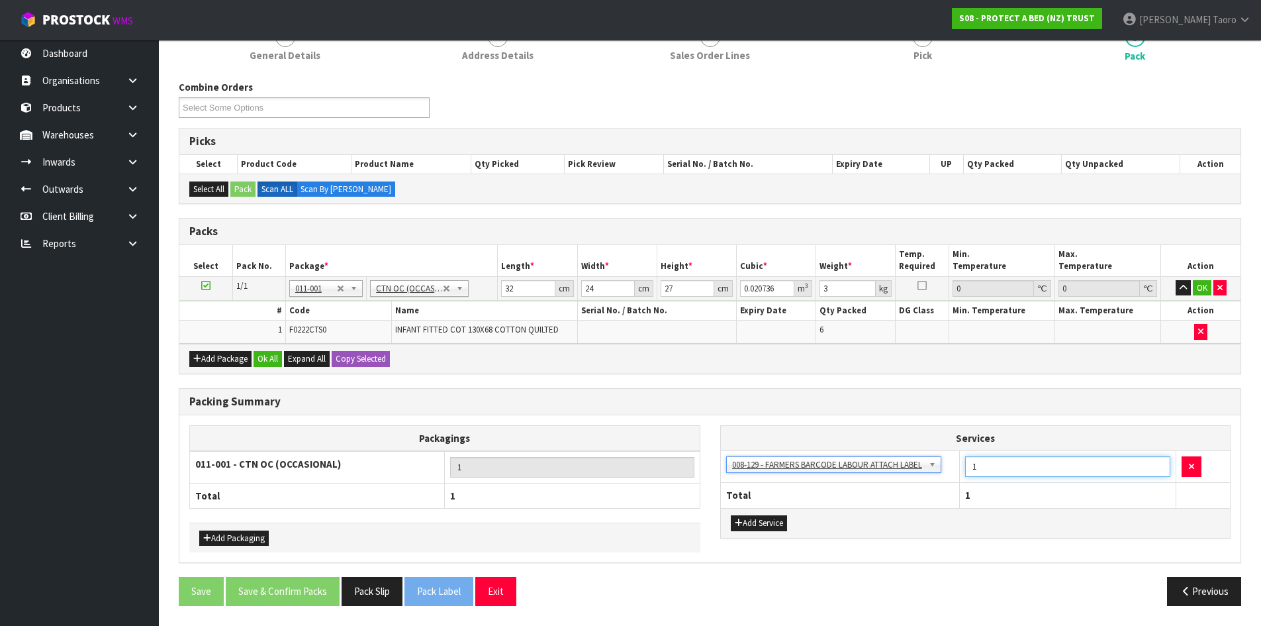
drag, startPoint x: 992, startPoint y: 466, endPoint x: 971, endPoint y: 470, distance: 21.6
click at [971, 470] on input "1" at bounding box center [1067, 466] width 205 height 21
click at [264, 361] on button "Ok All" at bounding box center [268, 359] width 28 height 16
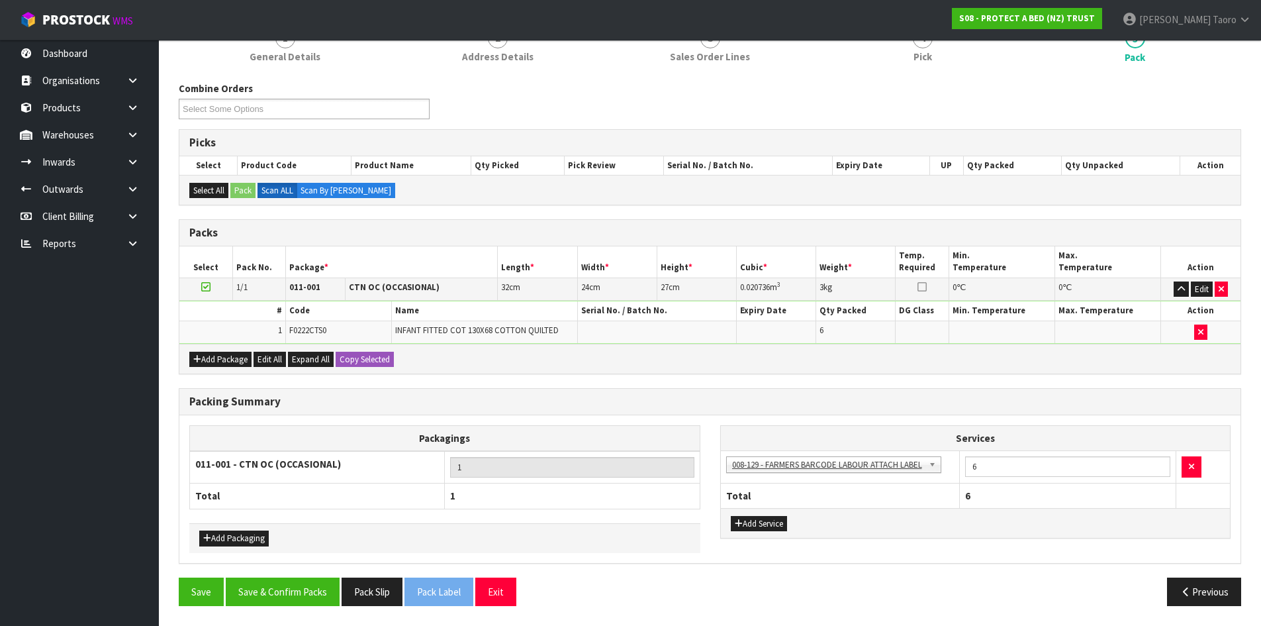
scroll to position [132, 0]
click at [305, 595] on button "Save & Confirm Packs" at bounding box center [283, 591] width 114 height 28
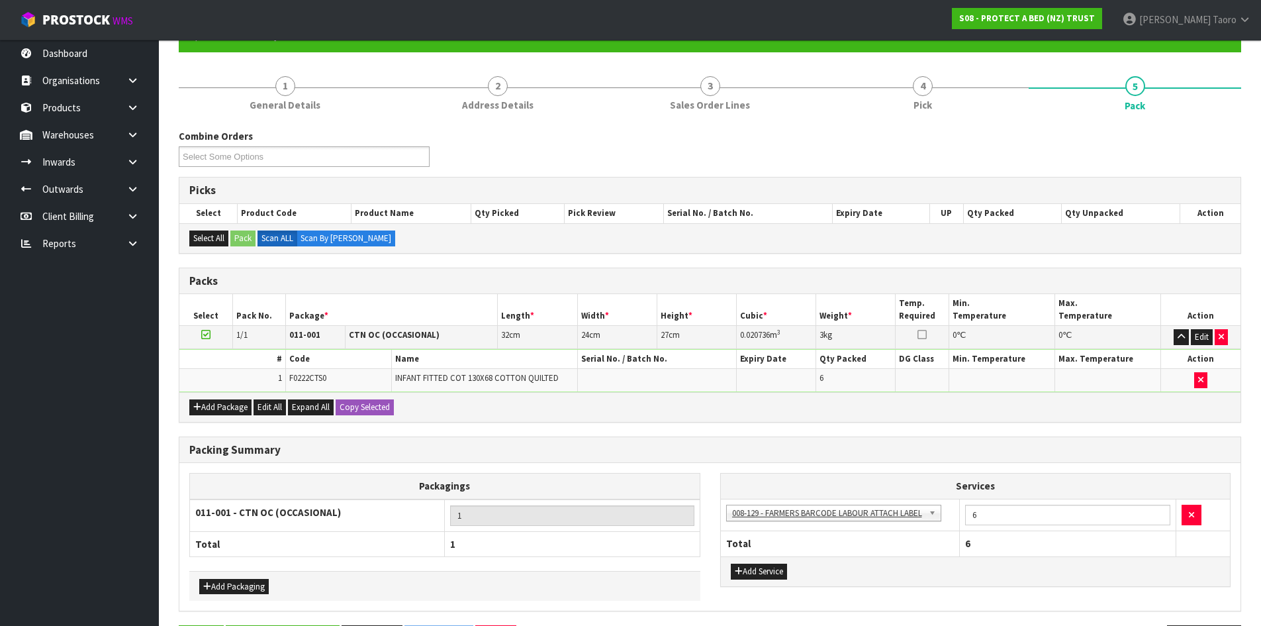
scroll to position [0, 0]
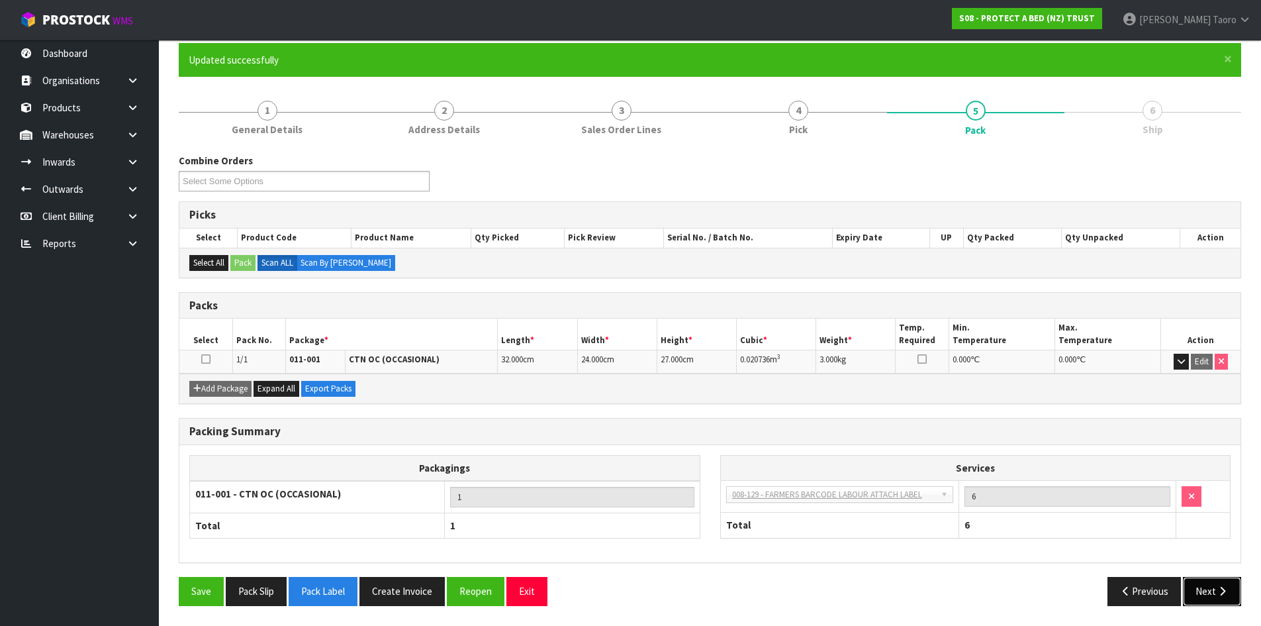
click at [1206, 587] on button "Next" at bounding box center [1212, 591] width 58 height 28
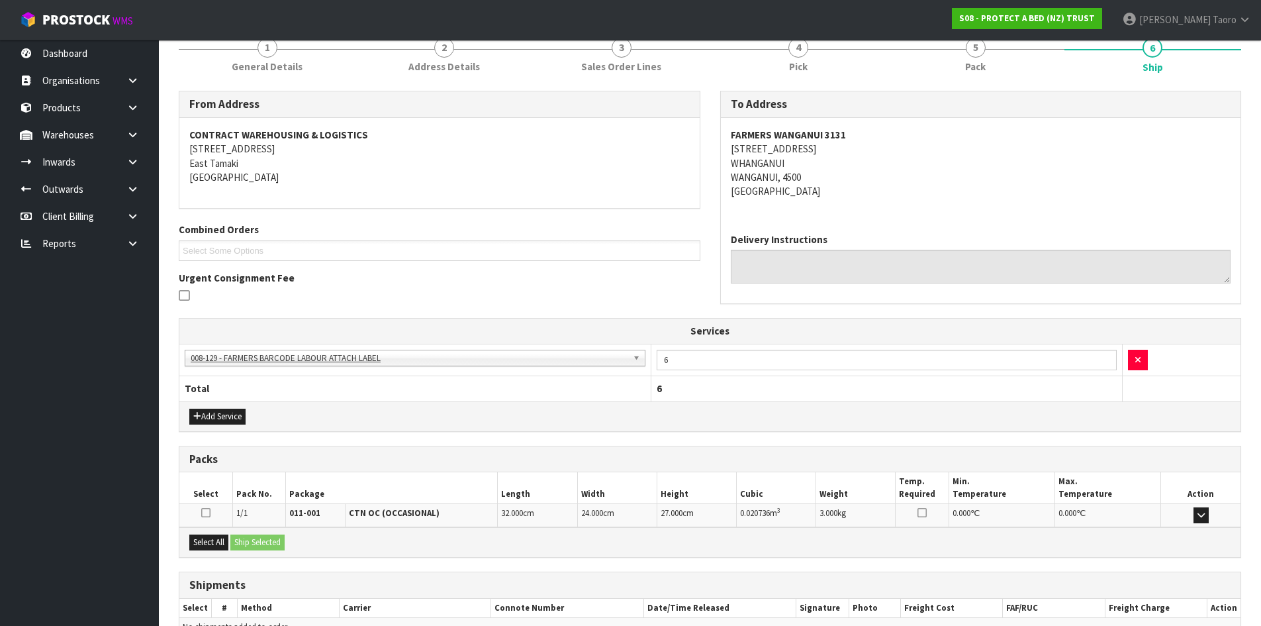
scroll to position [245, 0]
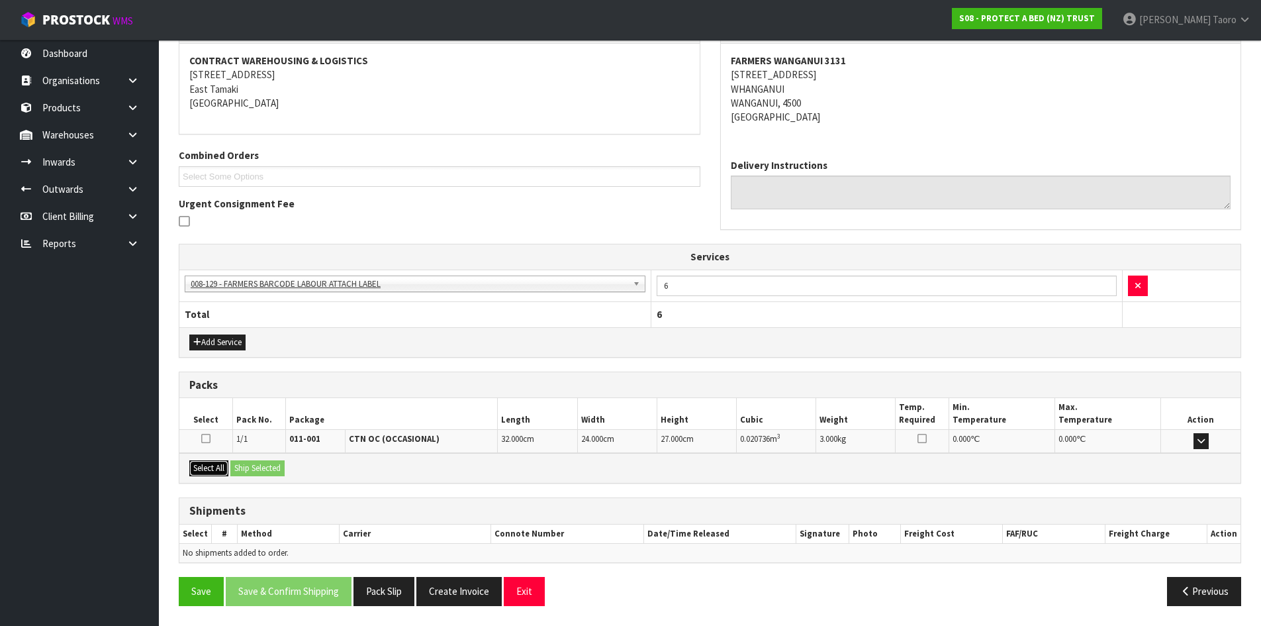
drag, startPoint x: 217, startPoint y: 469, endPoint x: 231, endPoint y: 469, distance: 14.6
click at [221, 469] on button "Select All" at bounding box center [208, 468] width 39 height 16
click at [248, 467] on button "Ship Selected" at bounding box center [257, 468] width 54 height 16
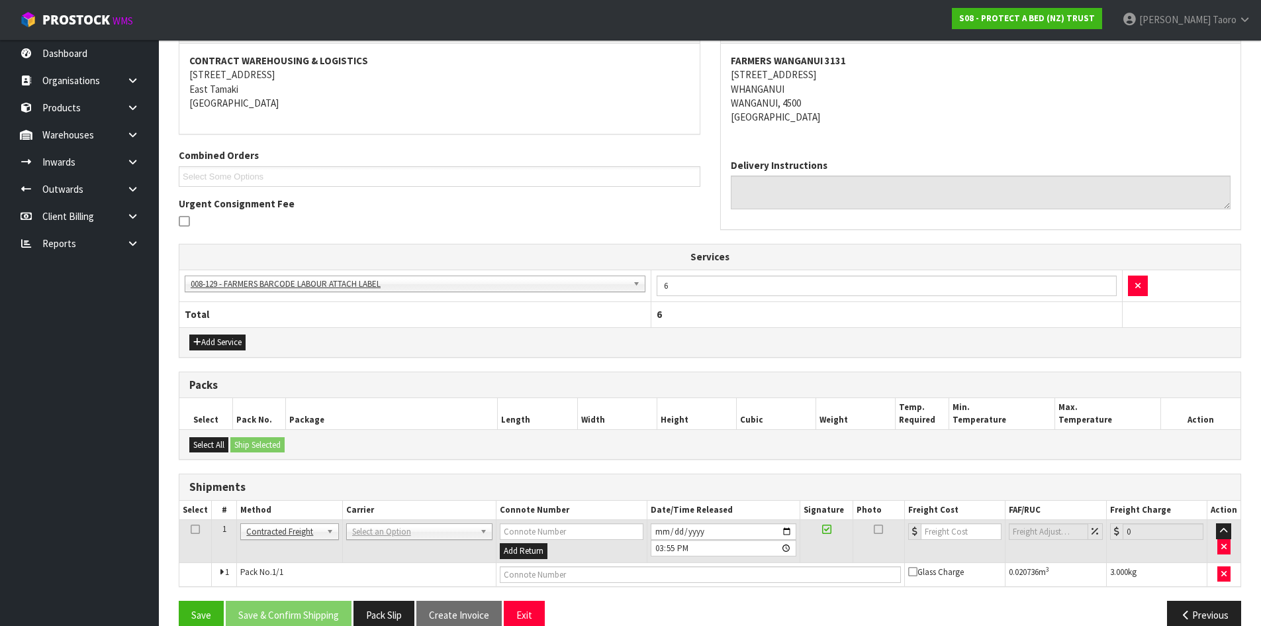
click at [373, 507] on th "Carrier" at bounding box center [419, 510] width 154 height 19
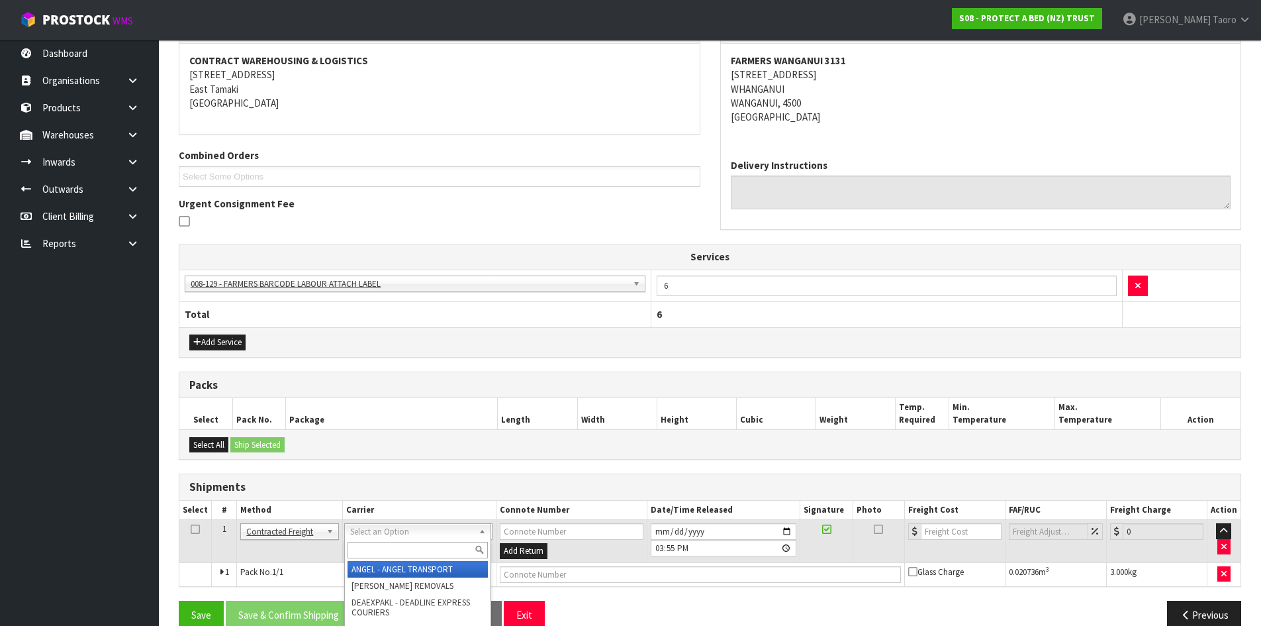
click at [401, 544] on input "text" at bounding box center [418, 550] width 140 height 17
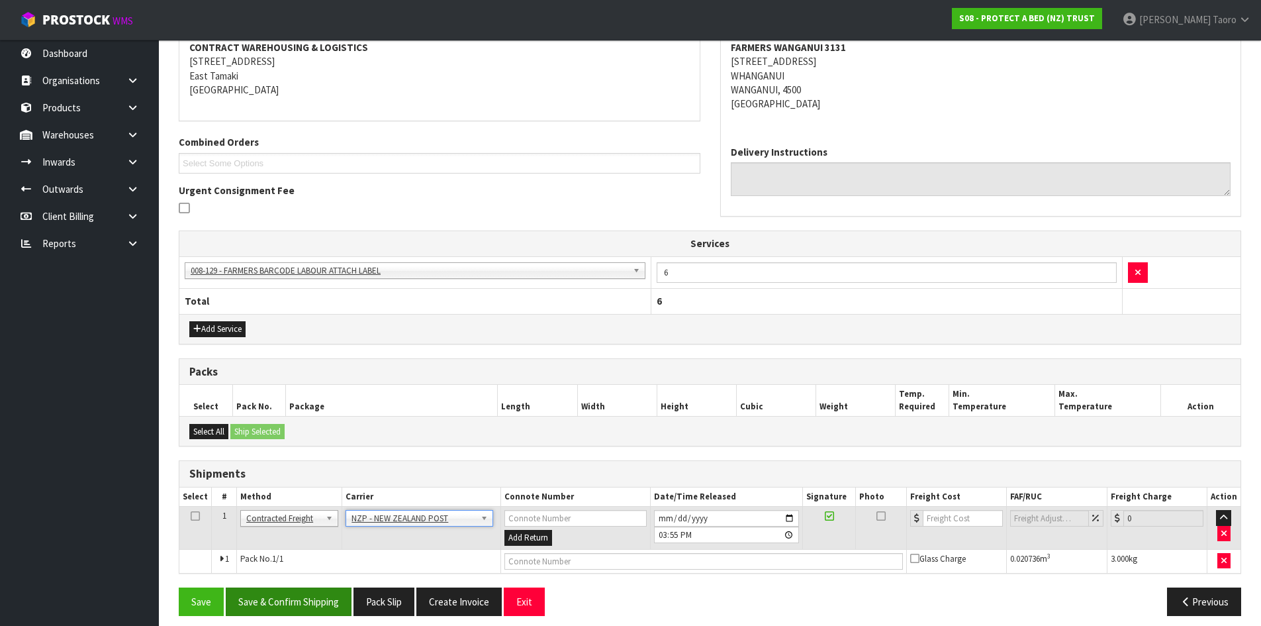
scroll to position [268, 0]
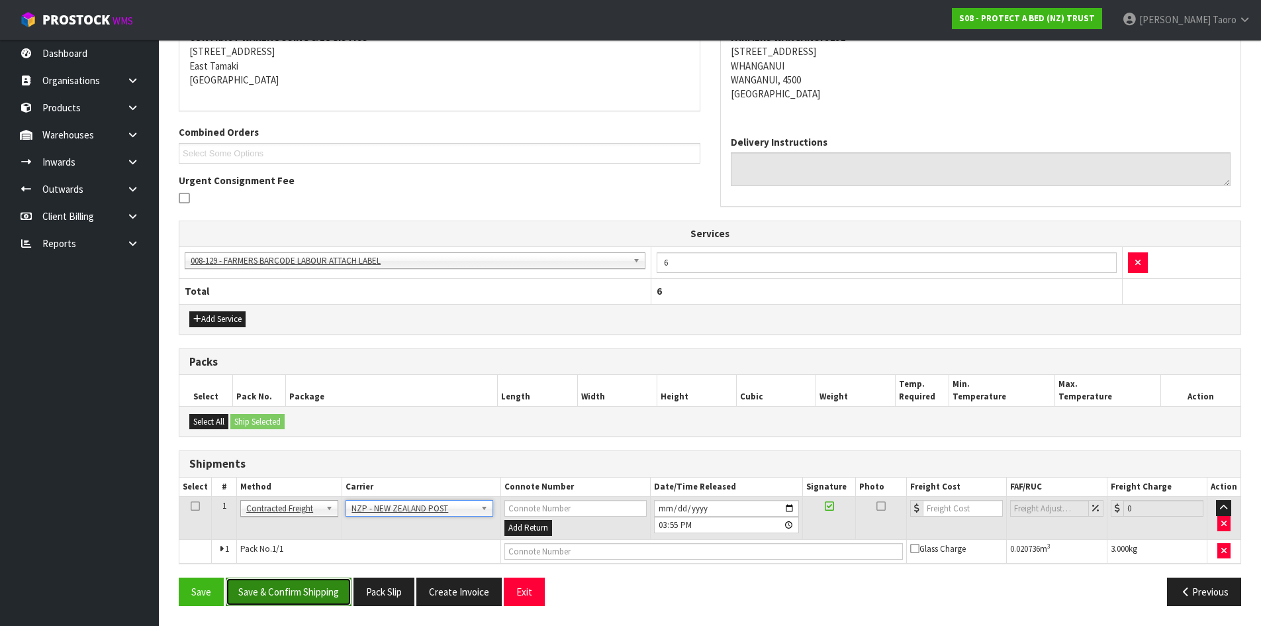
click at [330, 586] on button "Save & Confirm Shipping" at bounding box center [289, 591] width 126 height 28
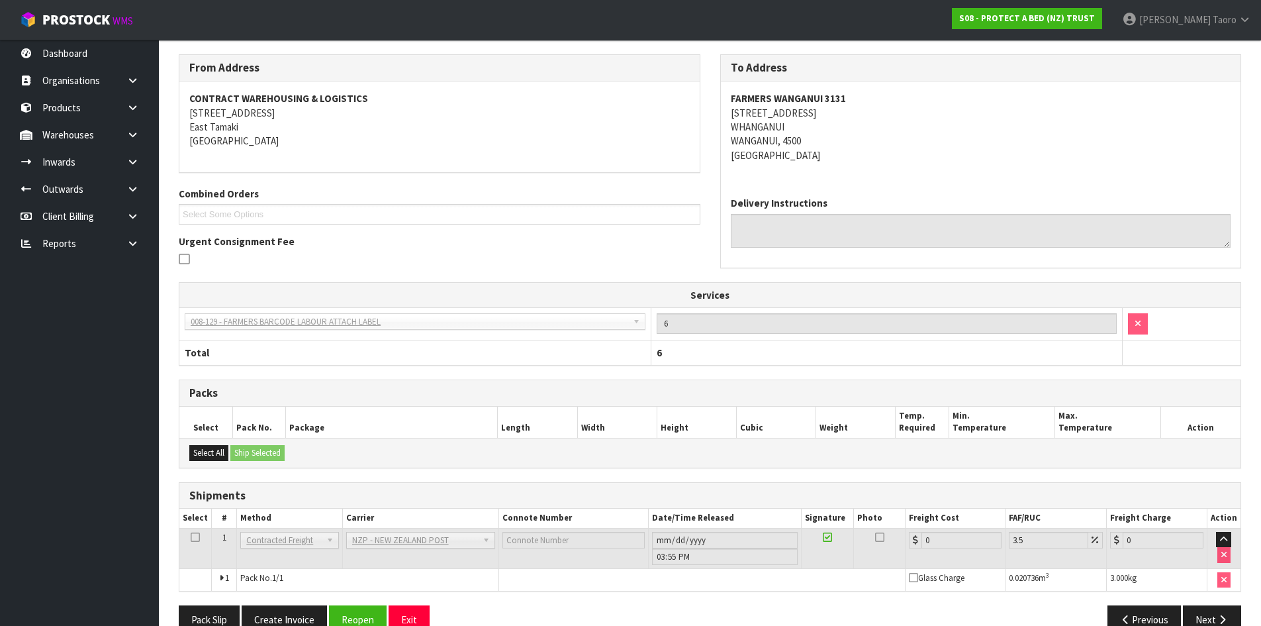
scroll to position [250, 0]
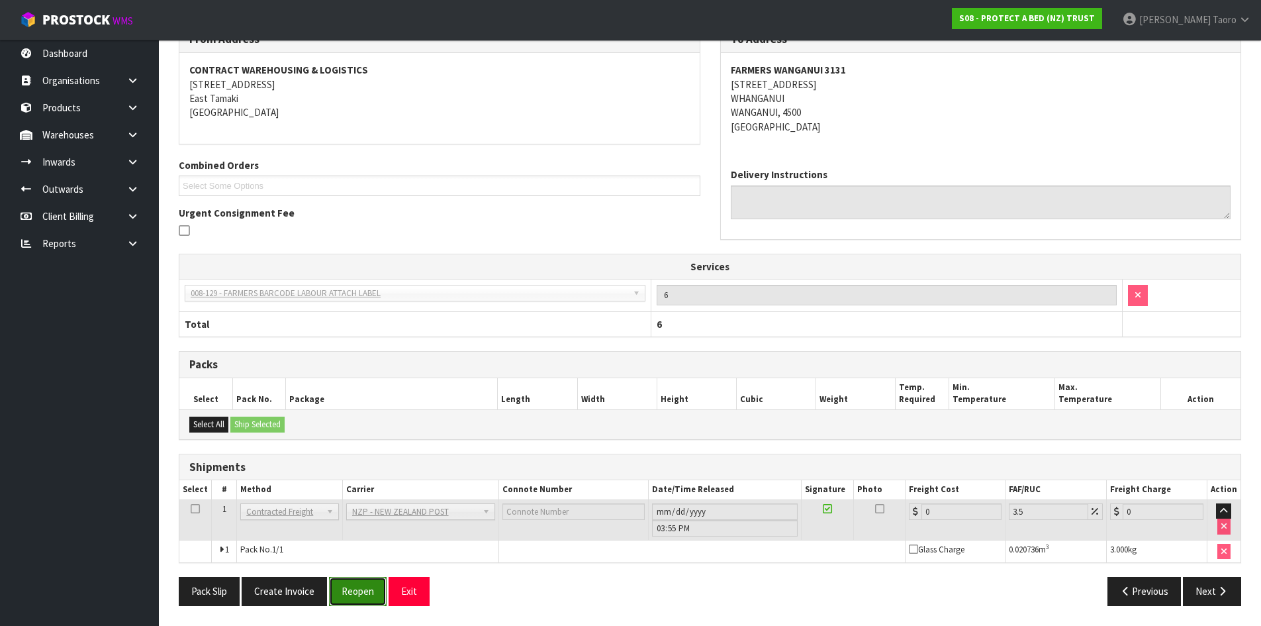
click at [362, 591] on button "Reopen" at bounding box center [358, 591] width 58 height 28
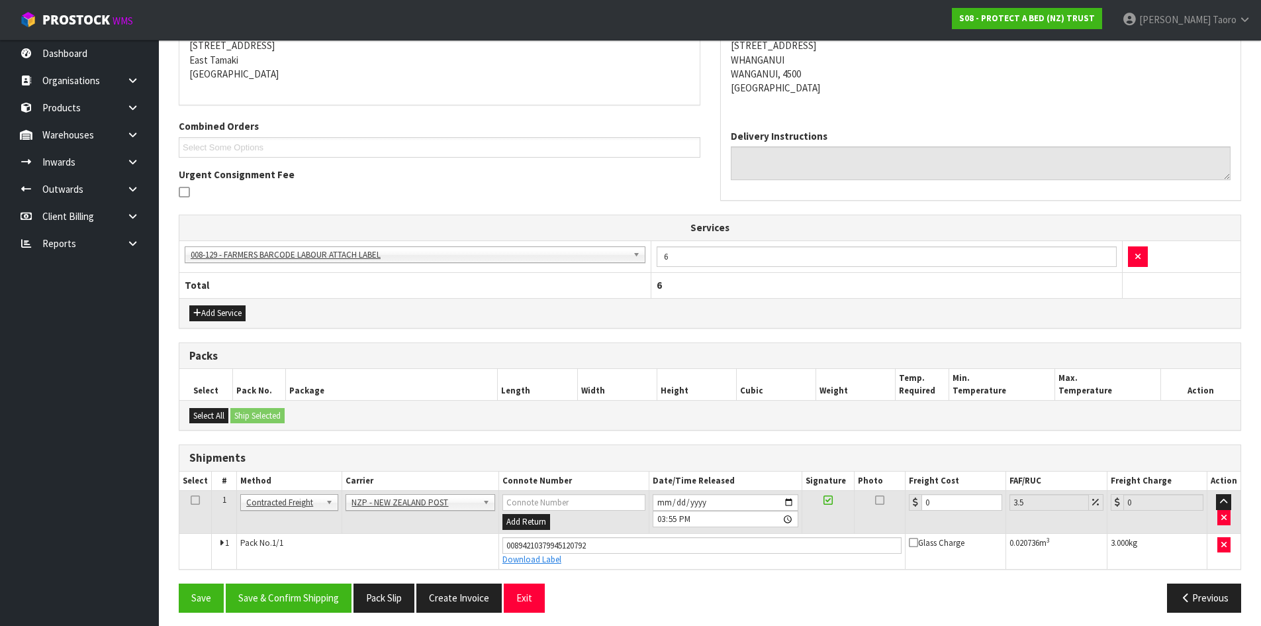
scroll to position [281, 0]
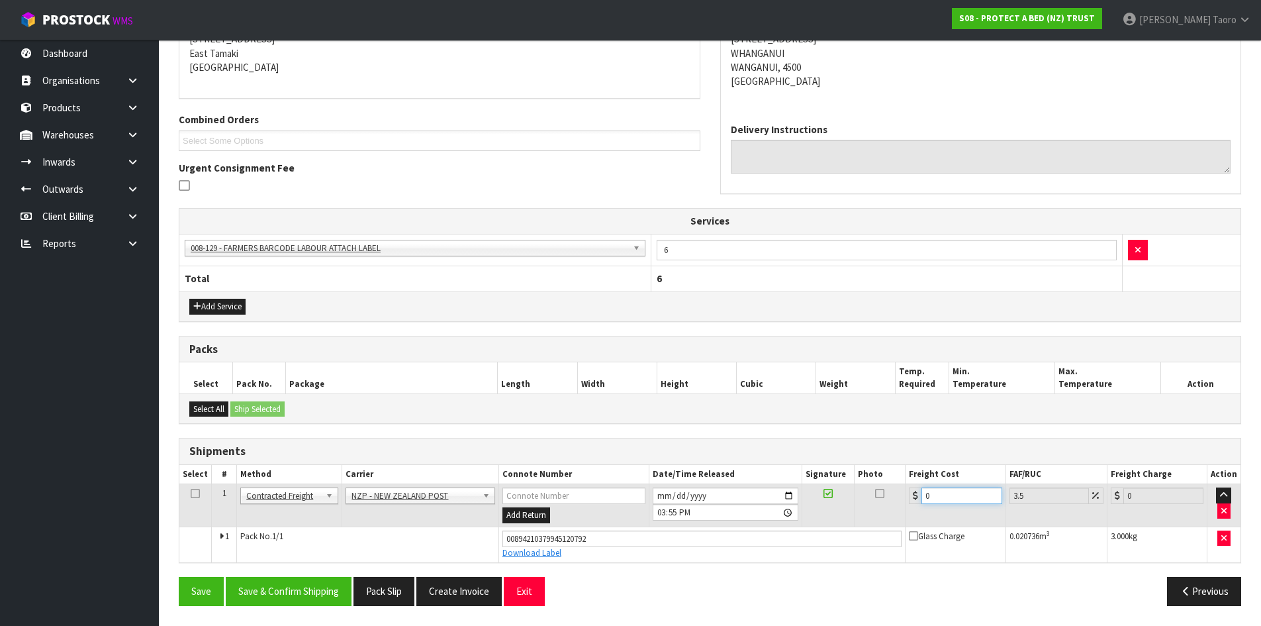
click at [957, 497] on input "0" at bounding box center [962, 495] width 80 height 17
click at [661, 497] on input "[DATE]" at bounding box center [726, 495] width 146 height 17
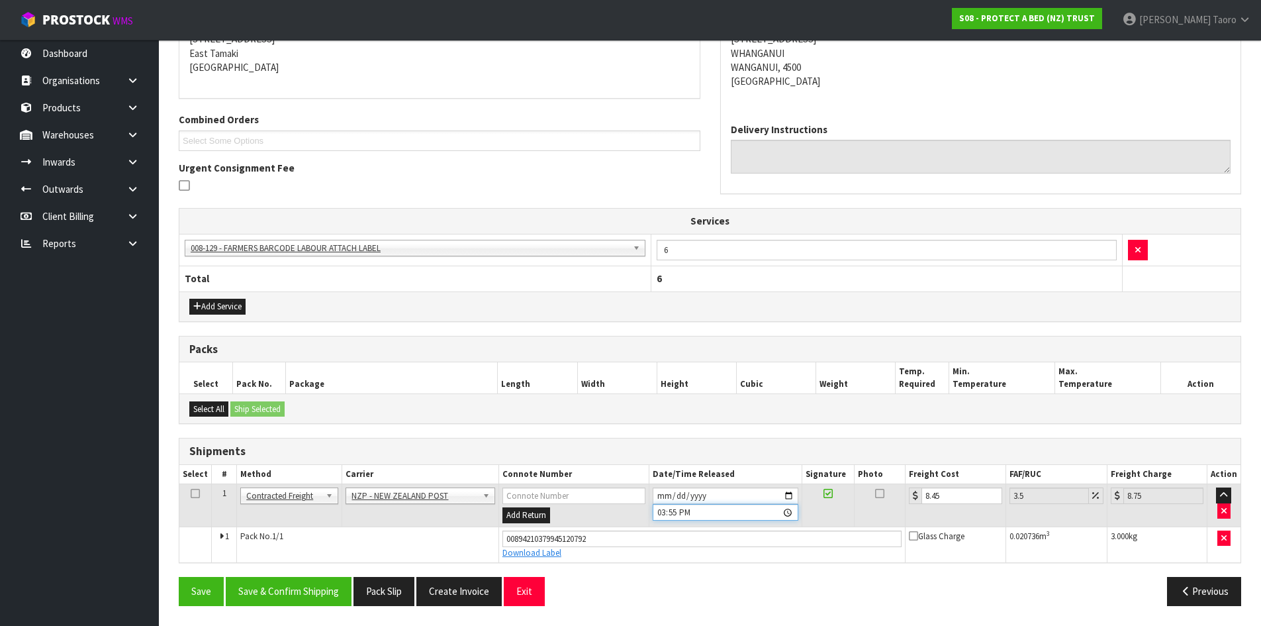
click at [659, 512] on input "15:55:00.000" at bounding box center [726, 512] width 146 height 17
click at [302, 595] on button "Save & Confirm Shipping" at bounding box center [289, 591] width 126 height 28
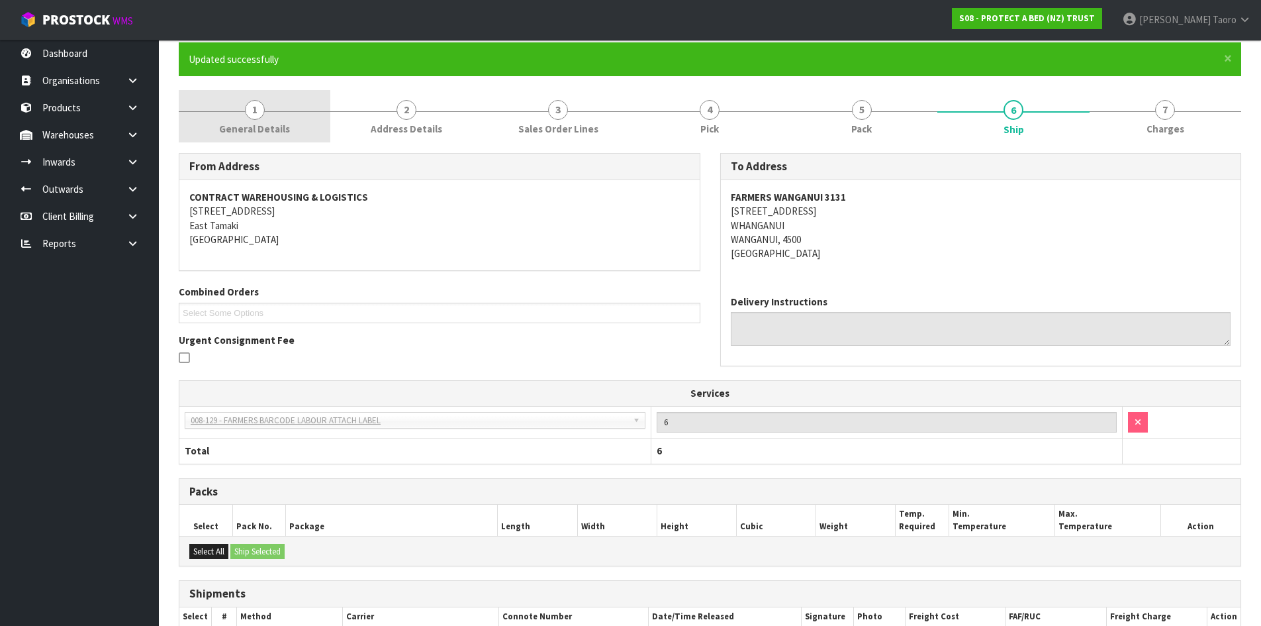
scroll to position [0, 0]
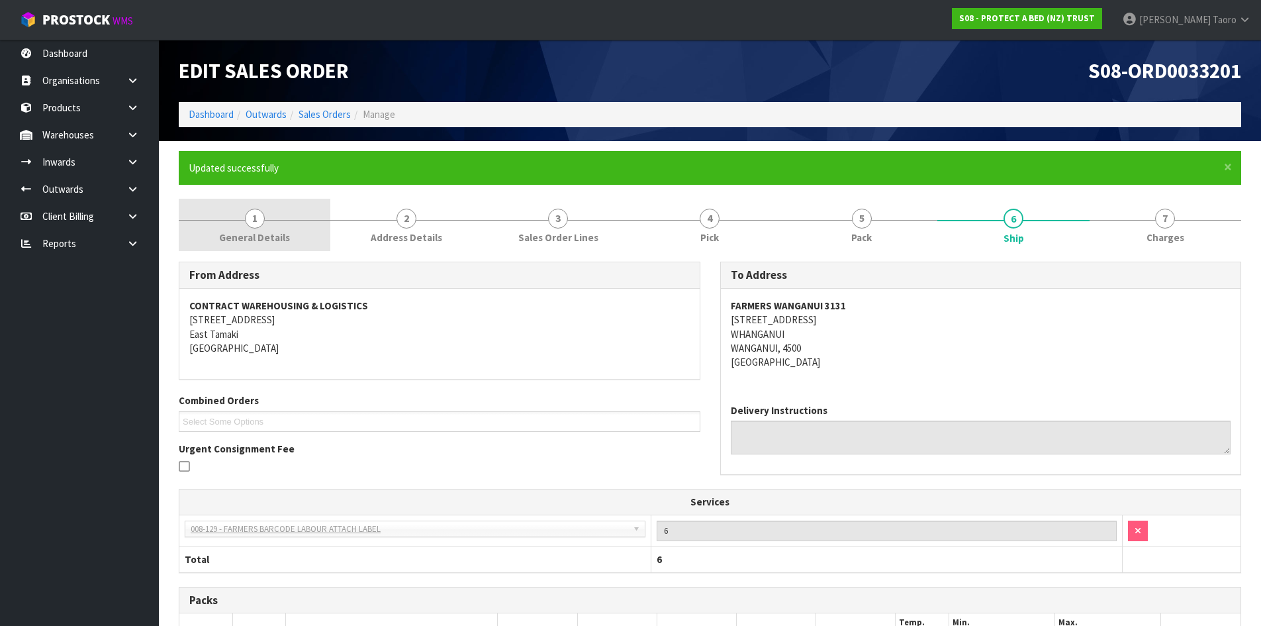
click at [238, 217] on link "1 General Details" at bounding box center [255, 225] width 152 height 52
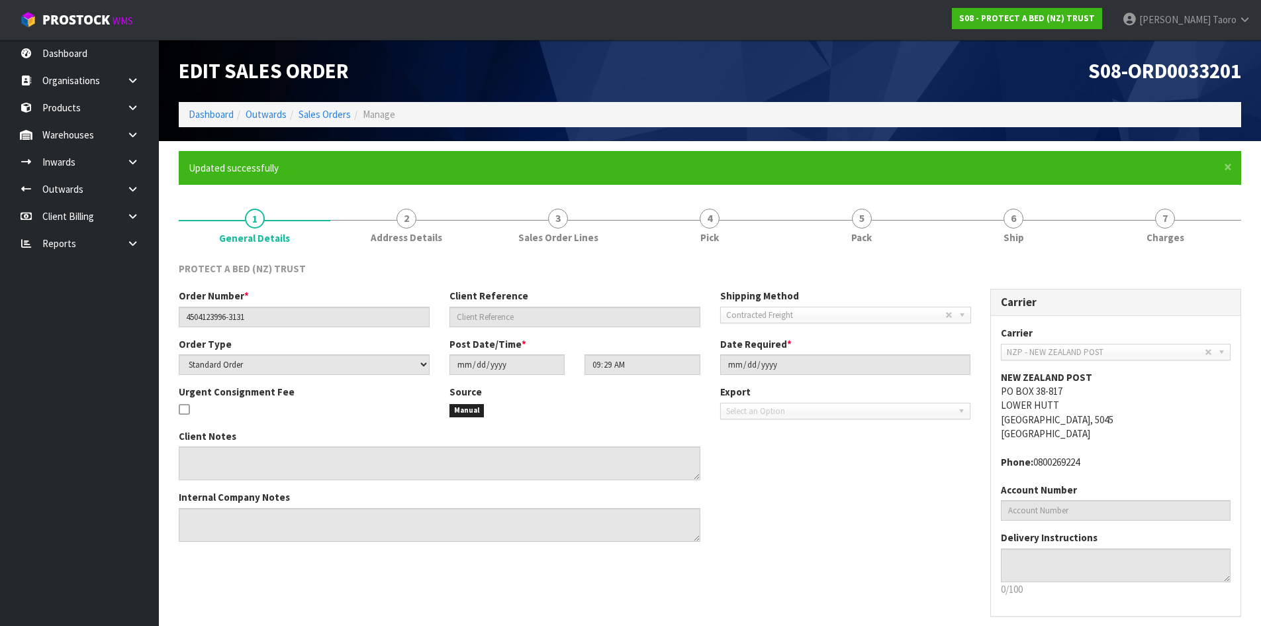
click at [648, 444] on div "Client Notes" at bounding box center [440, 454] width 522 height 51
click at [213, 112] on link "Dashboard" at bounding box center [211, 114] width 45 height 13
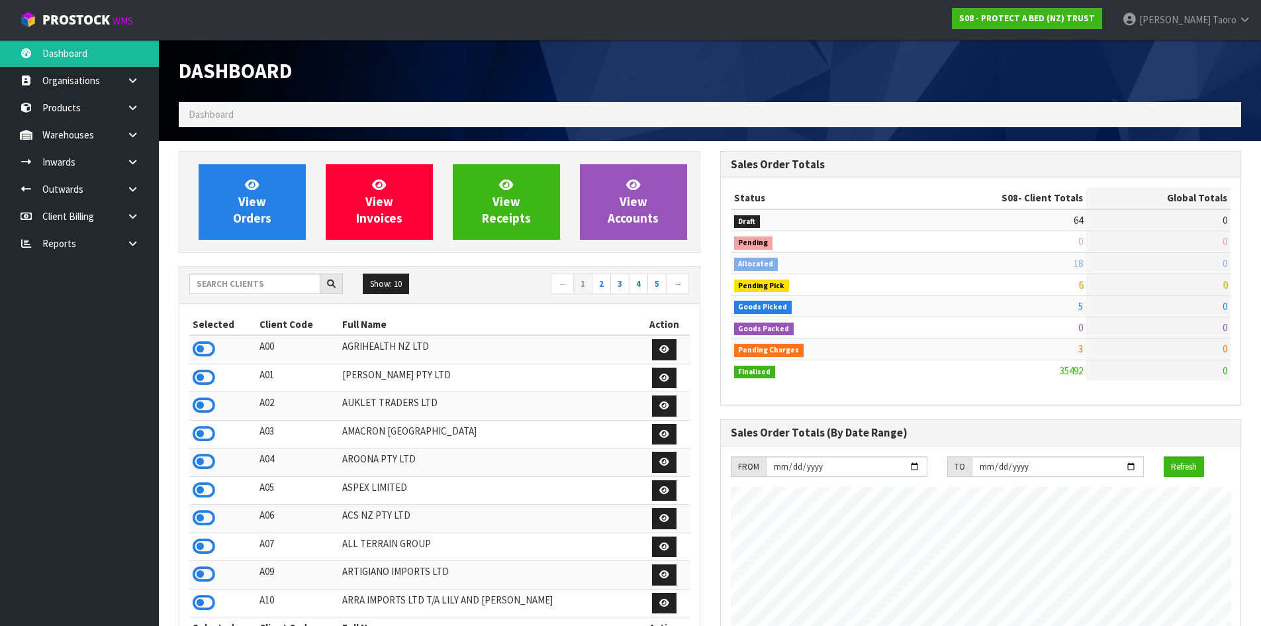
scroll to position [1003, 541]
click at [981, 262] on td "18" at bounding box center [991, 262] width 191 height 21
click at [252, 285] on input "text" at bounding box center [254, 283] width 131 height 21
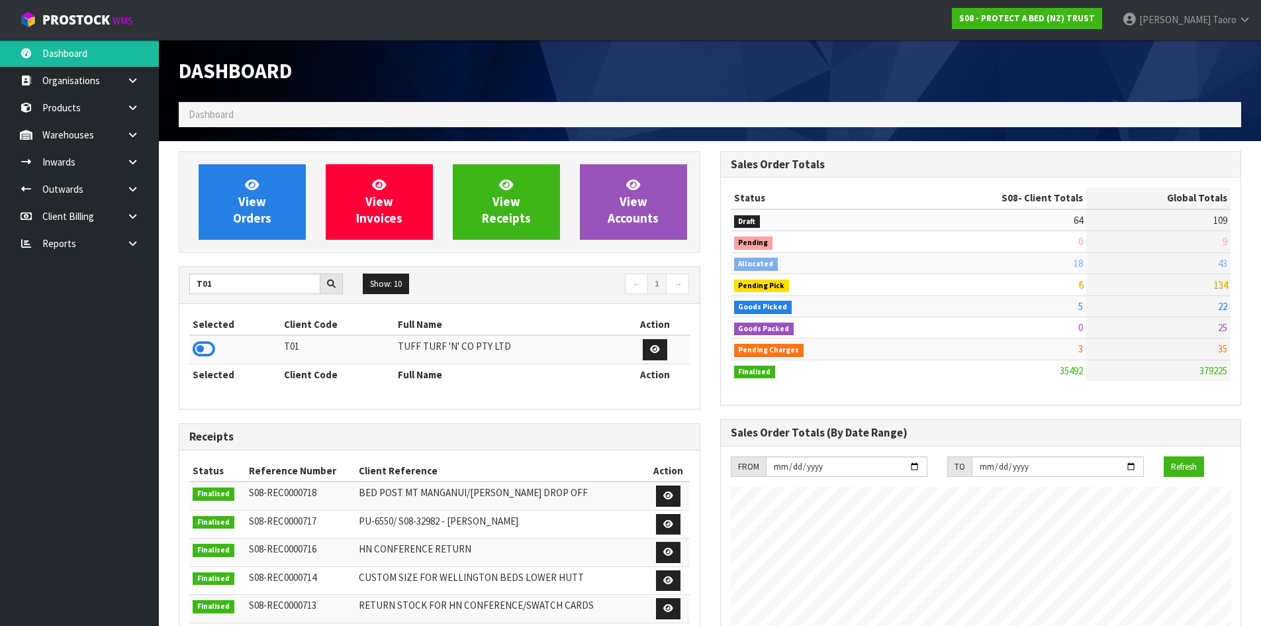
click at [199, 338] on td at bounding box center [234, 349] width 91 height 28
click at [203, 340] on icon at bounding box center [204, 349] width 23 height 20
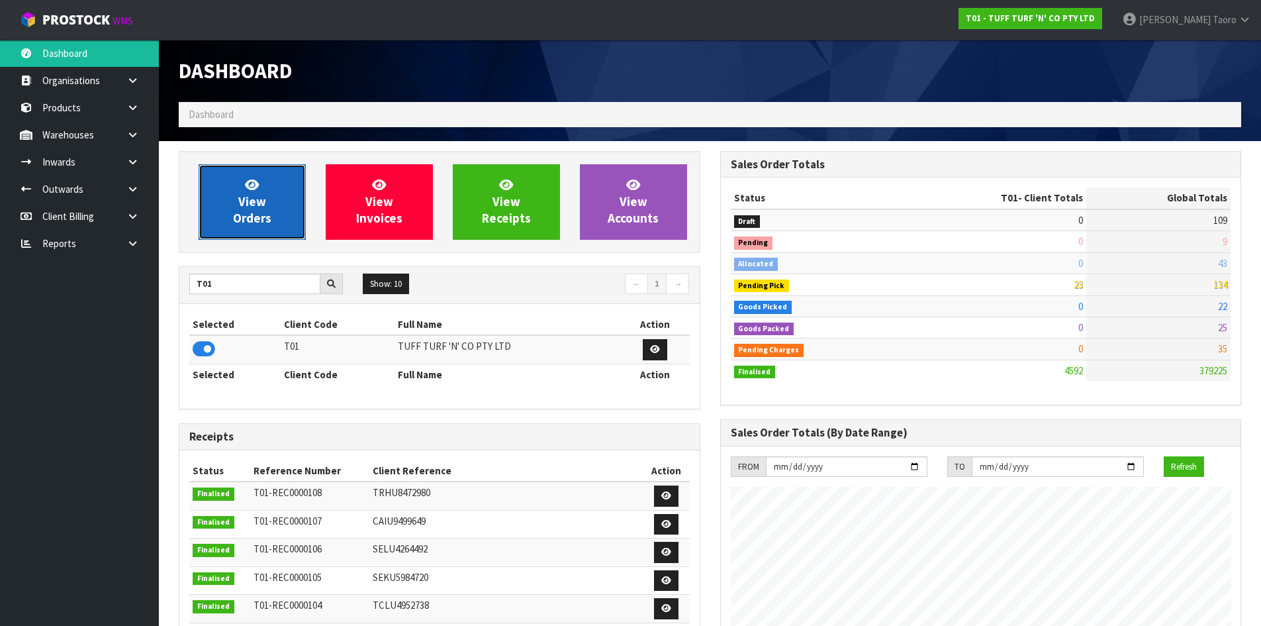
click at [267, 187] on link "View Orders" at bounding box center [252, 201] width 107 height 75
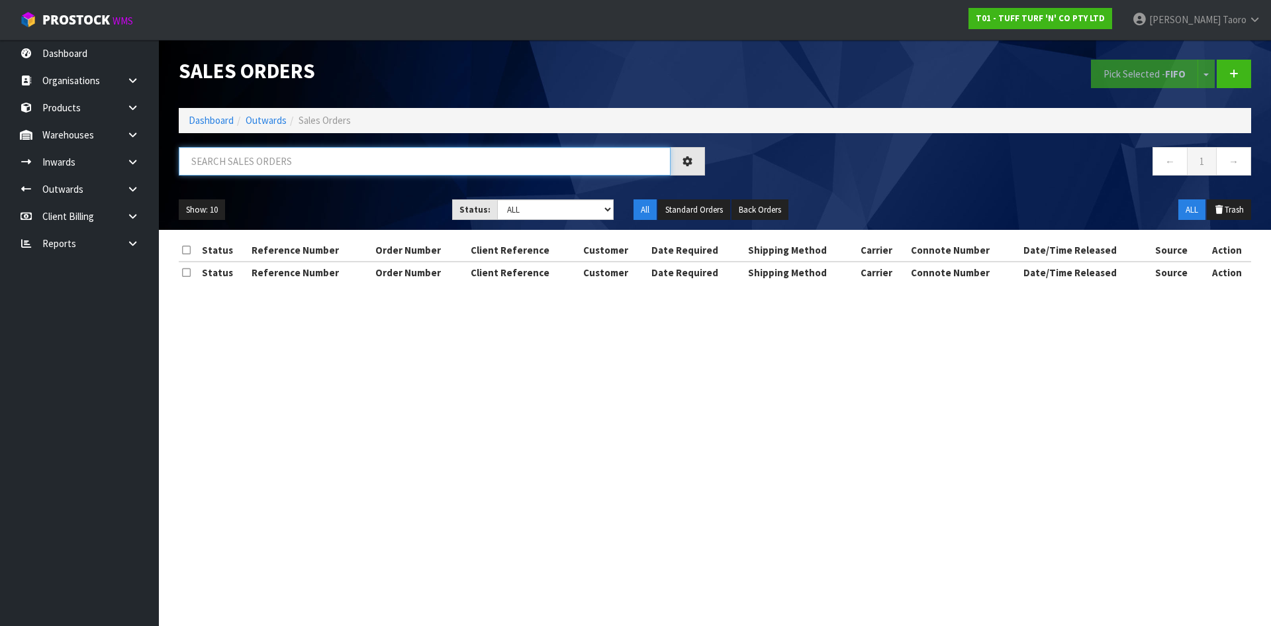
click at [300, 169] on input "text" at bounding box center [425, 161] width 492 height 28
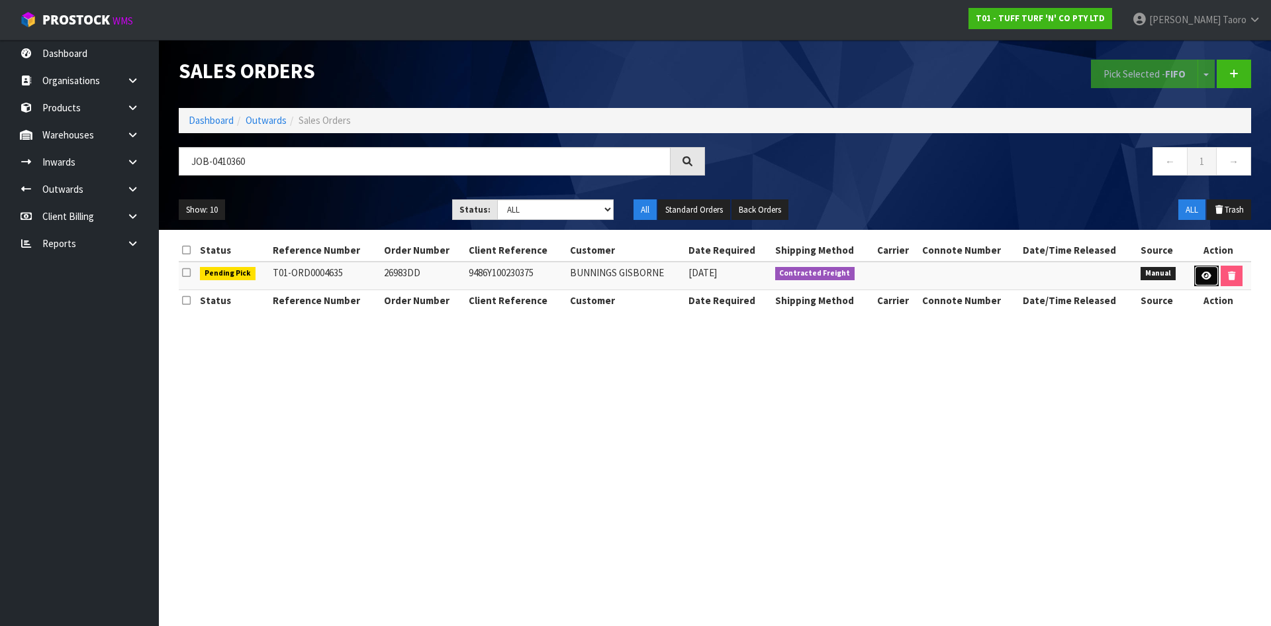
click at [1204, 271] on icon at bounding box center [1207, 275] width 10 height 9
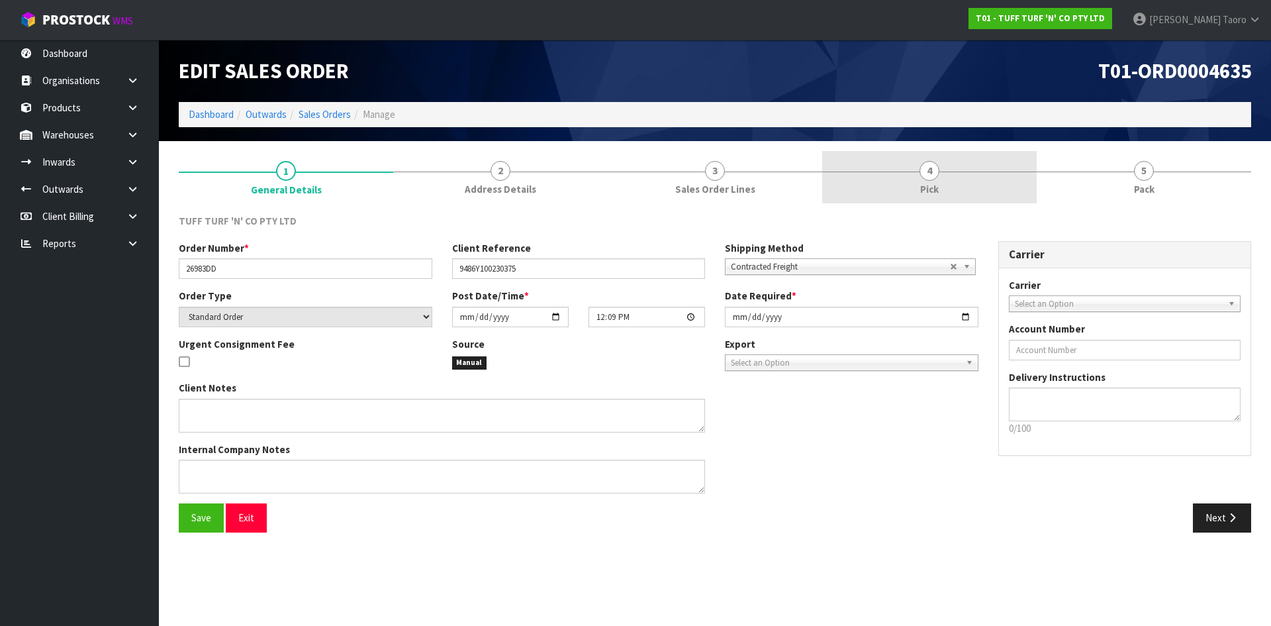
click at [963, 178] on link "4 Pick" at bounding box center [929, 177] width 215 height 52
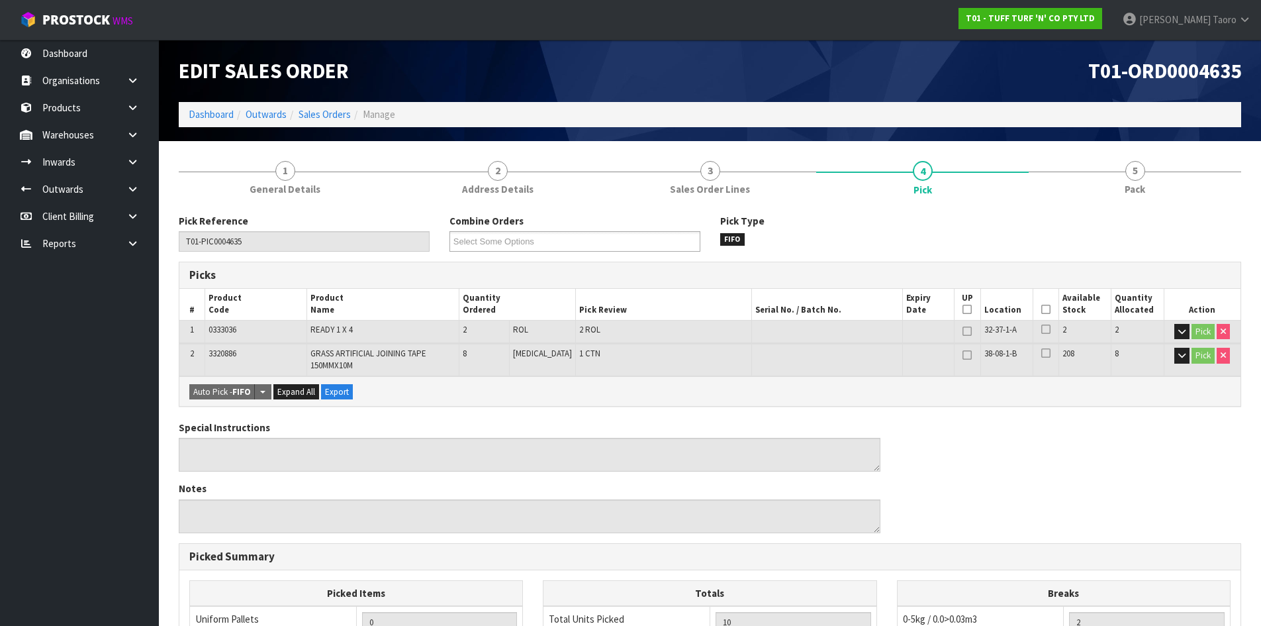
drag, startPoint x: 1042, startPoint y: 307, endPoint x: 1008, endPoint y: 309, distance: 33.8
click at [1042, 309] on icon at bounding box center [1046, 309] width 9 height 1
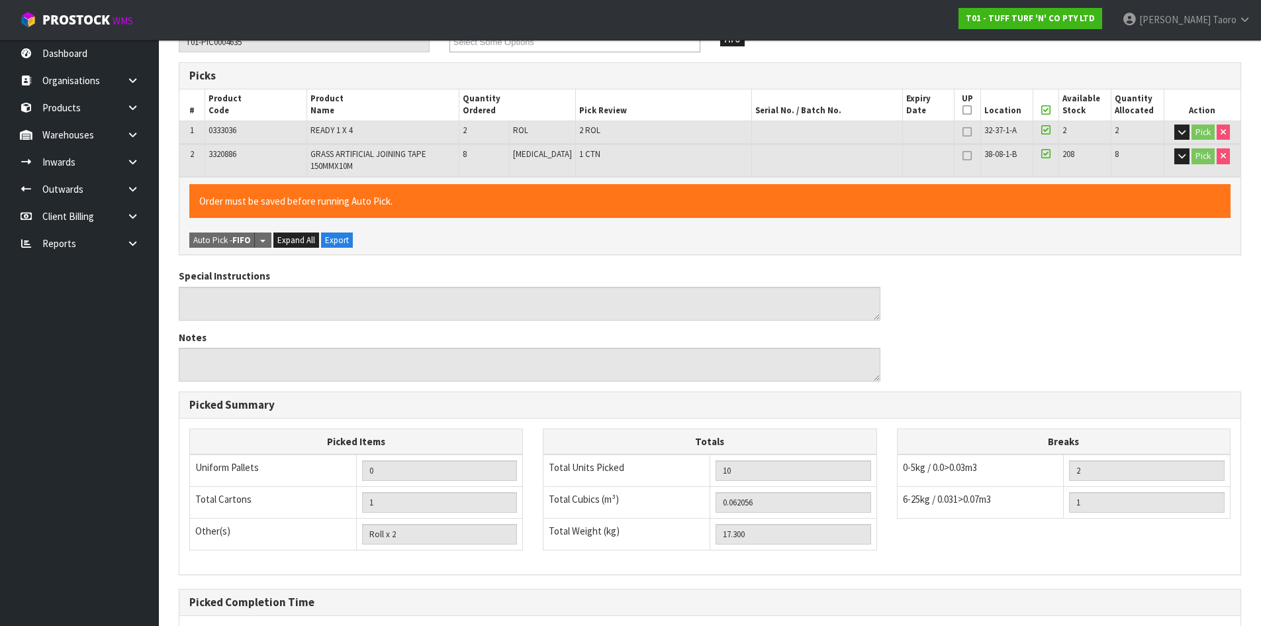
scroll to position [330, 0]
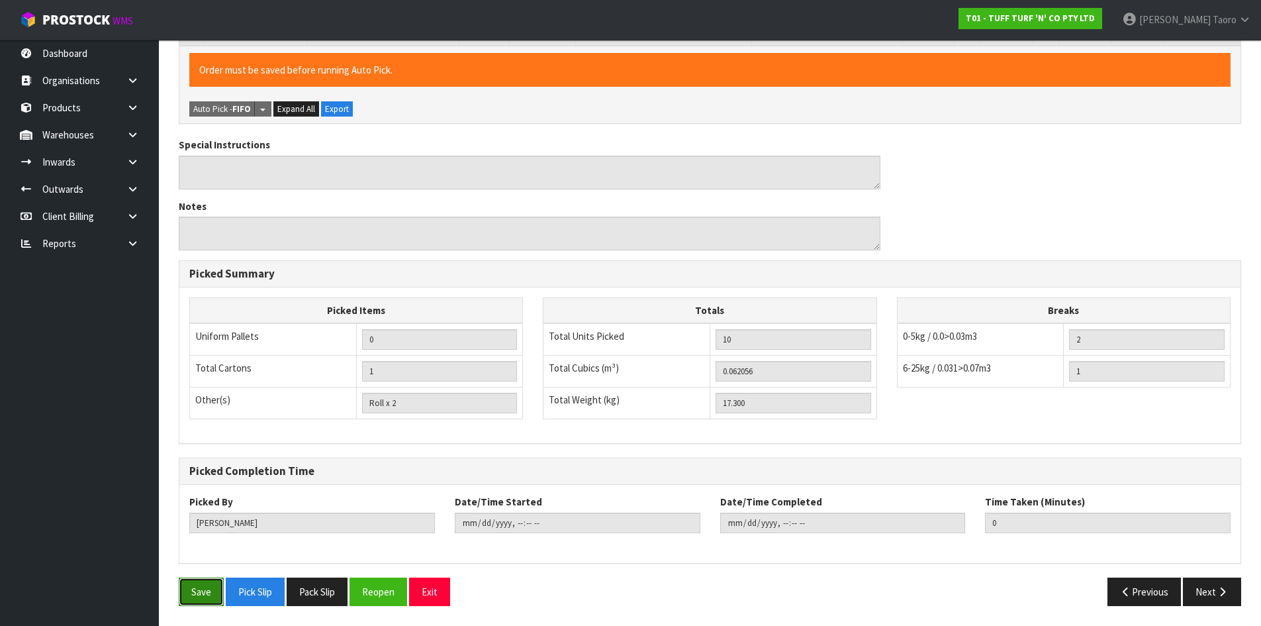
click at [214, 584] on button "Save" at bounding box center [201, 591] width 45 height 28
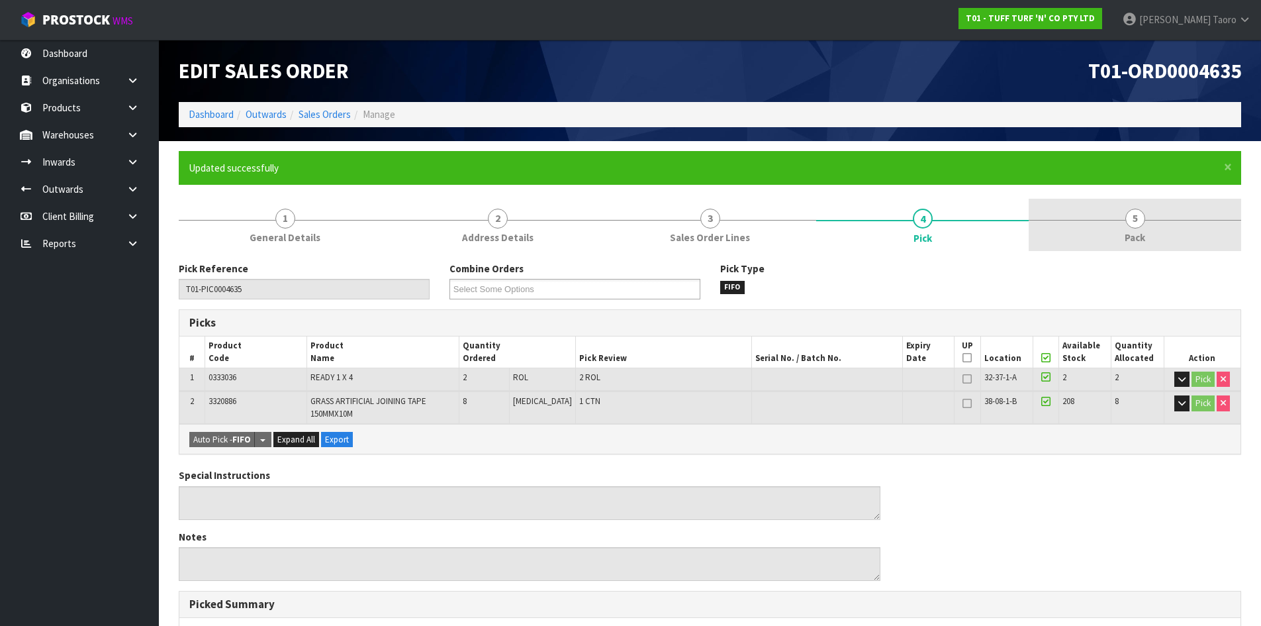
click at [1173, 223] on link "5 Pack" at bounding box center [1135, 225] width 213 height 52
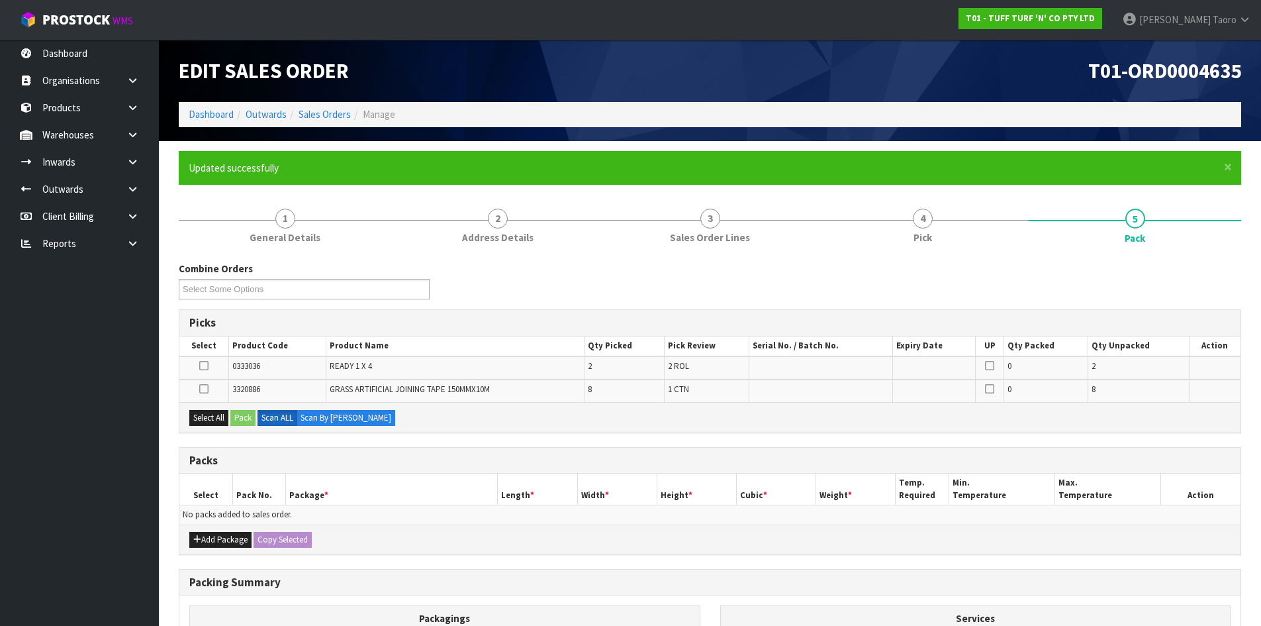
click at [202, 365] on icon at bounding box center [203, 365] width 9 height 1
click at [0, 0] on input "checkbox" at bounding box center [0, 0] width 0 height 0
click at [251, 416] on button "Pack" at bounding box center [242, 418] width 25 height 16
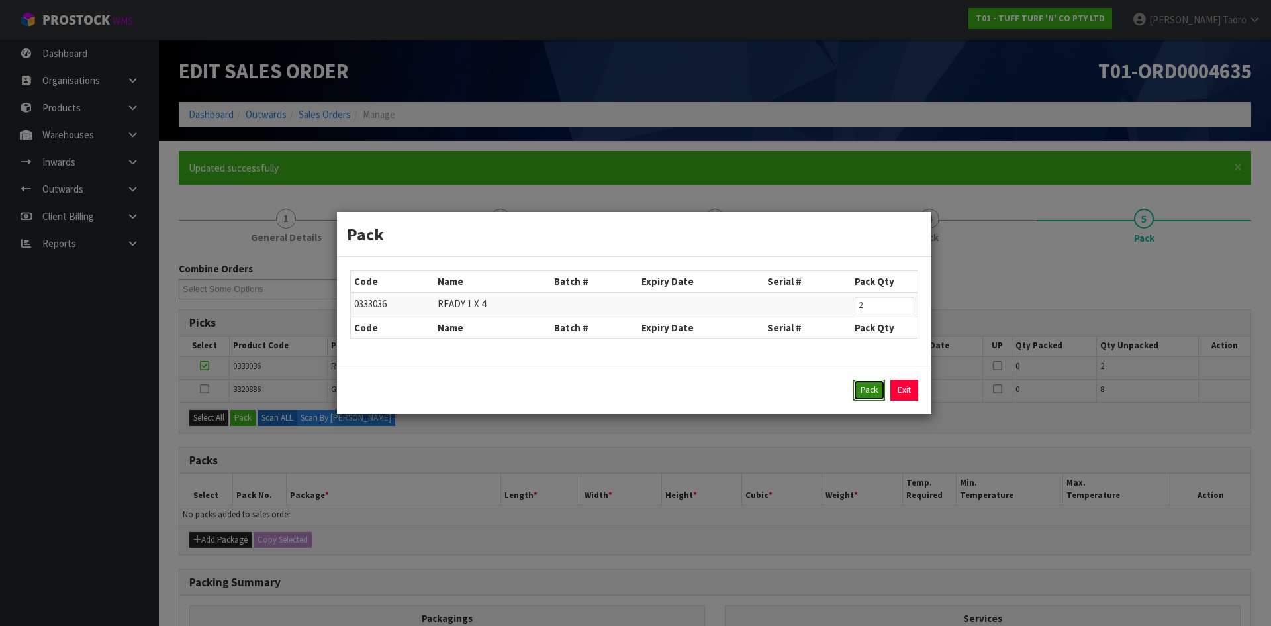
click at [857, 383] on button "Pack" at bounding box center [869, 389] width 32 height 21
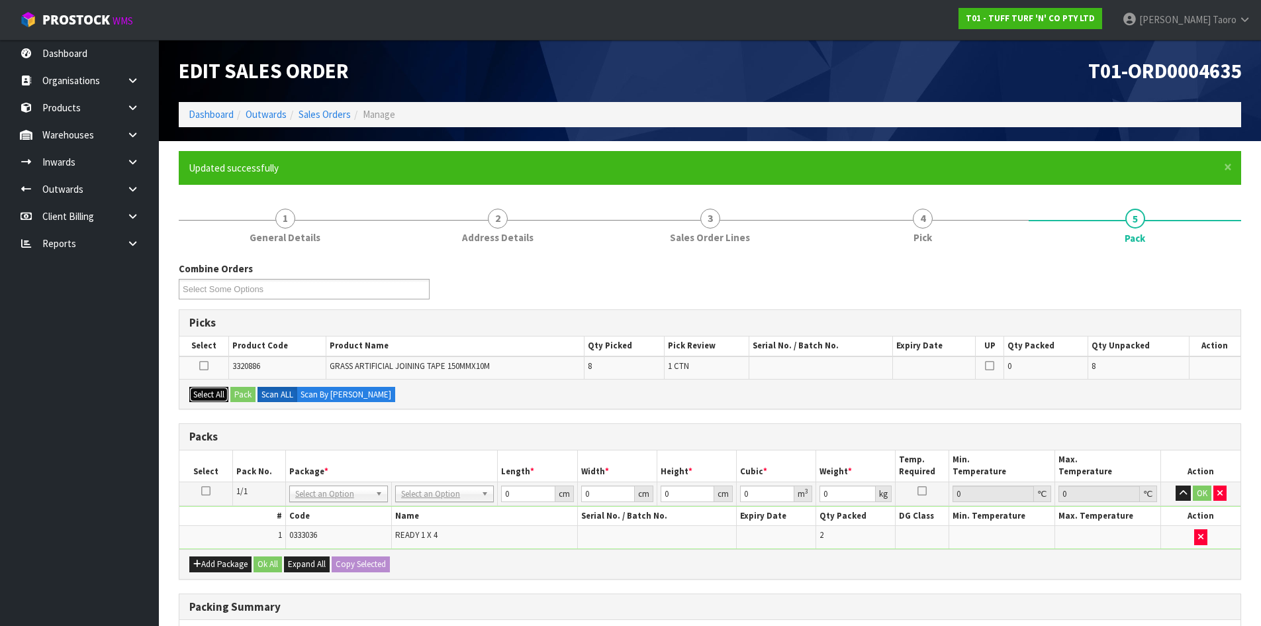
drag, startPoint x: 209, startPoint y: 389, endPoint x: 242, endPoint y: 397, distance: 34.2
click at [228, 397] on button "Select All" at bounding box center [208, 395] width 39 height 16
click at [248, 397] on button "Pack" at bounding box center [242, 395] width 25 height 16
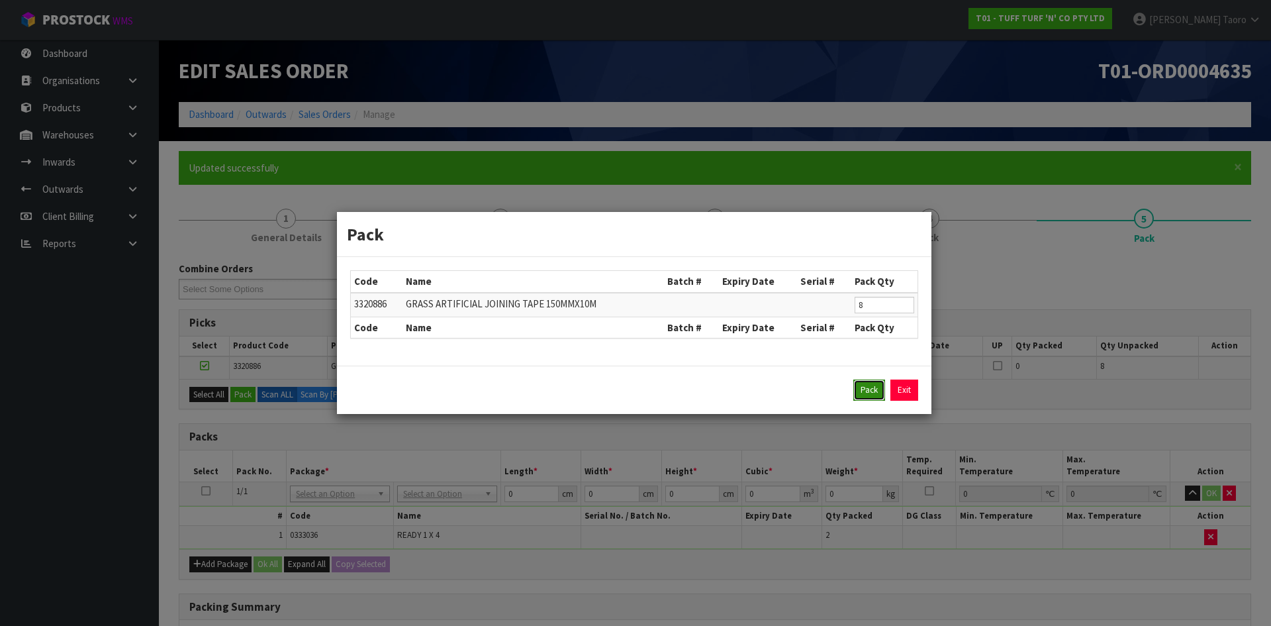
click at [858, 391] on button "Pack" at bounding box center [869, 389] width 32 height 21
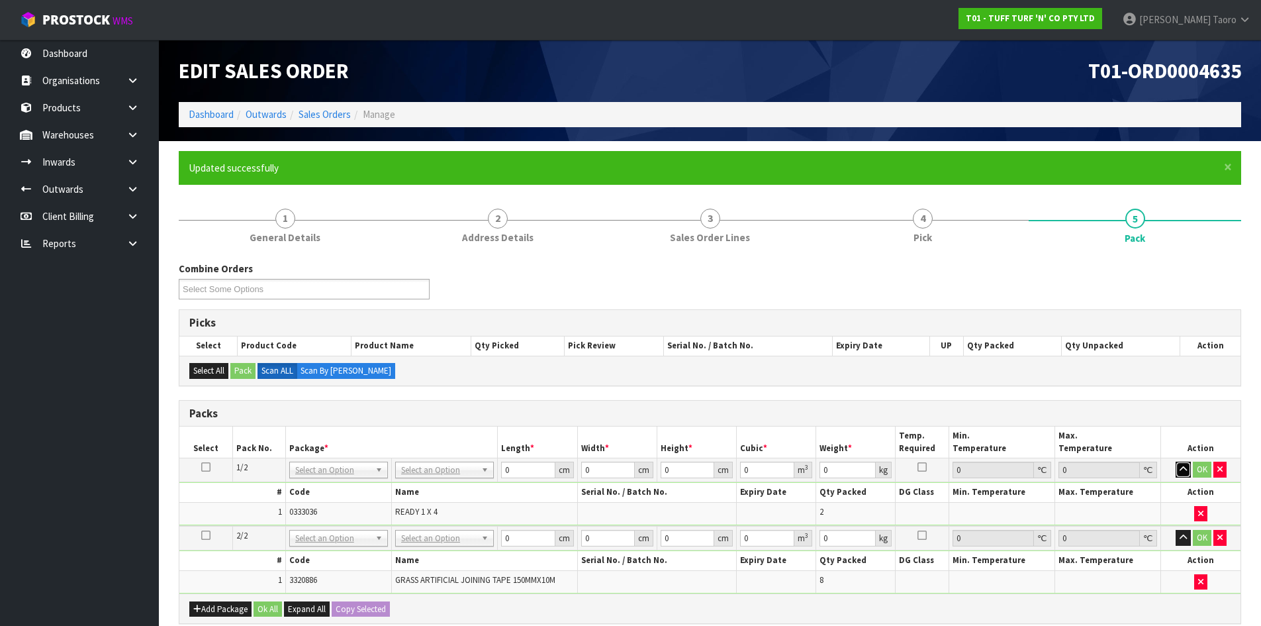
click at [1177, 465] on button "button" at bounding box center [1183, 469] width 15 height 16
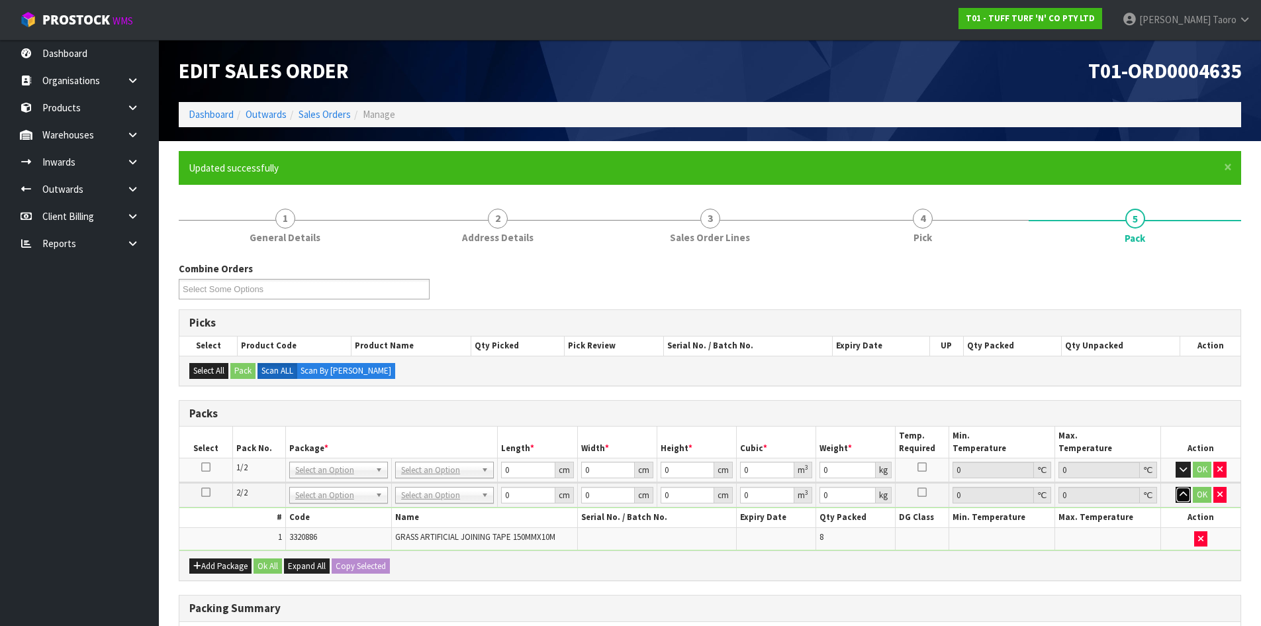
click at [1184, 491] on icon "button" at bounding box center [1183, 494] width 7 height 9
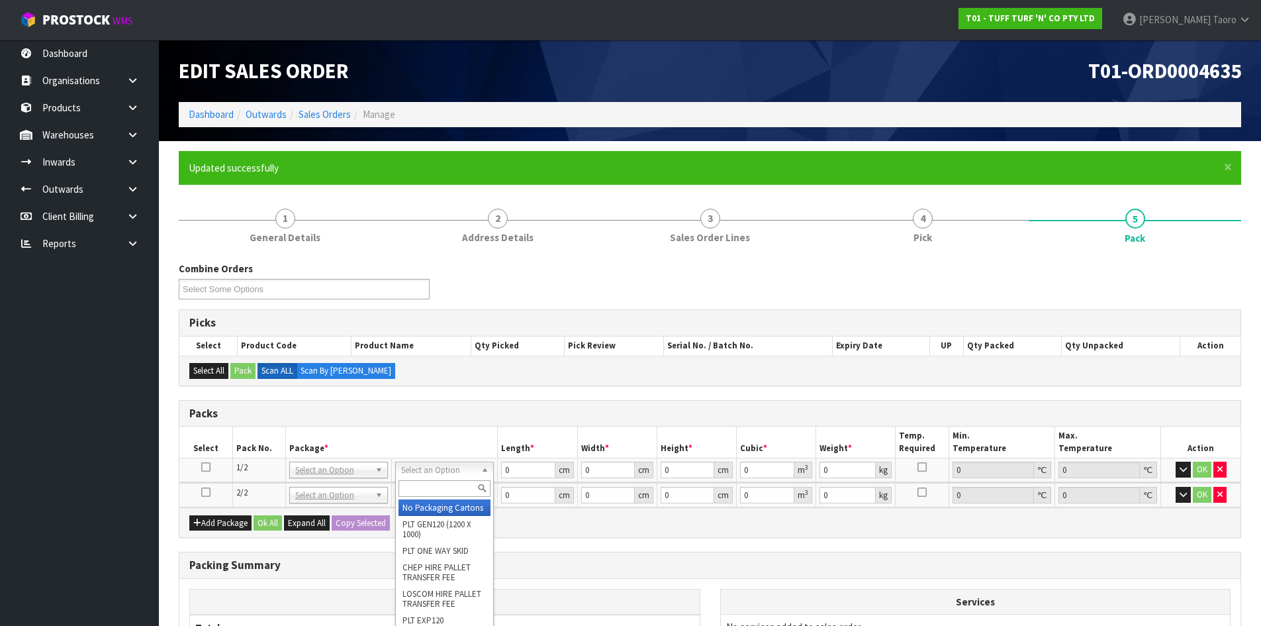
drag, startPoint x: 453, startPoint y: 518, endPoint x: 450, endPoint y: 503, distance: 15.5
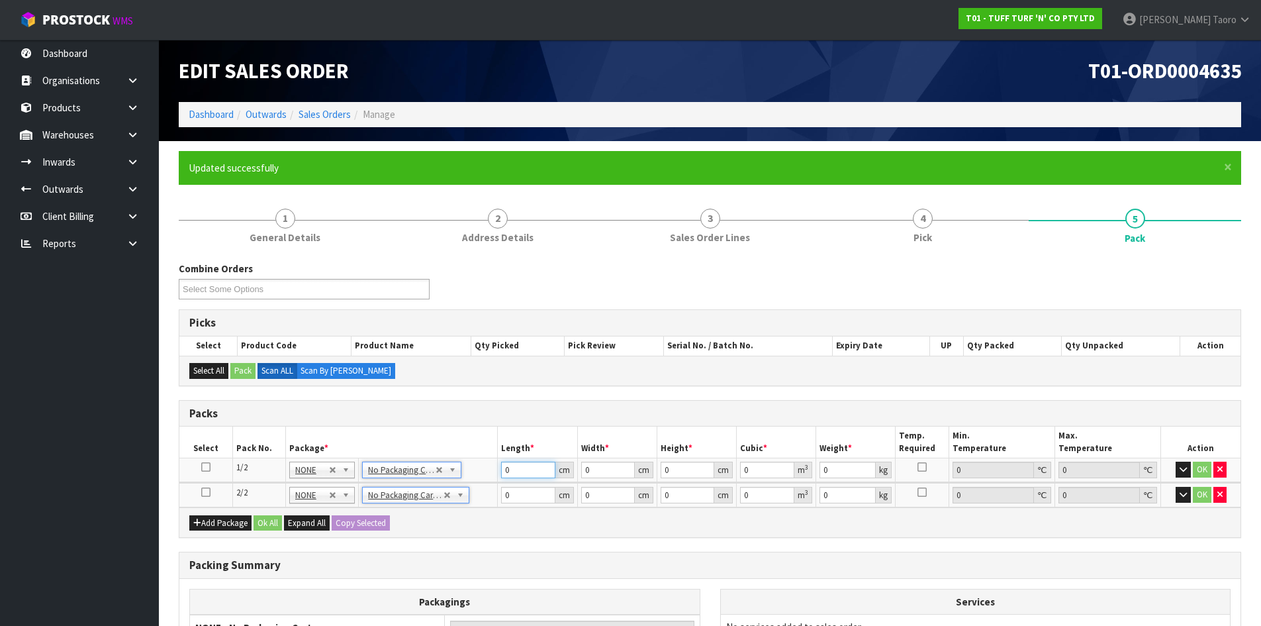
click at [527, 470] on input "0" at bounding box center [528, 469] width 54 height 17
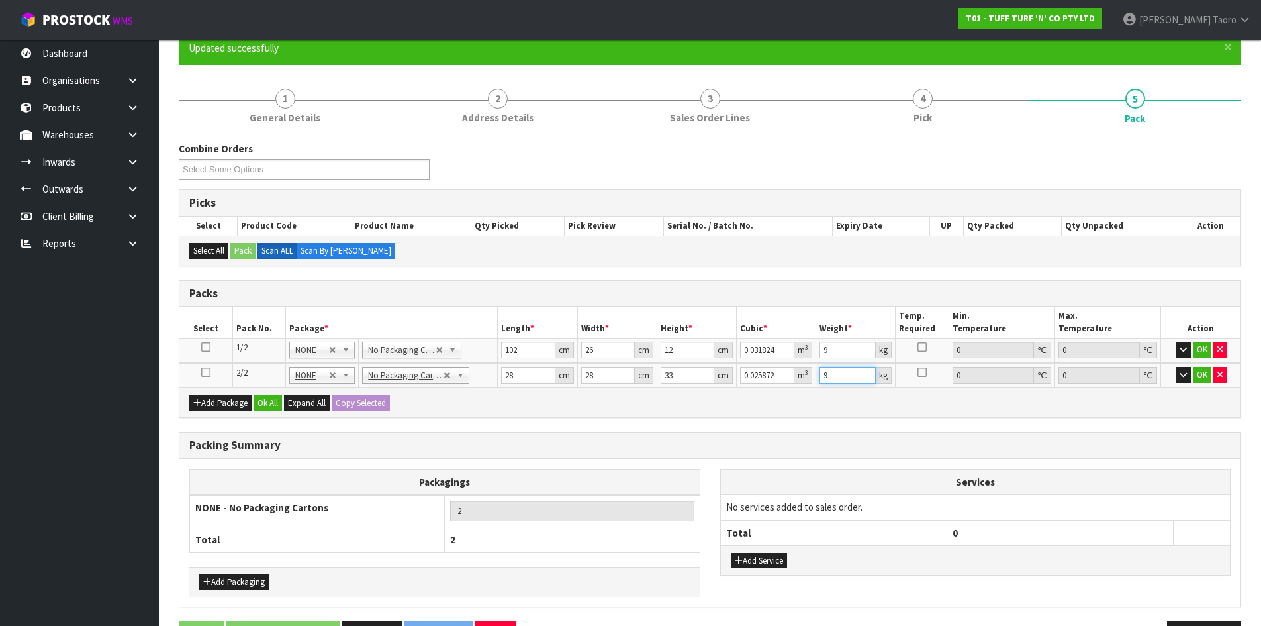
scroll to position [164, 0]
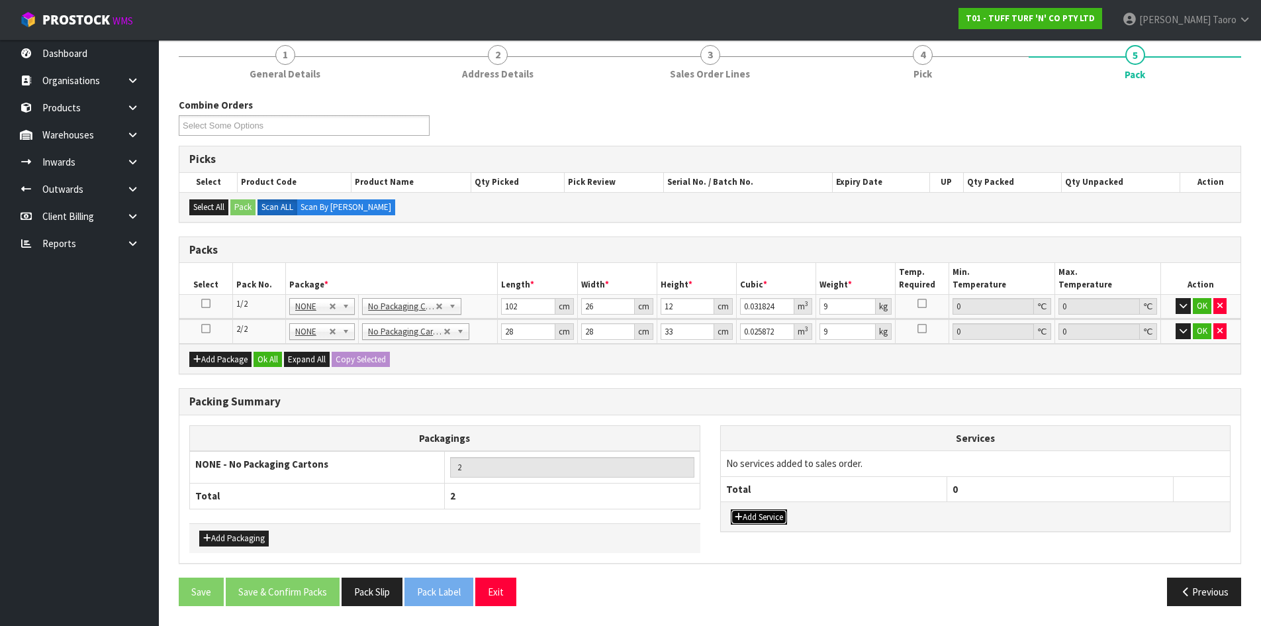
click at [768, 522] on button "Add Service" at bounding box center [759, 517] width 56 height 16
drag, startPoint x: 798, startPoint y: 461, endPoint x: 804, endPoint y: 478, distance: 18.2
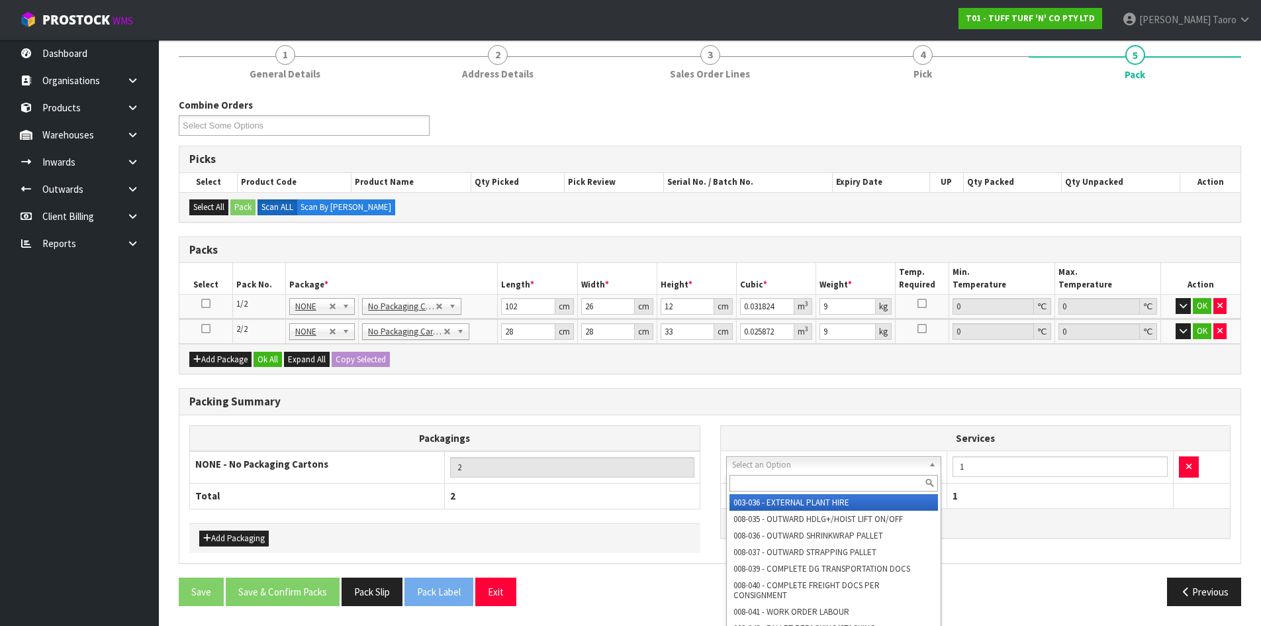
click at [805, 479] on input "text" at bounding box center [834, 483] width 209 height 17
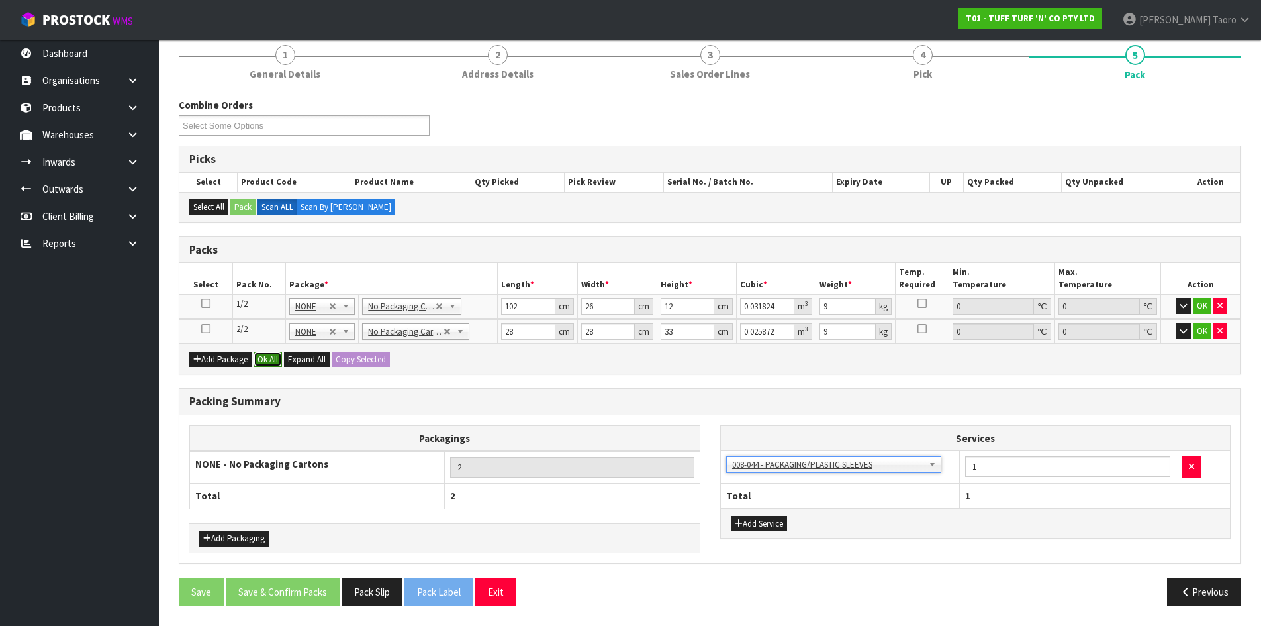
click at [282, 358] on button "Ok All" at bounding box center [268, 360] width 28 height 16
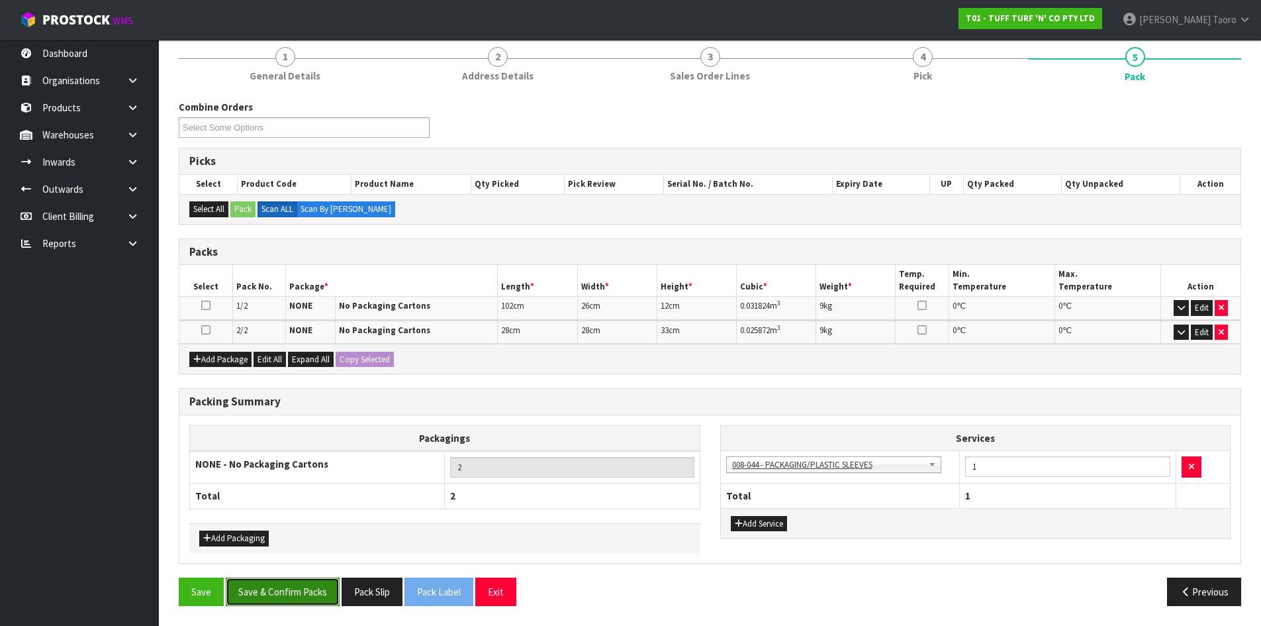
click at [320, 596] on button "Save & Confirm Packs" at bounding box center [283, 591] width 114 height 28
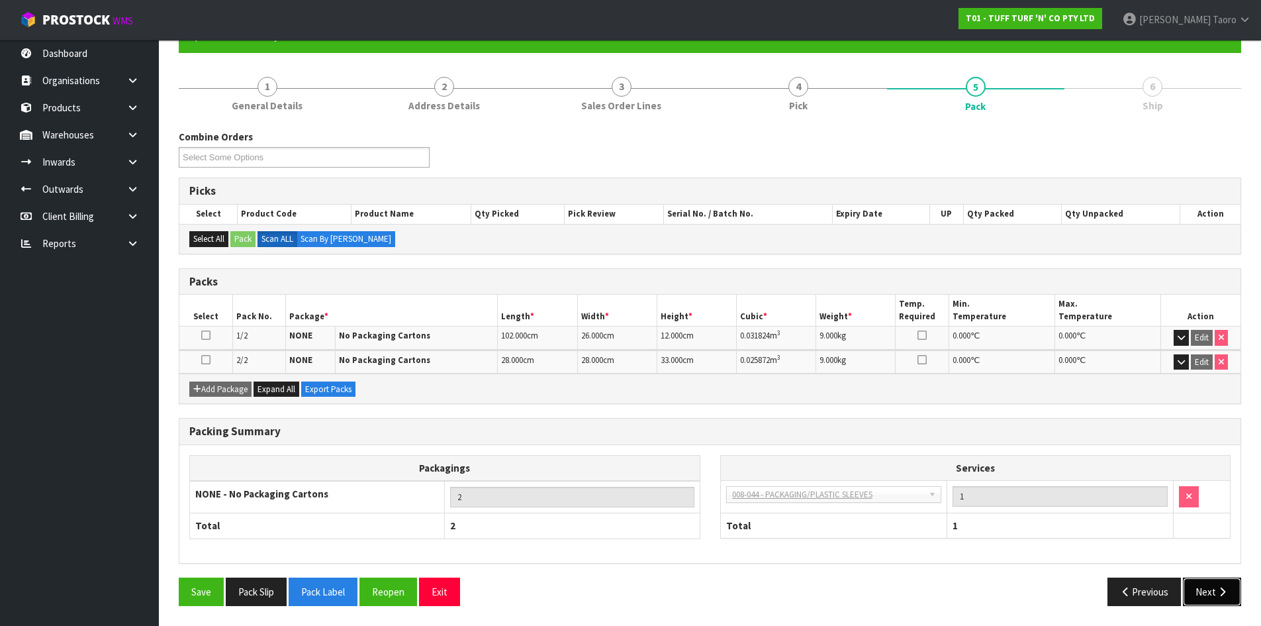
click at [1209, 587] on button "Next" at bounding box center [1212, 591] width 58 height 28
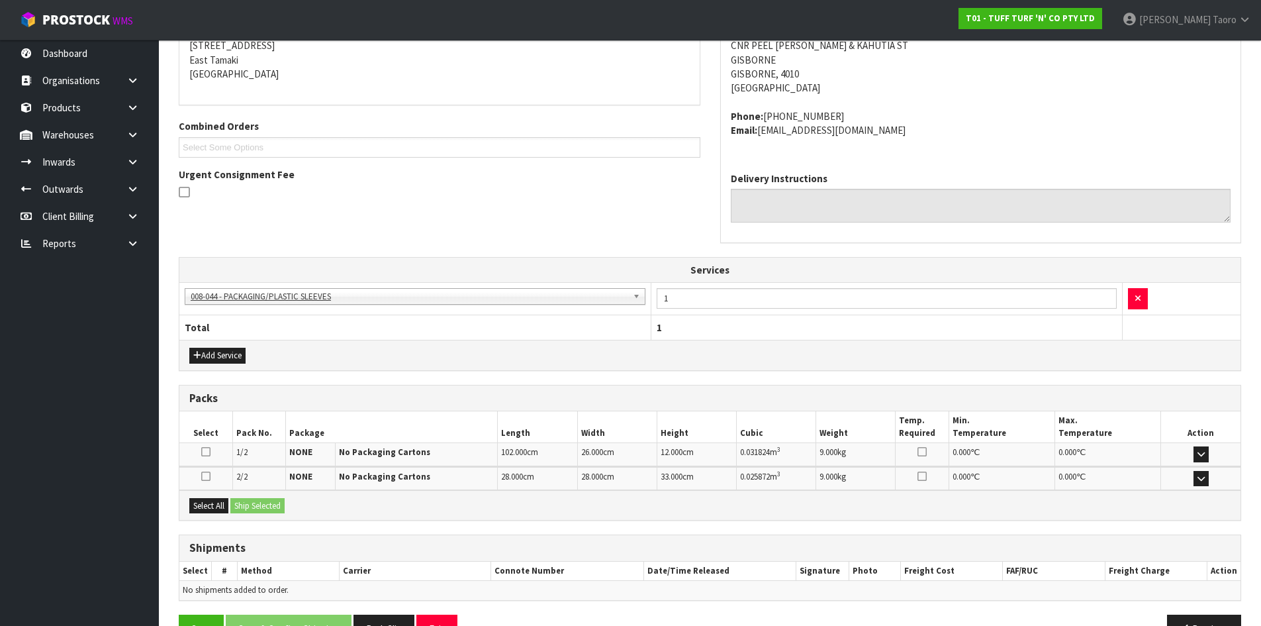
scroll to position [311, 0]
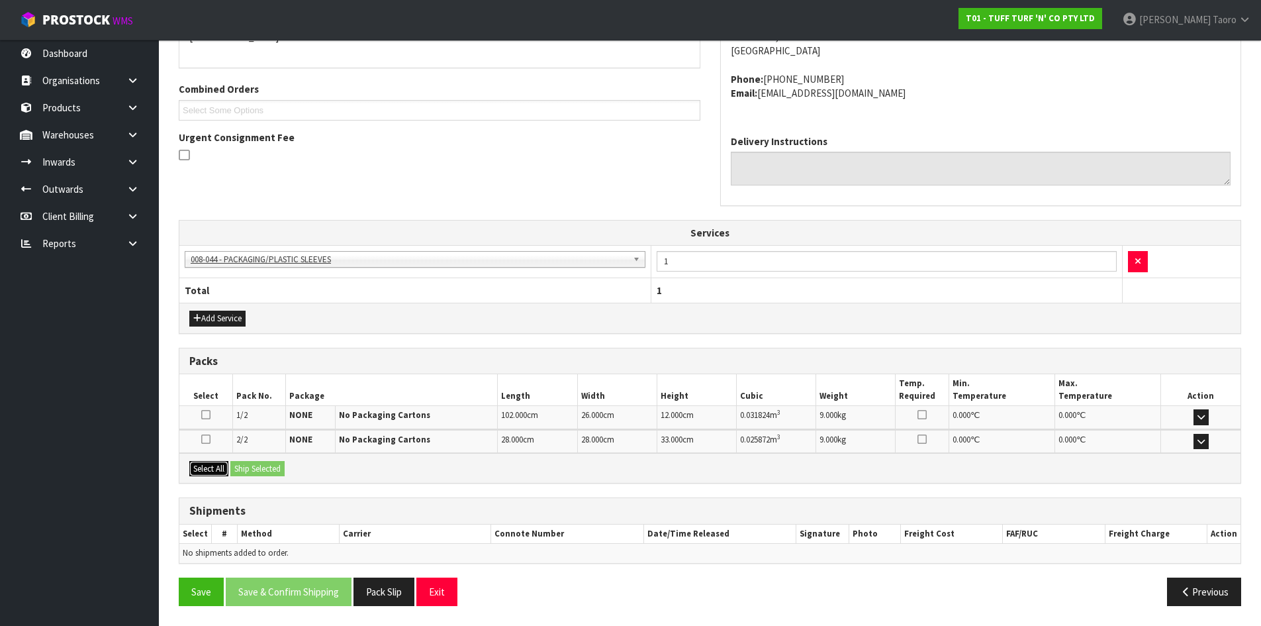
click at [206, 471] on button "Select All" at bounding box center [208, 469] width 39 height 16
click at [260, 470] on button "Ship Selected" at bounding box center [257, 469] width 54 height 16
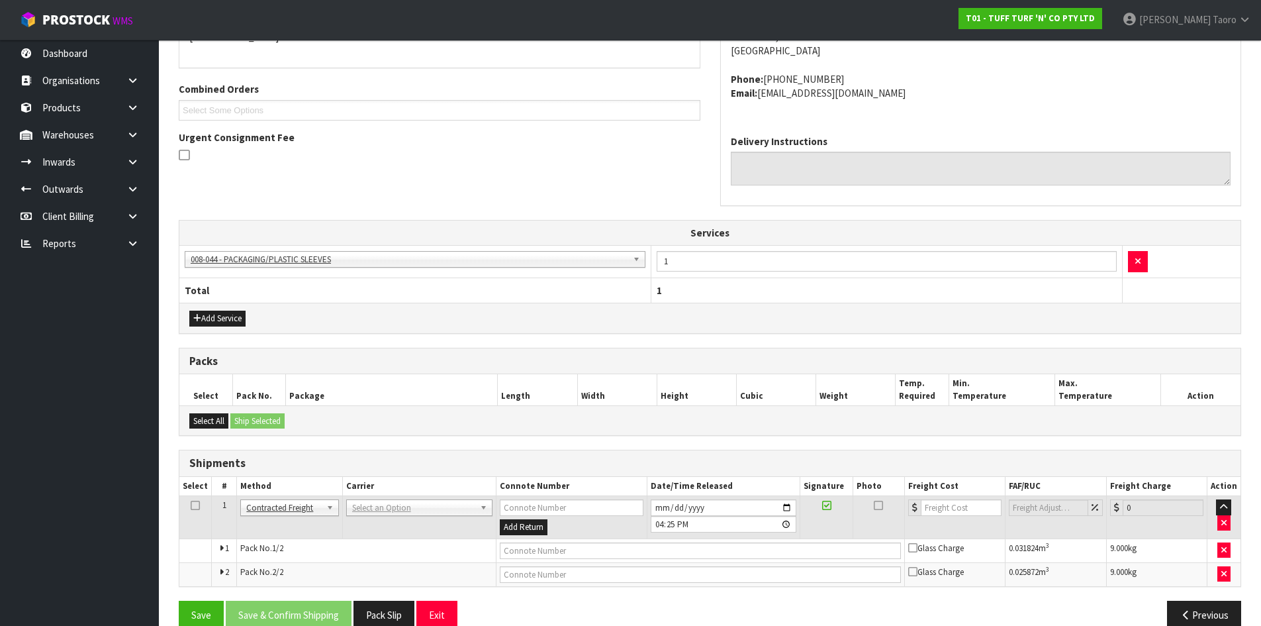
click at [434, 518] on td "ANGEL - ANGEL TRANSPORT [PERSON_NAME] REMOVALS DEAEXPAKL - DEADLINE EXPRESS COU…" at bounding box center [419, 517] width 154 height 43
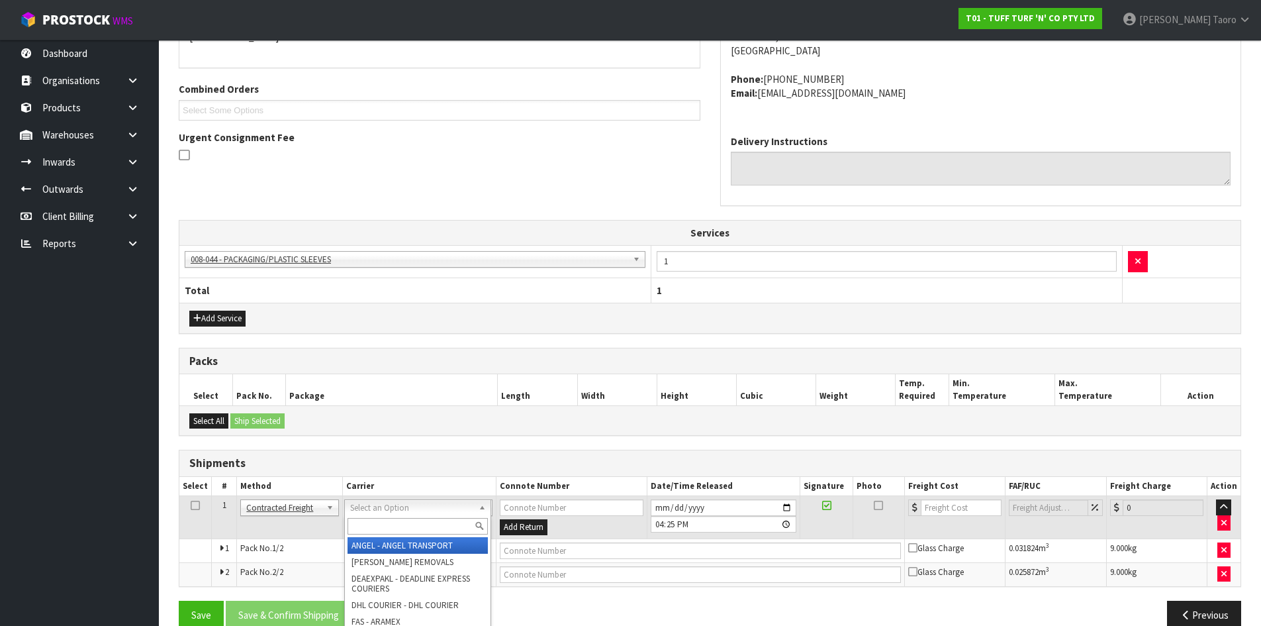
click at [448, 518] on input "text" at bounding box center [418, 526] width 140 height 17
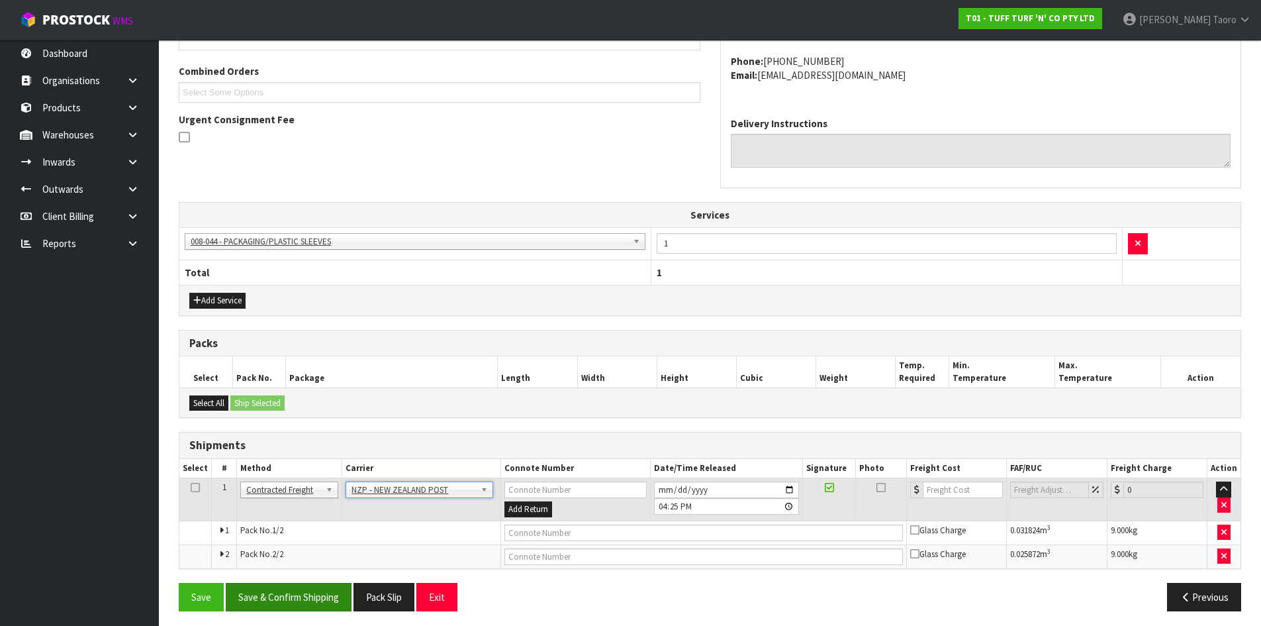
scroll to position [334, 0]
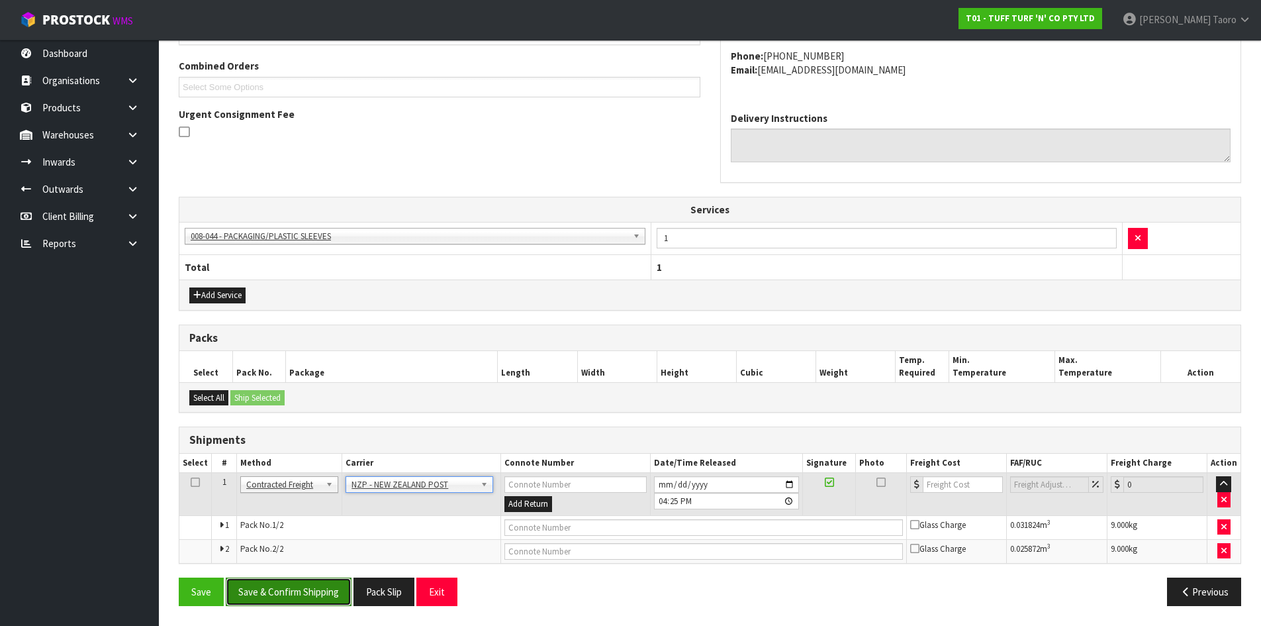
click at [311, 600] on button "Save & Confirm Shipping" at bounding box center [289, 591] width 126 height 28
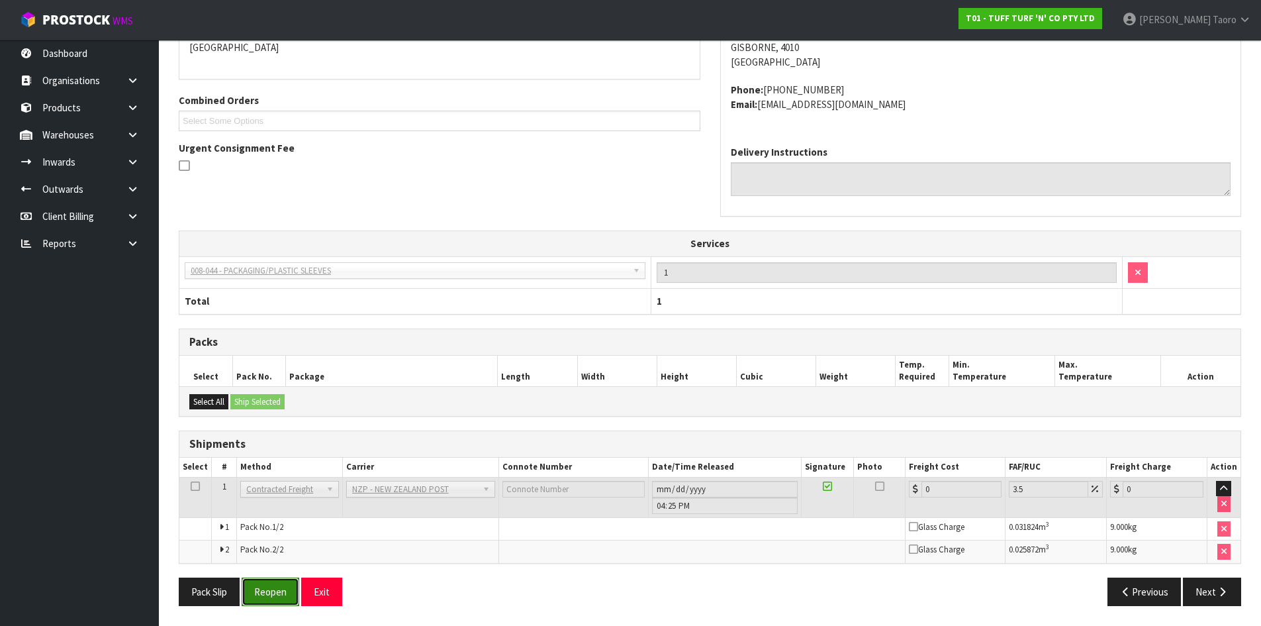
click at [289, 589] on button "Reopen" at bounding box center [271, 591] width 58 height 28
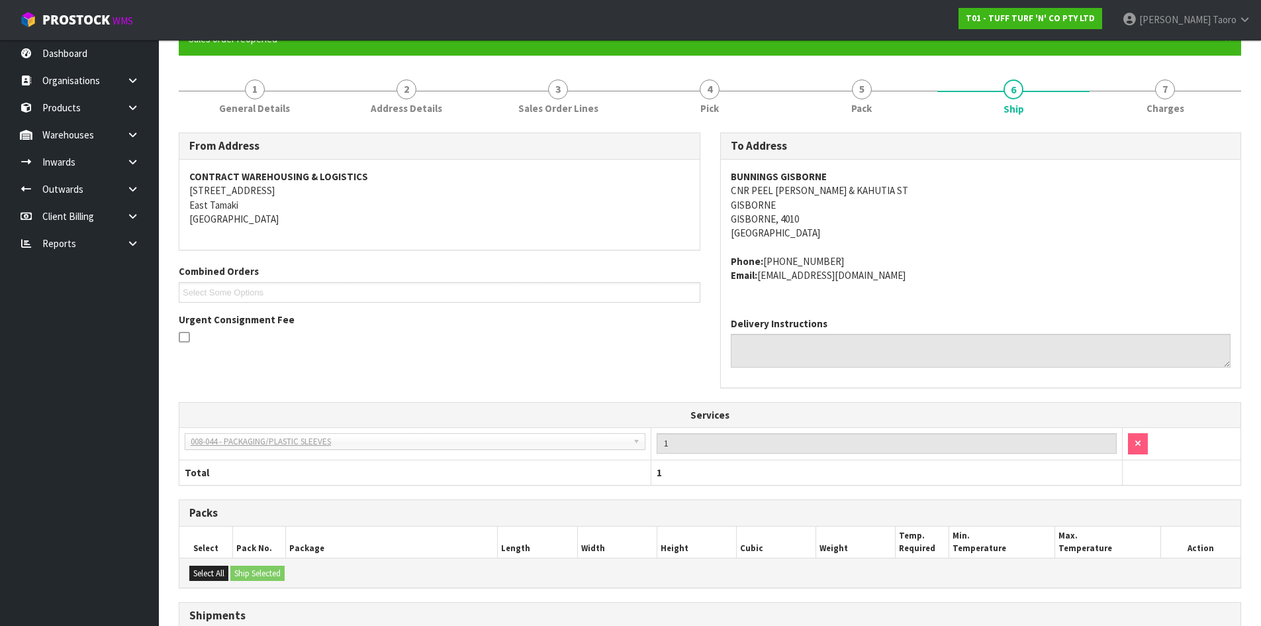
scroll to position [301, 0]
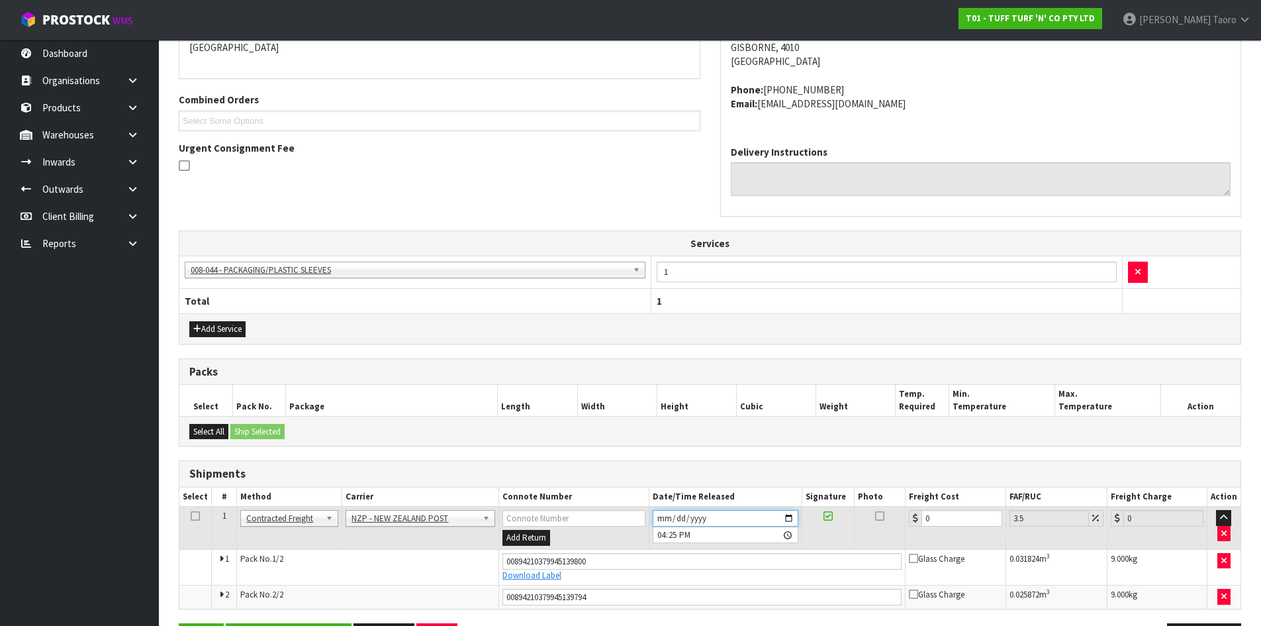
click at [663, 516] on input "[DATE]" at bounding box center [726, 518] width 146 height 17
click at [663, 535] on input "16:25:00.000" at bounding box center [726, 534] width 146 height 17
click at [968, 509] on td "0" at bounding box center [956, 528] width 100 height 43
click at [968, 522] on input "0" at bounding box center [962, 518] width 80 height 17
click at [969, 520] on input "0" at bounding box center [962, 518] width 80 height 17
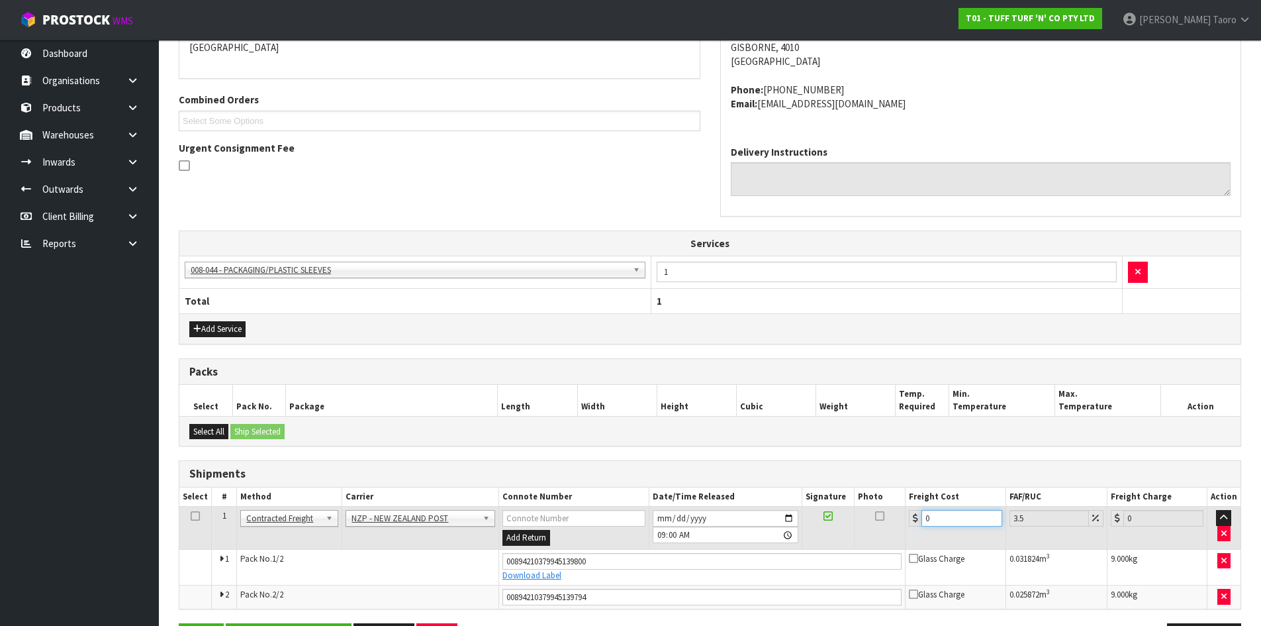
click at [969, 520] on input "0" at bounding box center [962, 518] width 80 height 17
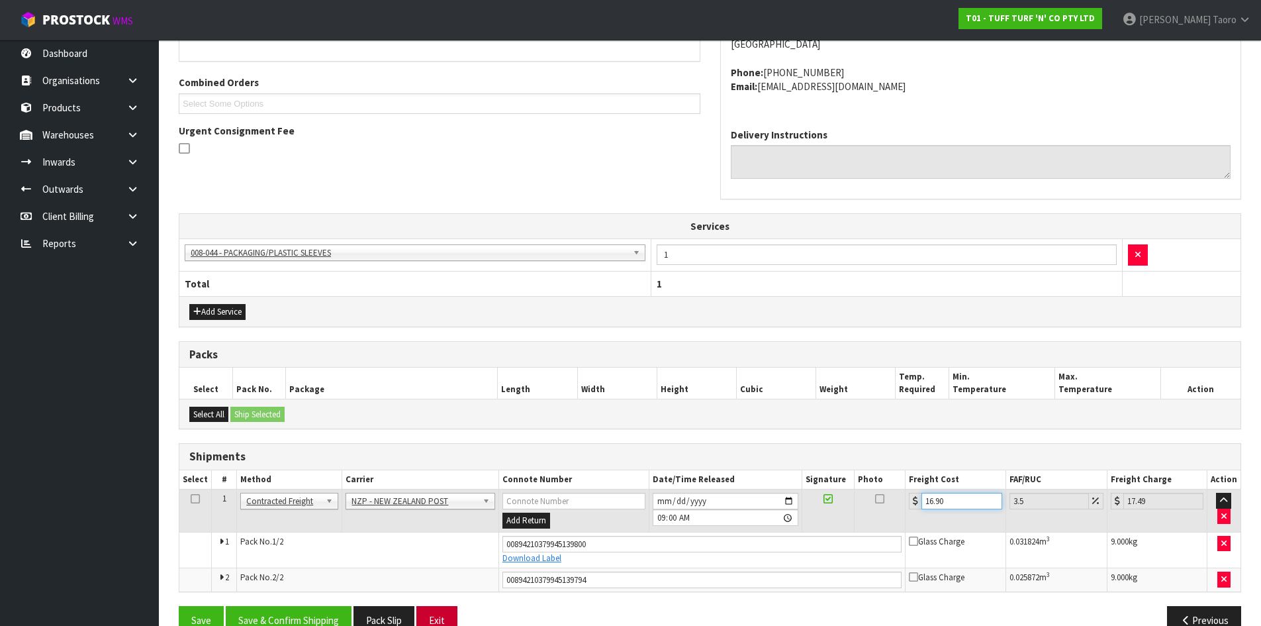
scroll to position [347, 0]
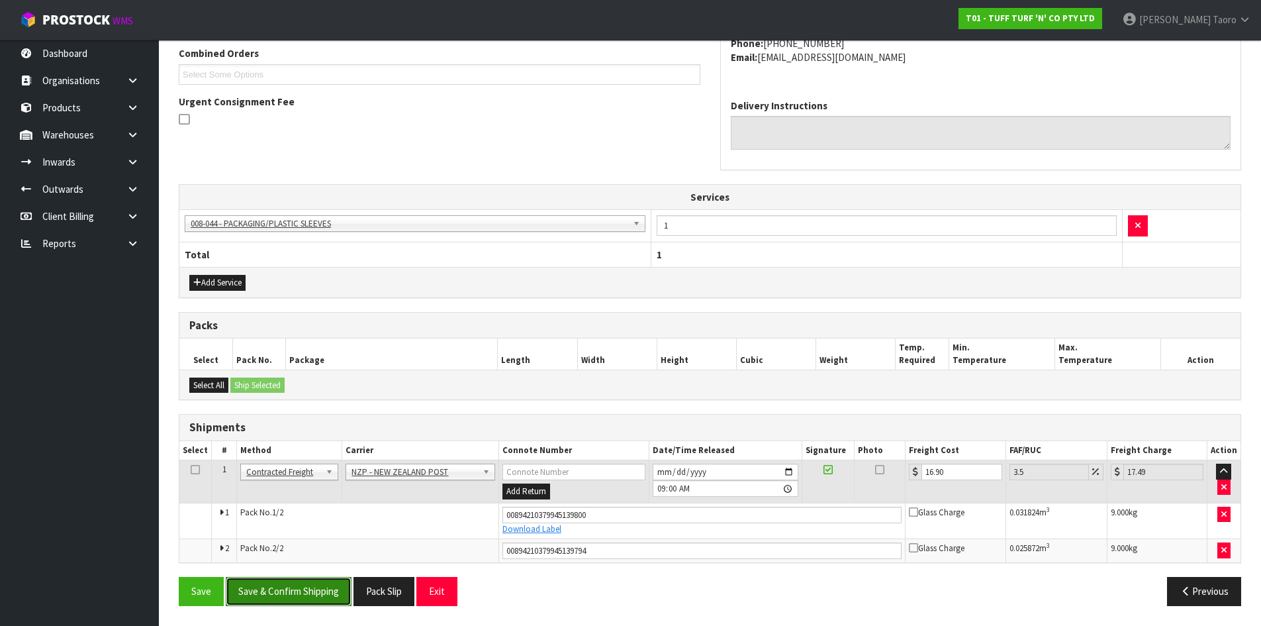
click at [317, 595] on button "Save & Confirm Shipping" at bounding box center [289, 591] width 126 height 28
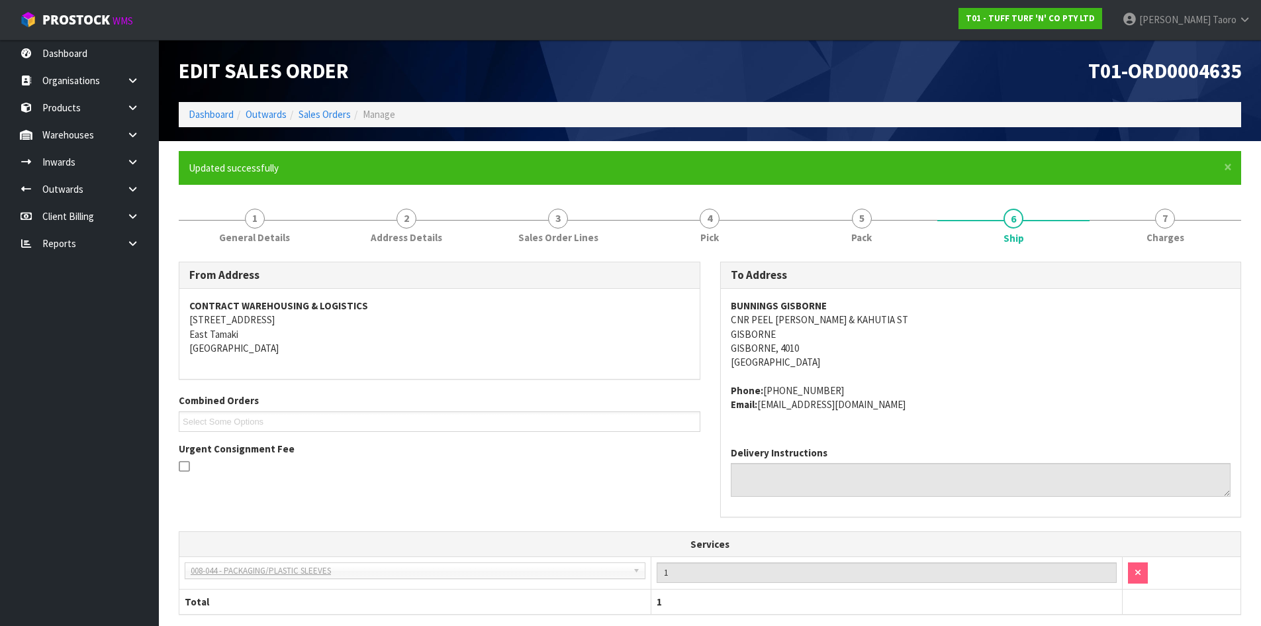
scroll to position [309, 0]
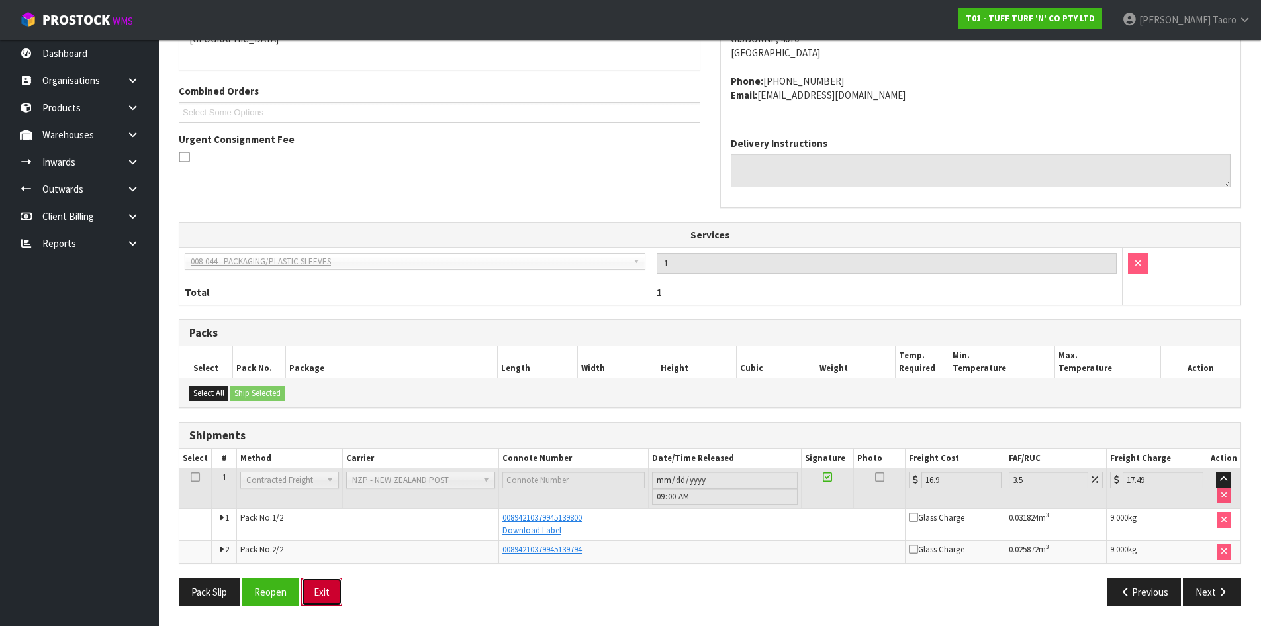
click at [319, 588] on button "Exit" at bounding box center [321, 591] width 41 height 28
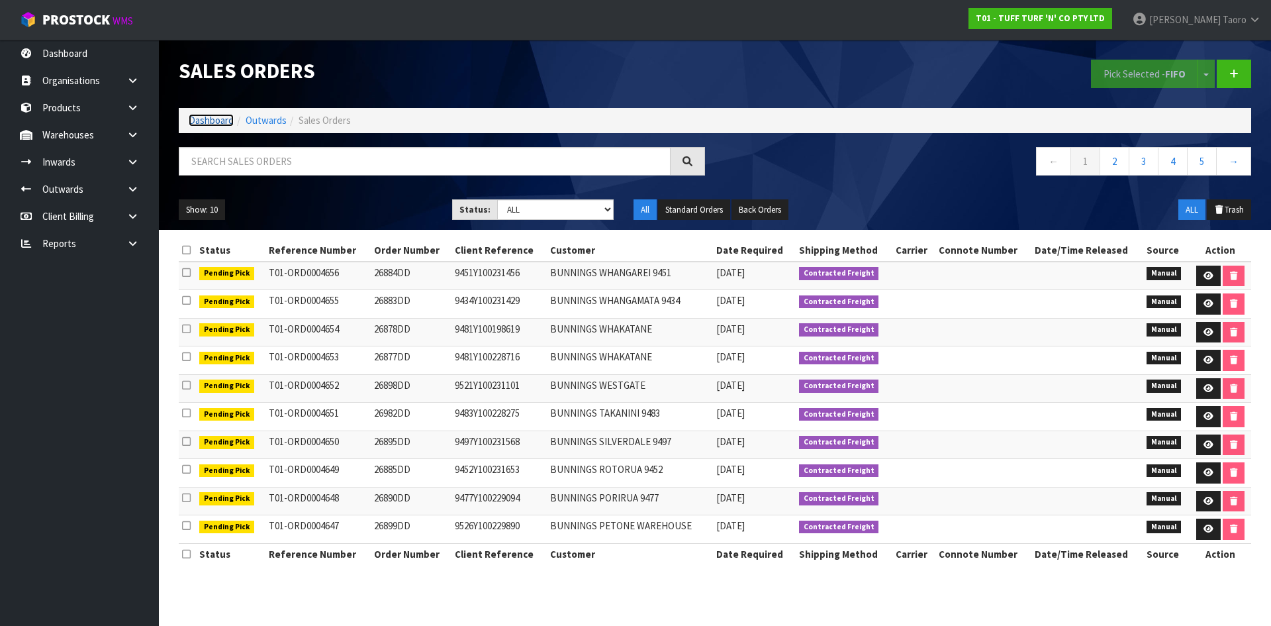
click at [213, 123] on link "Dashboard" at bounding box center [211, 120] width 45 height 13
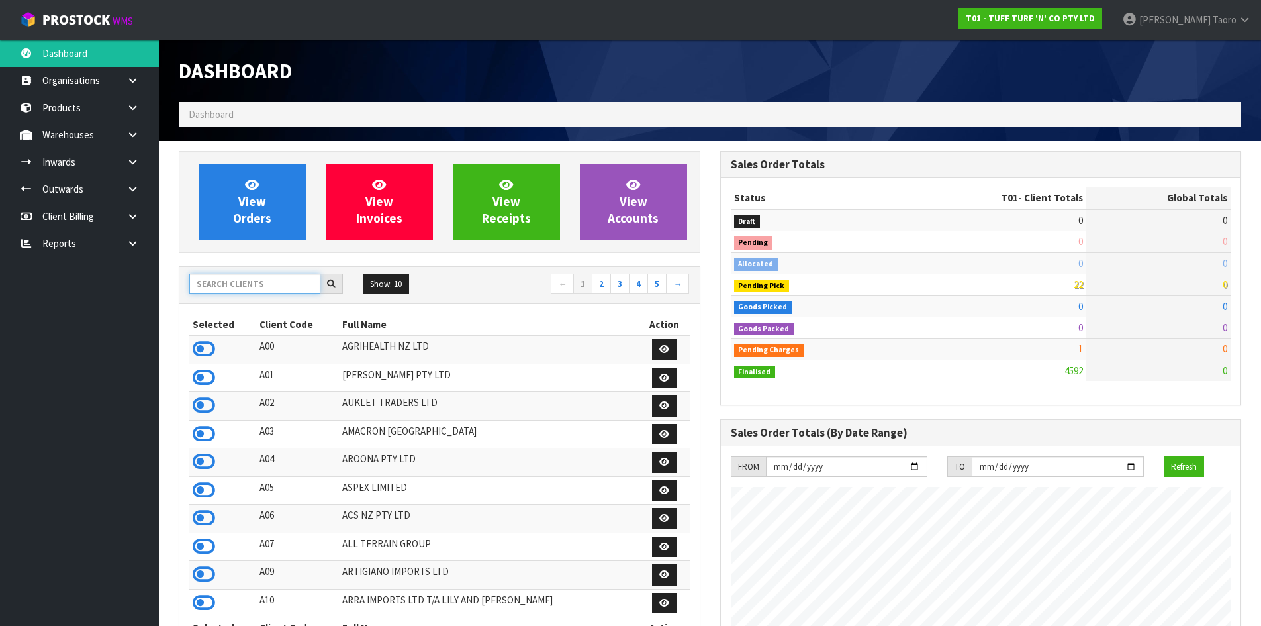
click at [299, 280] on input "text" at bounding box center [254, 283] width 131 height 21
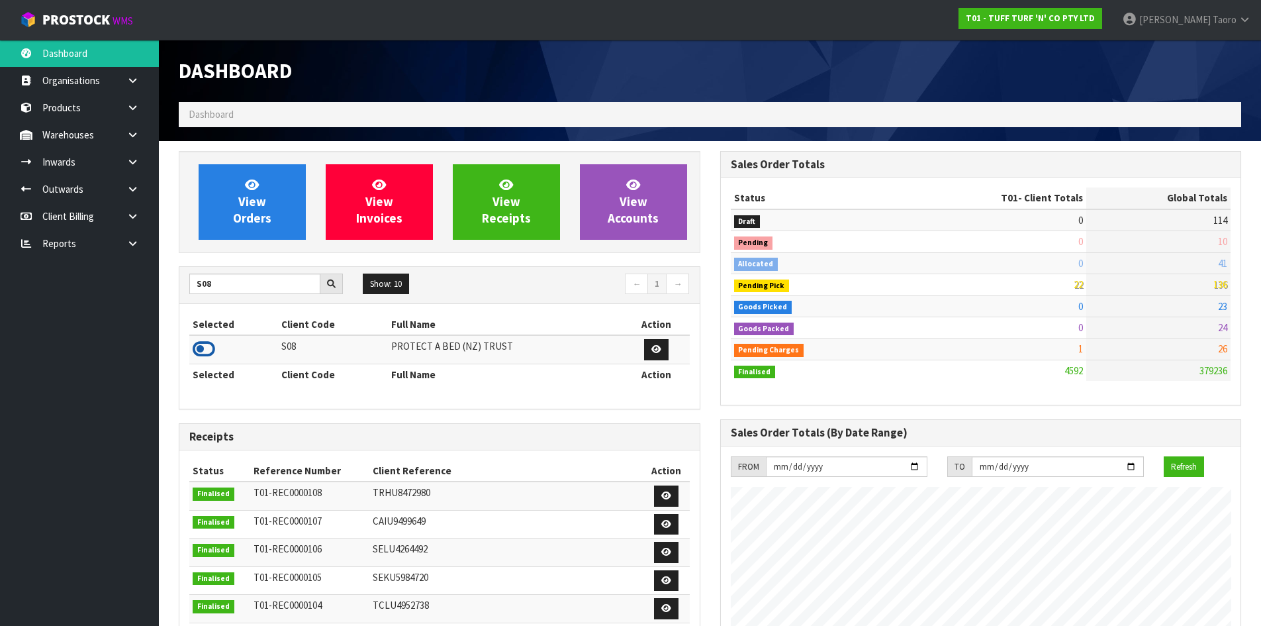
click at [199, 345] on icon at bounding box center [204, 349] width 23 height 20
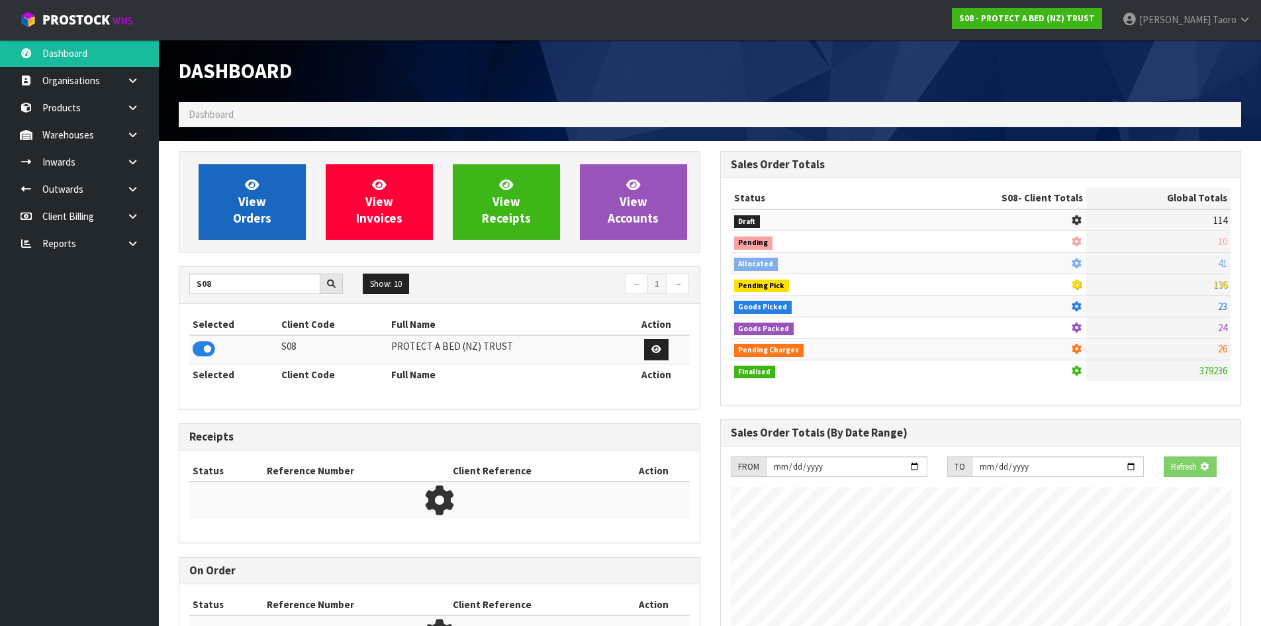
scroll to position [826, 541]
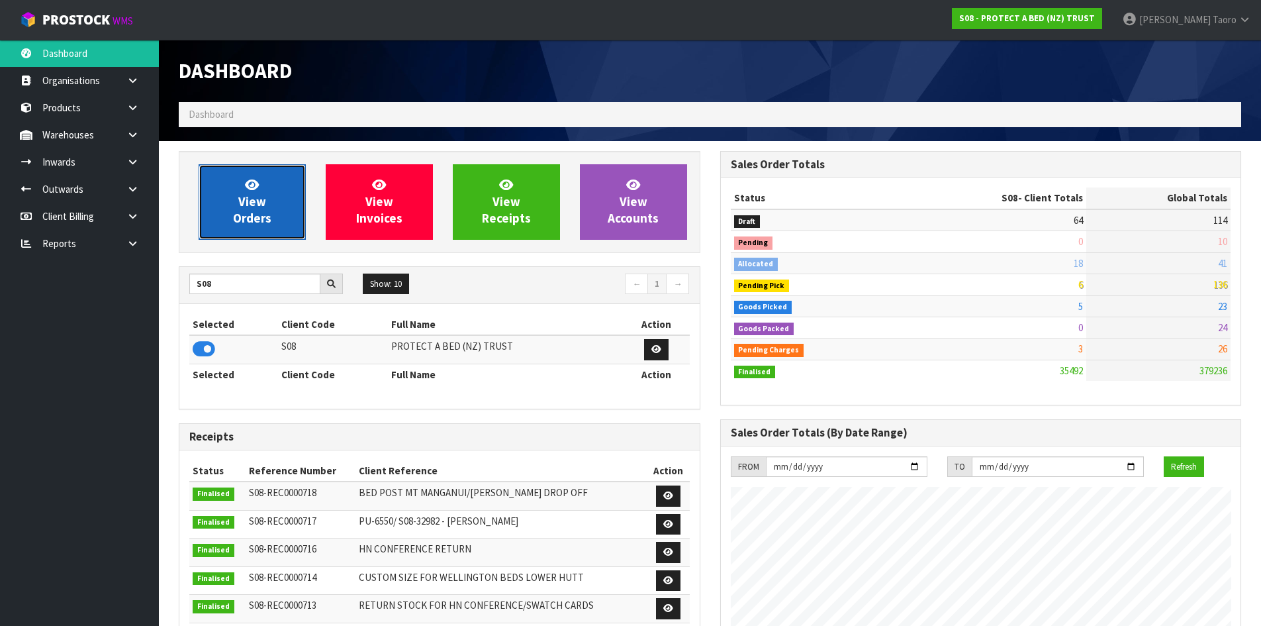
click at [258, 176] on link "View Orders" at bounding box center [252, 201] width 107 height 75
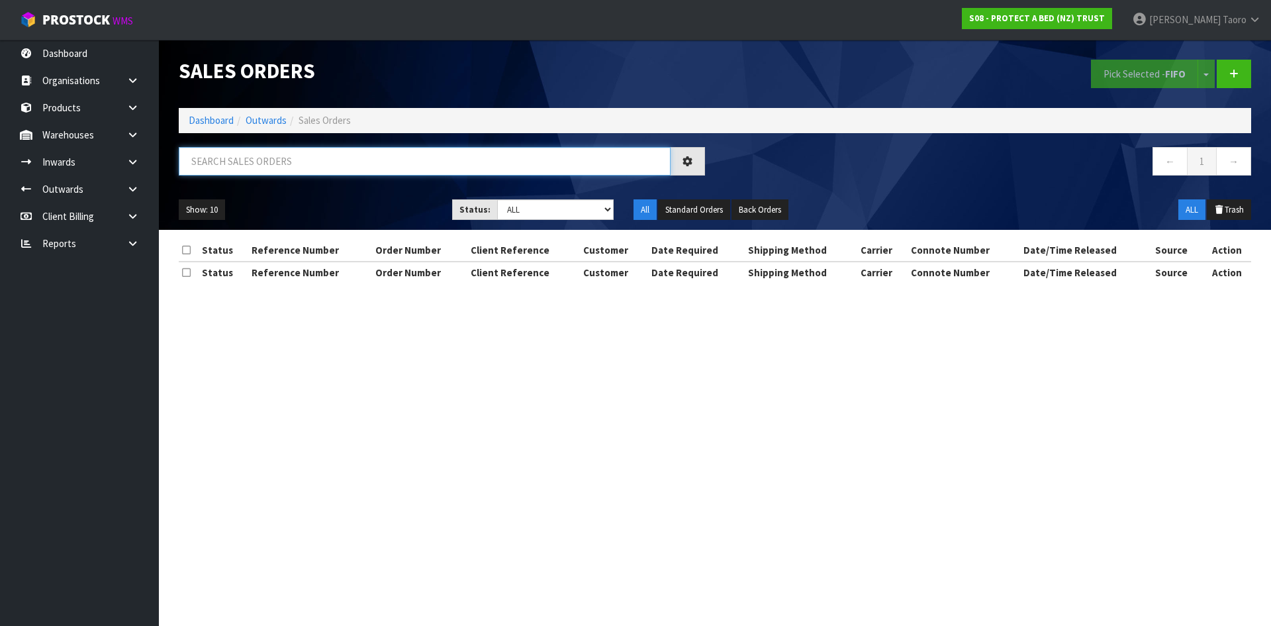
click at [269, 158] on input "text" at bounding box center [425, 161] width 492 height 28
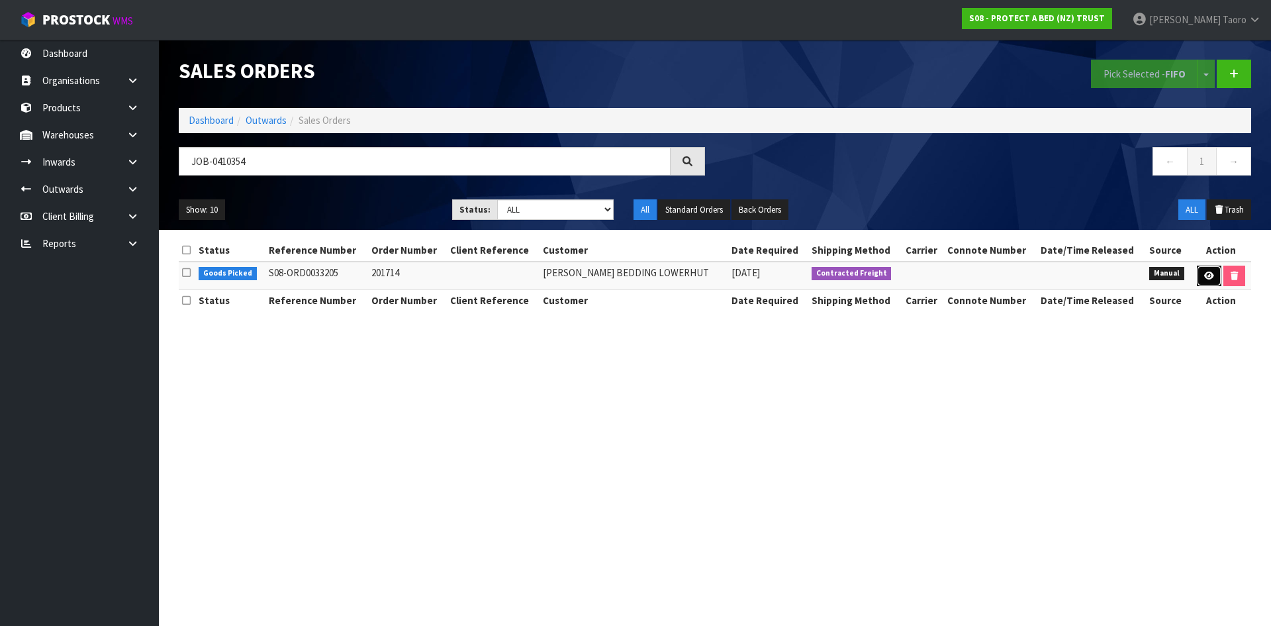
click at [1197, 275] on link at bounding box center [1209, 276] width 24 height 21
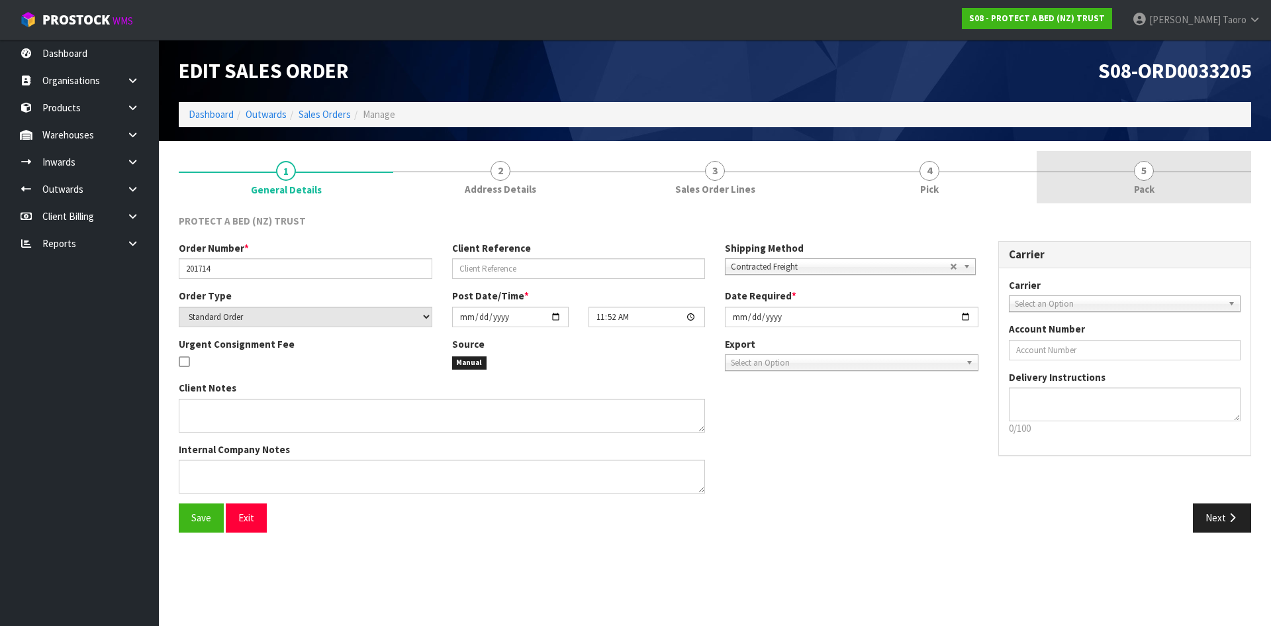
drag, startPoint x: 1172, startPoint y: 176, endPoint x: 1136, endPoint y: 191, distance: 38.9
click at [1172, 176] on link "5 Pack" at bounding box center [1144, 177] width 215 height 52
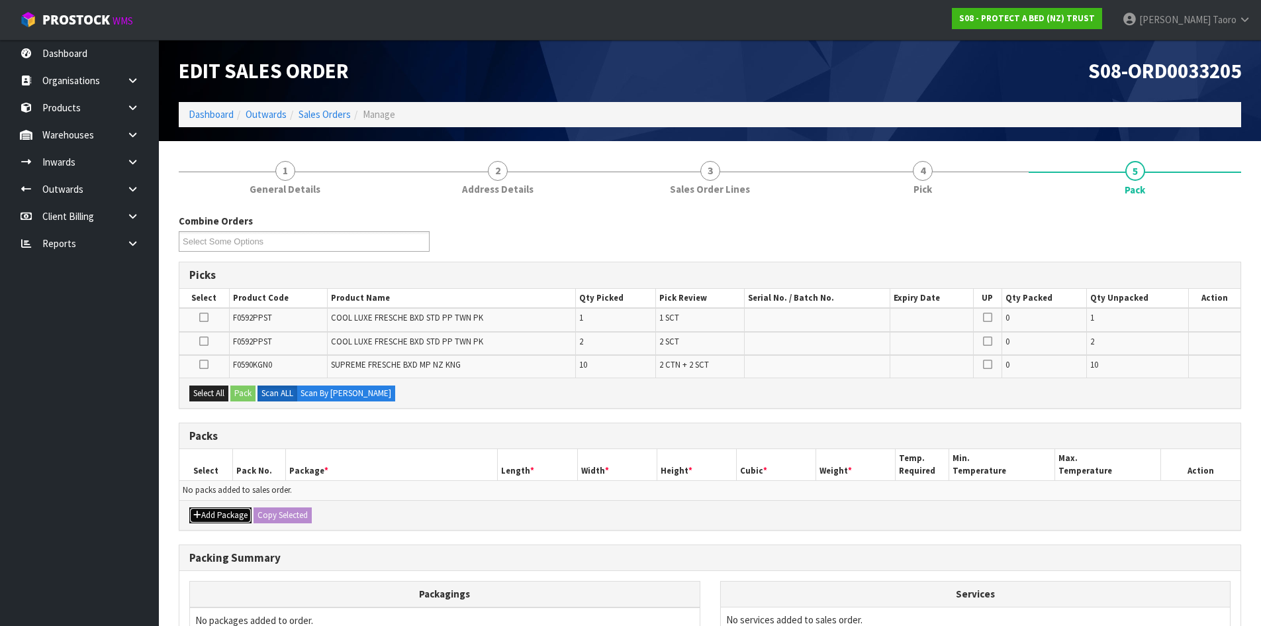
click at [202, 512] on button "Add Package" at bounding box center [220, 515] width 62 height 16
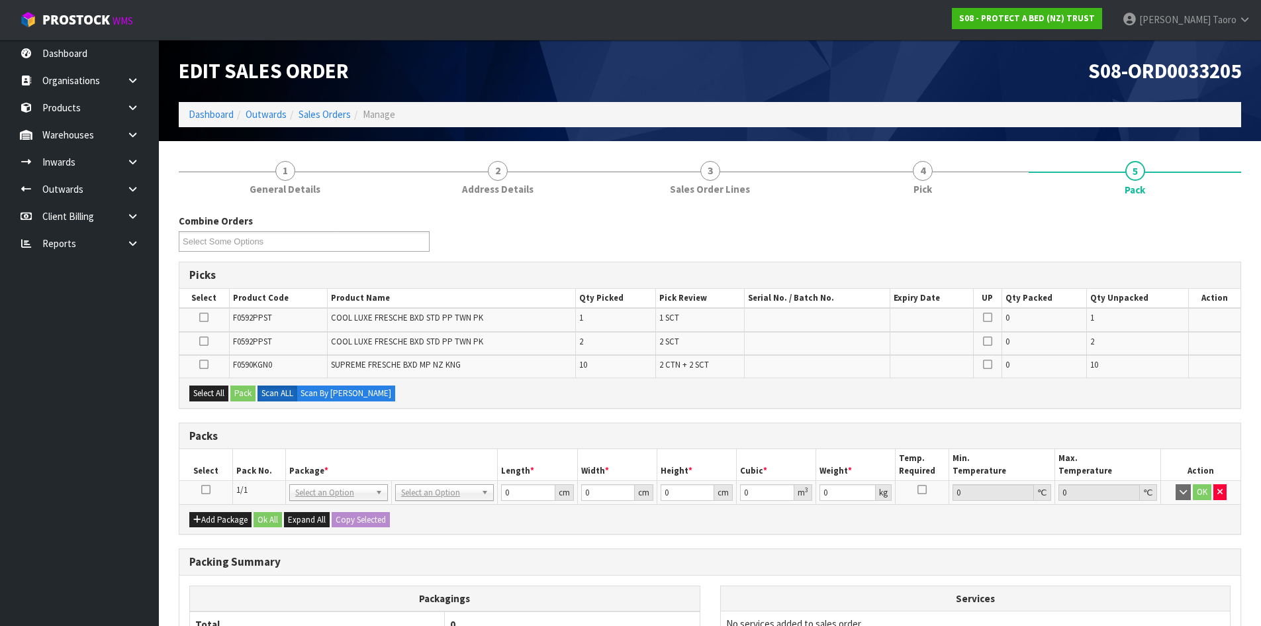
click at [203, 490] on icon at bounding box center [205, 489] width 9 height 1
click at [246, 455] on th "Pack No." at bounding box center [258, 464] width 53 height 31
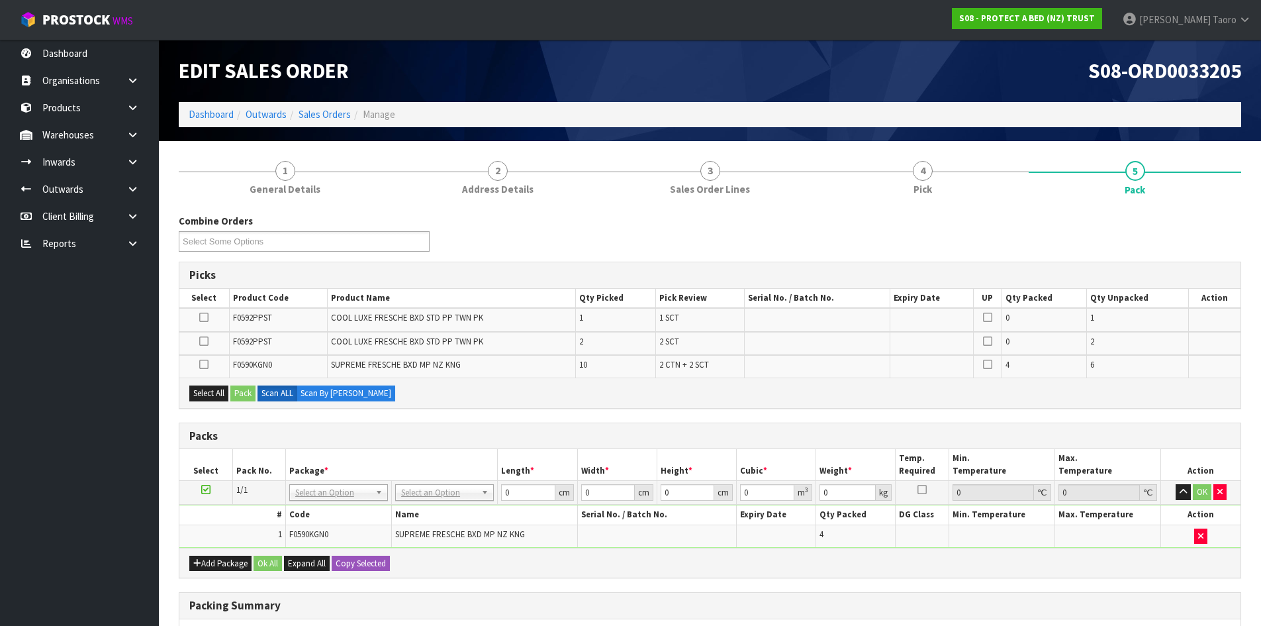
drag, startPoint x: 205, startPoint y: 491, endPoint x: 215, endPoint y: 507, distance: 18.7
click at [209, 490] on icon at bounding box center [205, 489] width 9 height 1
click at [221, 524] on th "#" at bounding box center [232, 514] width 106 height 19
click at [198, 564] on icon "button" at bounding box center [197, 563] width 8 height 9
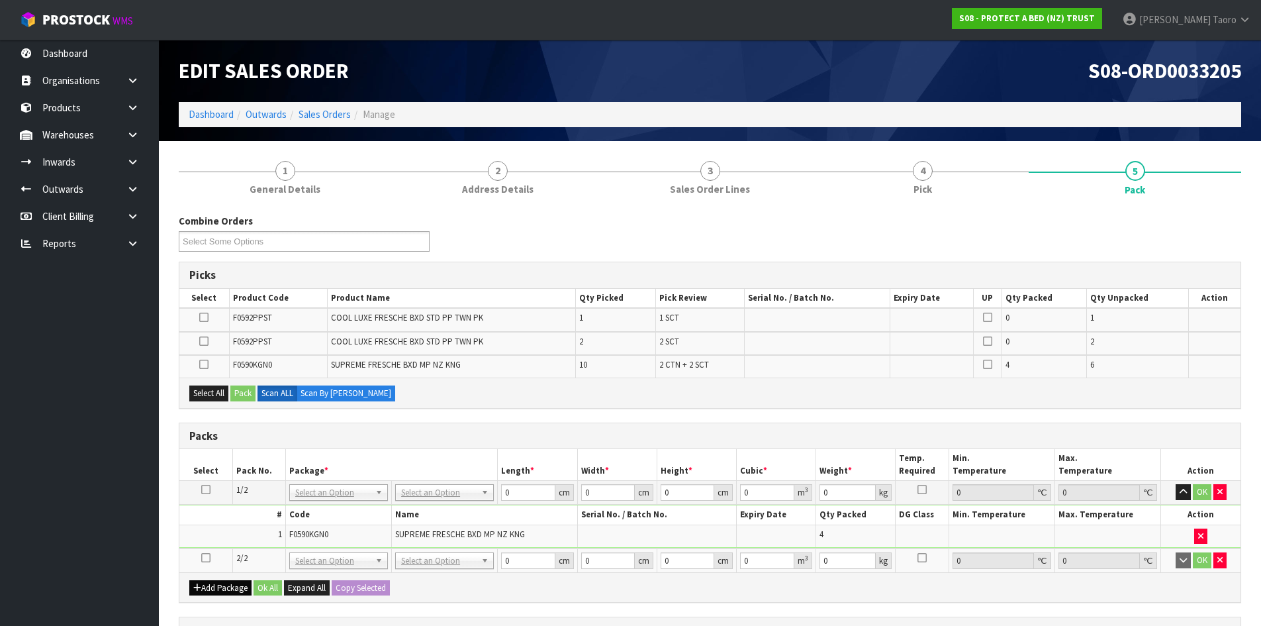
click at [200, 564] on td at bounding box center [205, 560] width 53 height 24
drag, startPoint x: 203, startPoint y: 561, endPoint x: 210, endPoint y: 555, distance: 9.4
click at [205, 558] on icon at bounding box center [205, 557] width 9 height 1
drag, startPoint x: 224, startPoint y: 536, endPoint x: 240, endPoint y: 526, distance: 19.3
click at [224, 536] on td "1" at bounding box center [232, 535] width 106 height 23
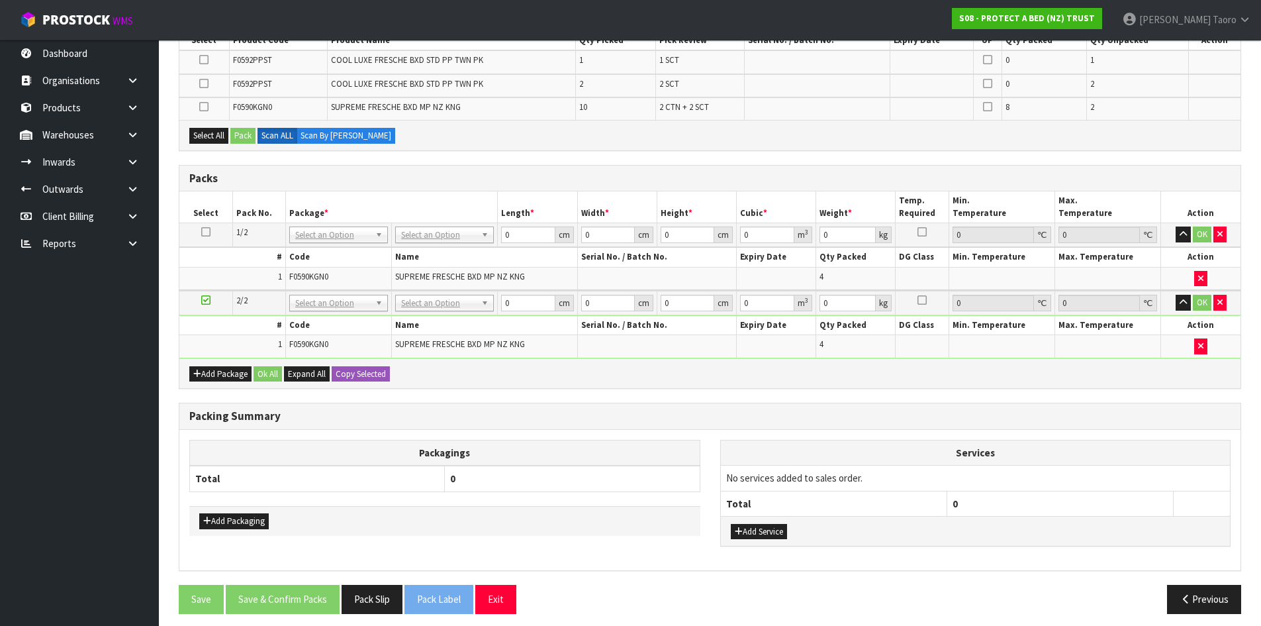
scroll to position [266, 0]
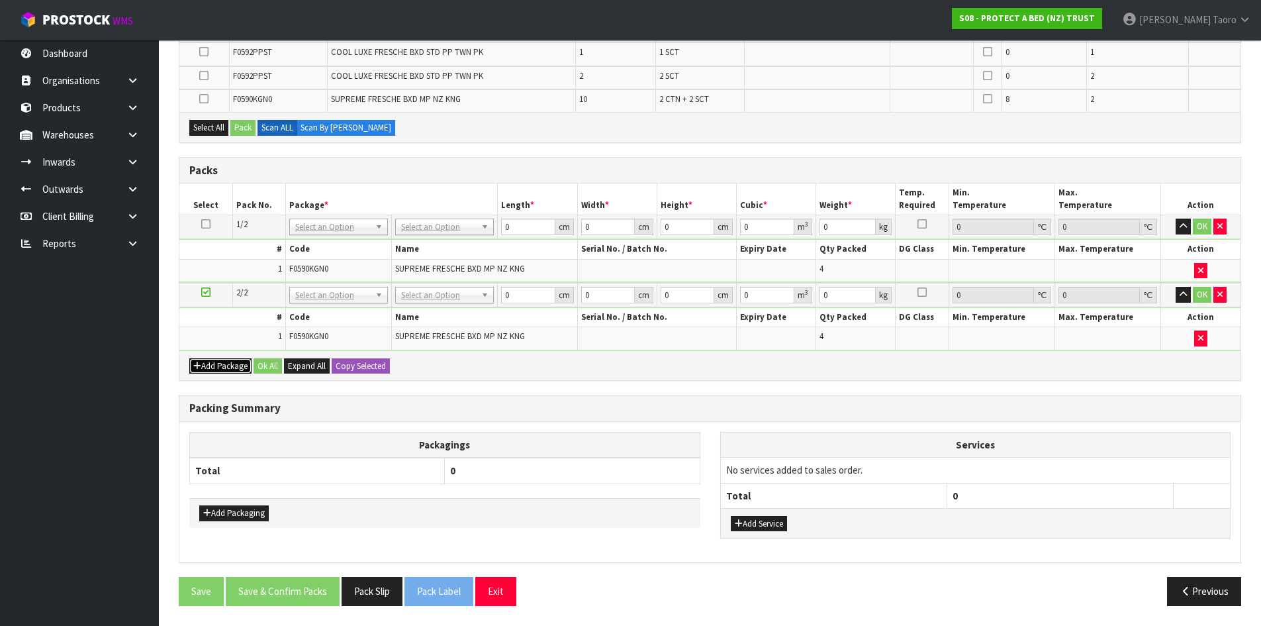
click at [220, 366] on button "Add Package" at bounding box center [220, 366] width 62 height 16
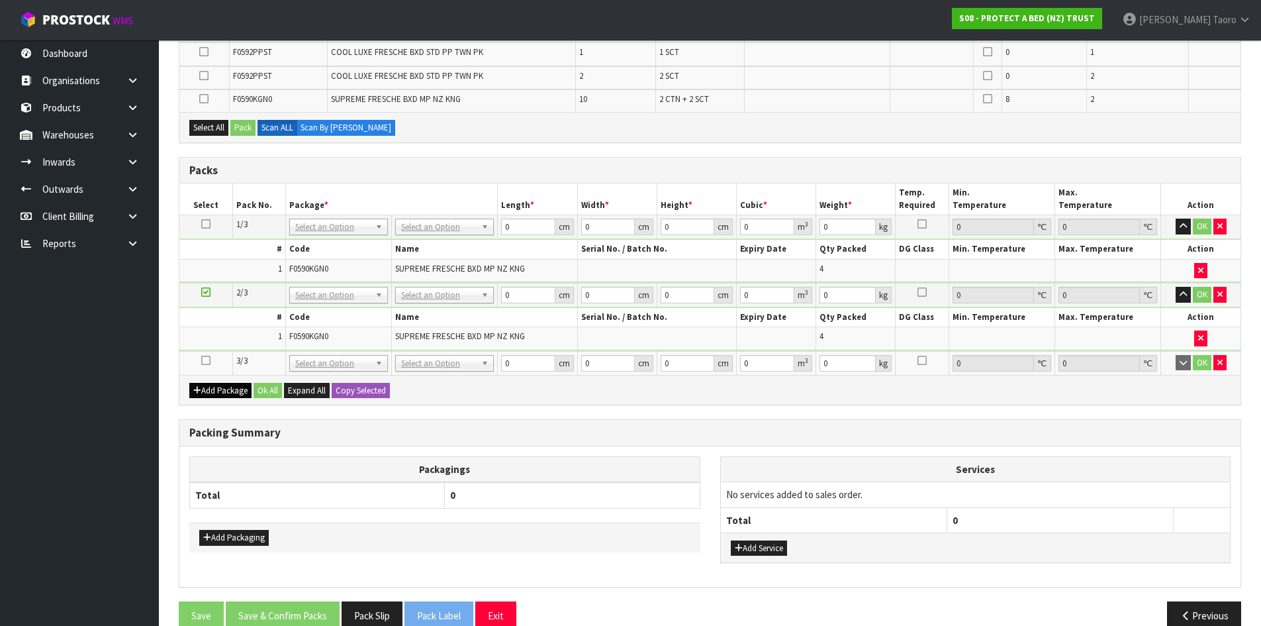
click at [205, 360] on icon at bounding box center [205, 360] width 9 height 1
click at [230, 351] on td at bounding box center [205, 363] width 53 height 24
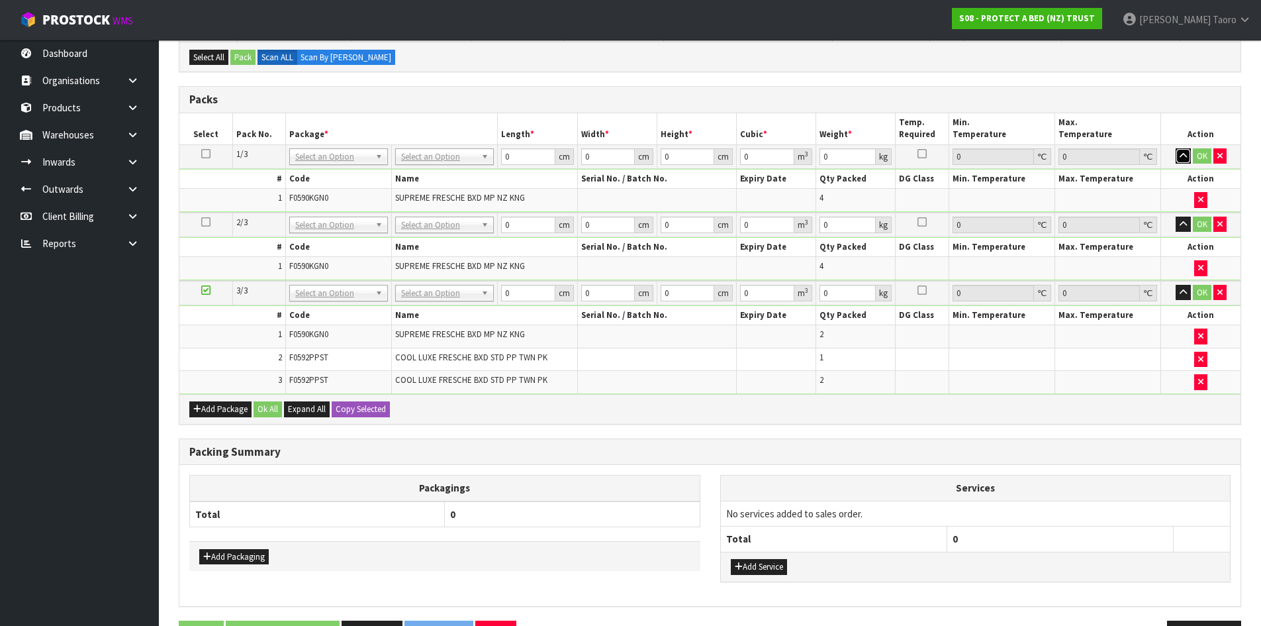
click at [1182, 159] on icon "button" at bounding box center [1183, 156] width 7 height 9
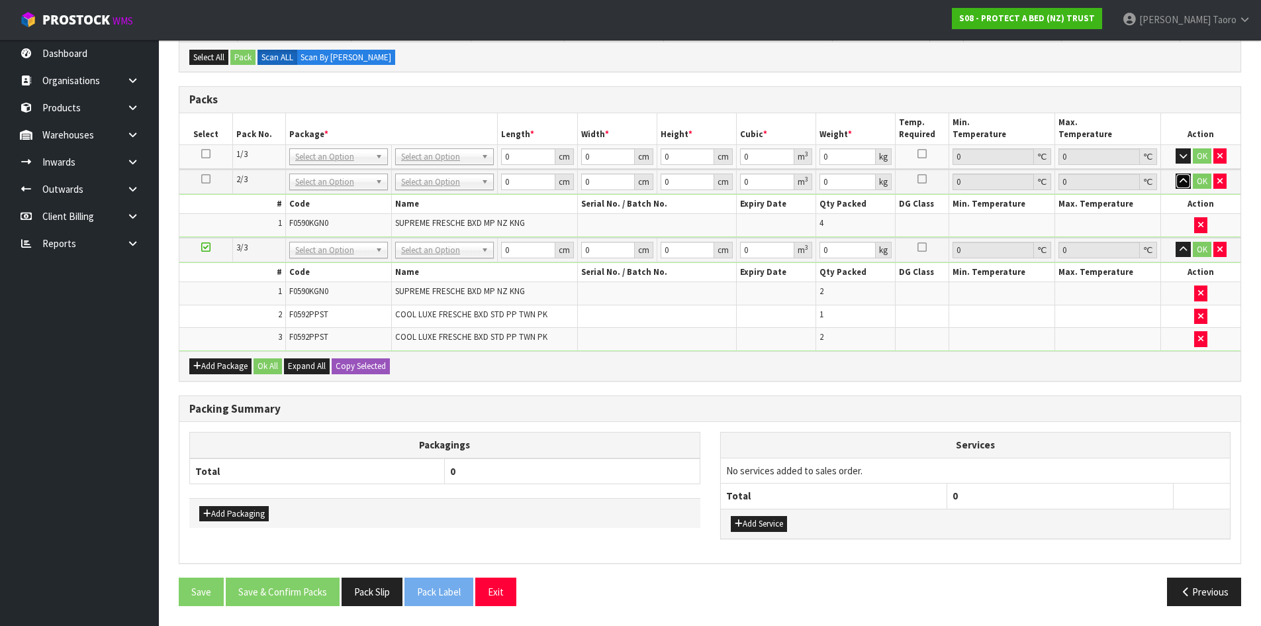
click at [1187, 178] on icon "button" at bounding box center [1183, 181] width 7 height 9
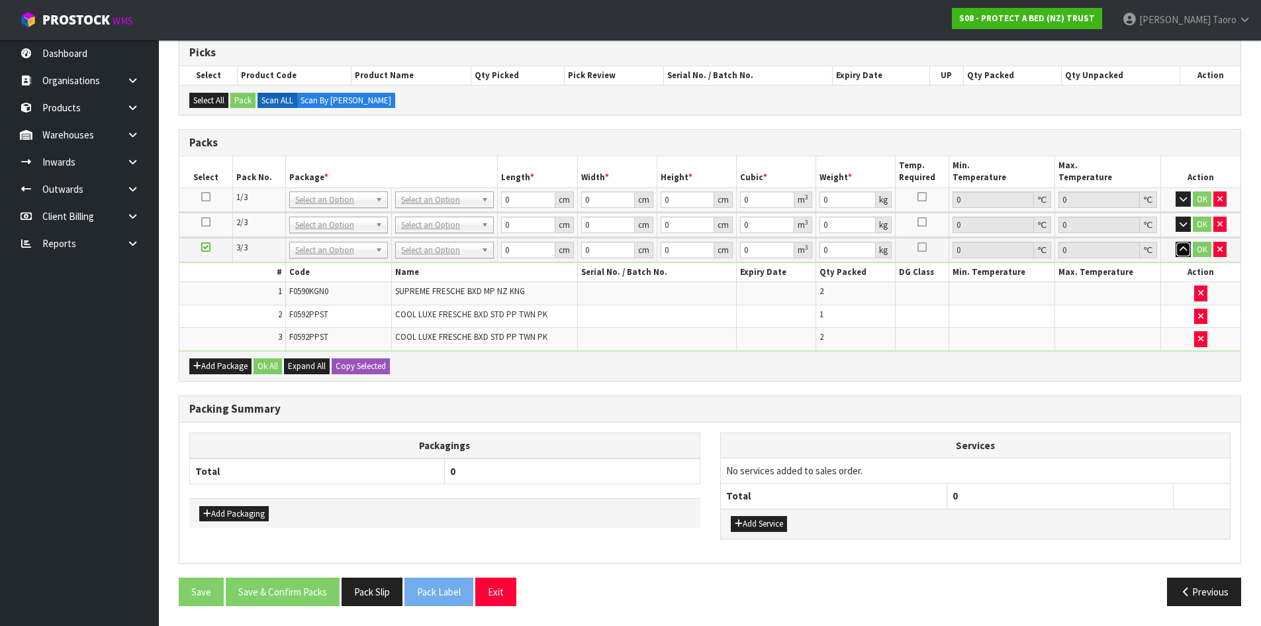
click at [1185, 252] on icon "button" at bounding box center [1183, 249] width 7 height 9
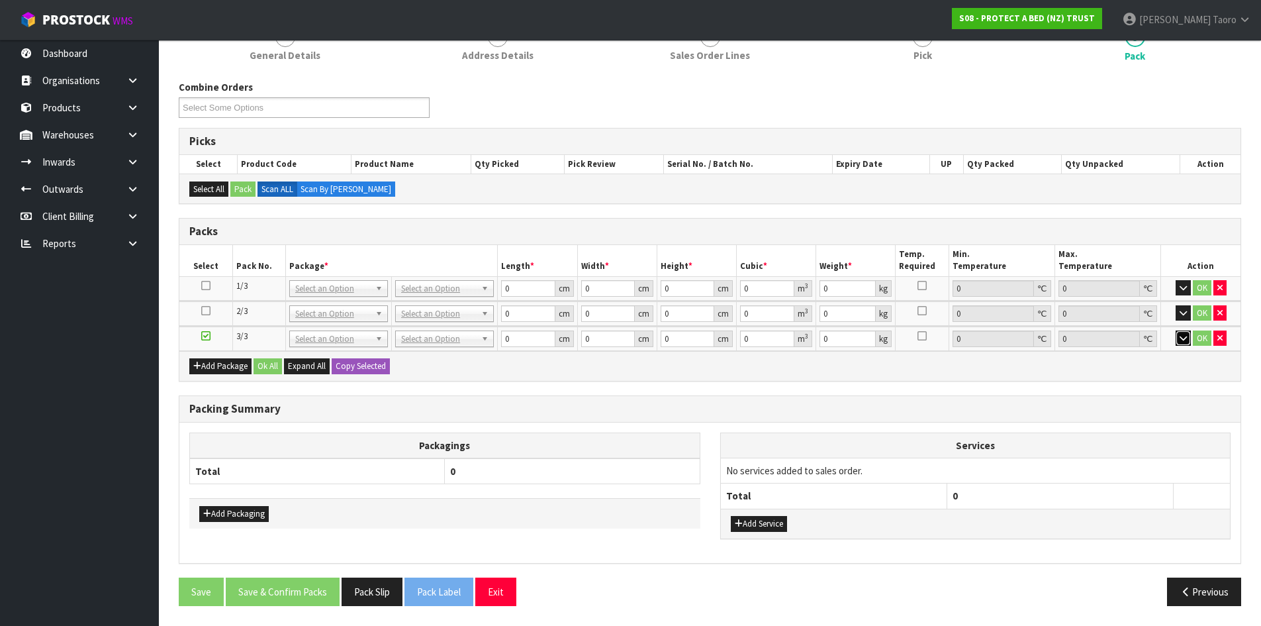
scroll to position [134, 0]
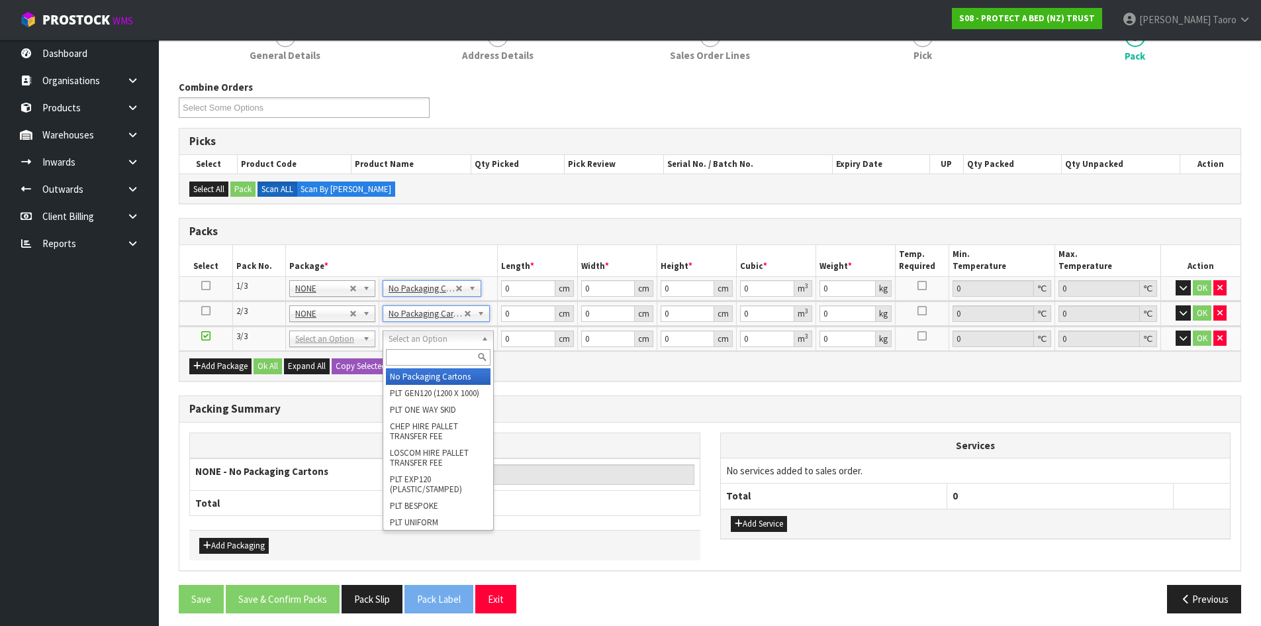
click at [462, 357] on input "text" at bounding box center [438, 357] width 105 height 17
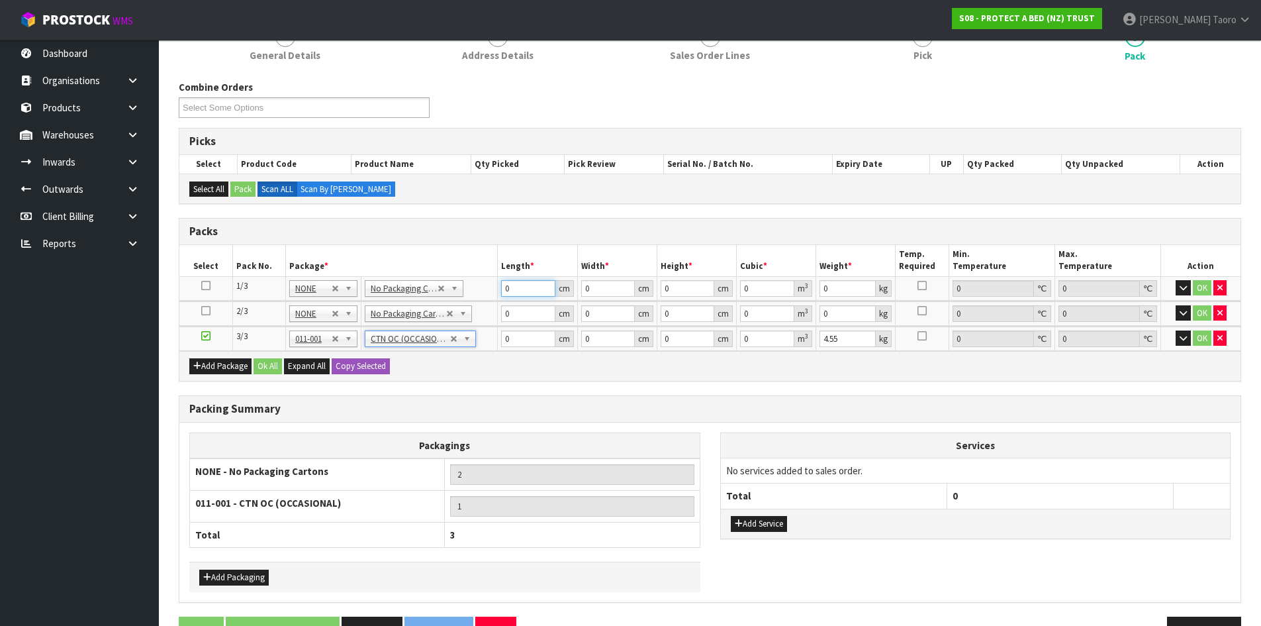
click at [526, 292] on input "0" at bounding box center [528, 288] width 54 height 17
click at [273, 363] on button "Ok All" at bounding box center [268, 366] width 28 height 16
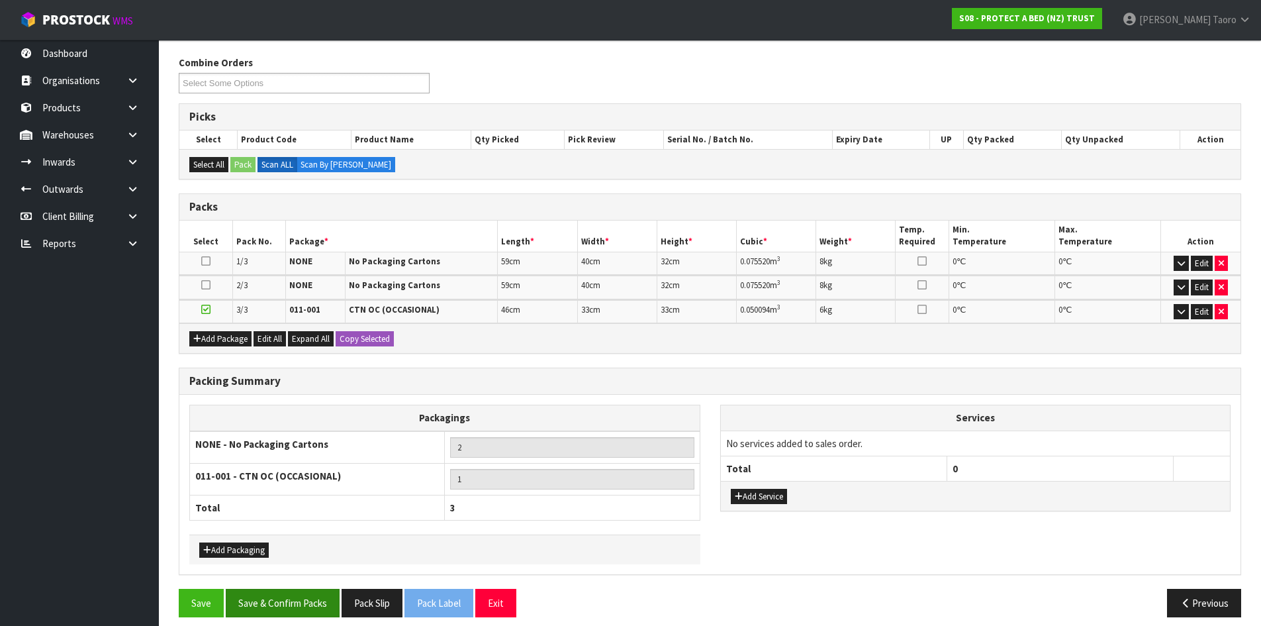
scroll to position [170, 0]
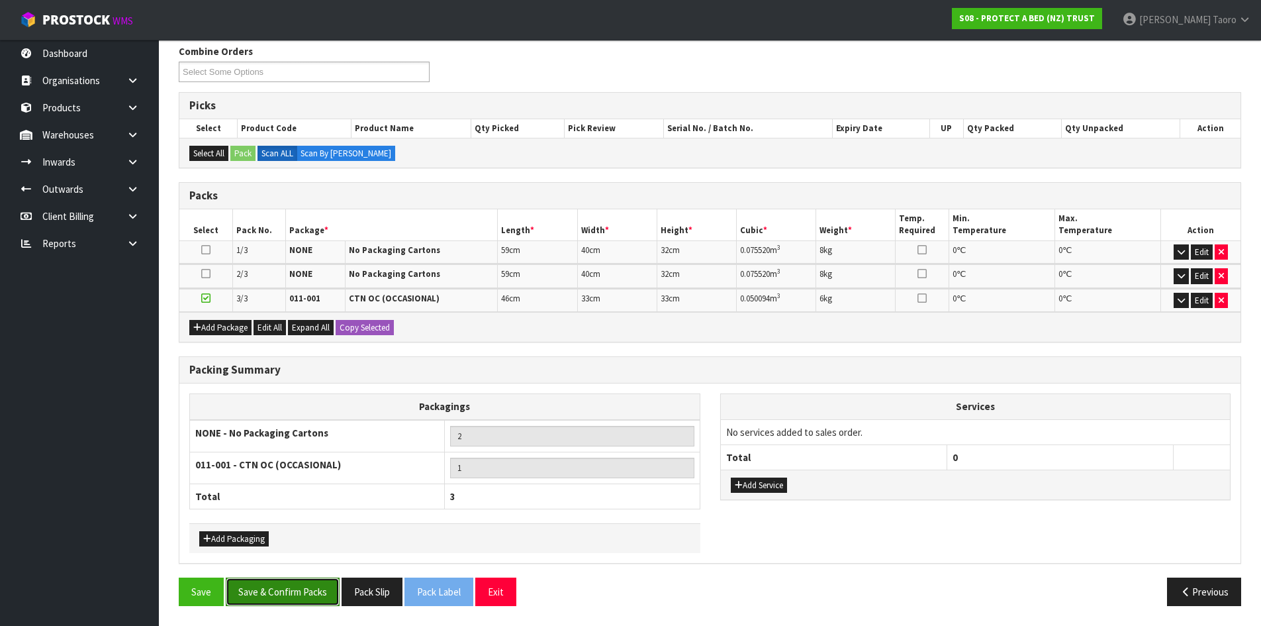
drag, startPoint x: 272, startPoint y: 598, endPoint x: 271, endPoint y: 589, distance: 9.4
click at [273, 598] on button "Save & Confirm Packs" at bounding box center [283, 591] width 114 height 28
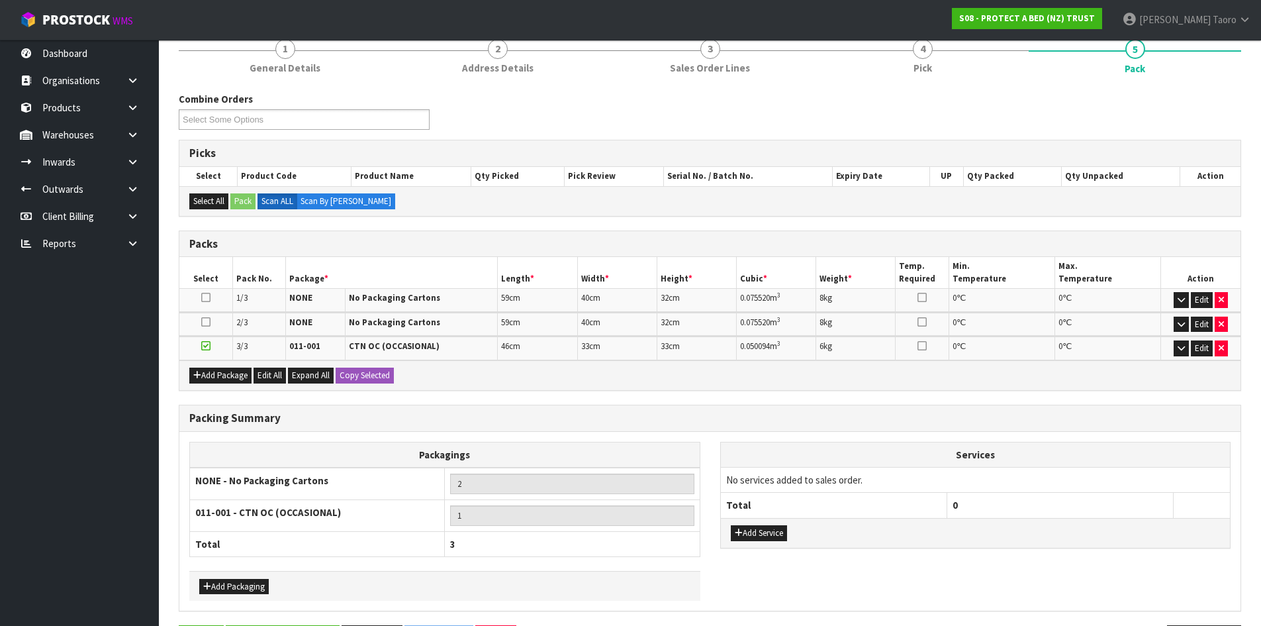
scroll to position [0, 0]
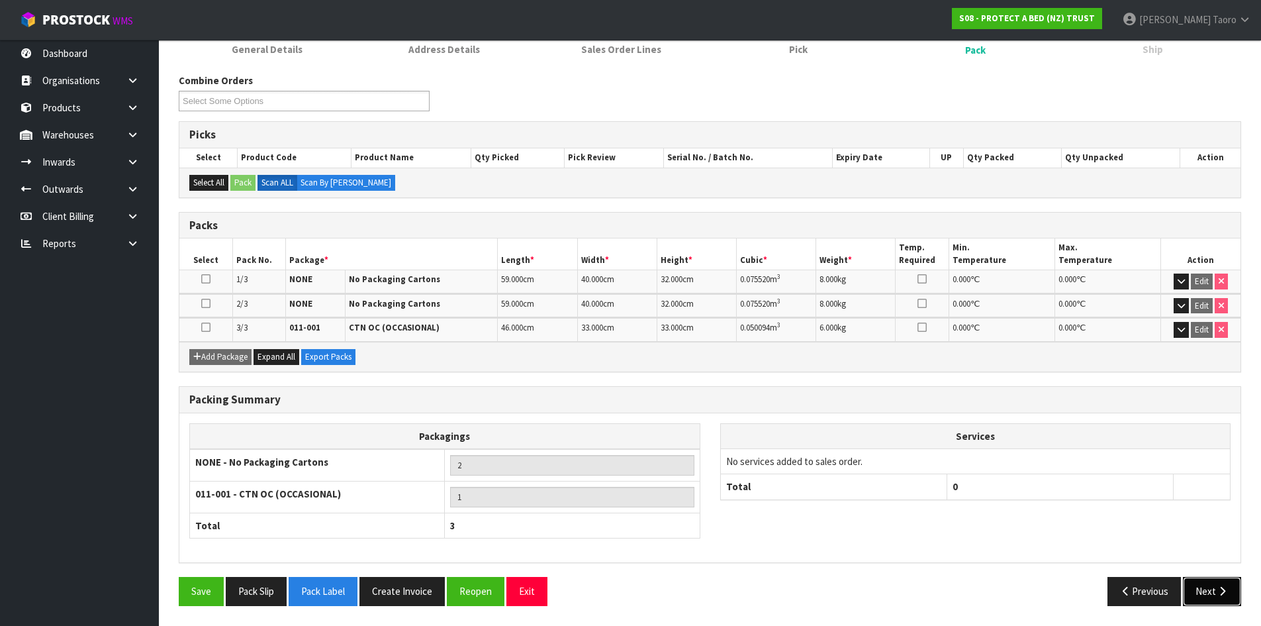
click at [1220, 599] on button "Next" at bounding box center [1212, 591] width 58 height 28
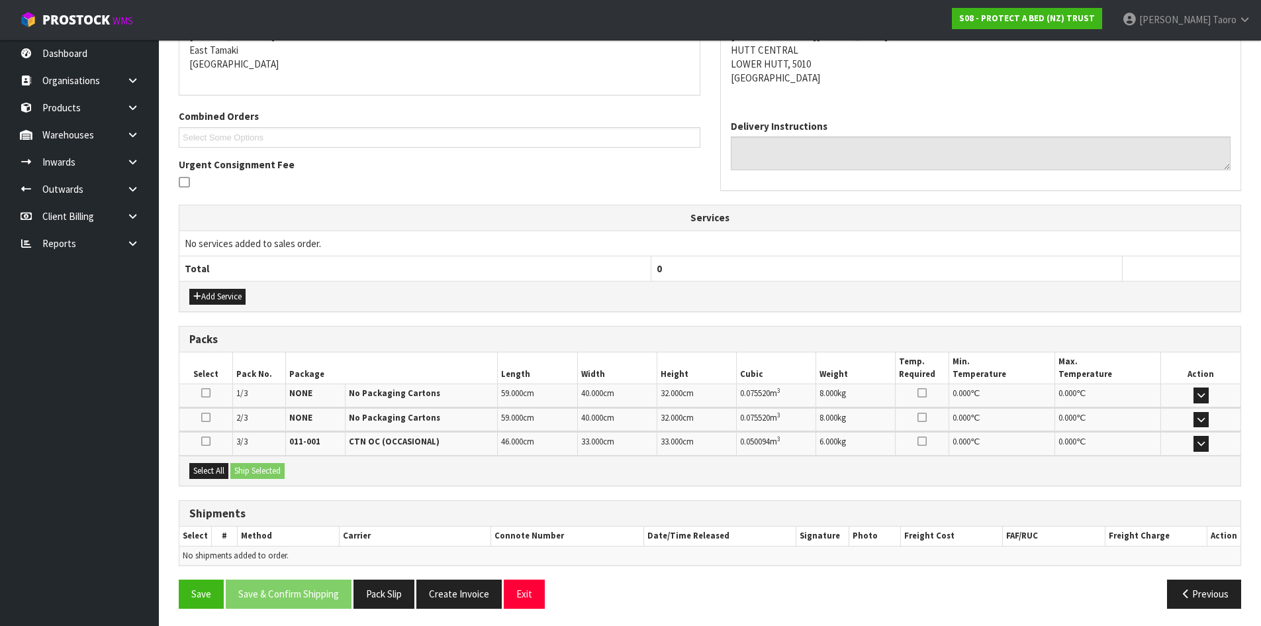
scroll to position [287, 0]
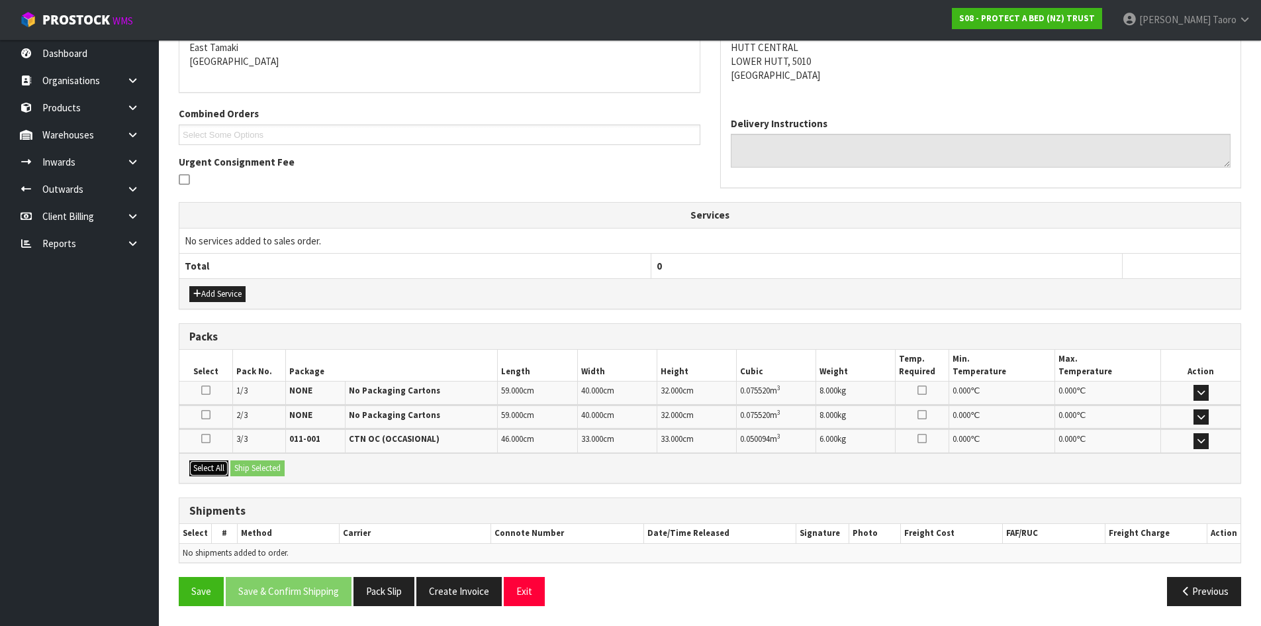
click at [213, 467] on button "Select All" at bounding box center [208, 468] width 39 height 16
click at [250, 471] on button "Ship Selected" at bounding box center [257, 468] width 54 height 16
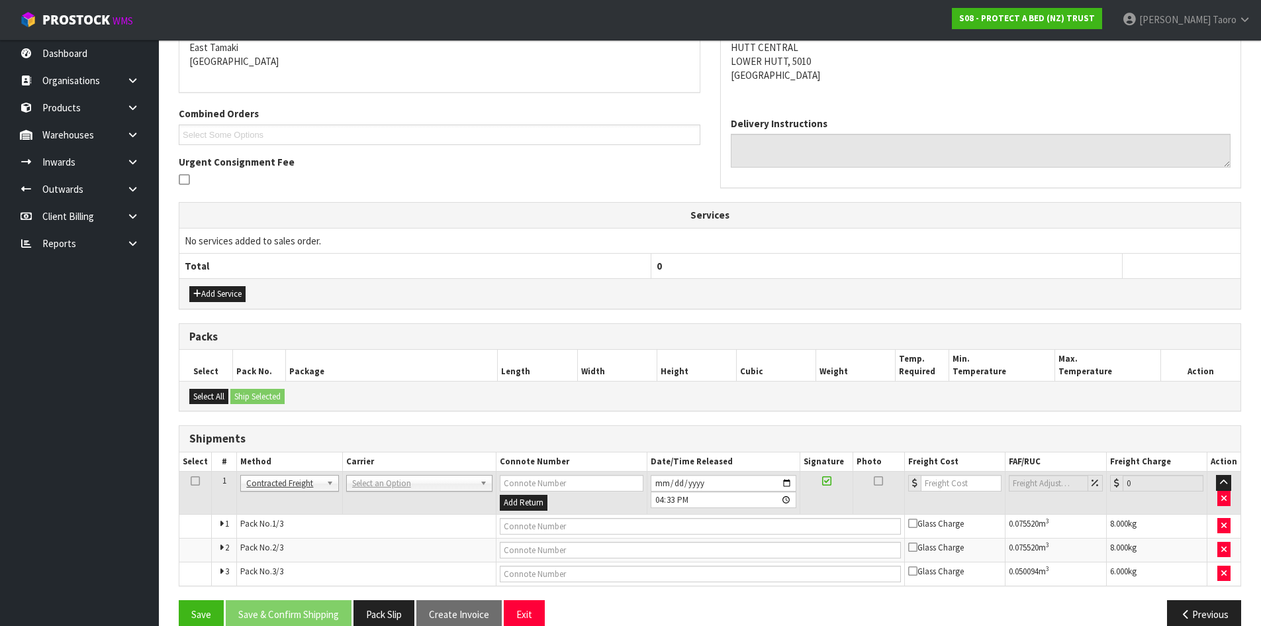
drag, startPoint x: 381, startPoint y: 481, endPoint x: 385, endPoint y: 489, distance: 9.2
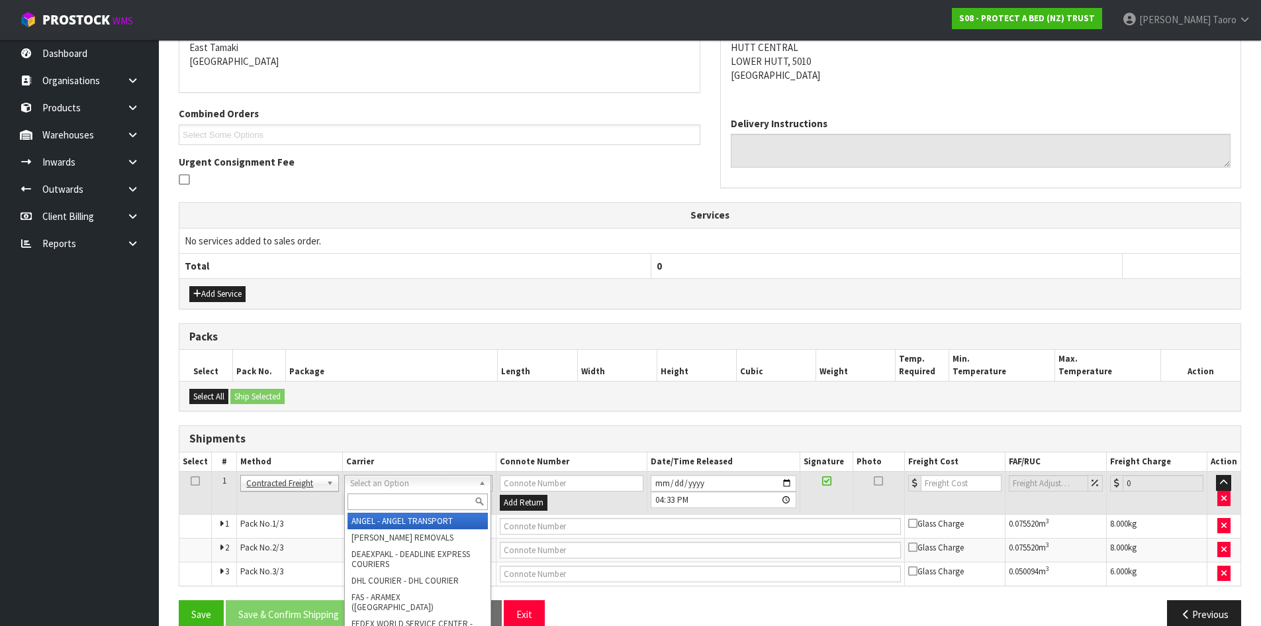
click at [387, 495] on input "text" at bounding box center [418, 501] width 140 height 17
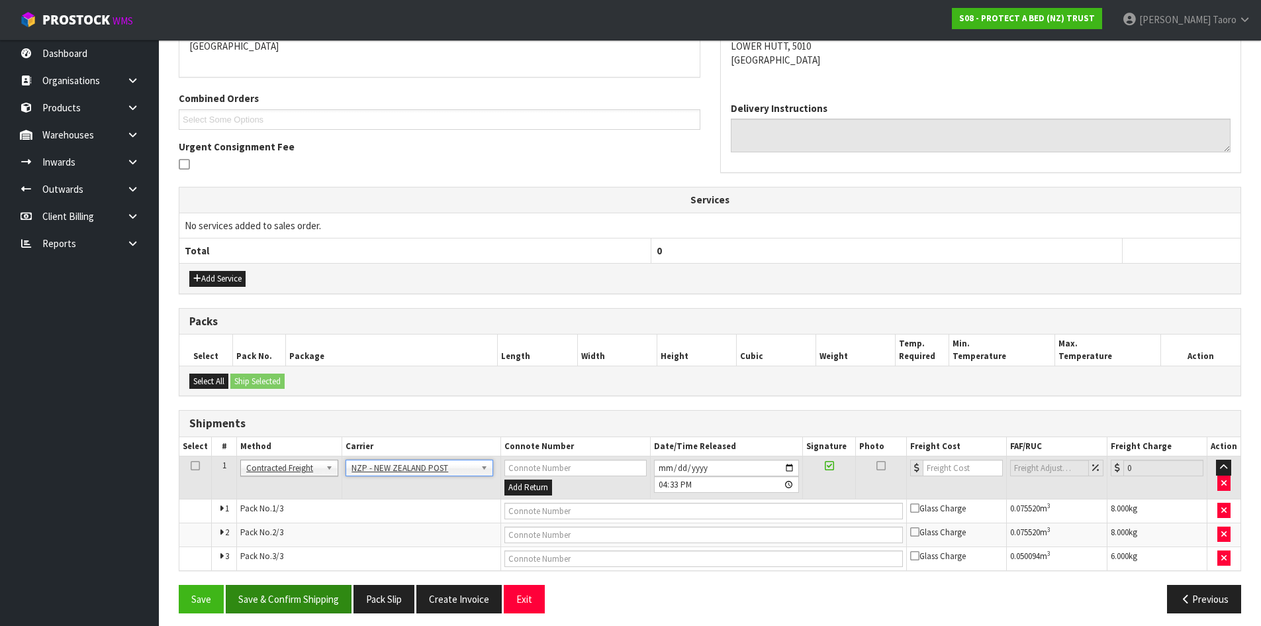
scroll to position [309, 0]
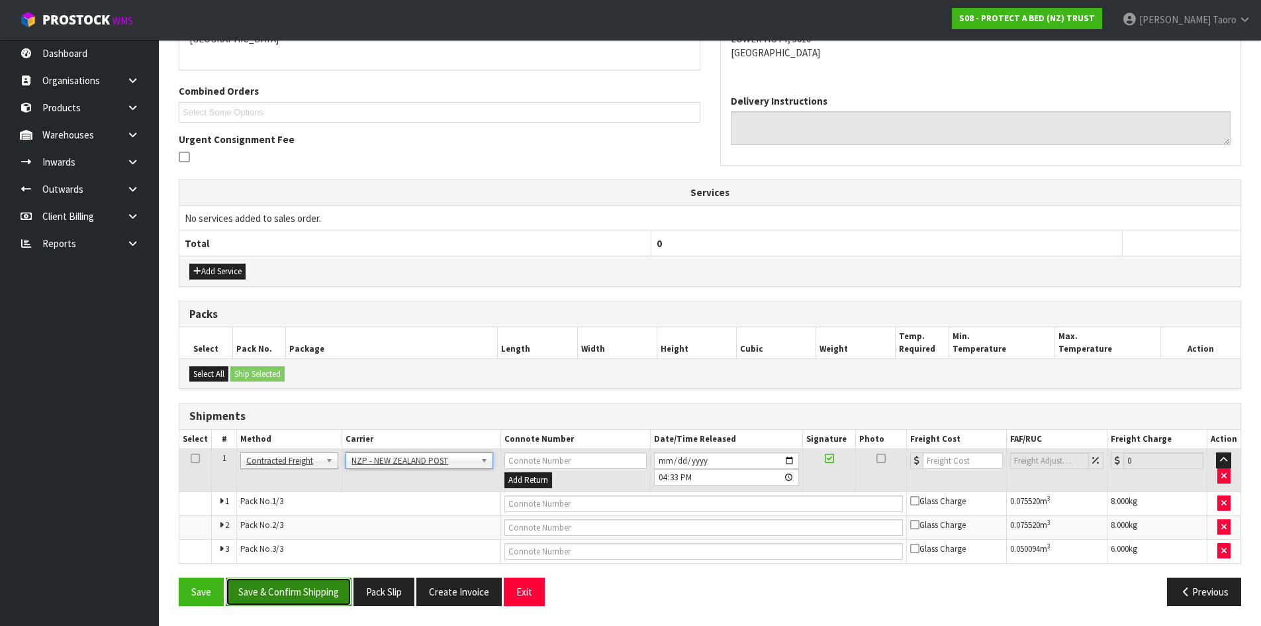
drag, startPoint x: 328, startPoint y: 597, endPoint x: 320, endPoint y: 605, distance: 10.8
click at [328, 599] on button "Save & Confirm Shipping" at bounding box center [289, 591] width 126 height 28
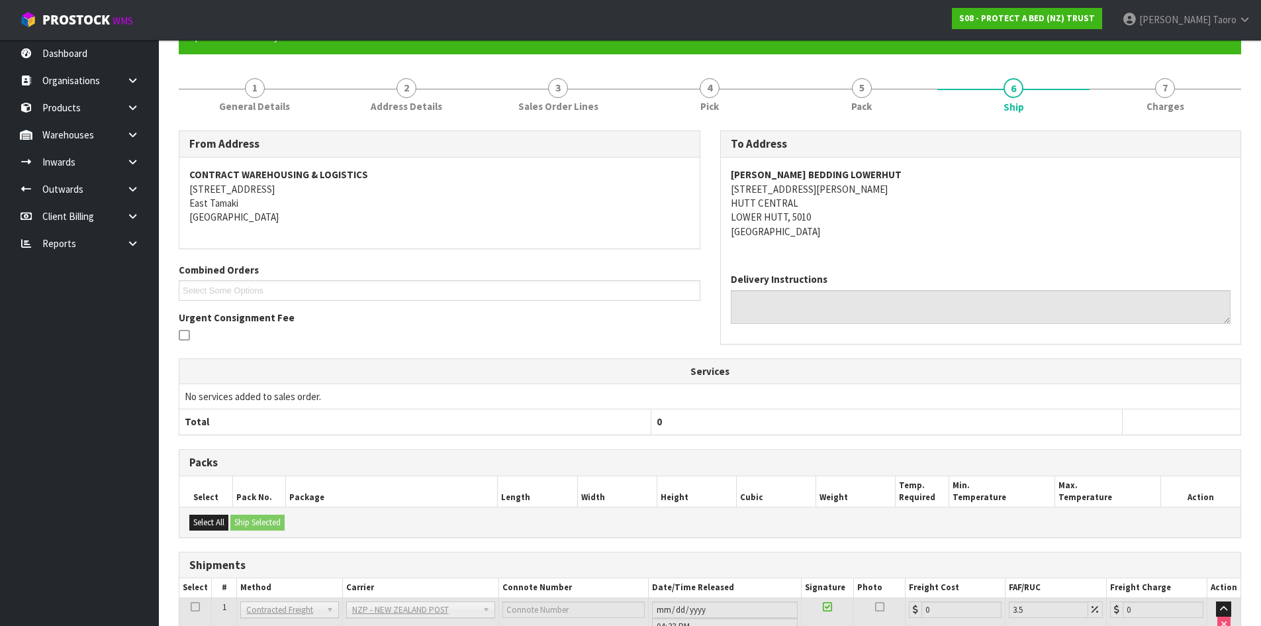
scroll to position [289, 0]
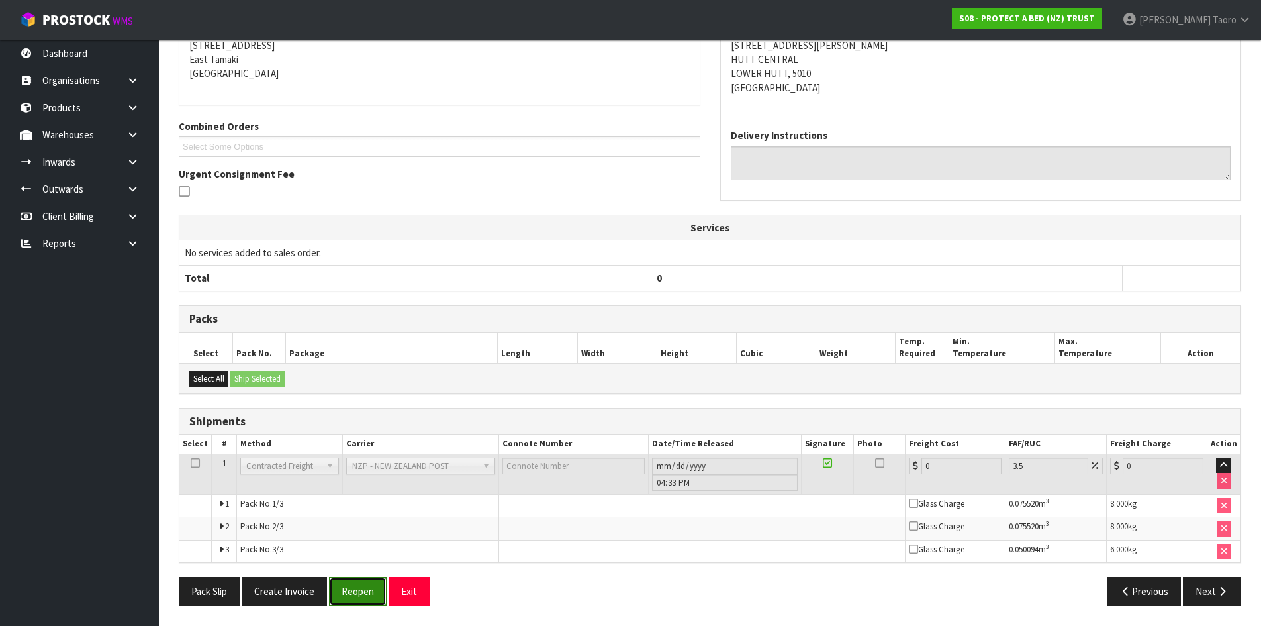
click at [360, 592] on button "Reopen" at bounding box center [358, 591] width 58 height 28
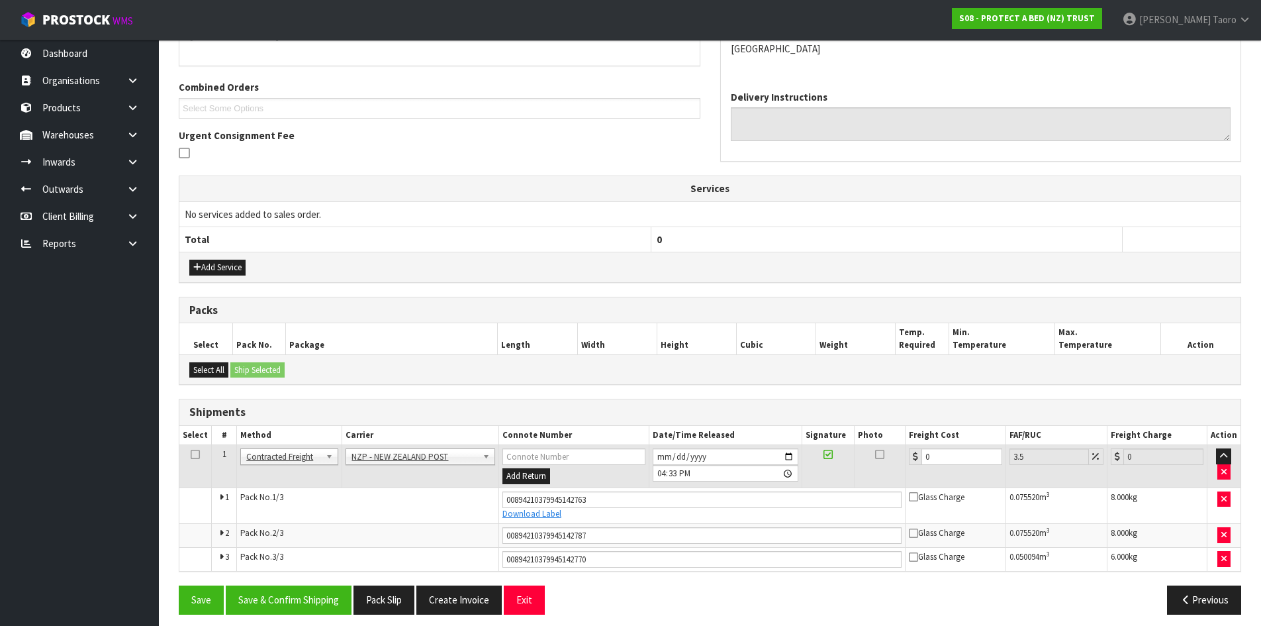
scroll to position [322, 0]
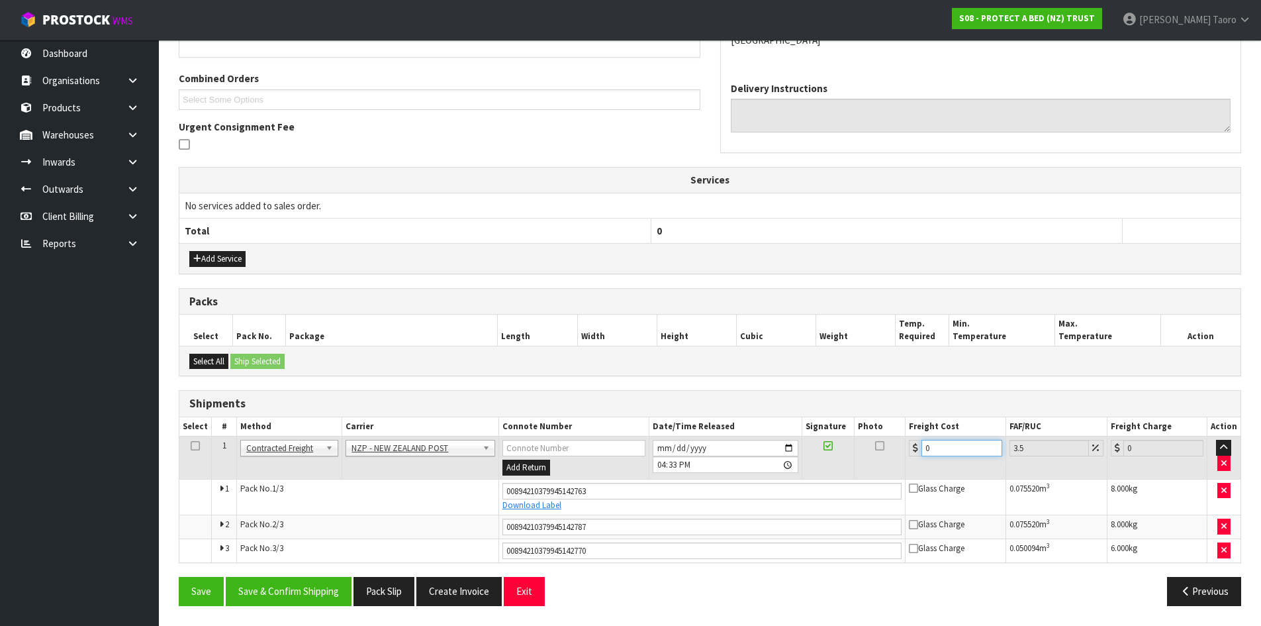
click at [975, 450] on input "0" at bounding box center [962, 448] width 80 height 17
click at [663, 448] on input "[DATE]" at bounding box center [726, 448] width 146 height 17
click at [663, 460] on input "16:33:00.000" at bounding box center [726, 464] width 146 height 17
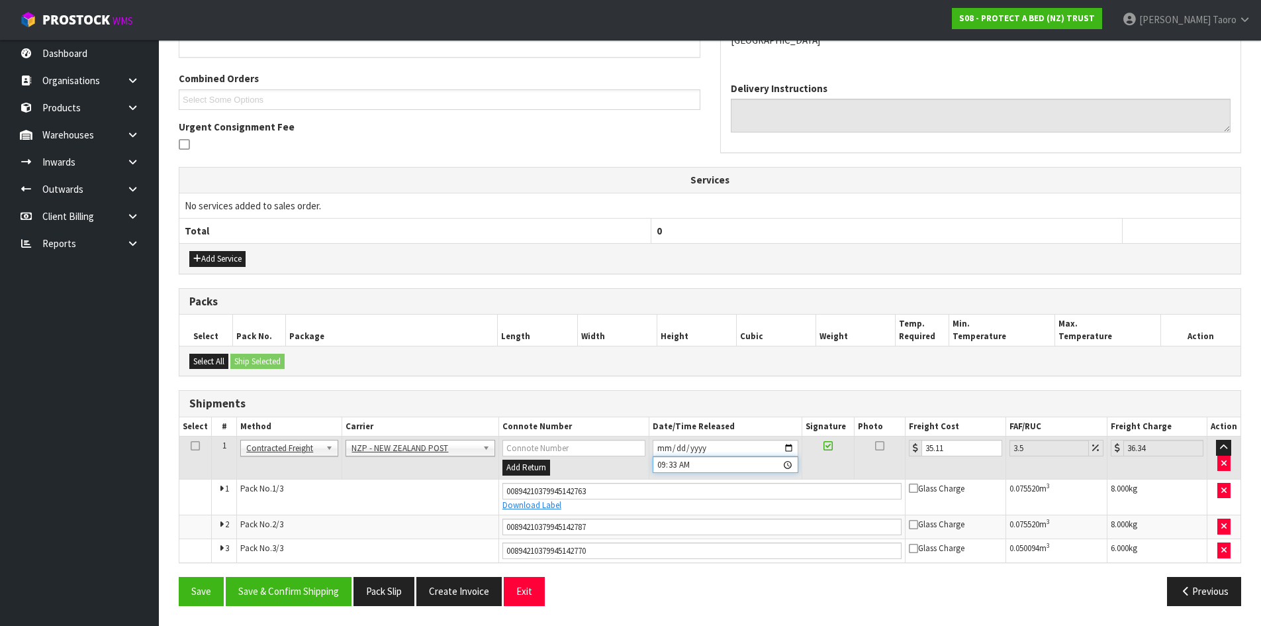
click at [671, 463] on input "09:33" at bounding box center [726, 464] width 146 height 17
click at [281, 587] on button "Save & Confirm Shipping" at bounding box center [289, 591] width 126 height 28
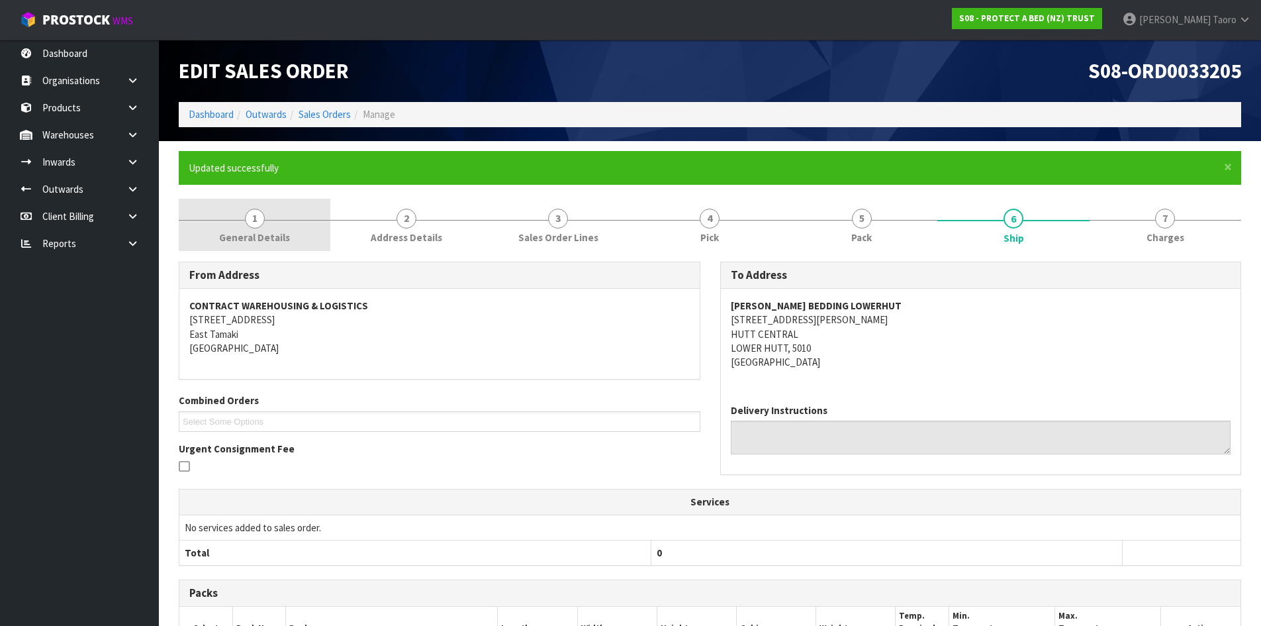
click at [284, 214] on link "1 General Details" at bounding box center [255, 225] width 152 height 52
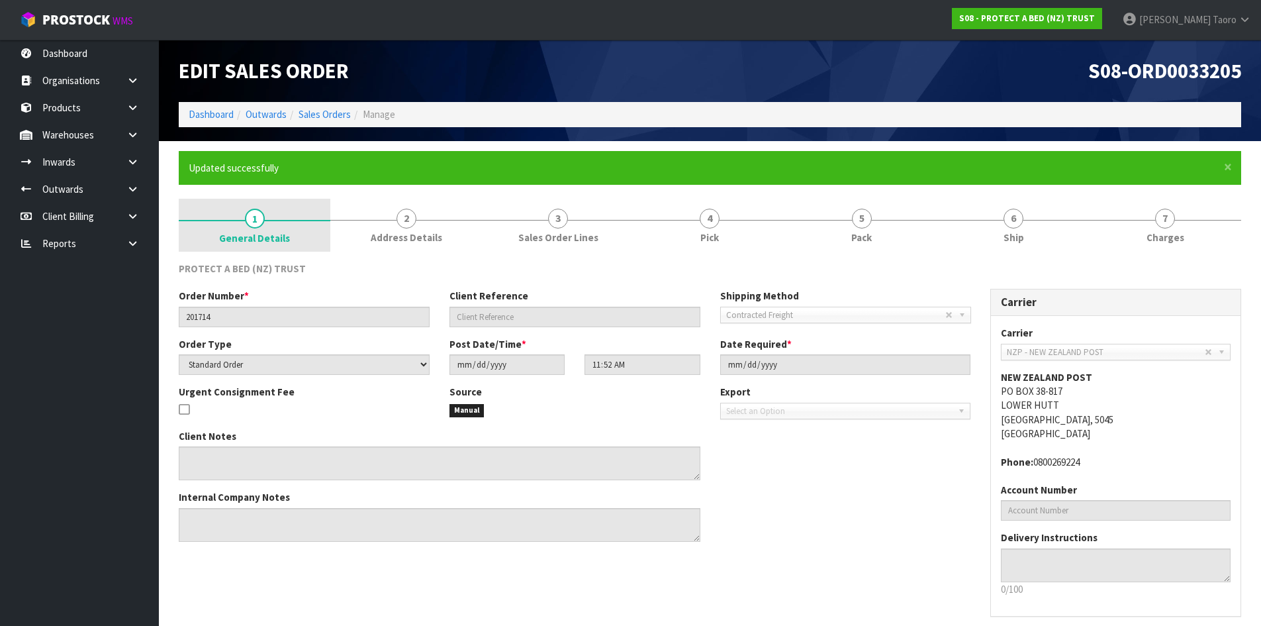
click at [273, 214] on link "1 General Details" at bounding box center [255, 225] width 152 height 53
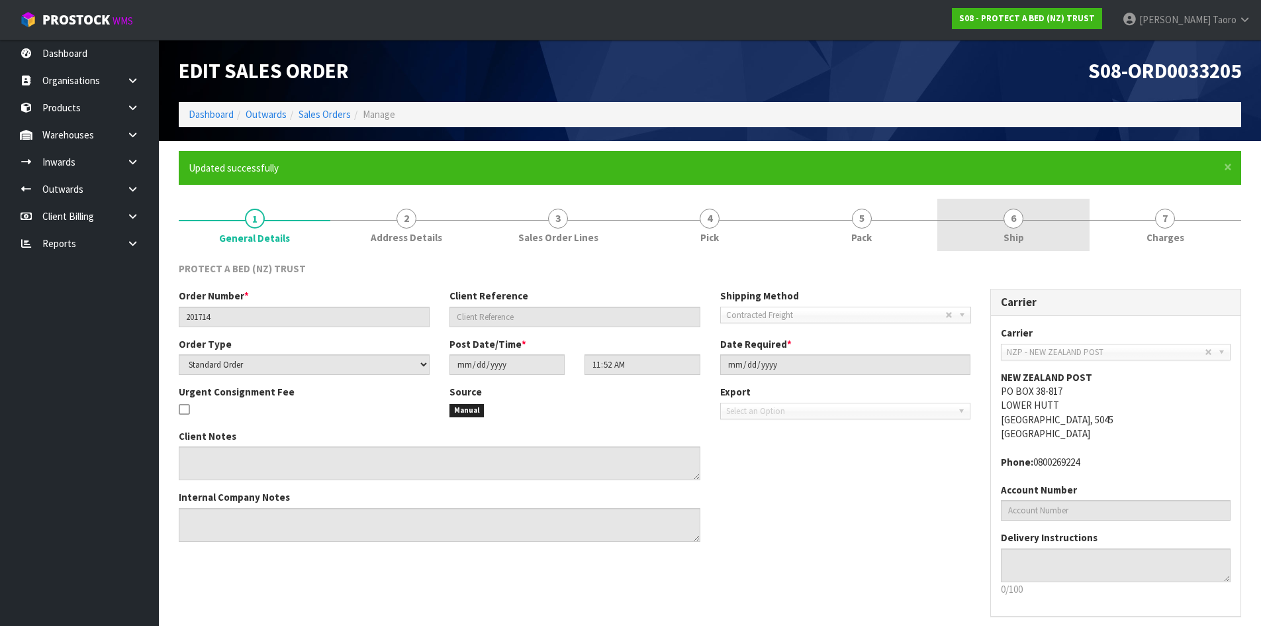
click at [989, 215] on link "6 Ship" at bounding box center [1014, 225] width 152 height 52
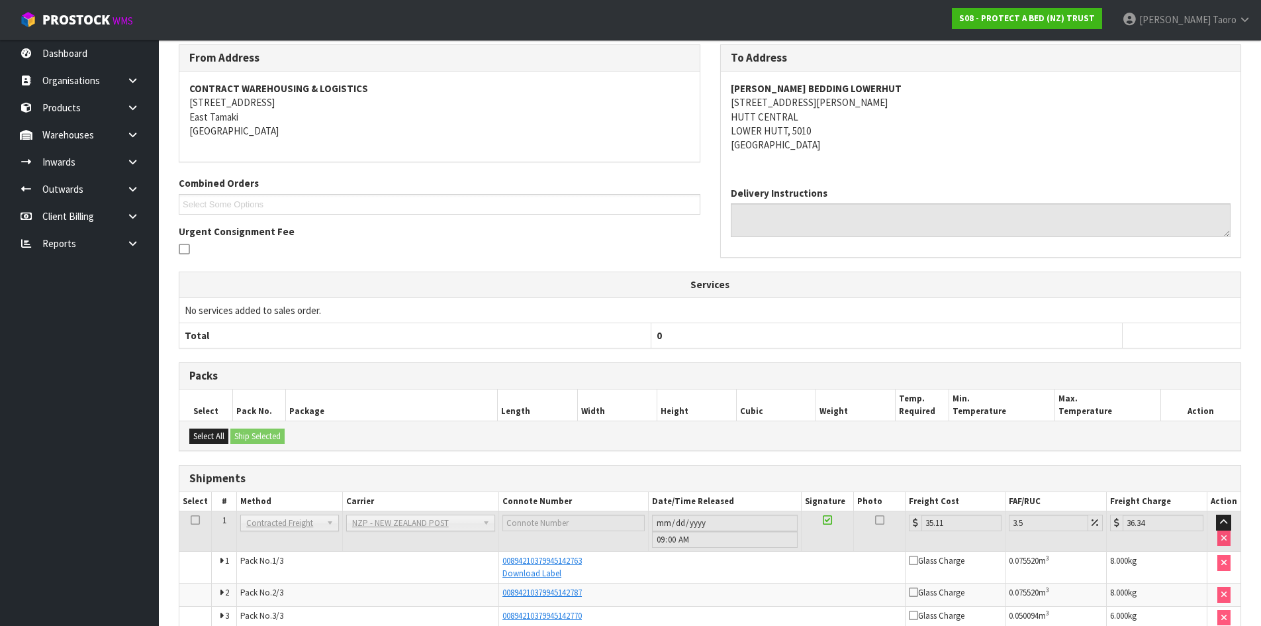
scroll to position [283, 0]
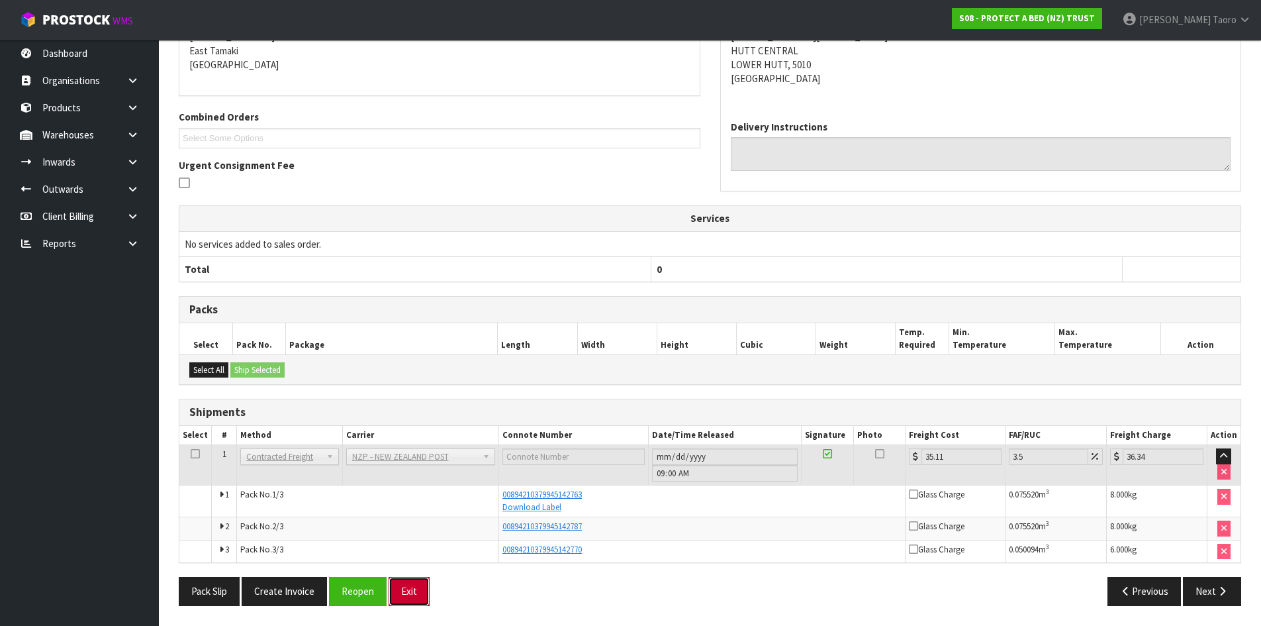
click at [416, 590] on button "Exit" at bounding box center [409, 591] width 41 height 28
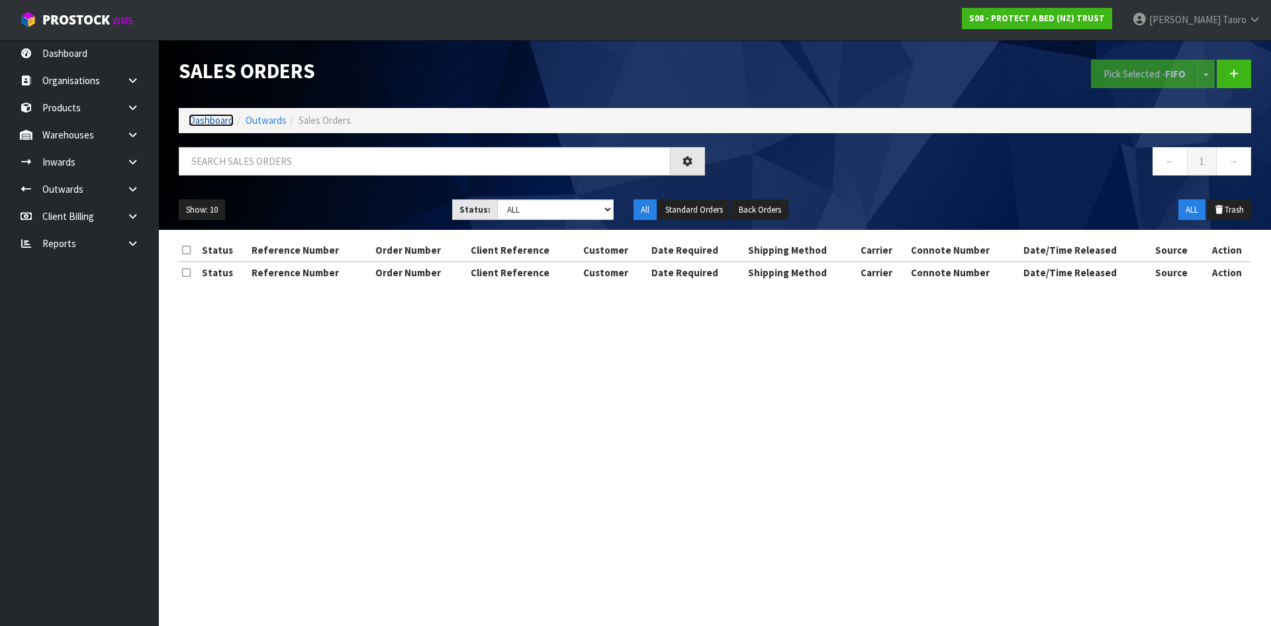
click at [204, 119] on link "Dashboard" at bounding box center [211, 120] width 45 height 13
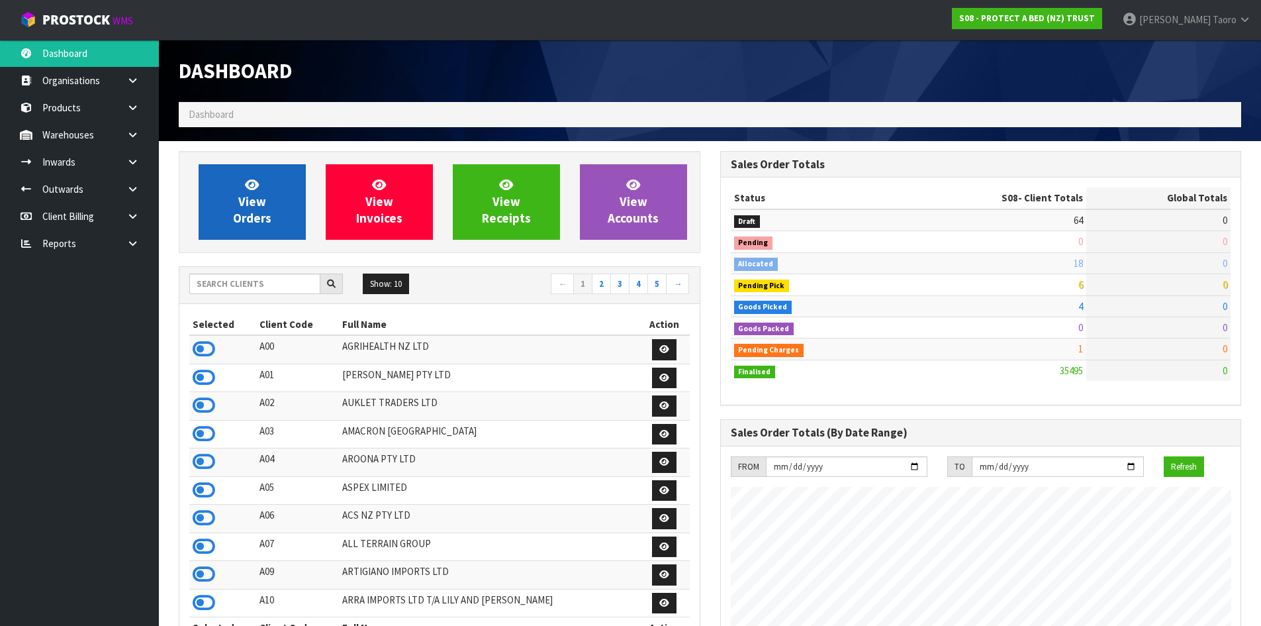
scroll to position [1003, 541]
click at [265, 208] on span "View Orders" at bounding box center [252, 202] width 38 height 50
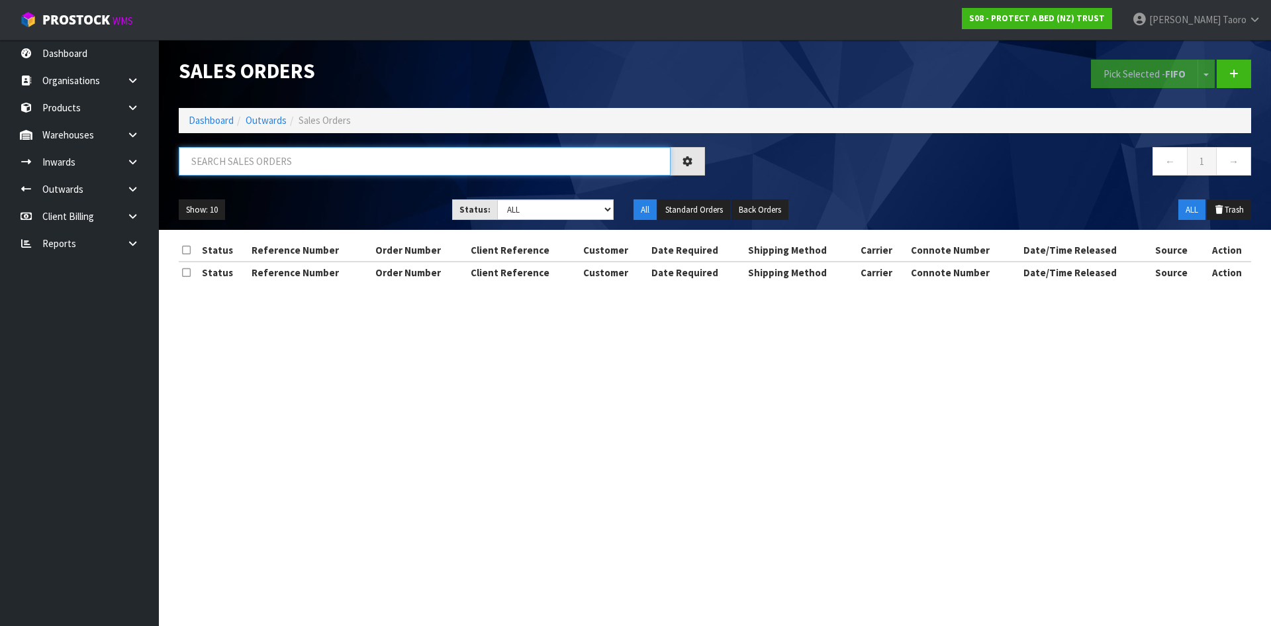
click at [277, 168] on input "text" at bounding box center [425, 161] width 492 height 28
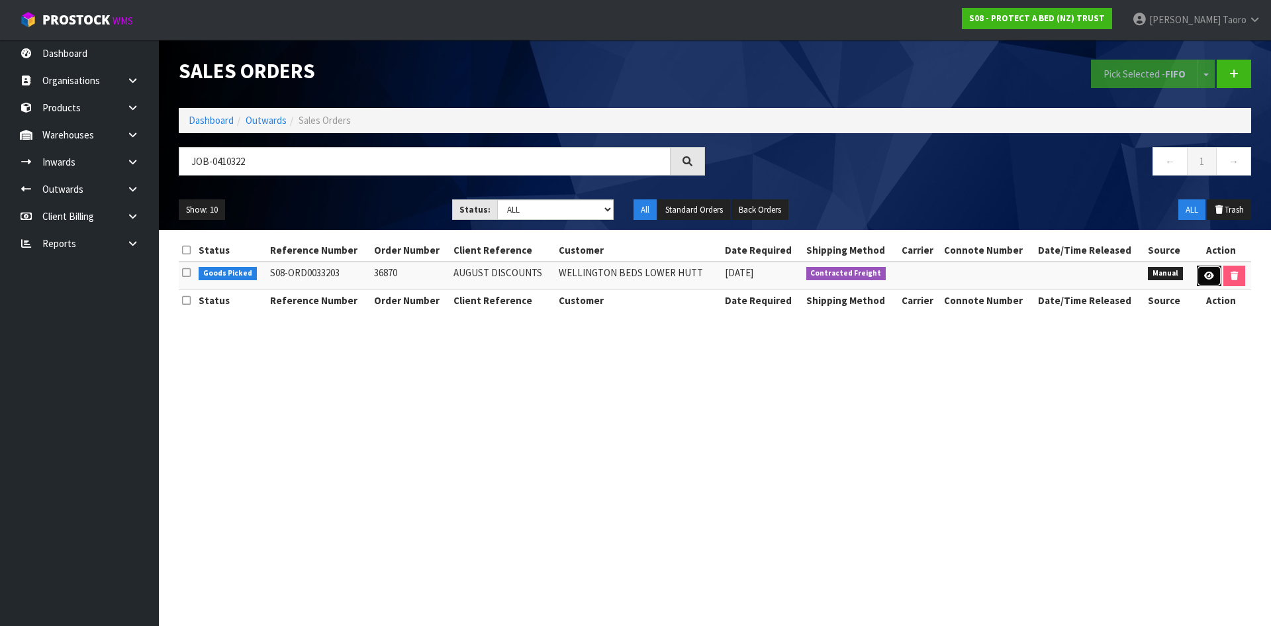
click at [1212, 280] on link at bounding box center [1209, 276] width 24 height 21
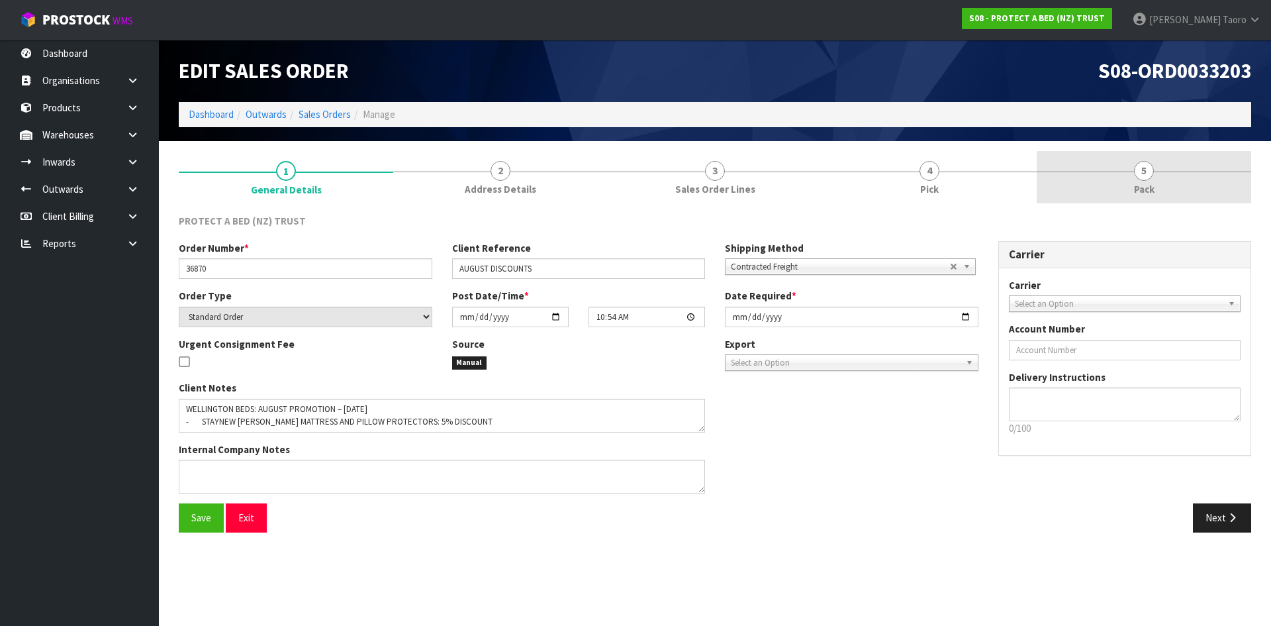
drag, startPoint x: 1165, startPoint y: 184, endPoint x: 1113, endPoint y: 197, distance: 53.3
click at [1165, 183] on link "5 Pack" at bounding box center [1144, 177] width 215 height 52
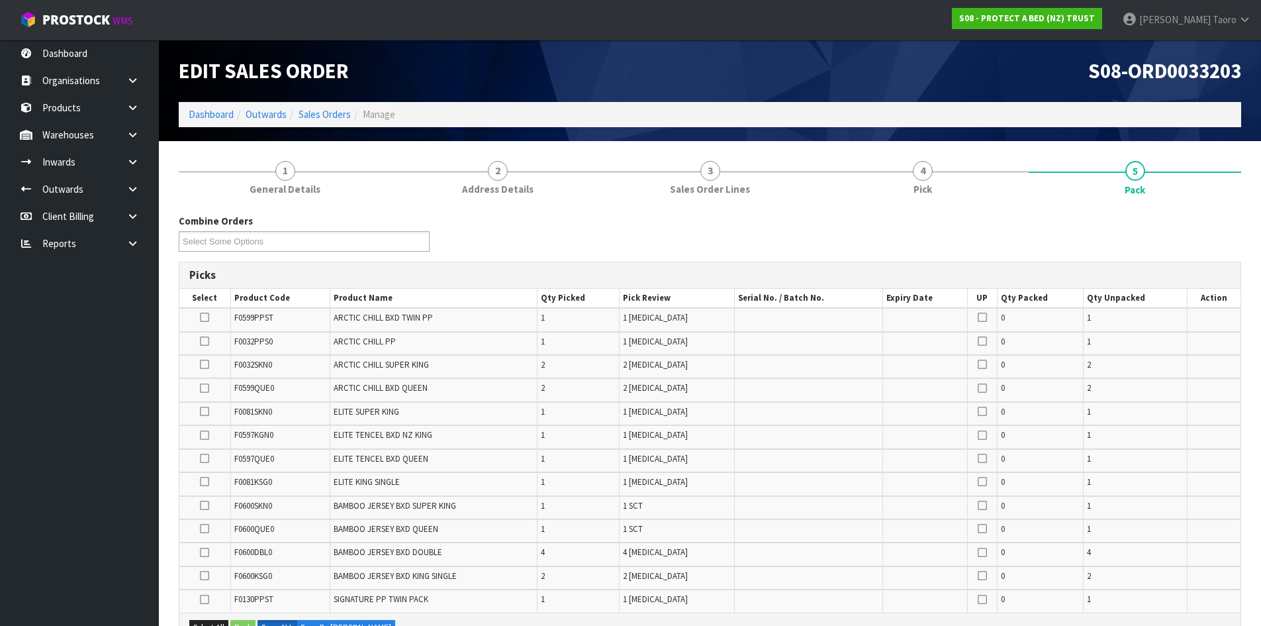
scroll to position [385, 0]
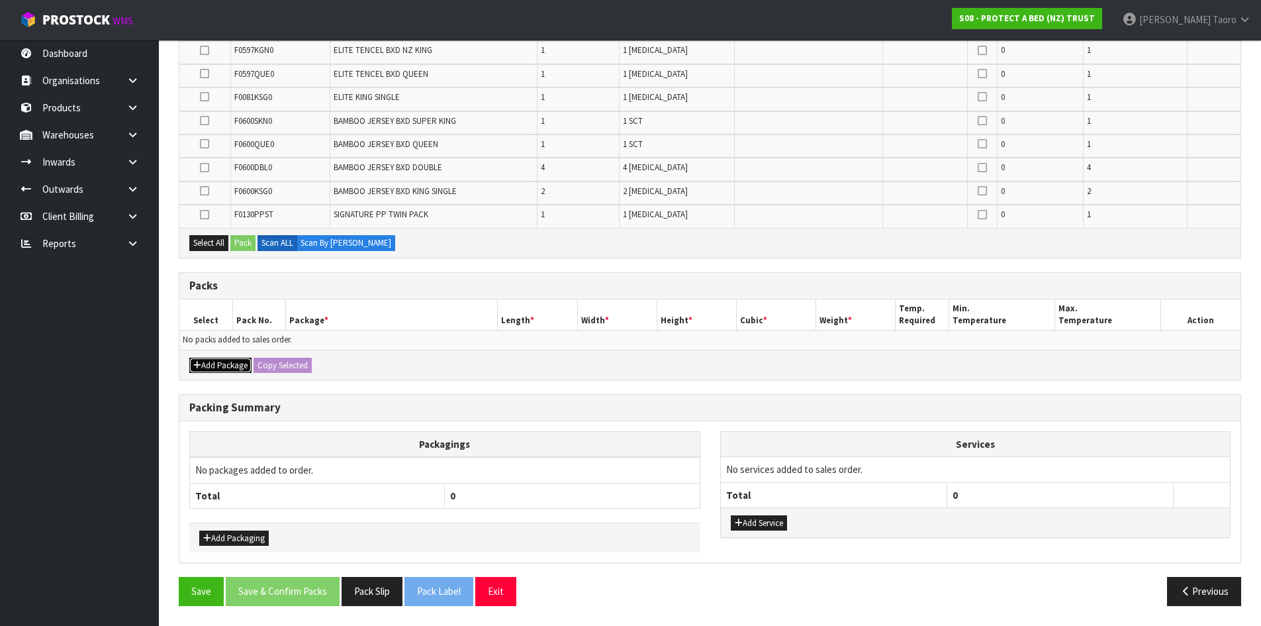
click at [215, 370] on button "Add Package" at bounding box center [220, 366] width 62 height 16
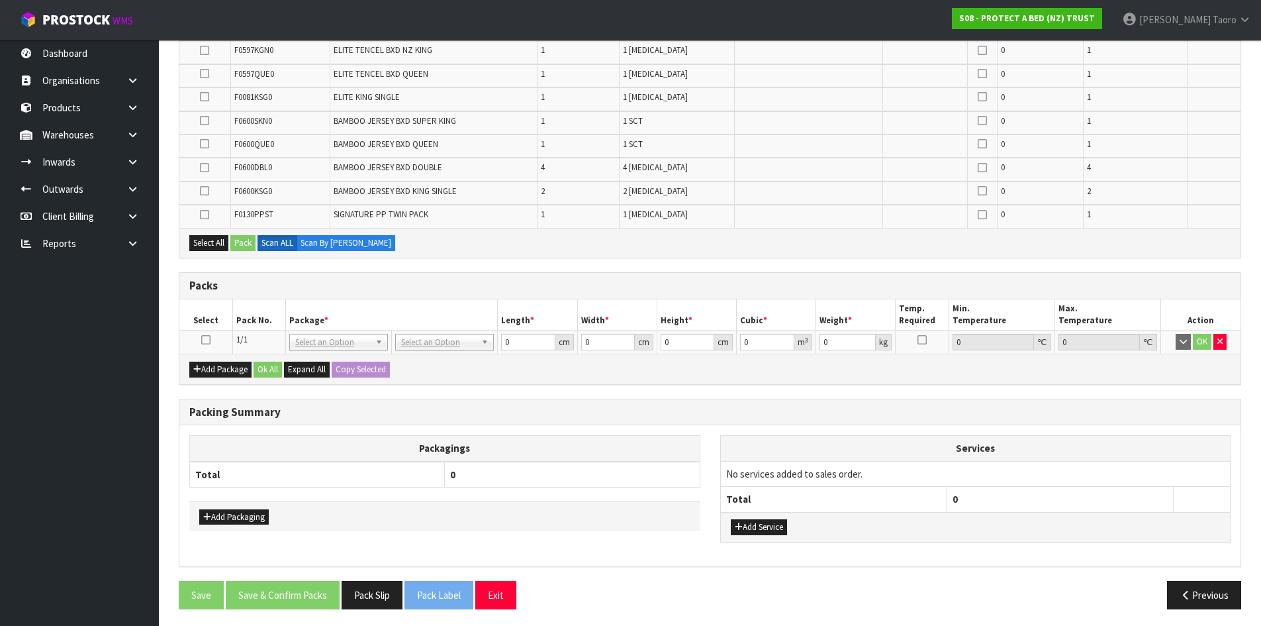
click at [201, 340] on icon at bounding box center [205, 340] width 9 height 1
click at [452, 448] on th "Packagings" at bounding box center [445, 449] width 510 height 26
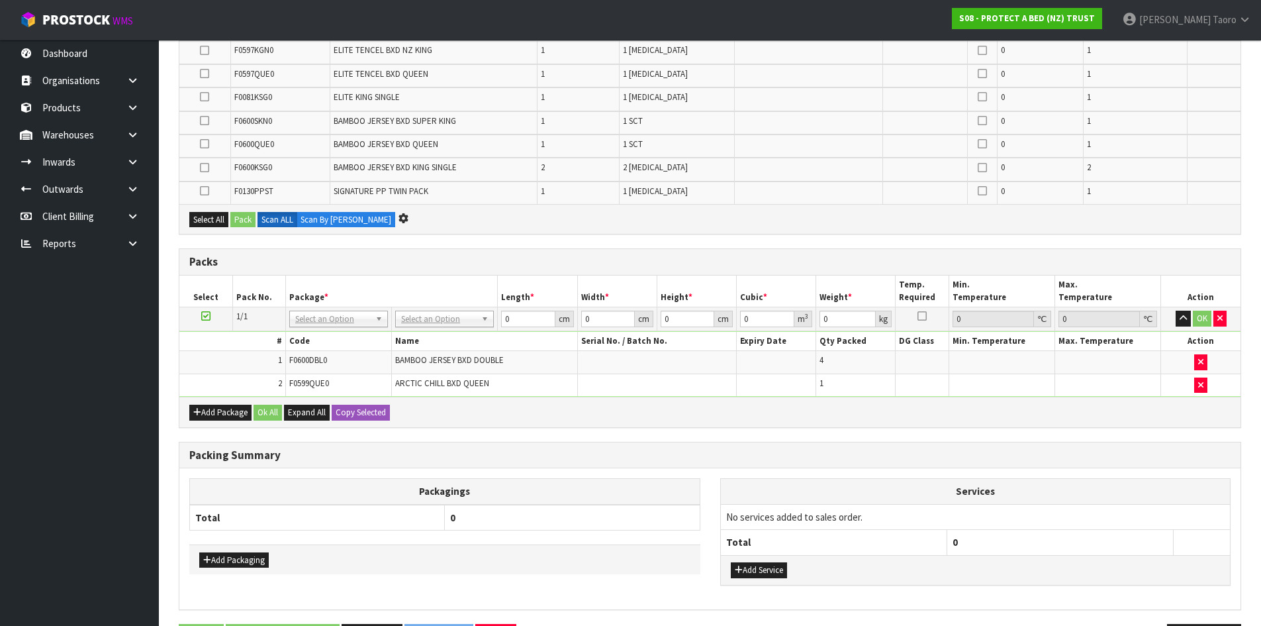
scroll to position [361, 0]
click at [225, 414] on button "Add Package" at bounding box center [220, 413] width 62 height 16
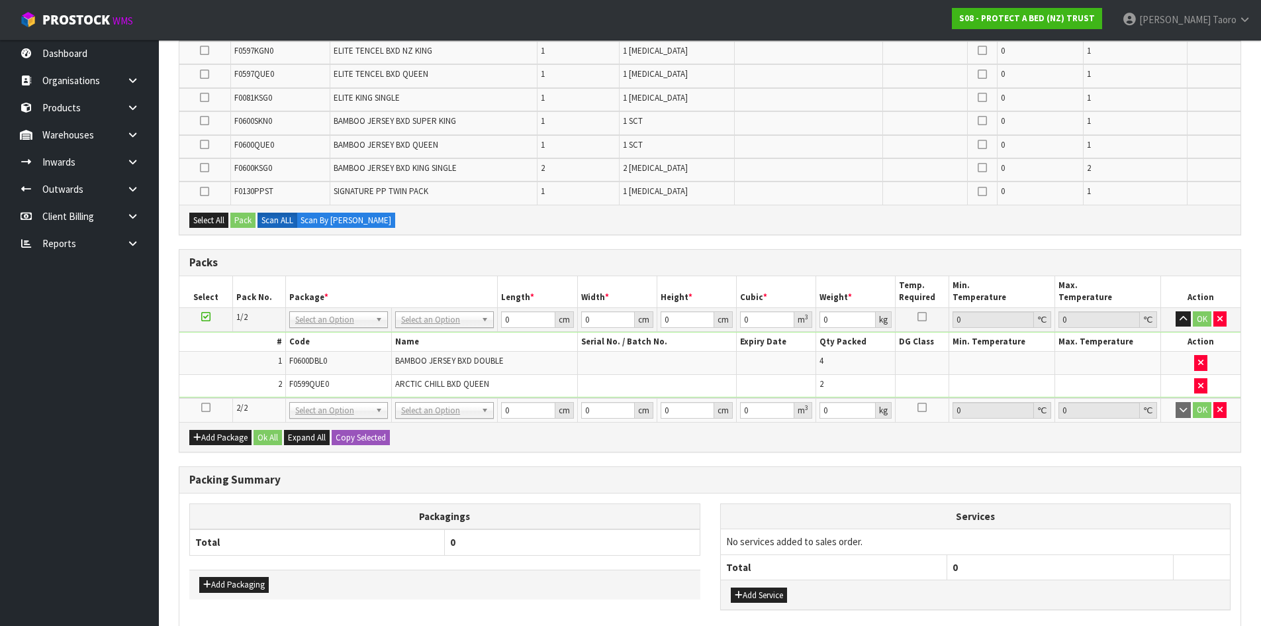
click at [206, 408] on icon at bounding box center [205, 407] width 9 height 1
click at [211, 372] on td "1" at bounding box center [232, 363] width 106 height 23
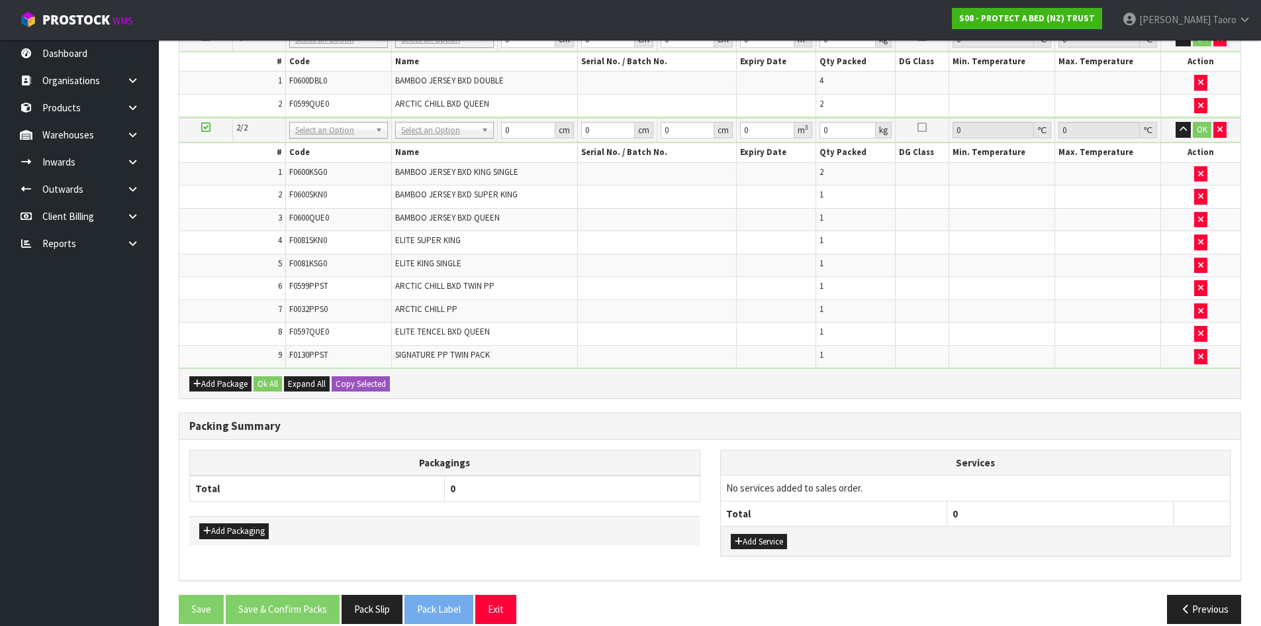
scroll to position [446, 0]
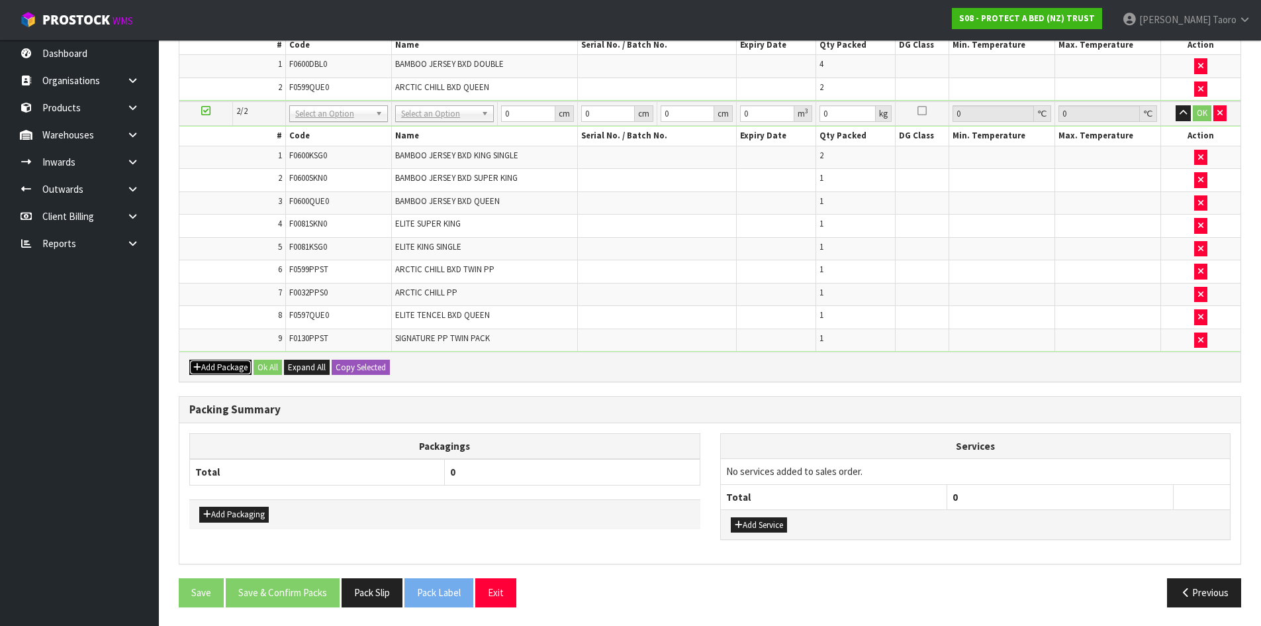
click at [224, 367] on button "Add Package" at bounding box center [220, 368] width 62 height 16
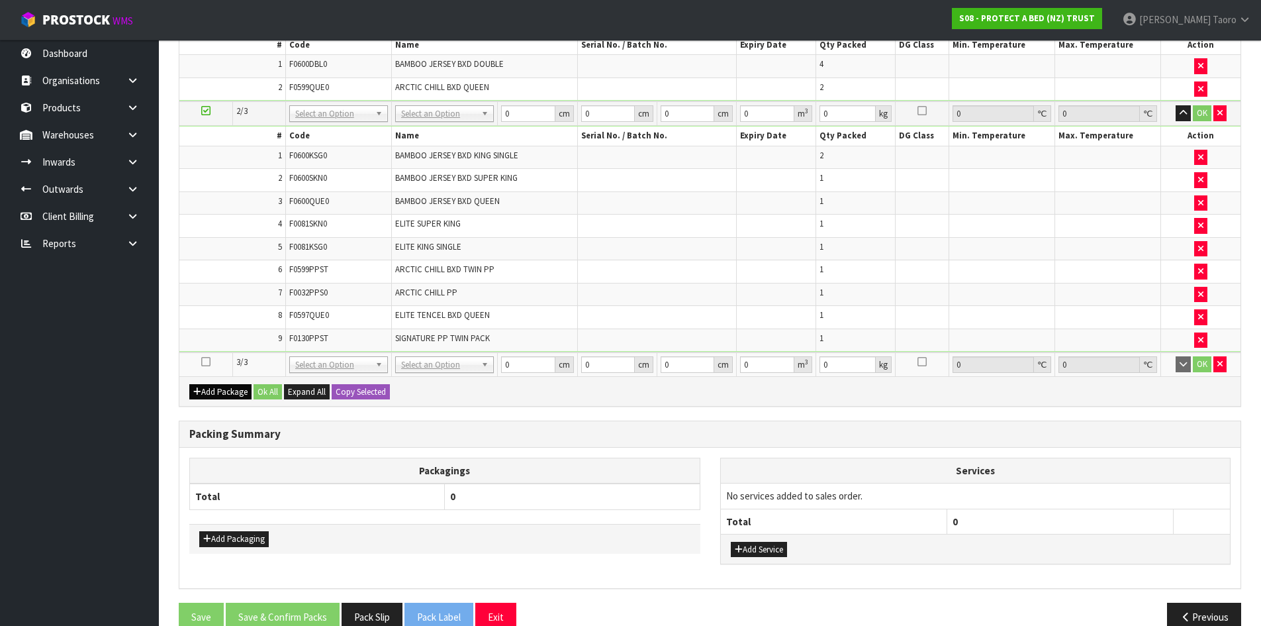
click at [204, 362] on icon at bounding box center [205, 362] width 9 height 1
click at [224, 346] on td "9" at bounding box center [232, 339] width 106 height 23
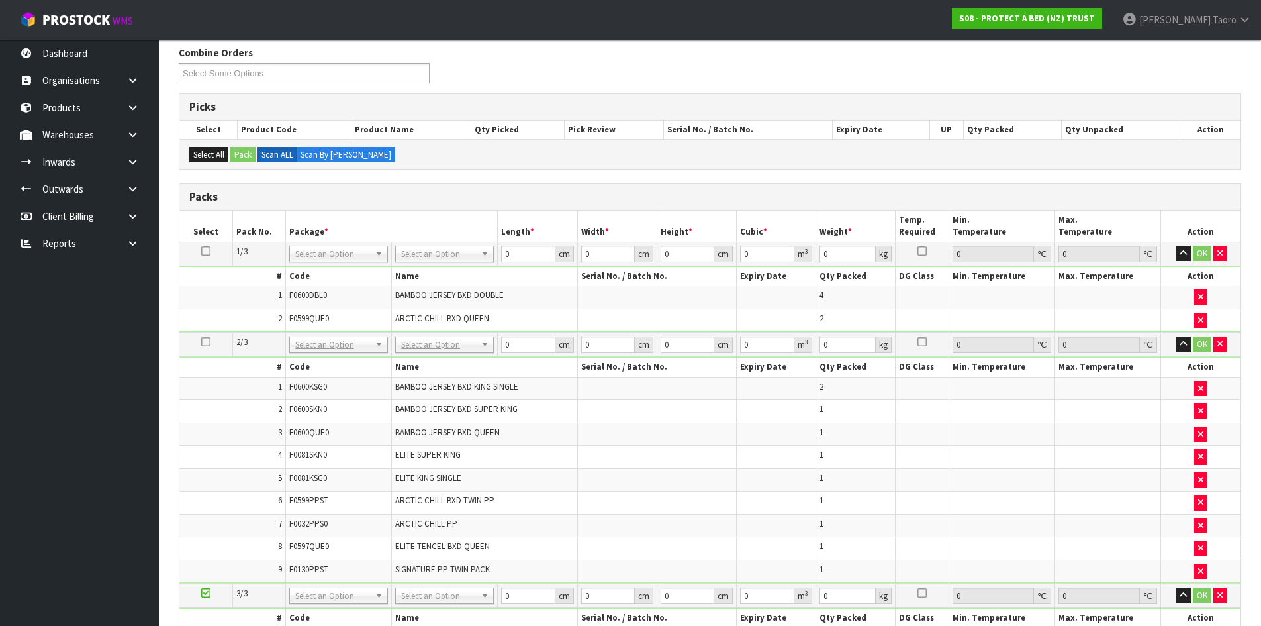
scroll to position [134, 0]
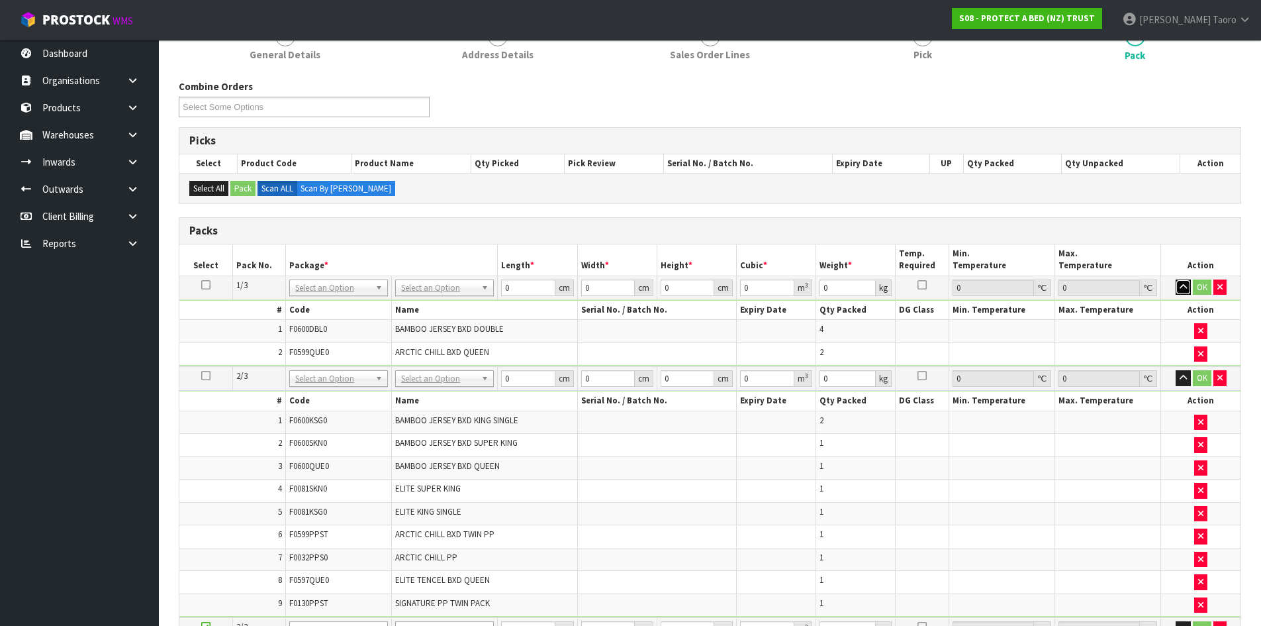
click at [1188, 289] on button "button" at bounding box center [1183, 287] width 15 height 16
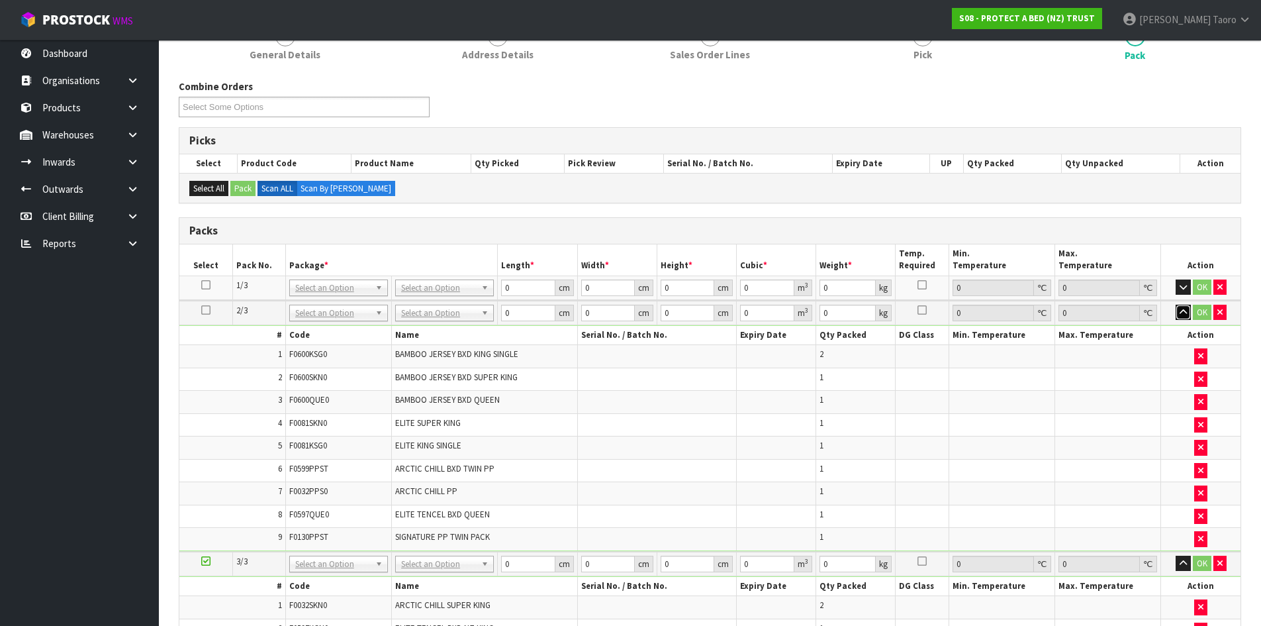
click at [1186, 319] on button "button" at bounding box center [1183, 313] width 15 height 16
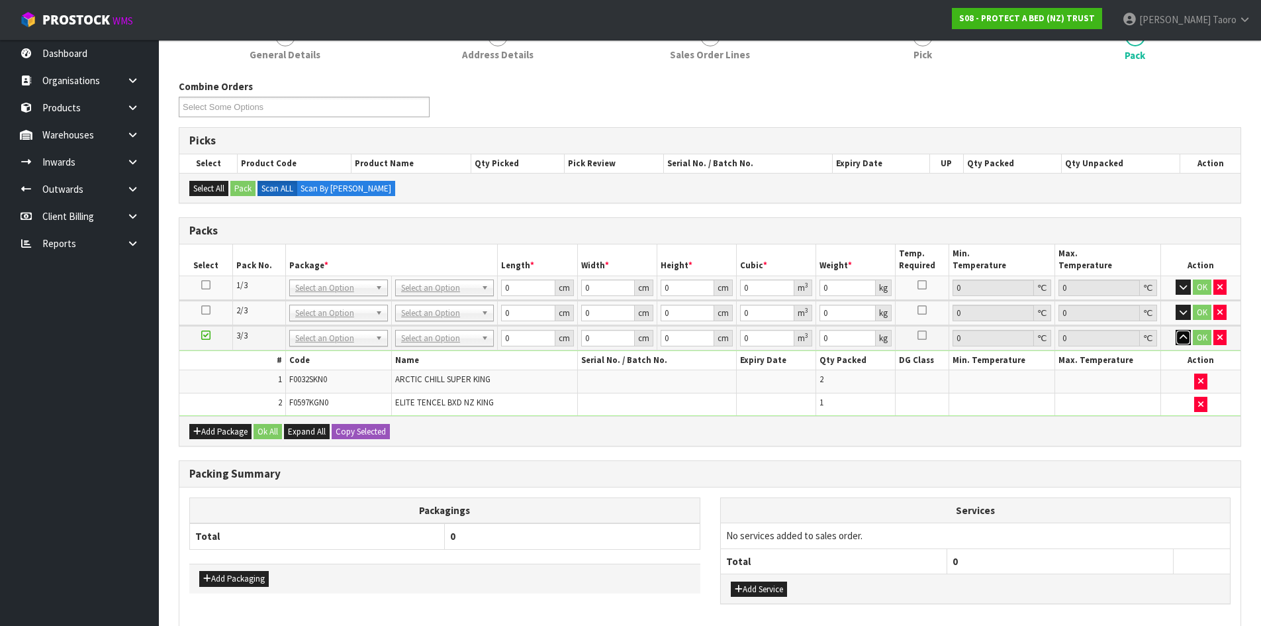
click at [1184, 338] on icon "button" at bounding box center [1183, 337] width 7 height 9
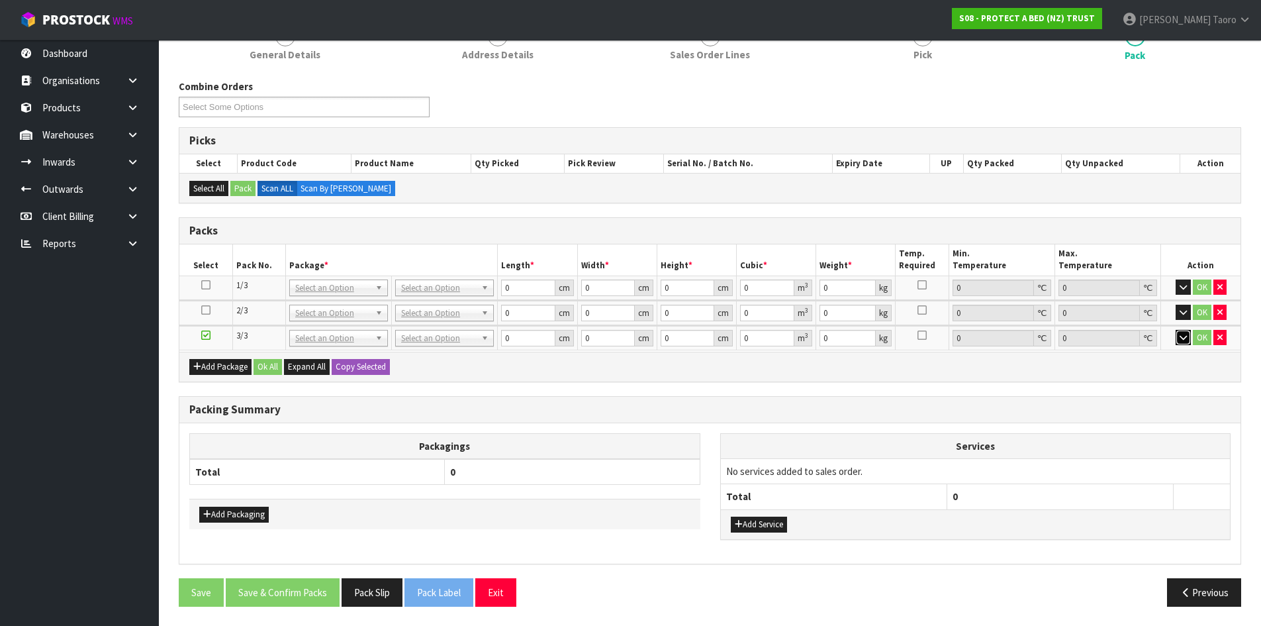
scroll to position [134, 0]
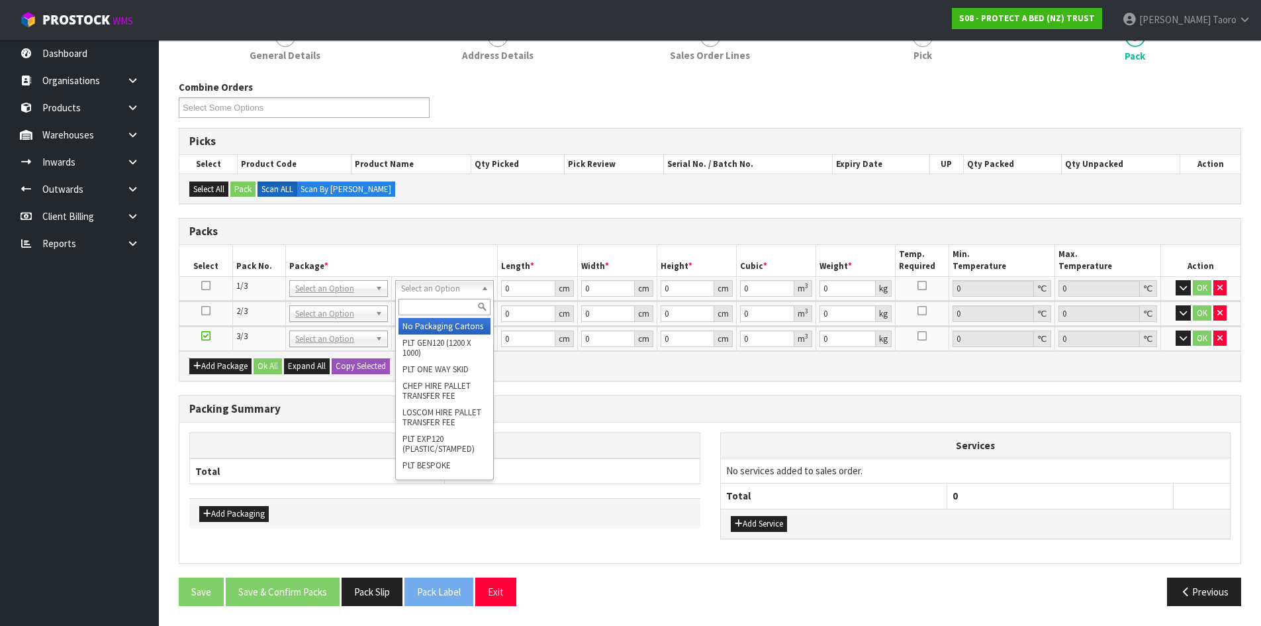
click at [460, 306] on input "text" at bounding box center [445, 307] width 92 height 17
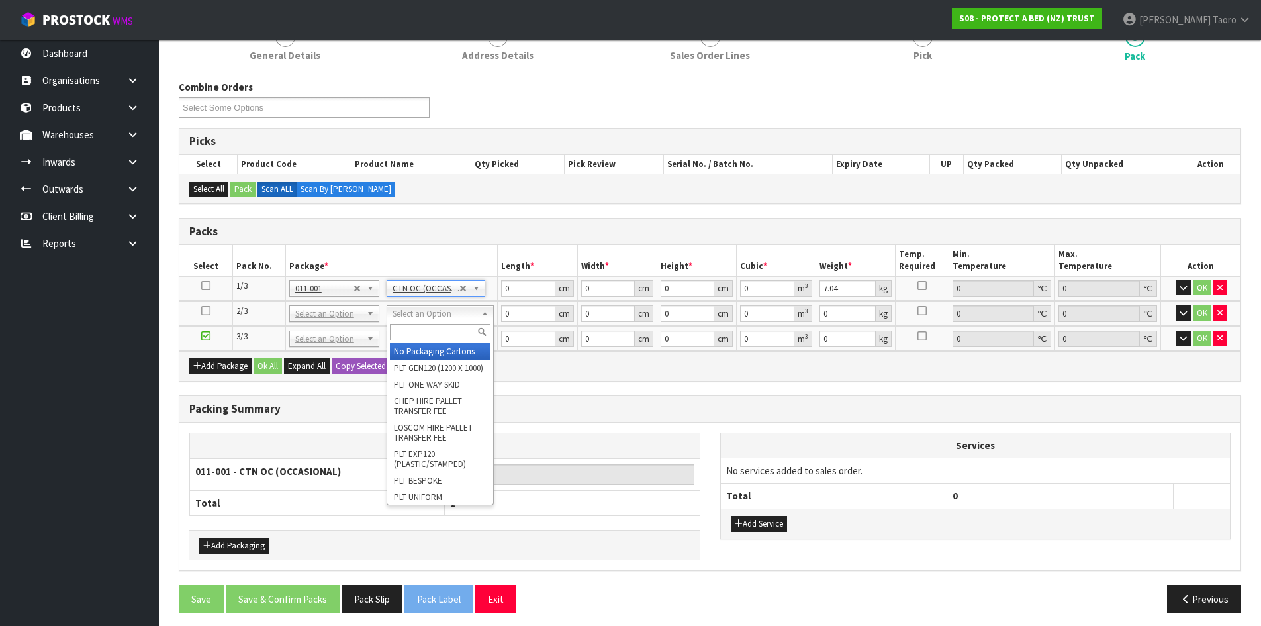
click at [451, 336] on input "text" at bounding box center [440, 332] width 101 height 17
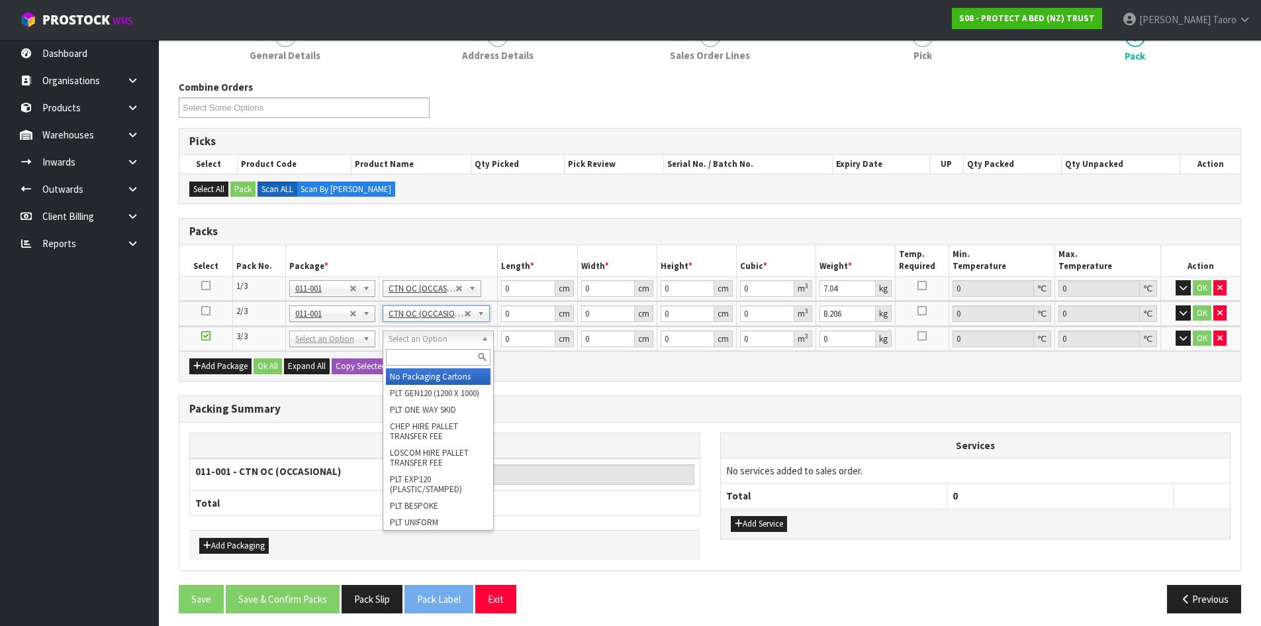
click at [451, 362] on input "text" at bounding box center [438, 357] width 105 height 17
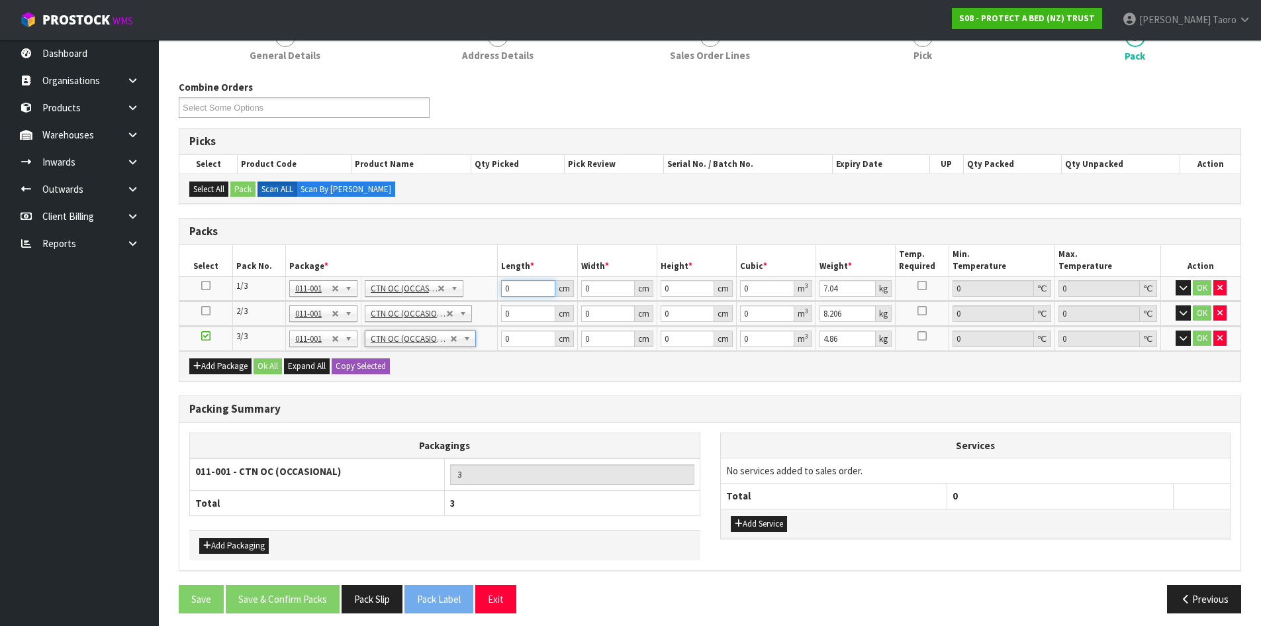
click at [518, 291] on input "0" at bounding box center [528, 288] width 54 height 17
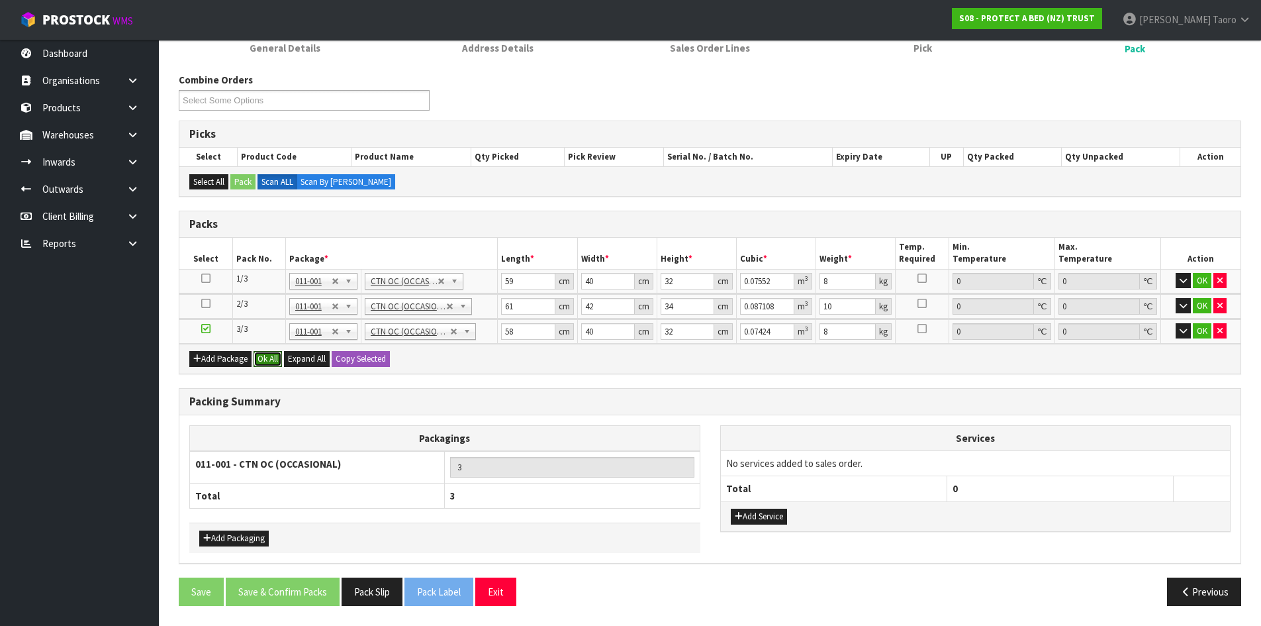
drag, startPoint x: 267, startPoint y: 362, endPoint x: 274, endPoint y: 424, distance: 61.9
click at [267, 363] on button "Ok All" at bounding box center [268, 359] width 28 height 16
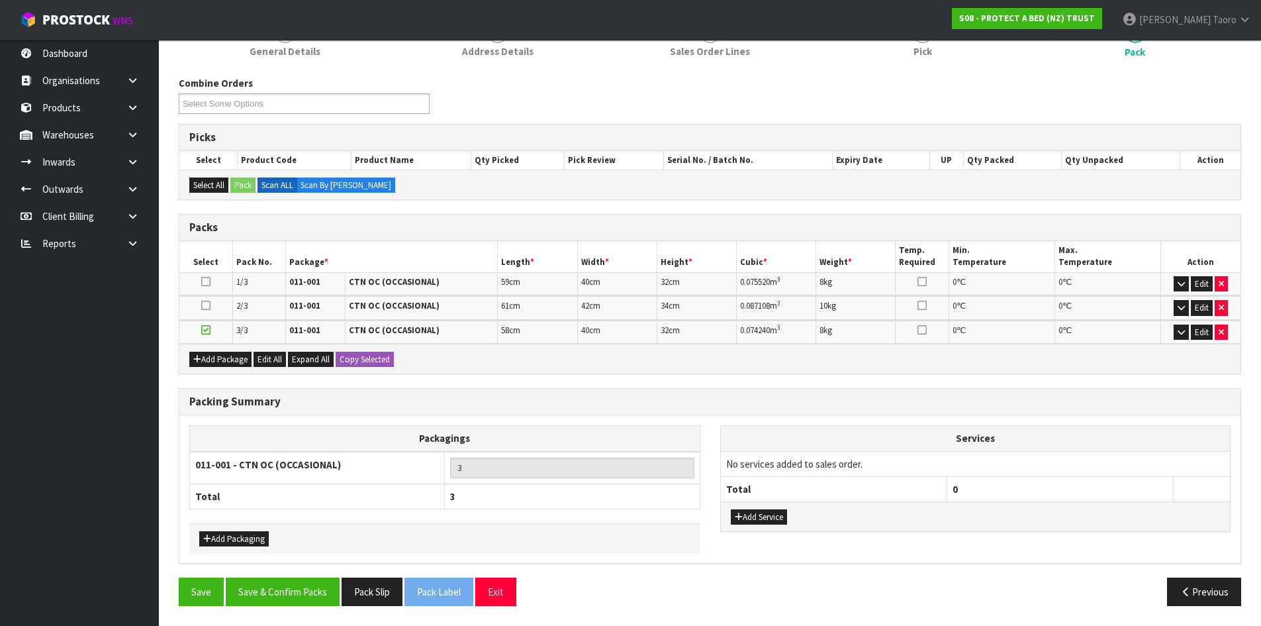
scroll to position [138, 0]
click at [294, 604] on button "Save & Confirm Packs" at bounding box center [283, 591] width 114 height 28
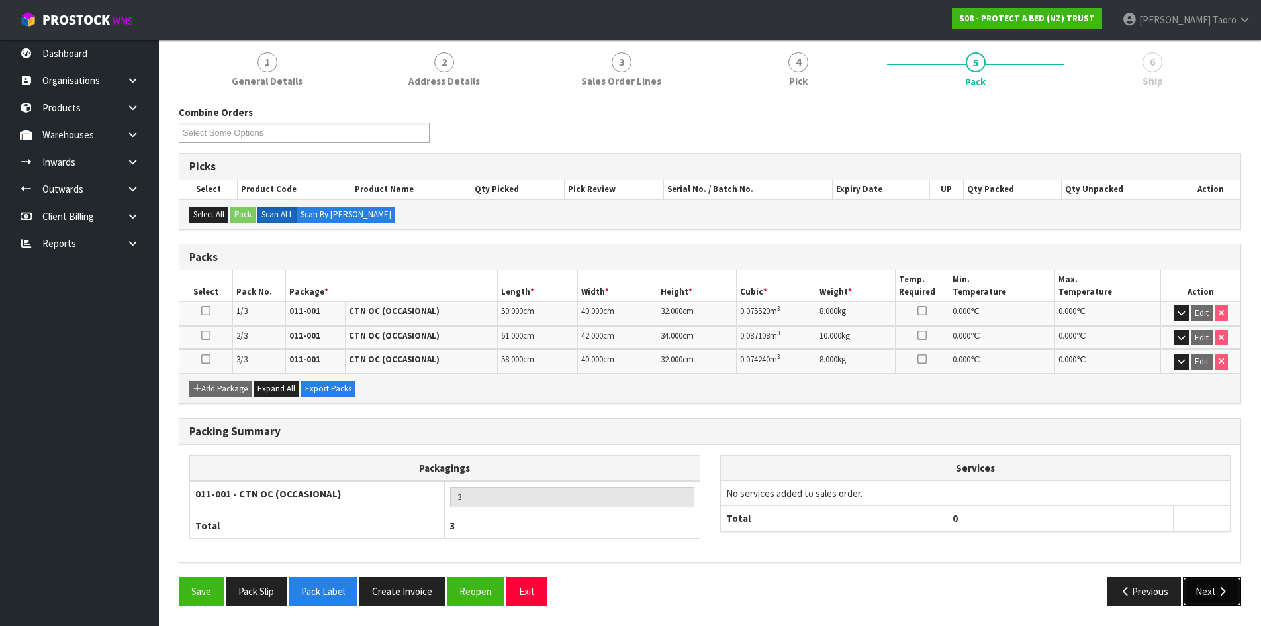
click at [1226, 585] on button "Next" at bounding box center [1212, 591] width 58 height 28
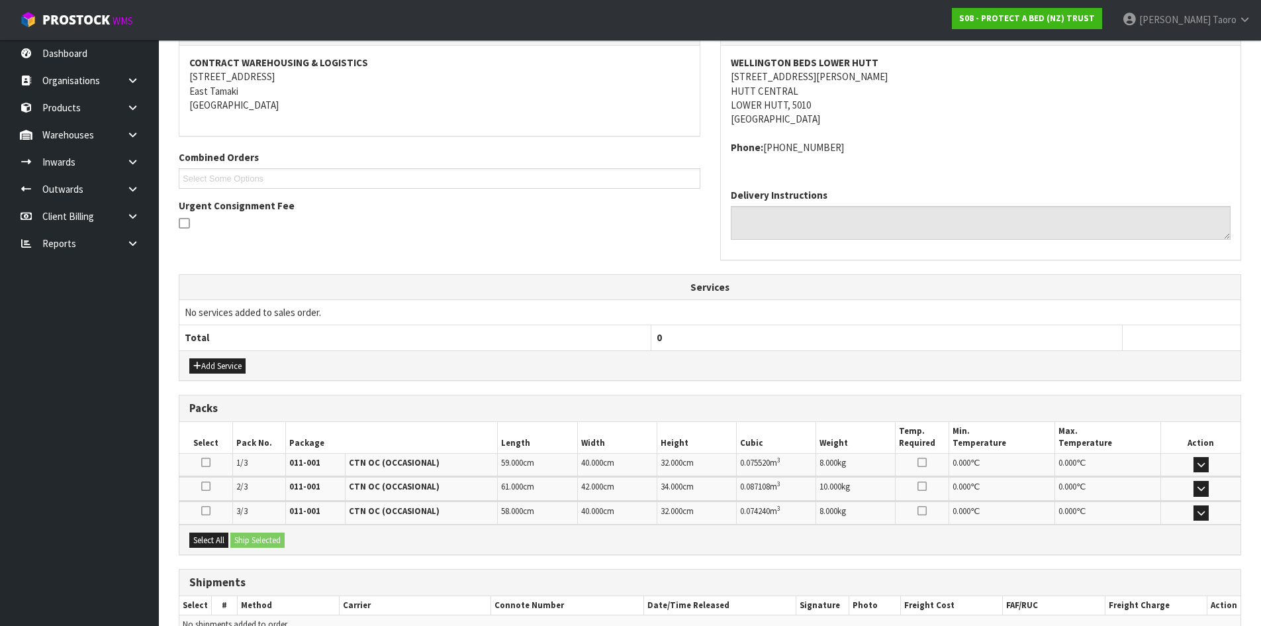
scroll to position [315, 0]
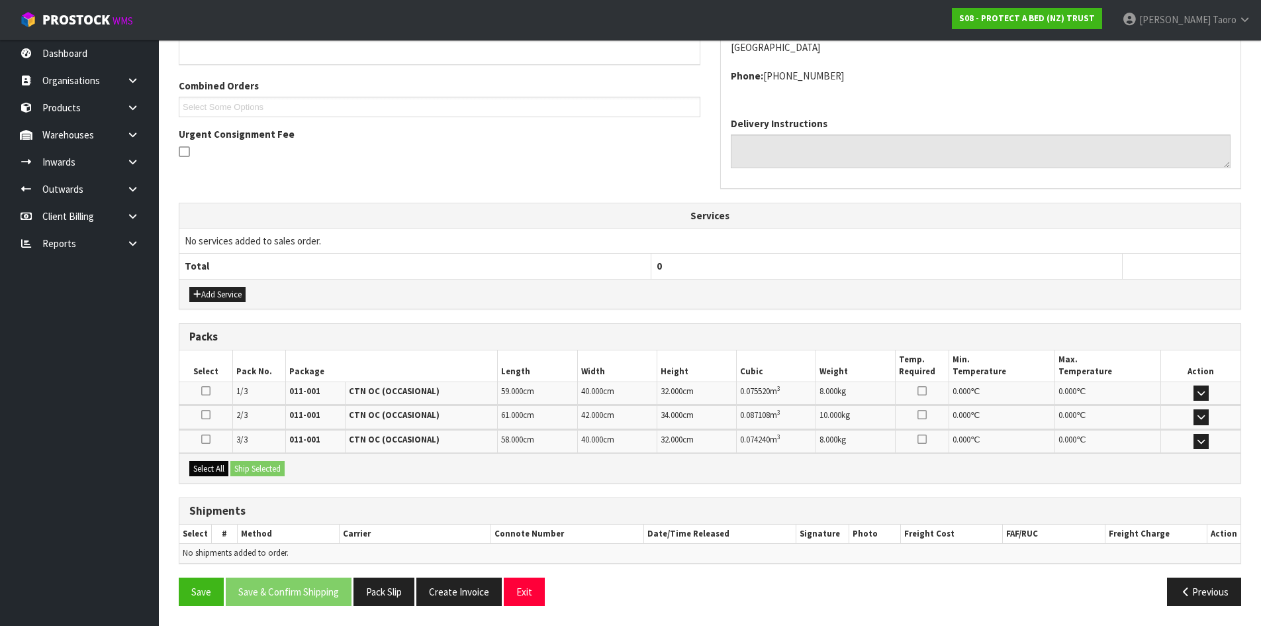
drag, startPoint x: 222, startPoint y: 460, endPoint x: 222, endPoint y: 467, distance: 7.3
click at [217, 467] on div "Select All Ship Selected" at bounding box center [709, 468] width 1061 height 30
drag, startPoint x: 220, startPoint y: 465, endPoint x: 233, endPoint y: 465, distance: 13.3
click at [225, 465] on button "Select All" at bounding box center [208, 469] width 39 height 16
click at [252, 467] on button "Ship Selected" at bounding box center [257, 469] width 54 height 16
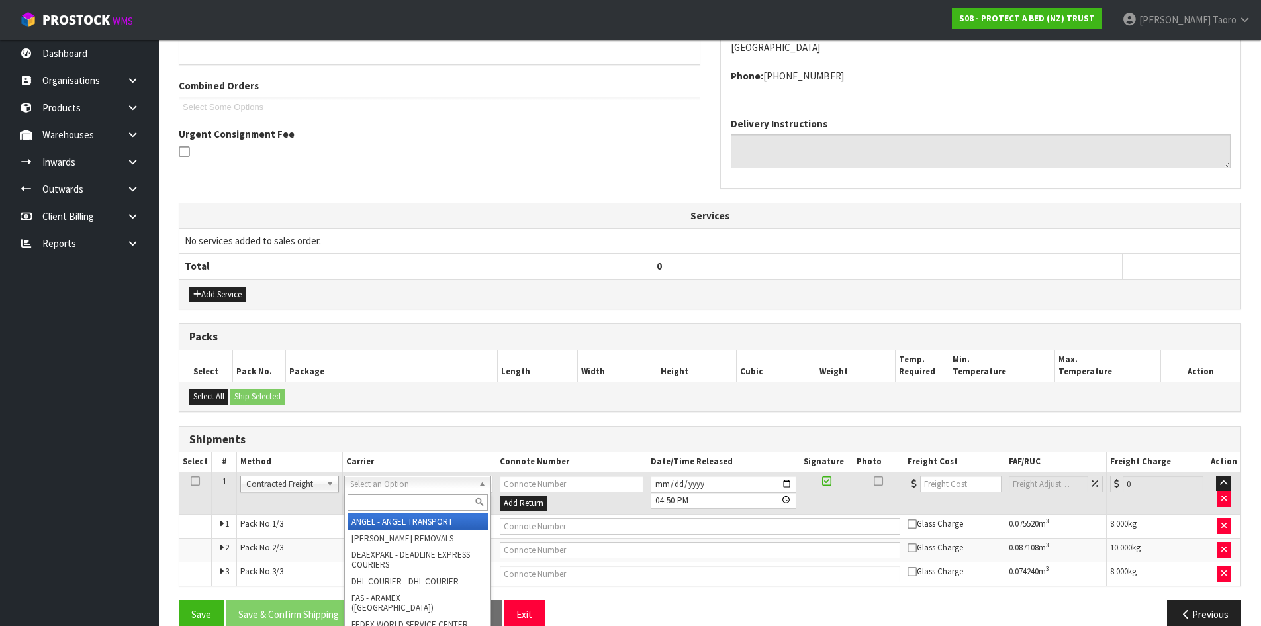
click at [407, 503] on input "text" at bounding box center [418, 502] width 140 height 17
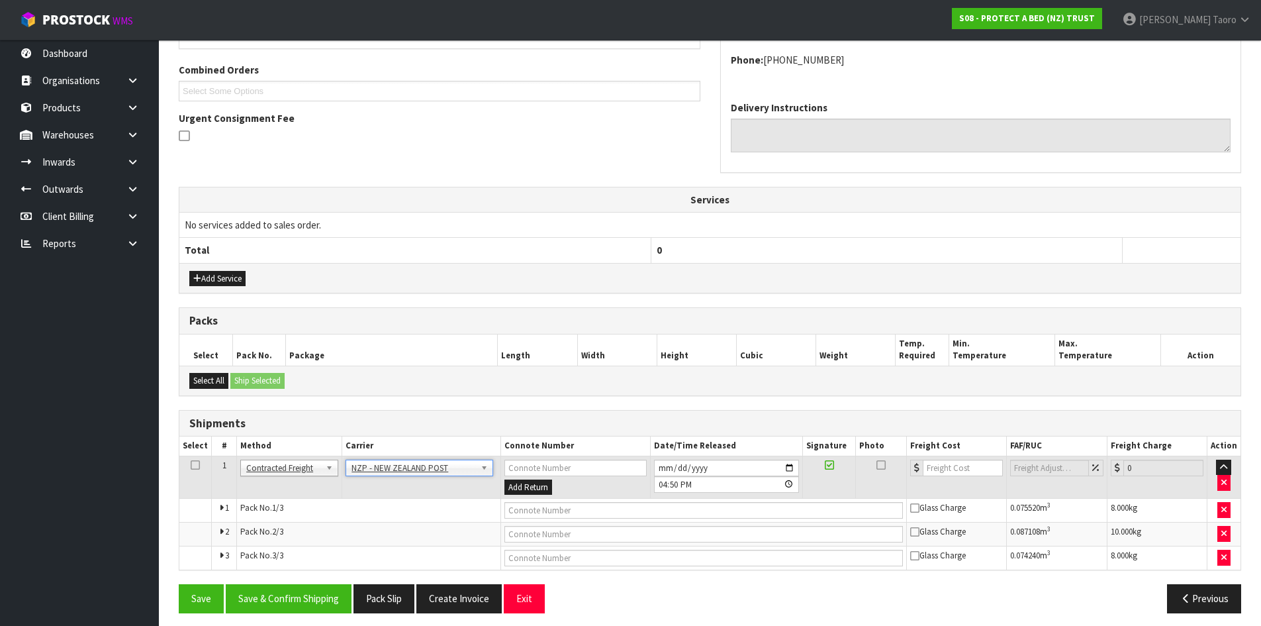
scroll to position [338, 0]
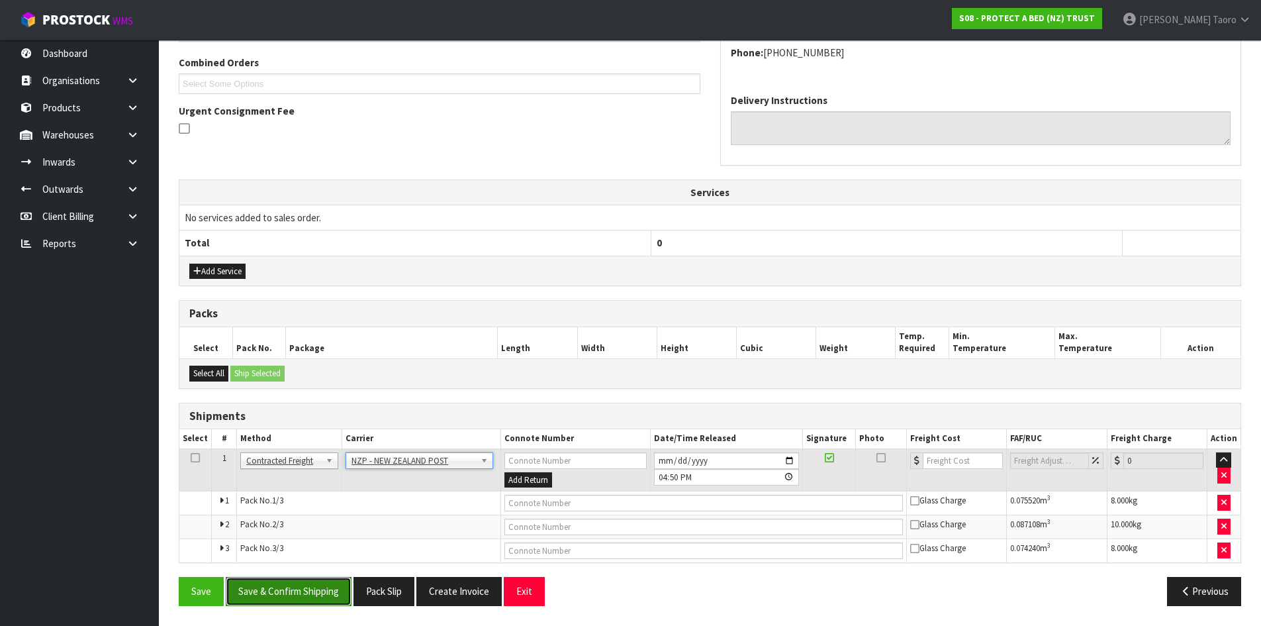
click at [330, 589] on button "Save & Confirm Shipping" at bounding box center [289, 591] width 126 height 28
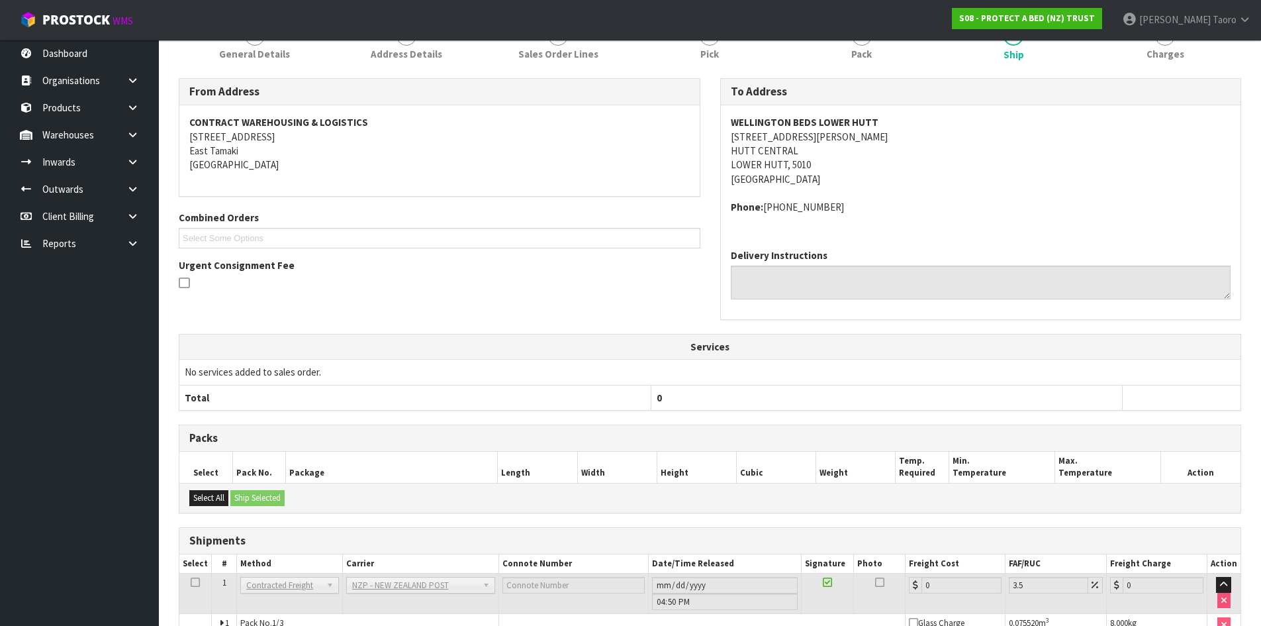
scroll to position [316, 0]
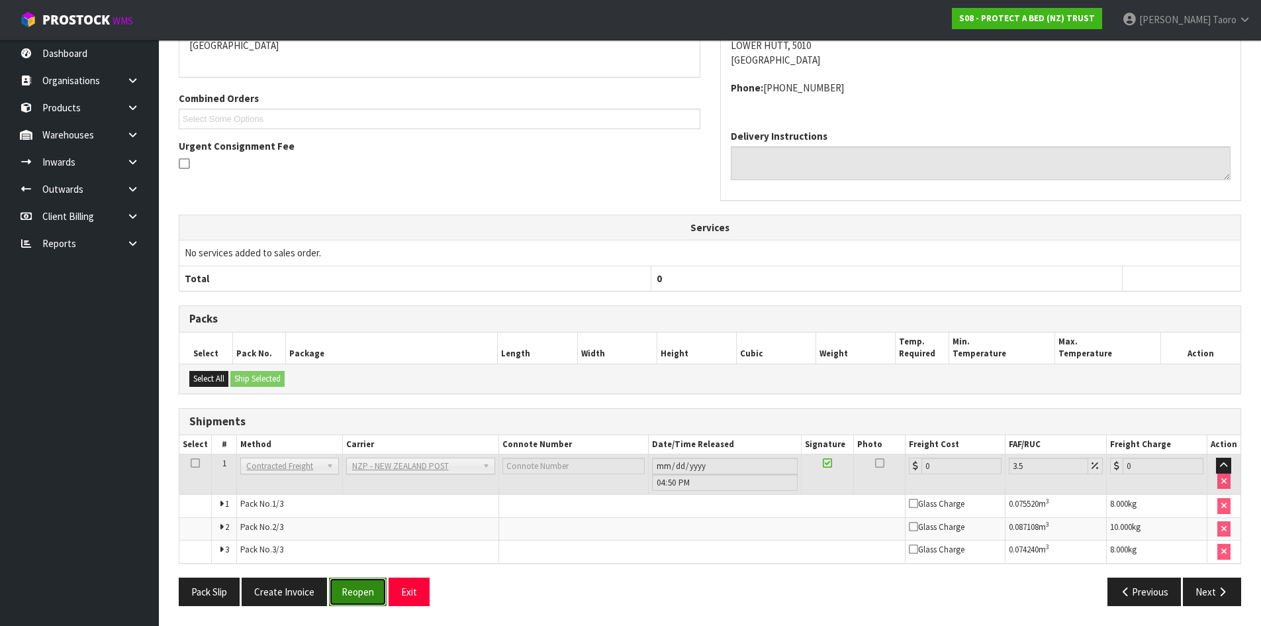
click at [363, 581] on button "Reopen" at bounding box center [358, 591] width 58 height 28
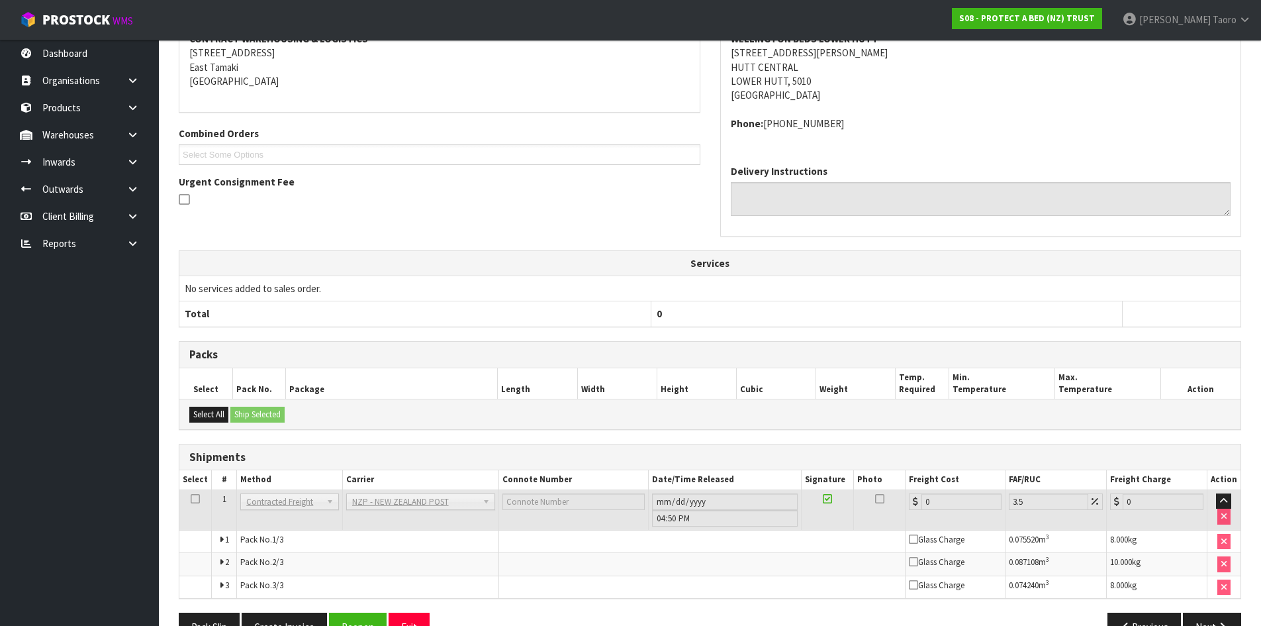
scroll to position [303, 0]
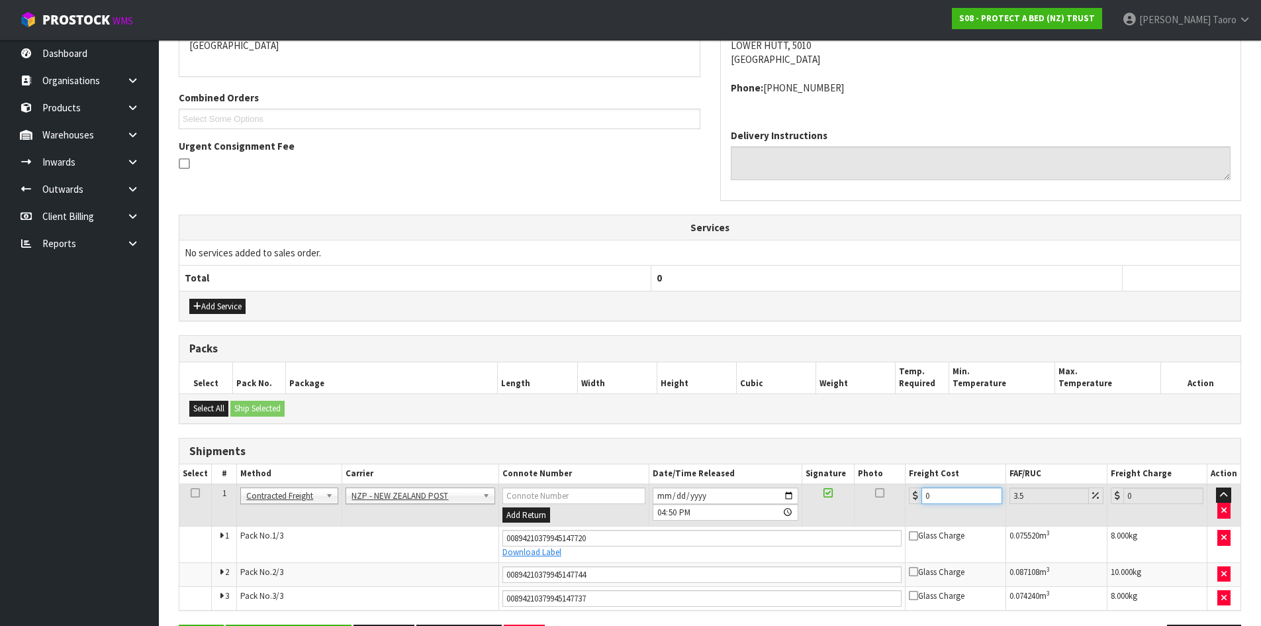
click at [942, 500] on input "0" at bounding box center [962, 495] width 80 height 17
click at [942, 499] on input "0" at bounding box center [962, 495] width 80 height 17
drag, startPoint x: 942, startPoint y: 499, endPoint x: 948, endPoint y: 491, distance: 10.5
click at [945, 493] on input "0" at bounding box center [962, 495] width 80 height 17
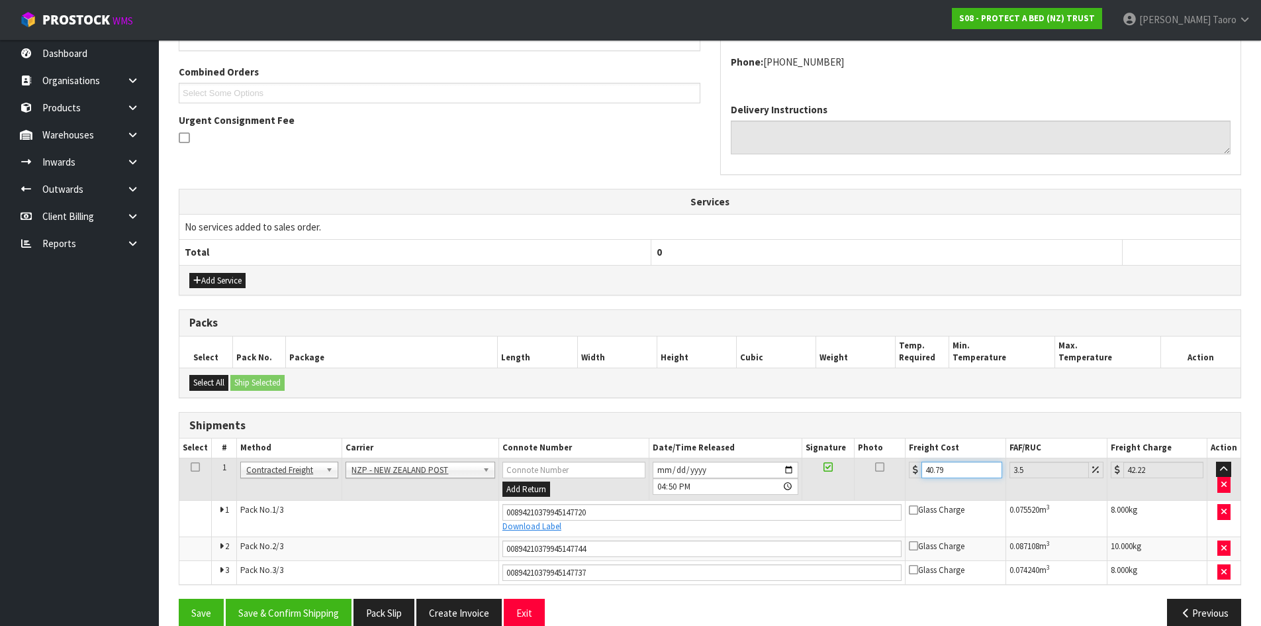
scroll to position [350, 0]
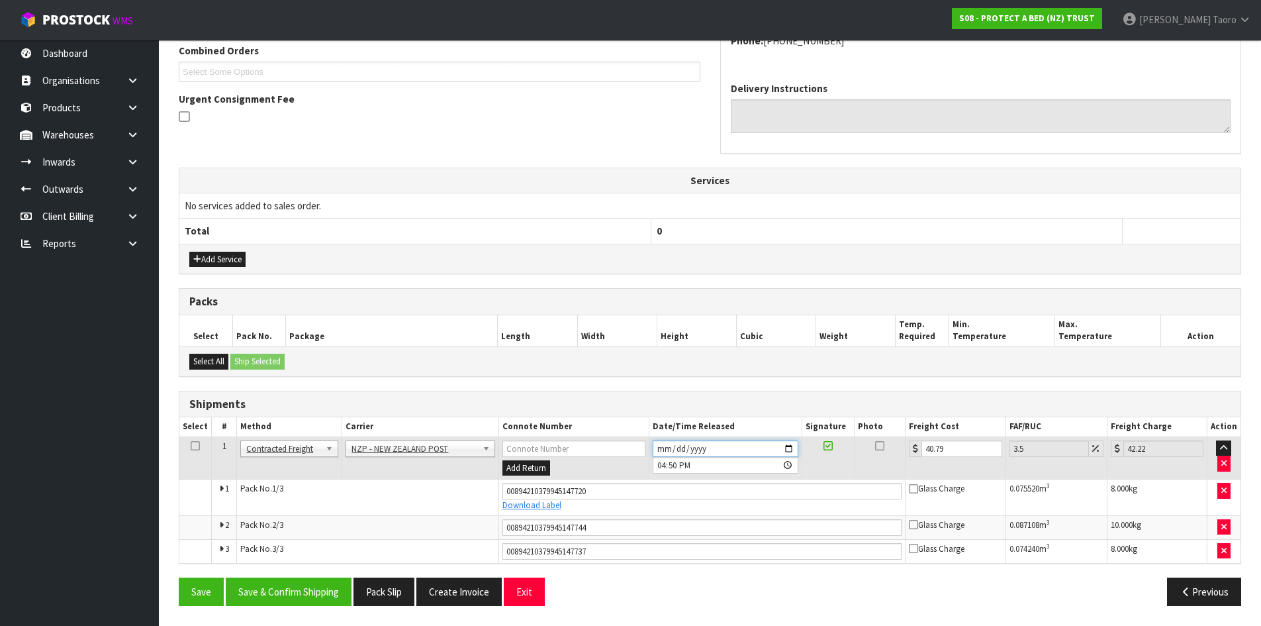
click at [661, 448] on input "[DATE]" at bounding box center [726, 448] width 146 height 17
click at [663, 464] on input "16:50:00.000" at bounding box center [726, 465] width 146 height 17
click at [275, 589] on button "Save & Confirm Shipping" at bounding box center [289, 591] width 126 height 28
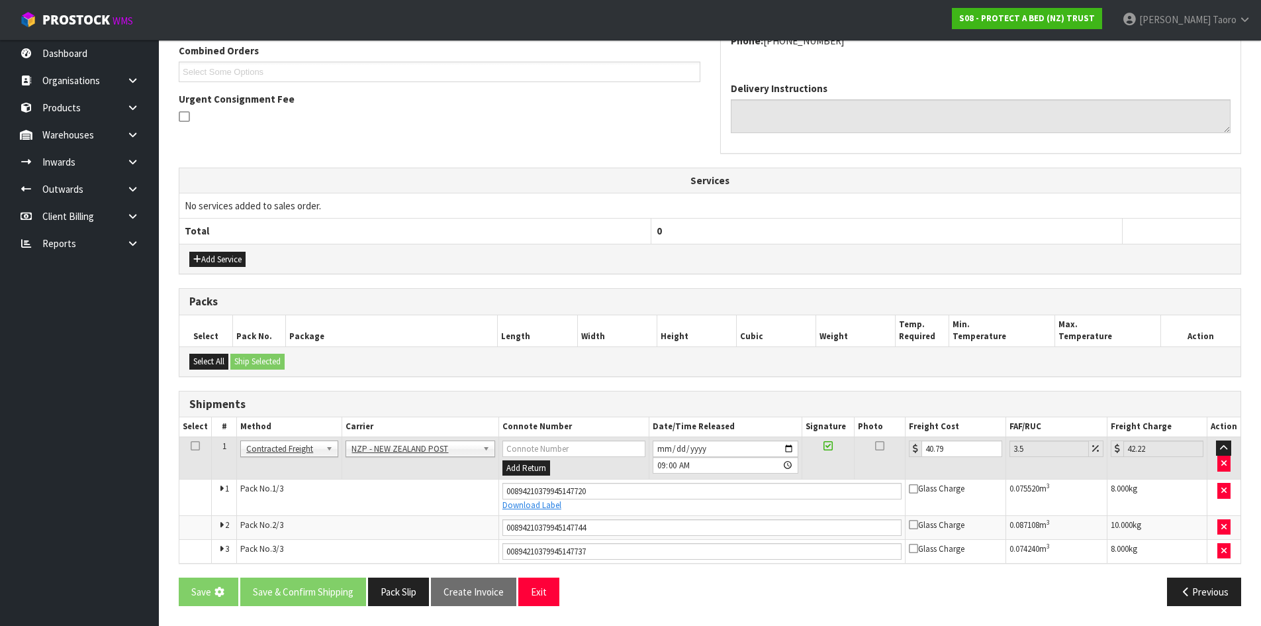
scroll to position [0, 0]
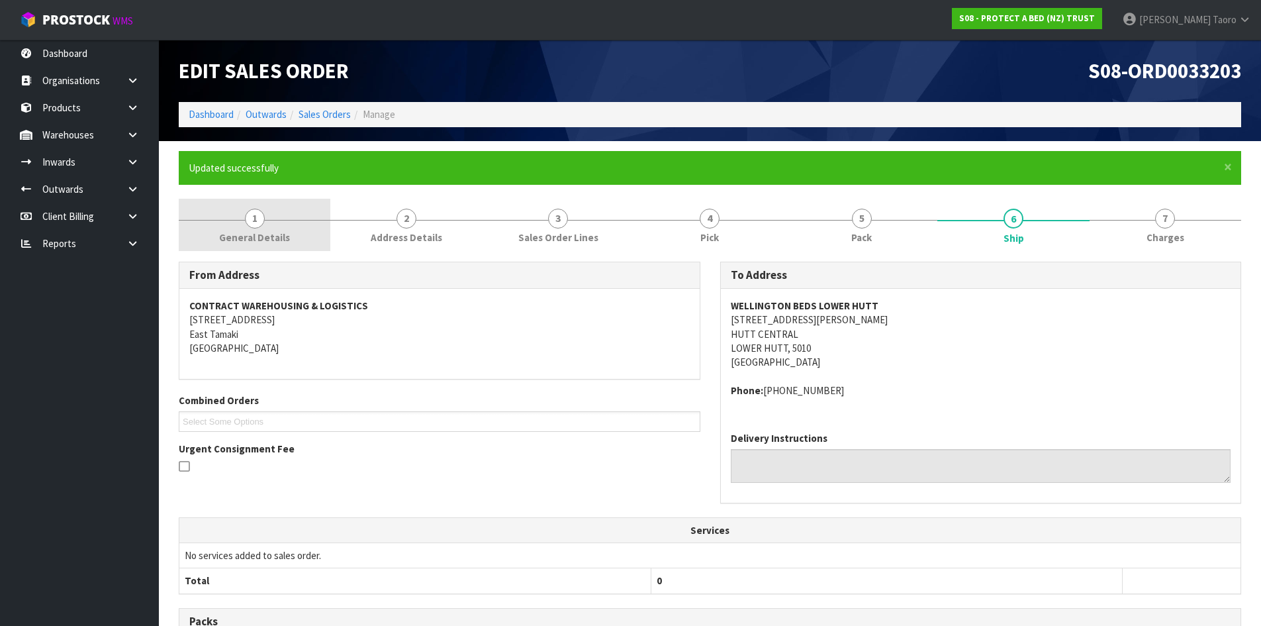
click at [293, 236] on link "1 General Details" at bounding box center [255, 225] width 152 height 52
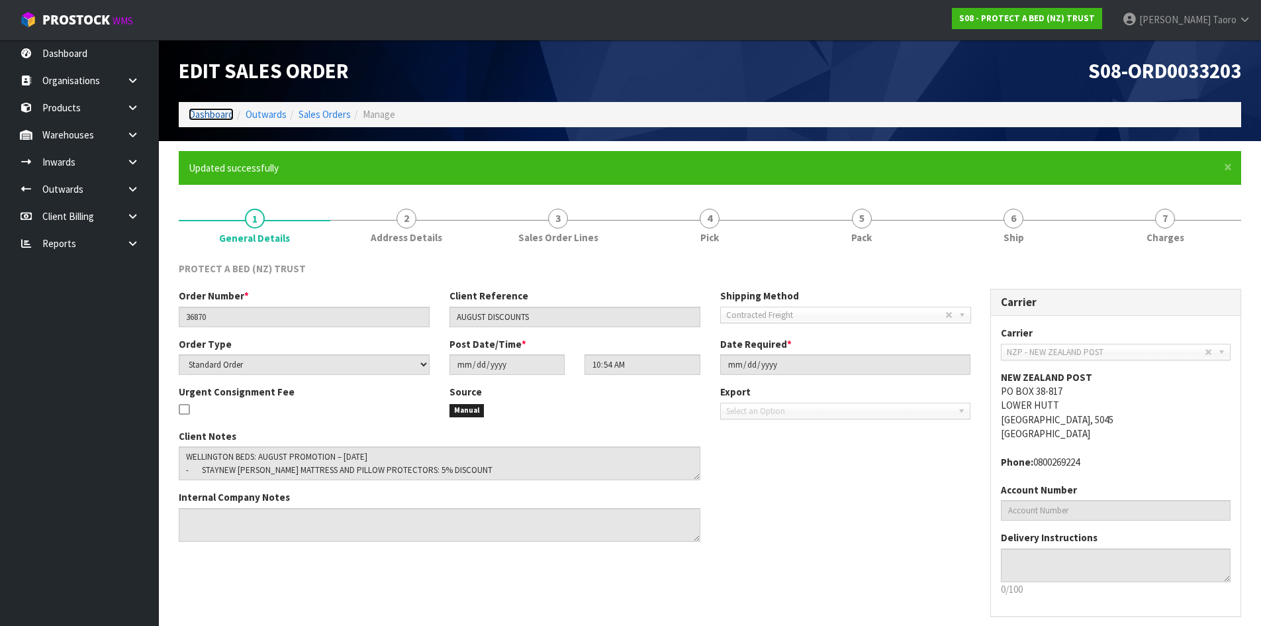
click at [216, 119] on link "Dashboard" at bounding box center [211, 114] width 45 height 13
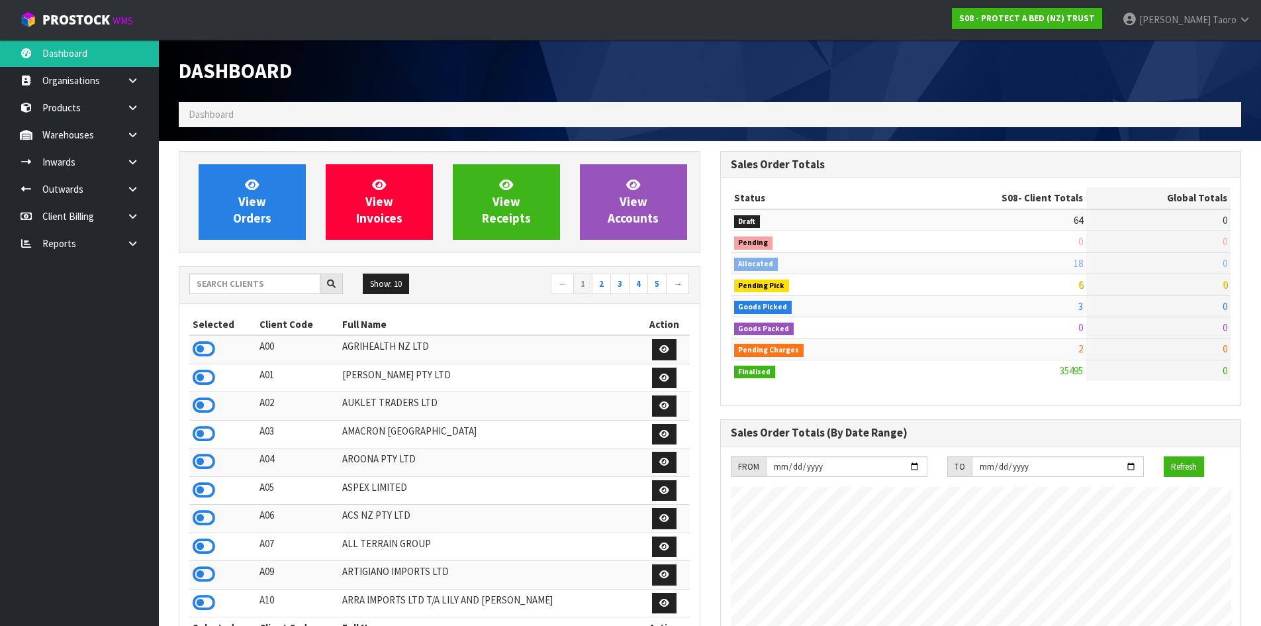
scroll to position [1003, 541]
click at [265, 201] on span "View Orders" at bounding box center [252, 202] width 38 height 50
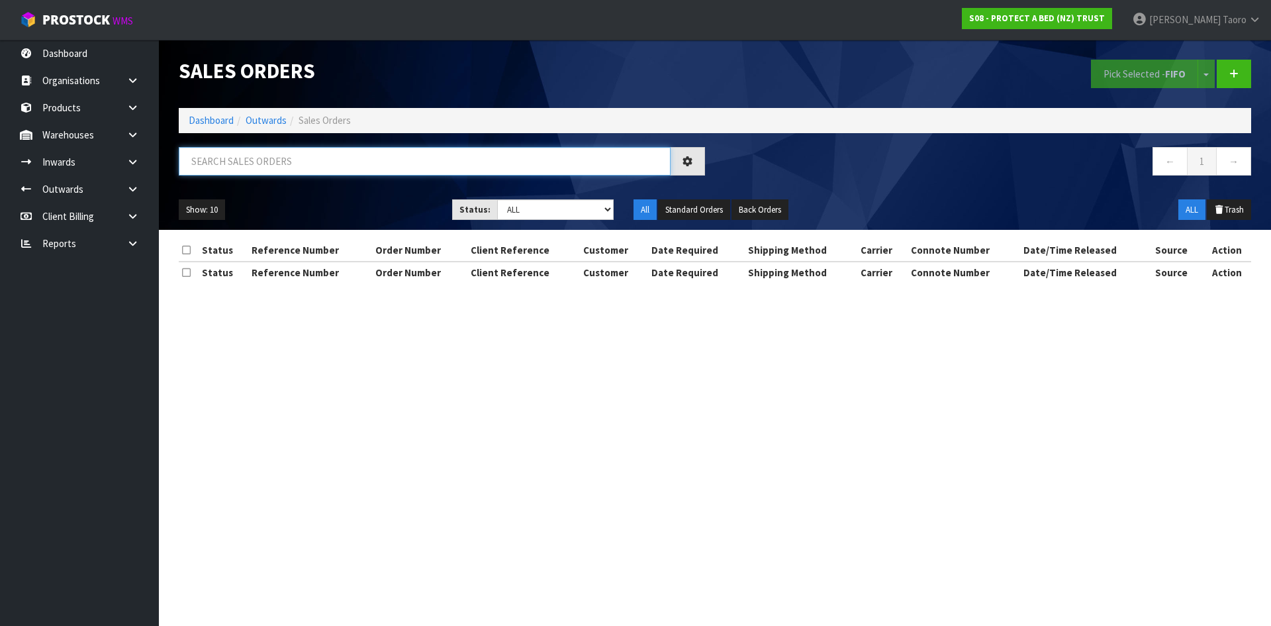
click at [264, 171] on input "text" at bounding box center [425, 161] width 492 height 28
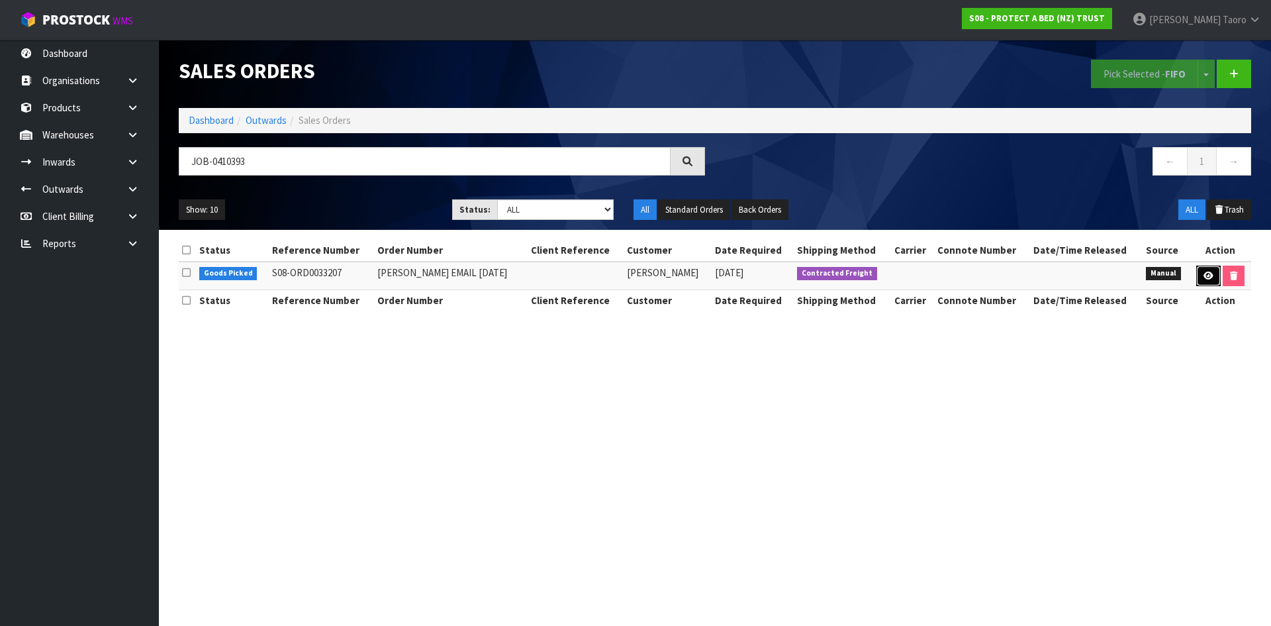
click at [1206, 269] on link at bounding box center [1208, 276] width 24 height 21
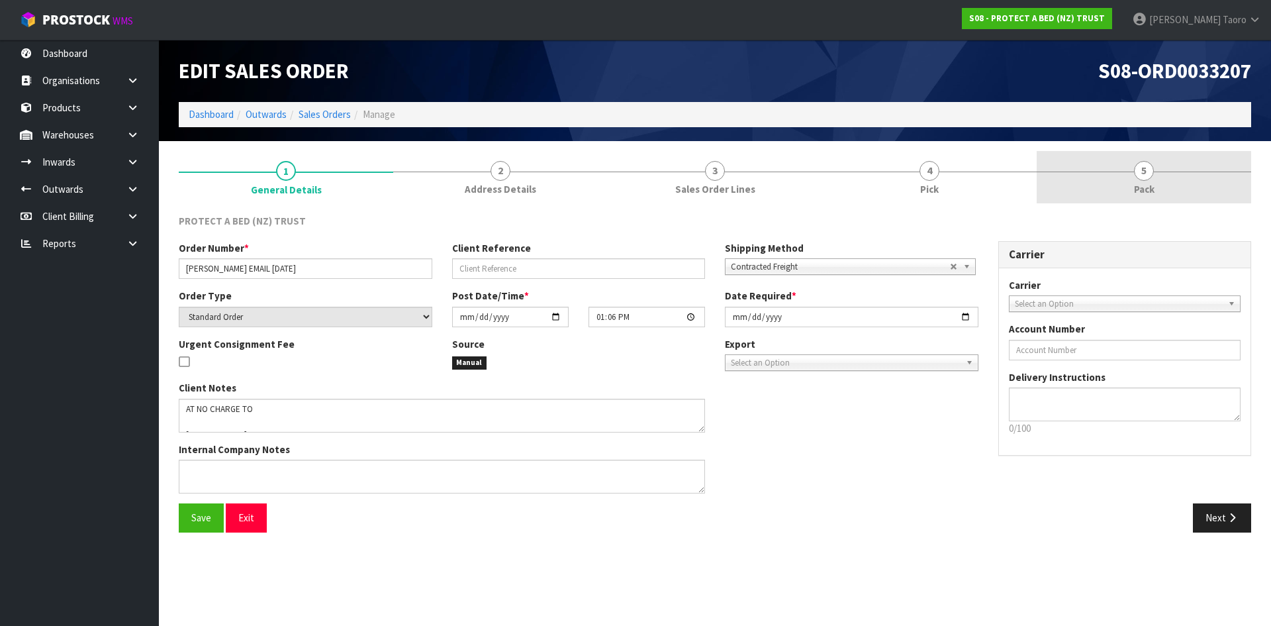
click at [1131, 183] on link "5 Pack" at bounding box center [1144, 177] width 215 height 52
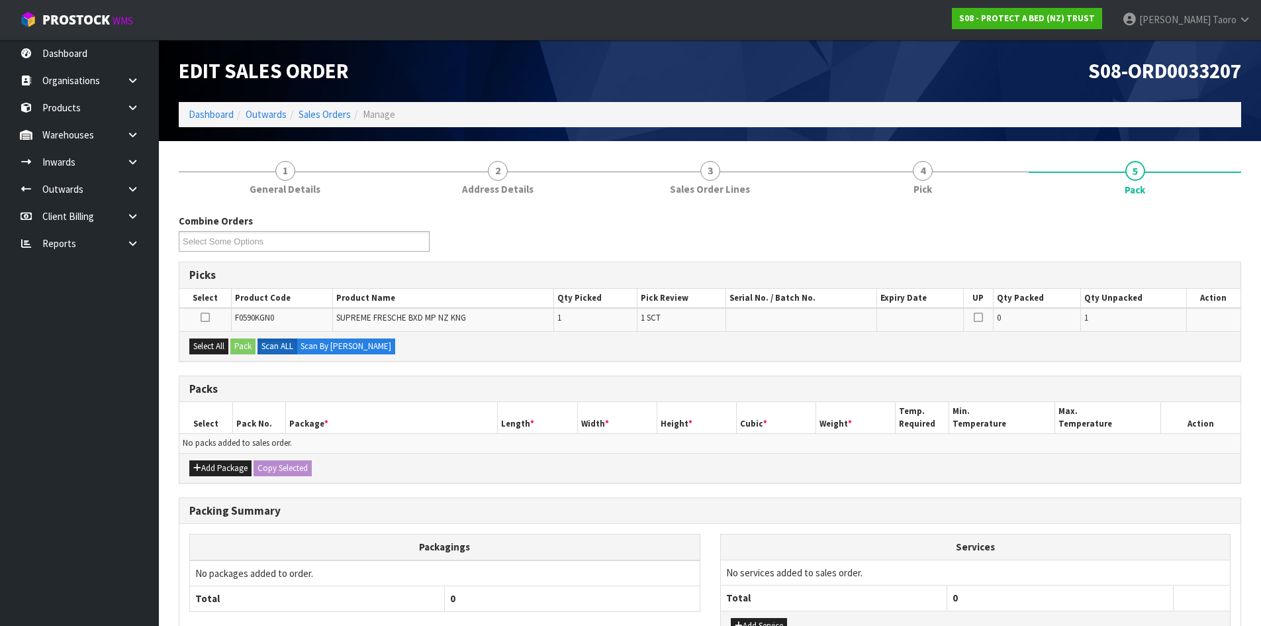
click at [982, 105] on ol "Dashboard Outwards Sales Orders Manage" at bounding box center [710, 114] width 1063 height 24
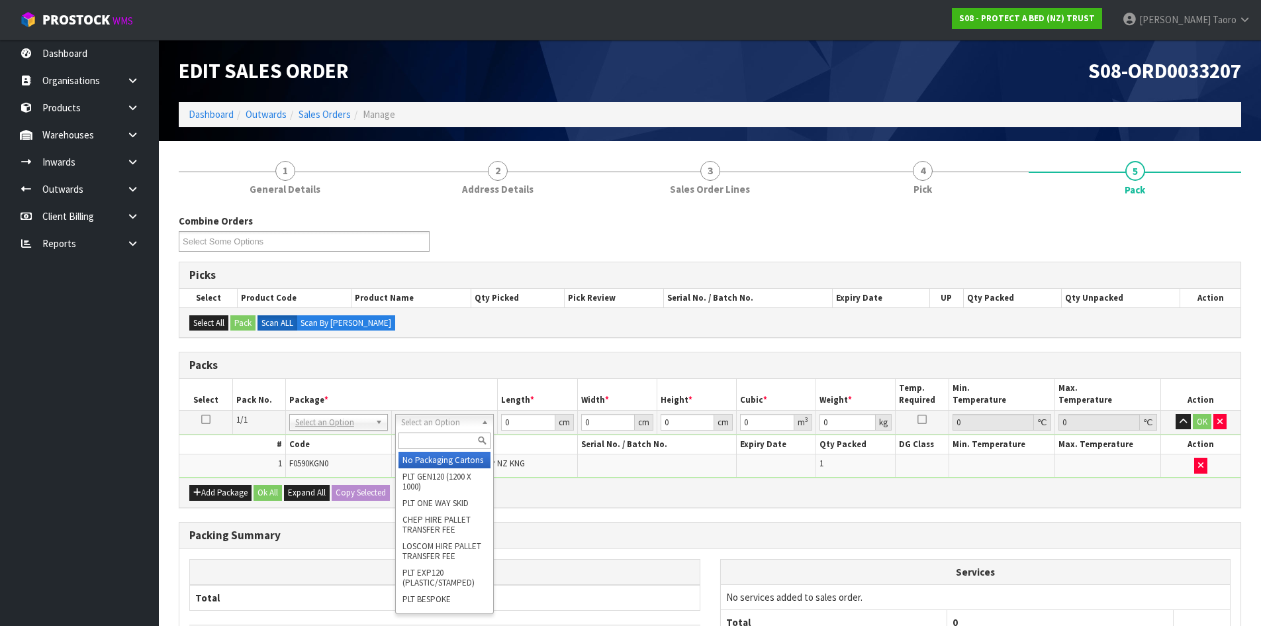
click at [441, 441] on input "text" at bounding box center [445, 440] width 92 height 17
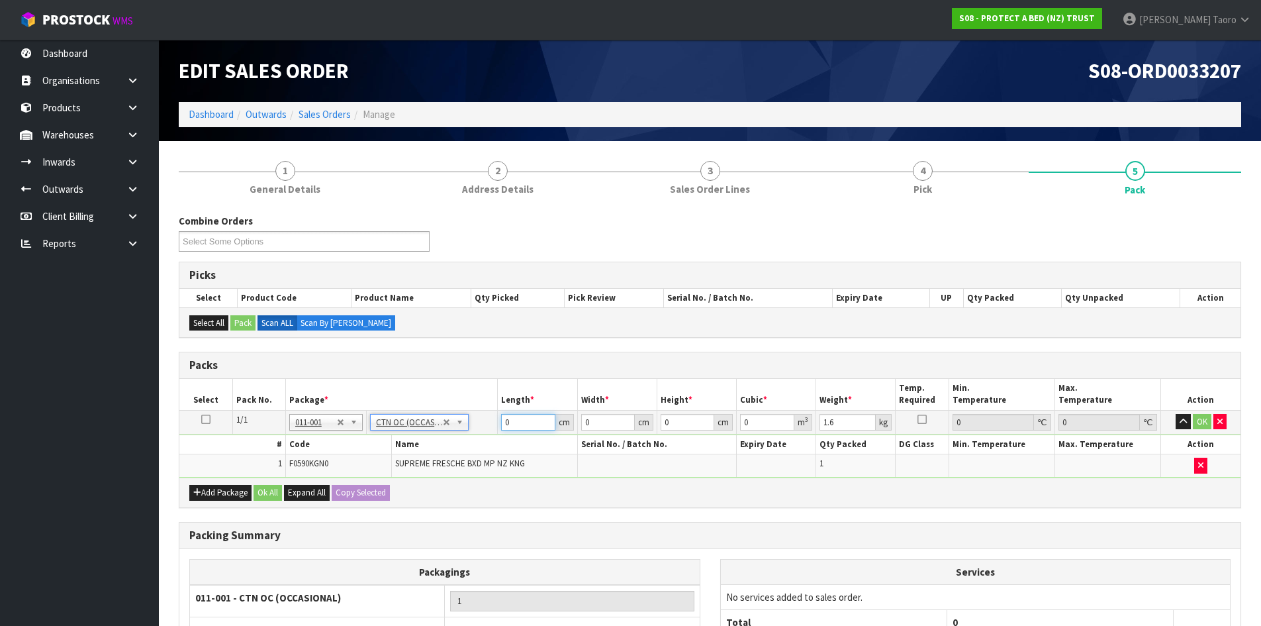
click at [531, 421] on input "0" at bounding box center [528, 422] width 54 height 17
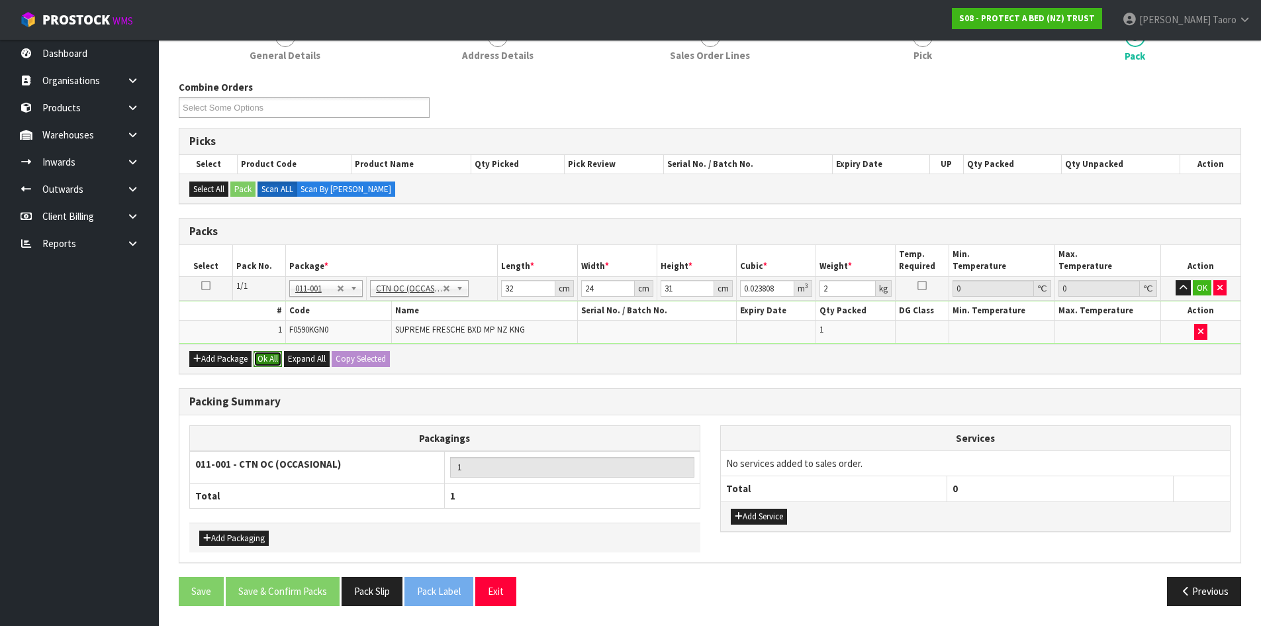
click at [275, 354] on button "Ok All" at bounding box center [268, 359] width 28 height 16
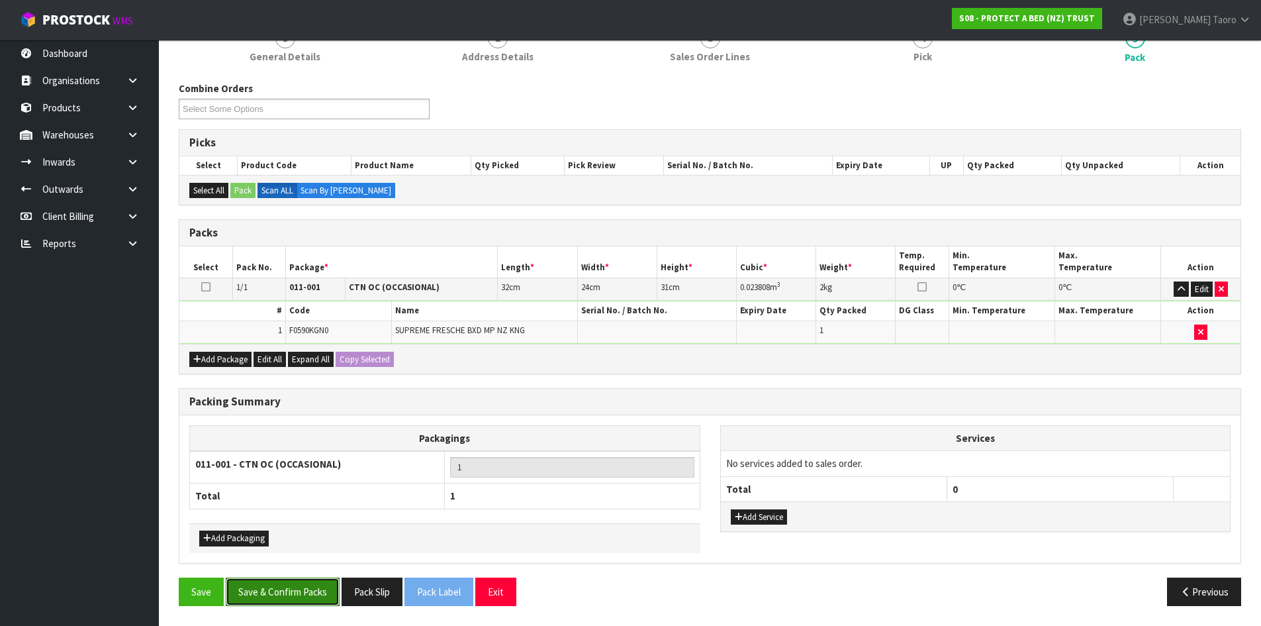
click at [303, 591] on button "Save & Confirm Packs" at bounding box center [283, 591] width 114 height 28
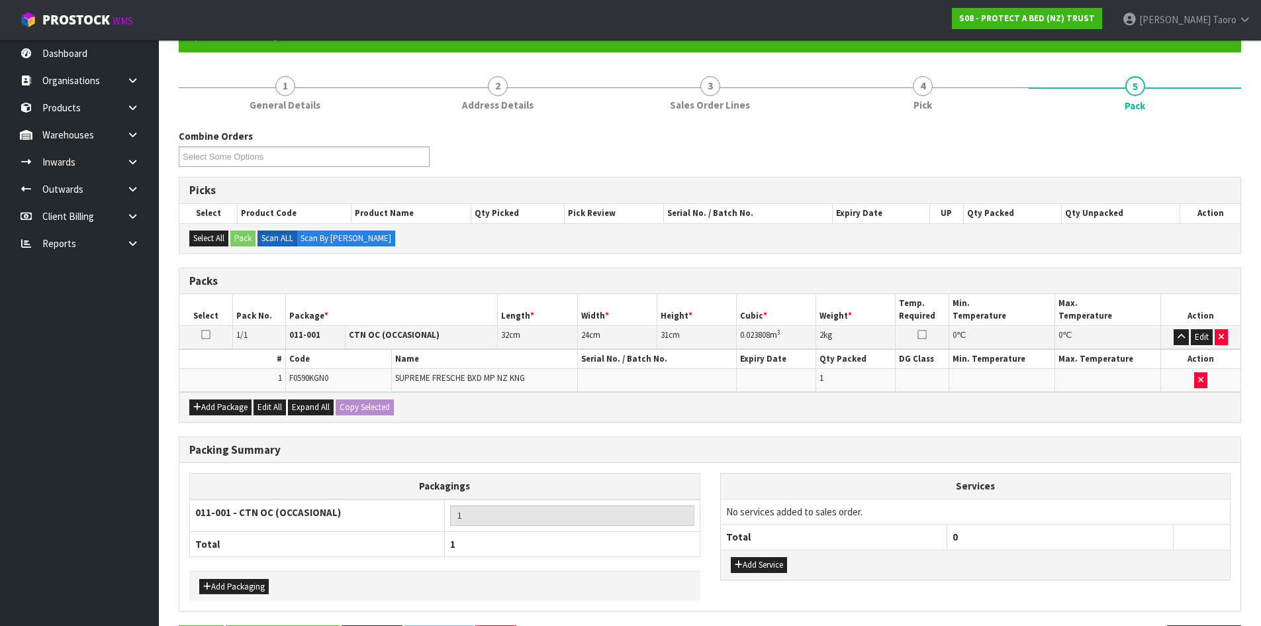
scroll to position [0, 0]
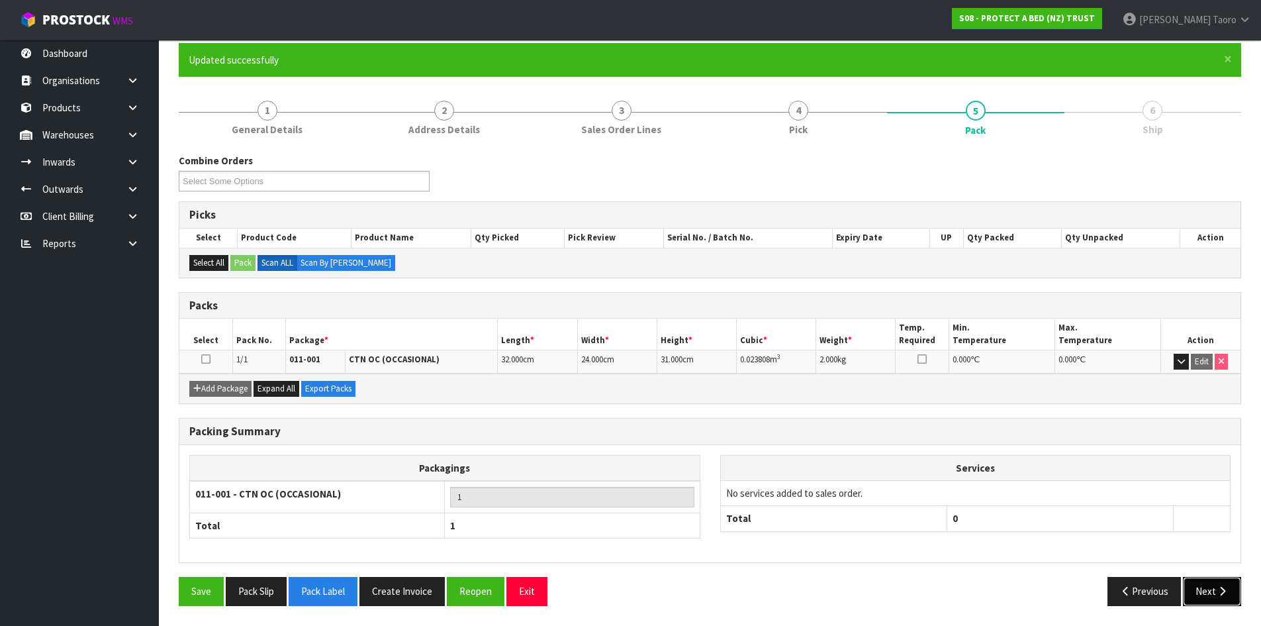
click at [1220, 588] on icon "button" at bounding box center [1222, 591] width 13 height 10
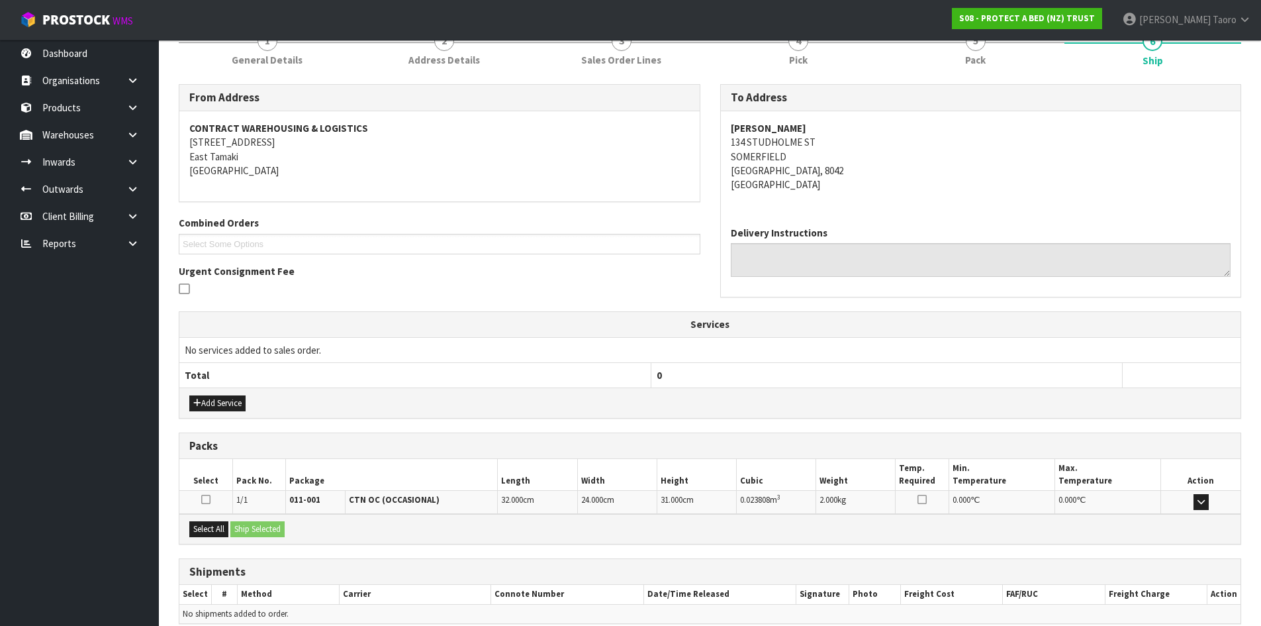
scroll to position [238, 0]
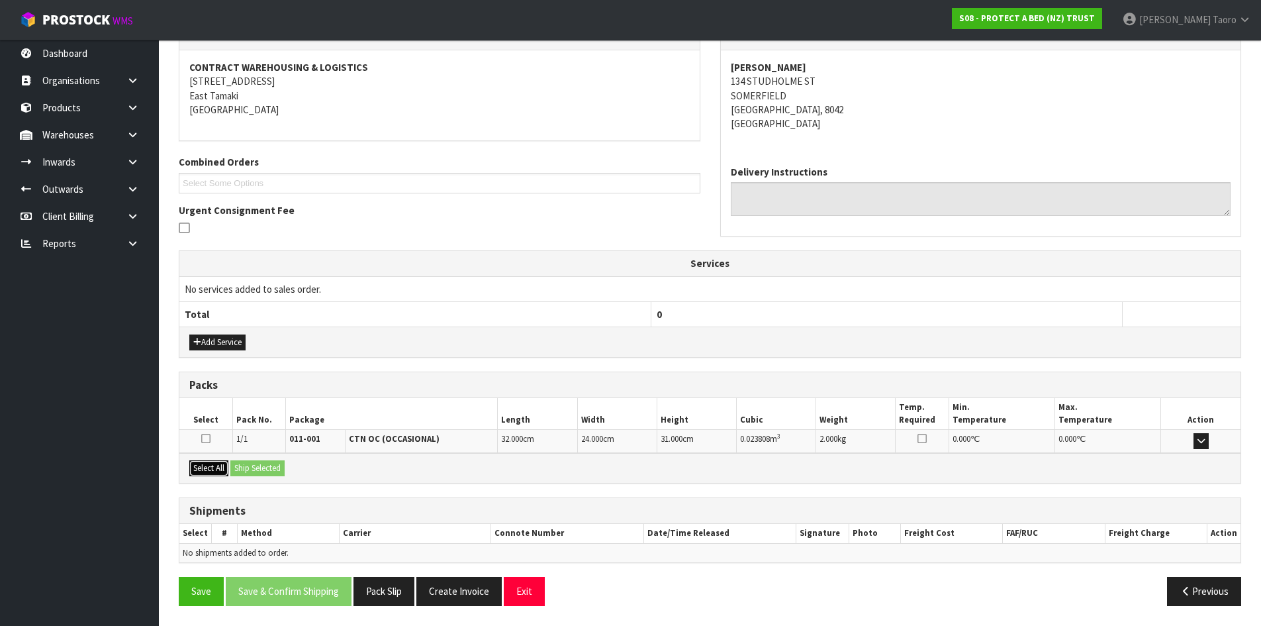
click at [227, 466] on button "Select All" at bounding box center [208, 468] width 39 height 16
drag, startPoint x: 247, startPoint y: 470, endPoint x: 385, endPoint y: 515, distance: 145.5
click at [248, 470] on button "Ship Selected" at bounding box center [257, 468] width 54 height 16
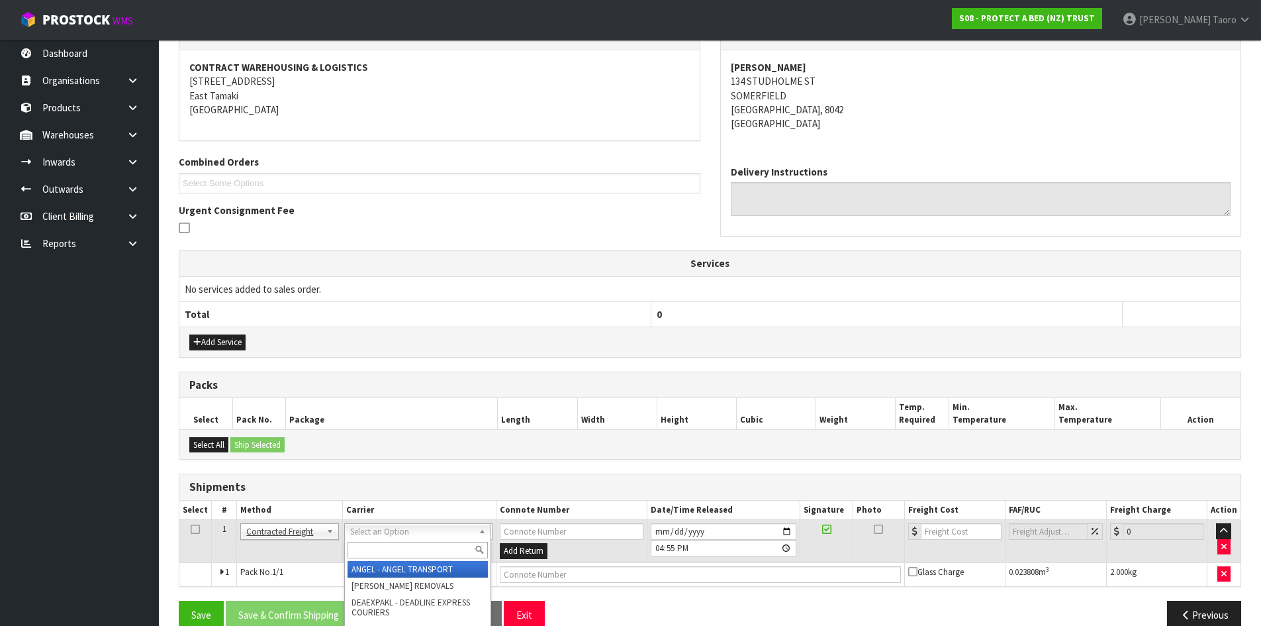
click at [398, 547] on input "text" at bounding box center [418, 550] width 140 height 17
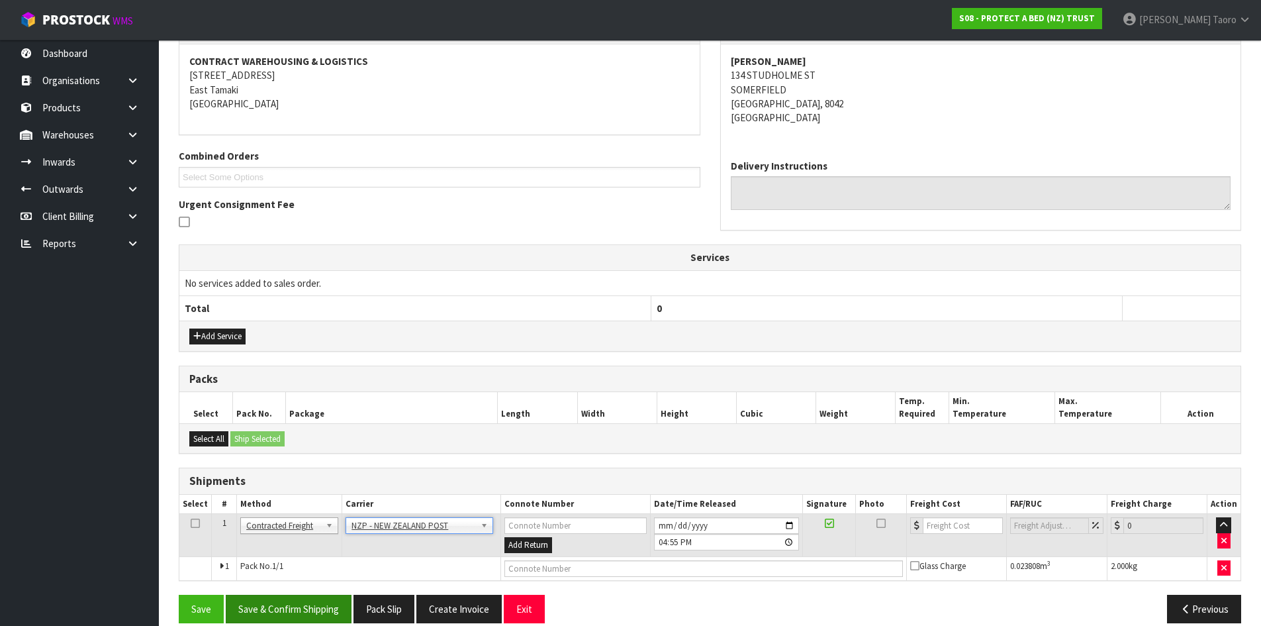
scroll to position [262, 0]
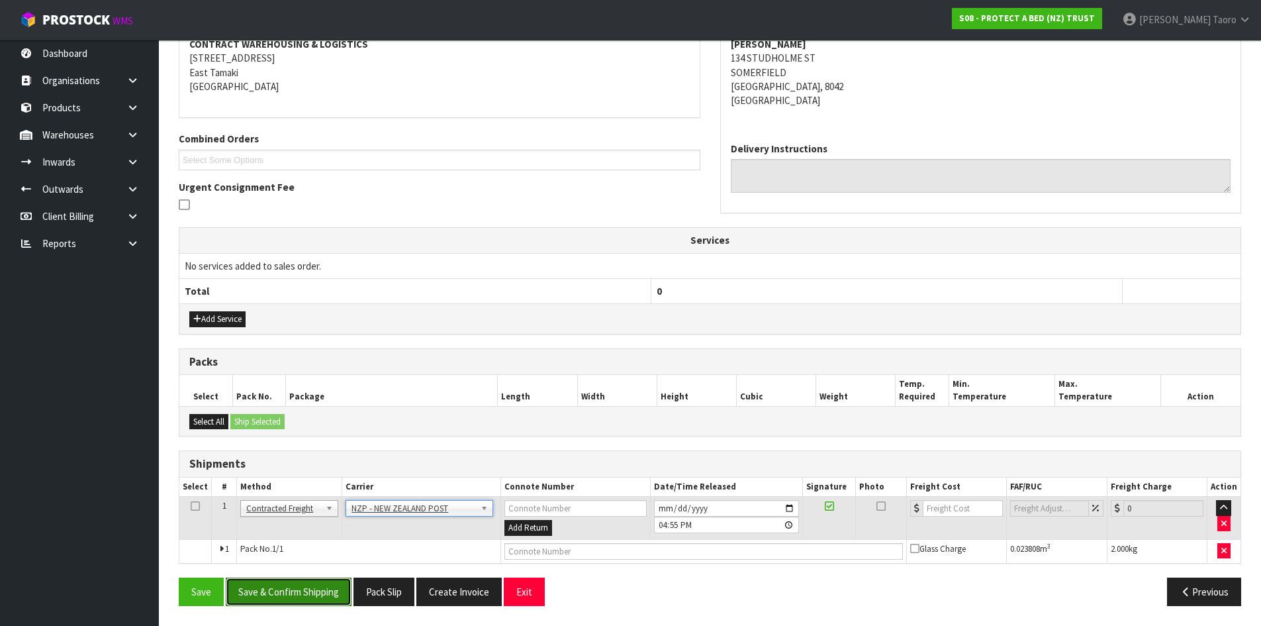
click at [331, 599] on button "Save & Confirm Shipping" at bounding box center [289, 591] width 126 height 28
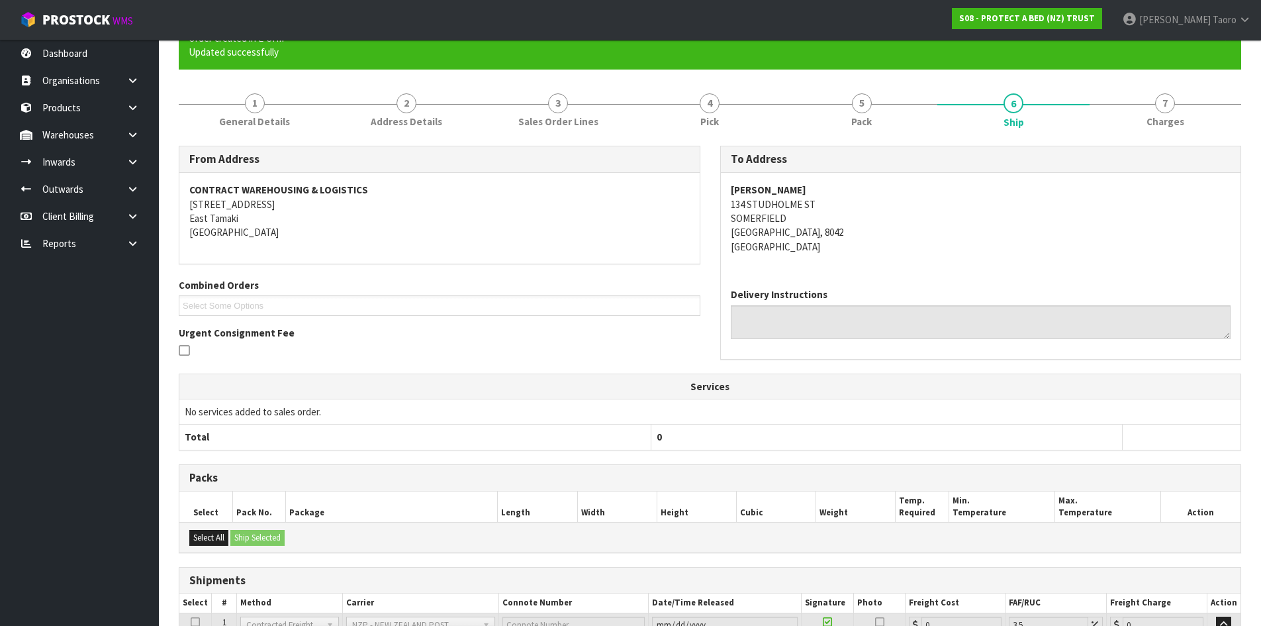
scroll to position [243, 0]
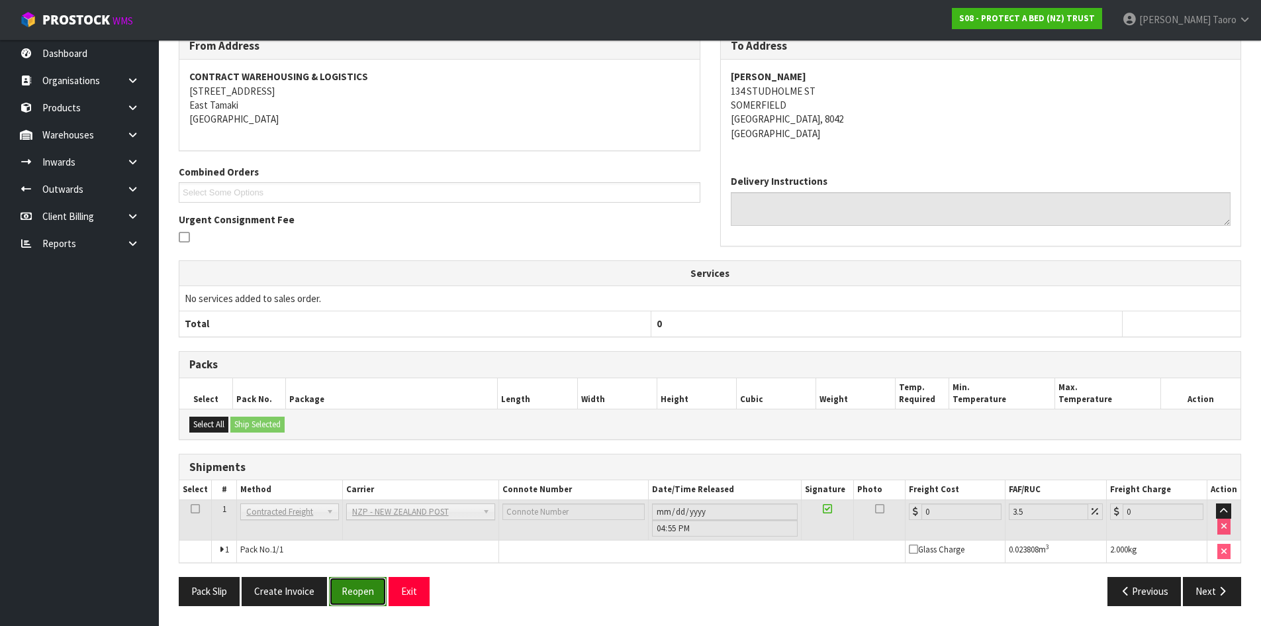
click at [371, 586] on button "Reopen" at bounding box center [358, 591] width 58 height 28
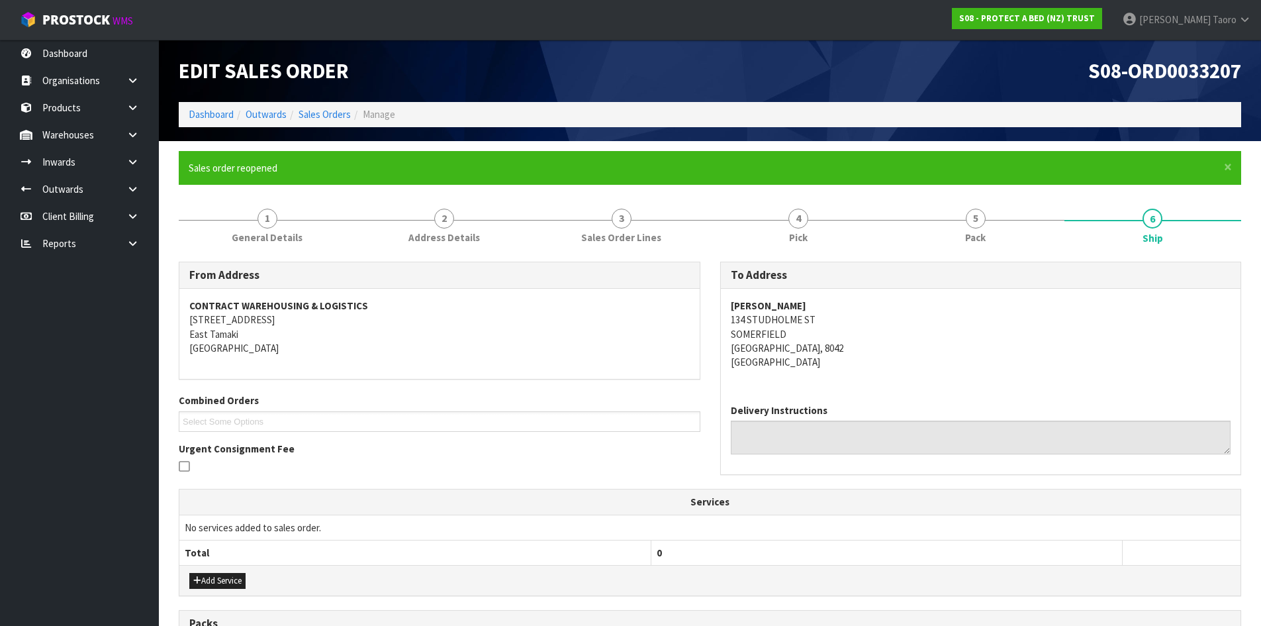
scroll to position [274, 0]
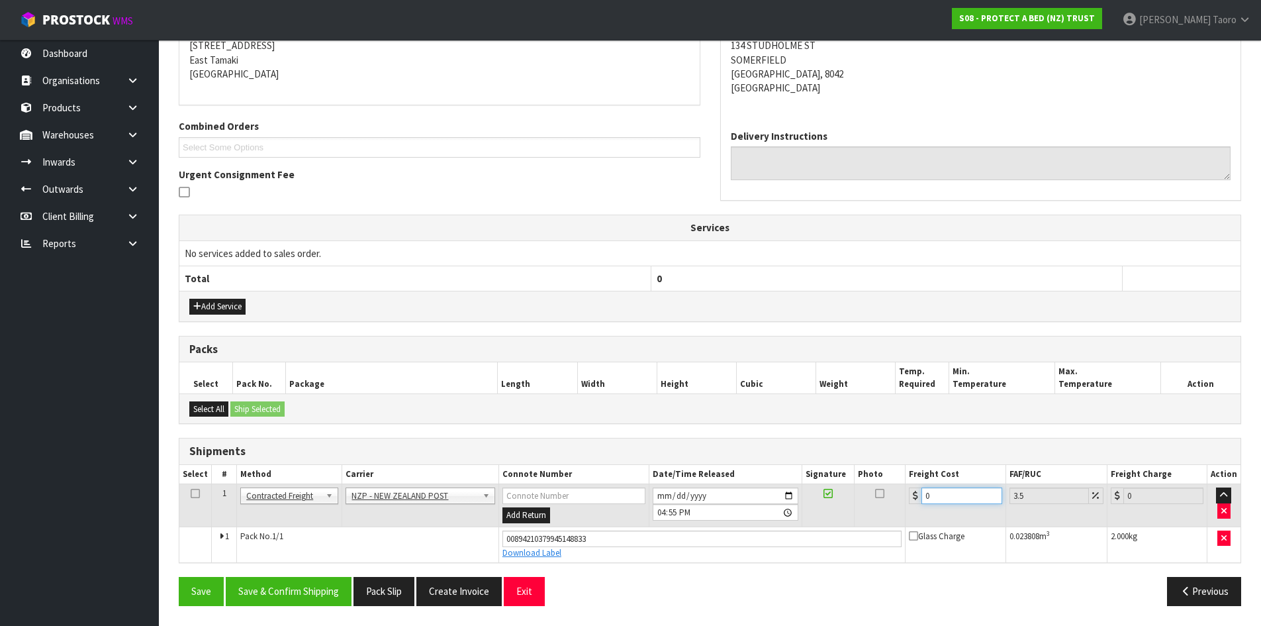
click at [956, 491] on input "0" at bounding box center [962, 495] width 80 height 17
click at [660, 493] on input "[DATE]" at bounding box center [726, 495] width 146 height 17
click at [659, 512] on input "16:55:00.000" at bounding box center [726, 512] width 146 height 17
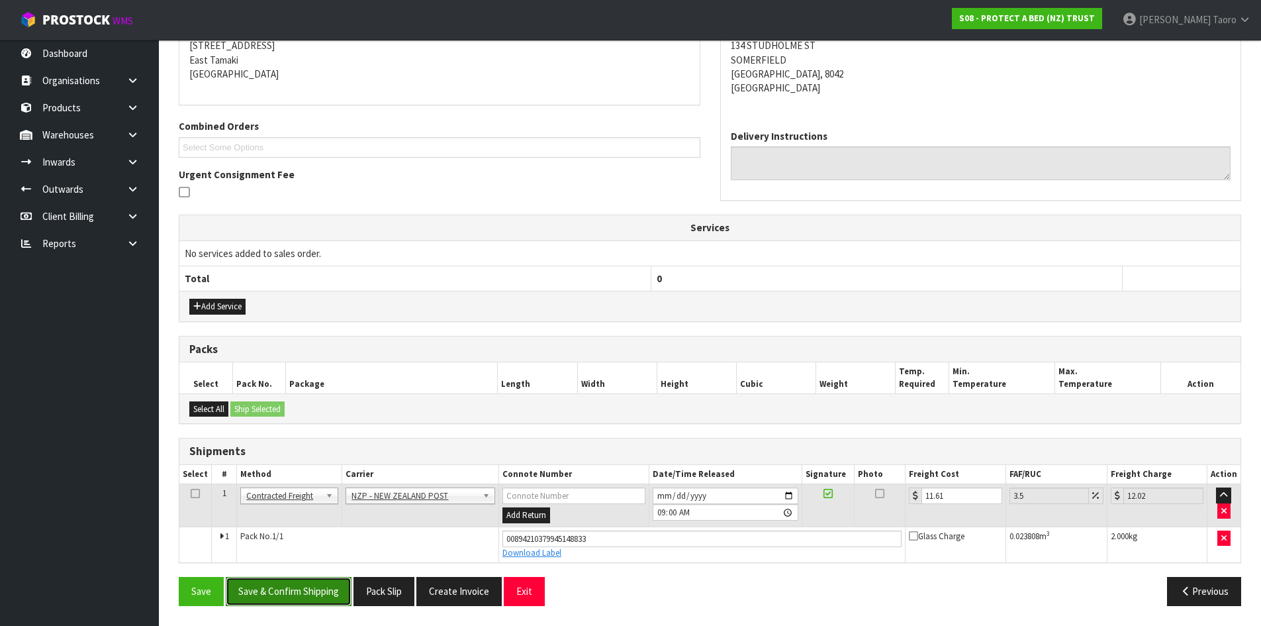
click at [300, 583] on button "Save & Confirm Shipping" at bounding box center [289, 591] width 126 height 28
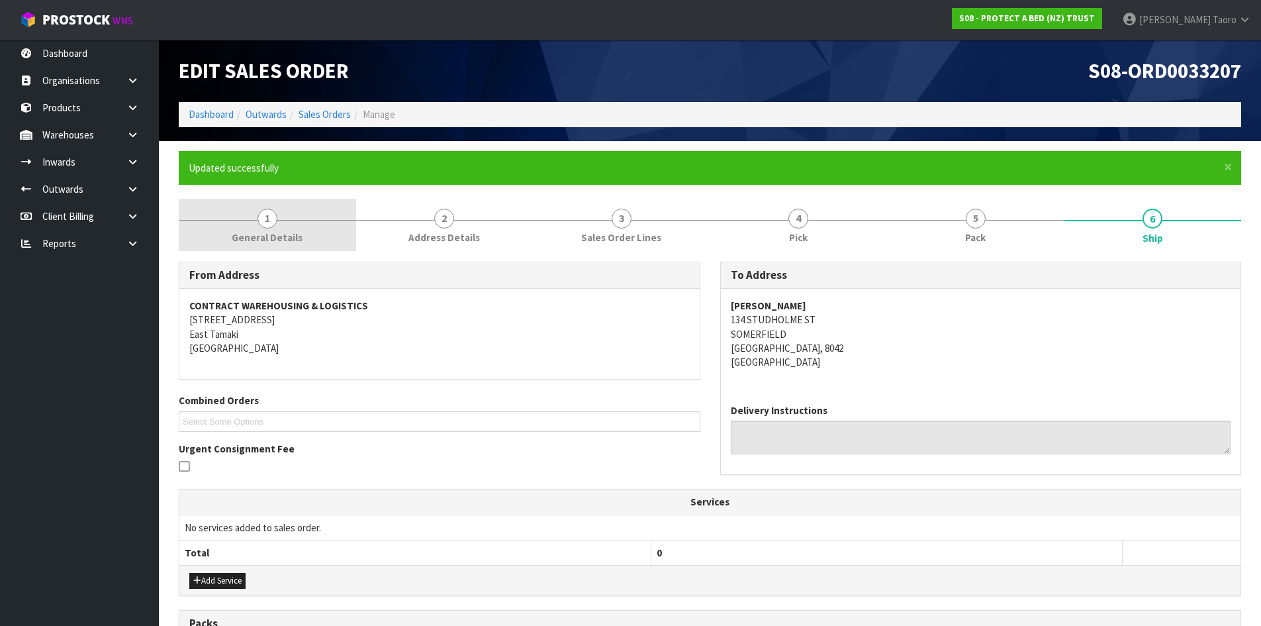
click at [259, 228] on link "1 General Details" at bounding box center [267, 225] width 177 height 52
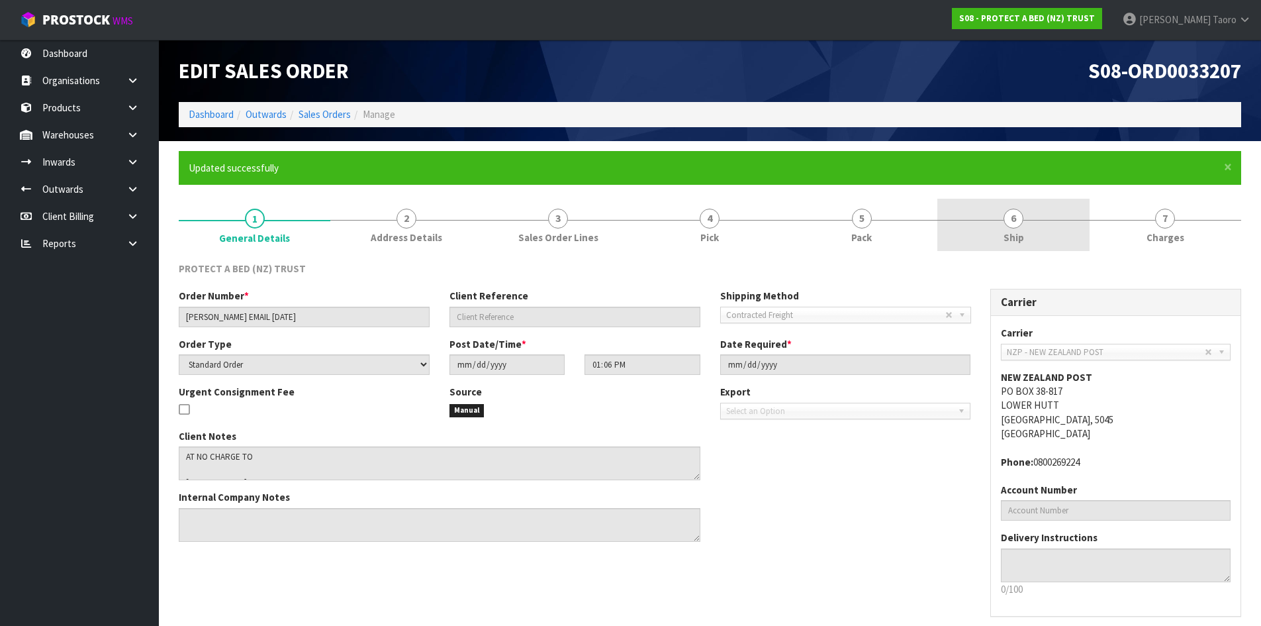
click at [1065, 218] on link "6 Ship" at bounding box center [1014, 225] width 152 height 52
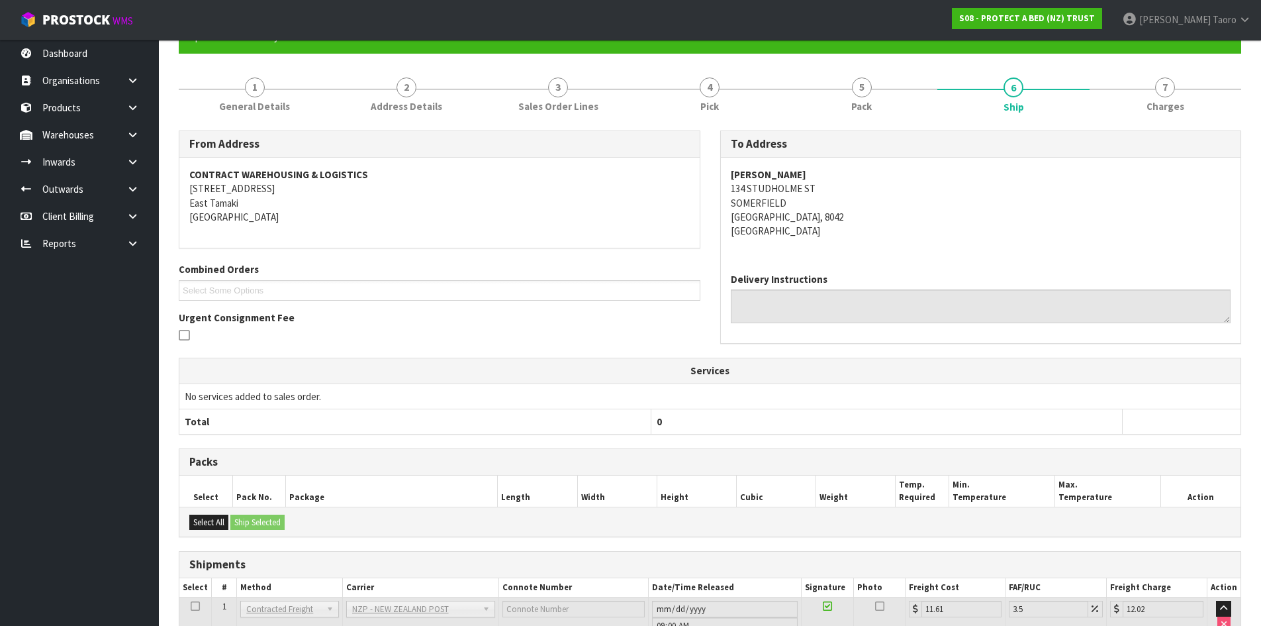
scroll to position [238, 0]
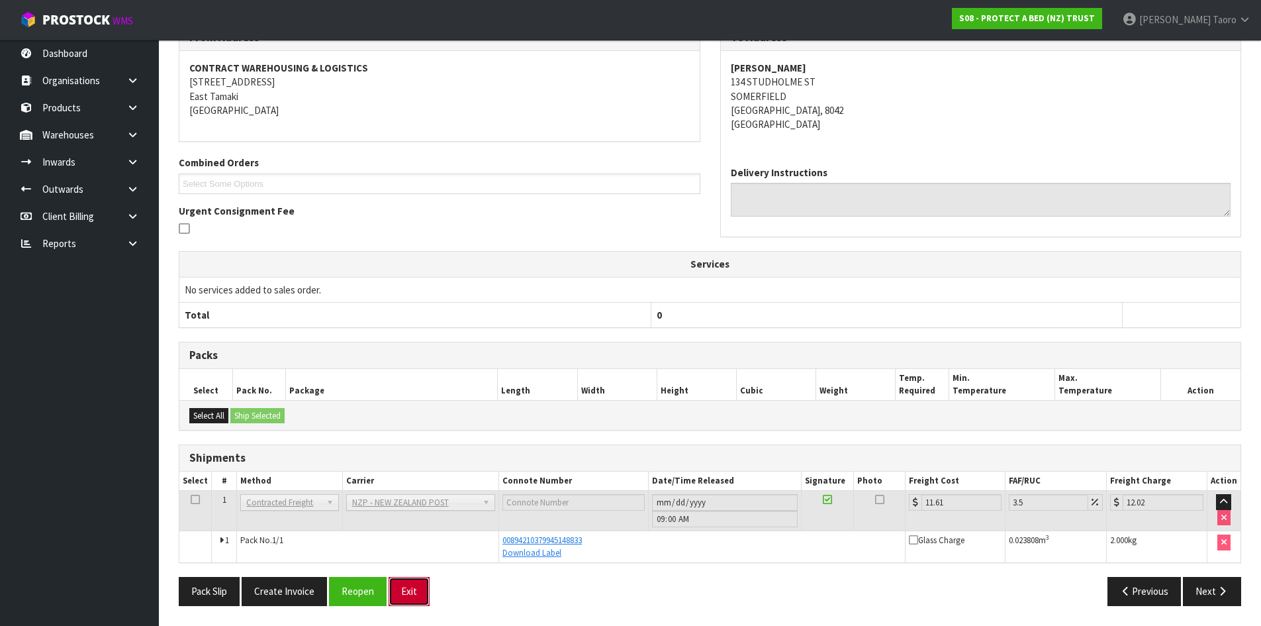
click at [413, 595] on button "Exit" at bounding box center [409, 591] width 41 height 28
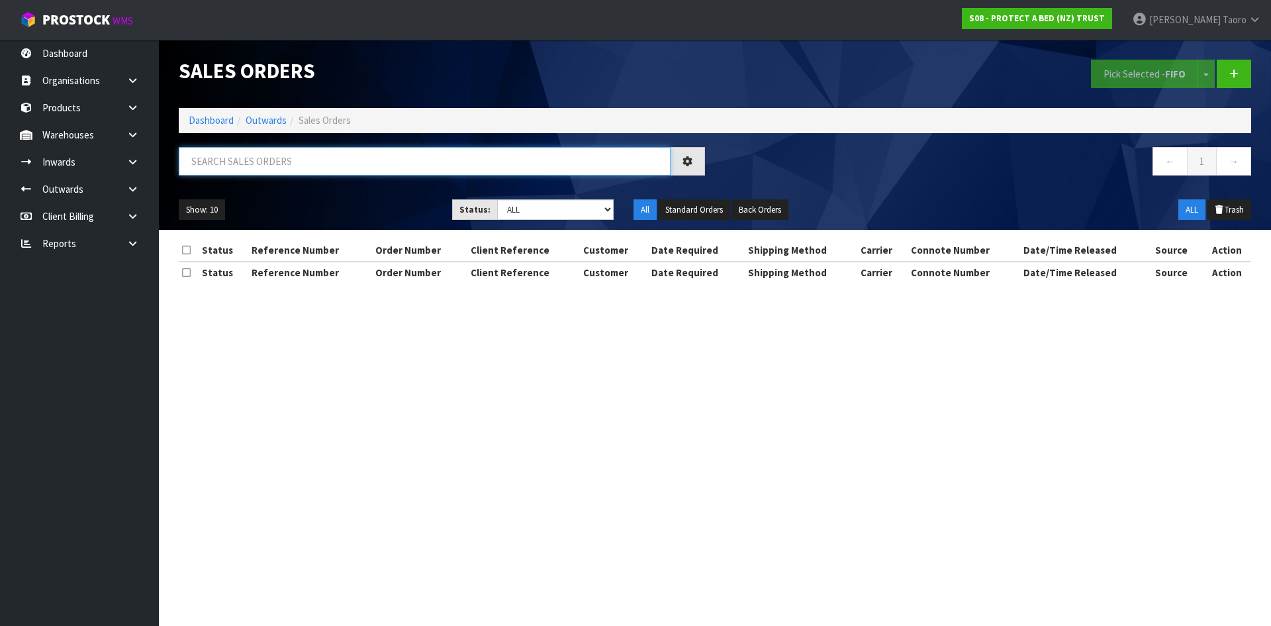
click at [234, 167] on input "text" at bounding box center [425, 161] width 492 height 28
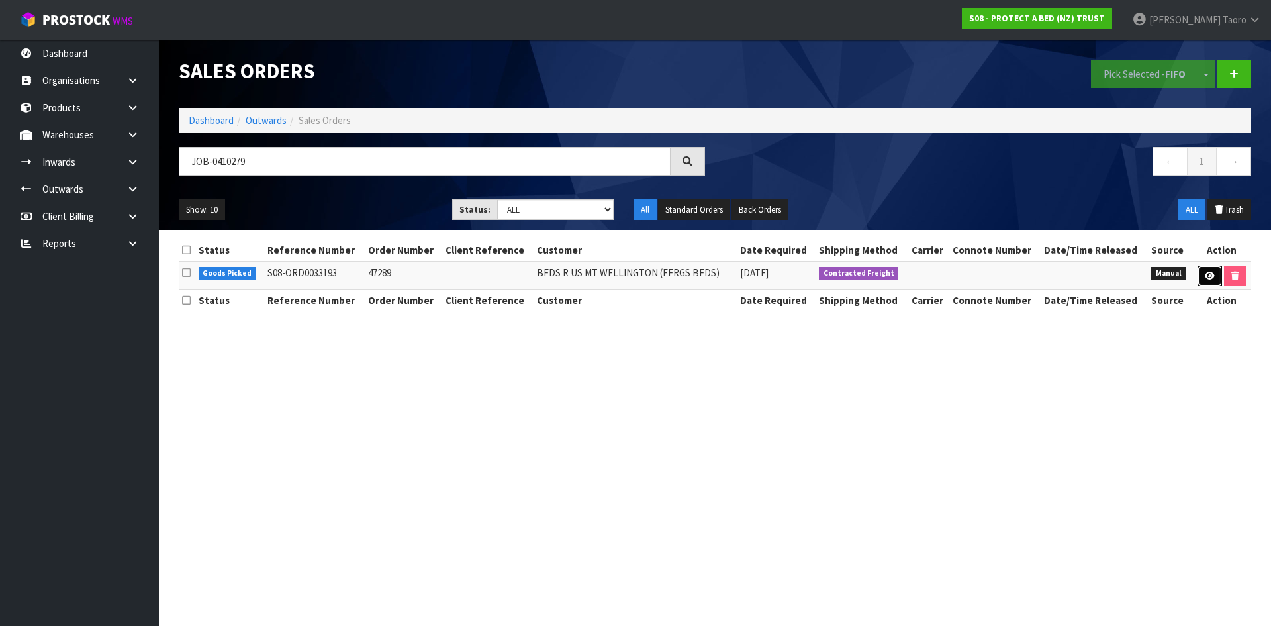
click at [1206, 271] on icon at bounding box center [1210, 275] width 10 height 9
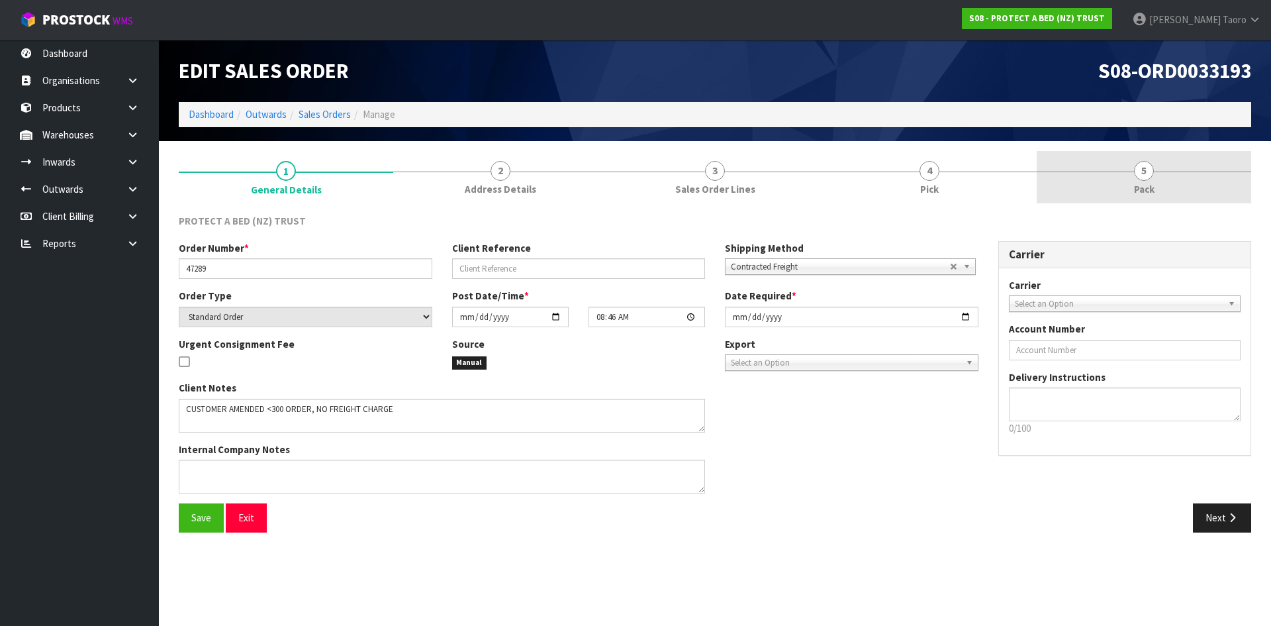
click at [1163, 189] on link "5 Pack" at bounding box center [1144, 177] width 215 height 52
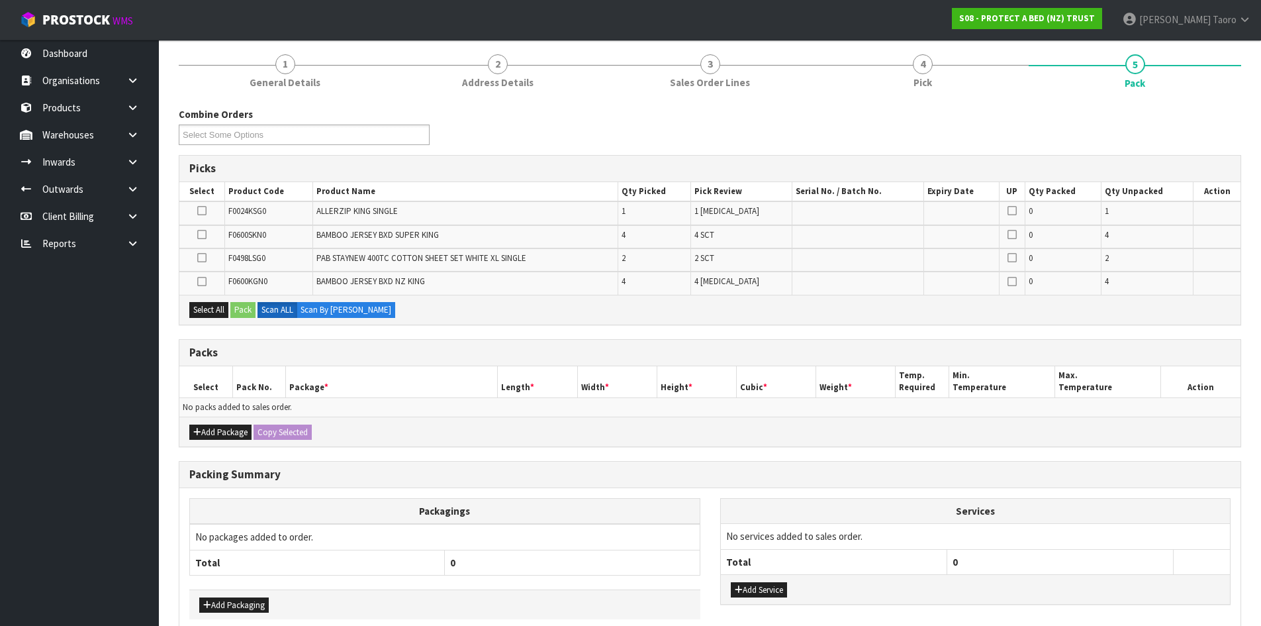
scroll to position [173, 0]
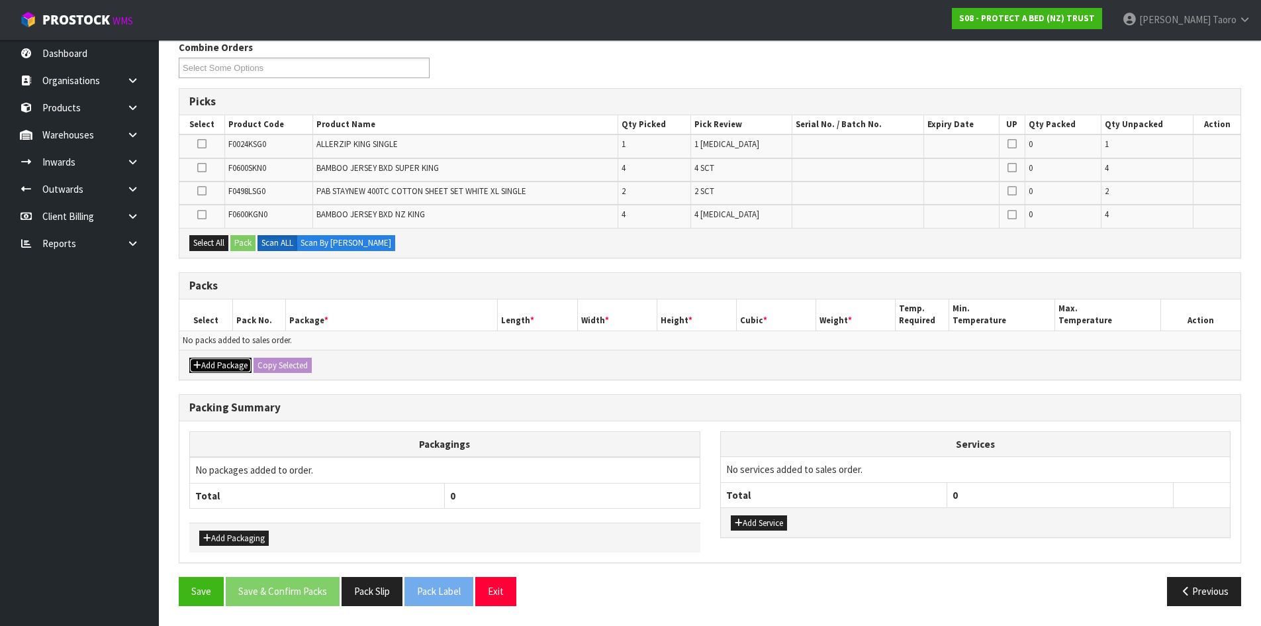
drag, startPoint x: 206, startPoint y: 372, endPoint x: 211, endPoint y: 357, distance: 15.9
click at [206, 371] on button "Add Package" at bounding box center [220, 366] width 62 height 16
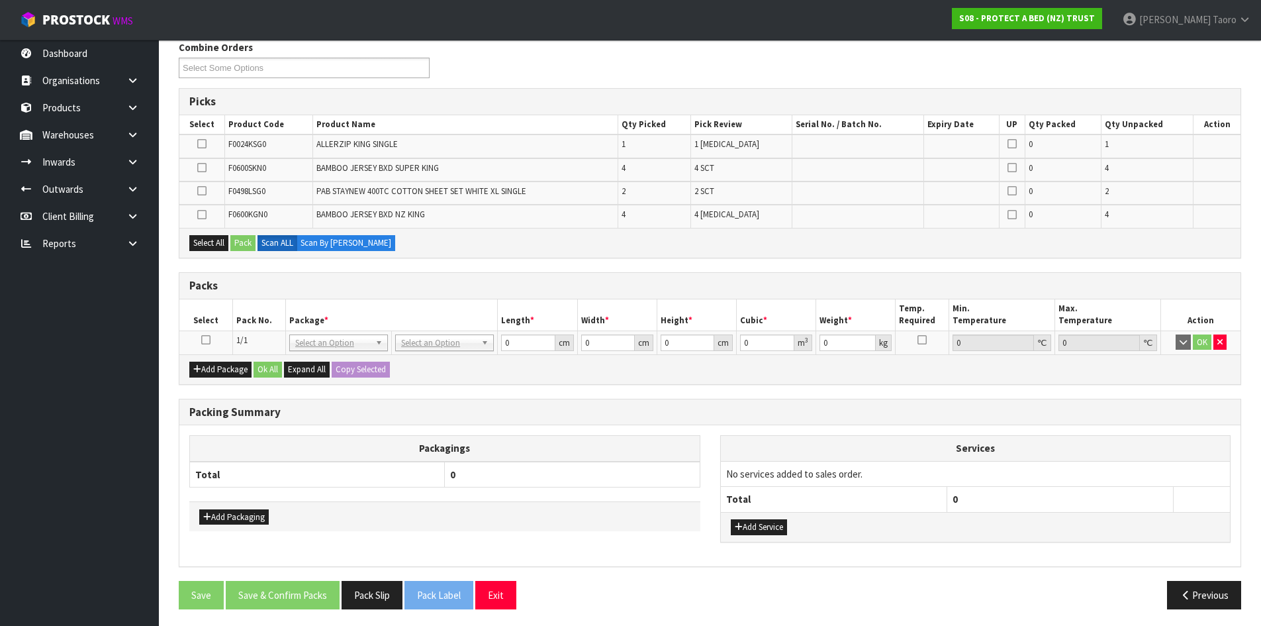
click at [209, 340] on icon at bounding box center [205, 340] width 9 height 1
click at [224, 329] on th "Select" at bounding box center [205, 314] width 53 height 31
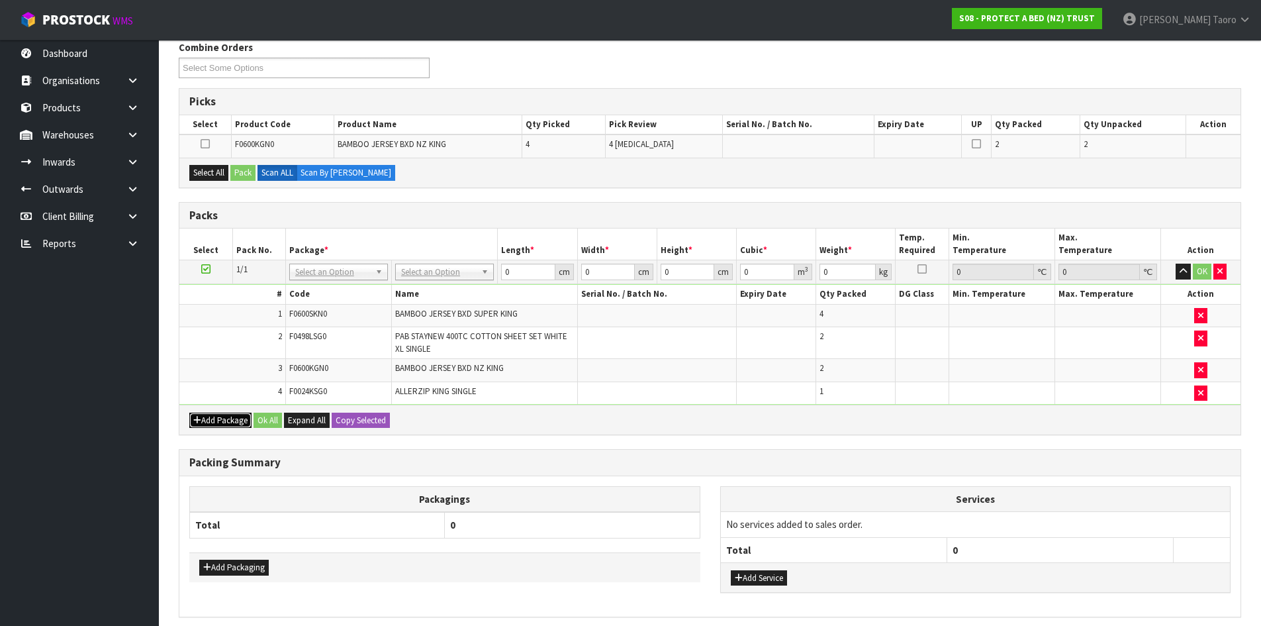
click at [207, 420] on button "Add Package" at bounding box center [220, 420] width 62 height 16
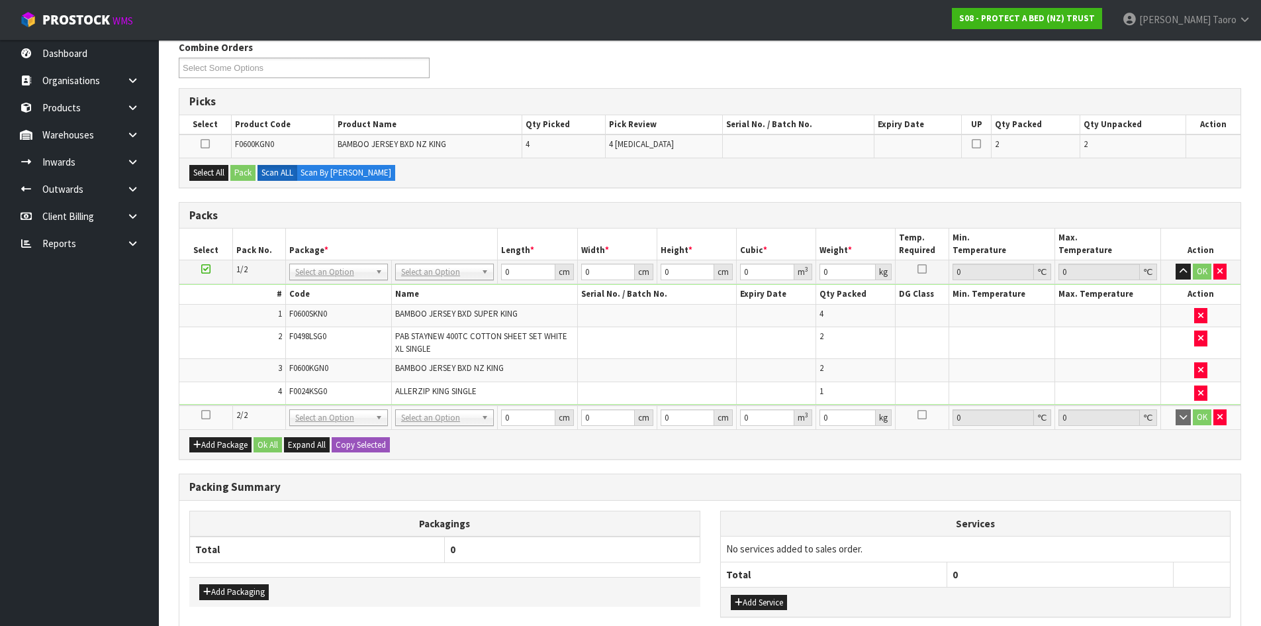
drag, startPoint x: 207, startPoint y: 412, endPoint x: 218, endPoint y: 392, distance: 23.4
click at [207, 414] on icon at bounding box center [205, 414] width 9 height 1
click at [218, 391] on td "4" at bounding box center [232, 392] width 106 height 23
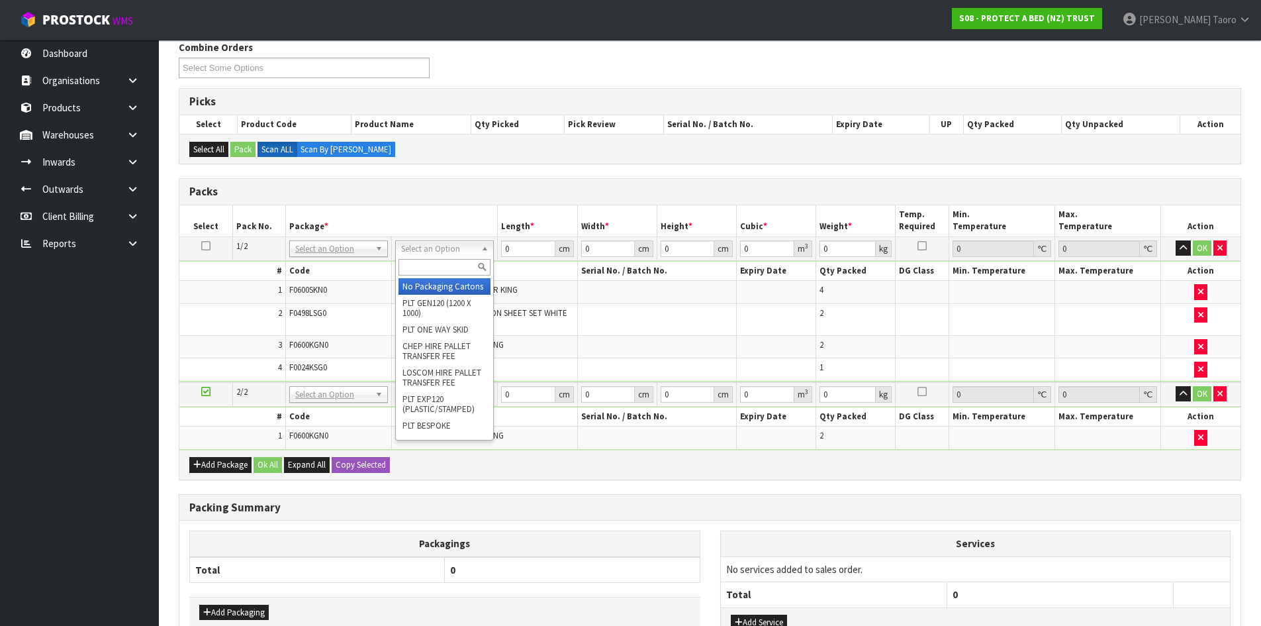
click at [444, 271] on input "text" at bounding box center [445, 267] width 92 height 17
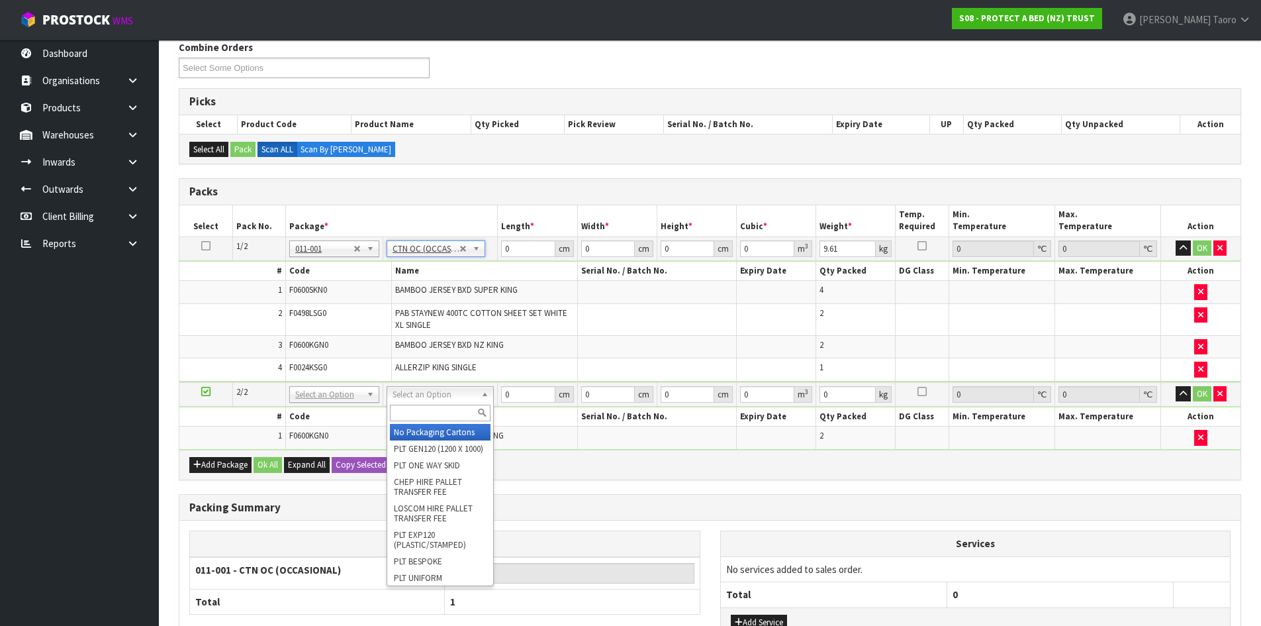
click at [436, 408] on input "text" at bounding box center [440, 413] width 101 height 17
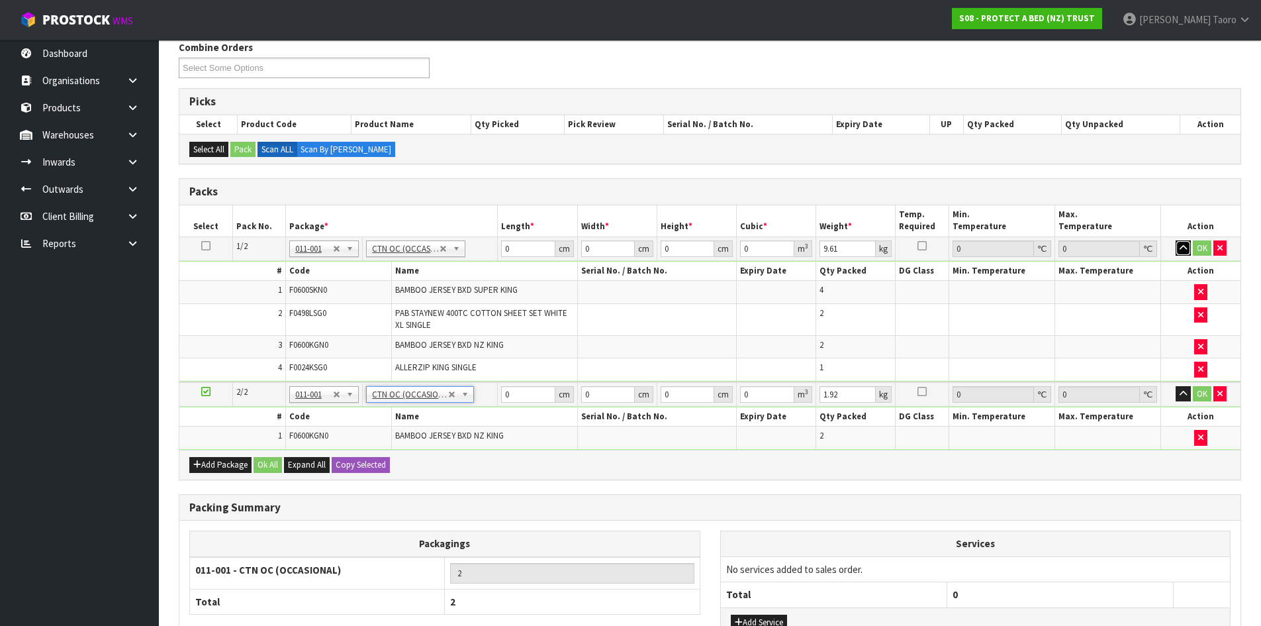
drag, startPoint x: 1187, startPoint y: 250, endPoint x: 1173, endPoint y: 300, distance: 52.2
click at [1187, 250] on icon "button" at bounding box center [1183, 248] width 7 height 9
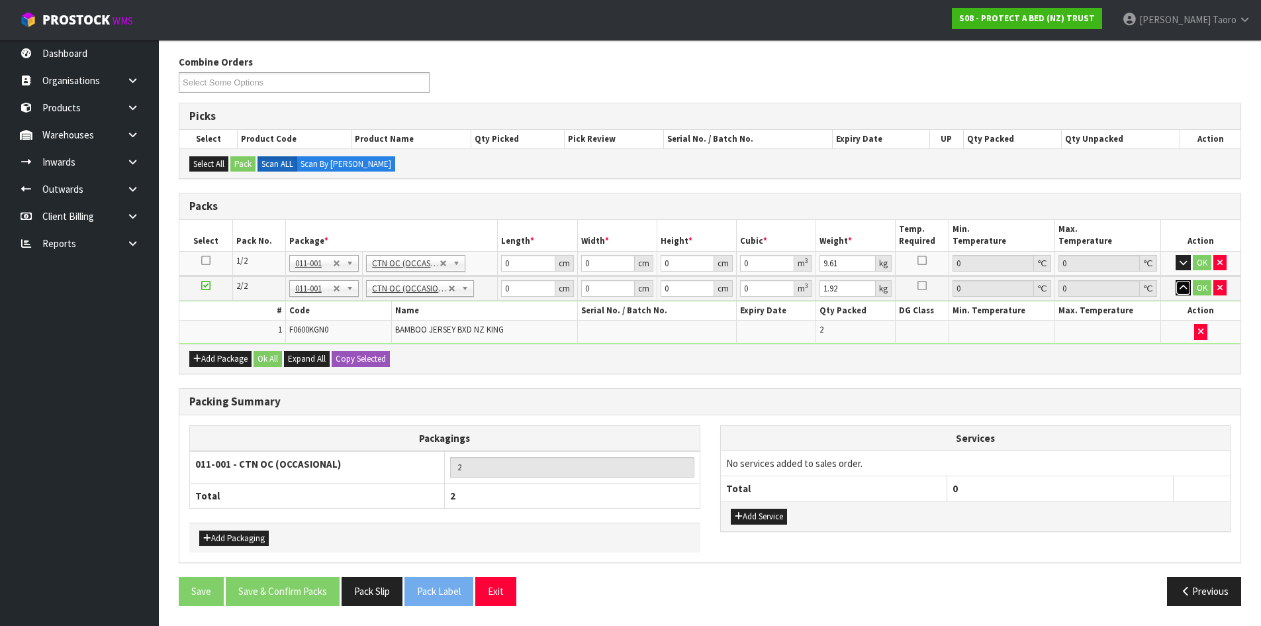
click at [1185, 286] on icon "button" at bounding box center [1183, 287] width 7 height 9
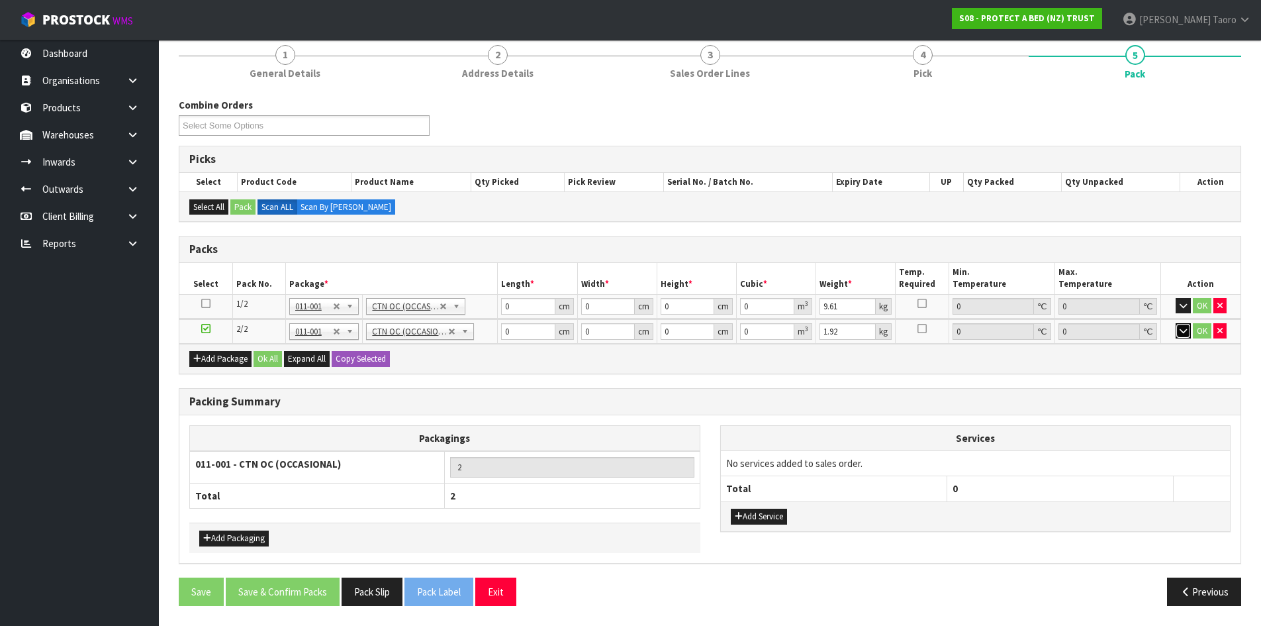
scroll to position [116, 0]
click at [521, 306] on input "0" at bounding box center [528, 306] width 54 height 17
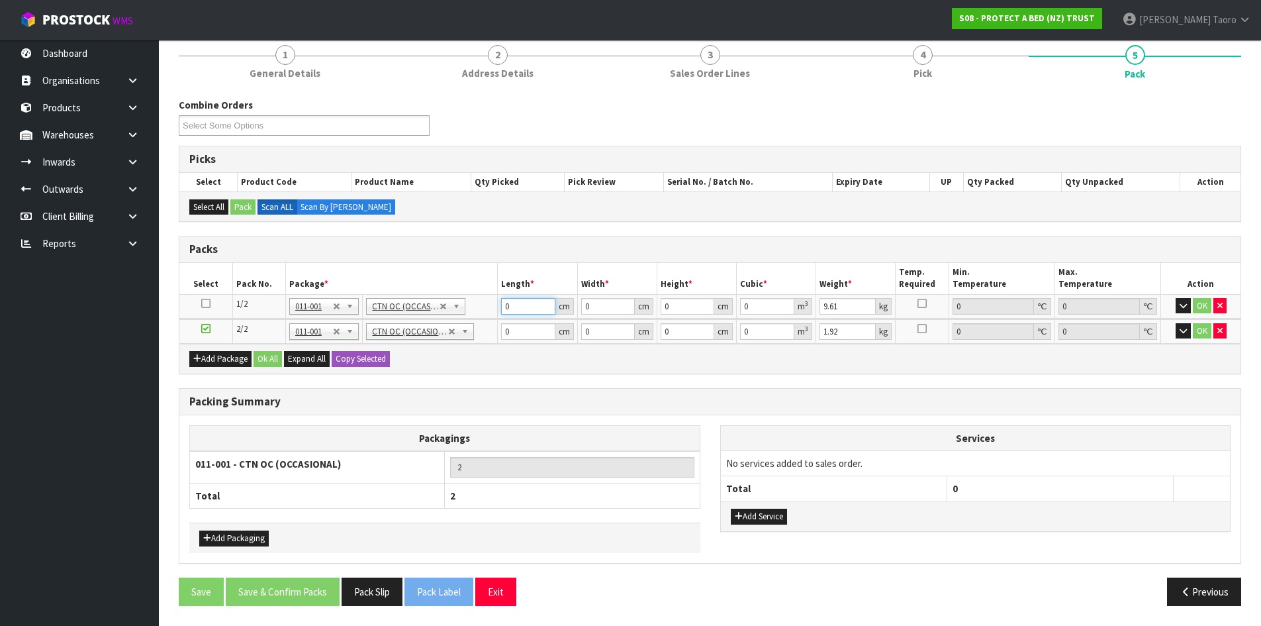
click at [521, 306] on input "0" at bounding box center [528, 306] width 54 height 17
click at [259, 358] on button "Ok All" at bounding box center [268, 359] width 28 height 16
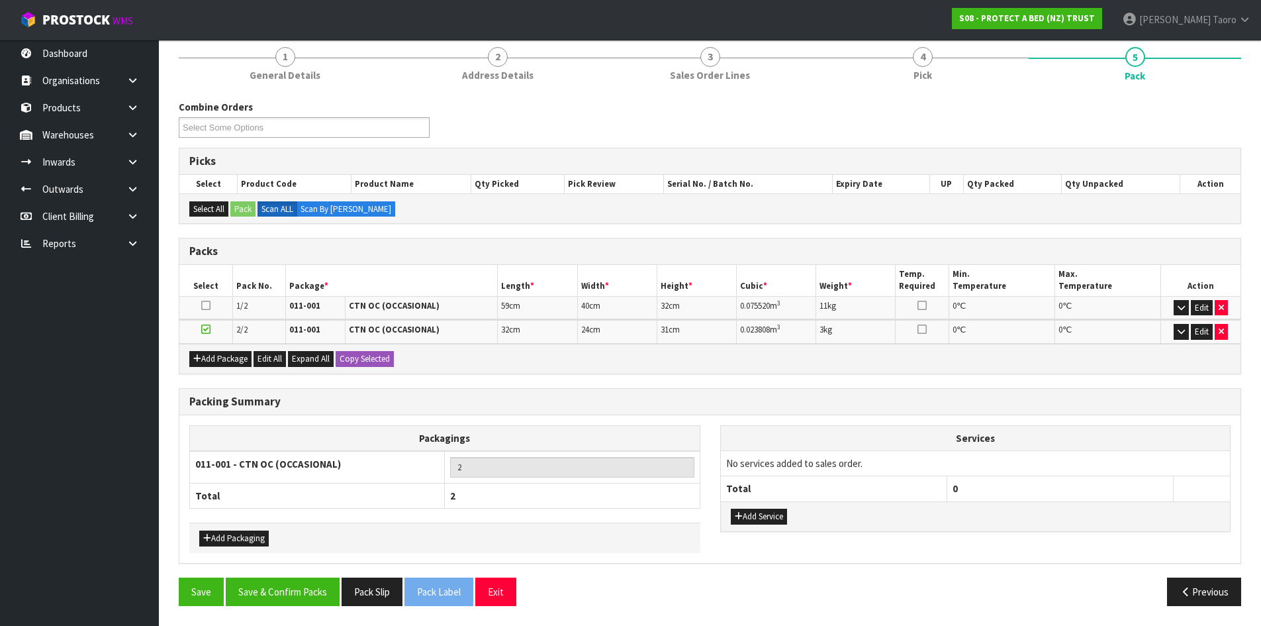
scroll to position [114, 0]
click at [313, 596] on button "Save & Confirm Packs" at bounding box center [283, 591] width 114 height 28
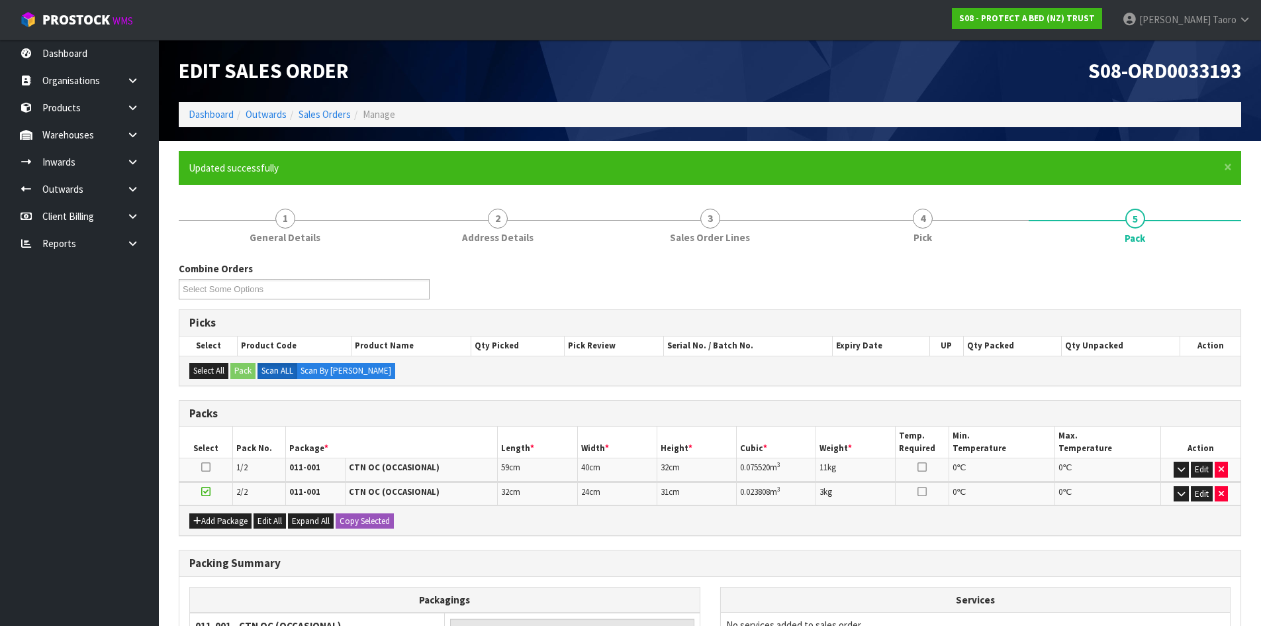
scroll to position [132, 0]
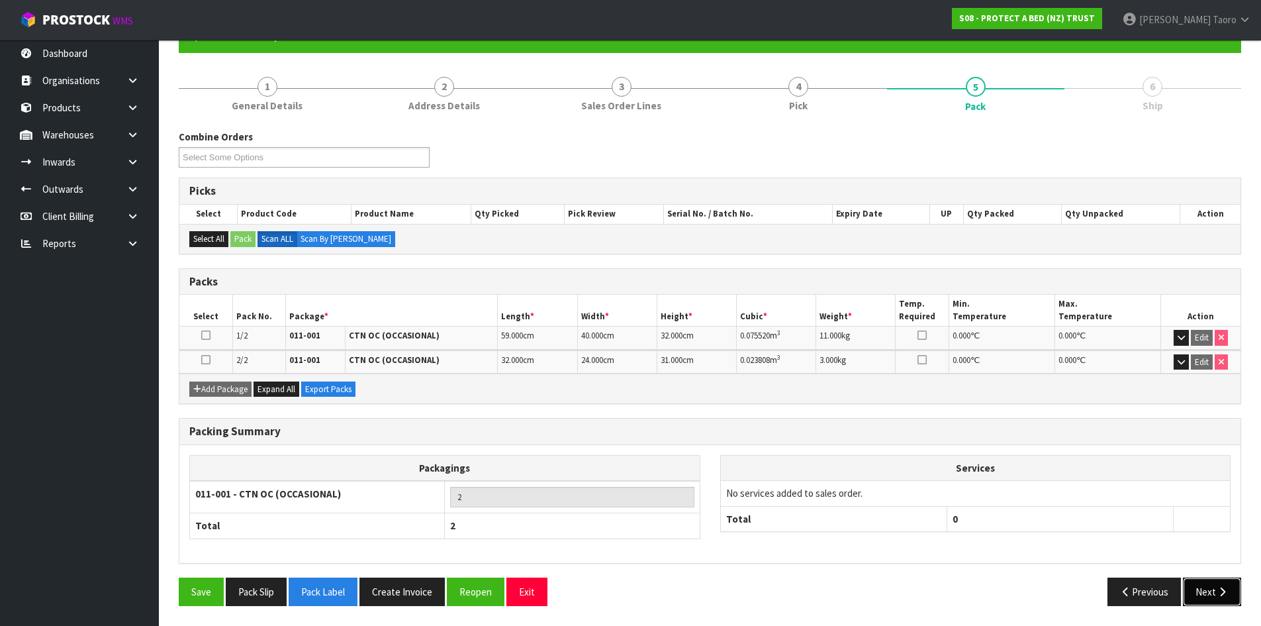
click at [1234, 598] on button "Next" at bounding box center [1212, 591] width 58 height 28
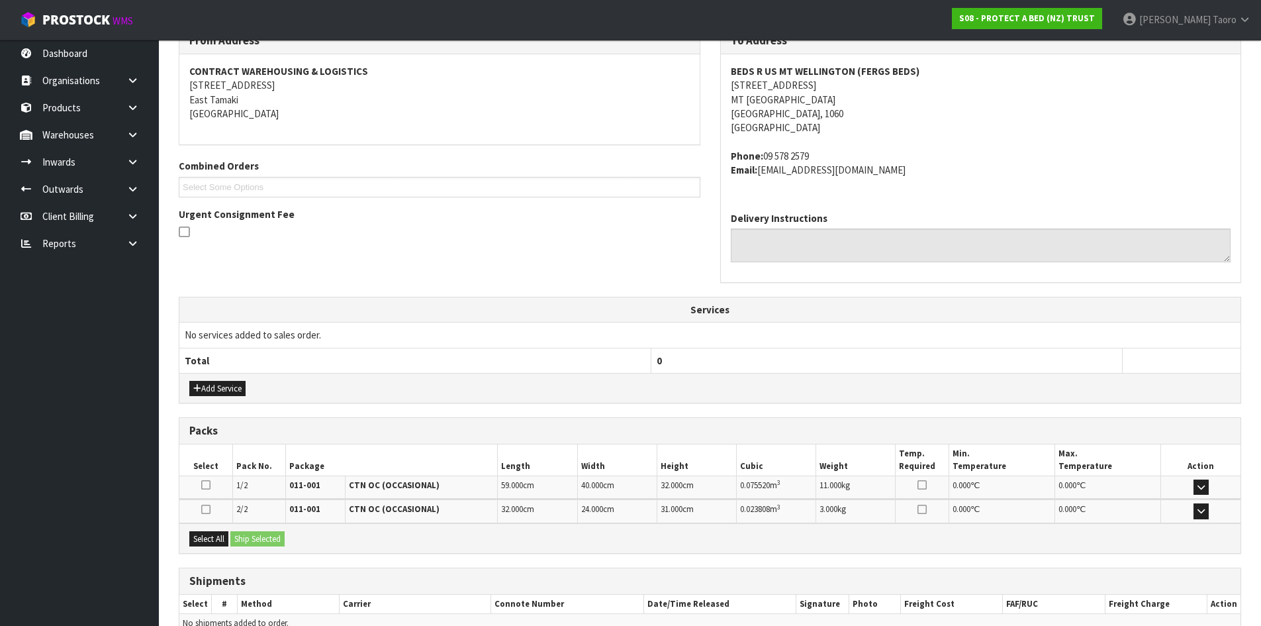
scroll to position [305, 0]
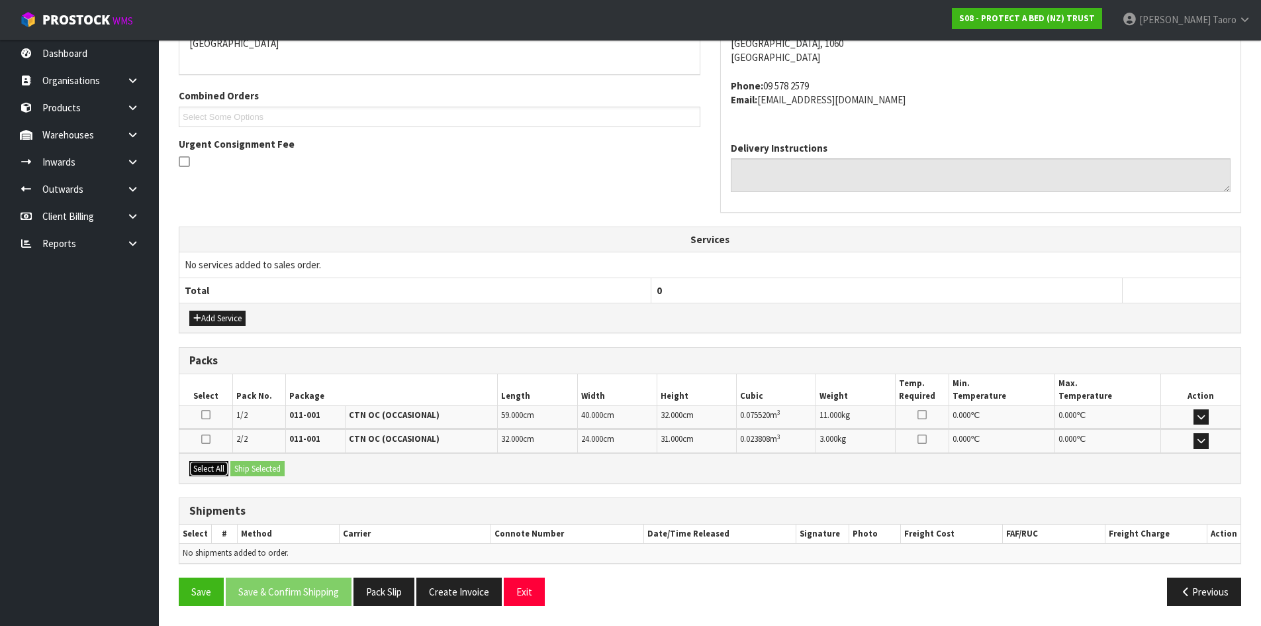
click at [227, 469] on button "Select All" at bounding box center [208, 469] width 39 height 16
drag, startPoint x: 260, startPoint y: 469, endPoint x: 301, endPoint y: 485, distance: 44.6
click at [262, 471] on button "Ship Selected" at bounding box center [257, 469] width 54 height 16
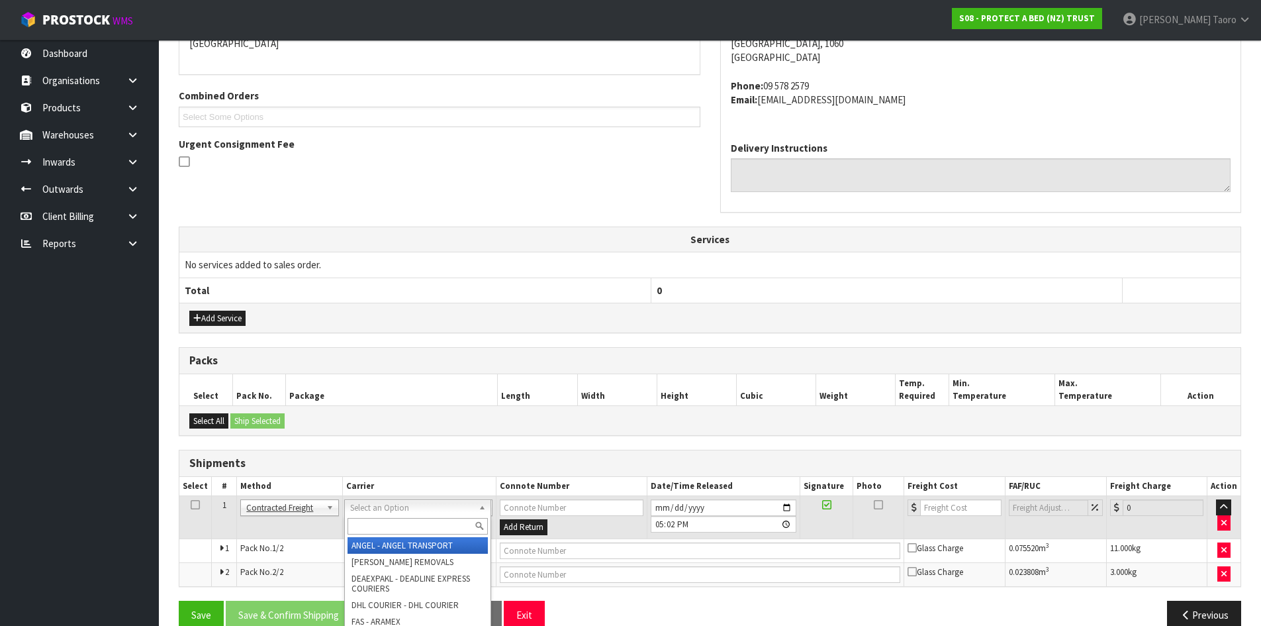
click at [471, 523] on input "text" at bounding box center [418, 526] width 140 height 17
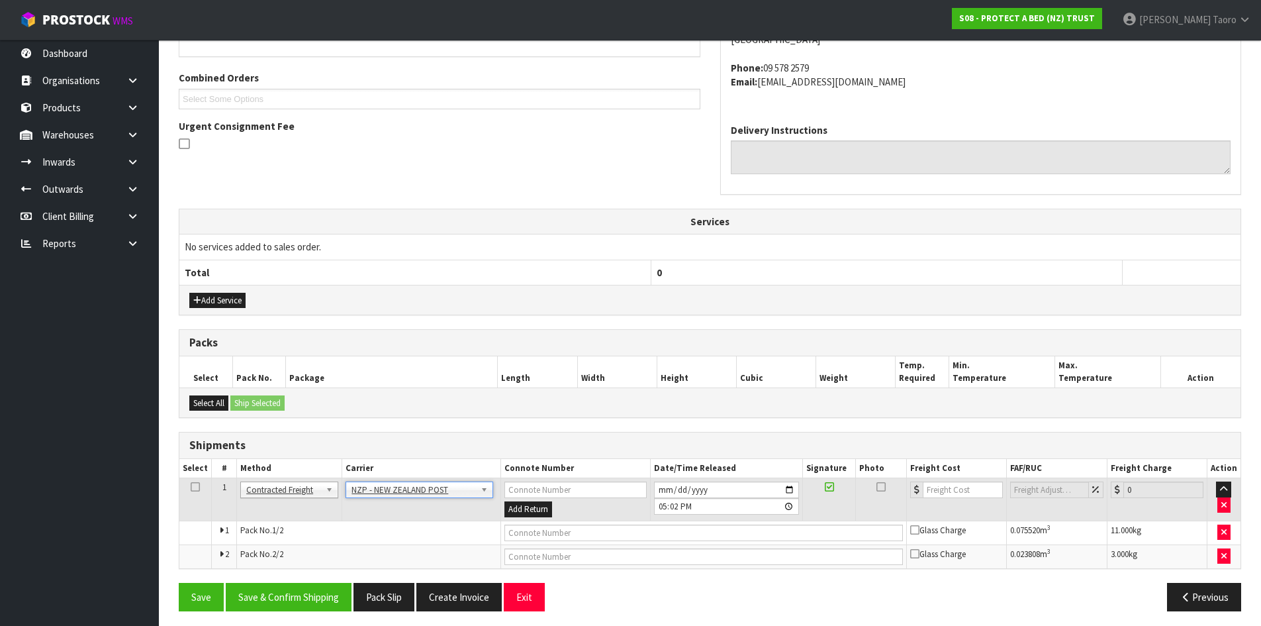
scroll to position [328, 0]
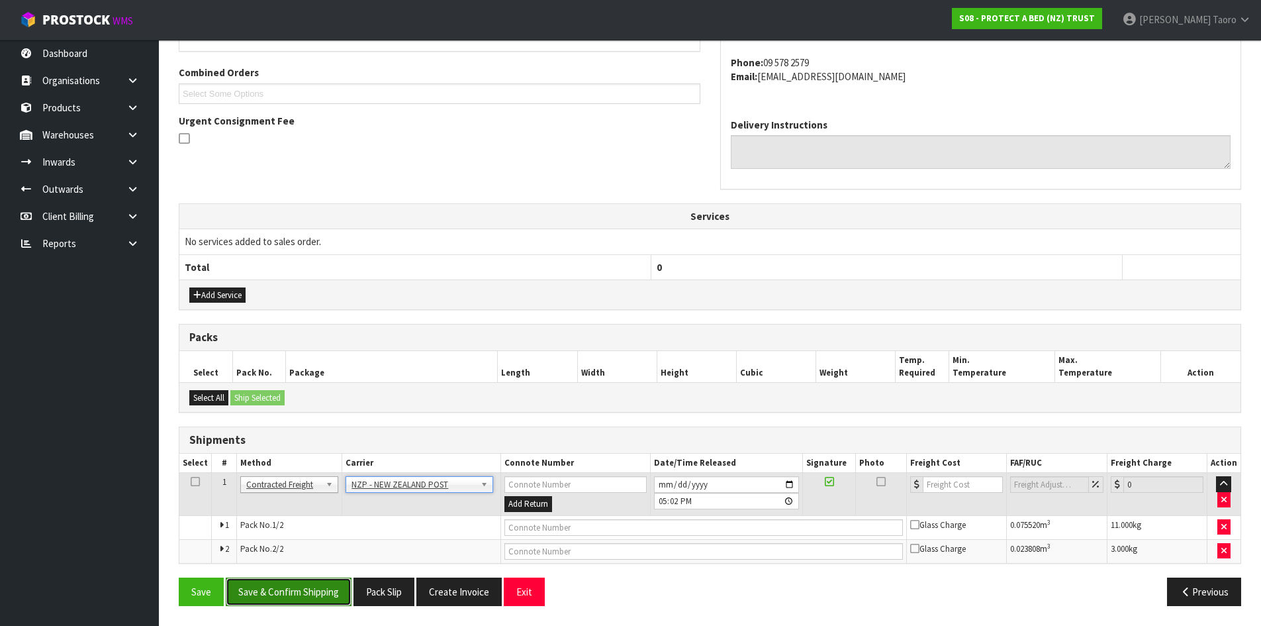
click at [287, 587] on button "Save & Confirm Shipping" at bounding box center [289, 591] width 126 height 28
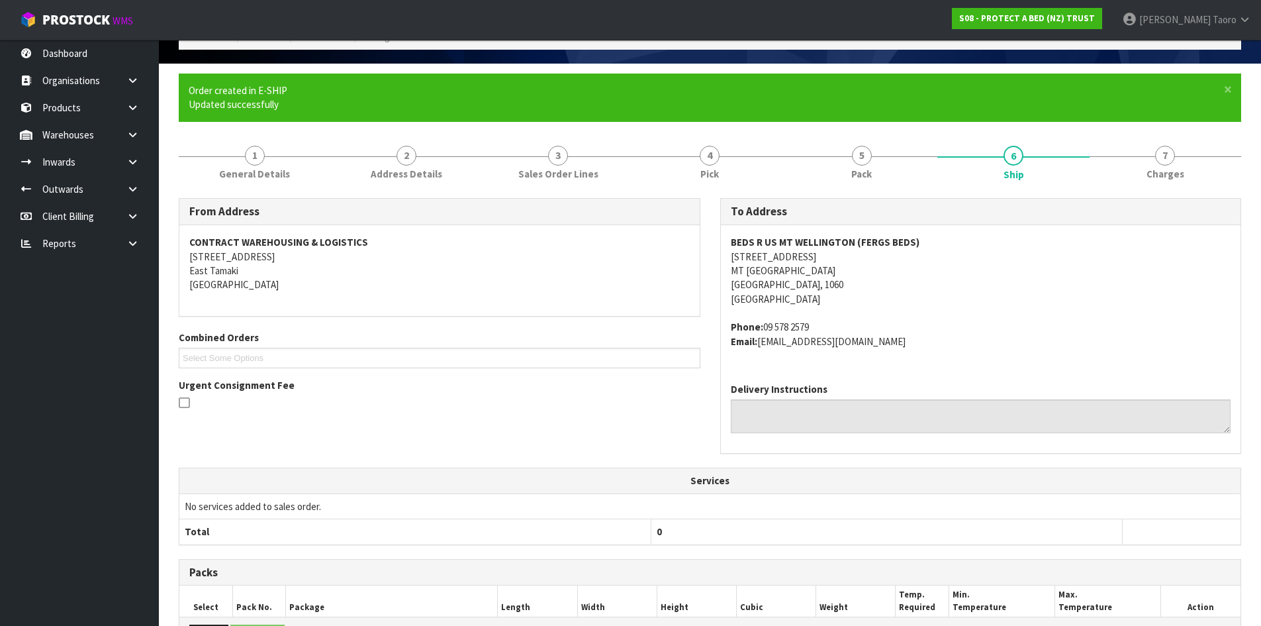
scroll to position [308, 0]
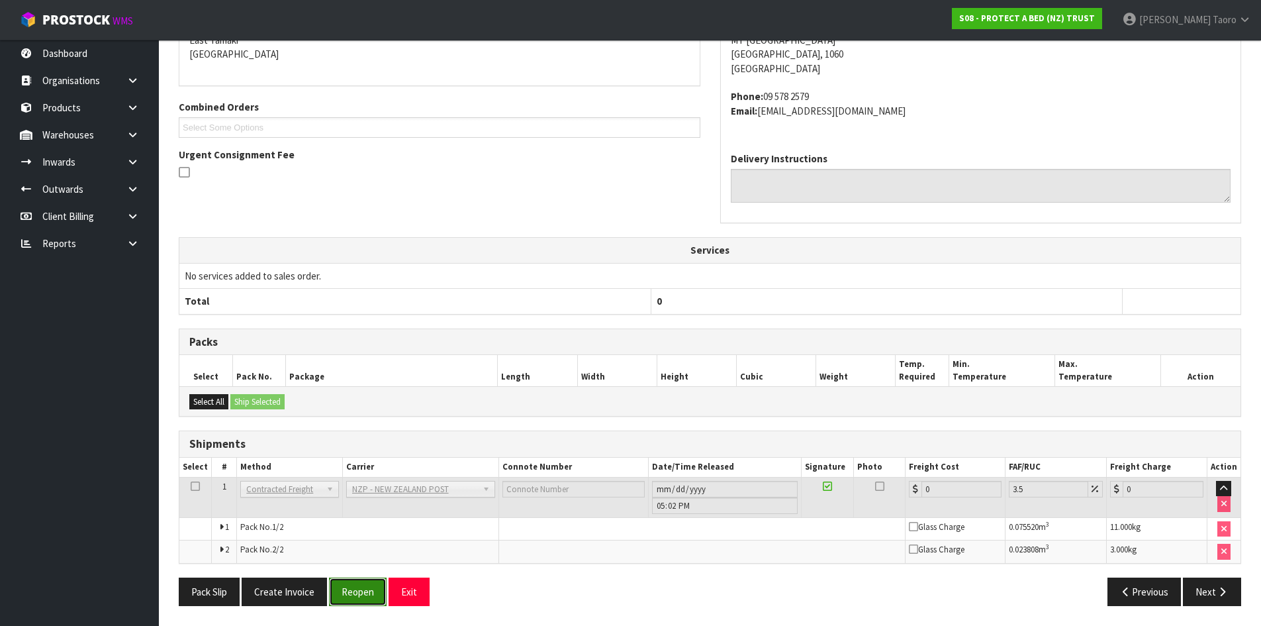
click at [364, 591] on button "Reopen" at bounding box center [358, 591] width 58 height 28
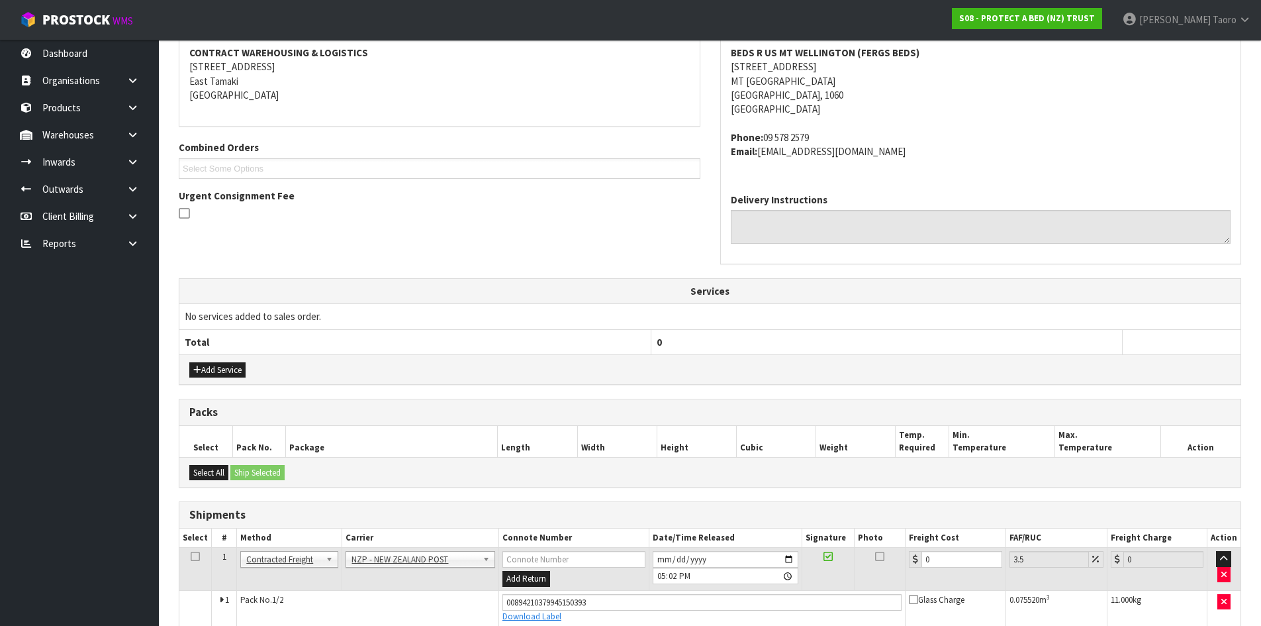
scroll to position [294, 0]
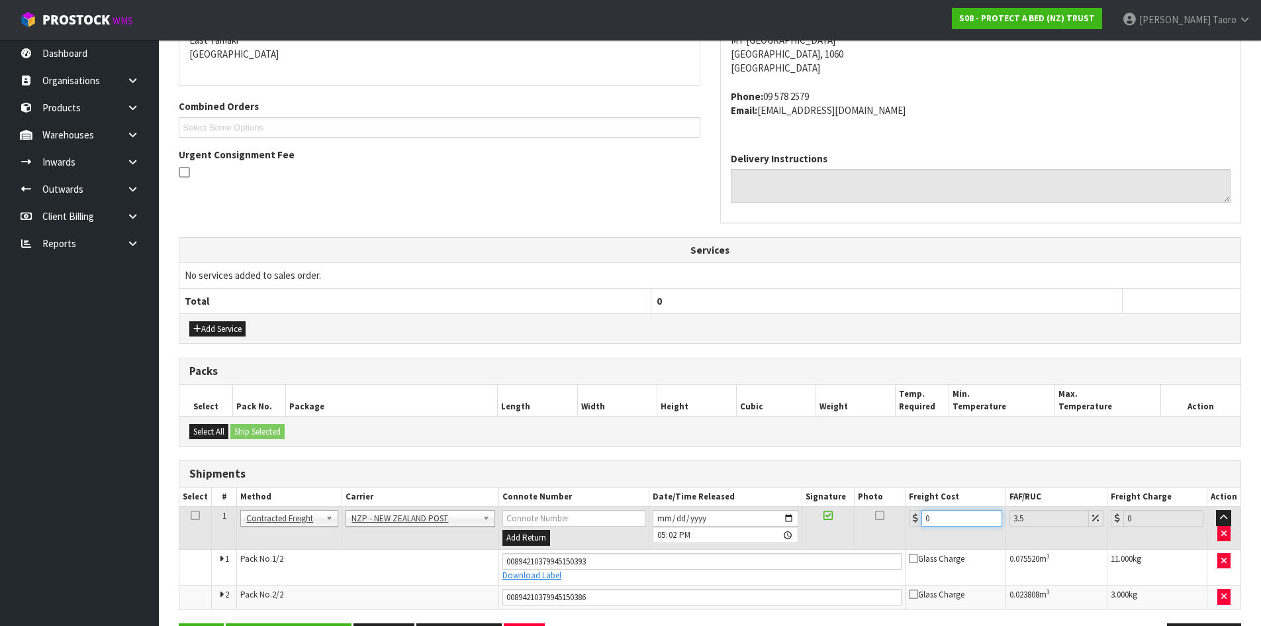
click at [957, 518] on input "0" at bounding box center [962, 518] width 80 height 17
click at [959, 516] on input "0" at bounding box center [962, 518] width 80 height 17
click at [657, 518] on input "[DATE]" at bounding box center [726, 518] width 146 height 17
click at [662, 535] on input "17:02:00.000" at bounding box center [726, 534] width 146 height 17
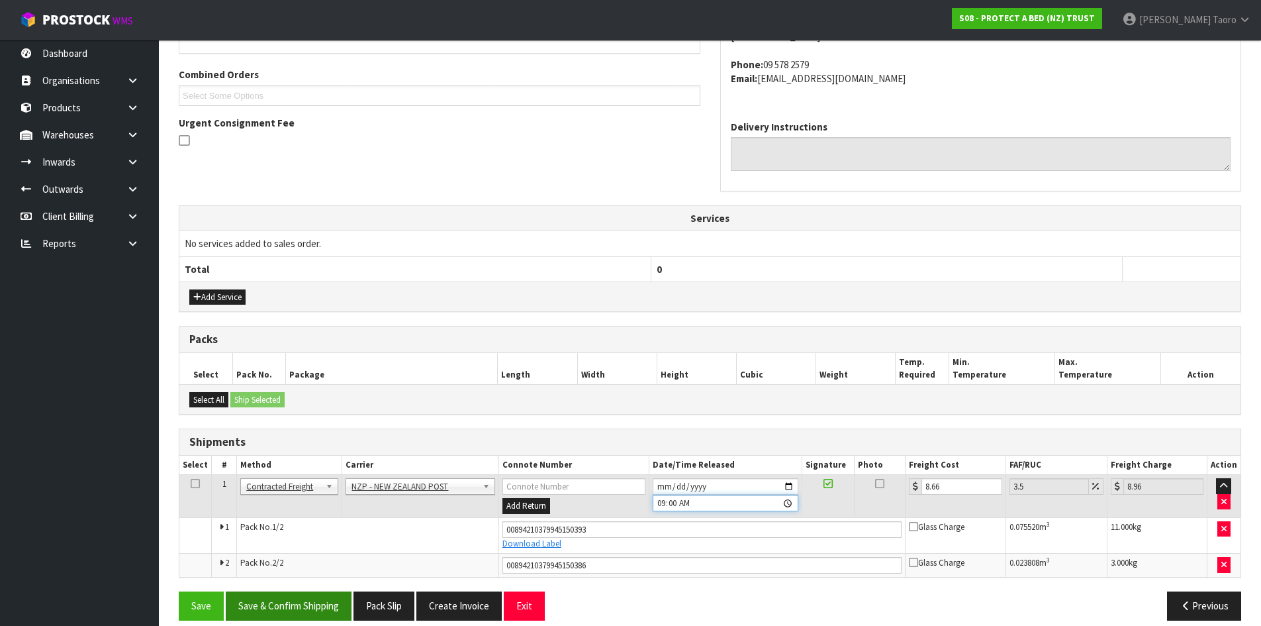
scroll to position [340, 0]
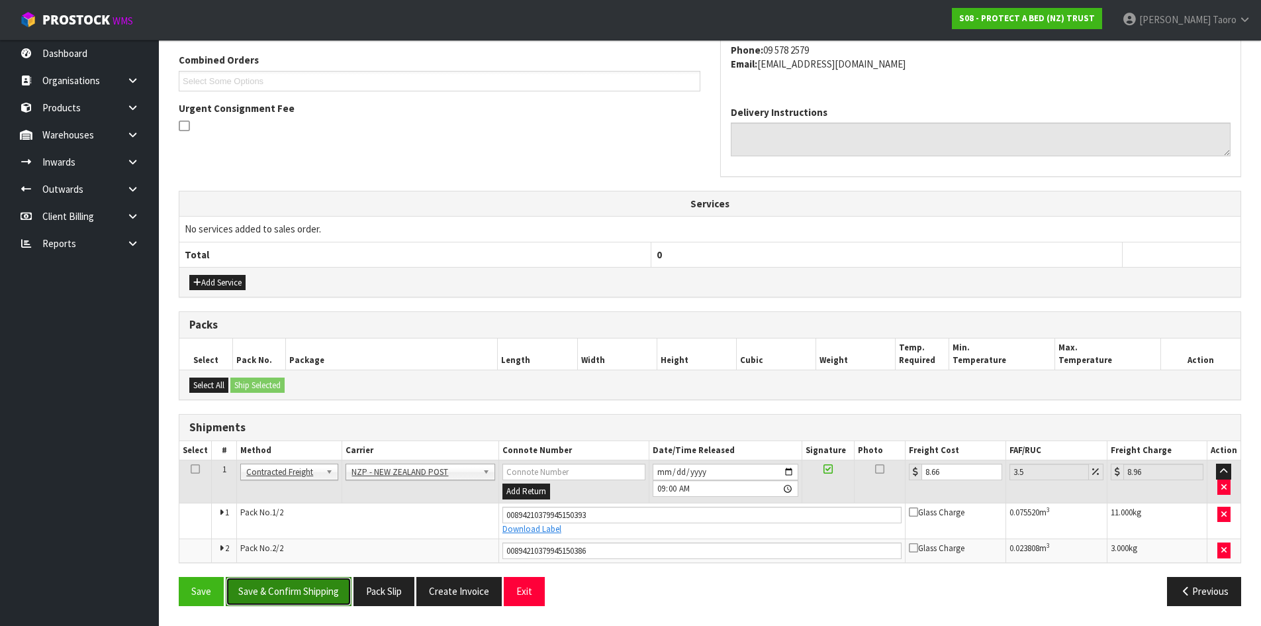
click at [338, 589] on button "Save & Confirm Shipping" at bounding box center [289, 591] width 126 height 28
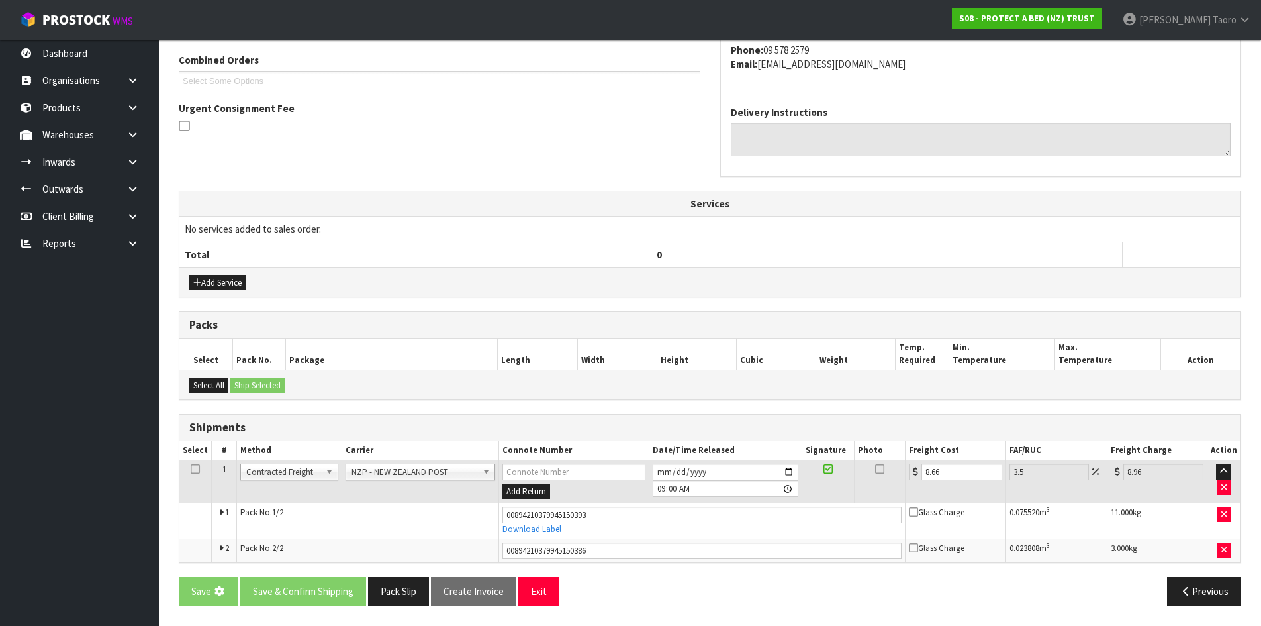
scroll to position [0, 0]
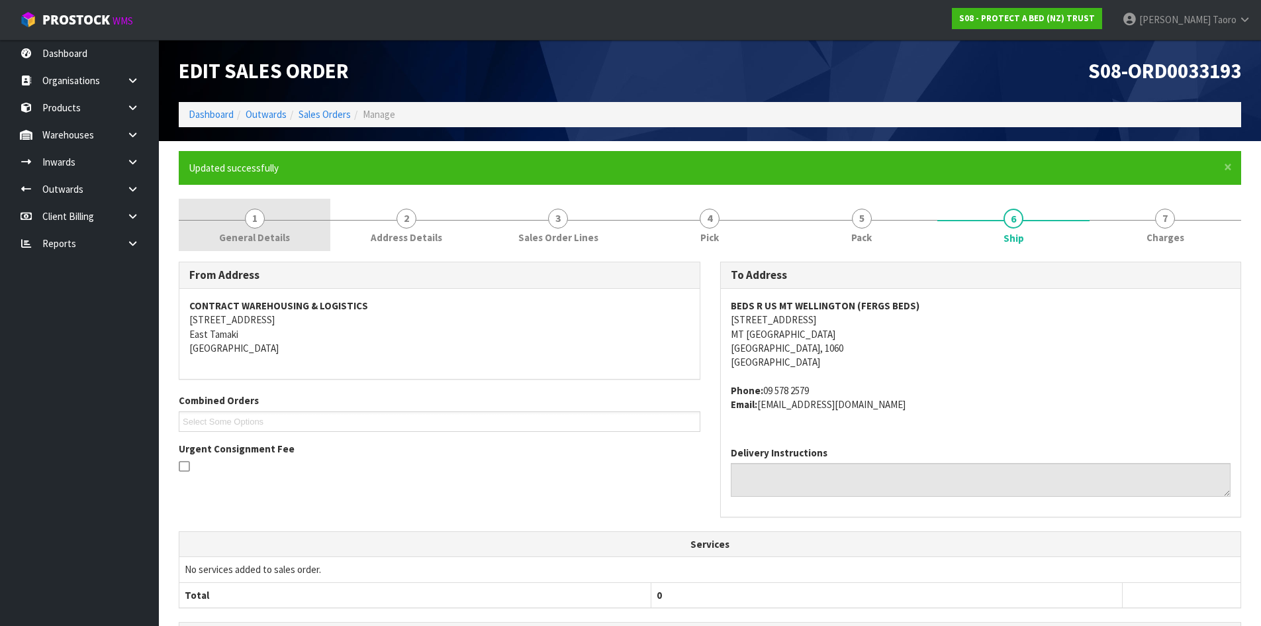
click at [280, 222] on link "1 General Details" at bounding box center [255, 225] width 152 height 52
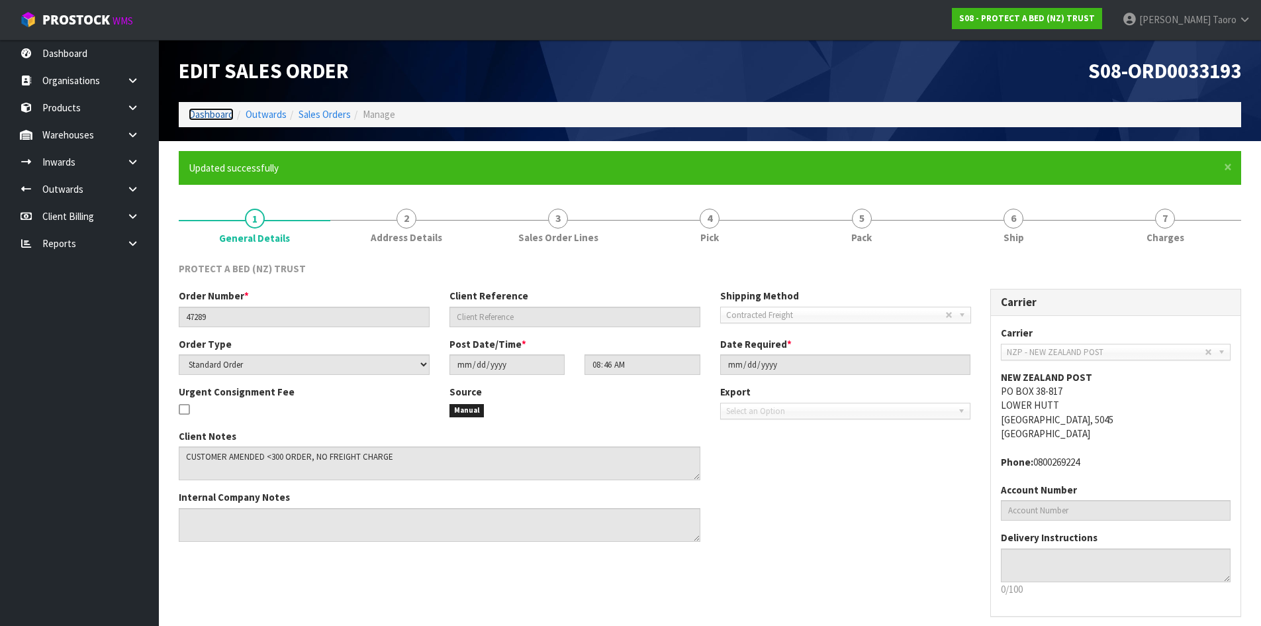
click at [203, 117] on link "Dashboard" at bounding box center [211, 114] width 45 height 13
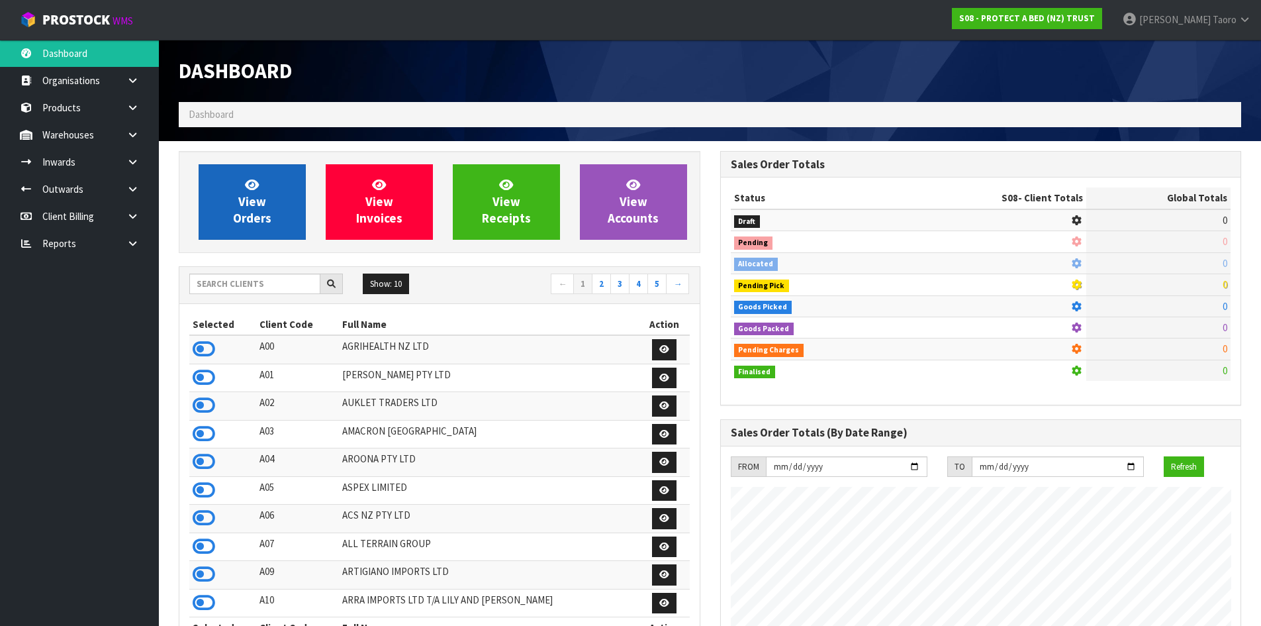
scroll to position [826, 541]
click at [220, 194] on link "View Orders" at bounding box center [252, 201] width 107 height 75
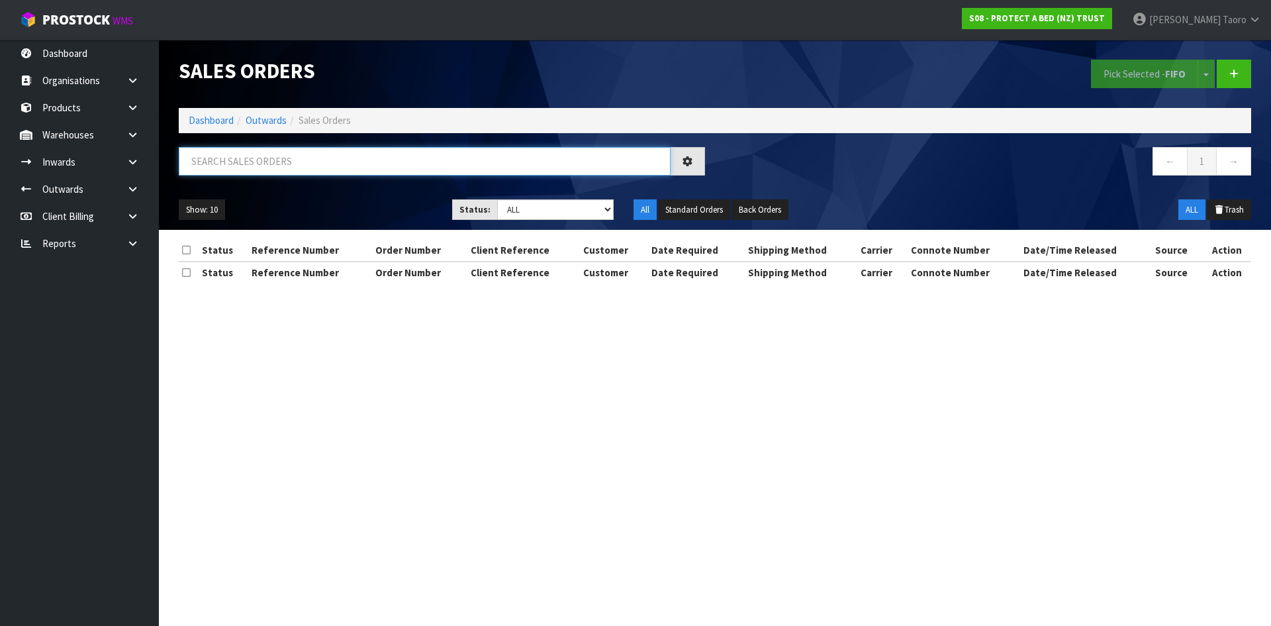
click at [240, 162] on input "text" at bounding box center [425, 161] width 492 height 28
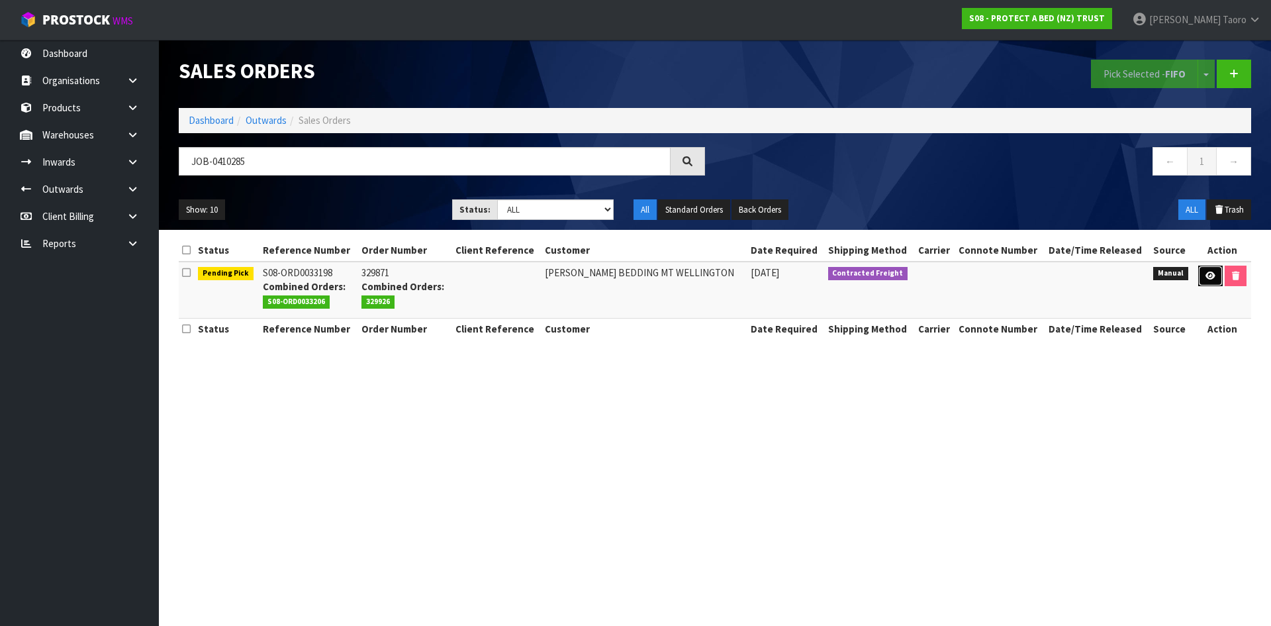
click at [1203, 273] on link at bounding box center [1210, 276] width 24 height 21
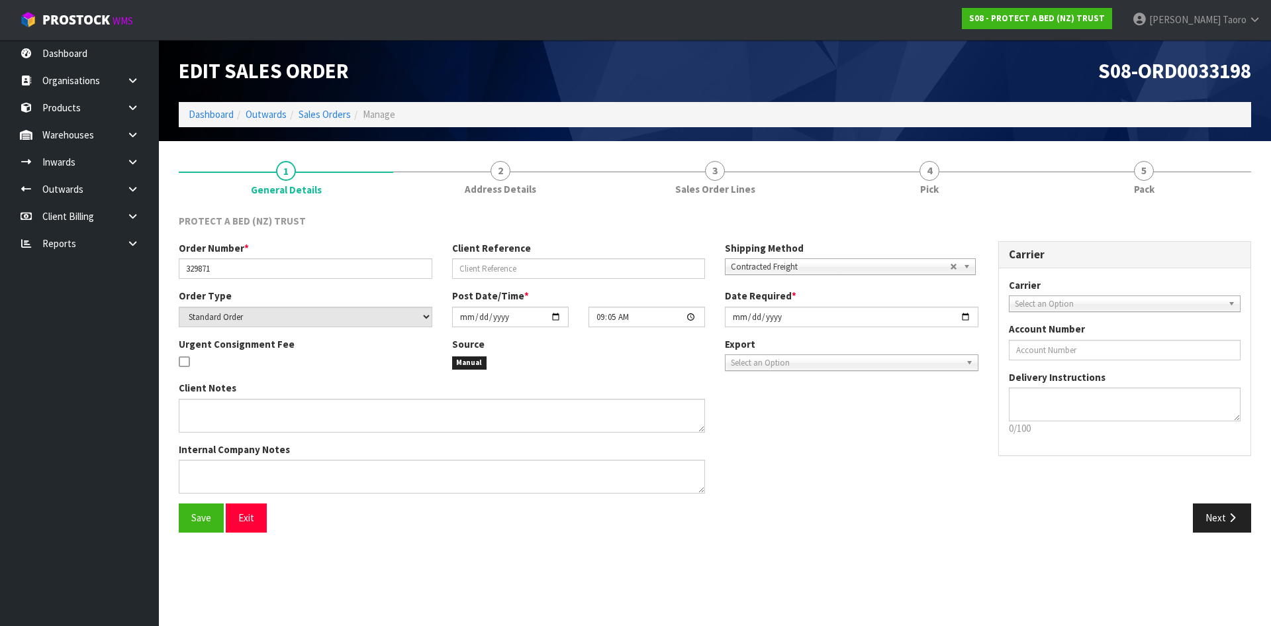
click at [1006, 181] on link "4 Pick" at bounding box center [929, 177] width 215 height 52
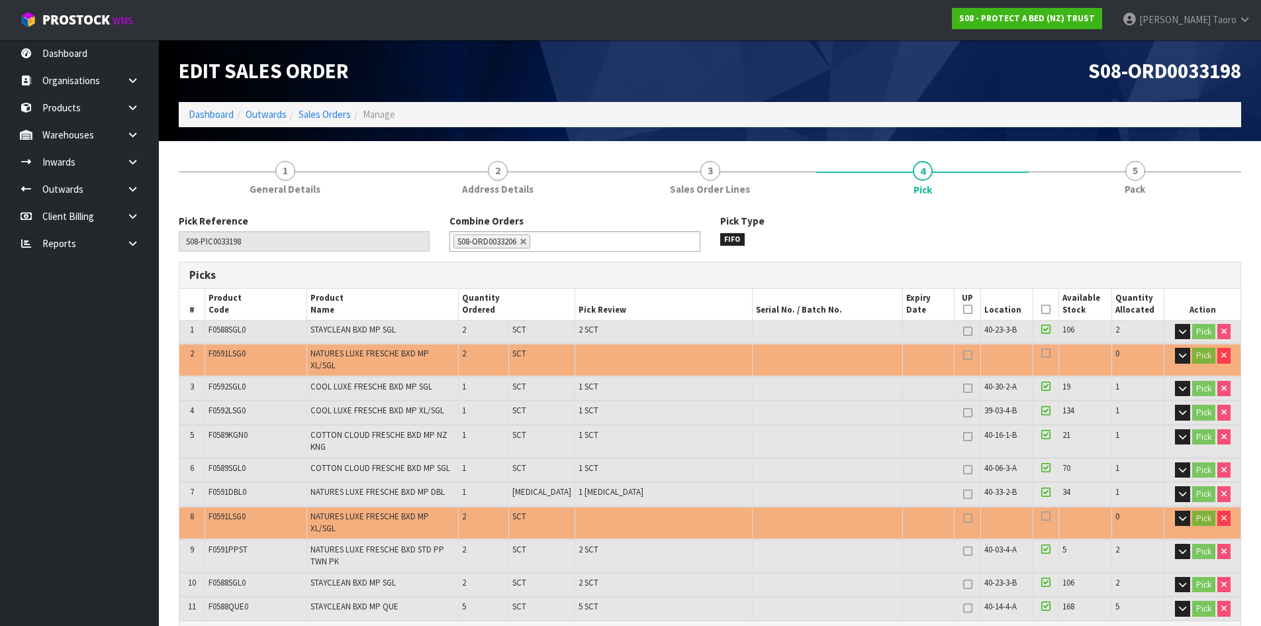
drag, startPoint x: 1045, startPoint y: 310, endPoint x: 603, endPoint y: 526, distance: 491.6
click at [1044, 310] on icon at bounding box center [1046, 309] width 9 height 1
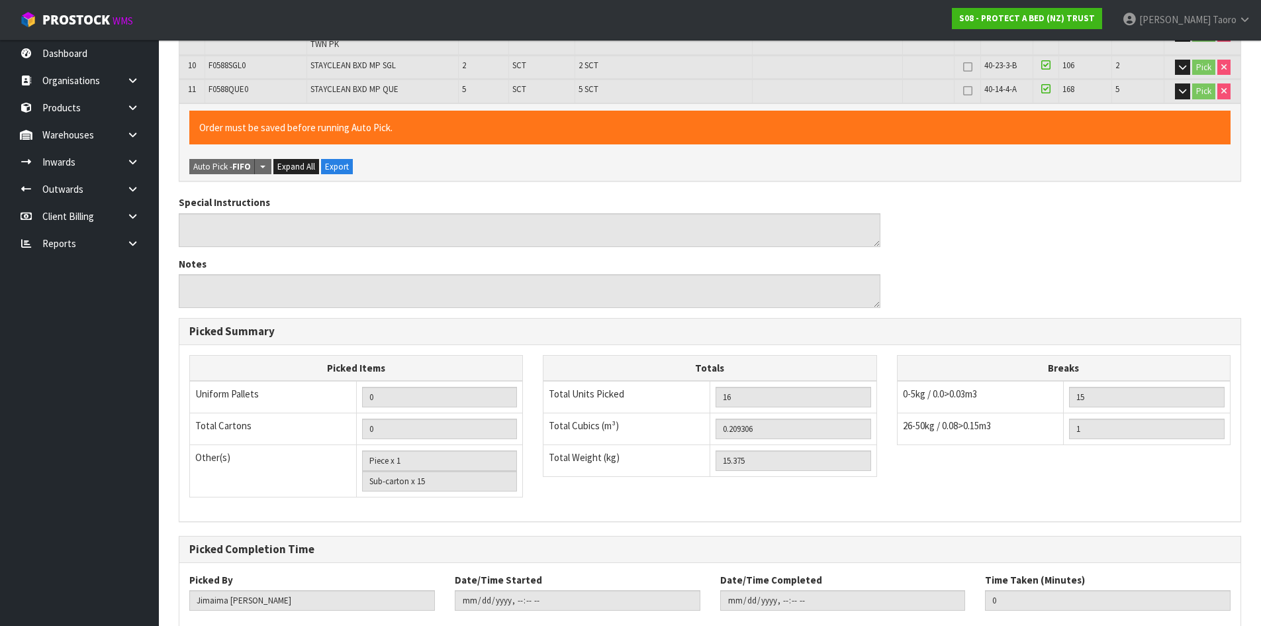
scroll to position [568, 0]
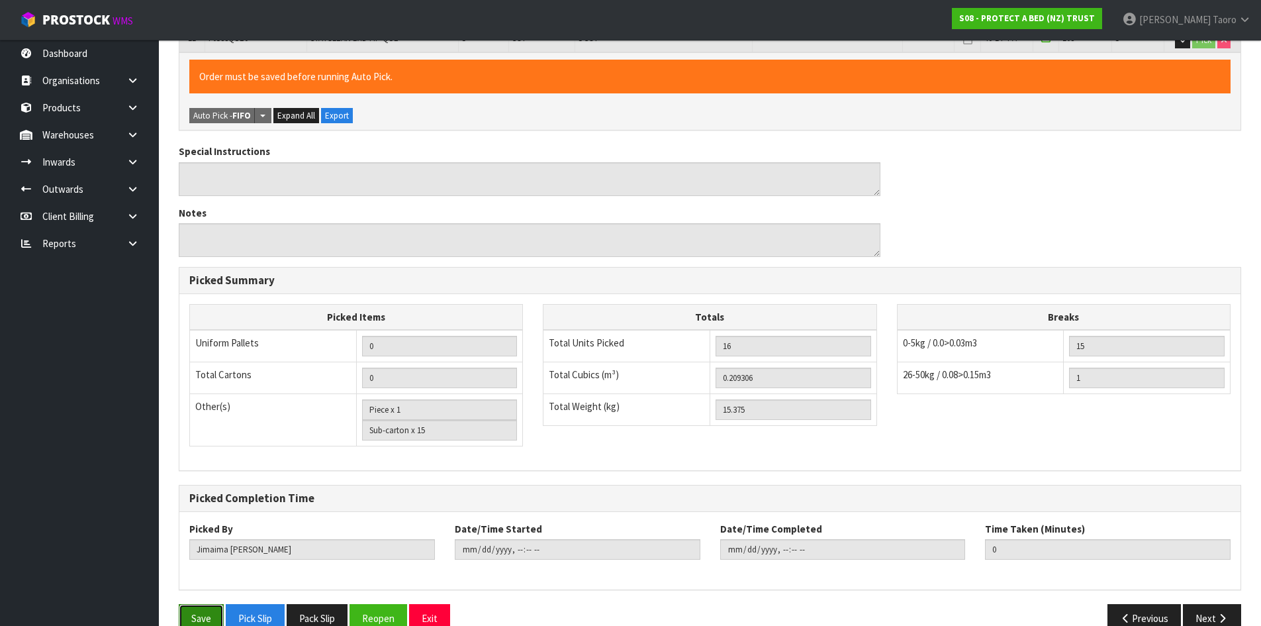
click at [203, 604] on button "Save" at bounding box center [201, 618] width 45 height 28
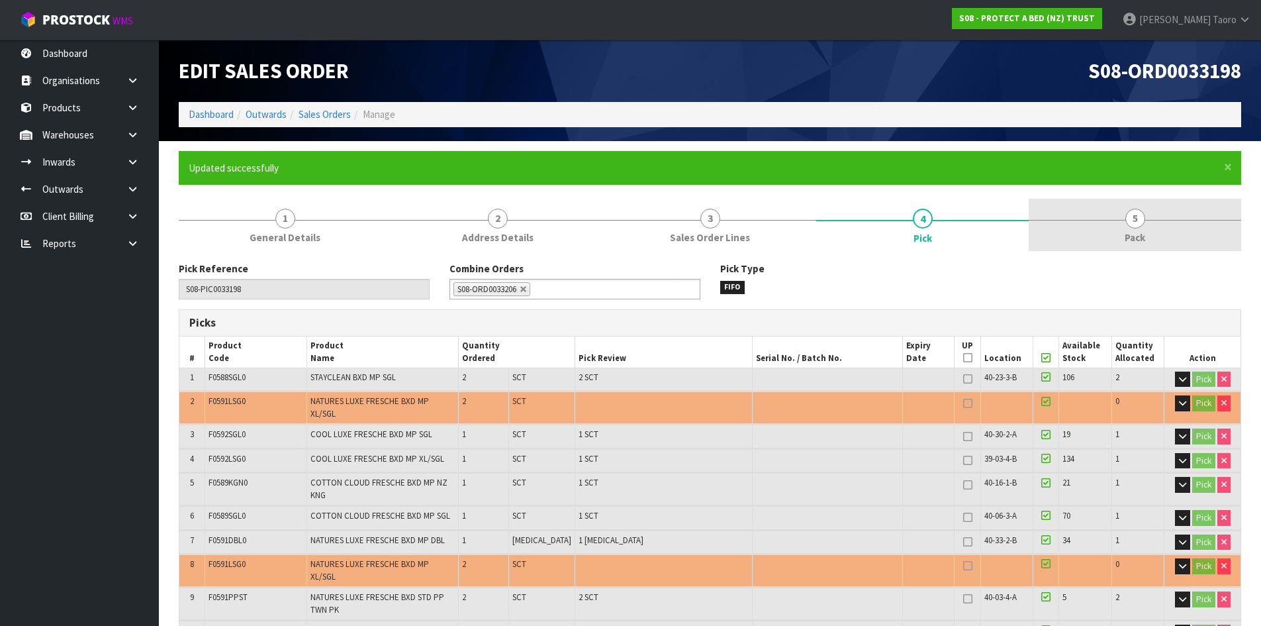
click at [1167, 238] on link "5 Pack" at bounding box center [1135, 225] width 213 height 52
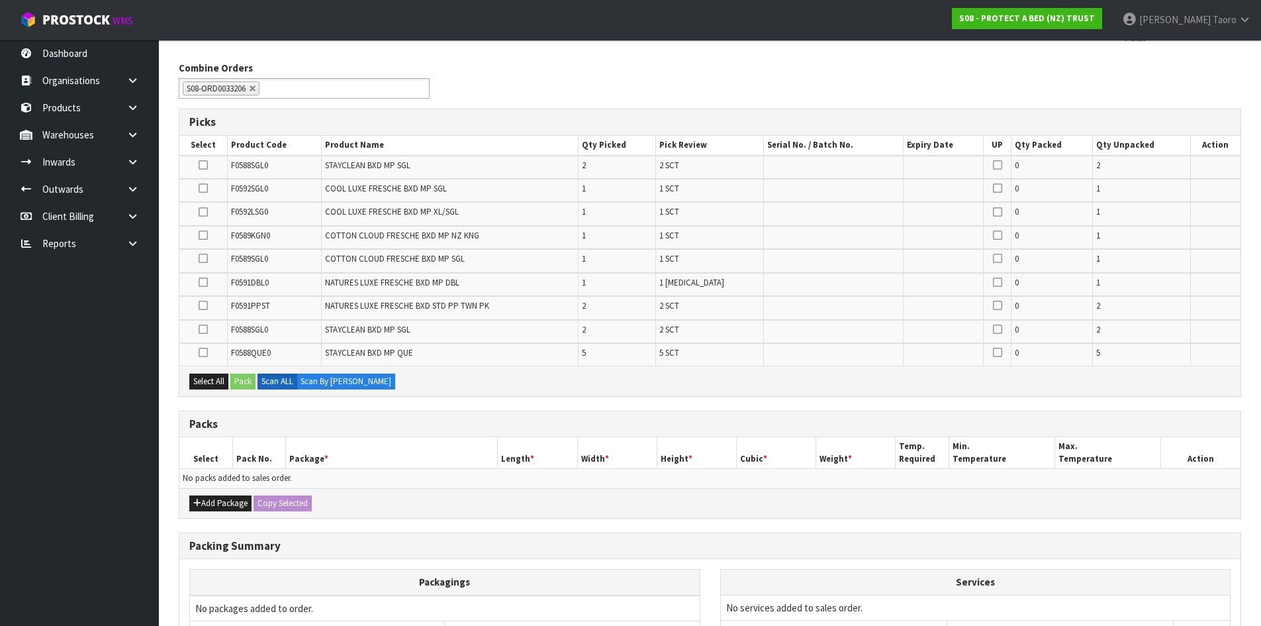
scroll to position [338, 0]
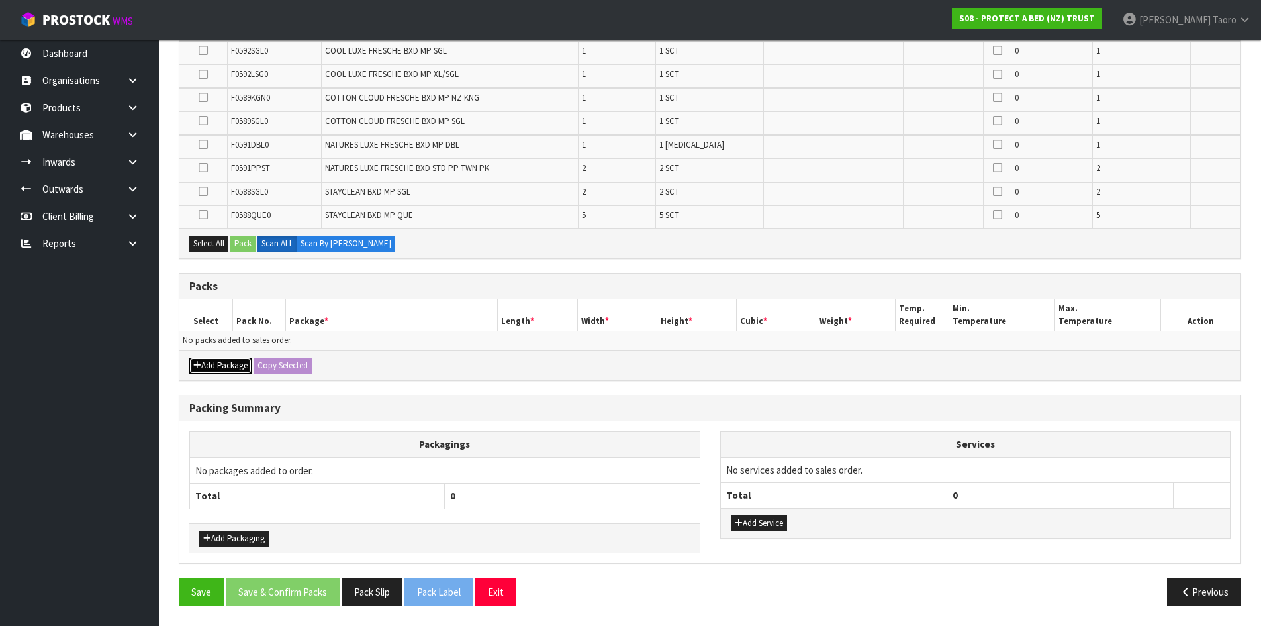
drag, startPoint x: 239, startPoint y: 369, endPoint x: 219, endPoint y: 348, distance: 29.0
click at [236, 363] on button "Add Package" at bounding box center [220, 366] width 62 height 16
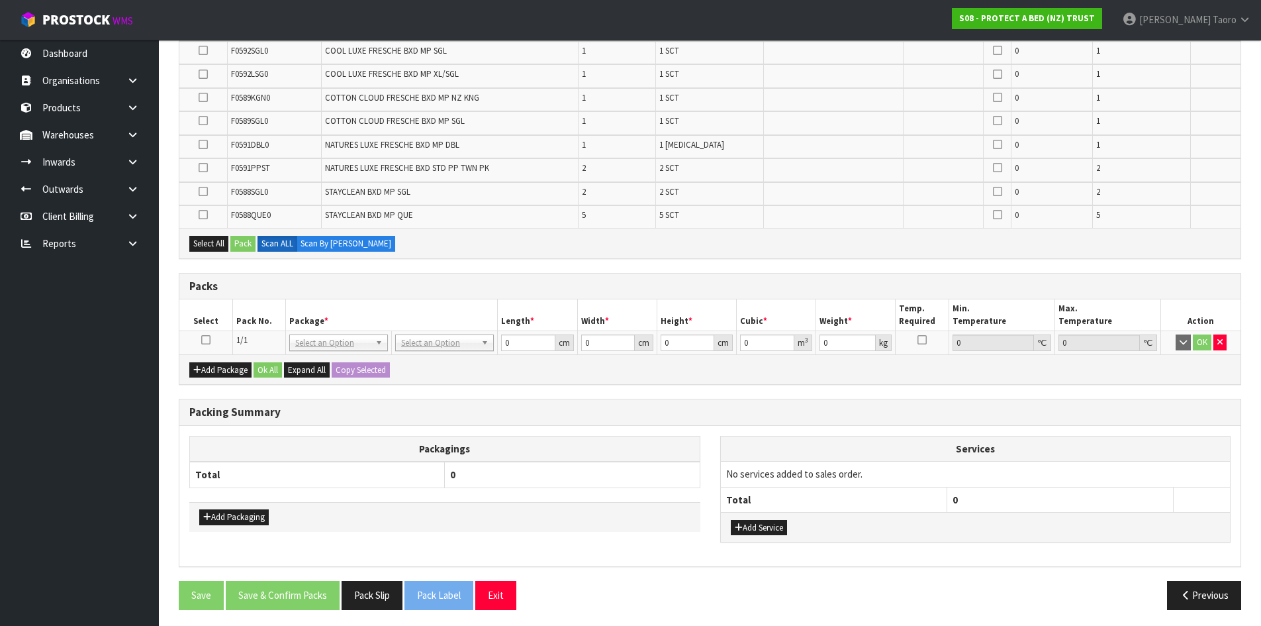
click at [207, 340] on icon at bounding box center [205, 340] width 9 height 1
click at [408, 303] on th "Package *" at bounding box center [391, 314] width 213 height 31
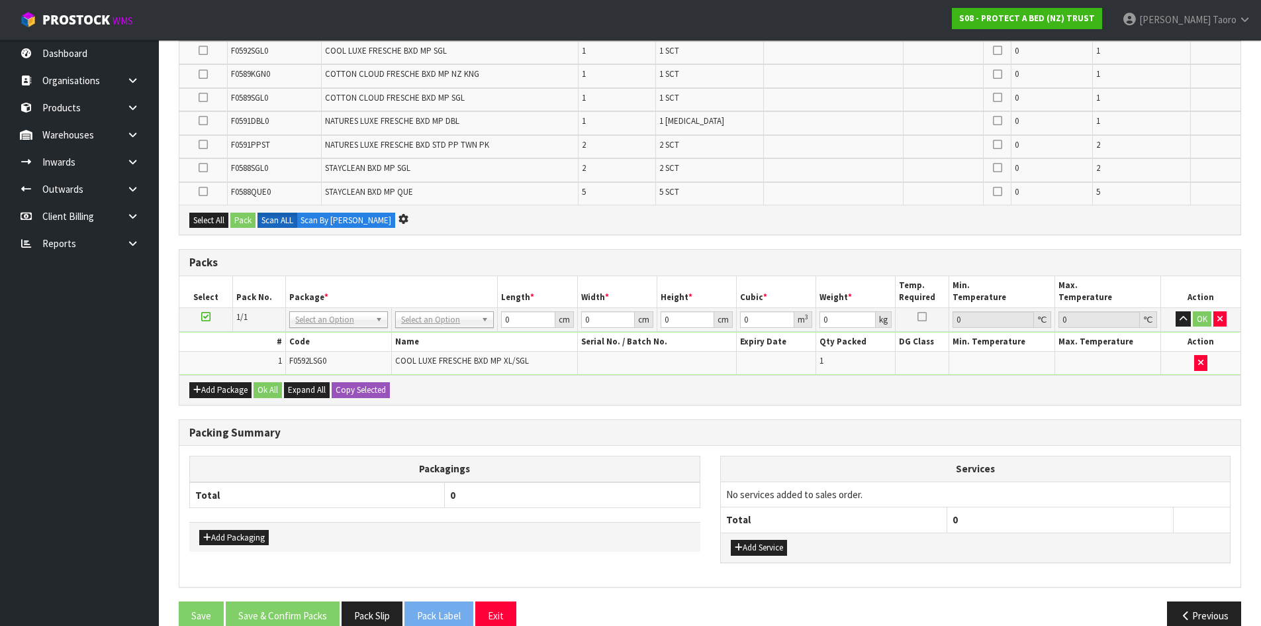
scroll to position [0, 0]
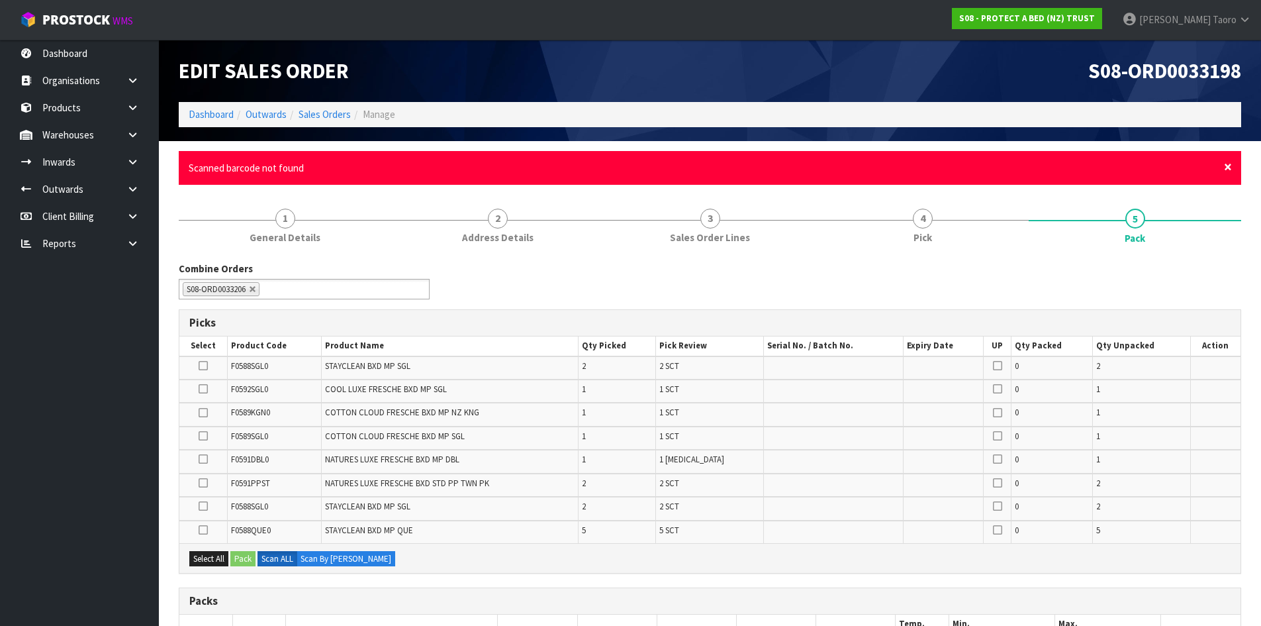
click at [1230, 164] on span "×" at bounding box center [1228, 167] width 8 height 19
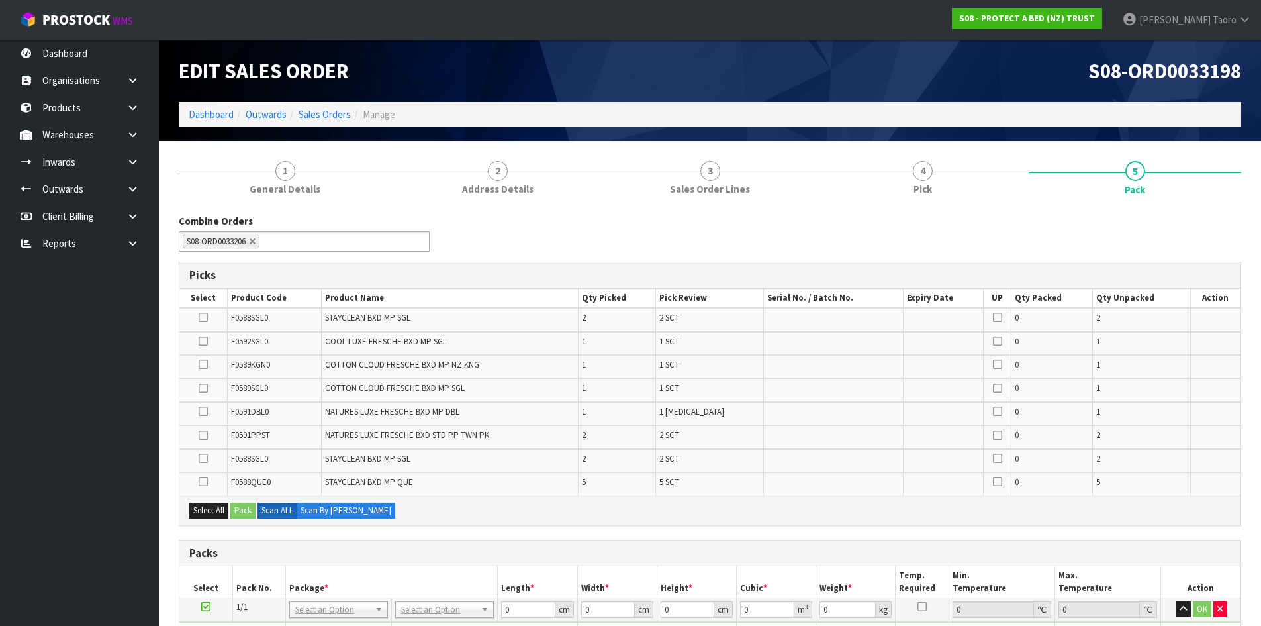
click at [1222, 209] on div "Combine Orders S08-ORD0029474 S08-ORD0031944 S08-ORD0032699 S08-ORD0032700 S08-…" at bounding box center [710, 567] width 1063 height 726
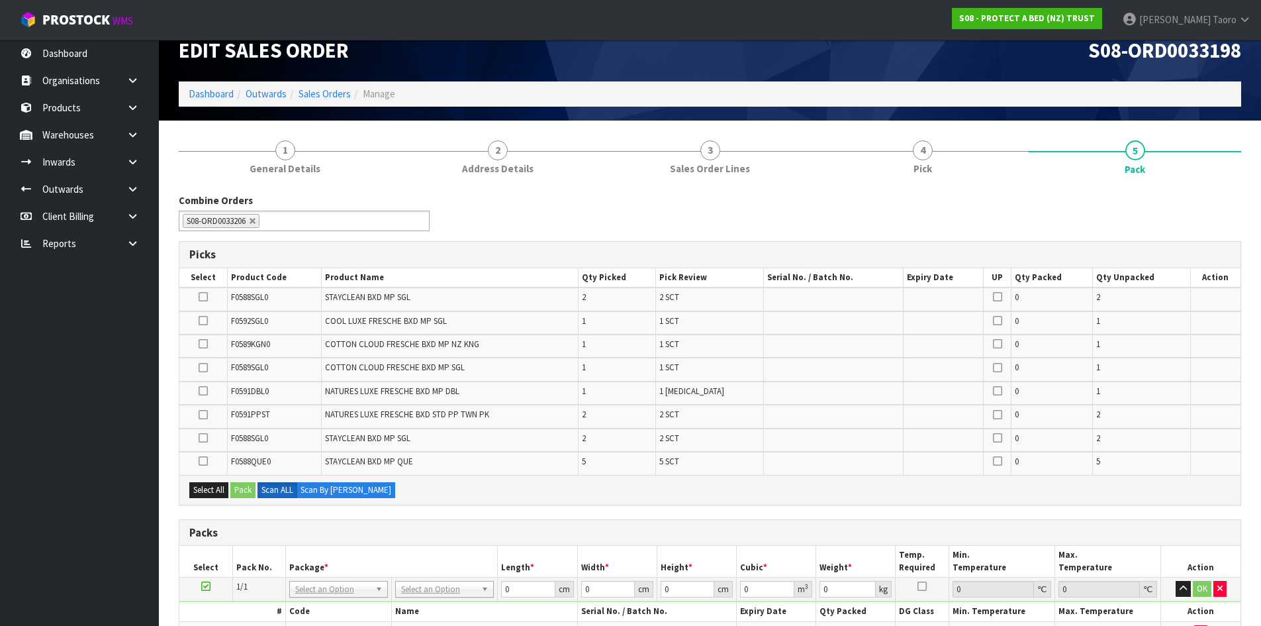
scroll to position [315, 0]
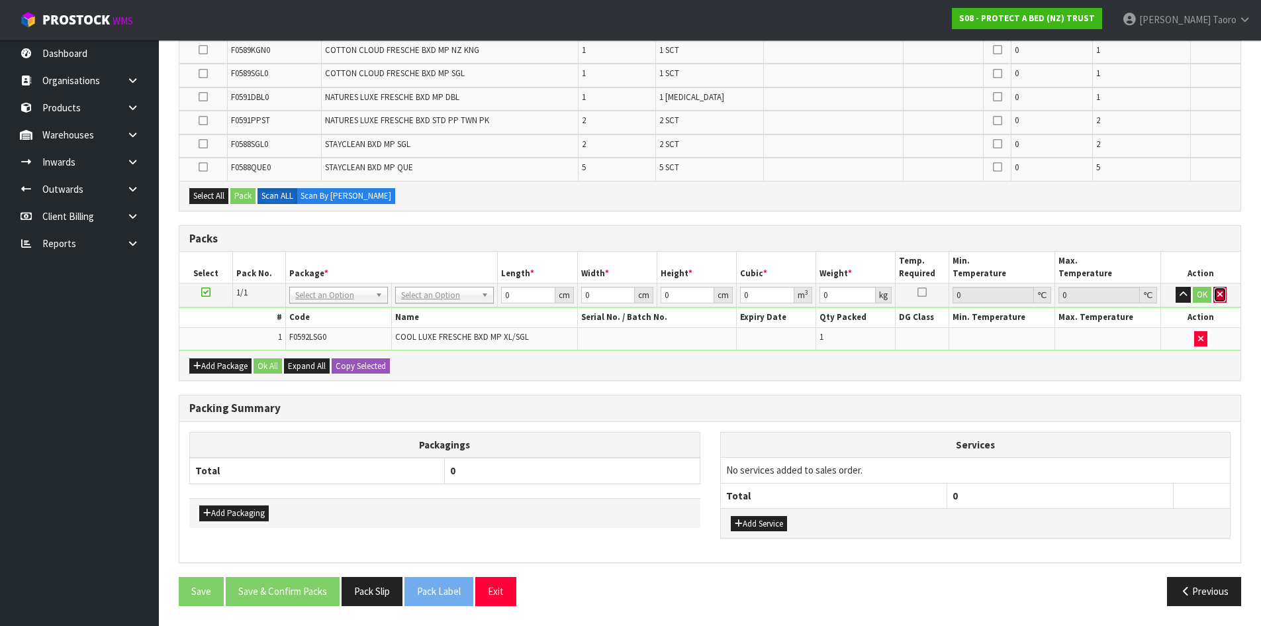
click at [1221, 296] on icon "button" at bounding box center [1220, 294] width 5 height 9
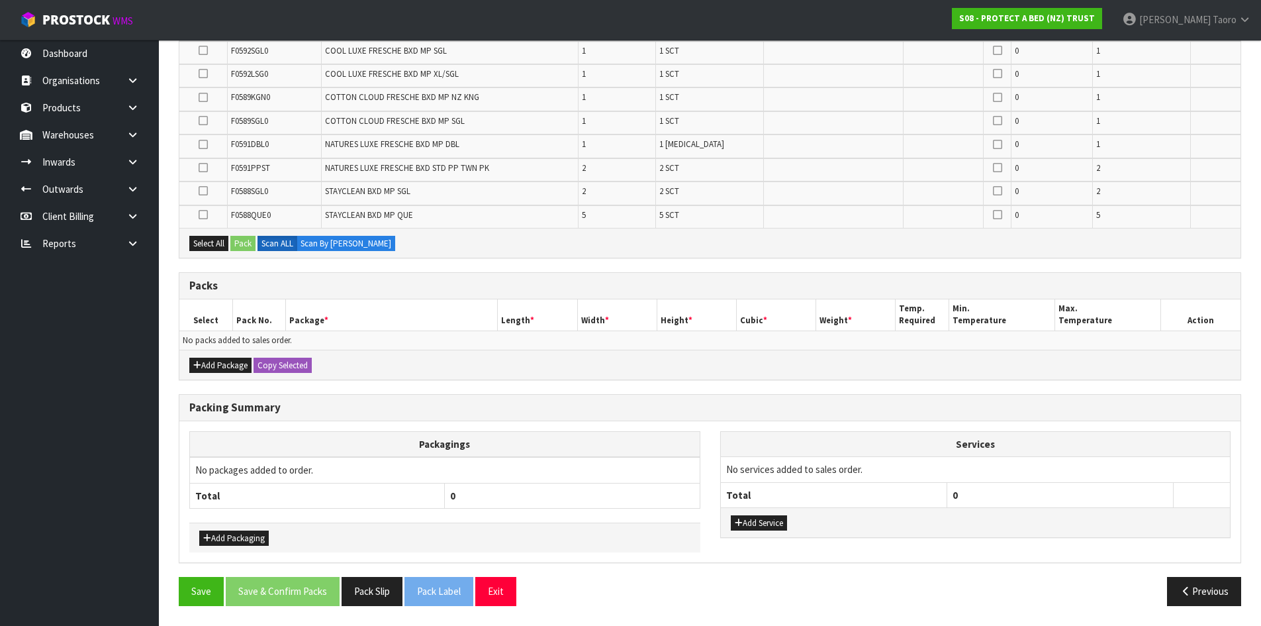
scroll to position [291, 0]
drag, startPoint x: 234, startPoint y: 367, endPoint x: 220, endPoint y: 344, distance: 26.7
click at [233, 362] on button "Add Package" at bounding box center [220, 366] width 62 height 16
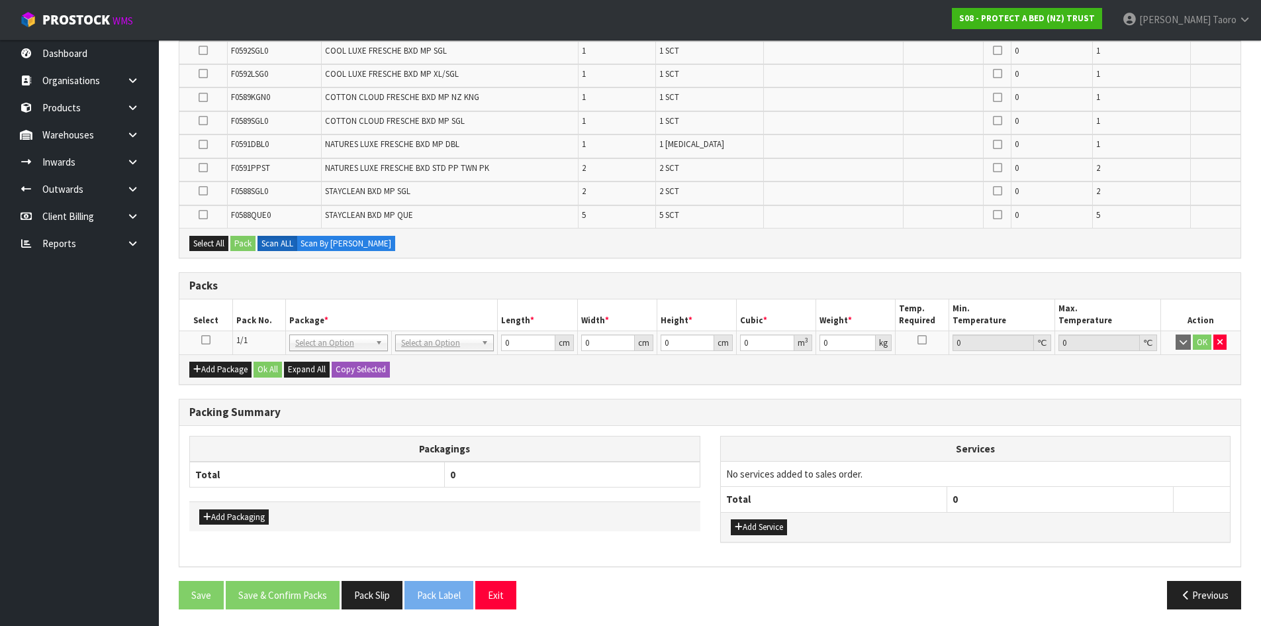
click at [209, 345] on link at bounding box center [205, 339] width 9 height 11
click at [237, 313] on th "Pack No." at bounding box center [258, 314] width 53 height 31
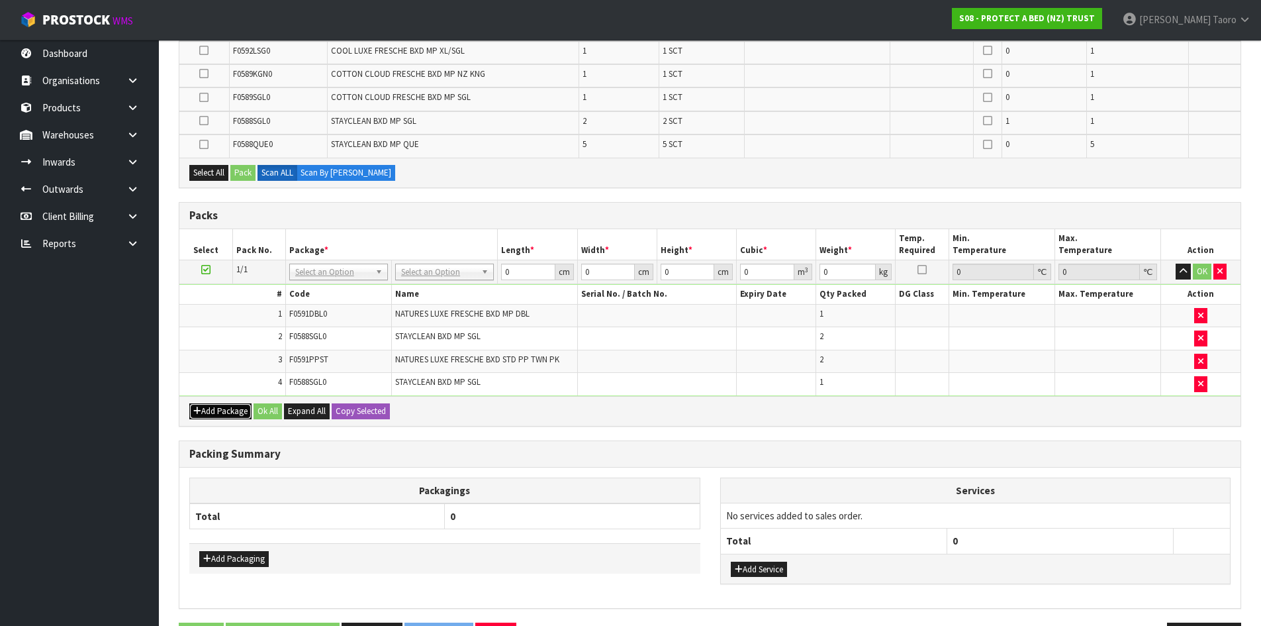
click at [207, 414] on button "Add Package" at bounding box center [220, 411] width 62 height 16
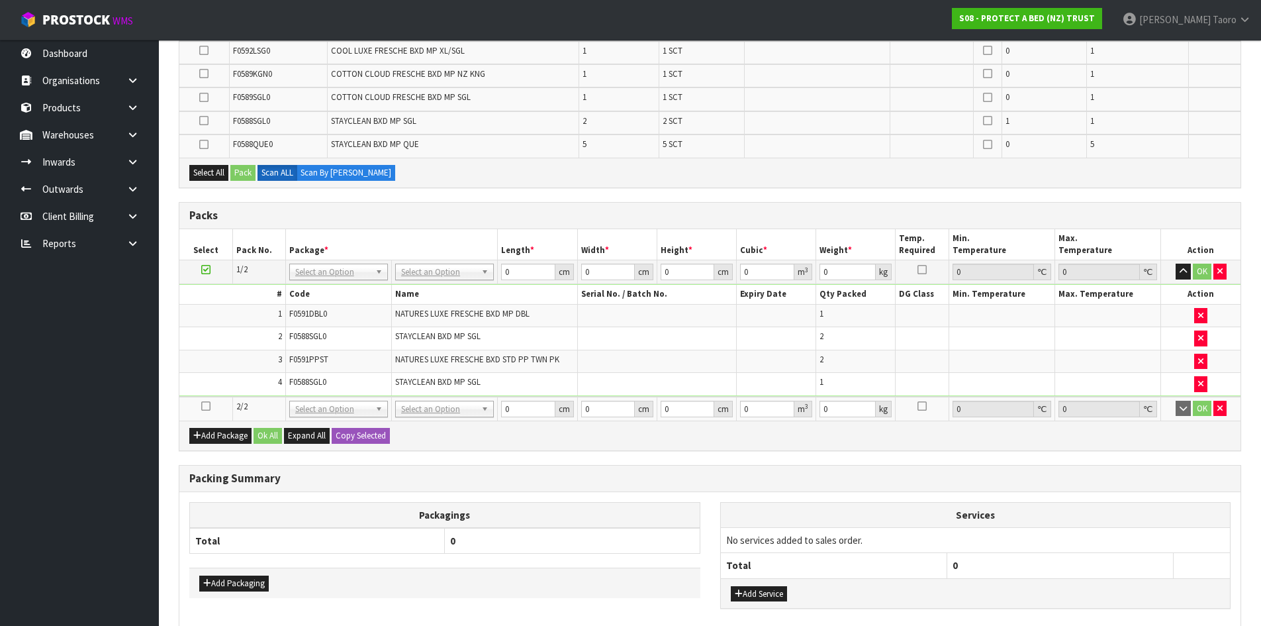
click at [205, 407] on icon at bounding box center [205, 406] width 9 height 1
click at [209, 380] on td "4" at bounding box center [232, 384] width 106 height 23
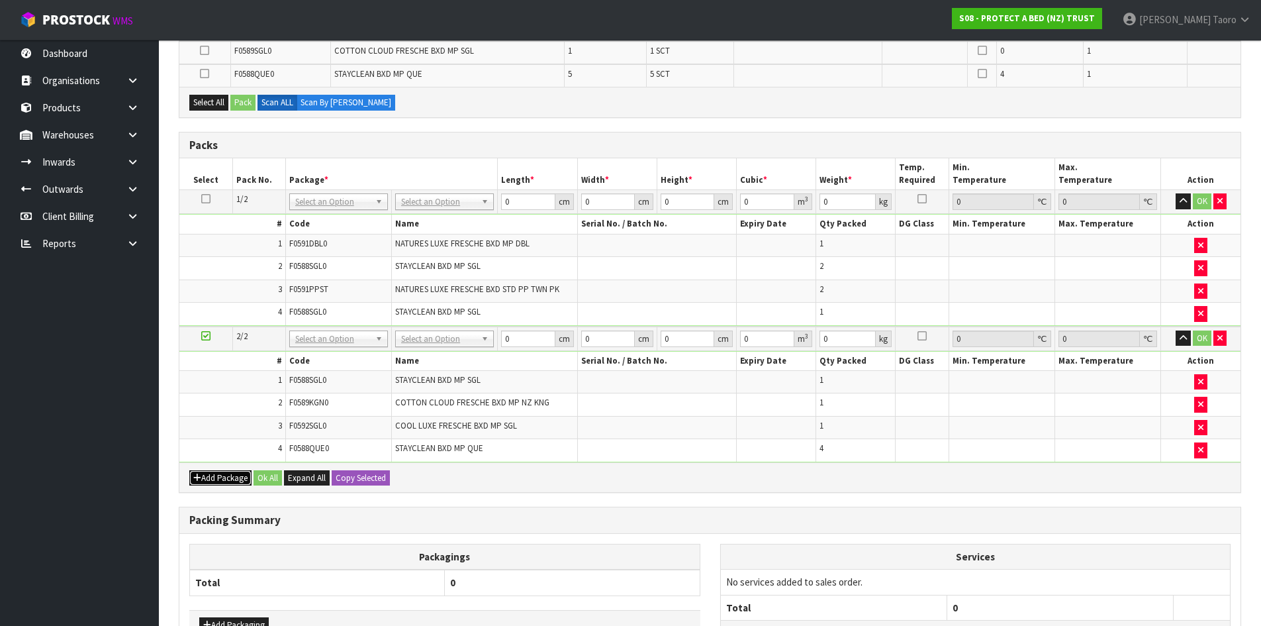
click at [209, 477] on button "Add Package" at bounding box center [220, 478] width 62 height 16
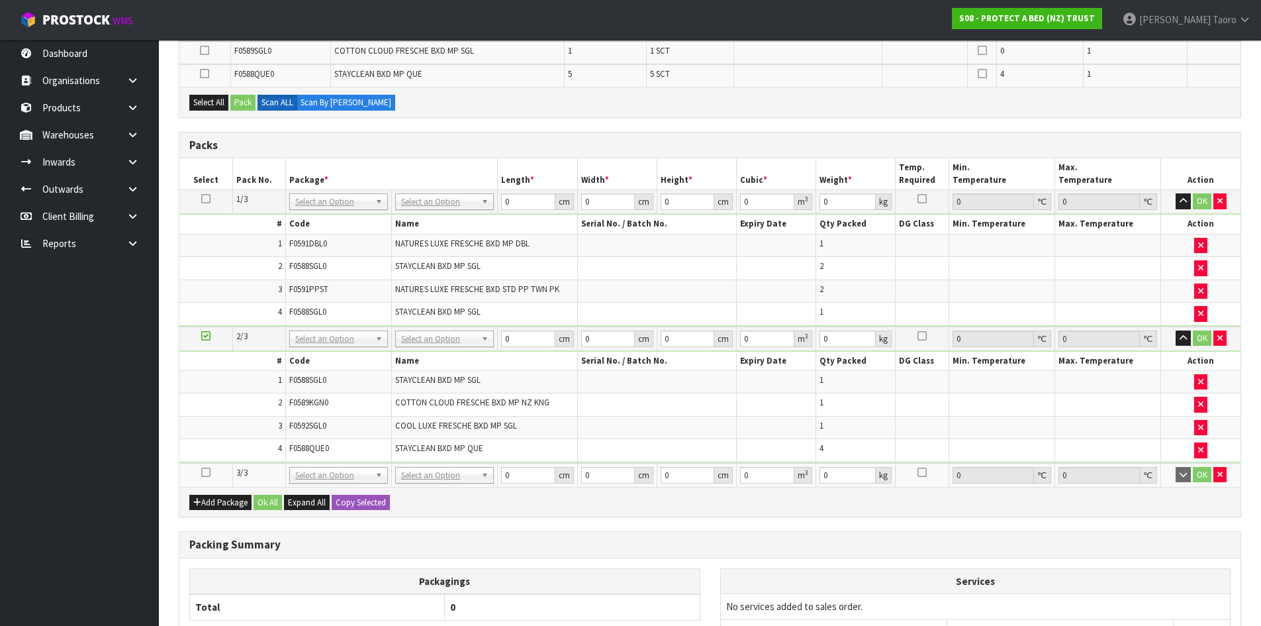
click at [202, 472] on icon at bounding box center [205, 472] width 9 height 1
click at [217, 454] on td "4" at bounding box center [232, 450] width 106 height 23
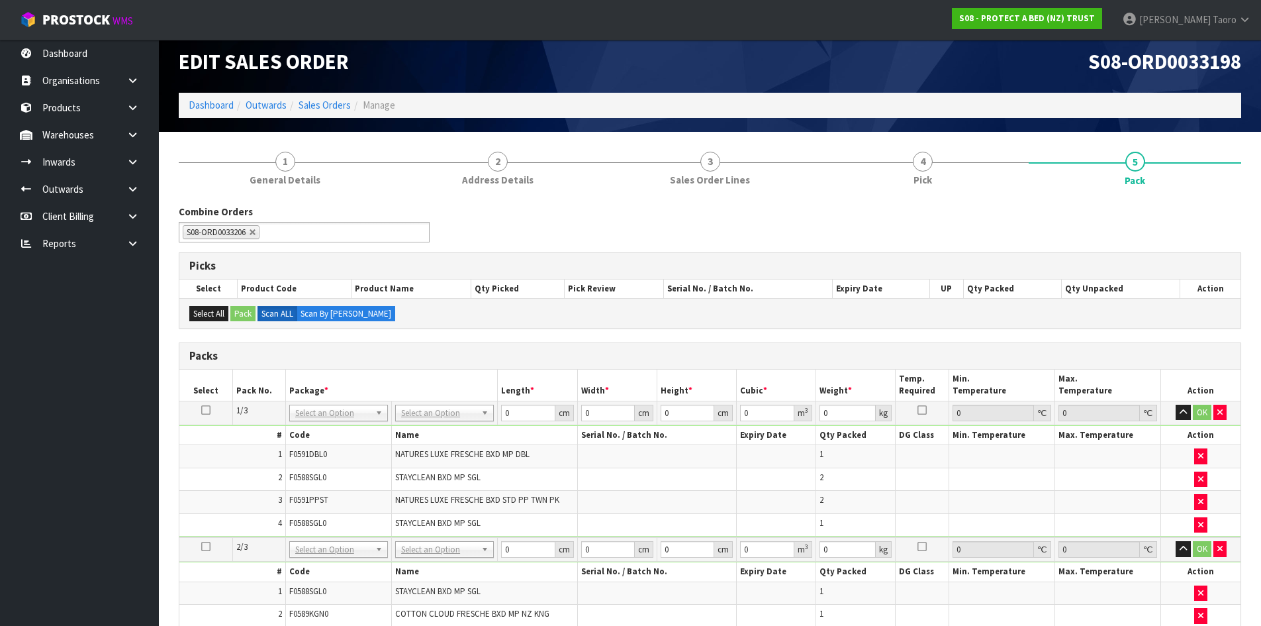
scroll to position [0, 0]
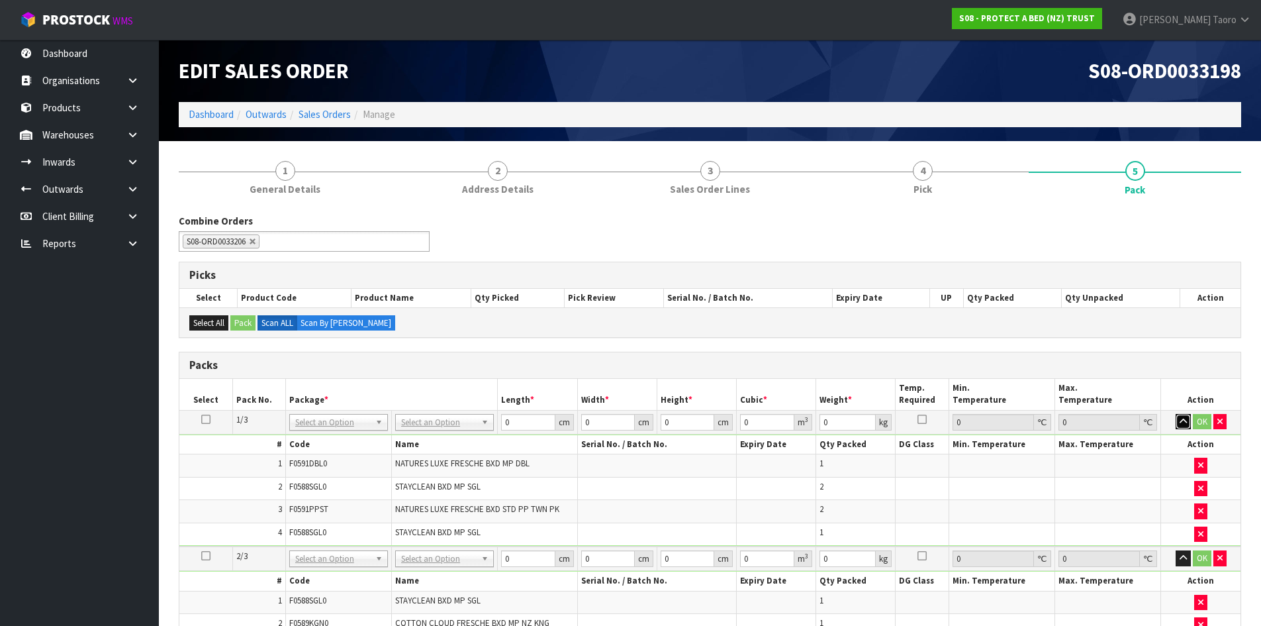
click at [1188, 422] on button "button" at bounding box center [1183, 422] width 15 height 16
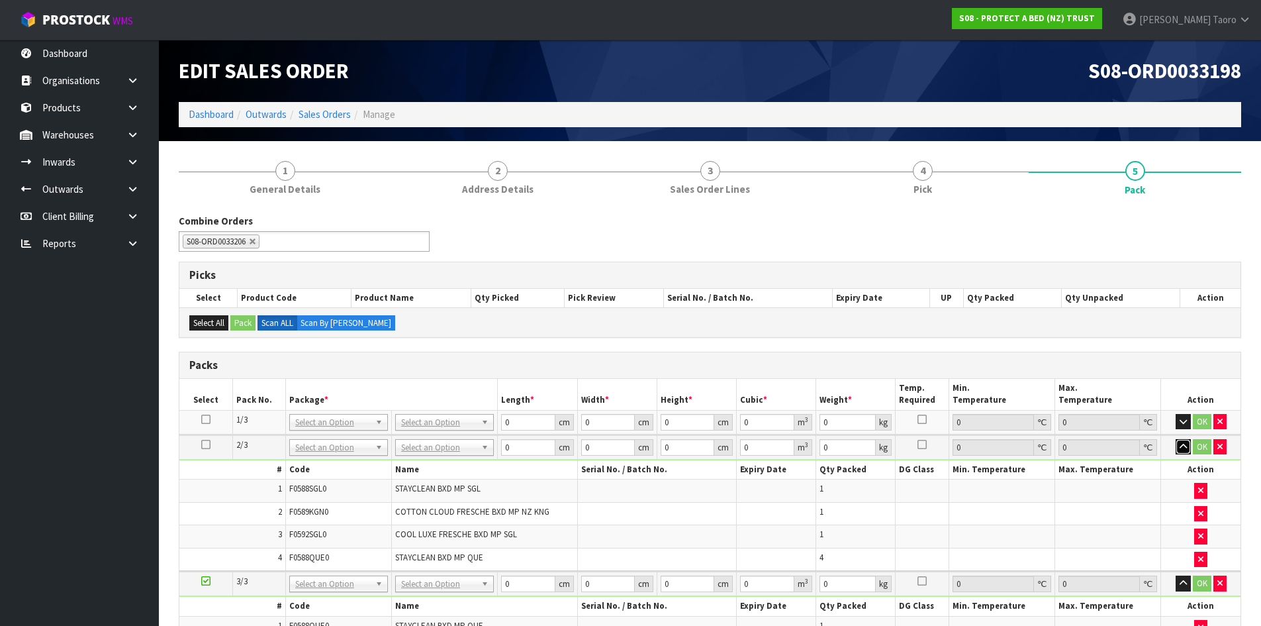
click at [1177, 446] on button "button" at bounding box center [1183, 447] width 15 height 16
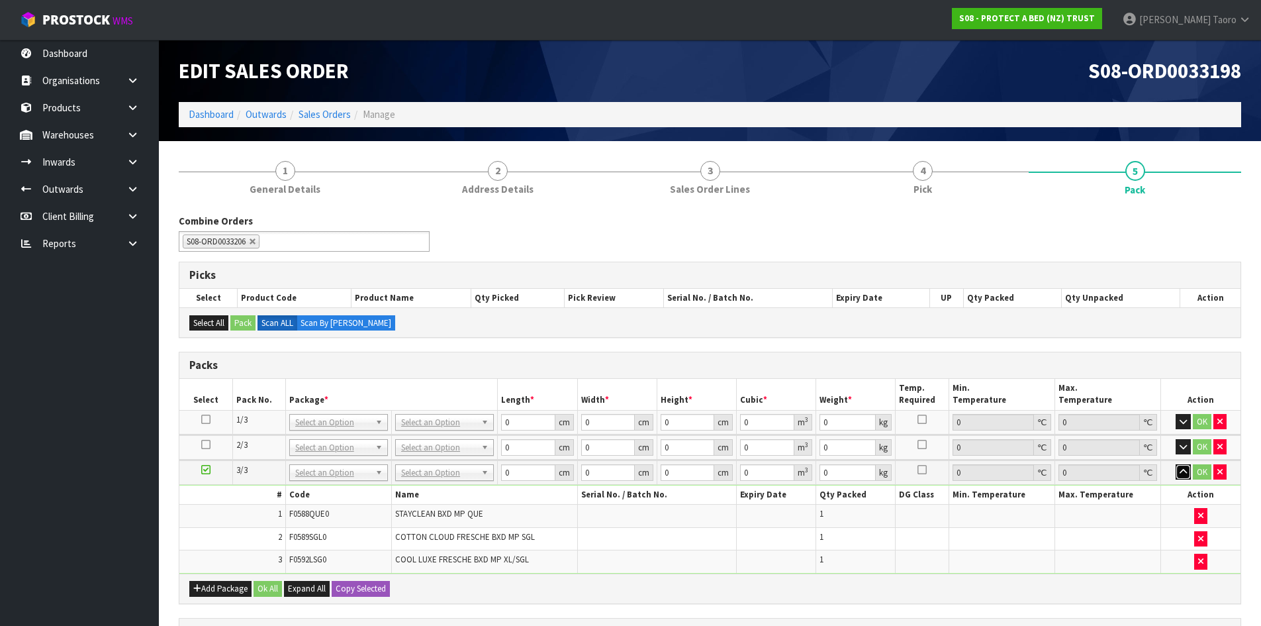
click at [1184, 477] on button "button" at bounding box center [1183, 472] width 15 height 16
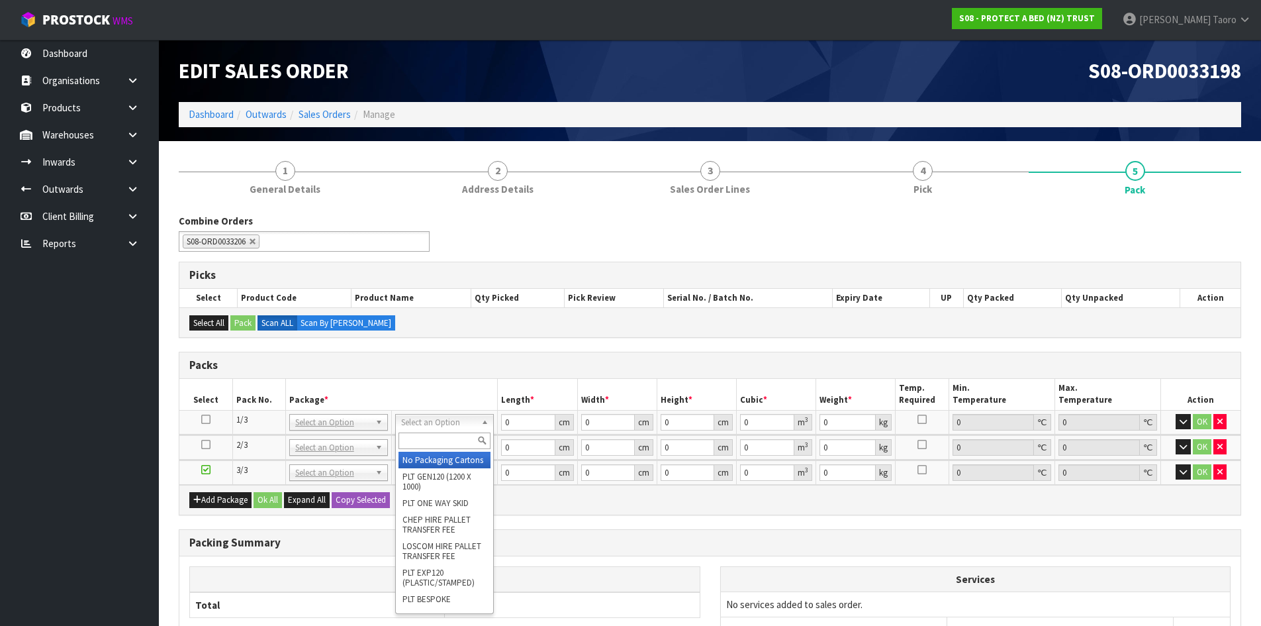
click at [461, 447] on input "text" at bounding box center [445, 440] width 92 height 17
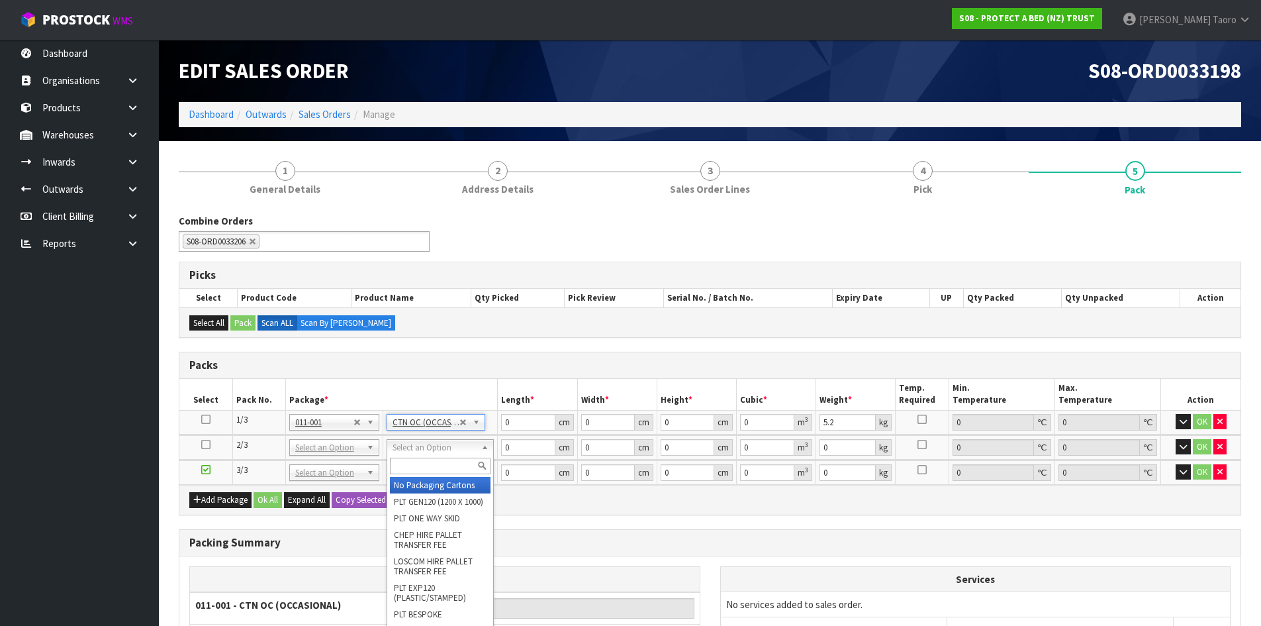
click at [455, 473] on input "text" at bounding box center [440, 466] width 101 height 17
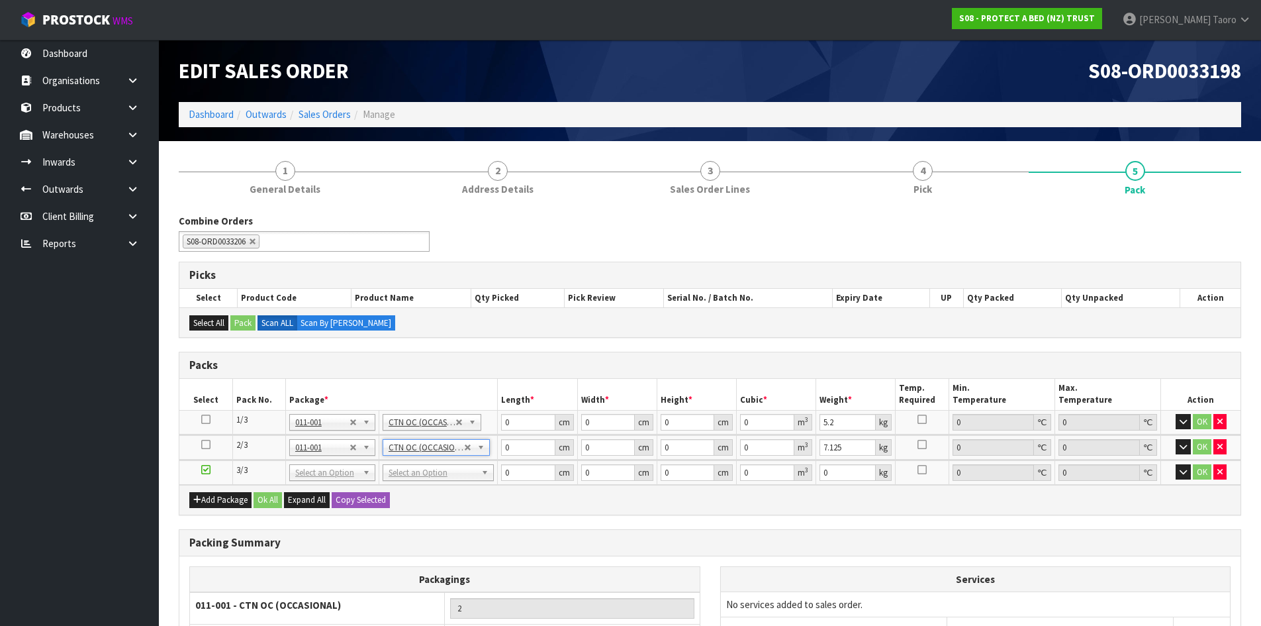
drag, startPoint x: 455, startPoint y: 473, endPoint x: 426, endPoint y: 495, distance: 36.8
click at [416, 497] on input "text" at bounding box center [438, 491] width 105 height 17
click at [515, 420] on input "0" at bounding box center [528, 422] width 54 height 17
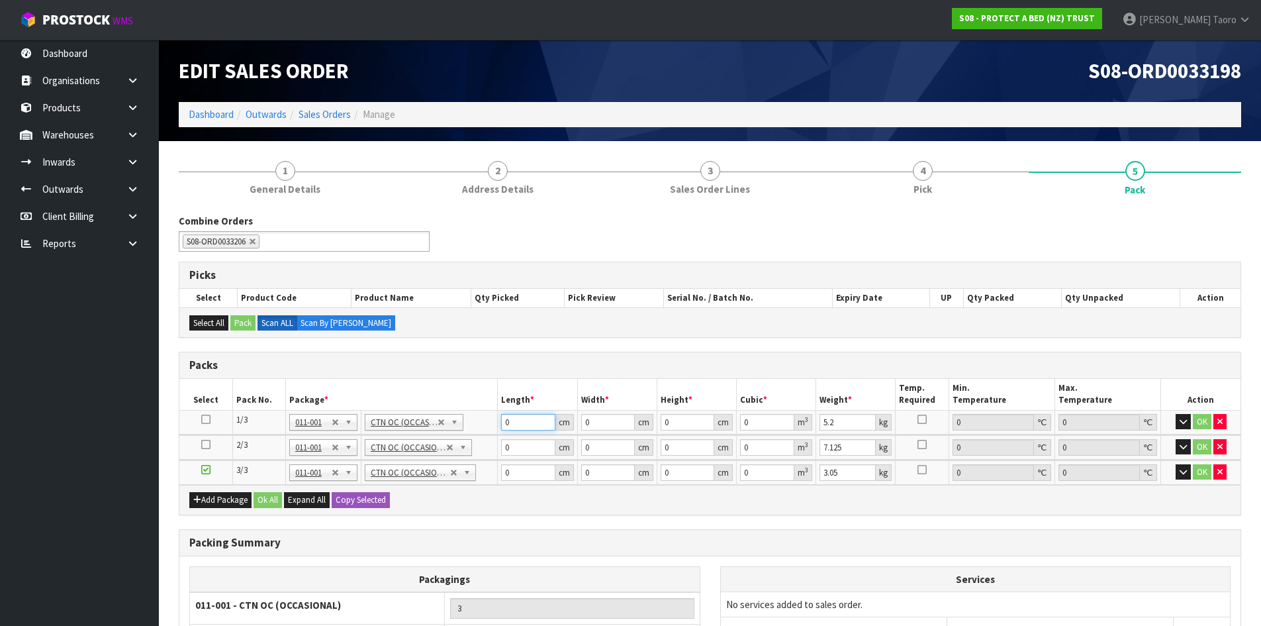
drag, startPoint x: 515, startPoint y: 420, endPoint x: 513, endPoint y: 412, distance: 8.2
click at [515, 417] on input "0" at bounding box center [528, 422] width 54 height 17
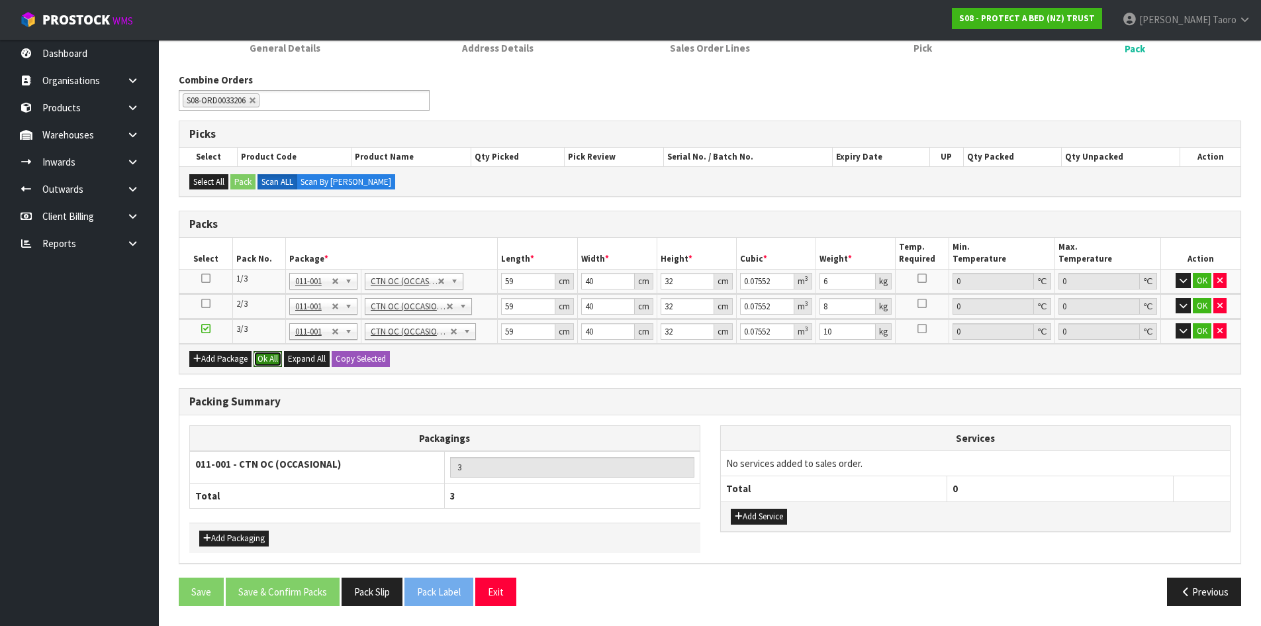
click at [273, 364] on button "Ok All" at bounding box center [268, 359] width 28 height 16
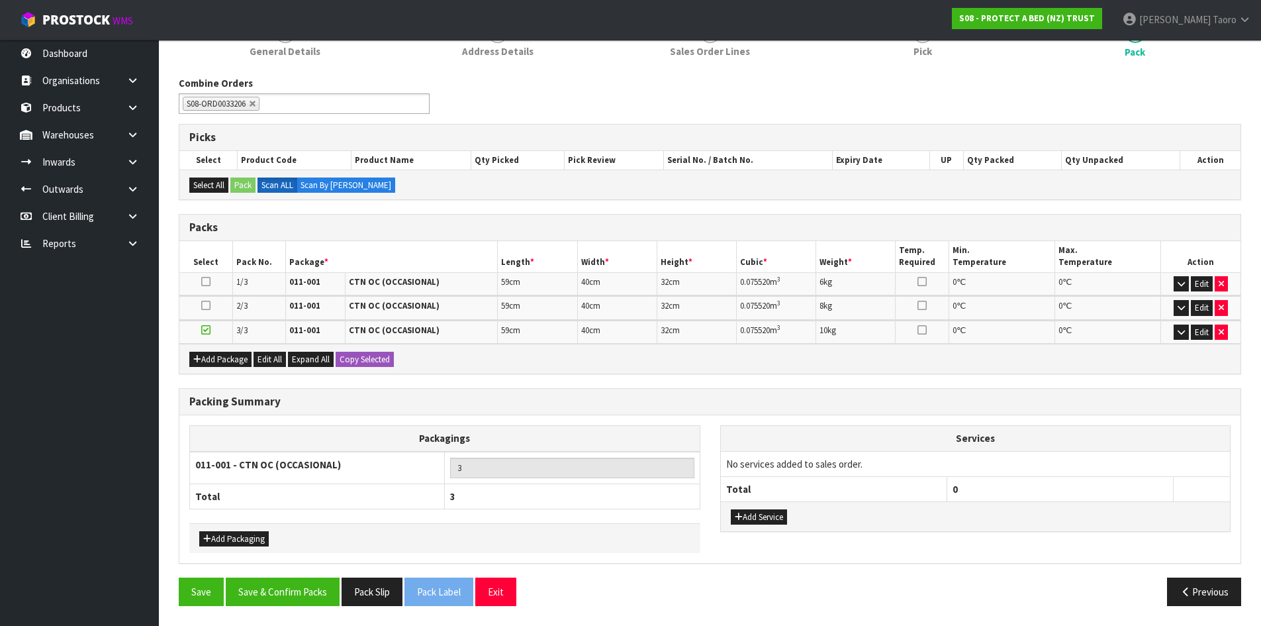
scroll to position [138, 0]
click at [312, 595] on button "Save & Confirm Packs" at bounding box center [283, 591] width 114 height 28
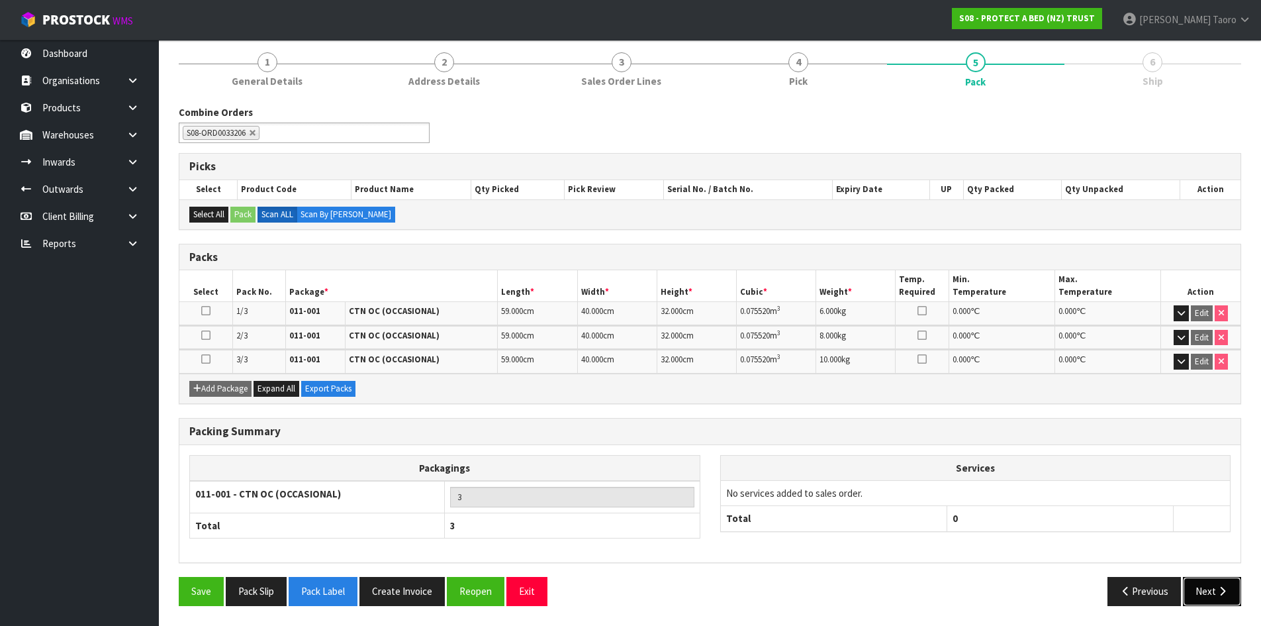
click at [1227, 593] on icon "button" at bounding box center [1222, 591] width 13 height 10
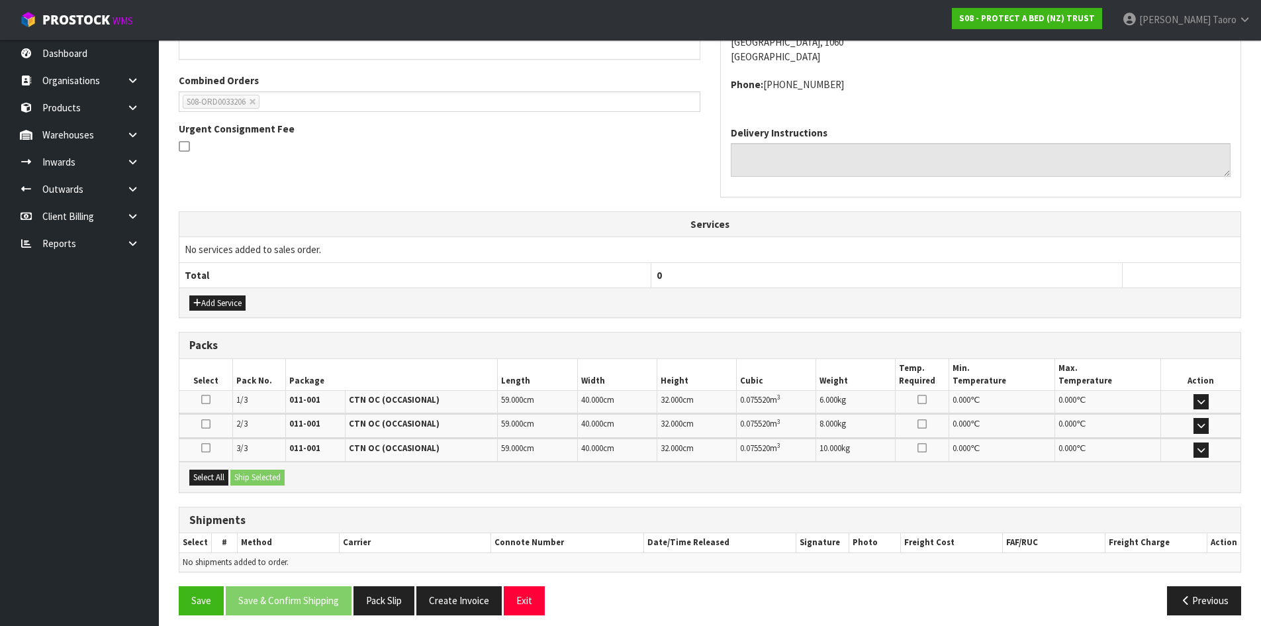
scroll to position [329, 0]
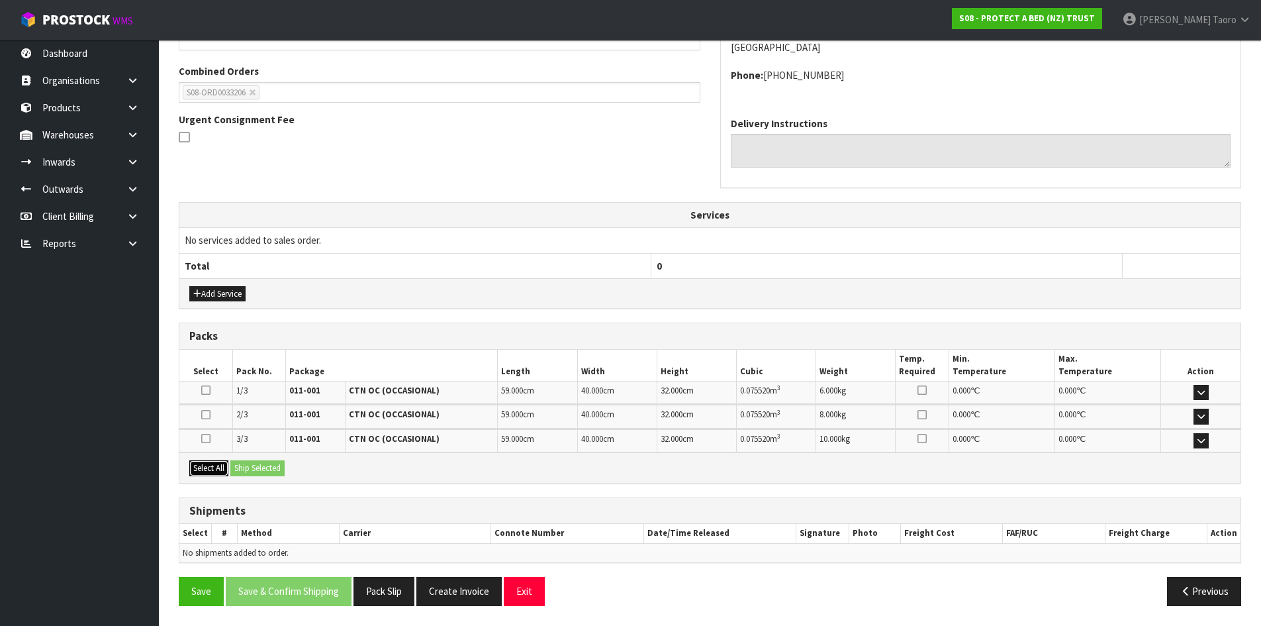
drag, startPoint x: 213, startPoint y: 468, endPoint x: 243, endPoint y: 469, distance: 29.8
click at [216, 469] on button "Select All" at bounding box center [208, 468] width 39 height 16
click at [245, 469] on button "Ship Selected" at bounding box center [257, 468] width 54 height 16
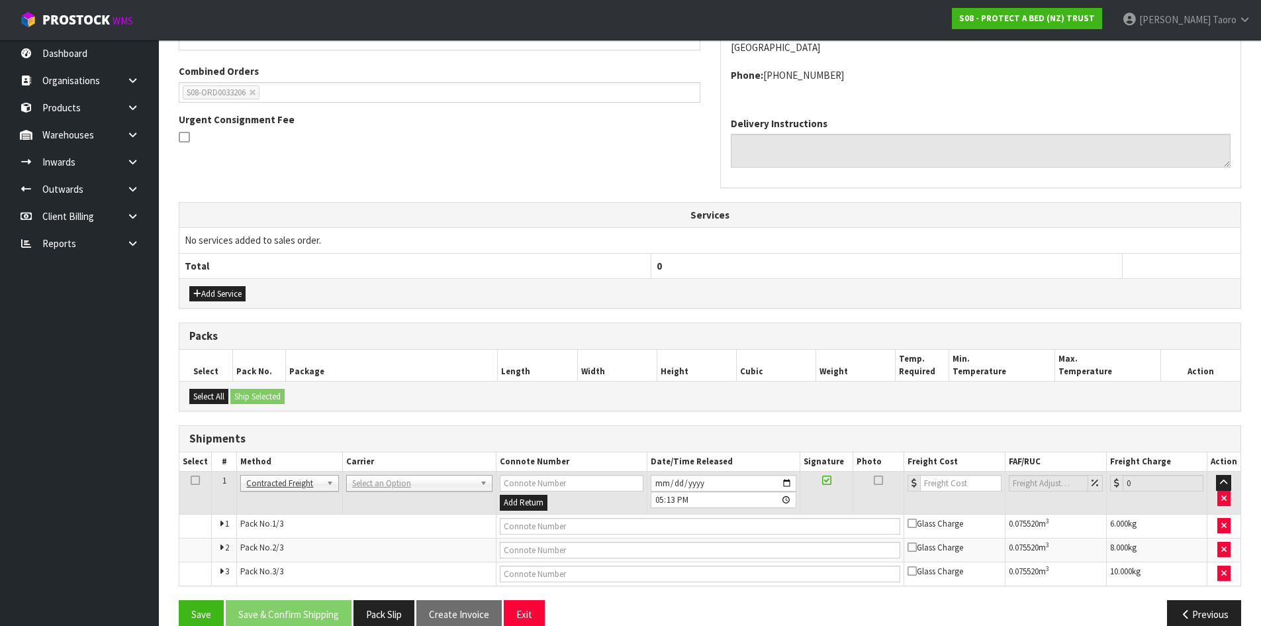
drag, startPoint x: 389, startPoint y: 480, endPoint x: 395, endPoint y: 502, distance: 22.6
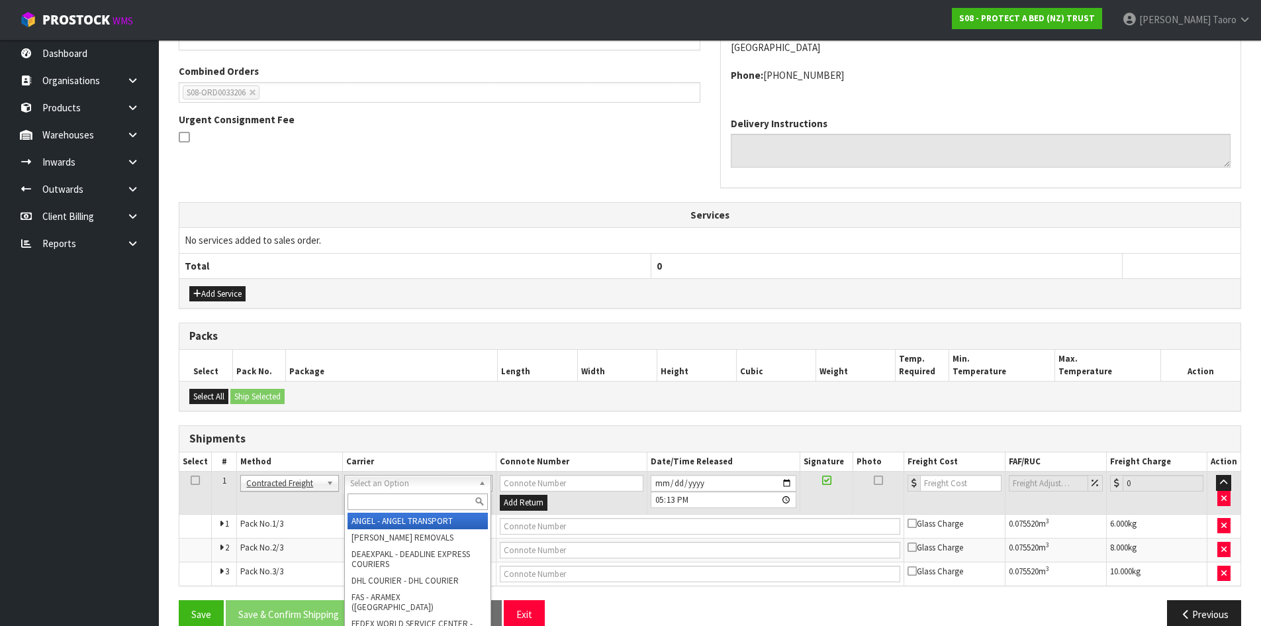
click at [398, 500] on input "text" at bounding box center [418, 501] width 140 height 17
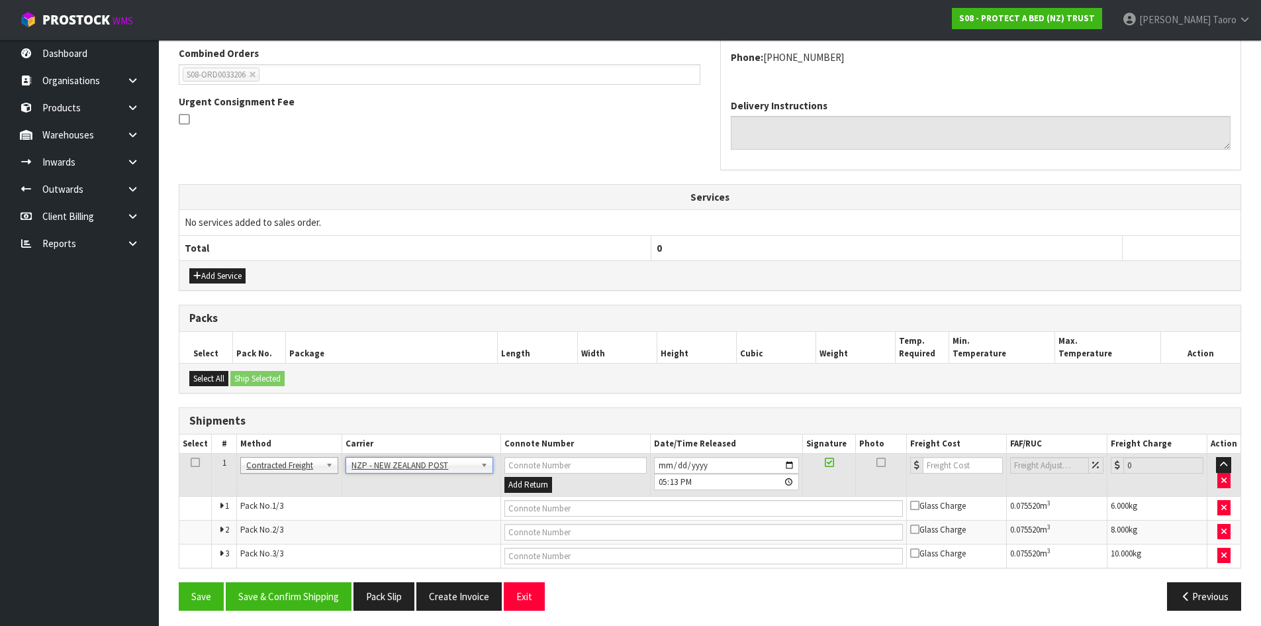
scroll to position [352, 0]
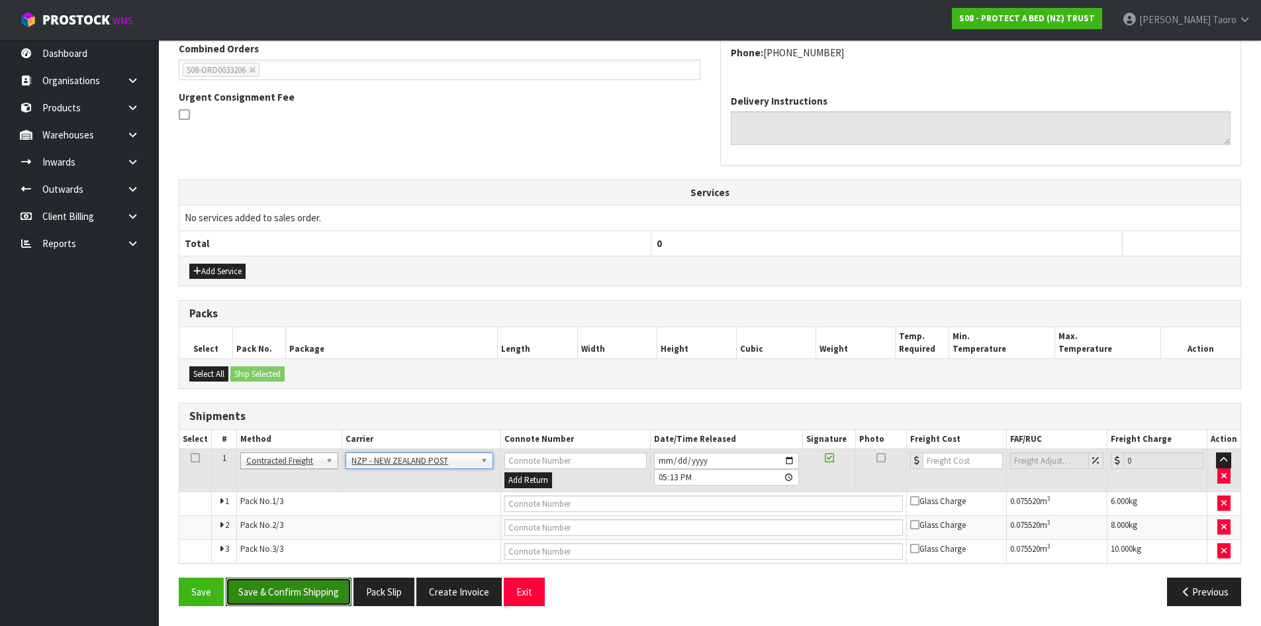
drag, startPoint x: 338, startPoint y: 582, endPoint x: 330, endPoint y: 572, distance: 12.7
click at [338, 583] on button "Save & Confirm Shipping" at bounding box center [289, 591] width 126 height 28
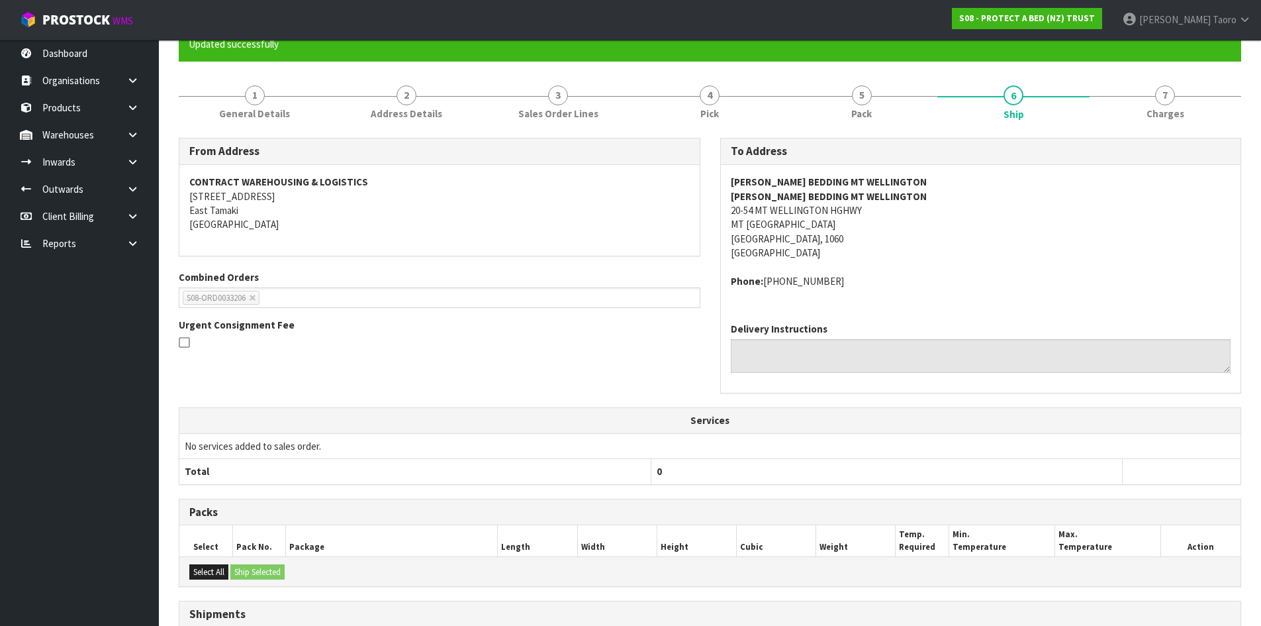
scroll to position [330, 0]
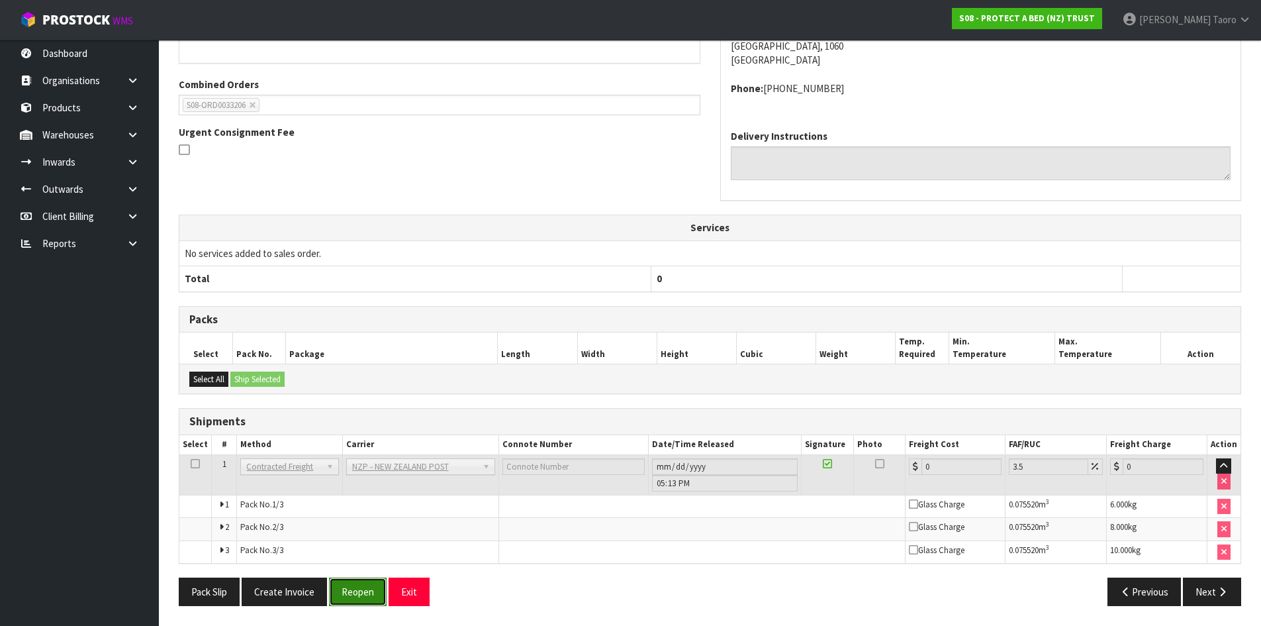
click at [350, 587] on button "Reopen" at bounding box center [358, 591] width 58 height 28
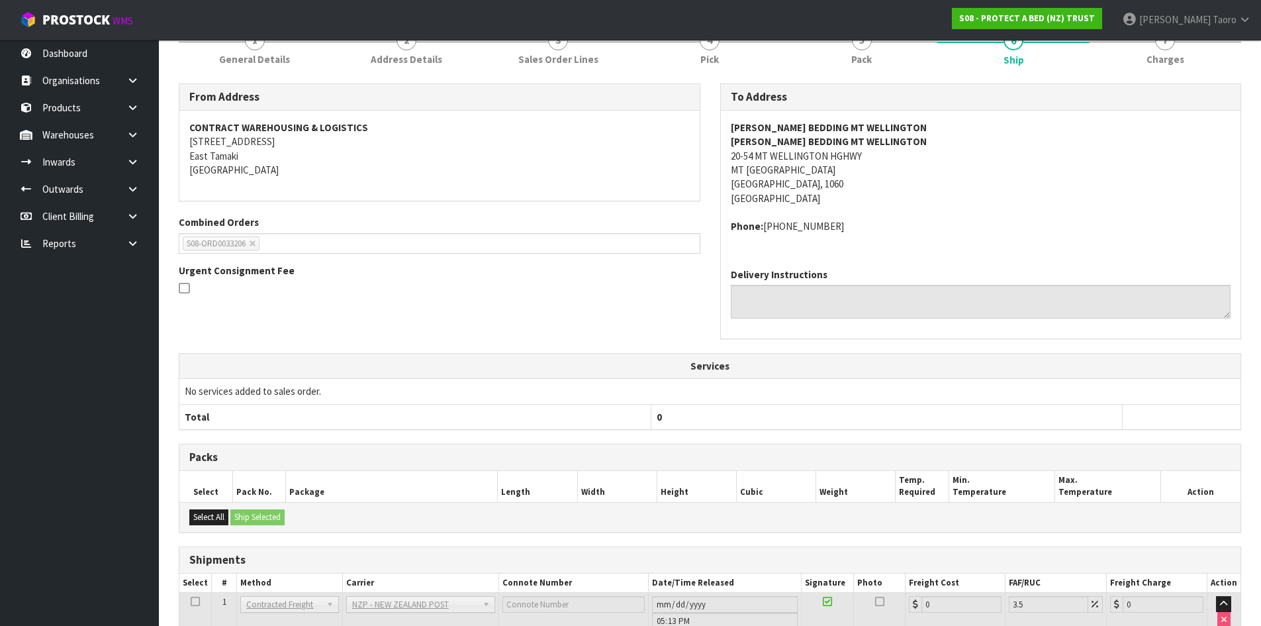
scroll to position [316, 0]
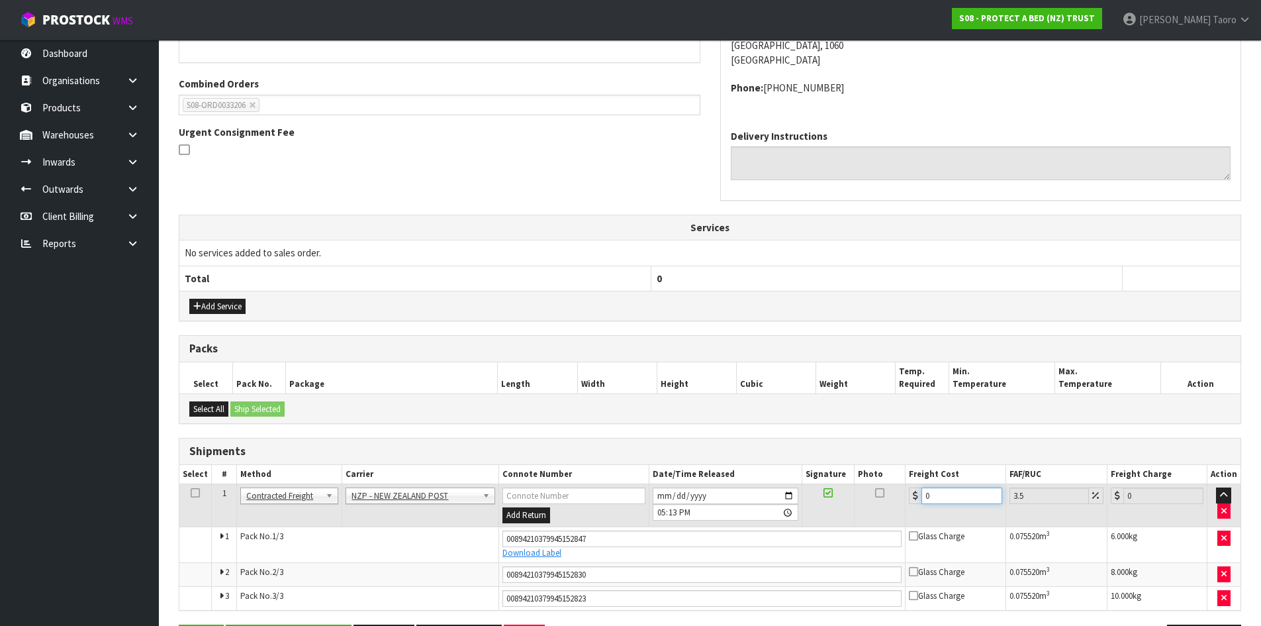
click at [963, 491] on input "0" at bounding box center [962, 495] width 80 height 17
drag, startPoint x: 963, startPoint y: 491, endPoint x: 964, endPoint y: 484, distance: 6.8
click at [964, 484] on td "0" at bounding box center [956, 505] width 100 height 43
click at [664, 492] on input "[DATE]" at bounding box center [726, 495] width 146 height 17
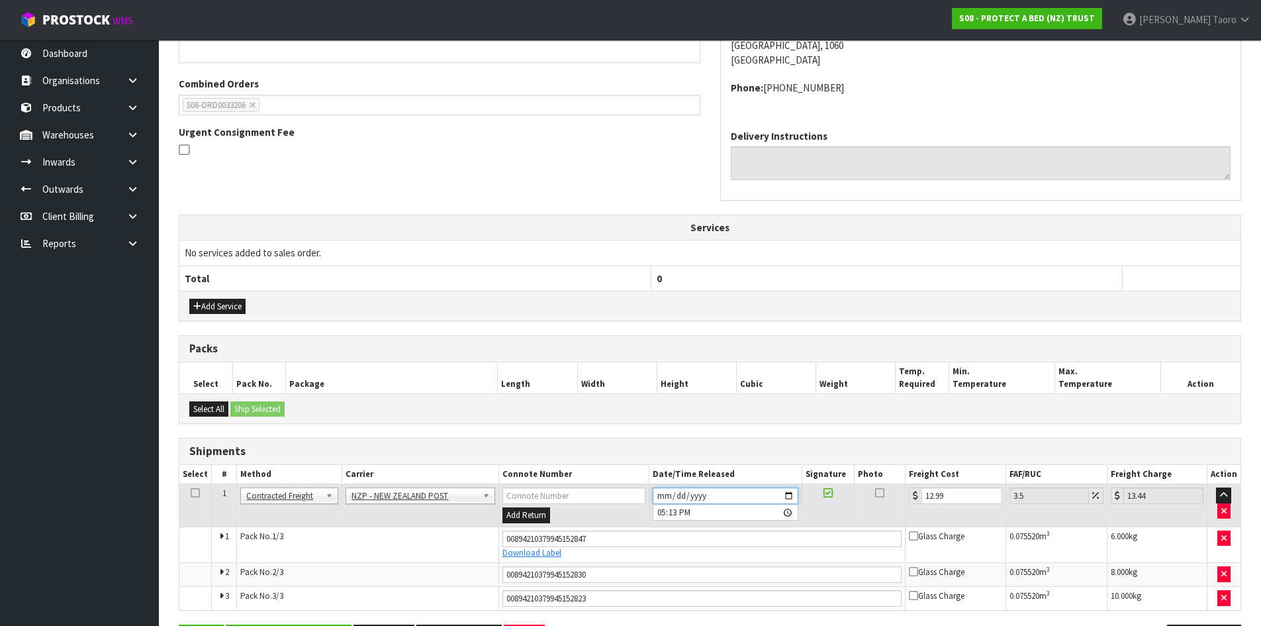
click at [665, 494] on input "[DATE]" at bounding box center [726, 495] width 146 height 17
click at [657, 507] on input "17:13:00.000" at bounding box center [726, 512] width 146 height 17
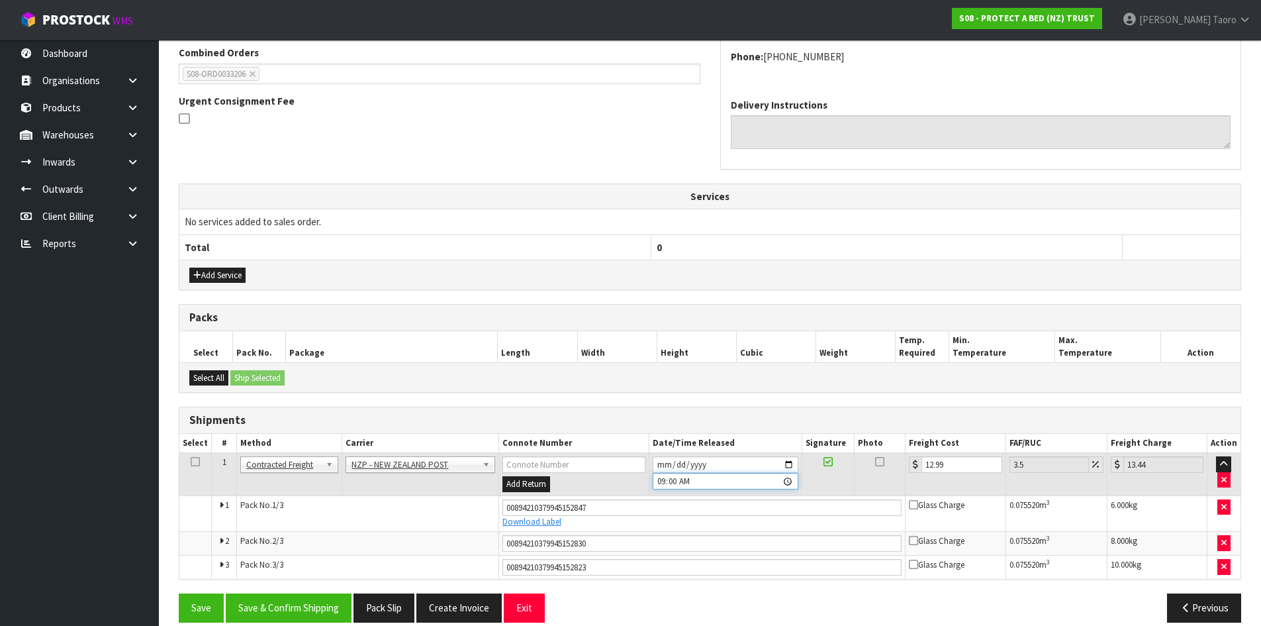
scroll to position [364, 0]
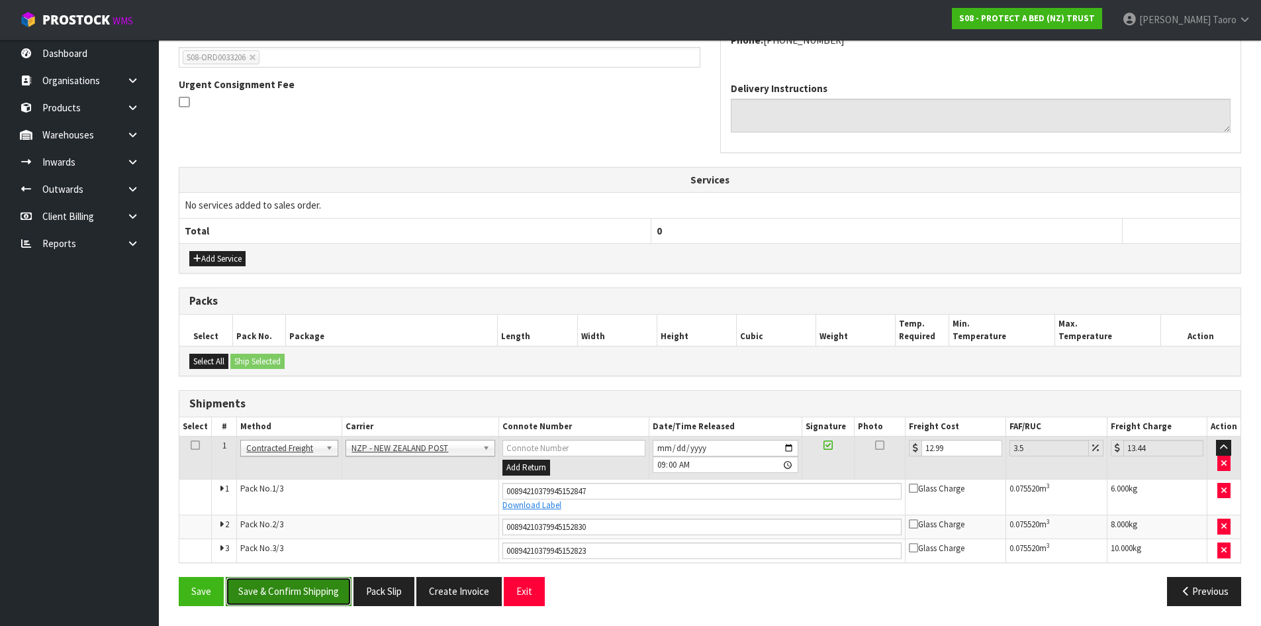
click at [305, 591] on button "Save & Confirm Shipping" at bounding box center [289, 591] width 126 height 28
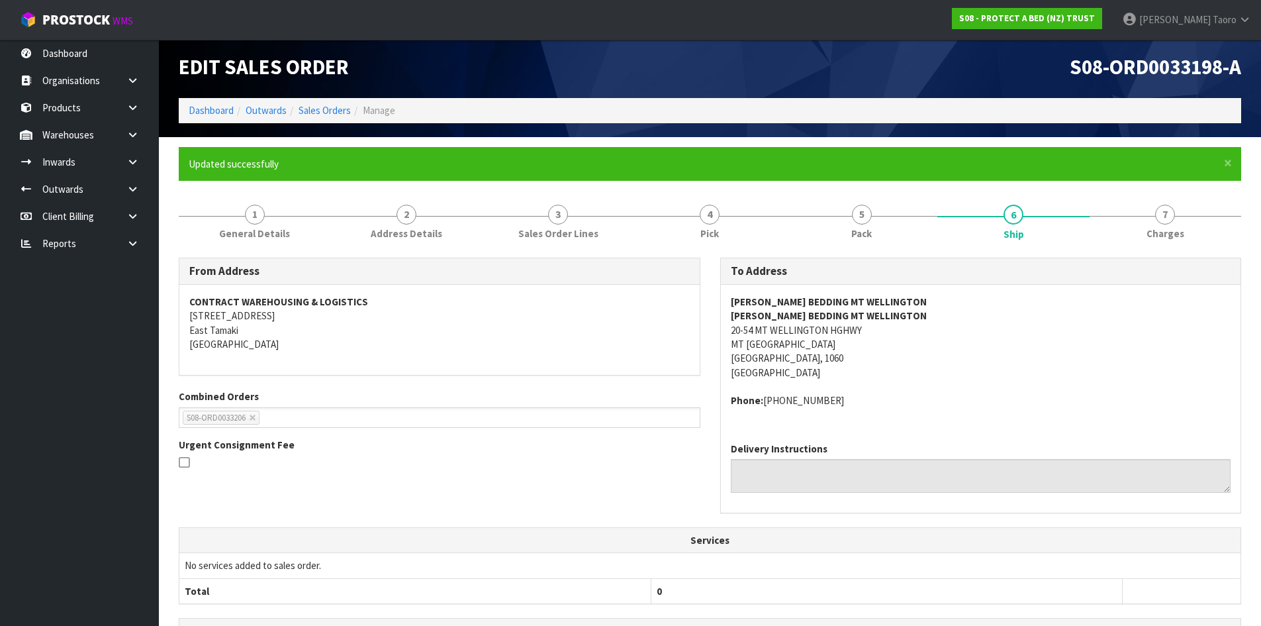
scroll to position [325, 0]
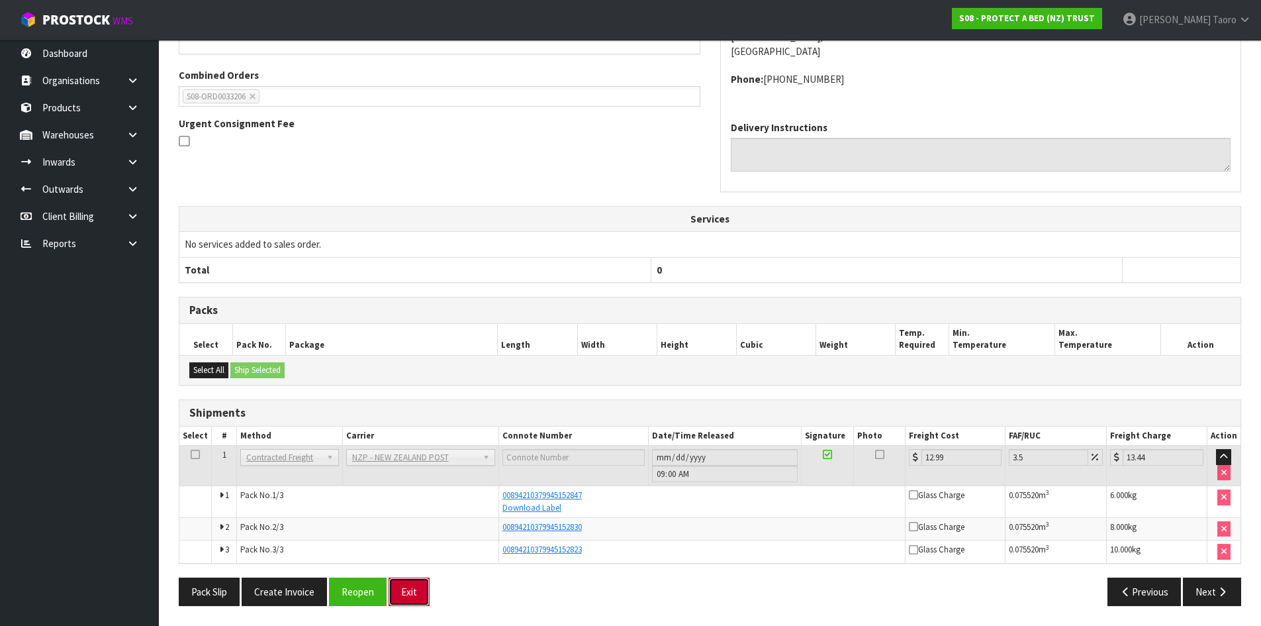
click at [407, 587] on button "Exit" at bounding box center [409, 591] width 41 height 28
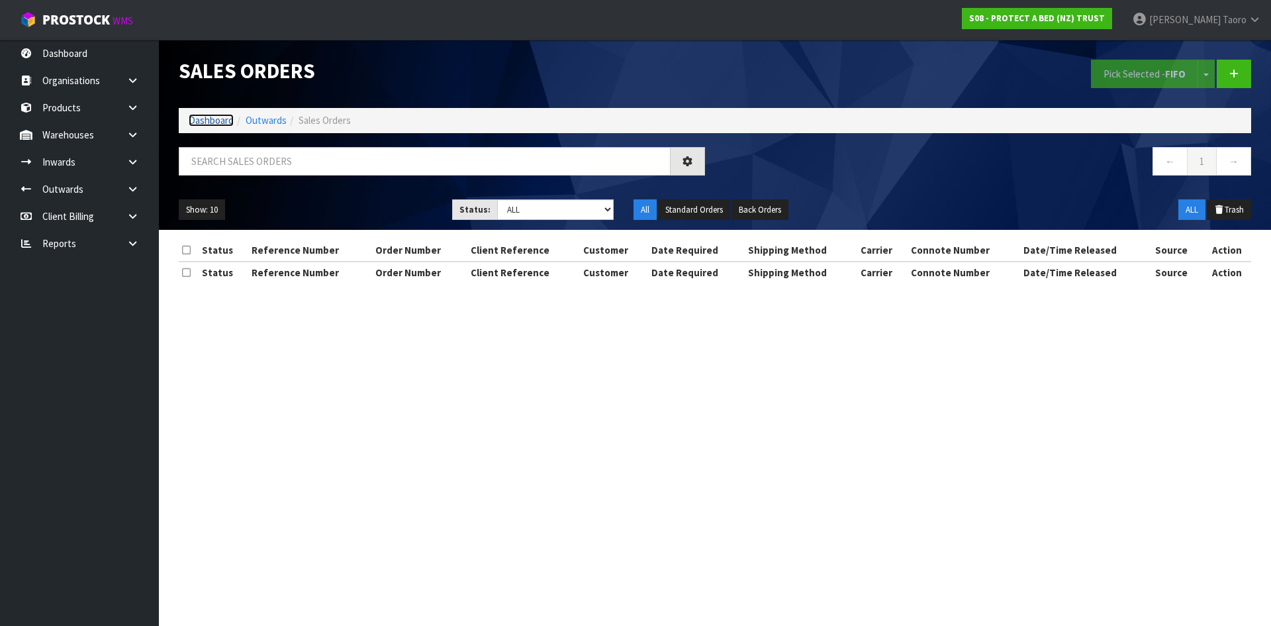
click at [221, 117] on link "Dashboard" at bounding box center [211, 120] width 45 height 13
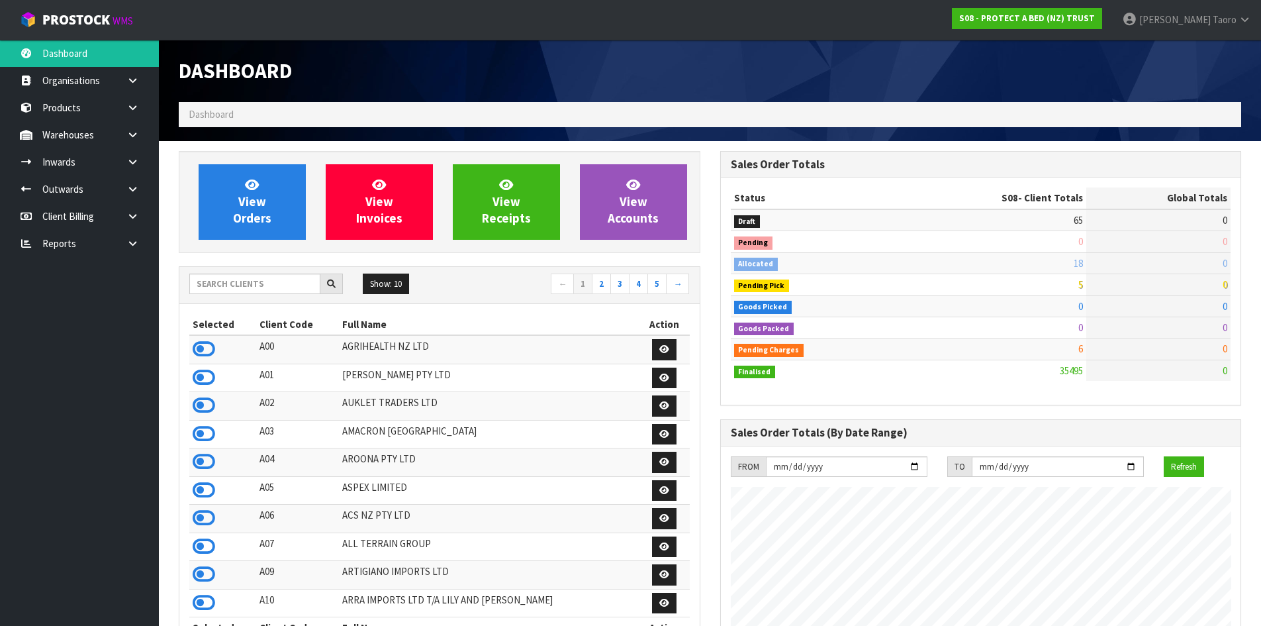
scroll to position [1003, 541]
click at [246, 125] on ol "Dashboard" at bounding box center [710, 114] width 1063 height 24
click at [1190, 21] on span "[PERSON_NAME]" at bounding box center [1175, 19] width 72 height 13
drag, startPoint x: 1201, startPoint y: 54, endPoint x: 510, endPoint y: 84, distance: 691.9
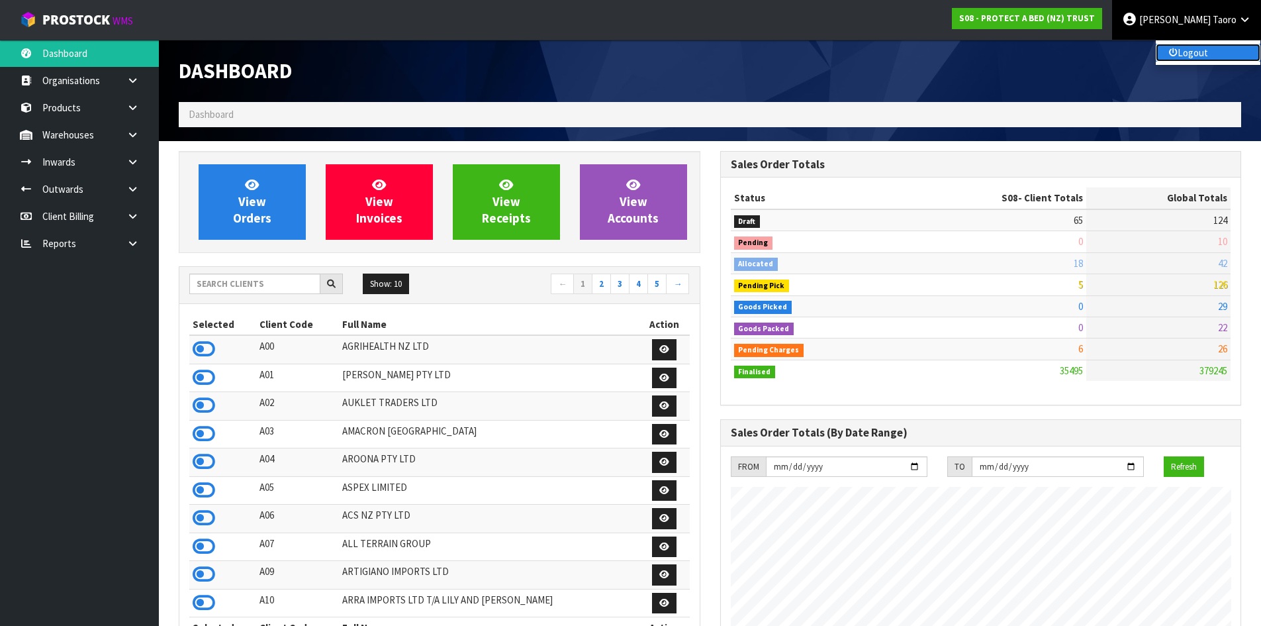
click at [1202, 54] on link "Logout" at bounding box center [1208, 53] width 105 height 18
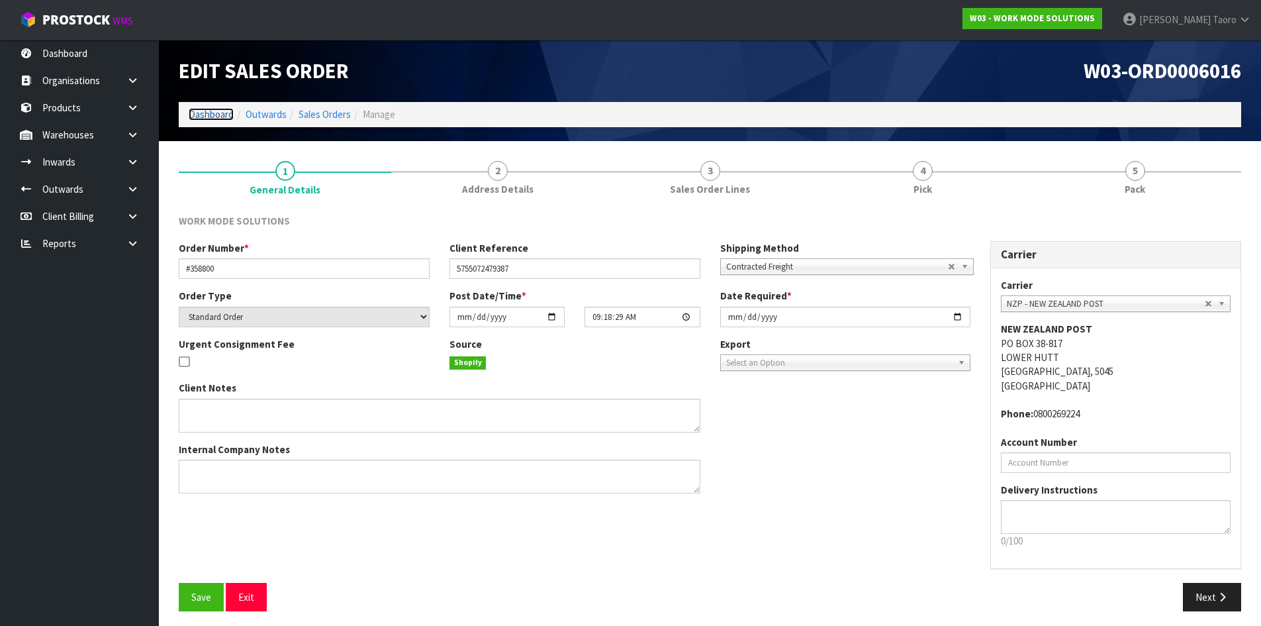
click at [214, 117] on link "Dashboard" at bounding box center [211, 114] width 45 height 13
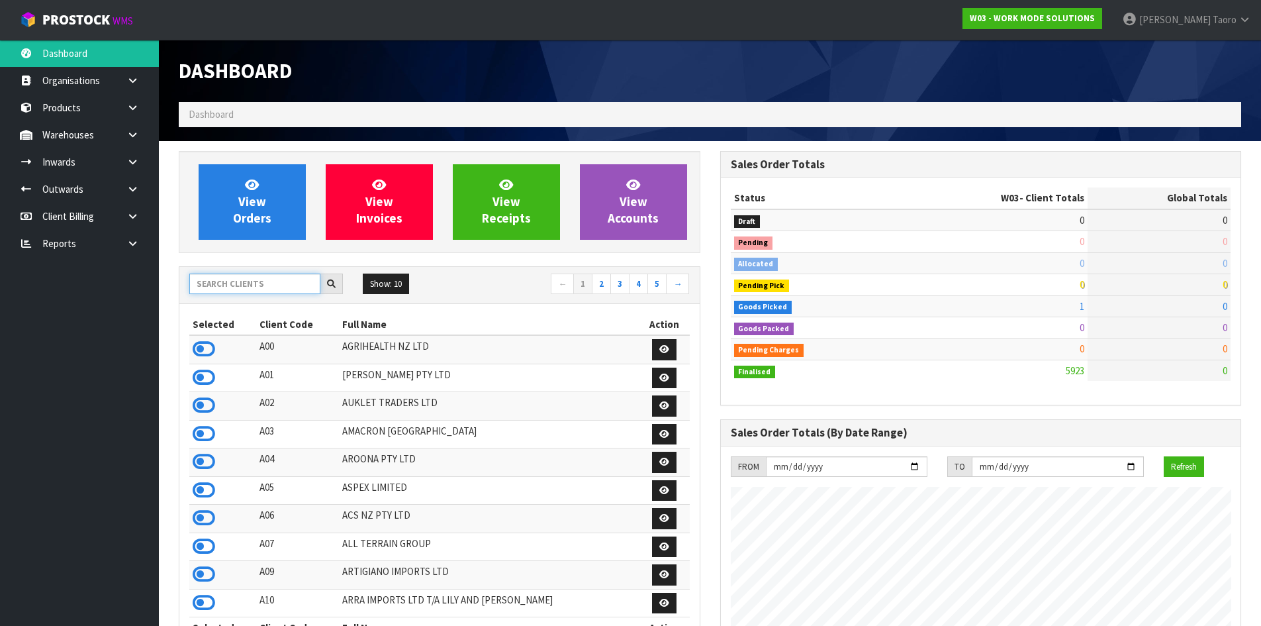
scroll to position [981, 541]
click at [257, 282] on input "text" at bounding box center [254, 283] width 131 height 21
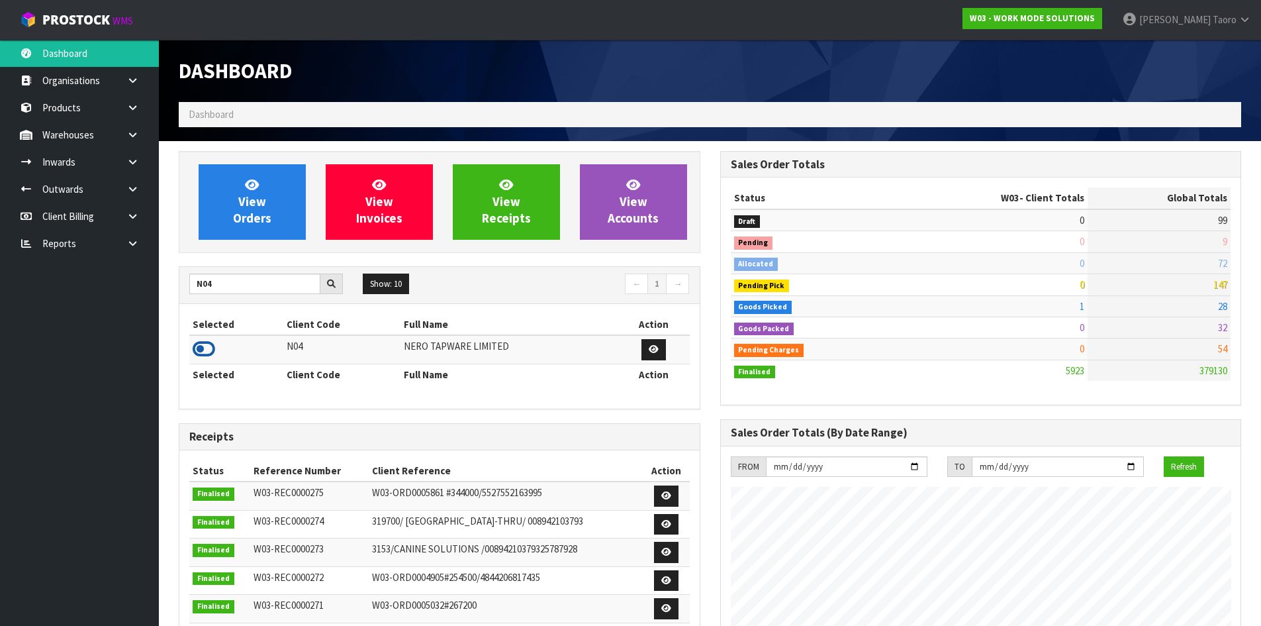
click at [197, 352] on icon at bounding box center [204, 349] width 23 height 20
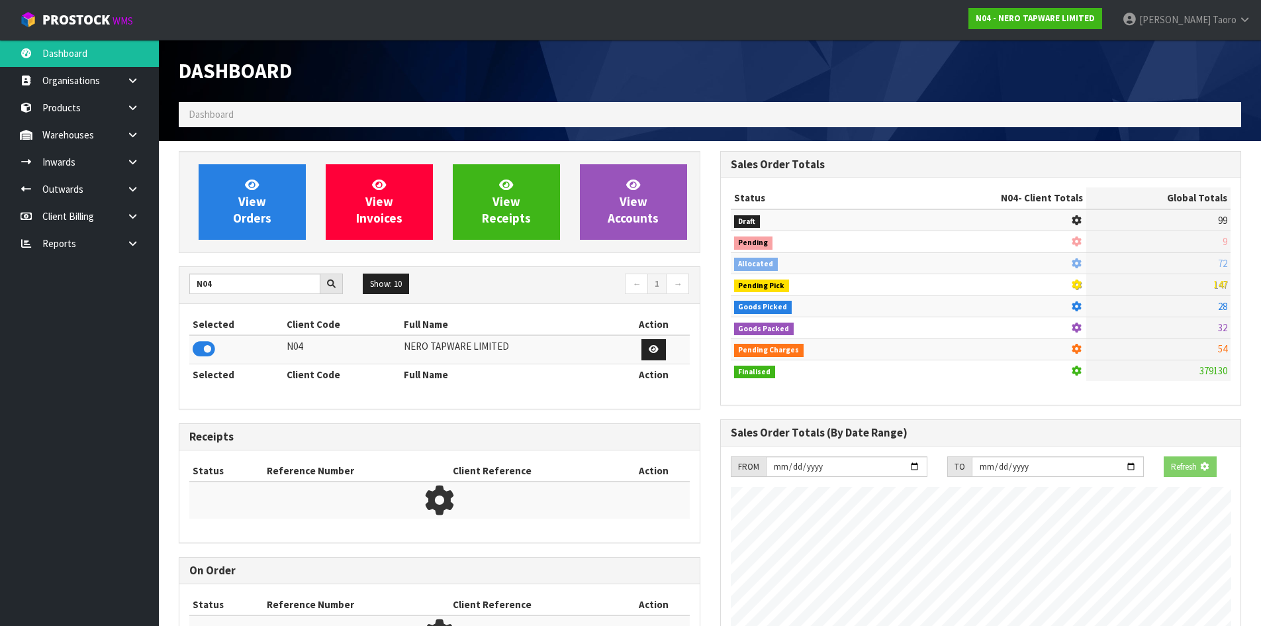
scroll to position [1046, 541]
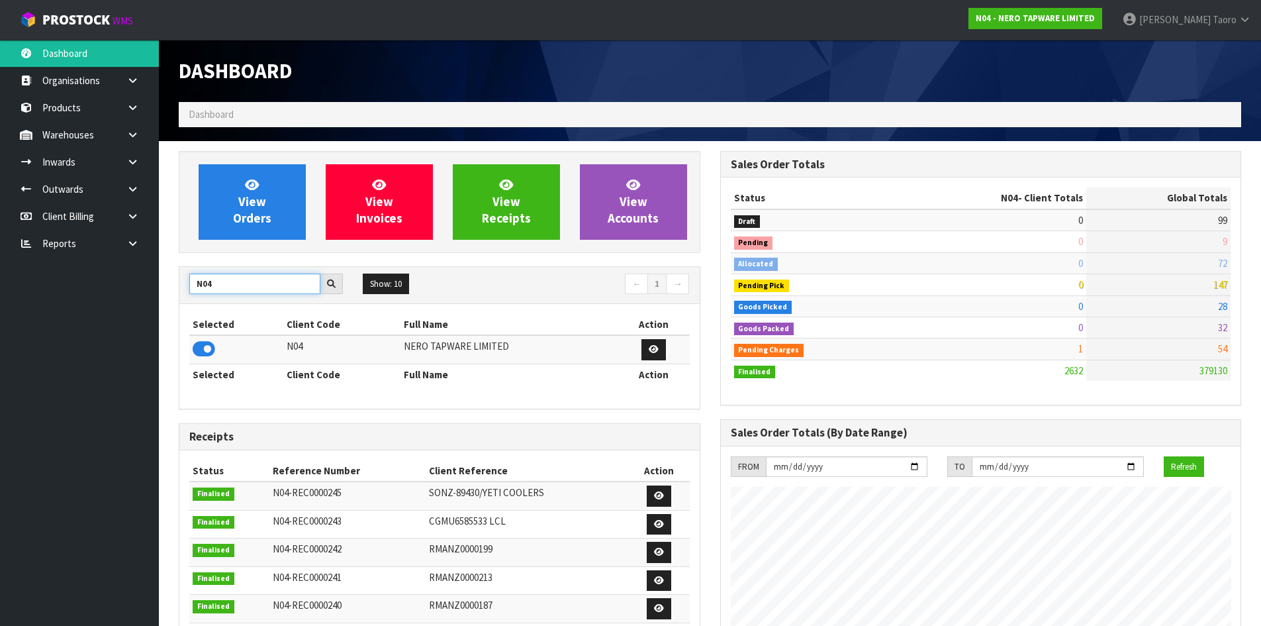
click at [252, 291] on input "N04" at bounding box center [254, 283] width 131 height 21
type input "N03"
click at [199, 345] on icon at bounding box center [204, 349] width 23 height 20
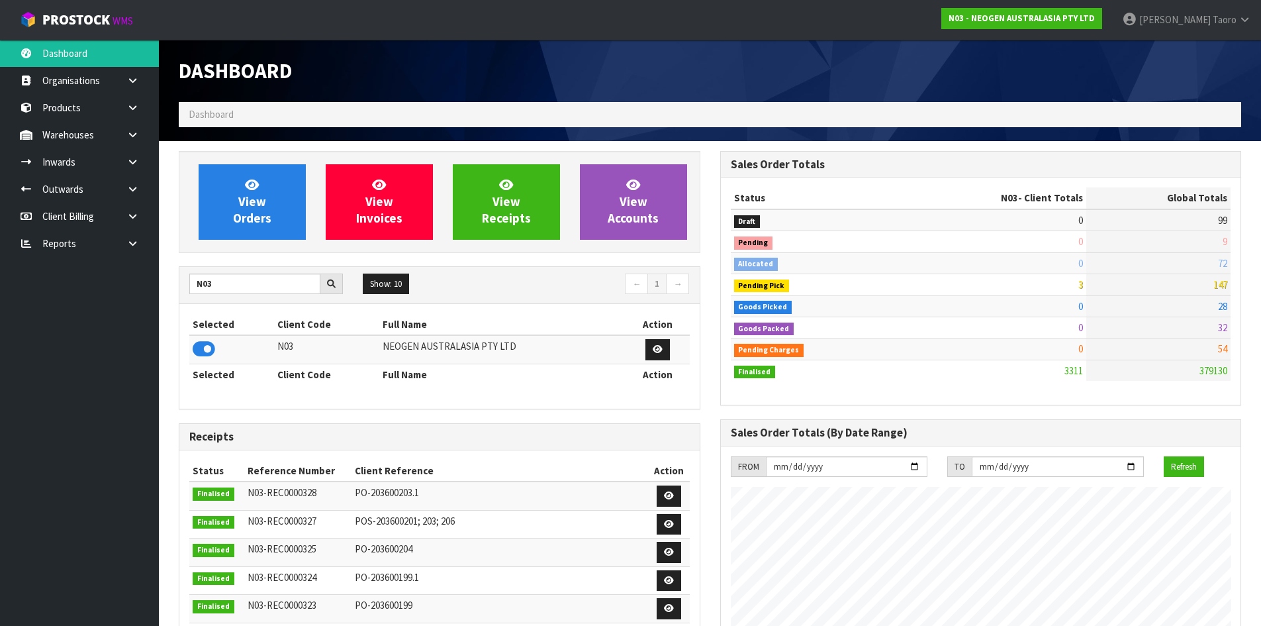
scroll to position [1003, 541]
click at [263, 206] on span "View Orders" at bounding box center [252, 202] width 38 height 50
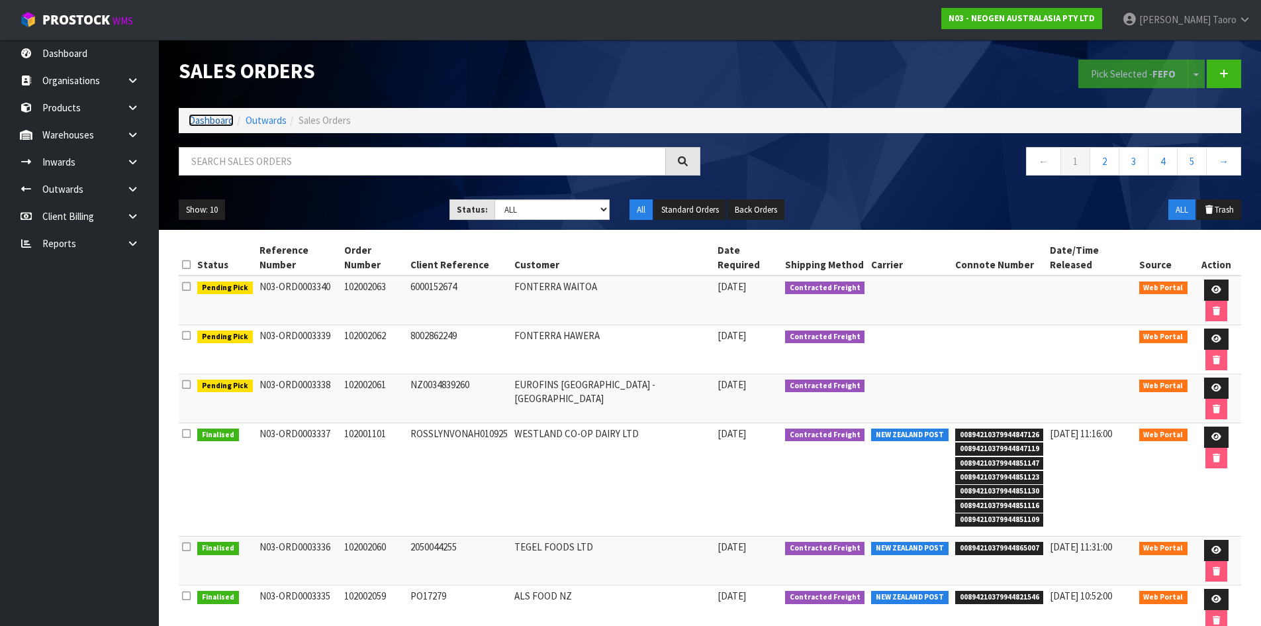
click at [196, 122] on link "Dashboard" at bounding box center [211, 120] width 45 height 13
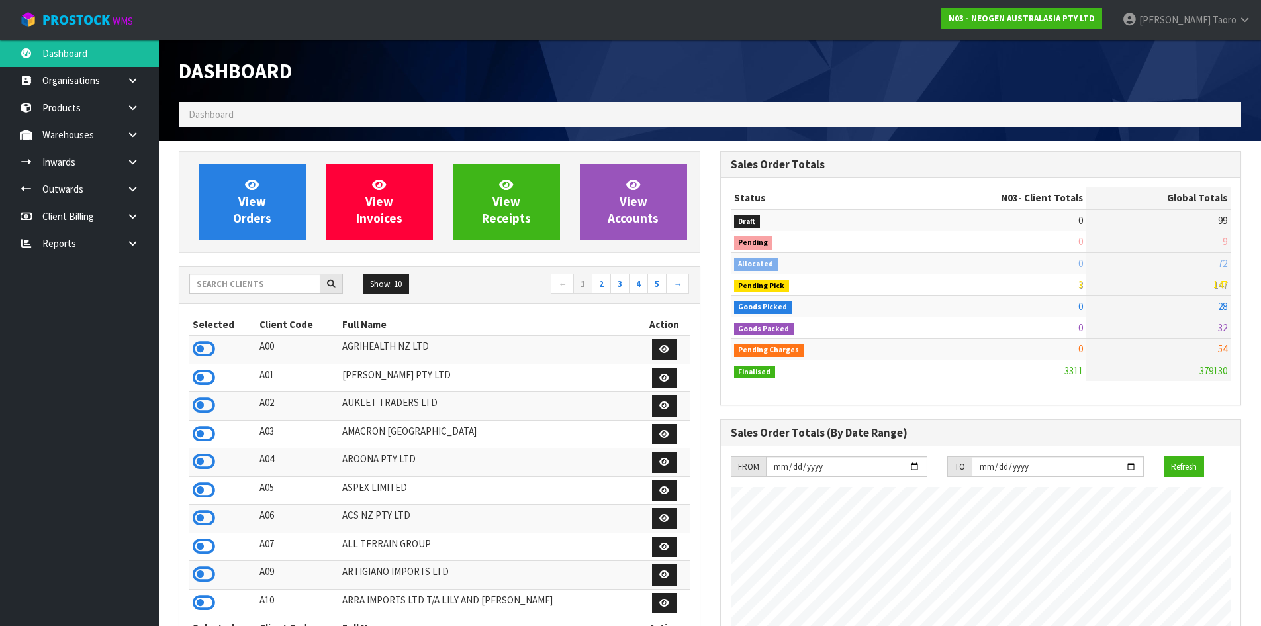
scroll to position [1003, 541]
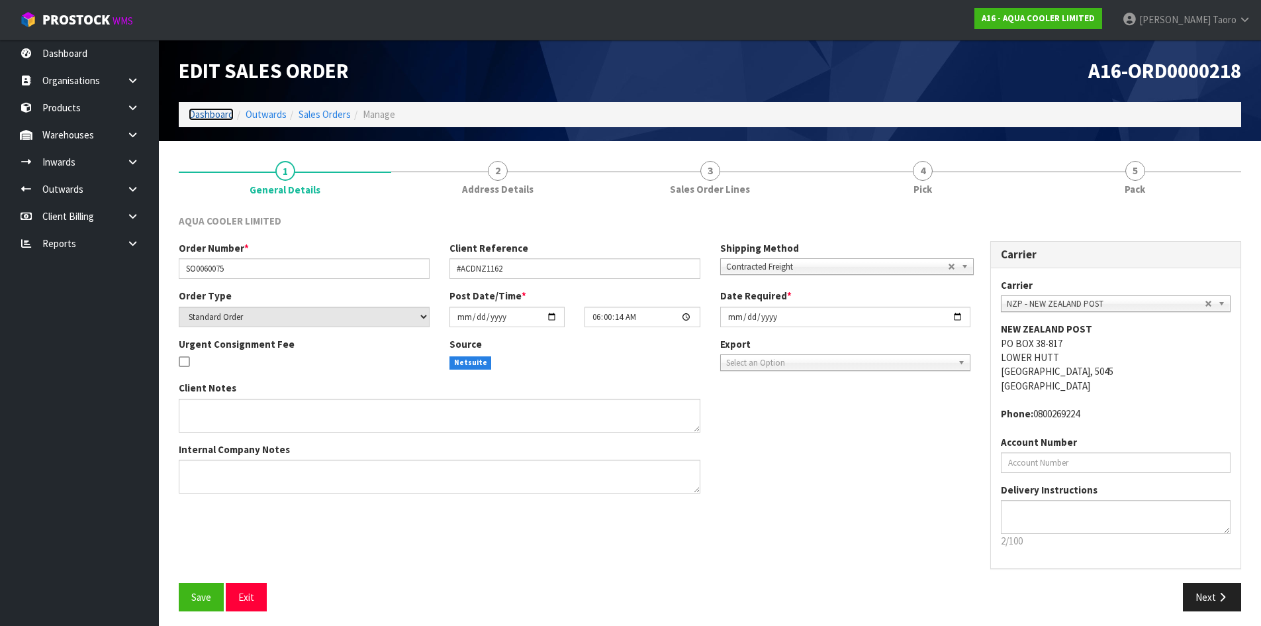
click at [203, 118] on link "Dashboard" at bounding box center [211, 114] width 45 height 13
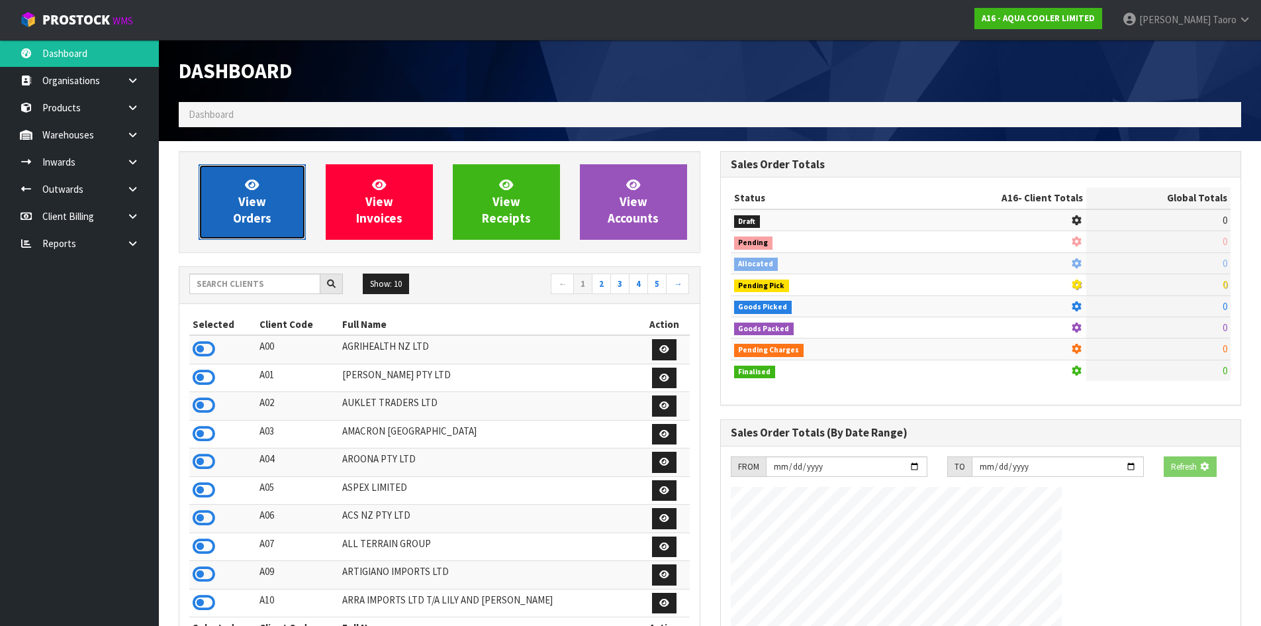
click at [220, 220] on link "View Orders" at bounding box center [252, 201] width 107 height 75
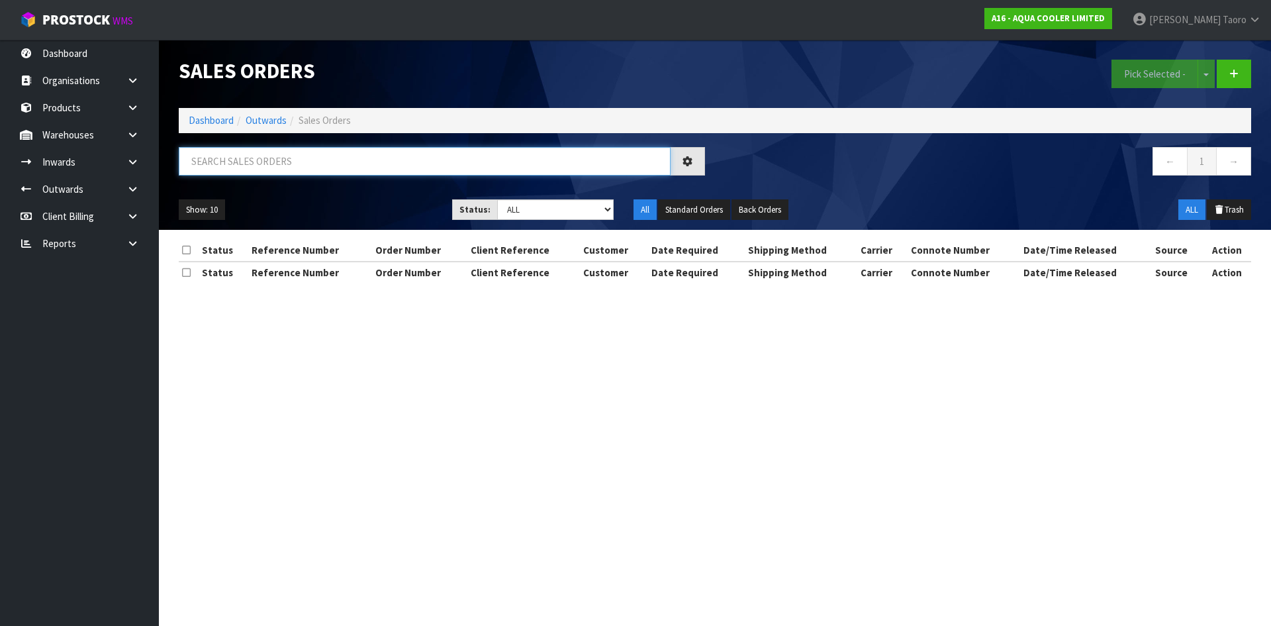
click at [242, 168] on input "text" at bounding box center [425, 161] width 492 height 28
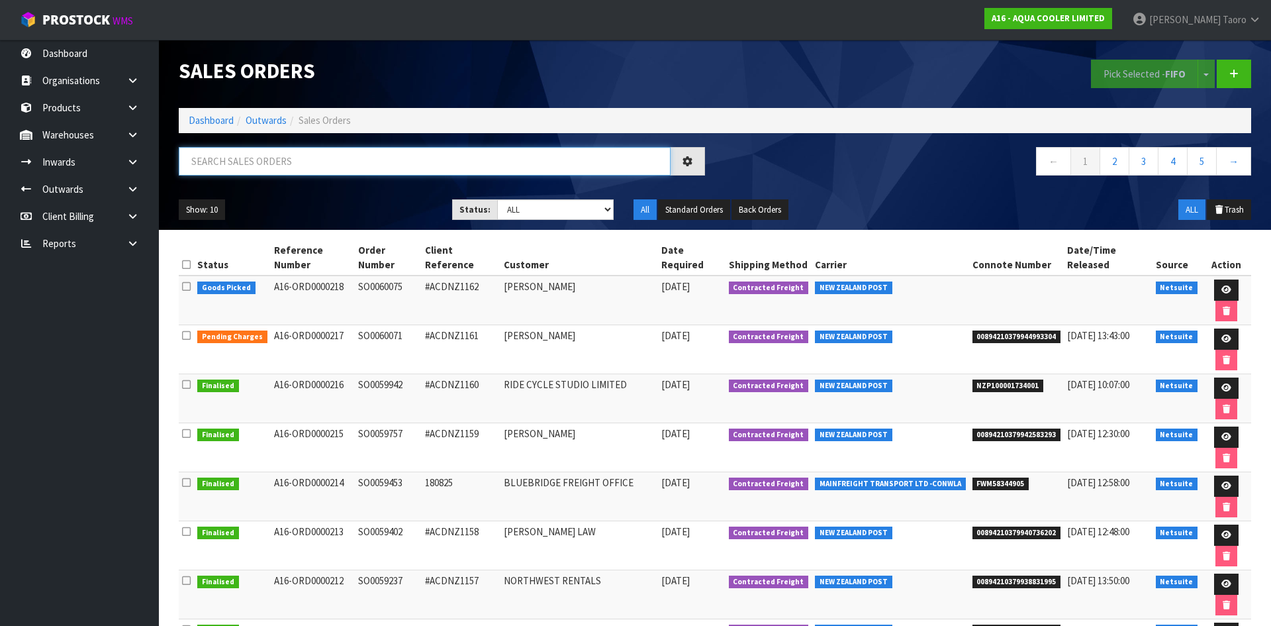
paste input "AC-ODYBCC-BLK"
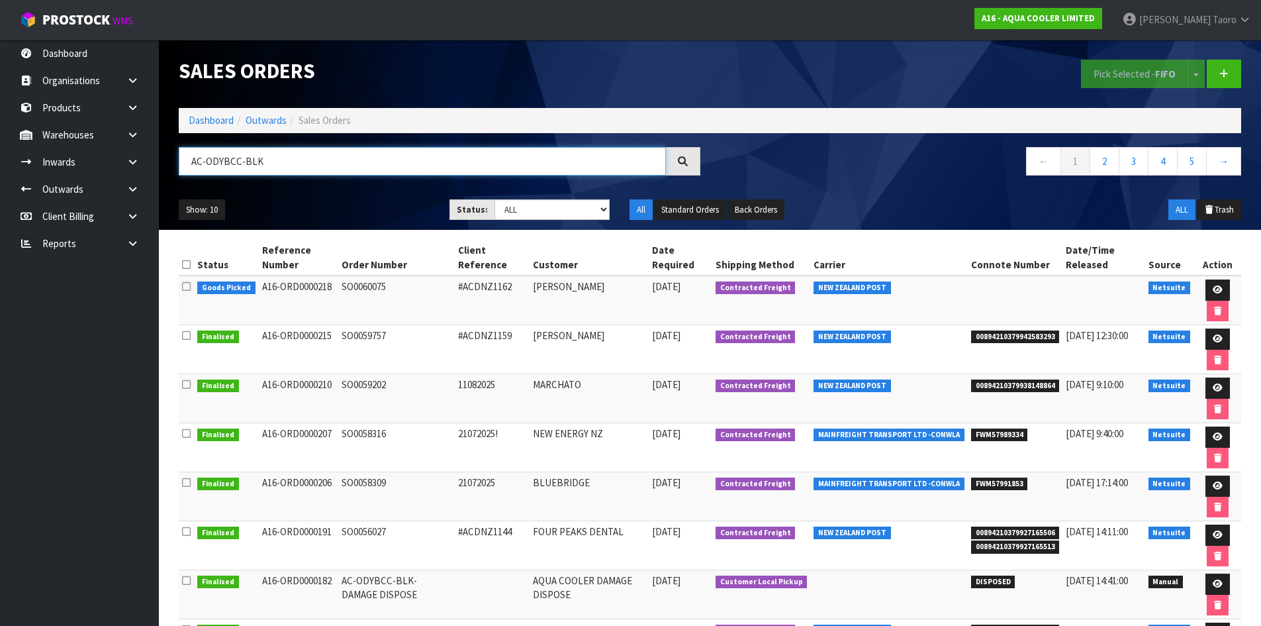
type input "AC-ODYBCC-BLK"
click at [220, 121] on link "Dashboard" at bounding box center [211, 120] width 45 height 13
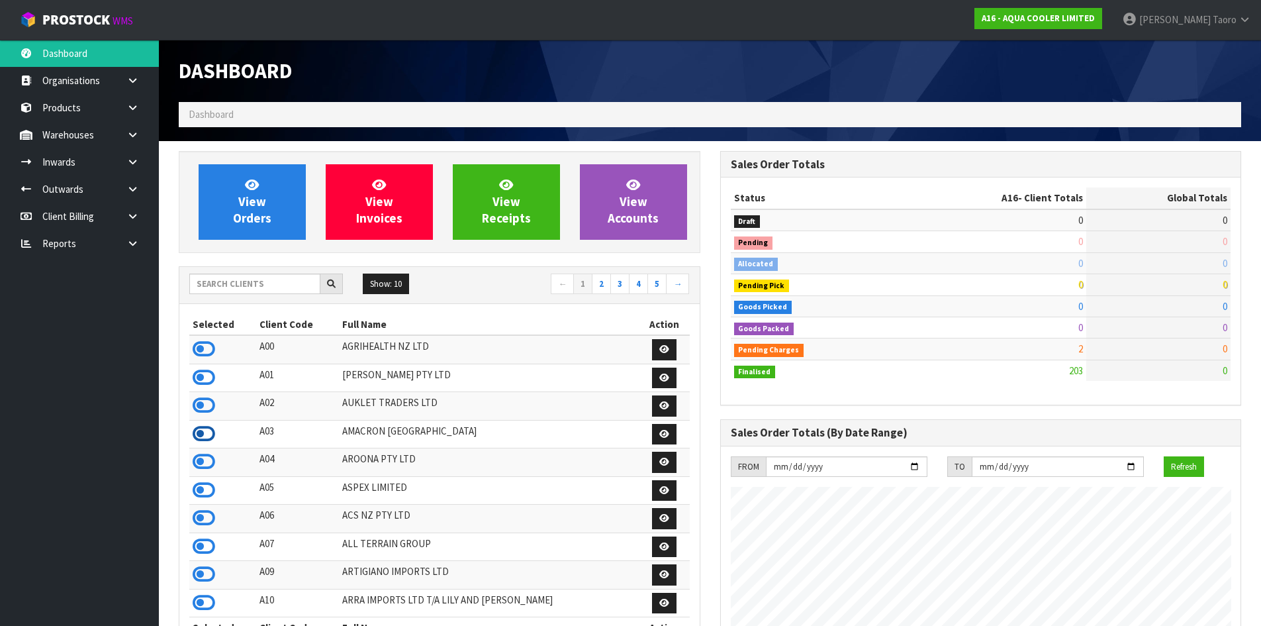
scroll to position [909, 541]
click at [205, 512] on icon at bounding box center [204, 518] width 23 height 20
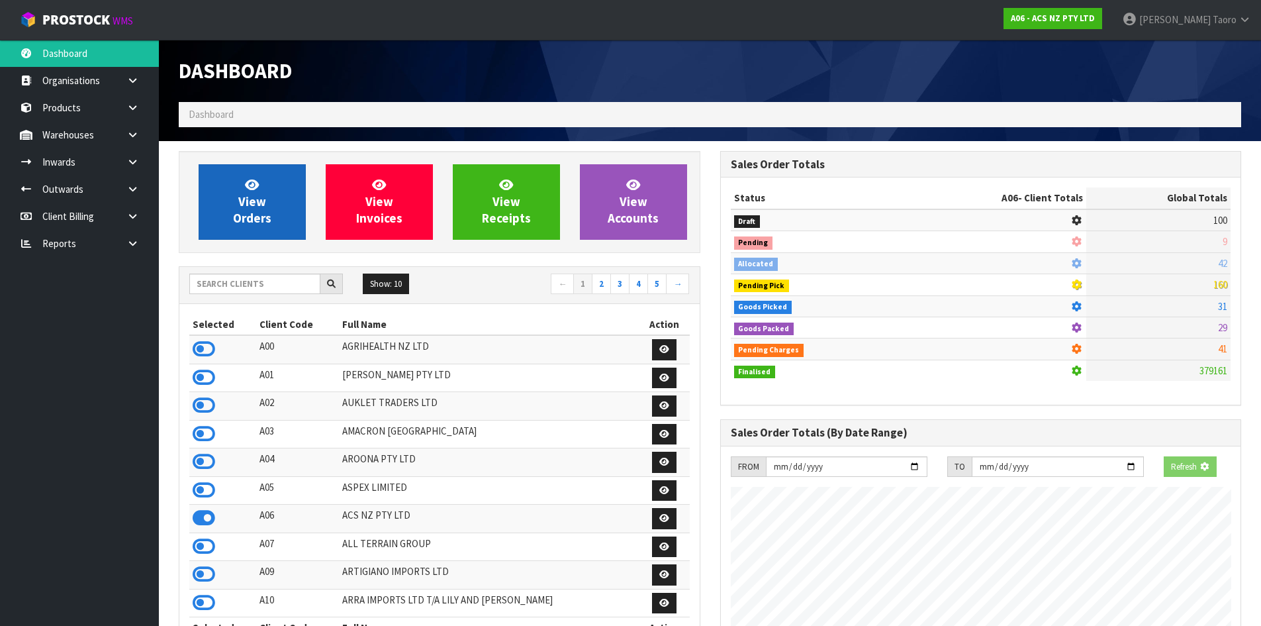
scroll to position [1003, 541]
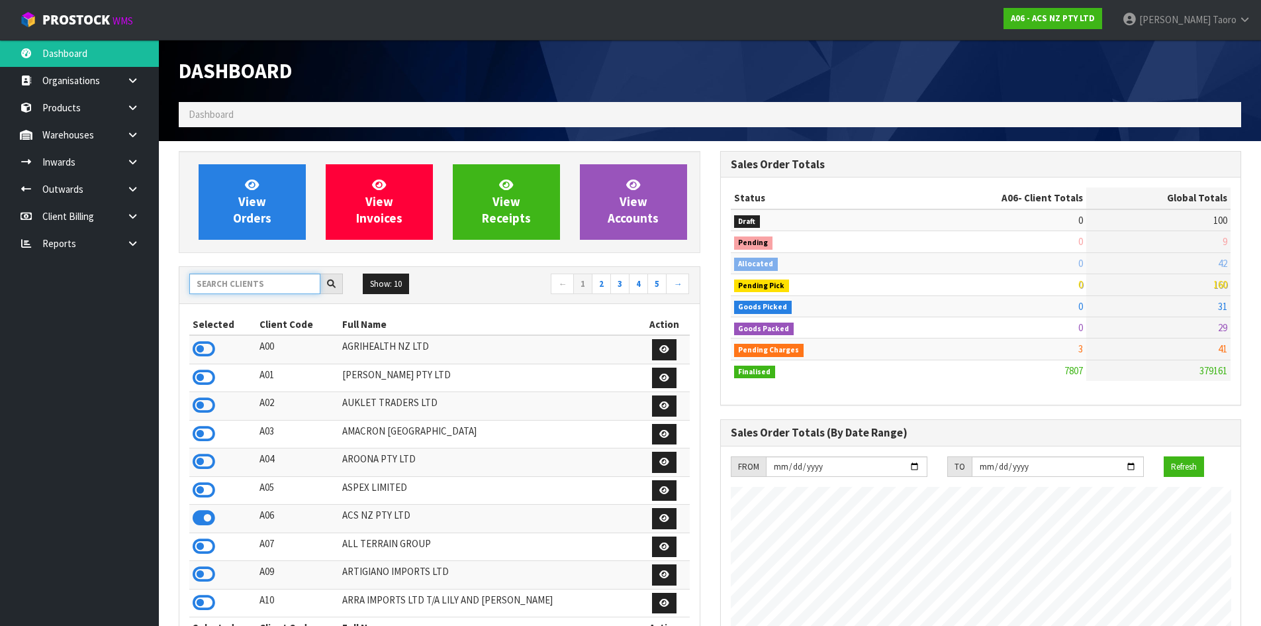
click at [227, 278] on input "text" at bounding box center [254, 283] width 131 height 21
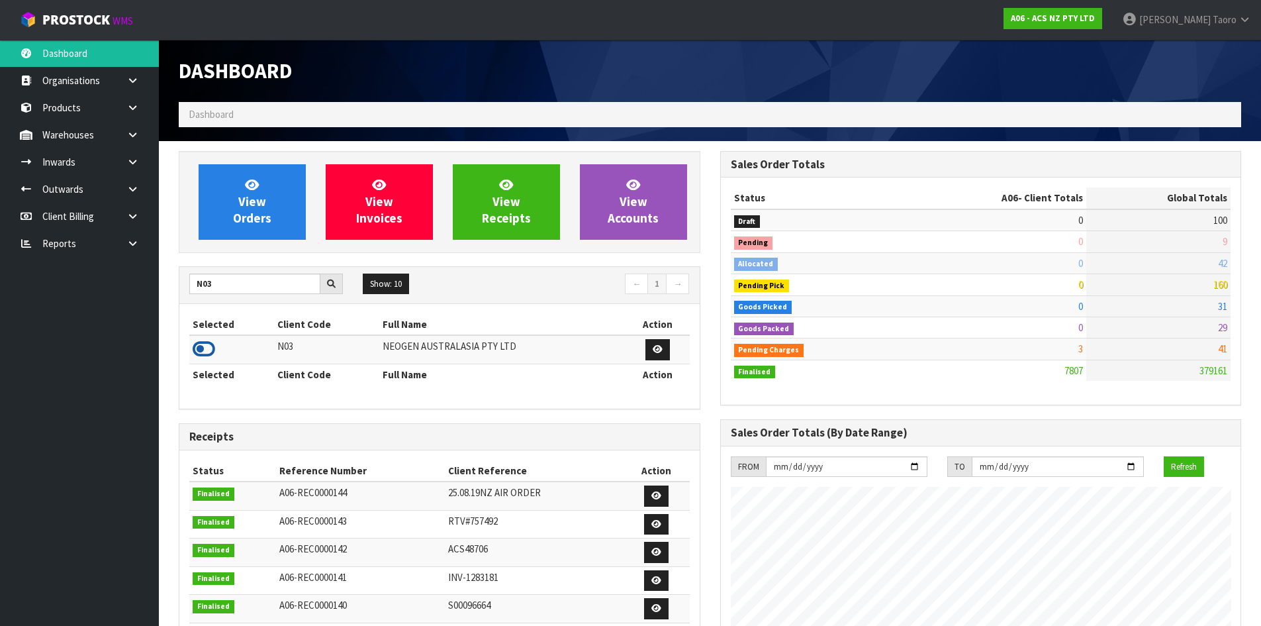
click at [205, 354] on icon at bounding box center [204, 349] width 23 height 20
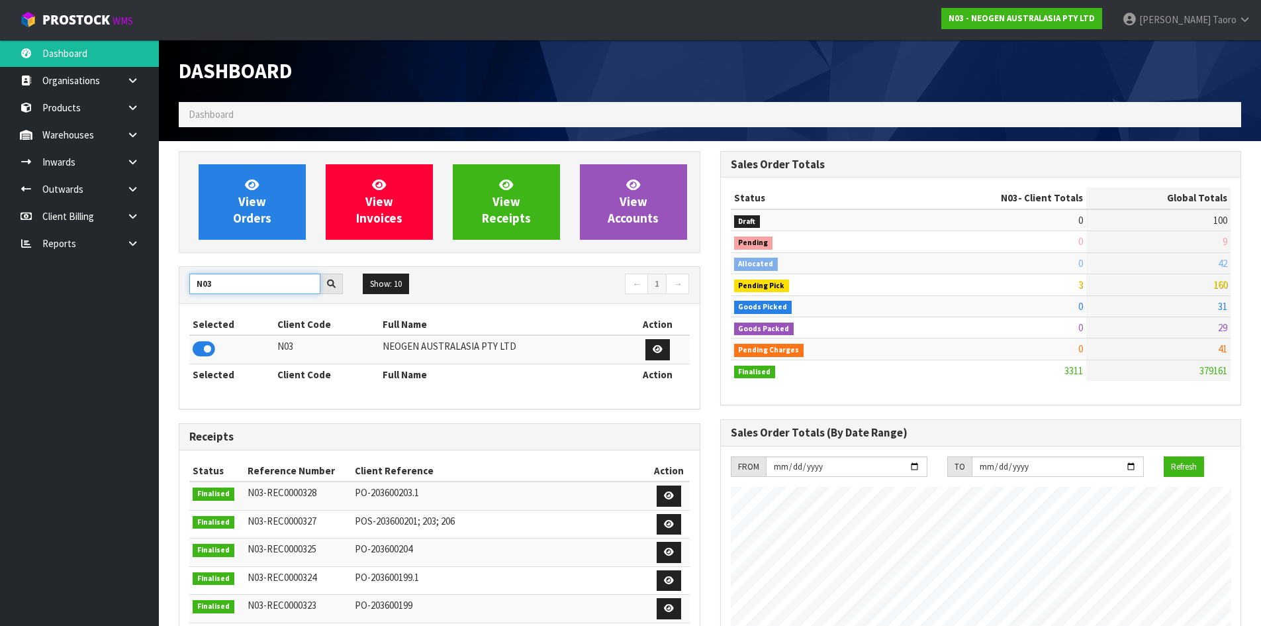
drag, startPoint x: 224, startPoint y: 277, endPoint x: 170, endPoint y: 287, distance: 54.7
click at [170, 287] on div "View Orders View Invoices View Receipts View Accounts N03 Show: 10 5 10 25 50 ←…" at bounding box center [440, 535] width 542 height 769
type input "A00"
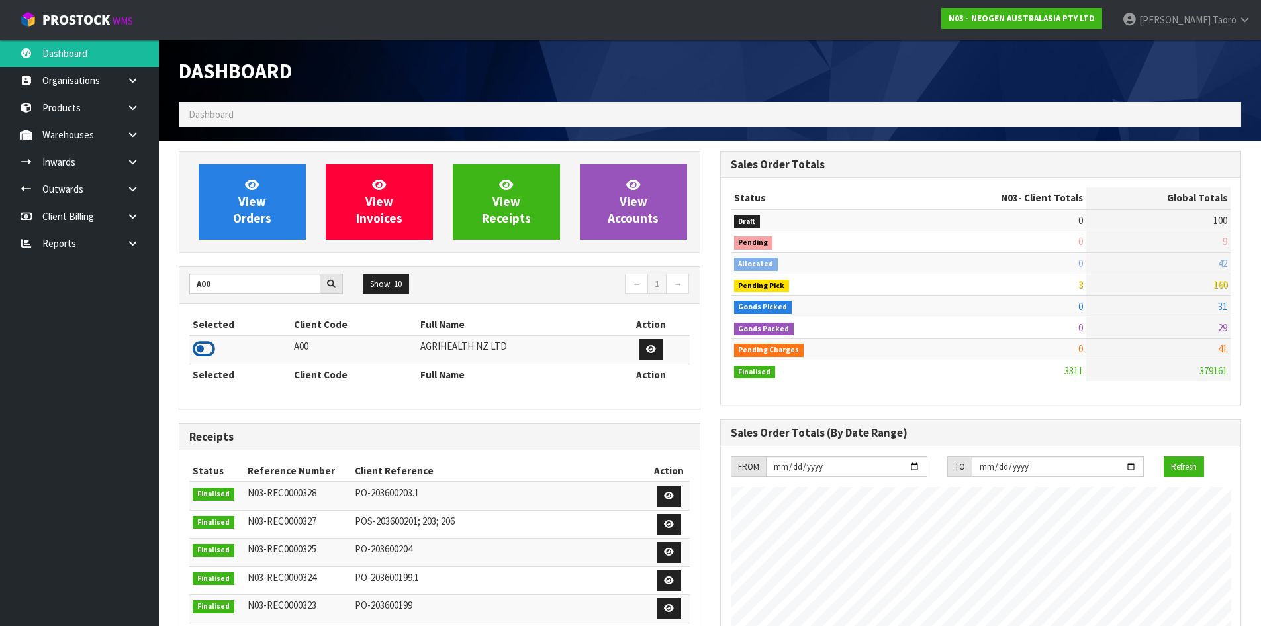
click at [211, 346] on icon at bounding box center [204, 349] width 23 height 20
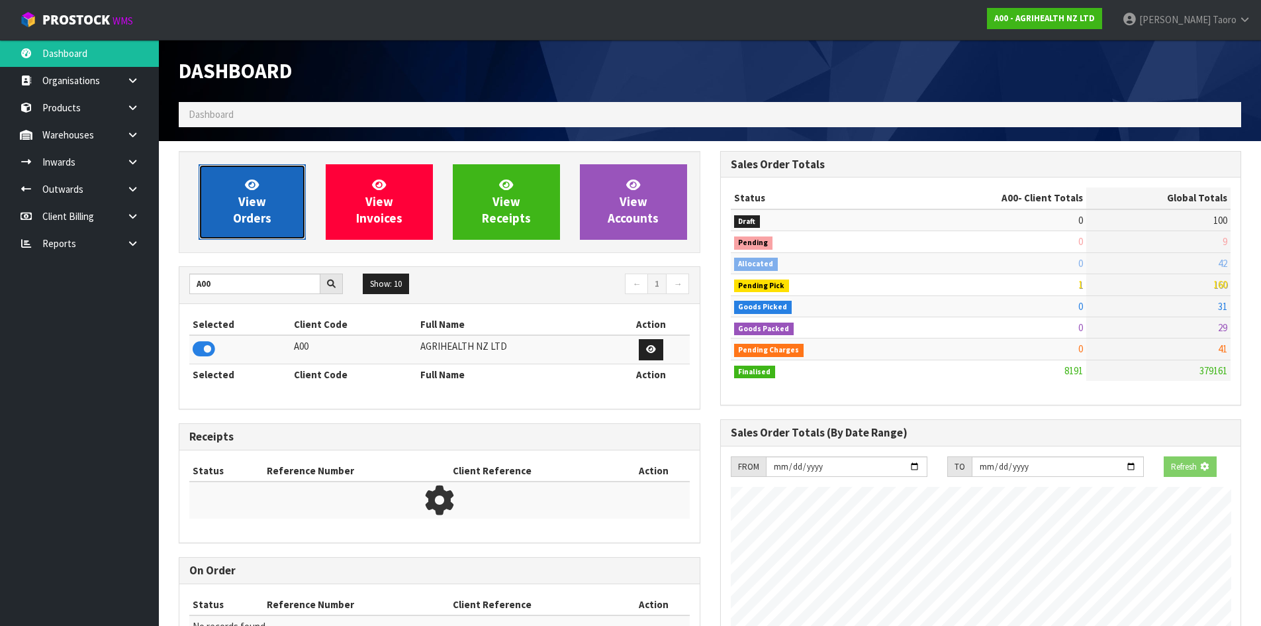
click at [254, 168] on link "View Orders" at bounding box center [252, 201] width 107 height 75
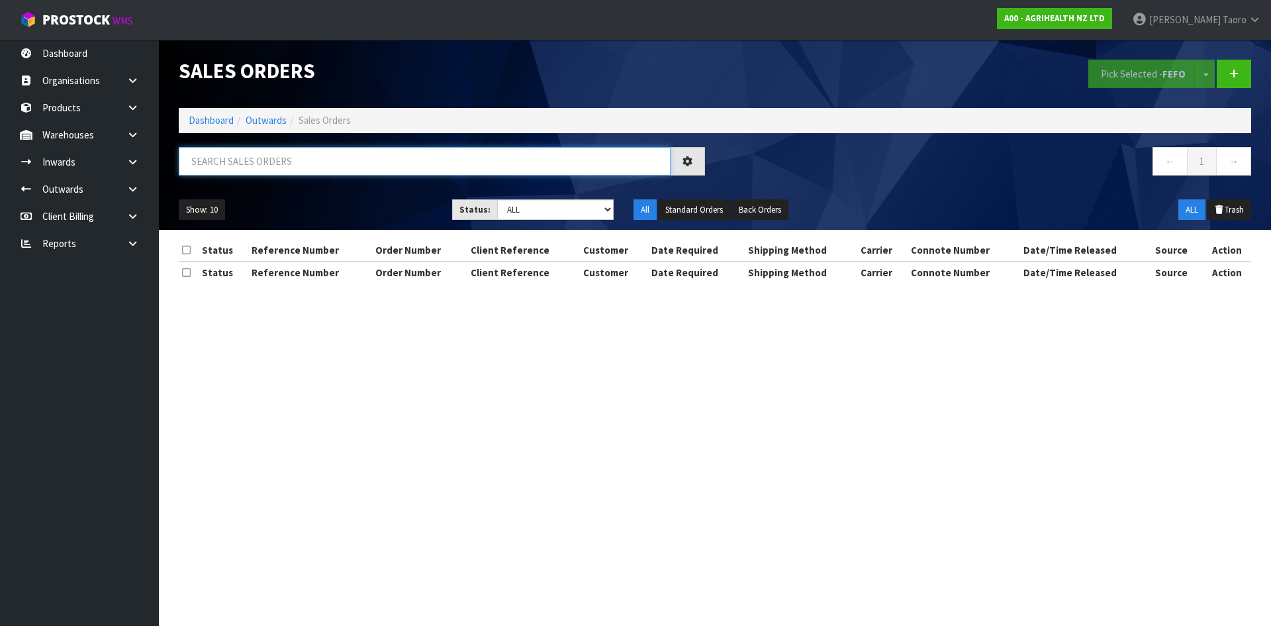
click at [259, 162] on input "text" at bounding box center [425, 161] width 492 height 28
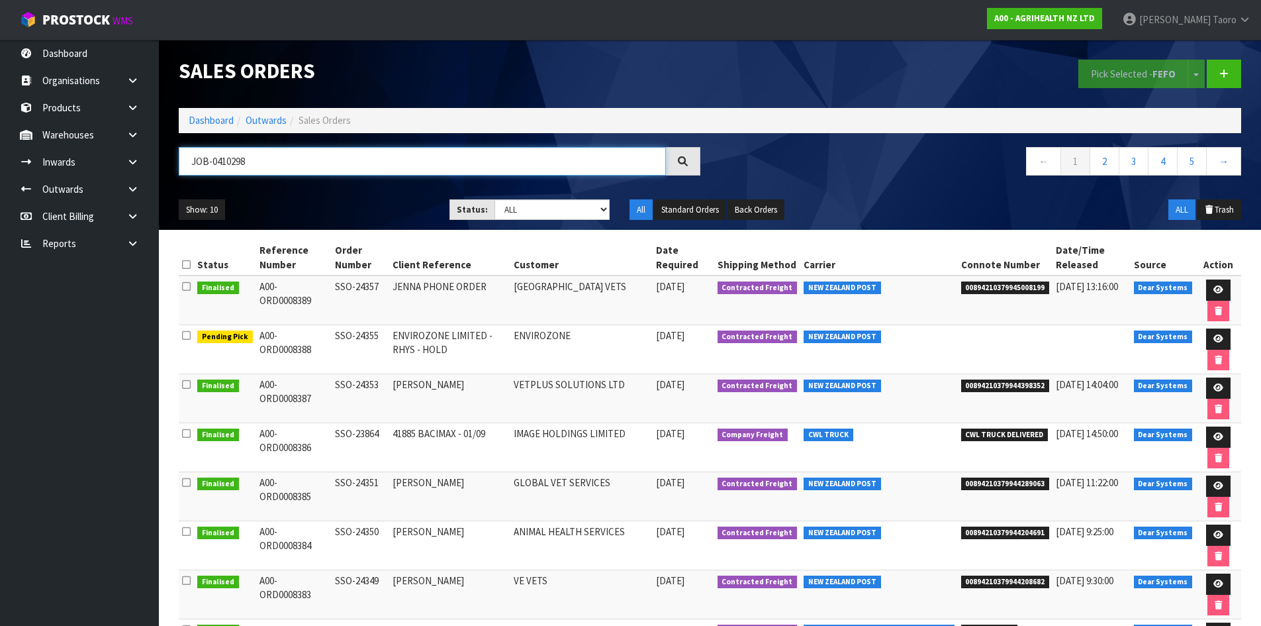
type input "JOB-0410298"
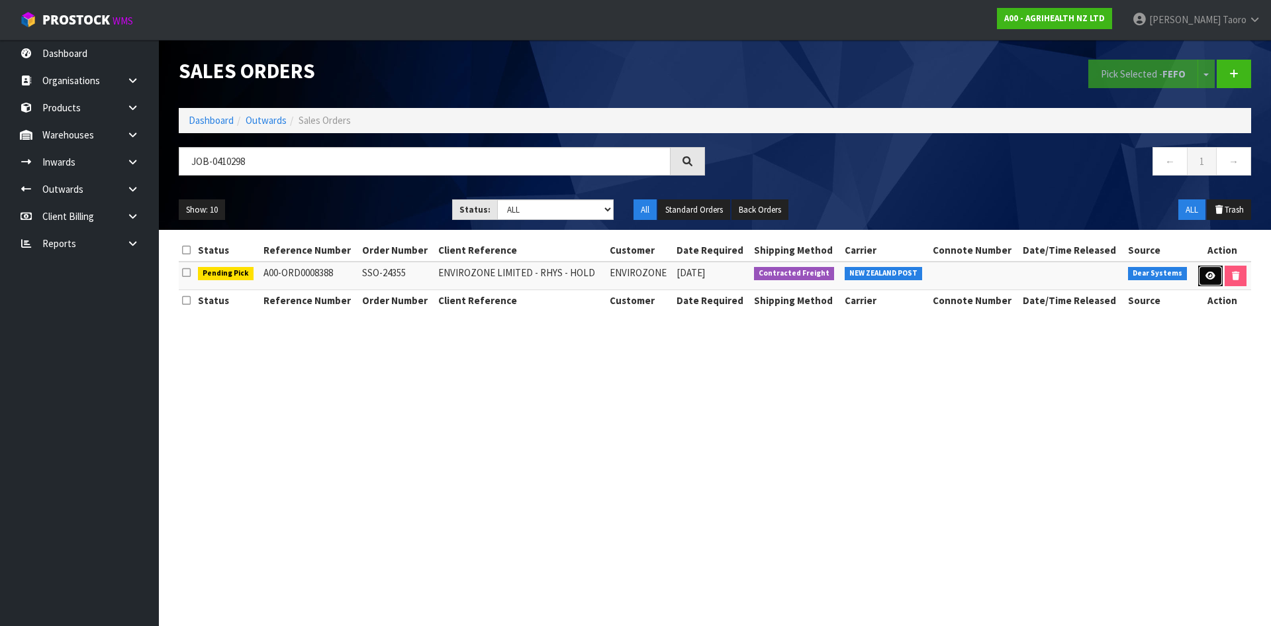
click at [1206, 274] on icon at bounding box center [1211, 275] width 10 height 9
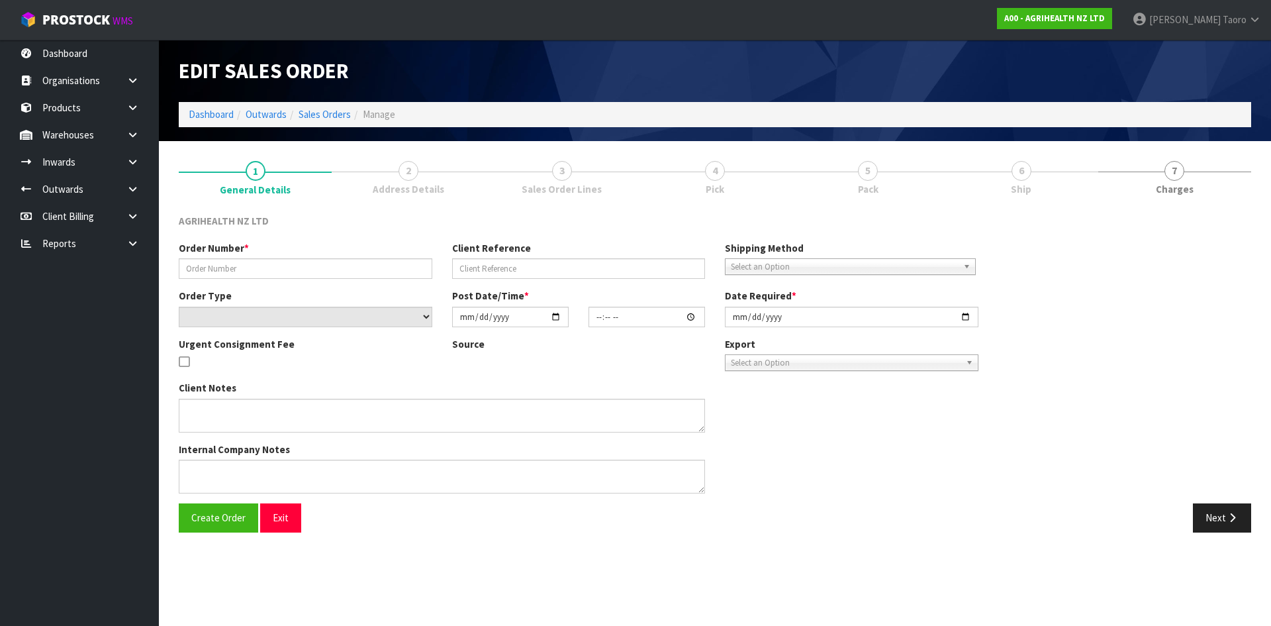
type input "SSO-24355"
type input "ENVIROZONE LIMITED - RHYS - HOLD"
select select "number:0"
type input "[DATE]"
type input "09:52:23.000"
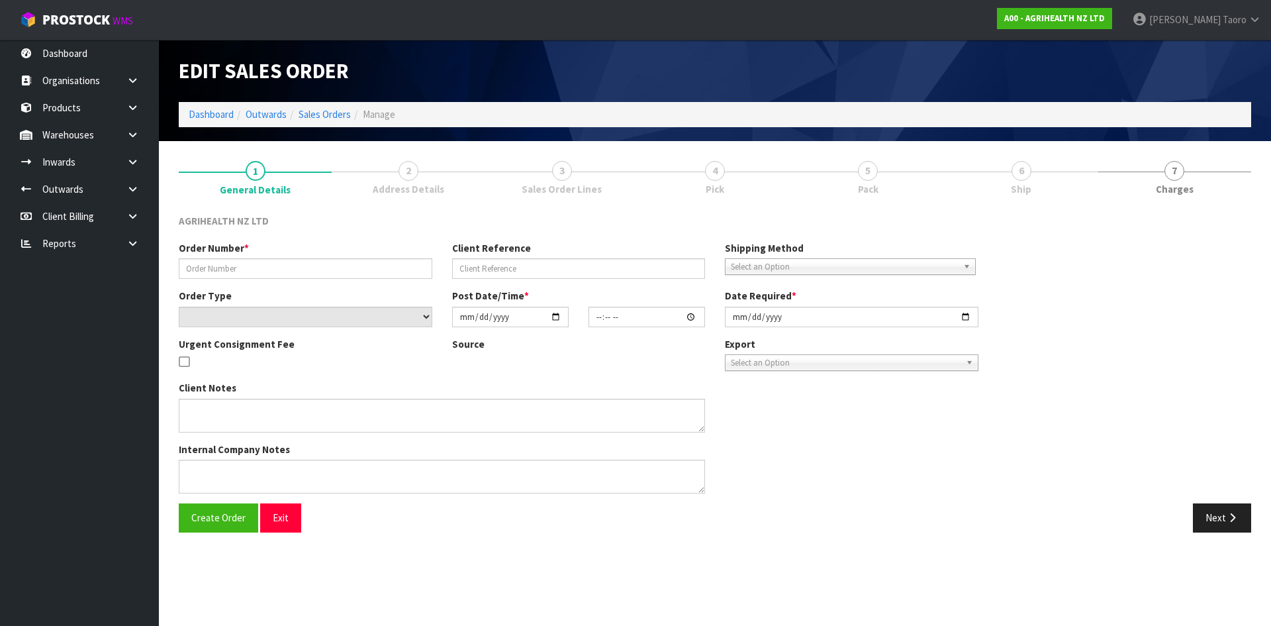
type input "[DATE]"
type textarea "SHIP BY: Overnight Courier"
type textarea "OK TO RELEASE ORDER FOR SALE."
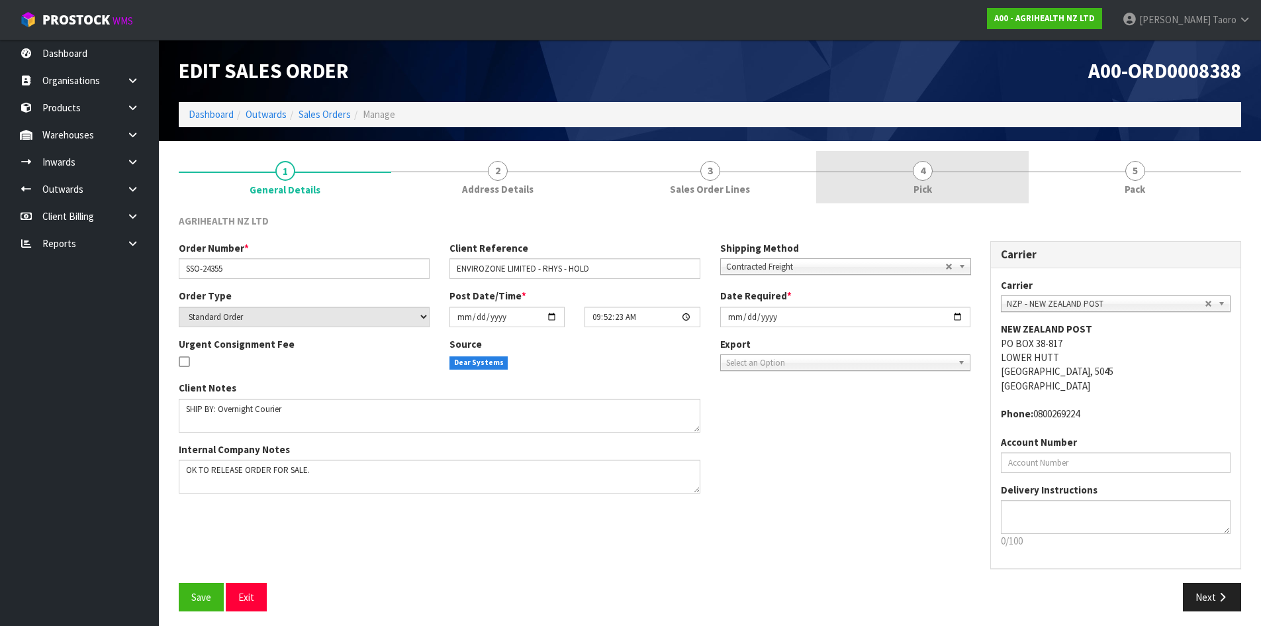
click at [957, 178] on link "4 Pick" at bounding box center [922, 177] width 213 height 52
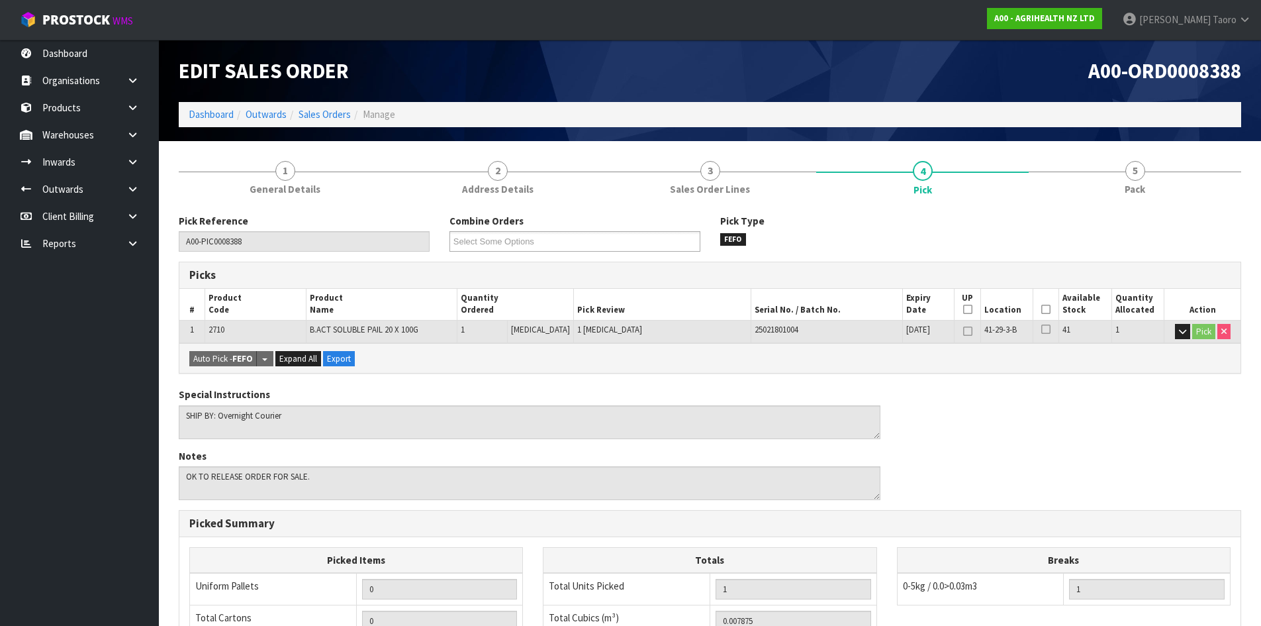
click at [1045, 310] on icon at bounding box center [1046, 309] width 9 height 1
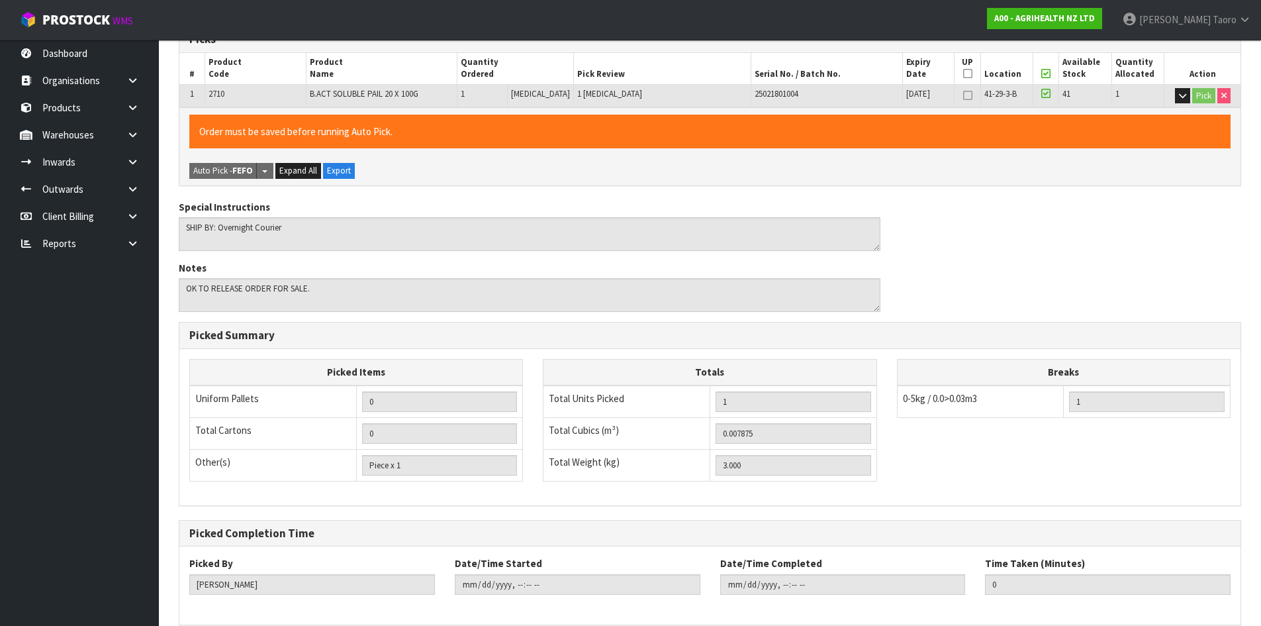
scroll to position [297, 0]
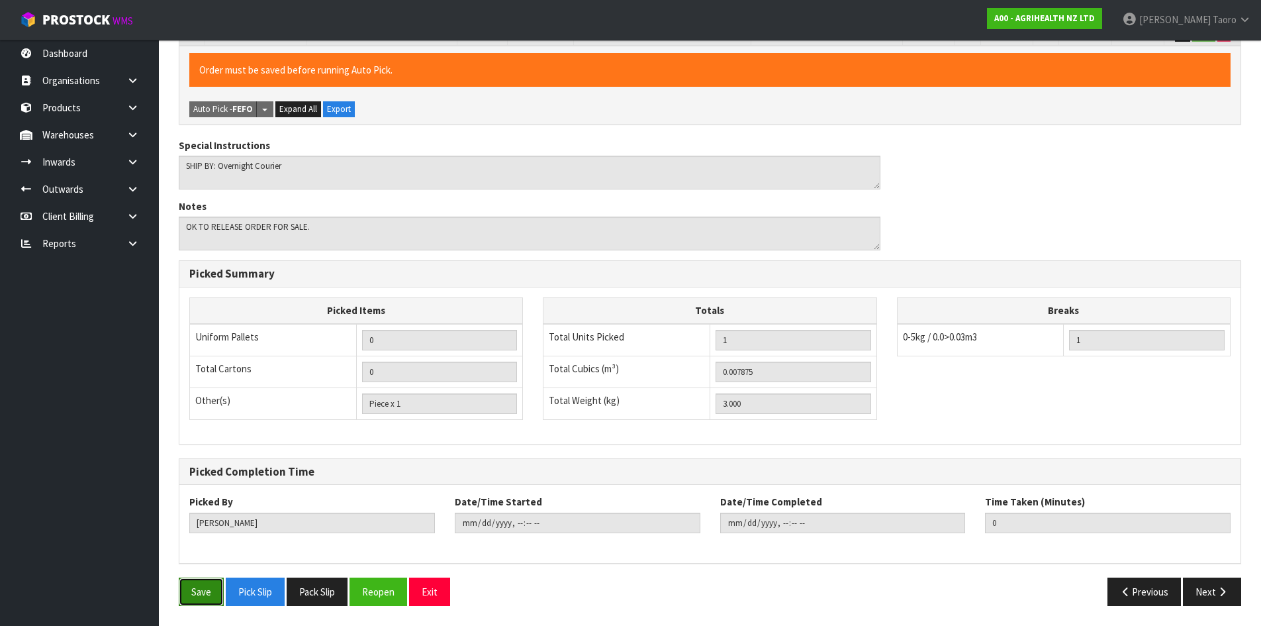
click at [193, 591] on button "Save" at bounding box center [201, 591] width 45 height 28
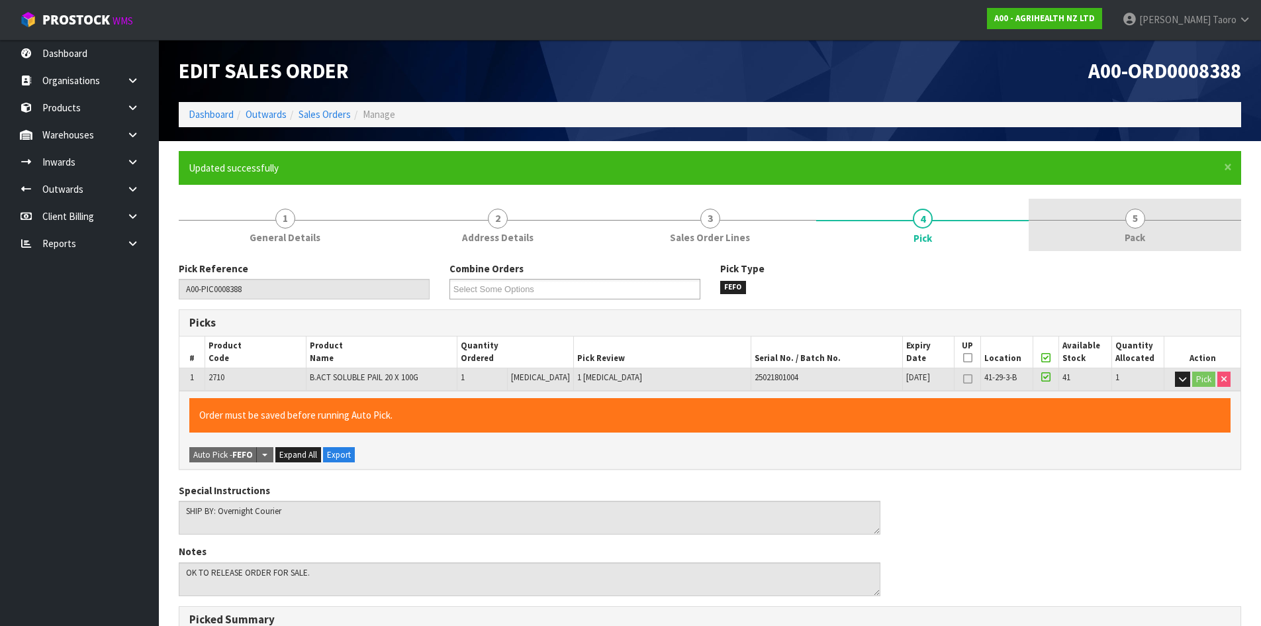
click at [1149, 220] on link "5 Pack" at bounding box center [1135, 225] width 213 height 52
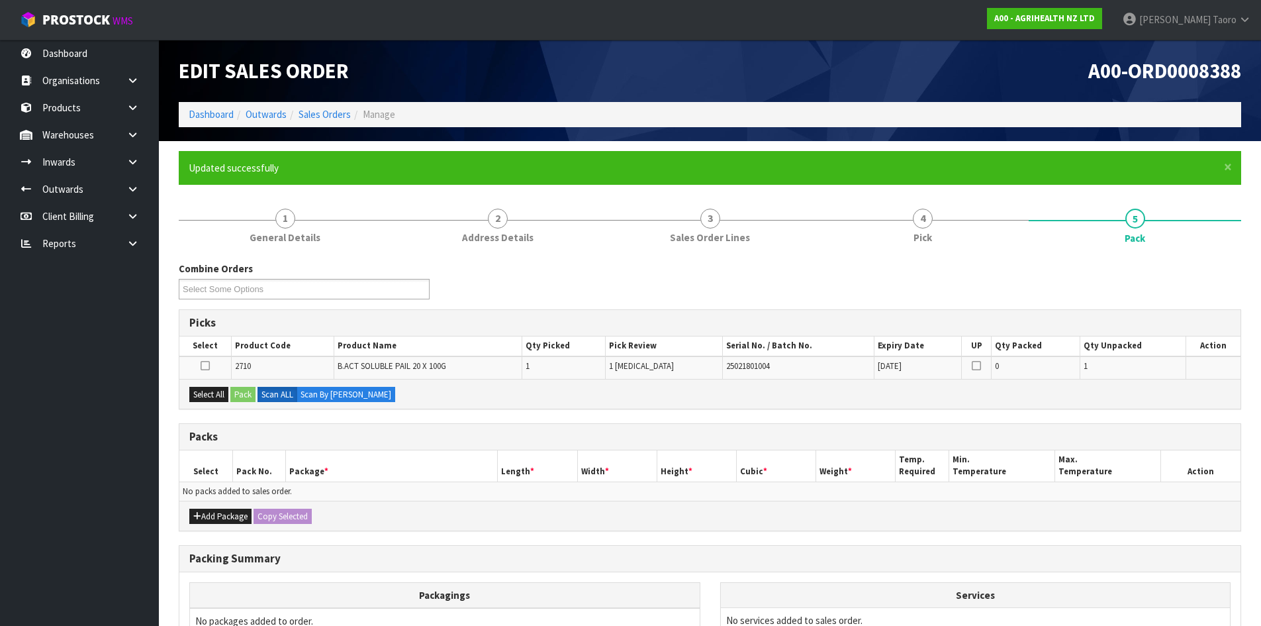
click at [1046, 89] on div "A00-ORD0008388" at bounding box center [981, 71] width 542 height 62
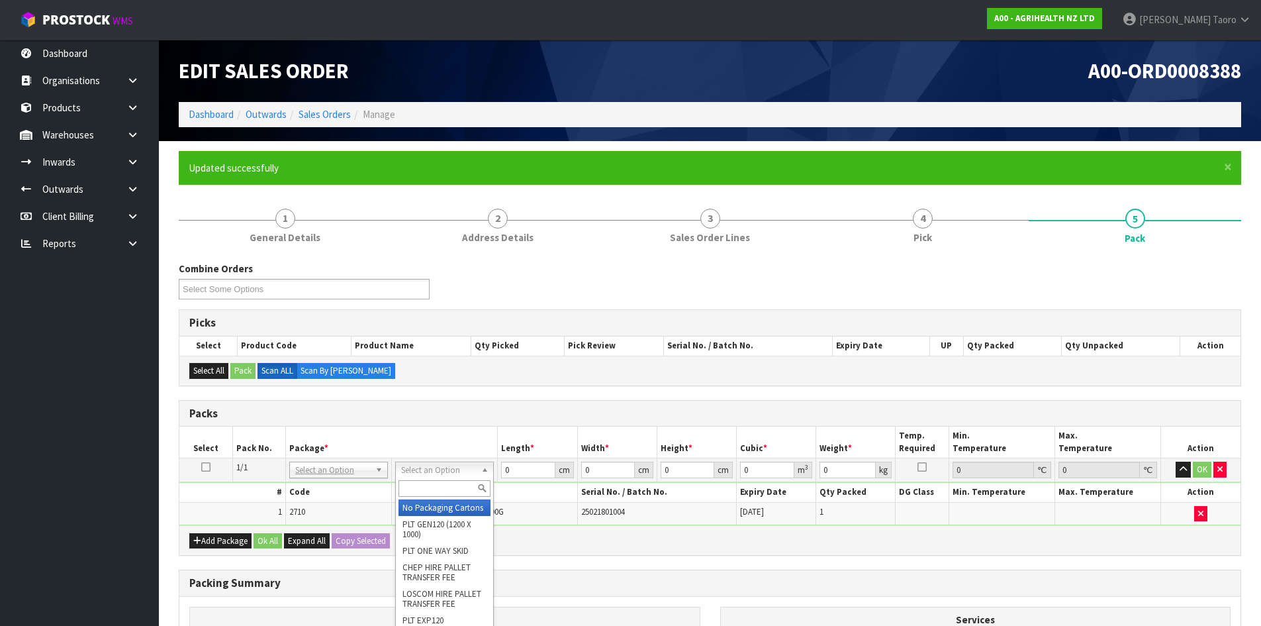
click at [440, 489] on input "text" at bounding box center [445, 488] width 92 height 17
type input "A4"
type input "31"
type input "22.5"
type input "25"
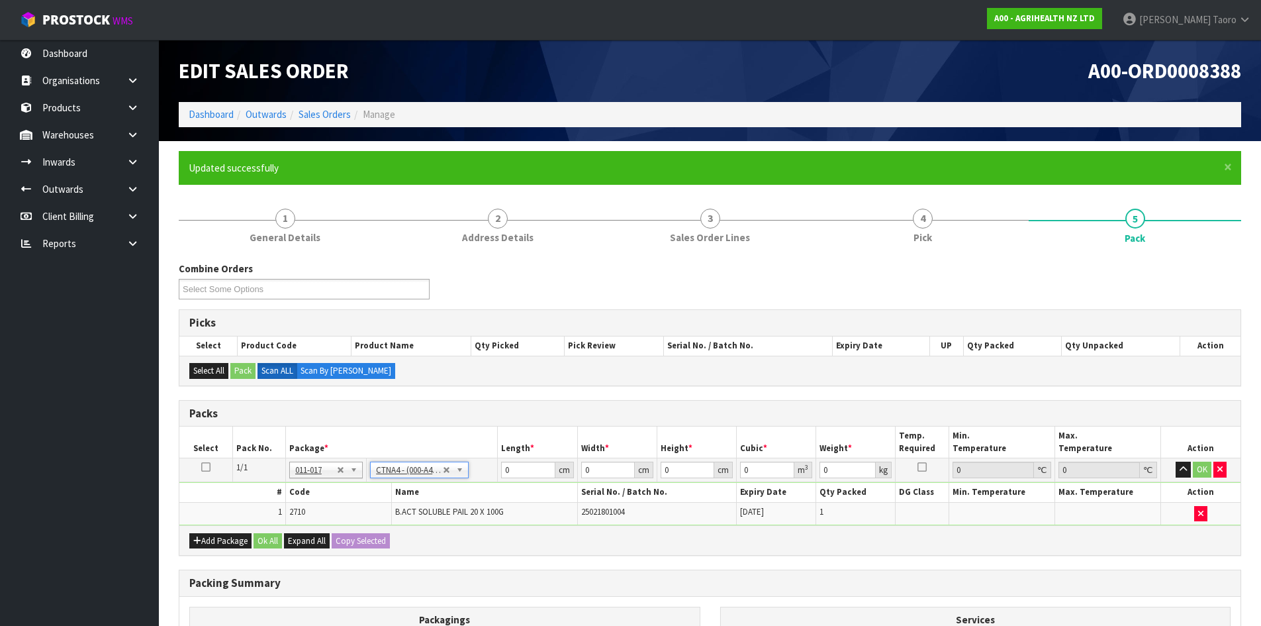
type input "0.017438"
type input "3.2"
click at [526, 473] on input "31" at bounding box center [528, 469] width 54 height 17
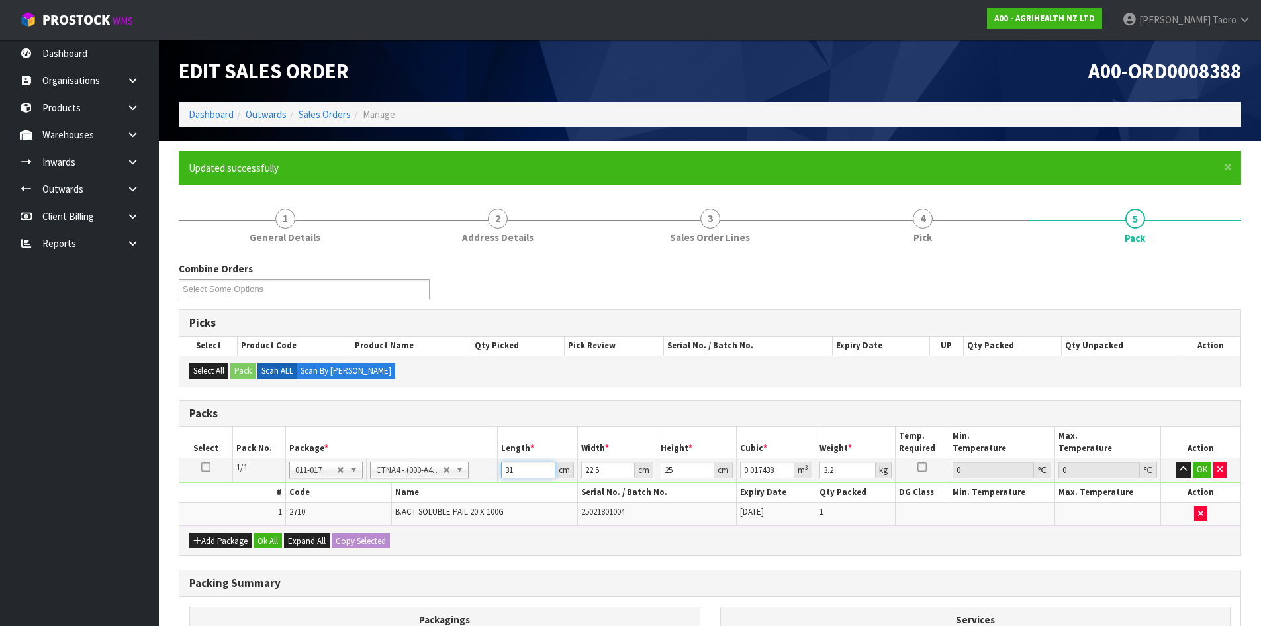
click at [526, 473] on input "31" at bounding box center [528, 469] width 54 height 17
type input "3"
type input "0.001687"
type input "32"
type input "0.018"
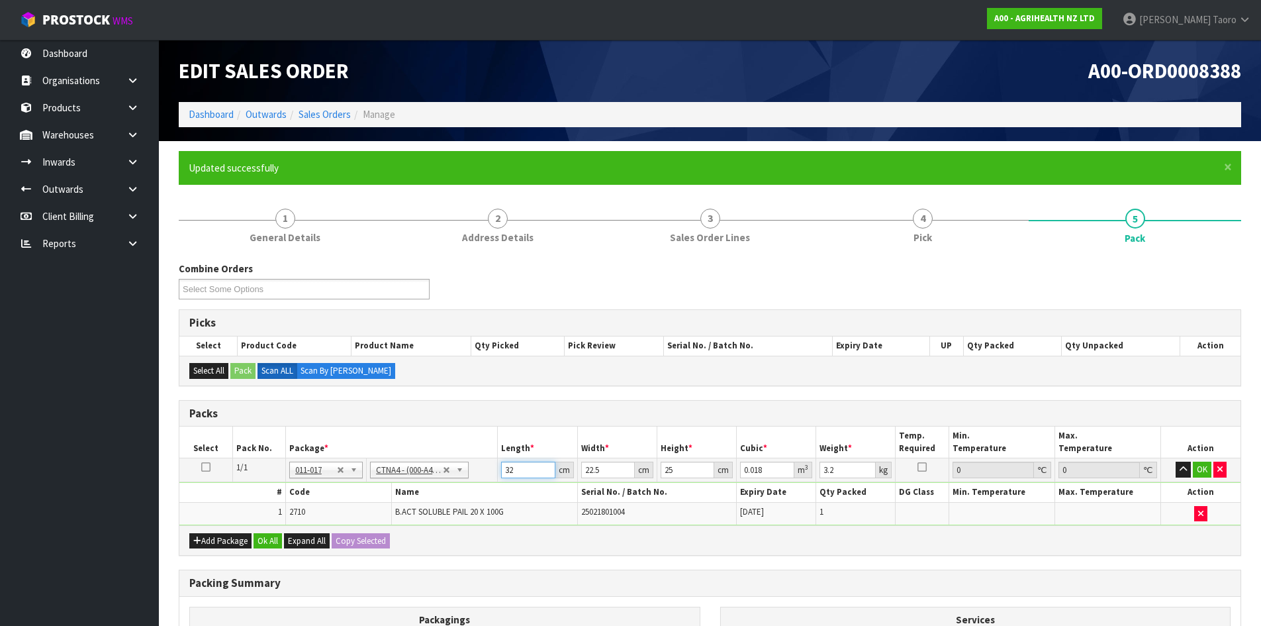
type input "32"
type input "2"
type input "0.0016"
type input "24"
type input "0.0192"
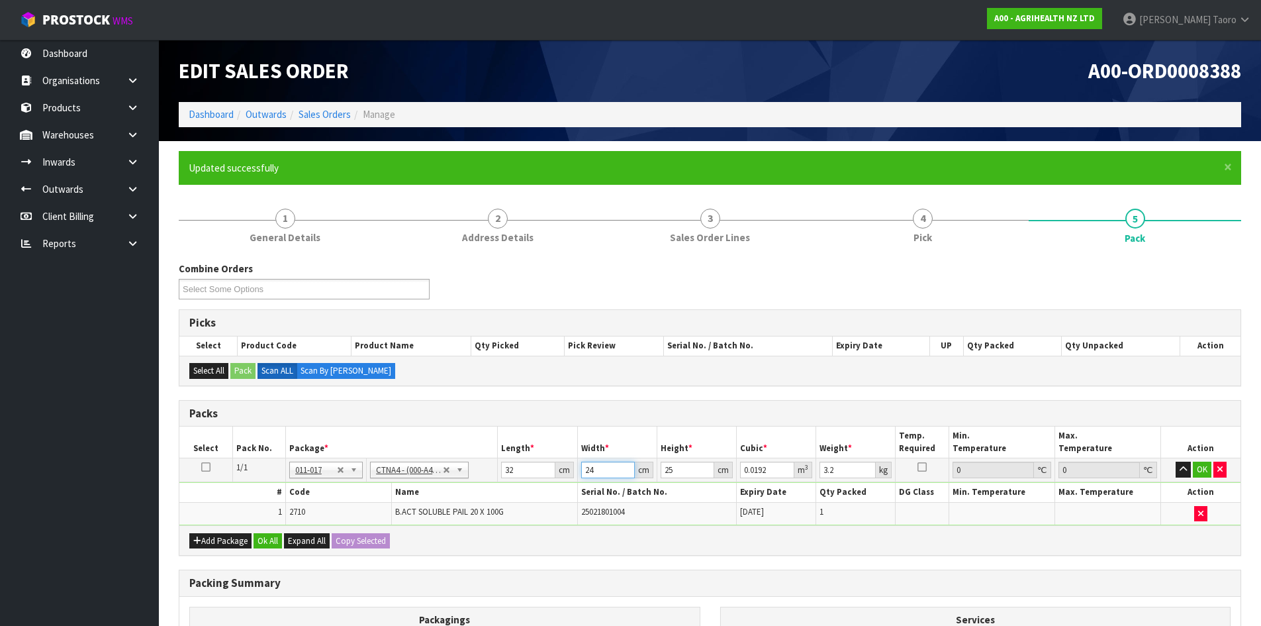
type input "24"
type input "2"
type input "0.001536"
type input "27"
type input "0.020736"
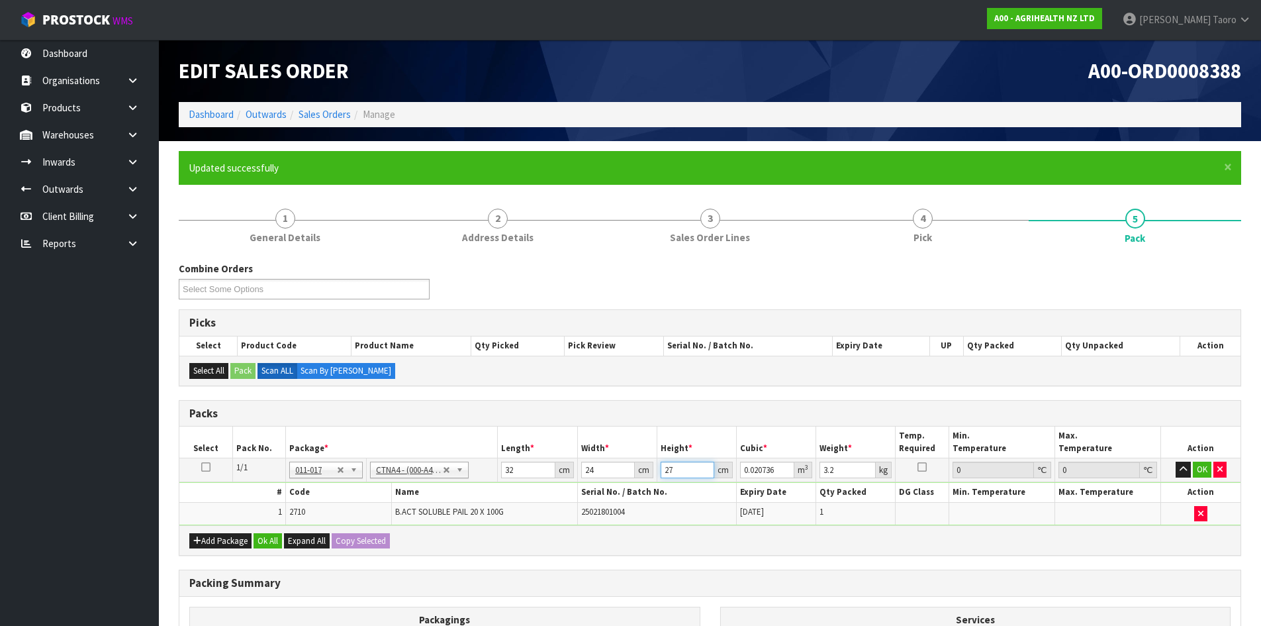
type input "27"
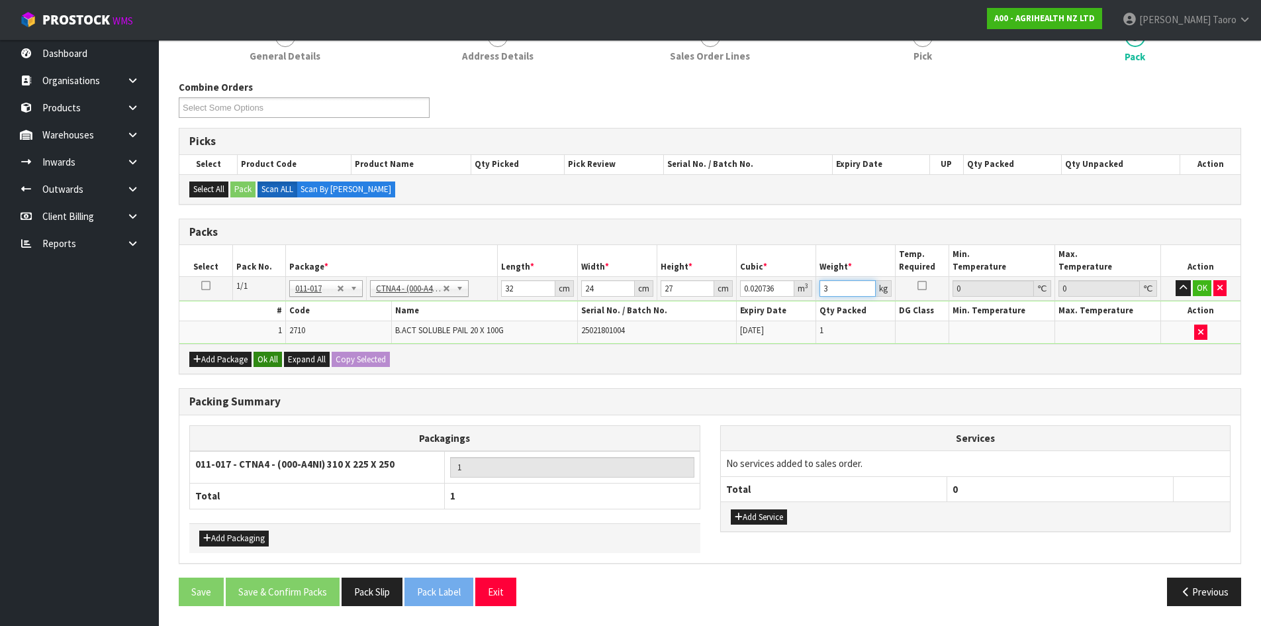
type input "3"
click at [272, 357] on button "Ok All" at bounding box center [268, 360] width 28 height 16
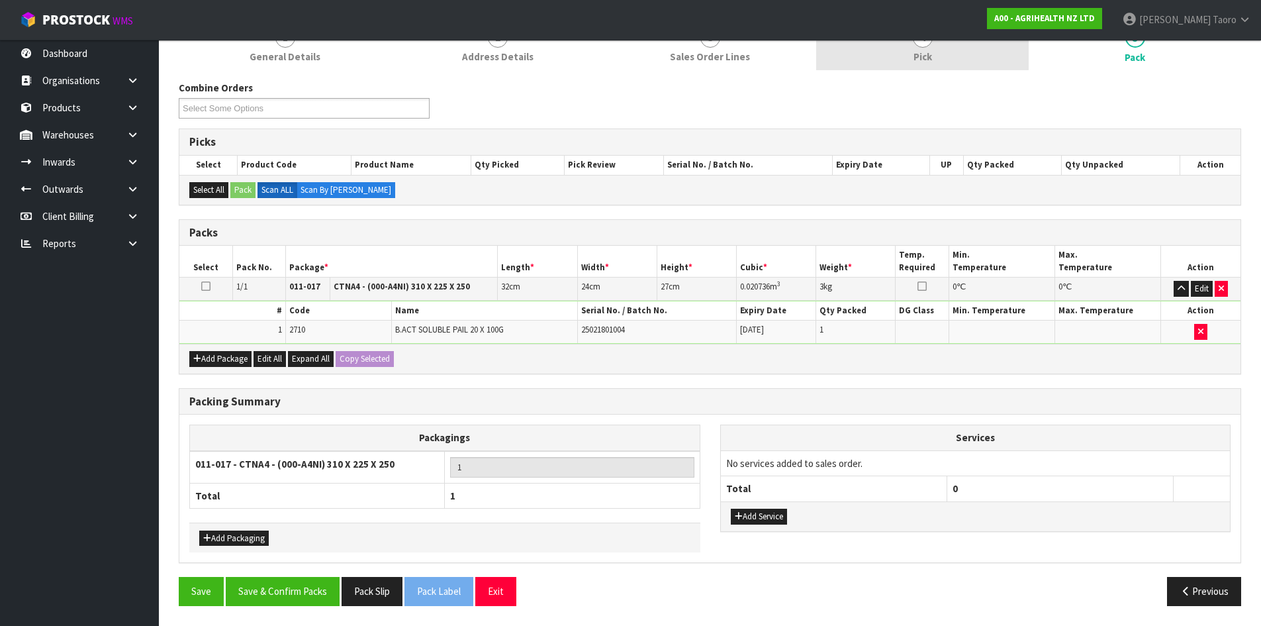
click at [931, 50] on span "Pick" at bounding box center [923, 57] width 19 height 14
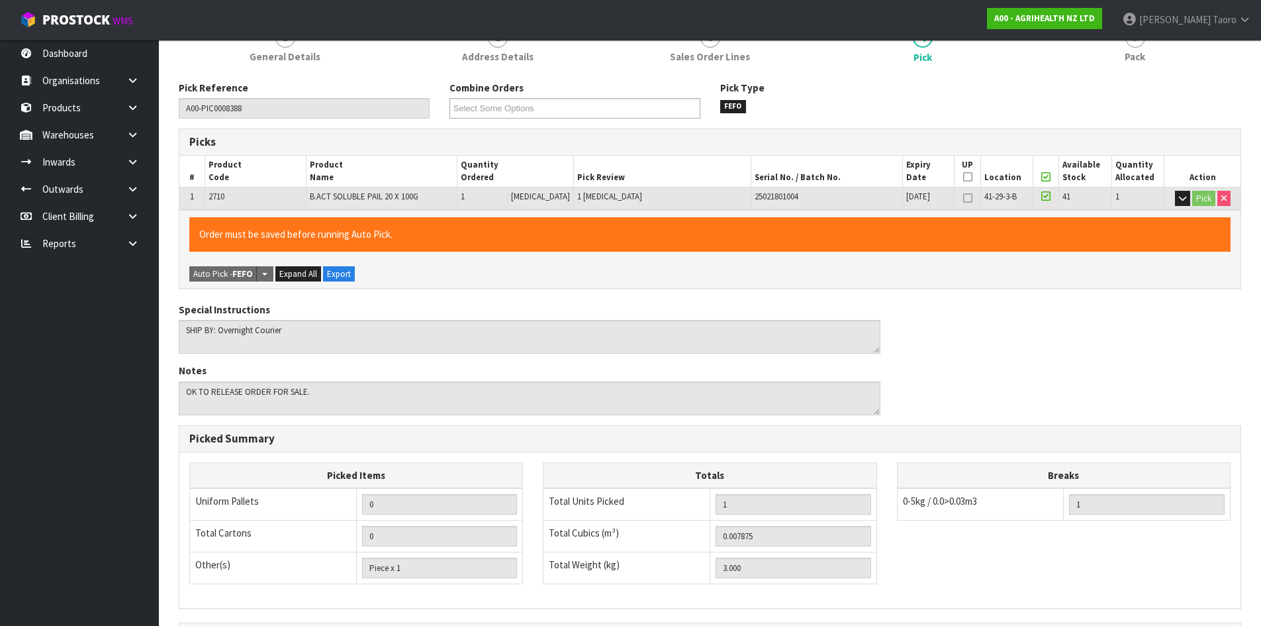
scroll to position [181, 0]
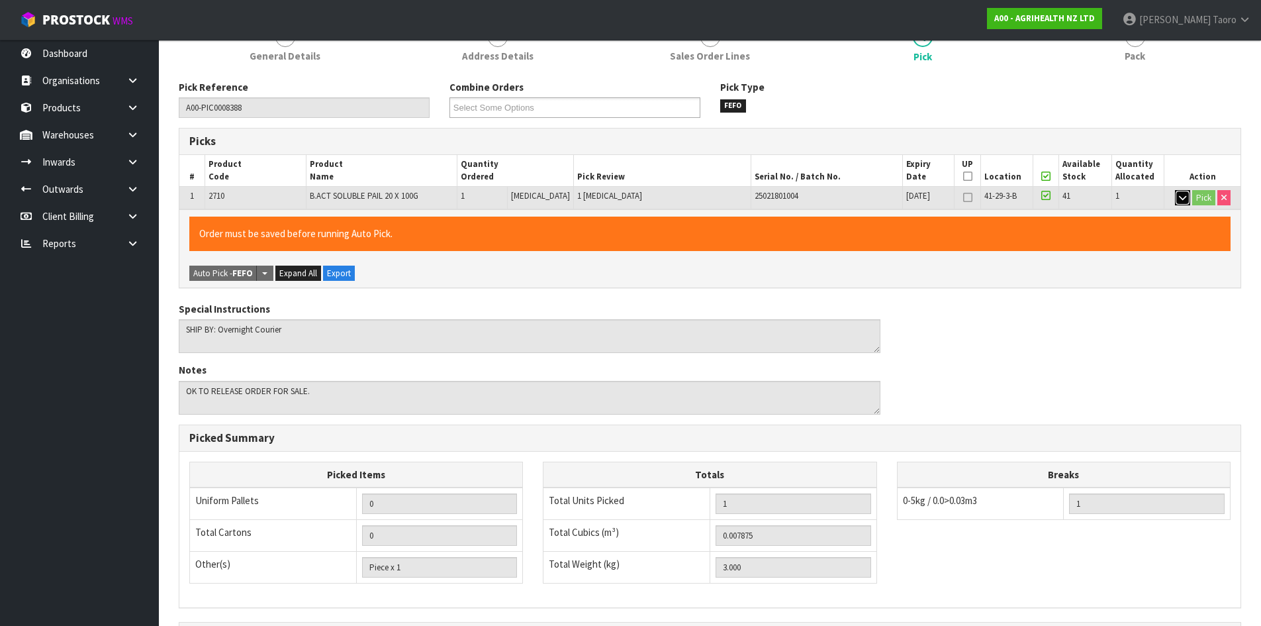
click at [1183, 201] on icon "button" at bounding box center [1182, 197] width 7 height 9
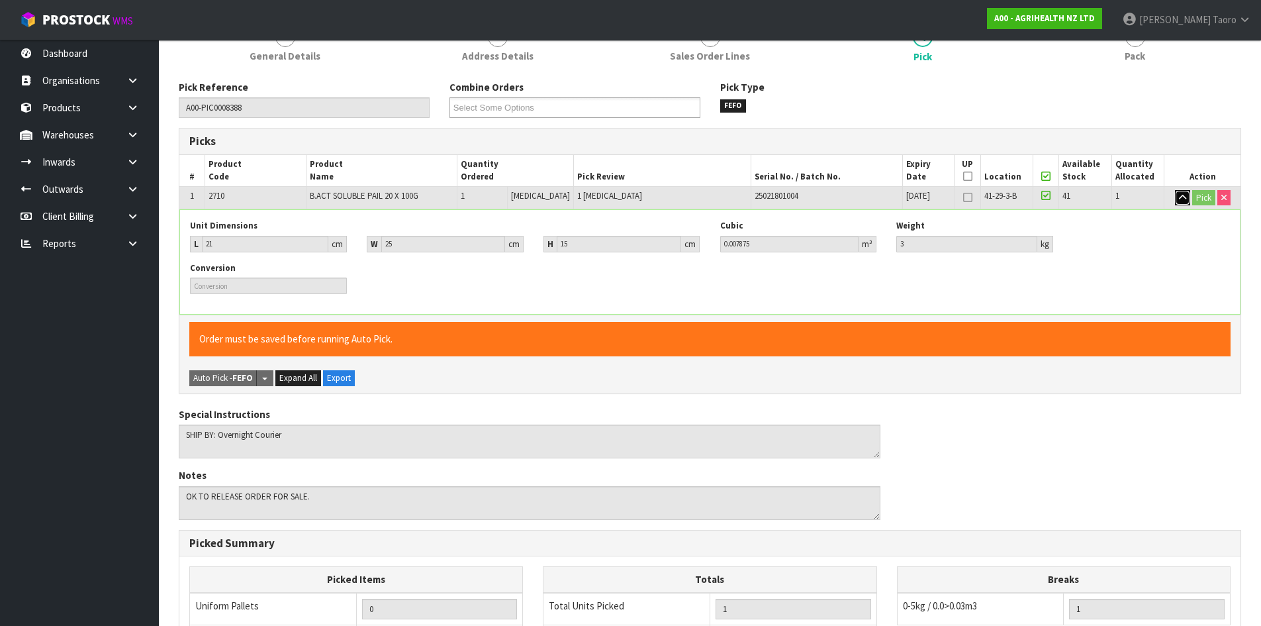
drag, startPoint x: 1181, startPoint y: 199, endPoint x: 1139, endPoint y: 107, distance: 100.8
click at [1180, 198] on icon "button" at bounding box center [1182, 197] width 7 height 9
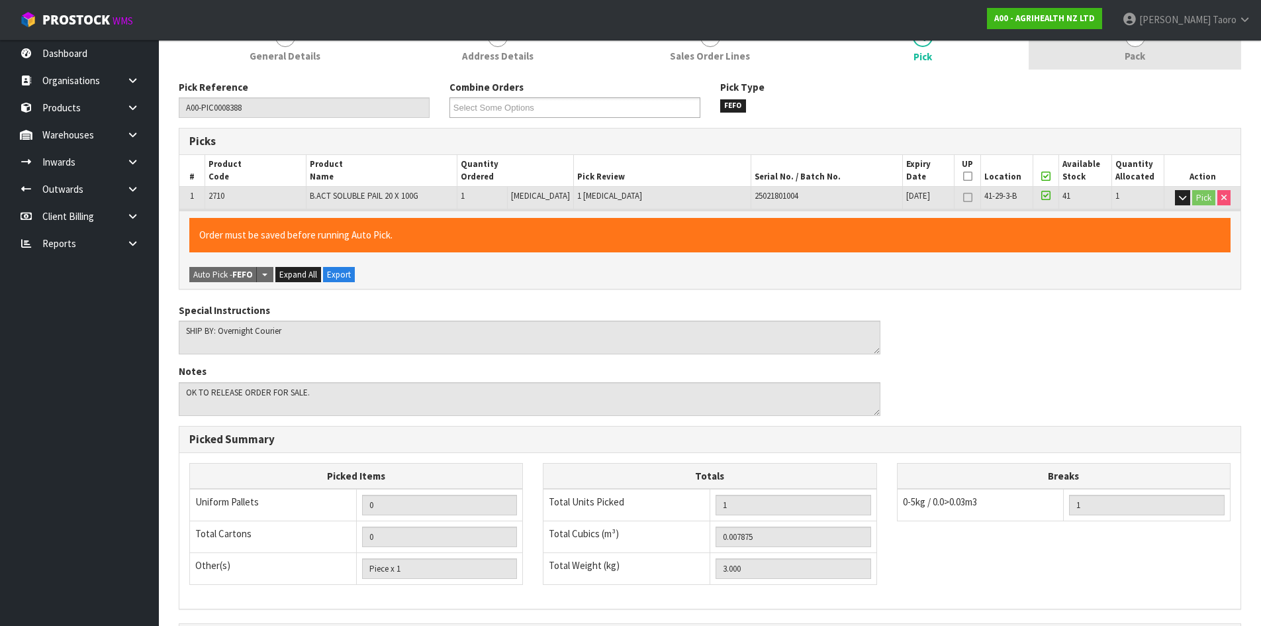
click at [1127, 60] on span "Pack" at bounding box center [1135, 56] width 21 height 14
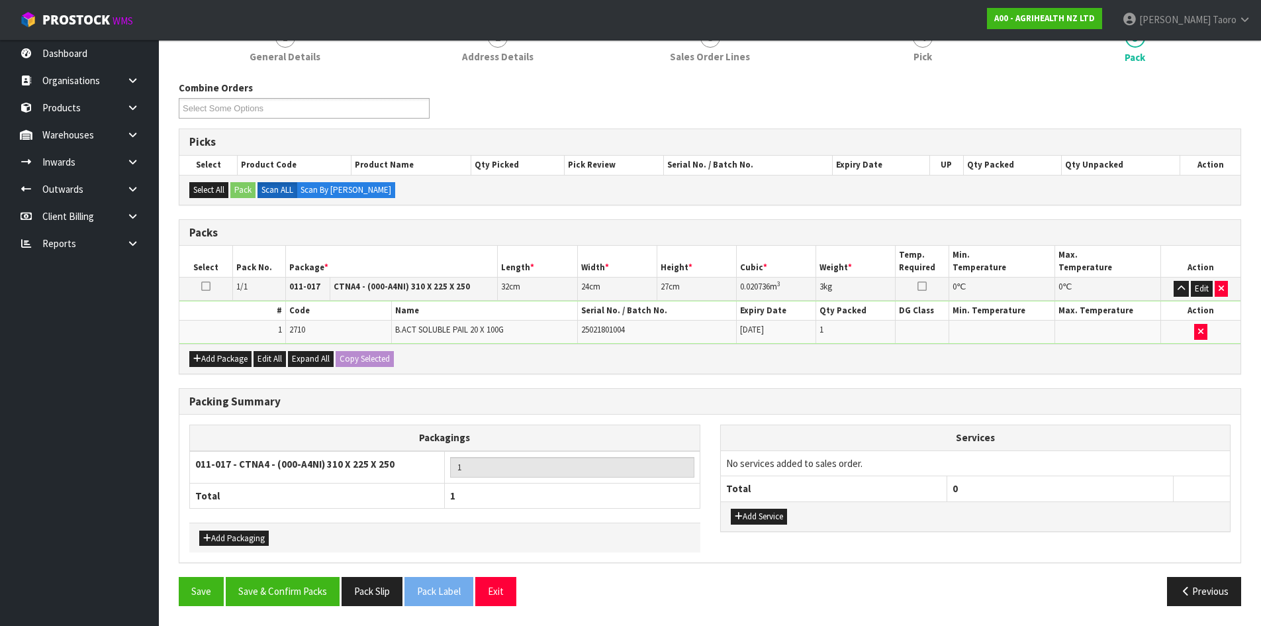
scroll to position [181, 0]
click at [318, 592] on button "Save & Confirm Packs" at bounding box center [283, 591] width 114 height 28
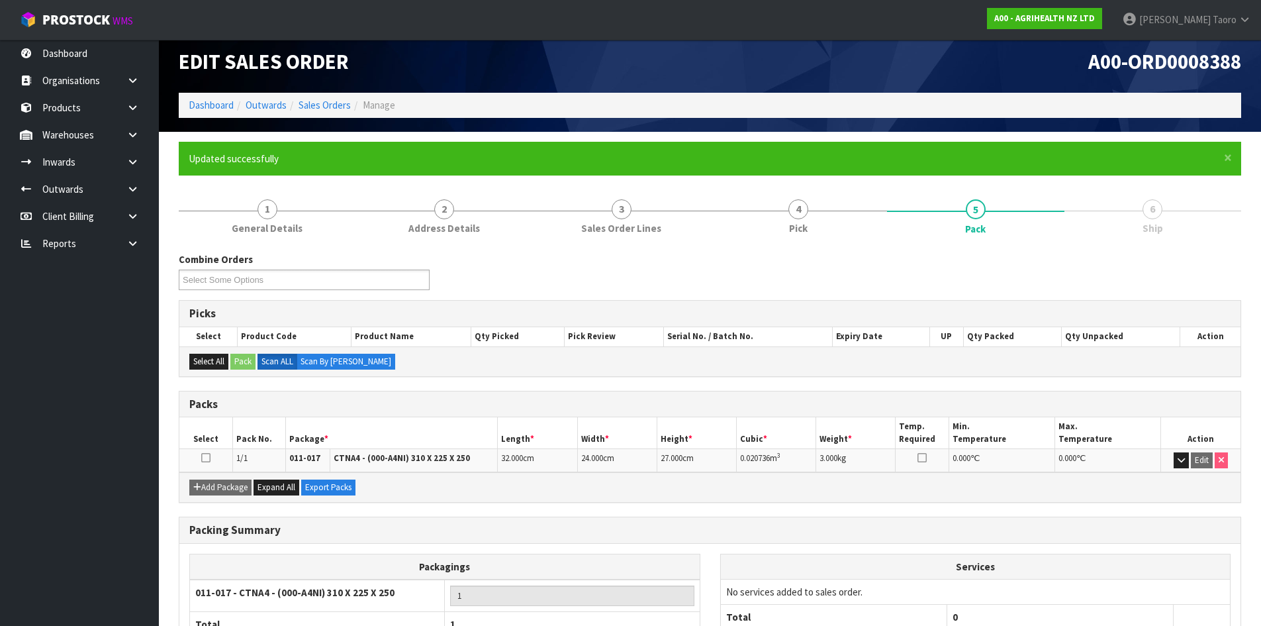
scroll to position [108, 0]
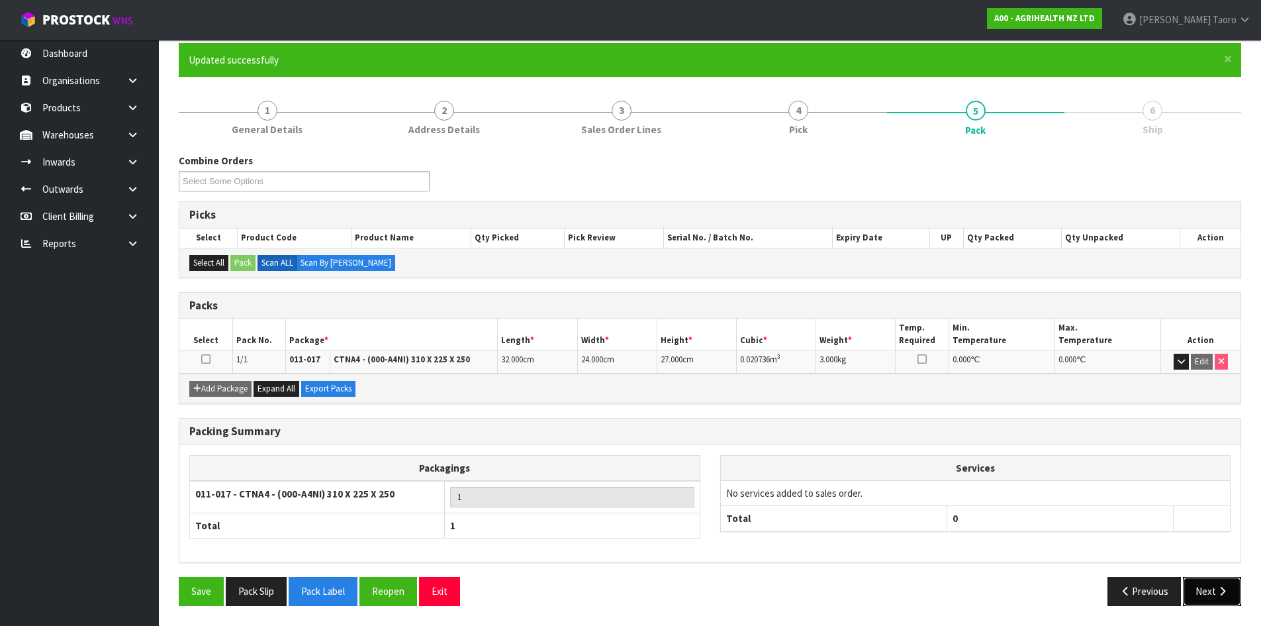
drag, startPoint x: 1226, startPoint y: 587, endPoint x: 989, endPoint y: 600, distance: 236.7
click at [1226, 587] on icon "button" at bounding box center [1222, 591] width 13 height 10
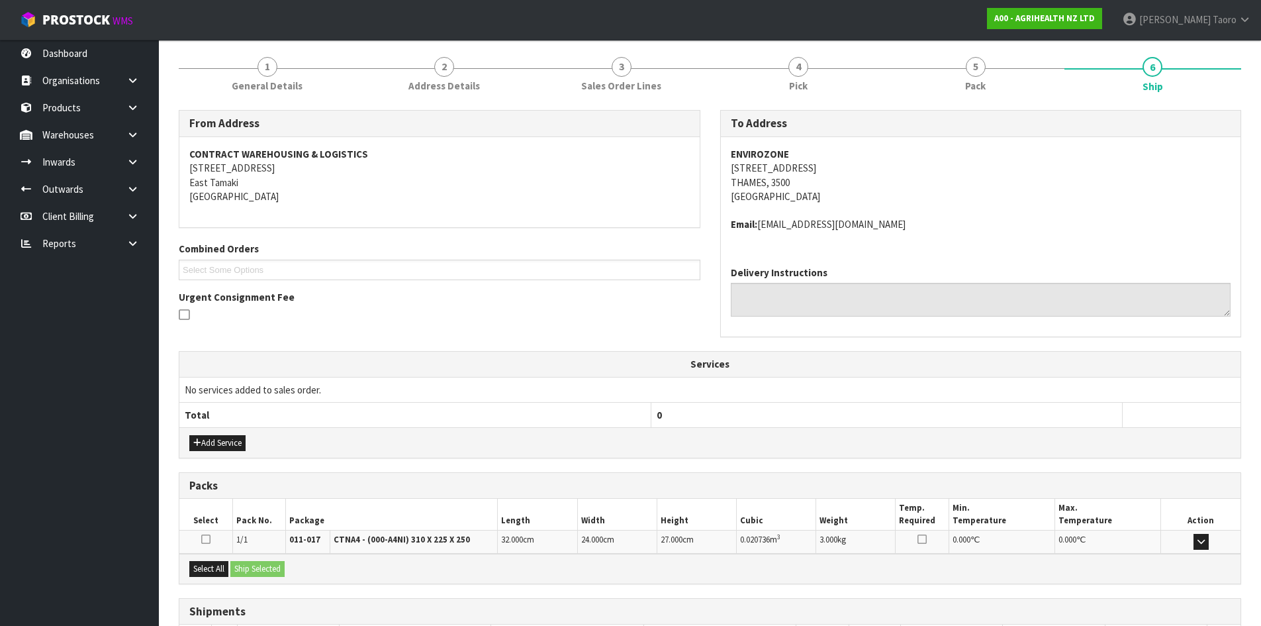
scroll to position [252, 0]
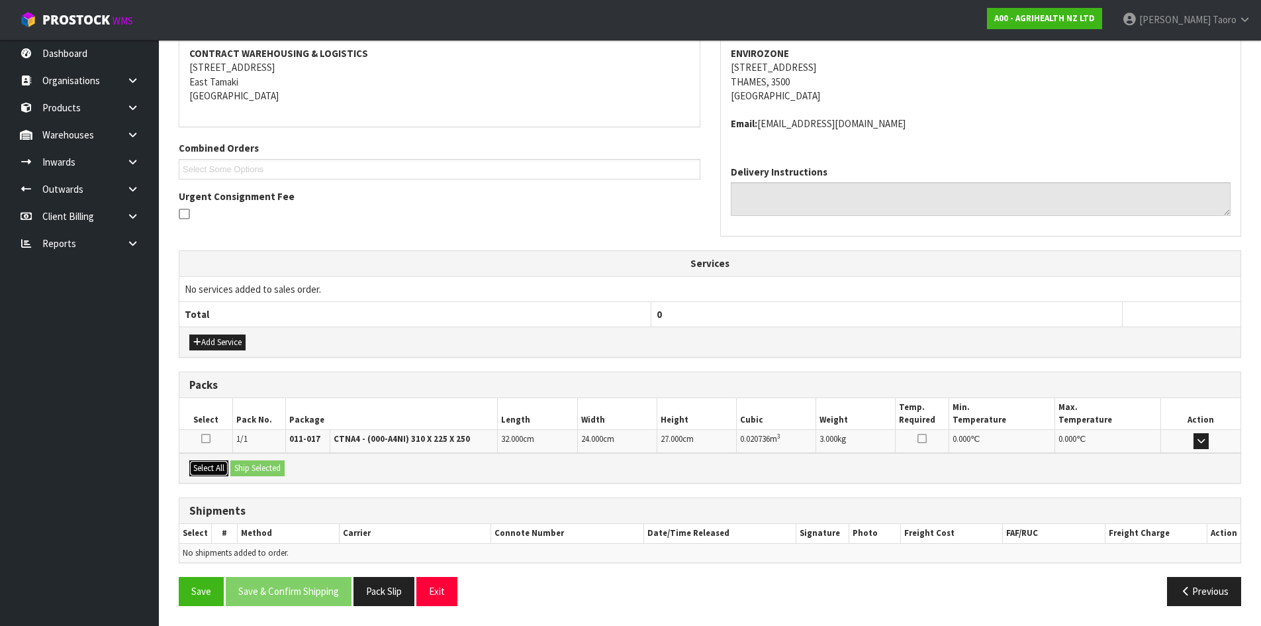
drag, startPoint x: 211, startPoint y: 469, endPoint x: 255, endPoint y: 464, distance: 44.6
click at [224, 466] on button "Select All" at bounding box center [208, 468] width 39 height 16
click at [265, 463] on button "Ship Selected" at bounding box center [257, 468] width 54 height 16
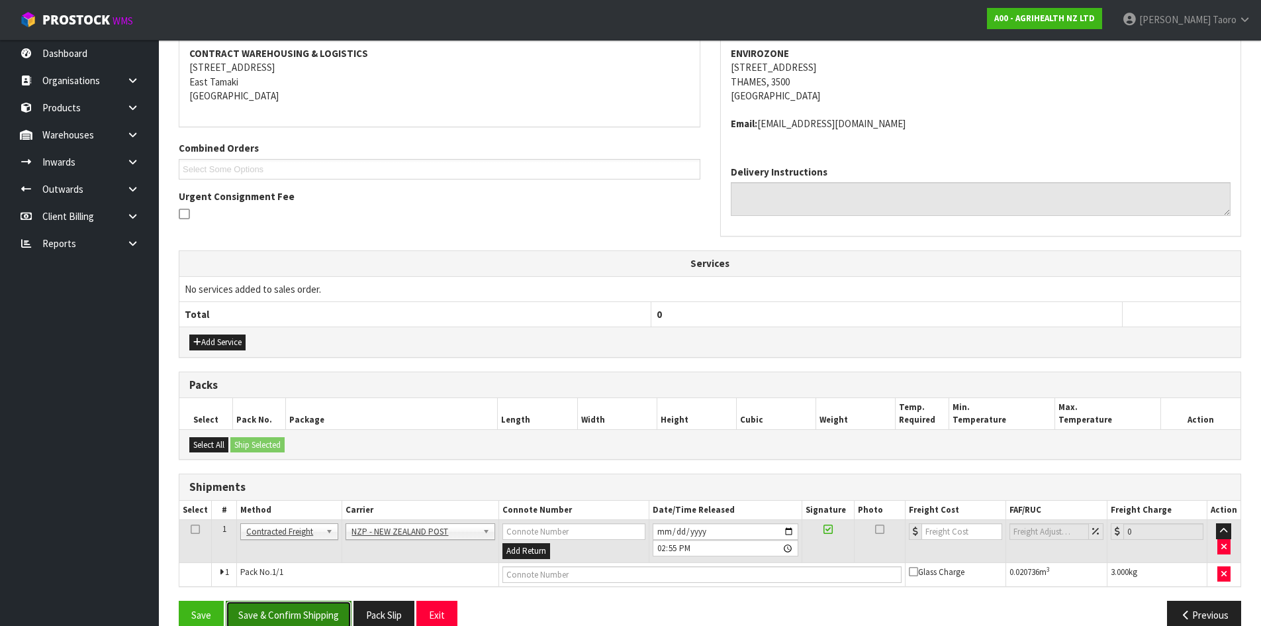
click at [340, 618] on button "Save & Confirm Shipping" at bounding box center [289, 615] width 126 height 28
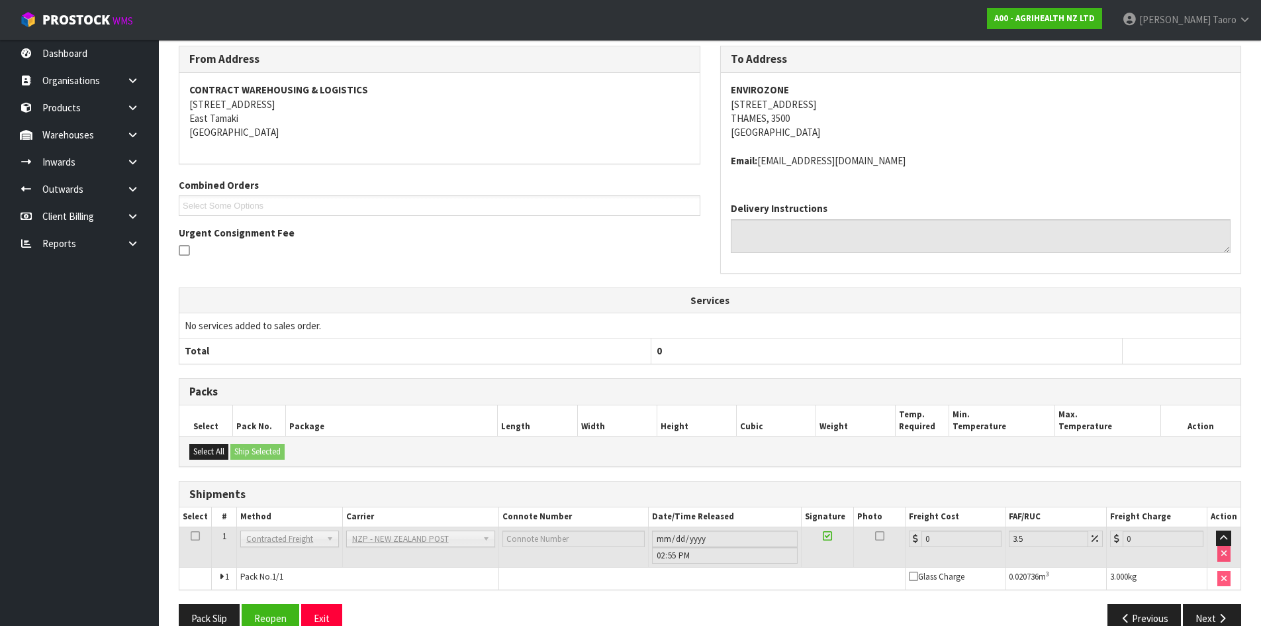
scroll to position [257, 0]
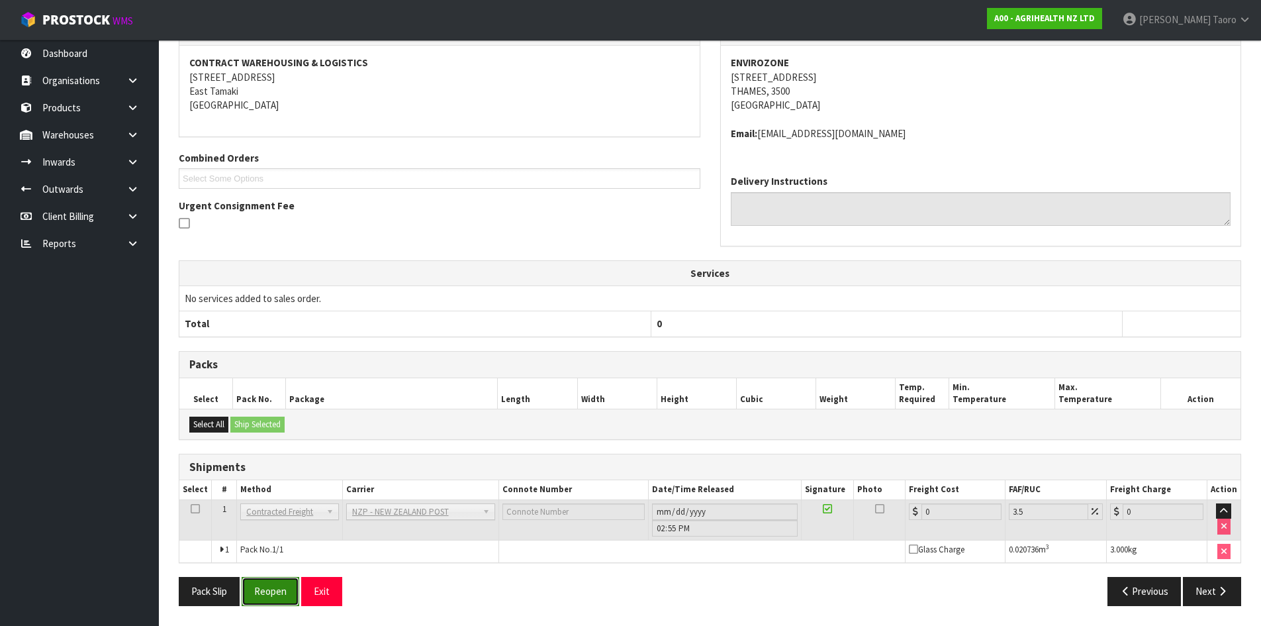
click at [289, 597] on button "Reopen" at bounding box center [271, 591] width 58 height 28
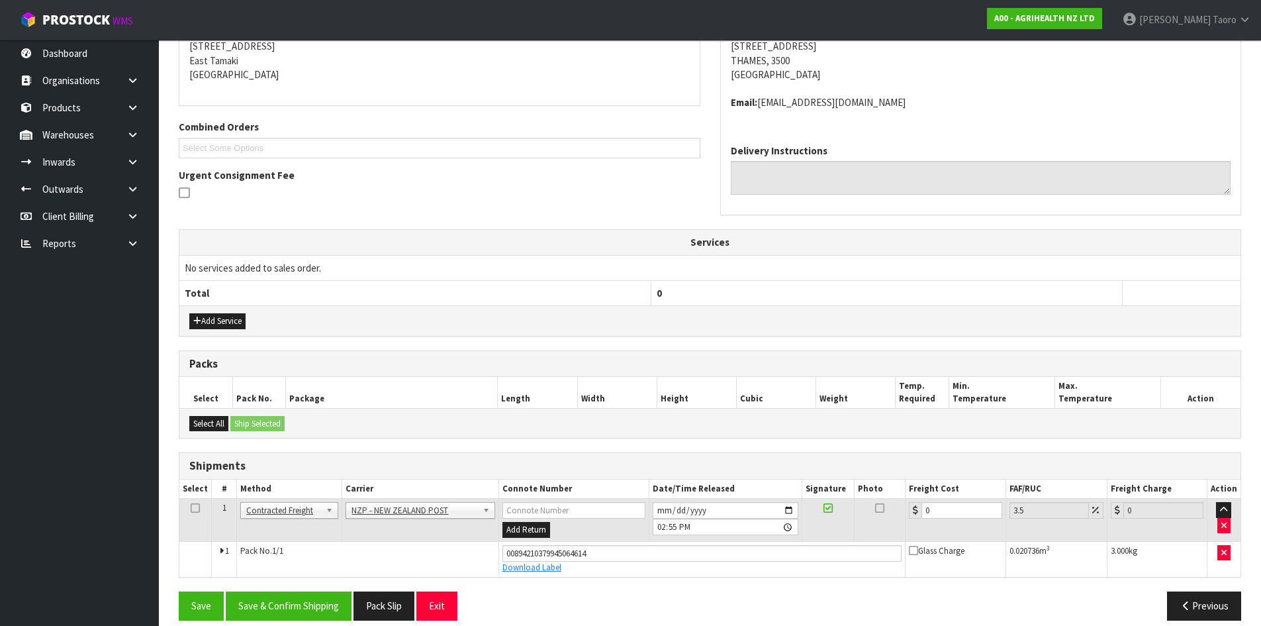
scroll to position [288, 0]
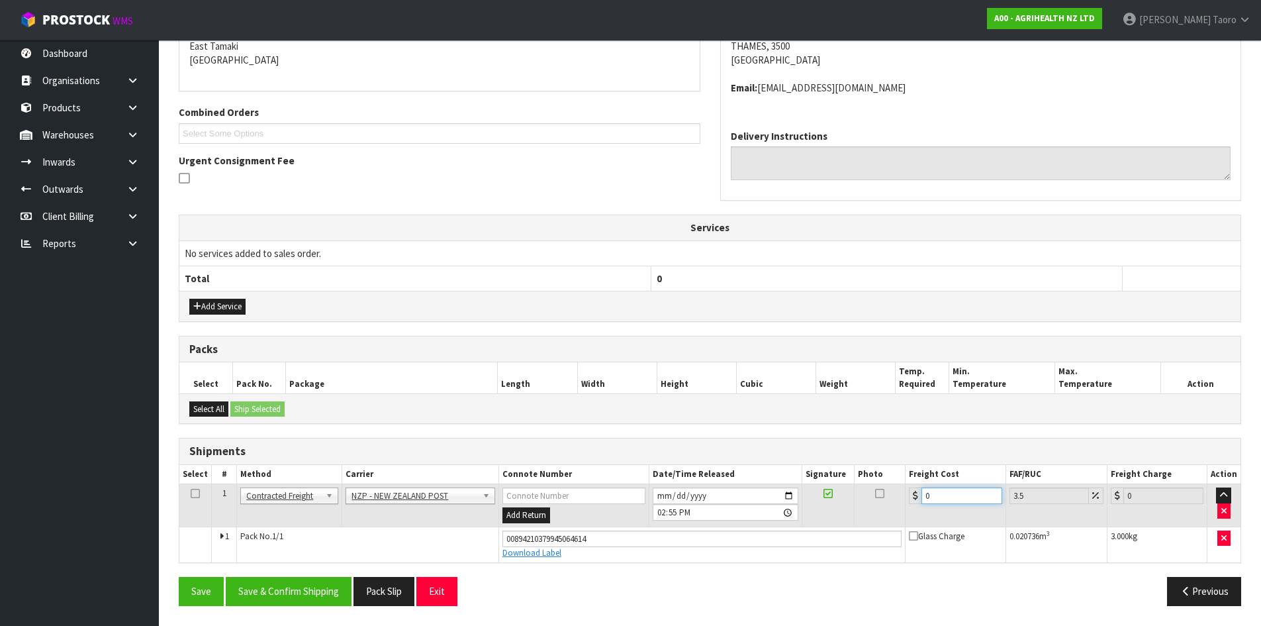
click at [943, 497] on input "0" at bounding box center [962, 495] width 80 height 17
type input "7"
type input "7.24"
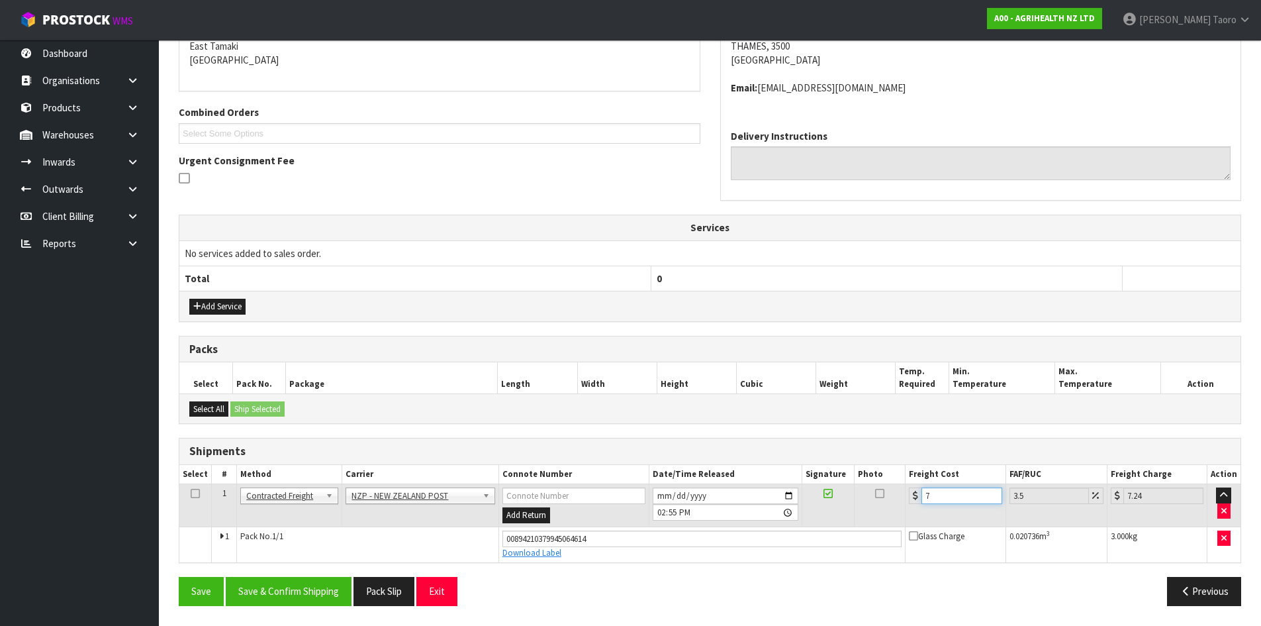
type input "7.3"
type input "7.56"
type input "7.31"
type input "7.57"
type input "7.31"
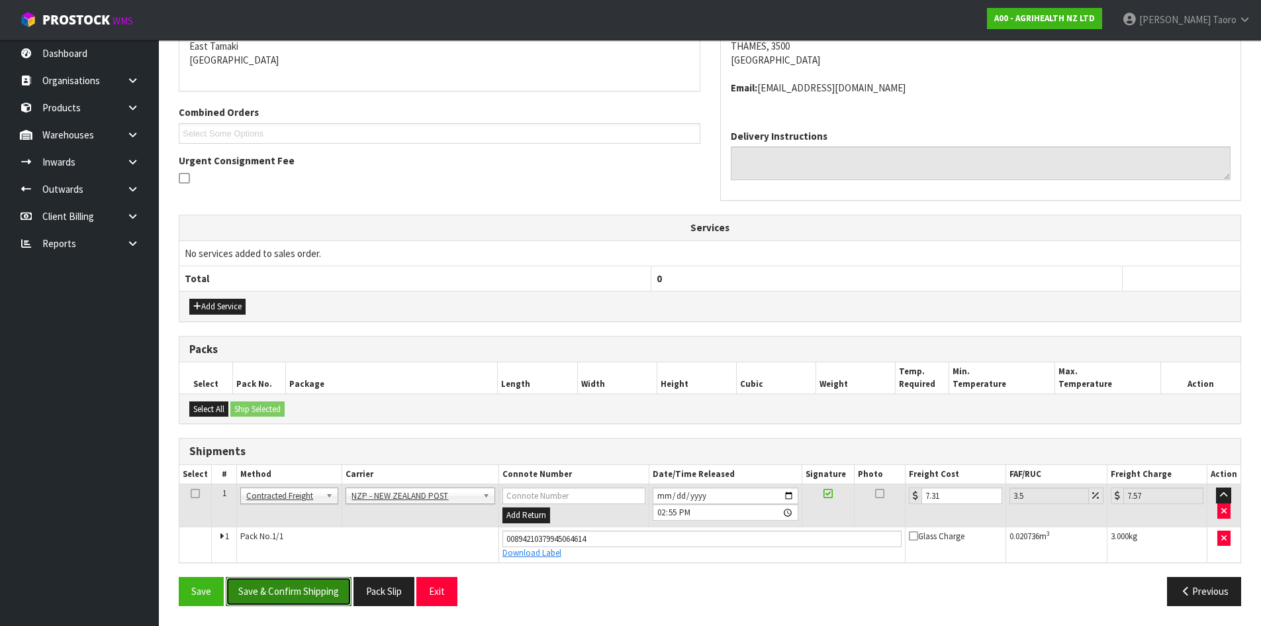
click at [290, 593] on button "Save & Confirm Shipping" at bounding box center [289, 591] width 126 height 28
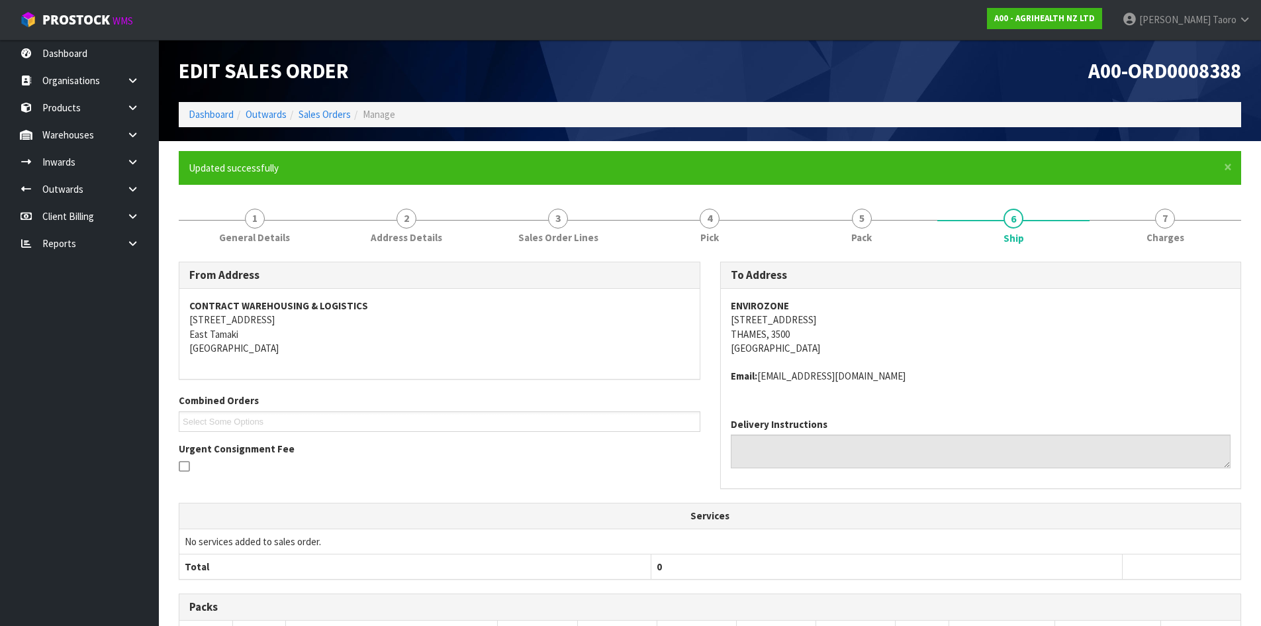
scroll to position [252, 0]
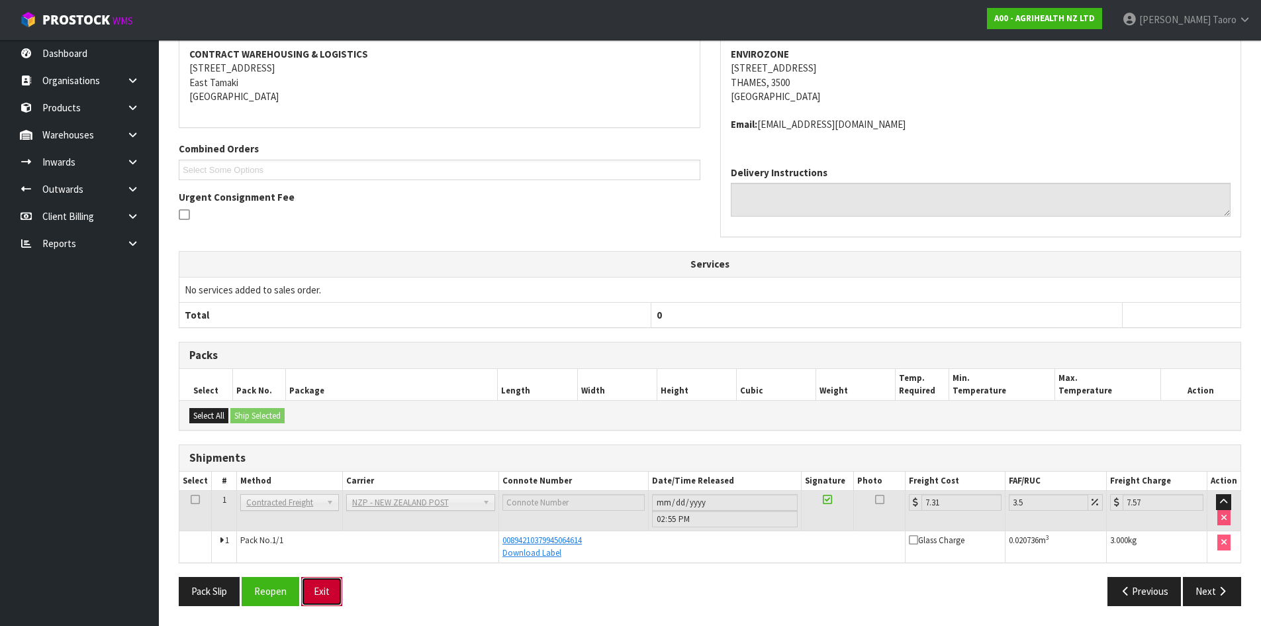
click at [327, 589] on button "Exit" at bounding box center [321, 591] width 41 height 28
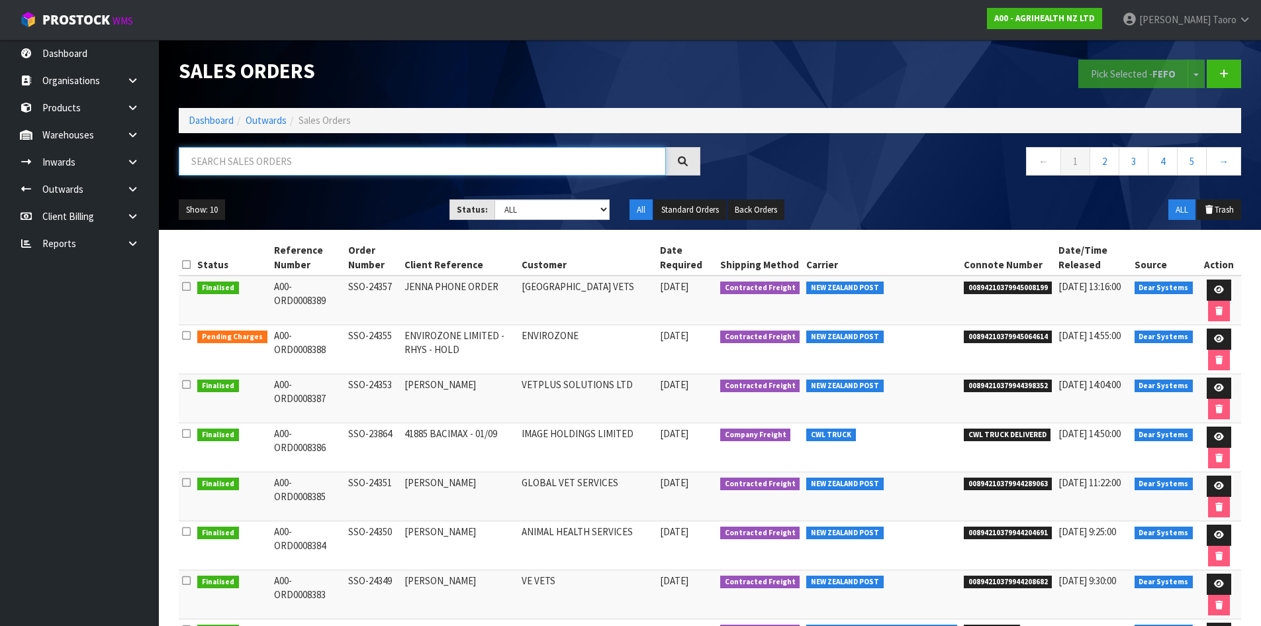
click at [265, 169] on input "text" at bounding box center [422, 161] width 487 height 28
type input "JOB-0410284"
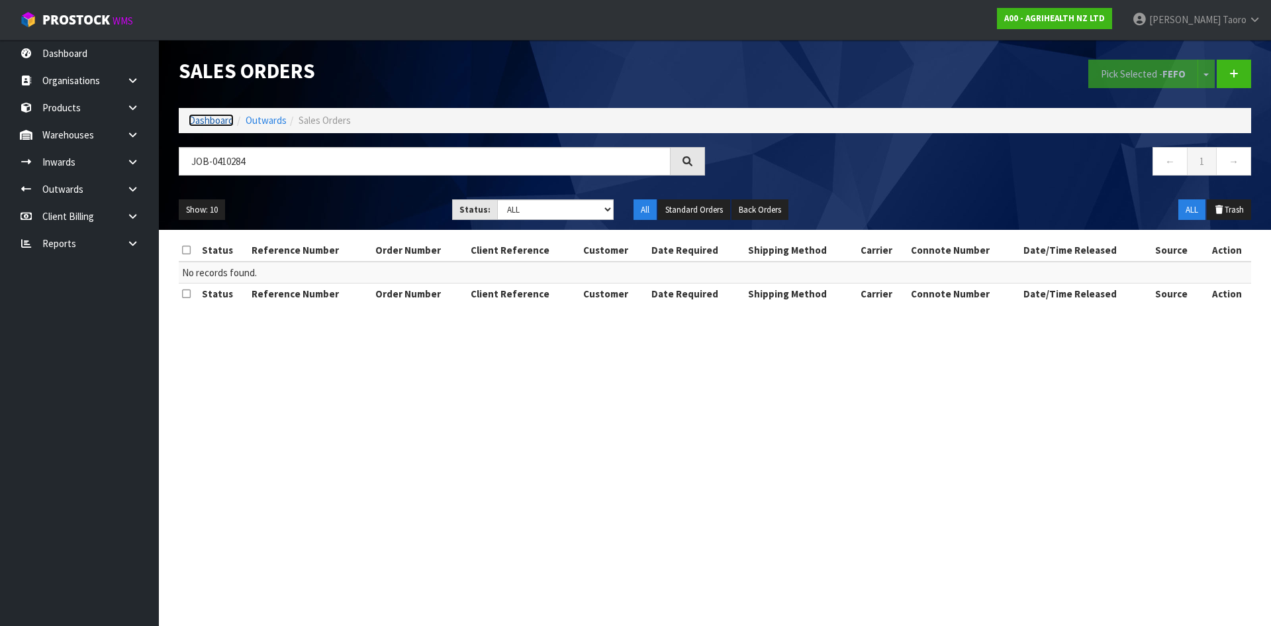
click at [213, 122] on link "Dashboard" at bounding box center [211, 120] width 45 height 13
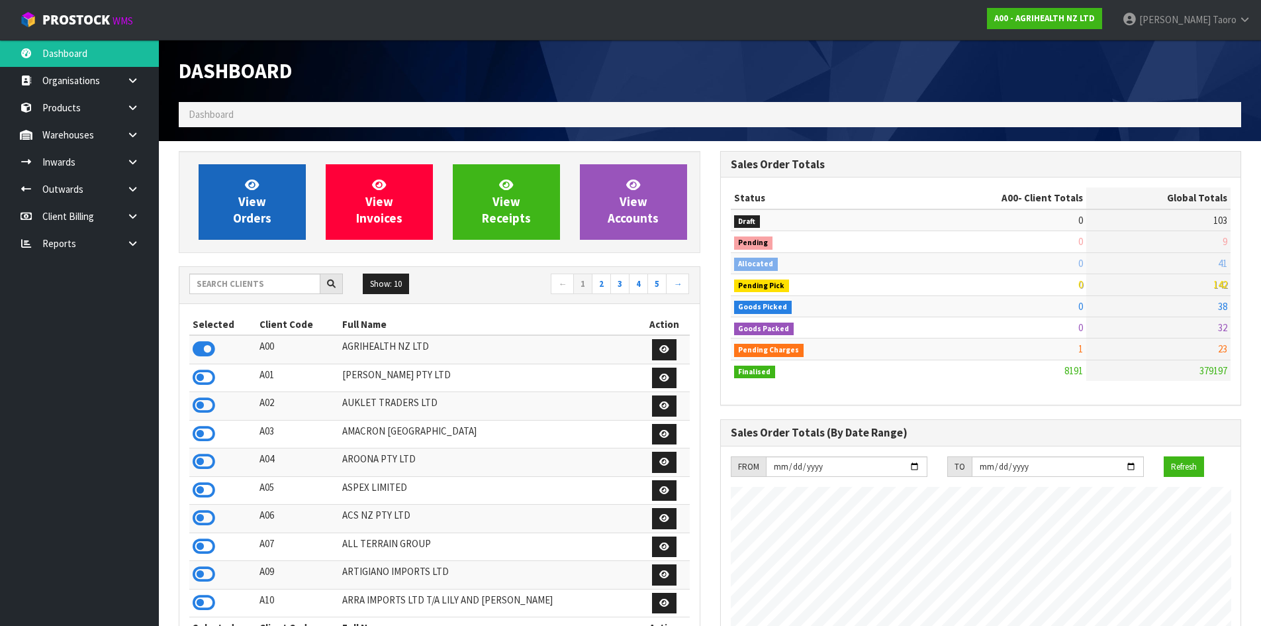
scroll to position [1003, 541]
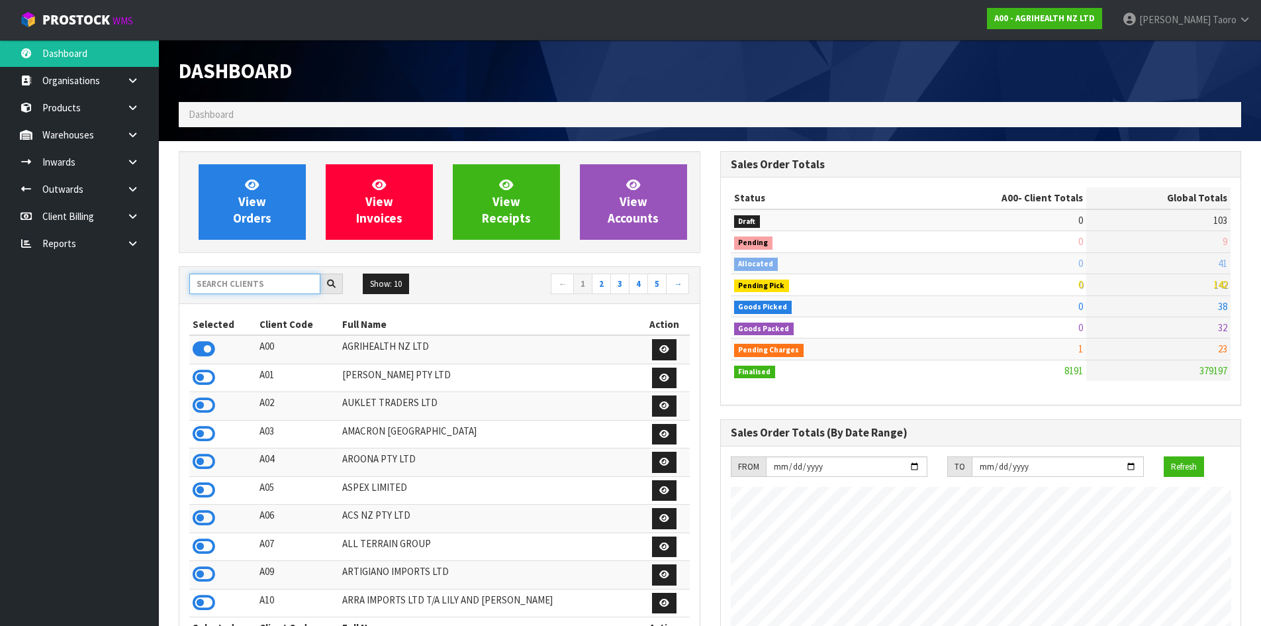
click at [264, 289] on input "text" at bounding box center [254, 283] width 131 height 21
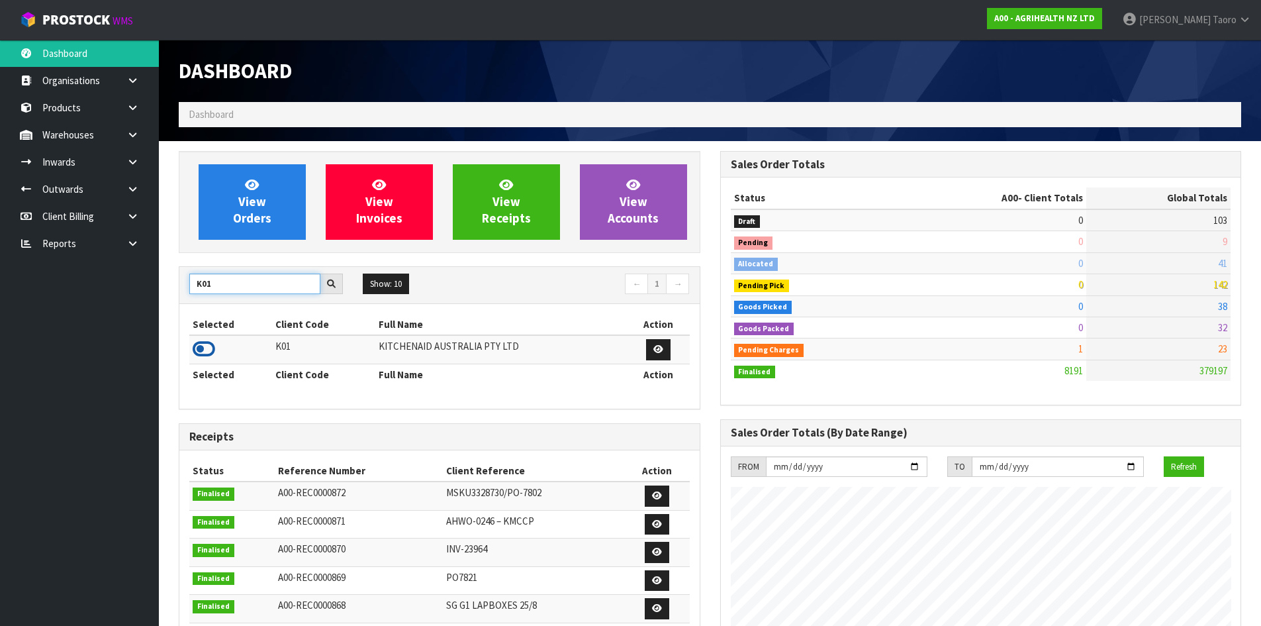
type input "K01"
click at [215, 354] on icon at bounding box center [204, 349] width 23 height 20
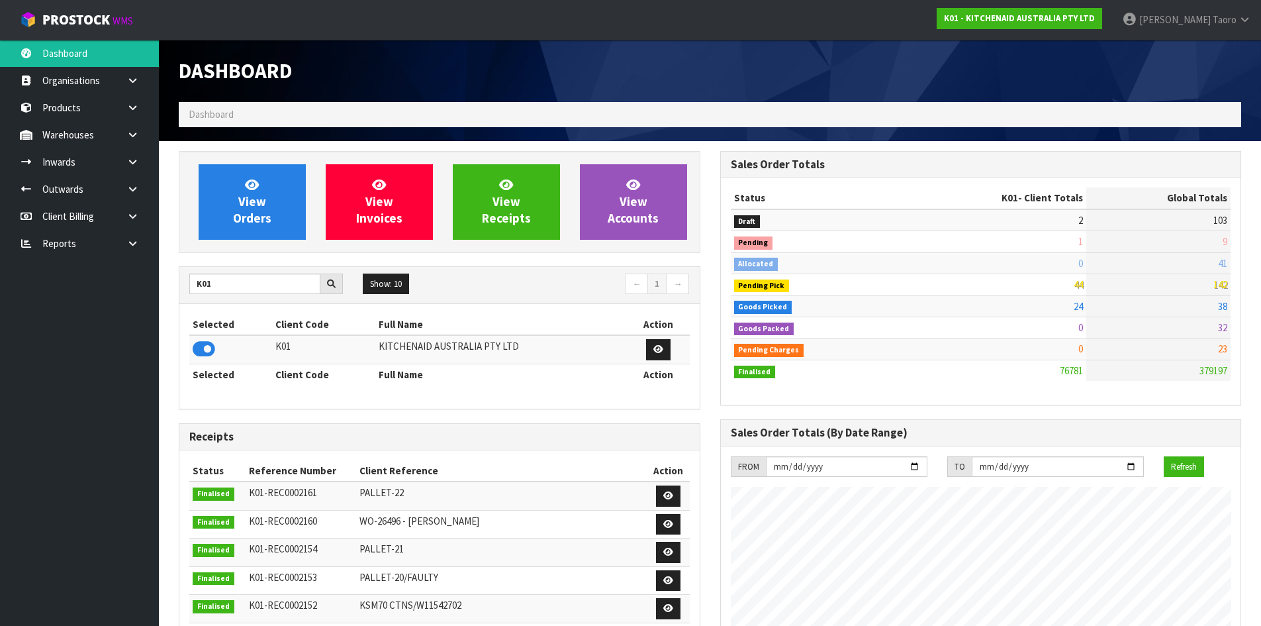
scroll to position [1003, 541]
click at [263, 273] on input "K01" at bounding box center [254, 283] width 131 height 21
type input "S08"
click at [211, 346] on icon at bounding box center [204, 349] width 23 height 20
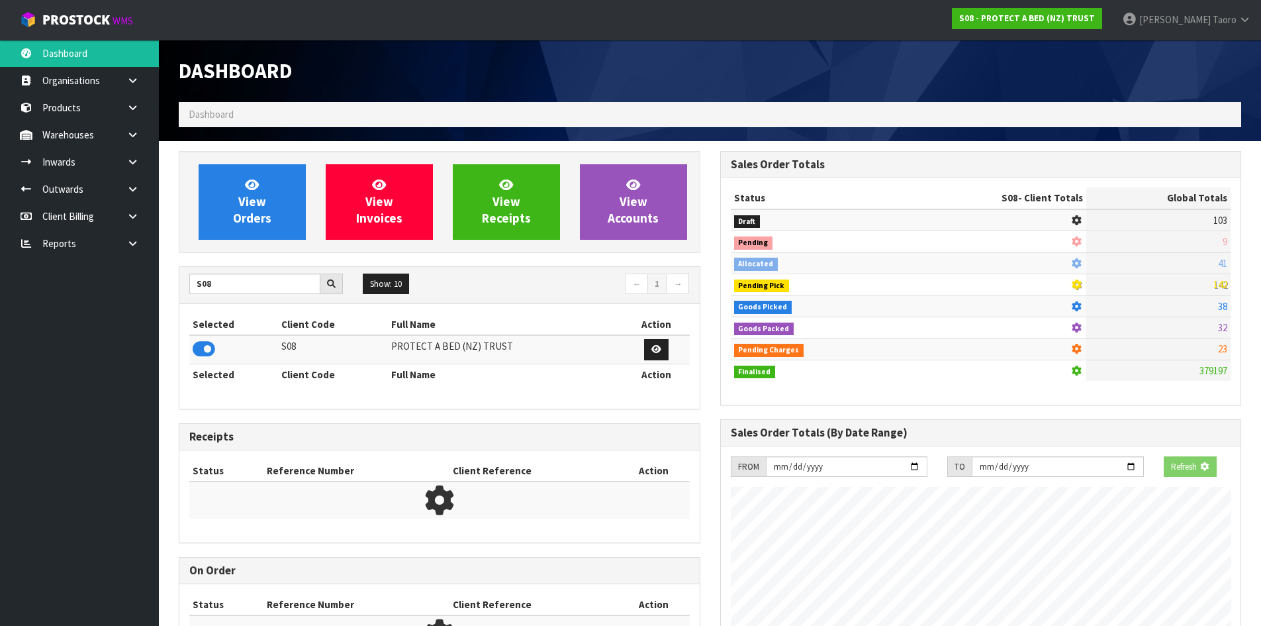
scroll to position [661285, 661569]
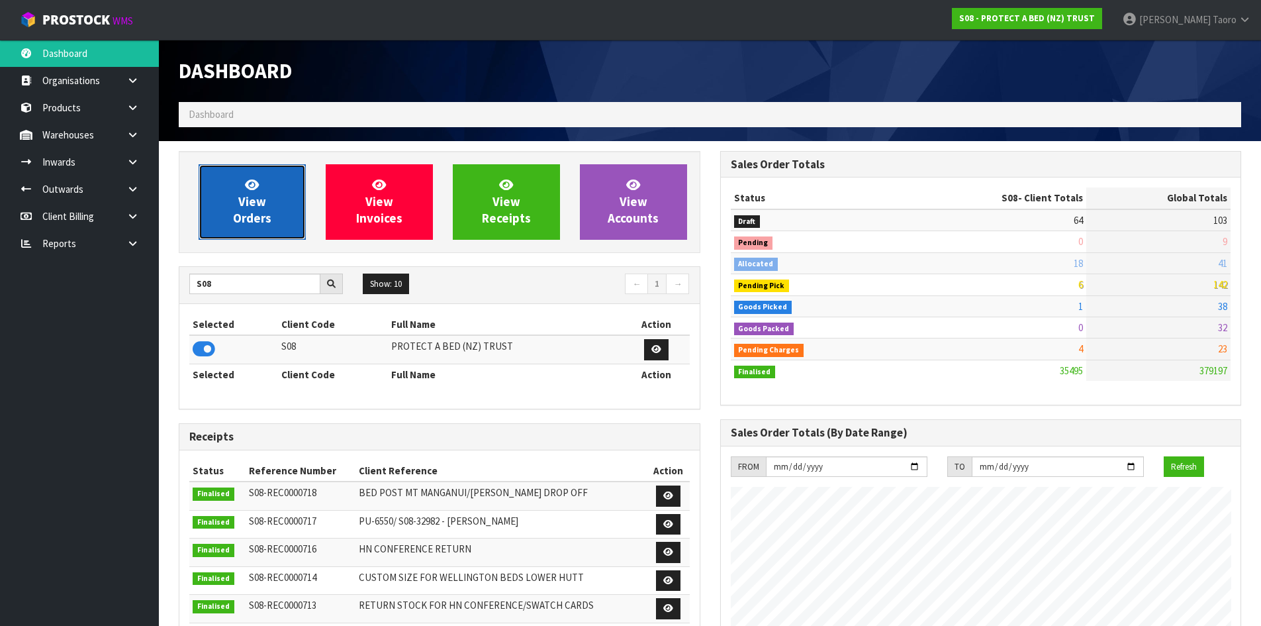
click at [238, 211] on span "View Orders" at bounding box center [252, 202] width 38 height 50
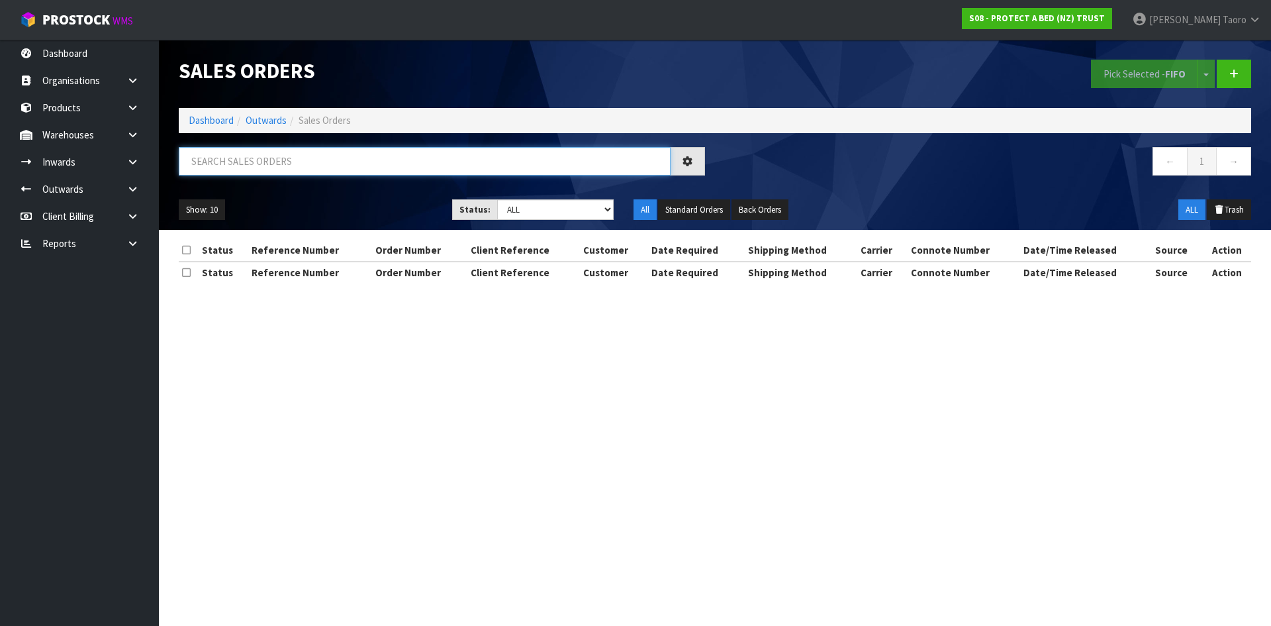
click at [252, 166] on input "text" at bounding box center [425, 161] width 492 height 28
type input "33206"
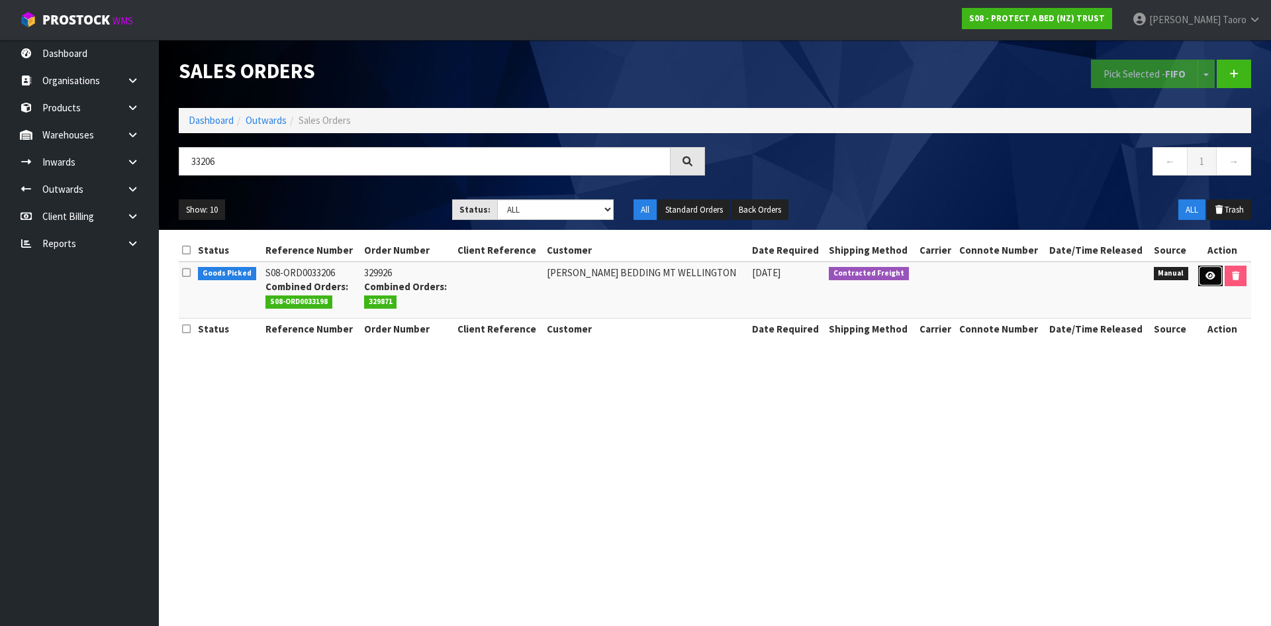
click at [1208, 273] on icon at bounding box center [1211, 275] width 10 height 9
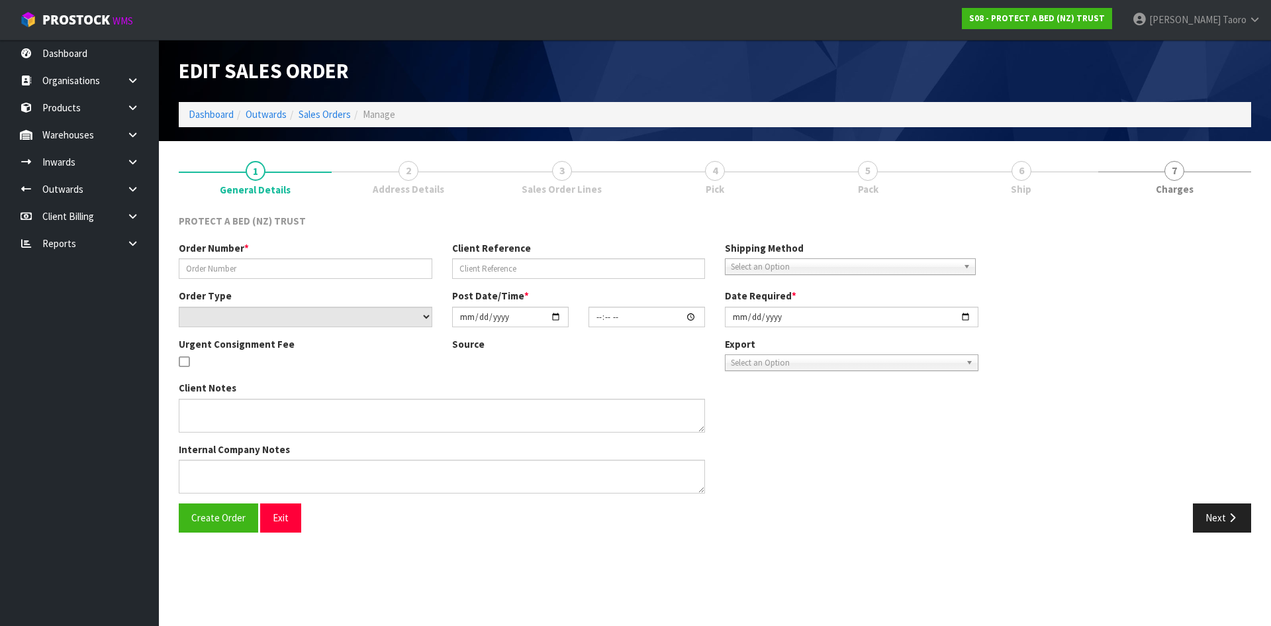
type input "329926"
select select "number:0"
type input "[DATE]"
type input "11:54:00.000"
type input "[DATE]"
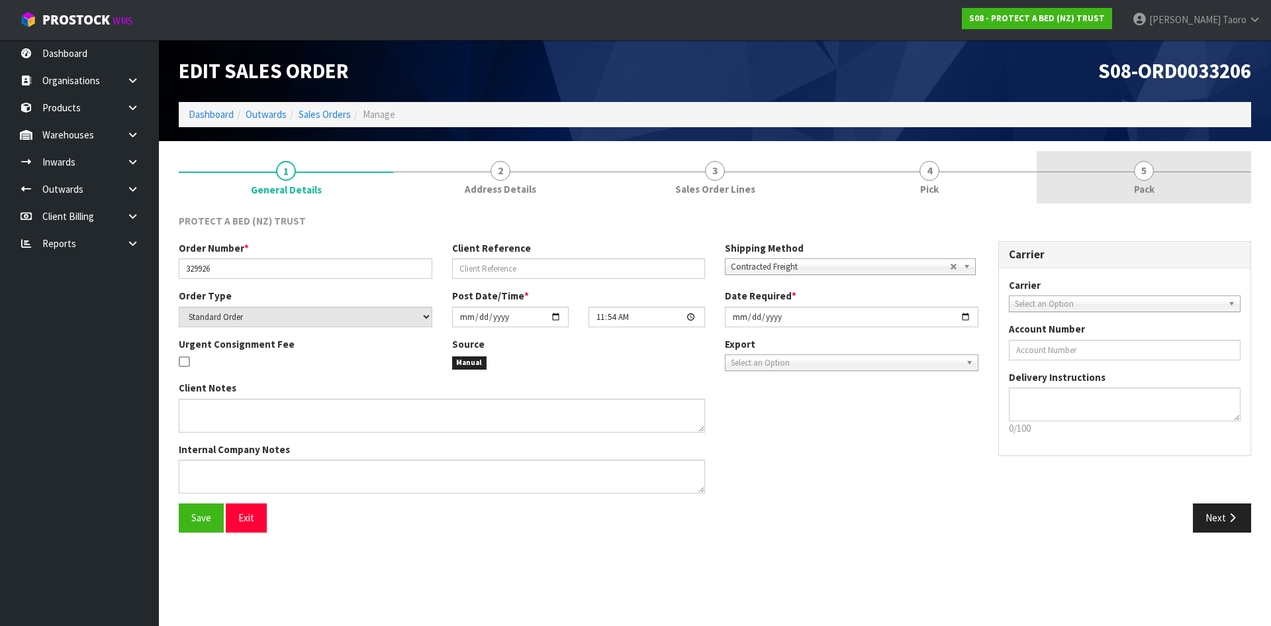
click at [1153, 194] on span "Pack" at bounding box center [1144, 189] width 21 height 14
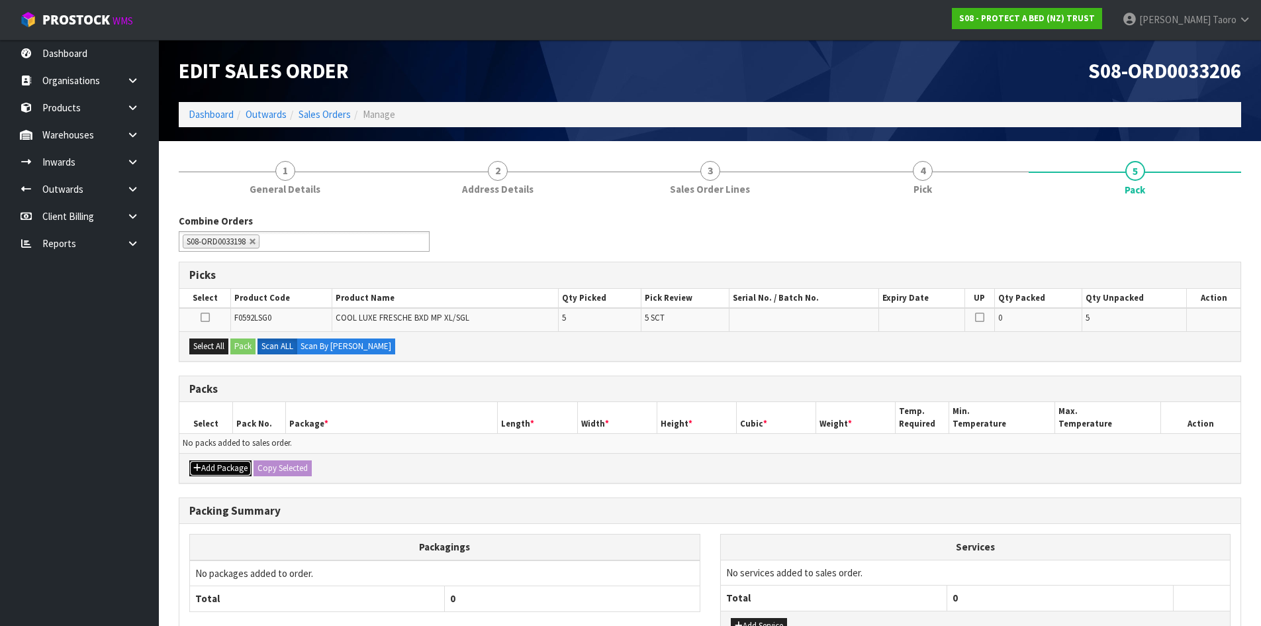
click at [211, 469] on button "Add Package" at bounding box center [220, 468] width 62 height 16
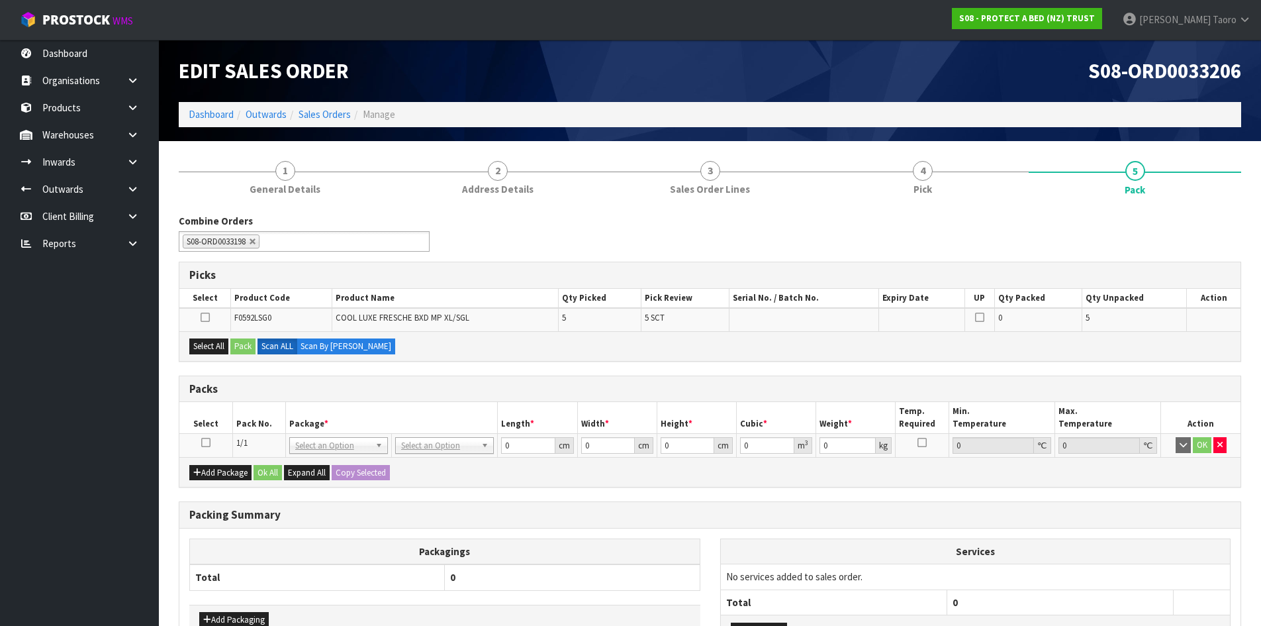
click at [207, 443] on icon at bounding box center [205, 442] width 9 height 1
click at [238, 420] on th "Pack No." at bounding box center [258, 417] width 53 height 31
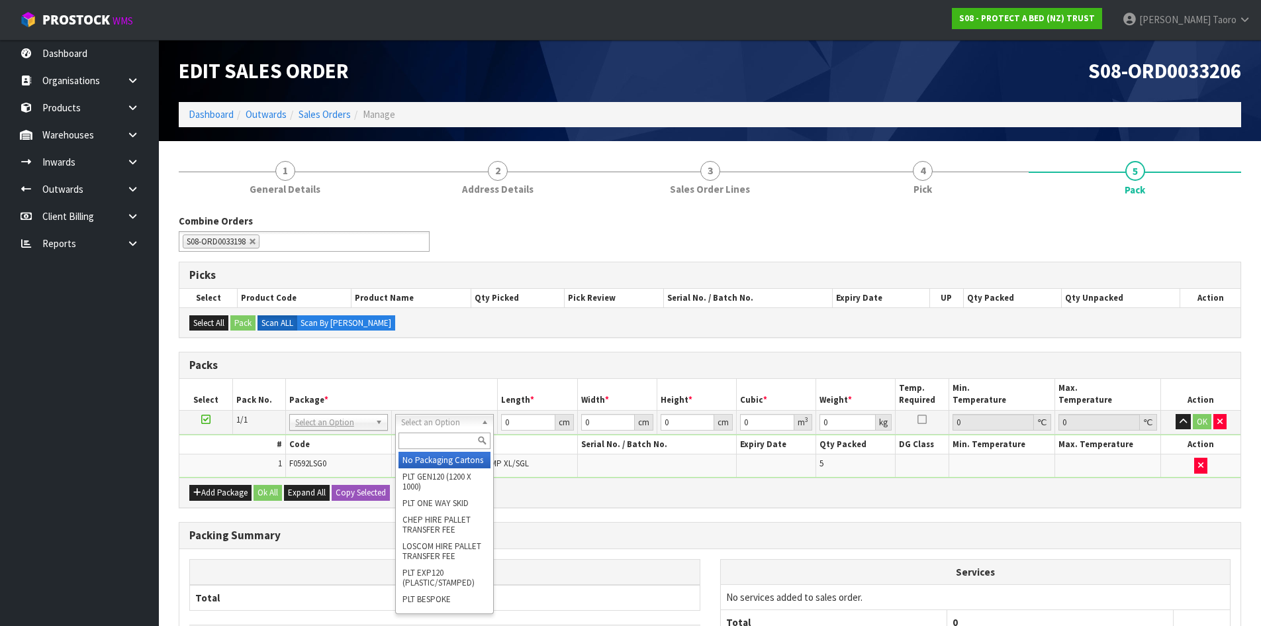
drag, startPoint x: 457, startPoint y: 467, endPoint x: 525, endPoint y: 448, distance: 70.7
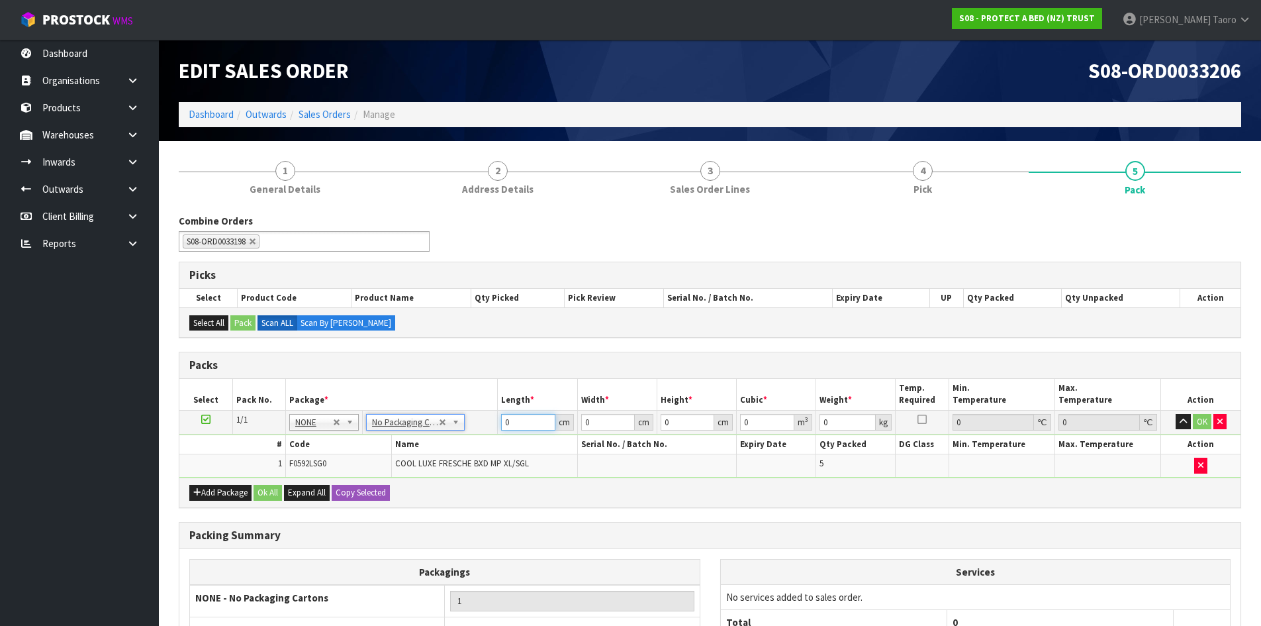
click at [528, 424] on input "0" at bounding box center [528, 422] width 54 height 17
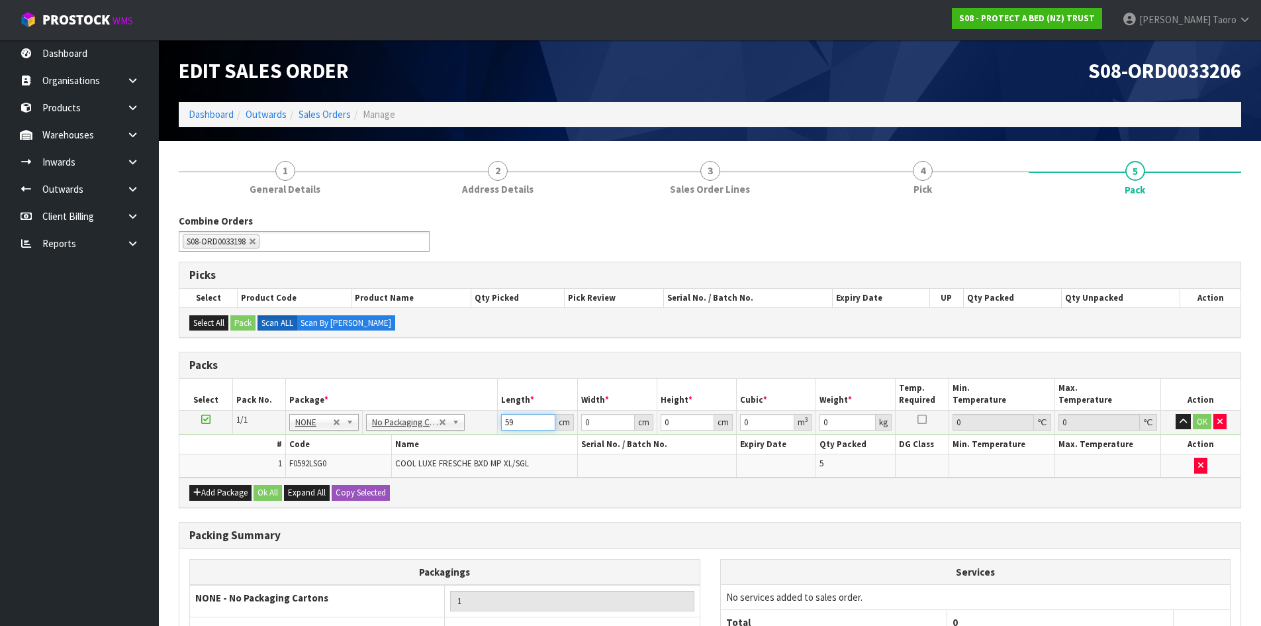
type input "59"
type input "40"
type input "3"
type input "0.00708"
type input "32"
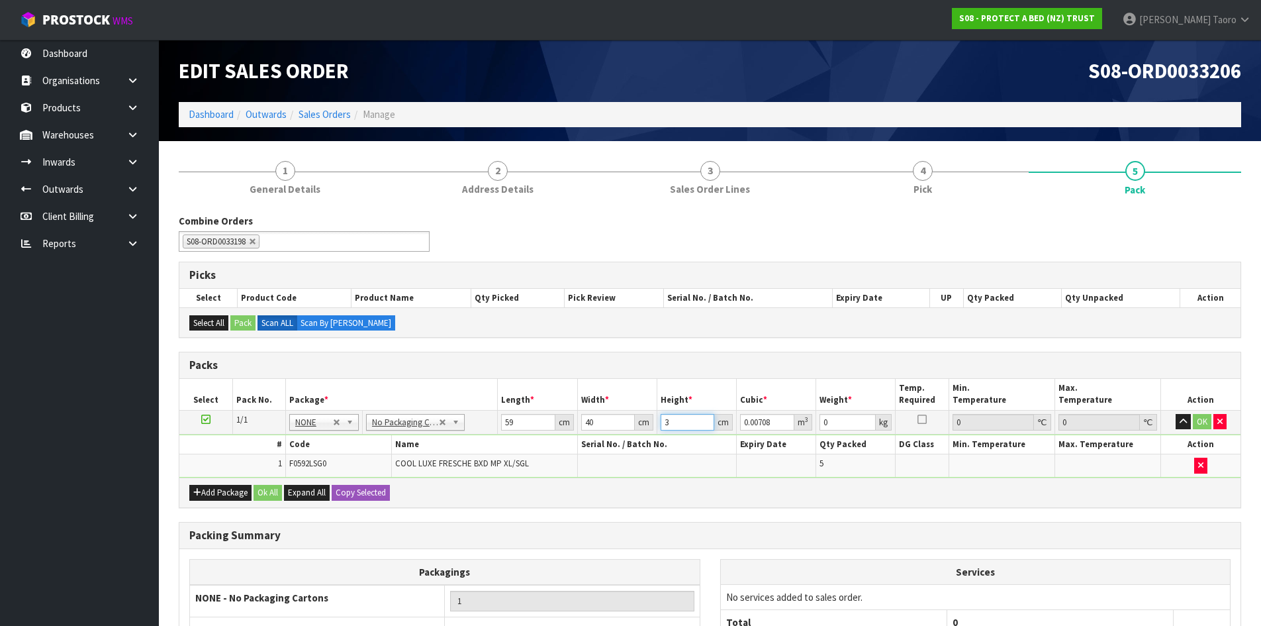
type input "0.07552"
type input "32"
type input "10"
click at [276, 499] on button "Ok All" at bounding box center [268, 493] width 28 height 16
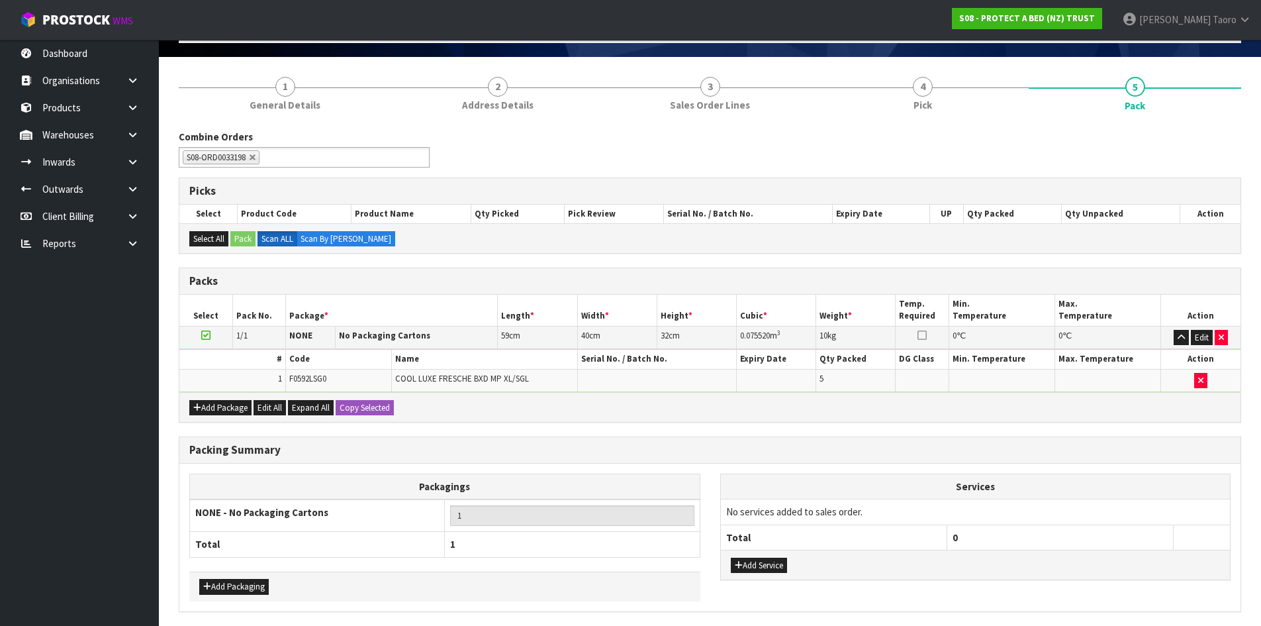
scroll to position [132, 0]
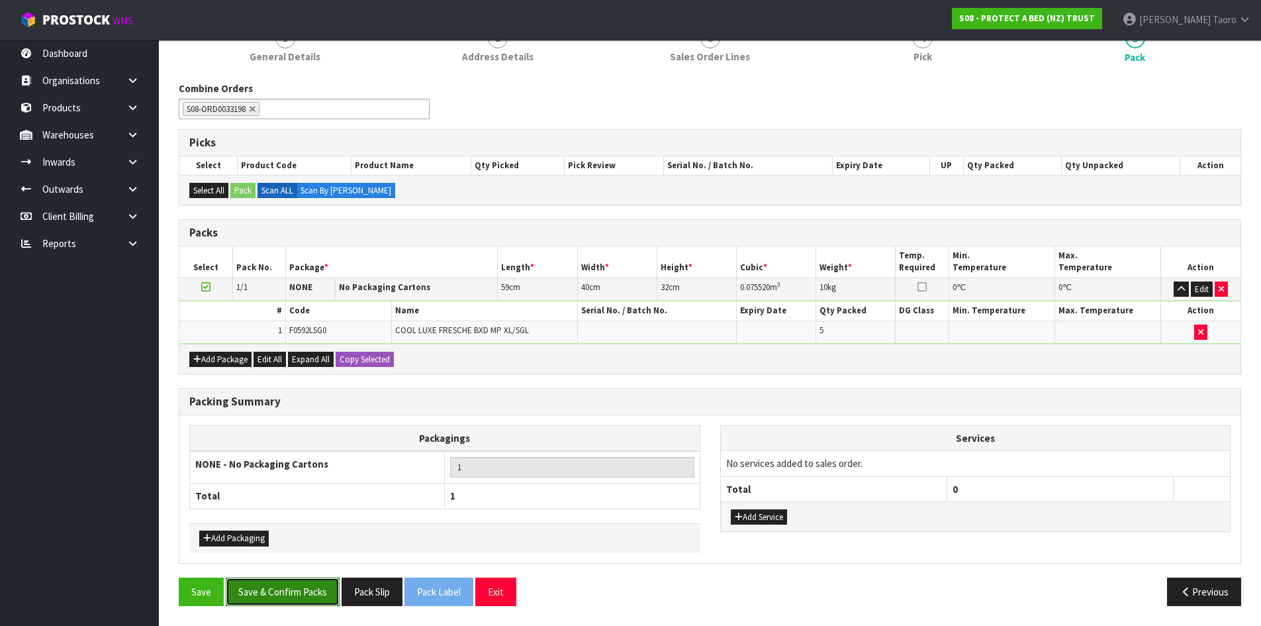
click at [289, 595] on button "Save & Confirm Packs" at bounding box center [283, 591] width 114 height 28
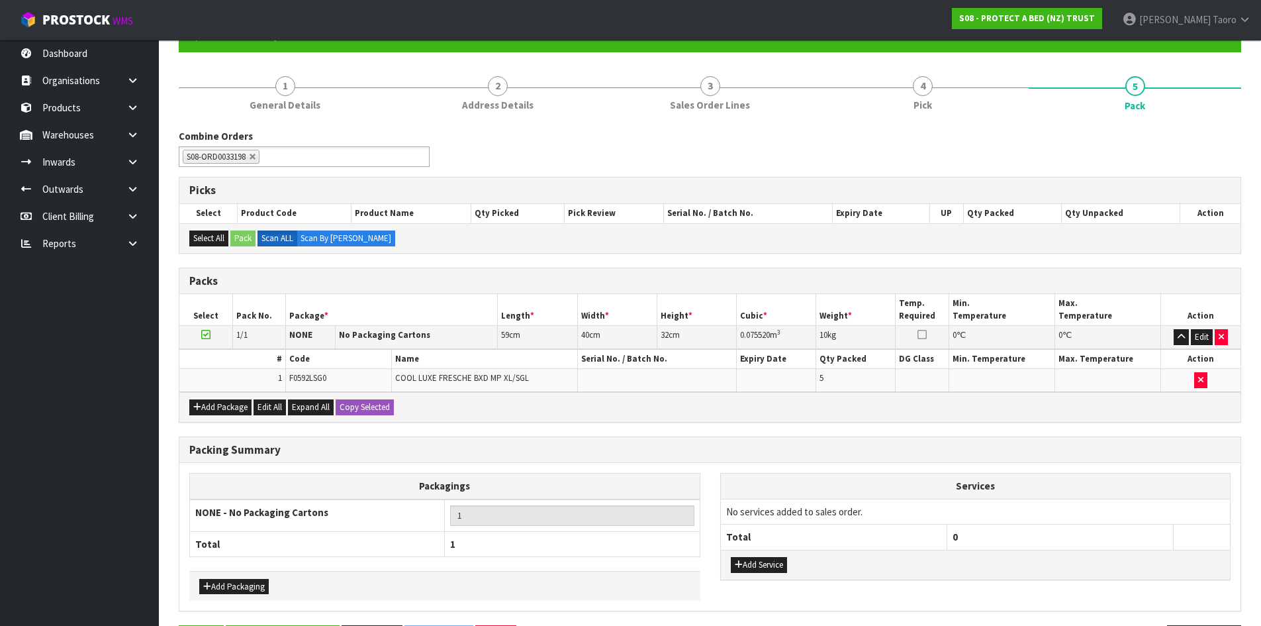
scroll to position [0, 0]
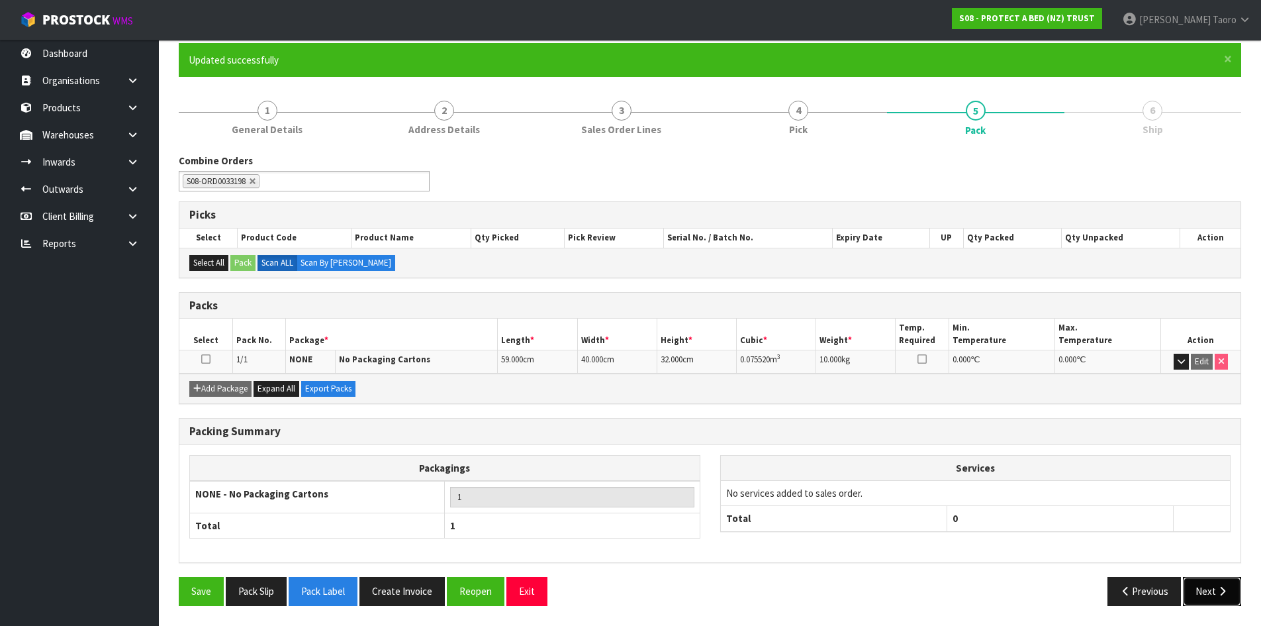
click at [1228, 593] on icon "button" at bounding box center [1222, 591] width 13 height 10
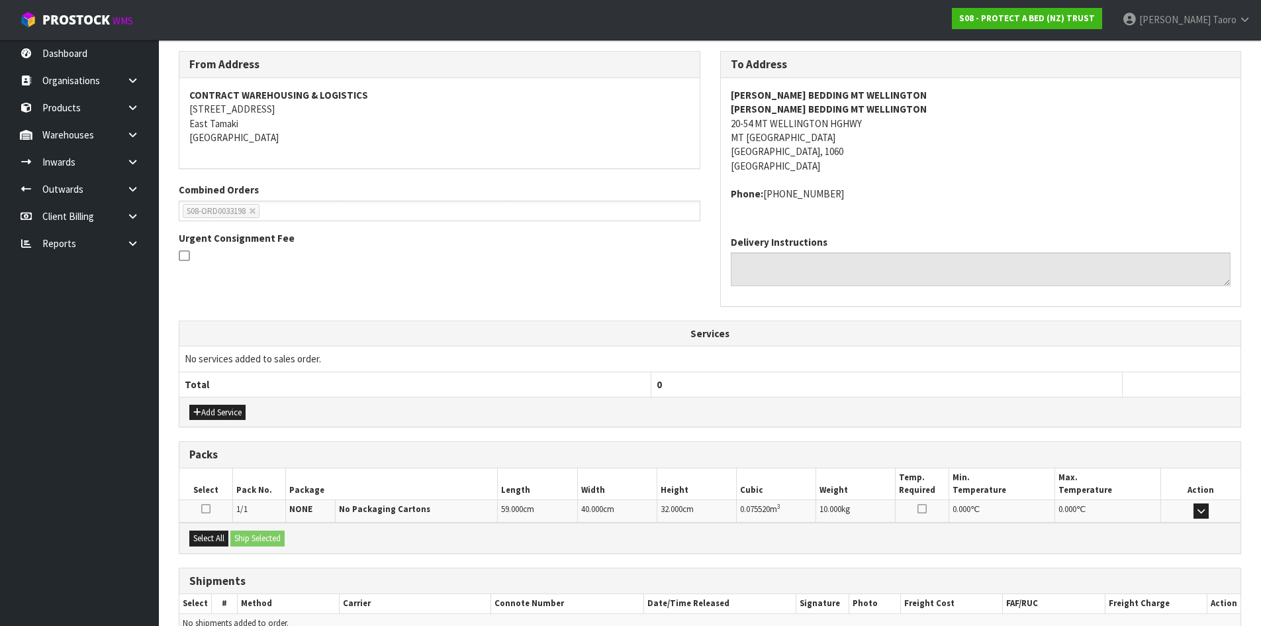
scroll to position [281, 0]
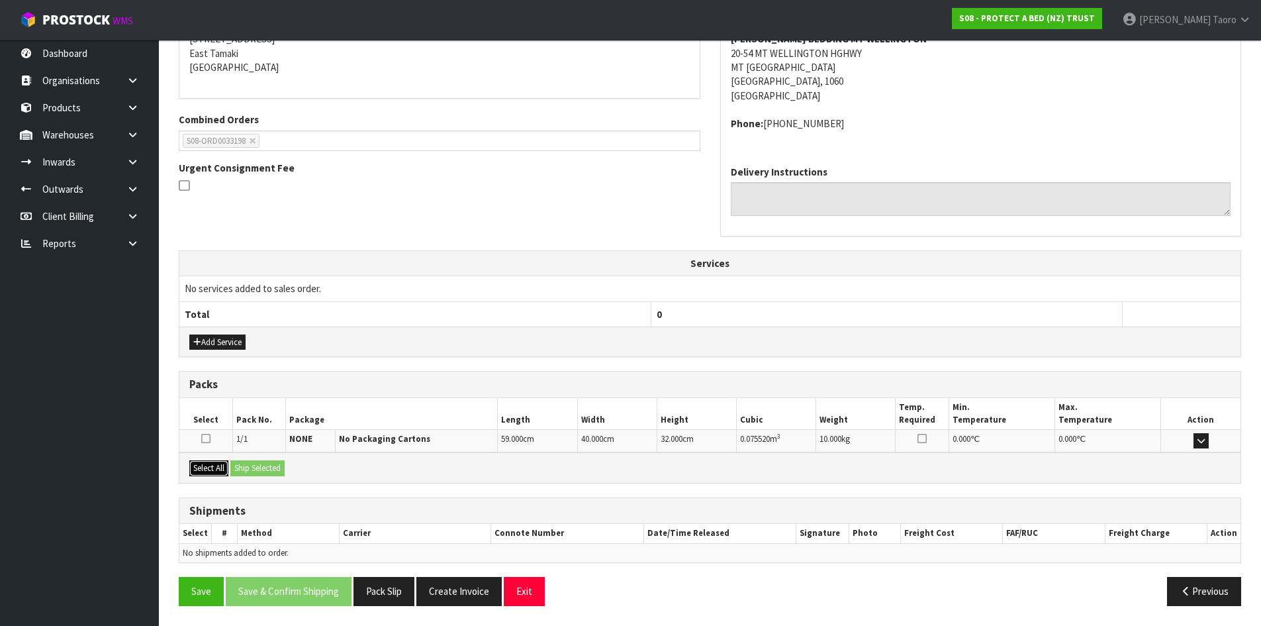
click at [236, 469] on div "Select All Ship Selected" at bounding box center [709, 467] width 1061 height 30
drag, startPoint x: 205, startPoint y: 466, endPoint x: 216, endPoint y: 466, distance: 11.3
click at [209, 466] on button "Select All" at bounding box center [208, 468] width 39 height 16
click at [251, 465] on button "Ship Selected" at bounding box center [257, 468] width 54 height 16
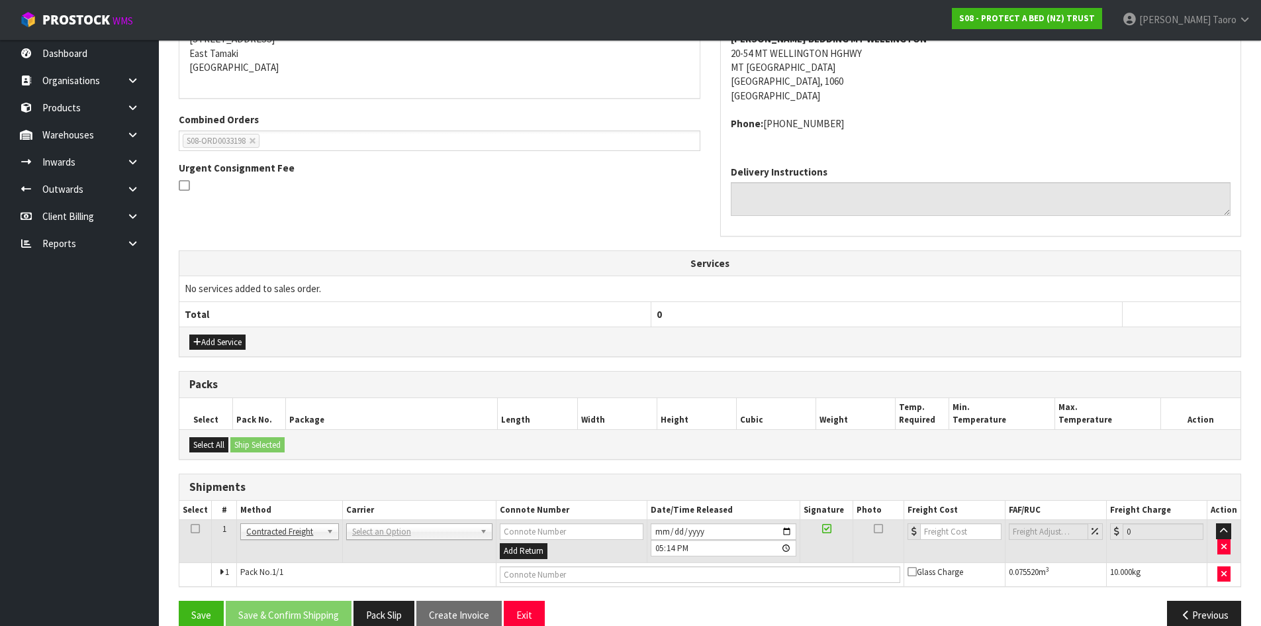
drag, startPoint x: 376, startPoint y: 532, endPoint x: 383, endPoint y: 545, distance: 14.2
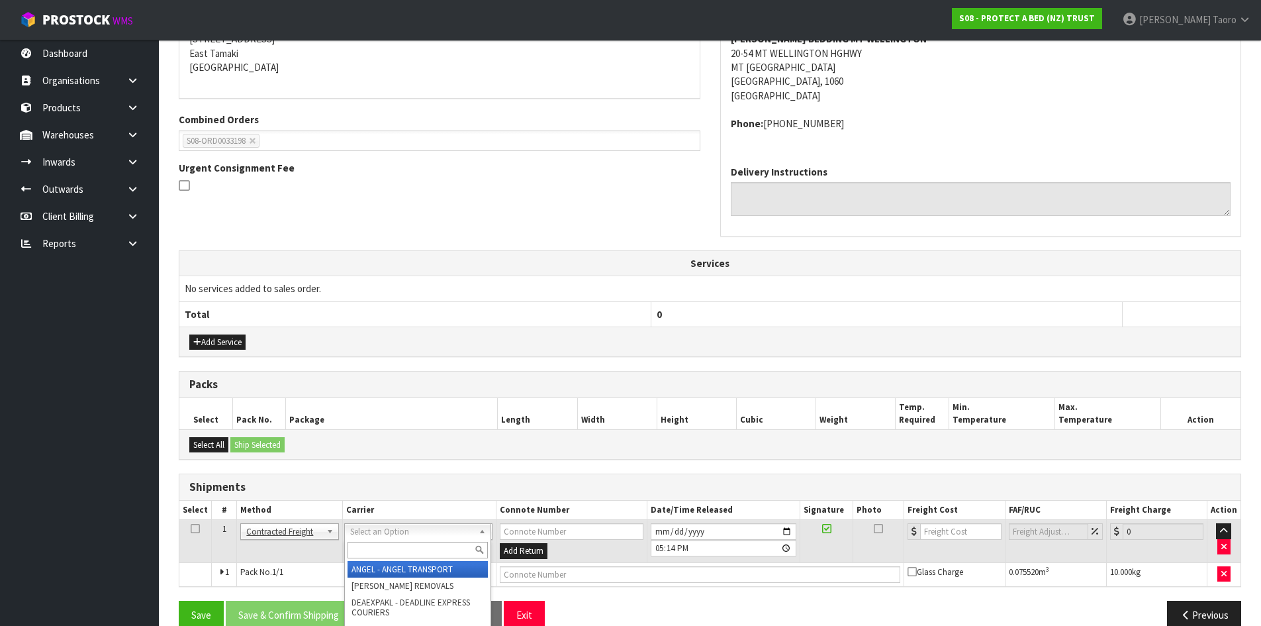
click at [383, 545] on input "text" at bounding box center [418, 550] width 140 height 17
type input "NZP"
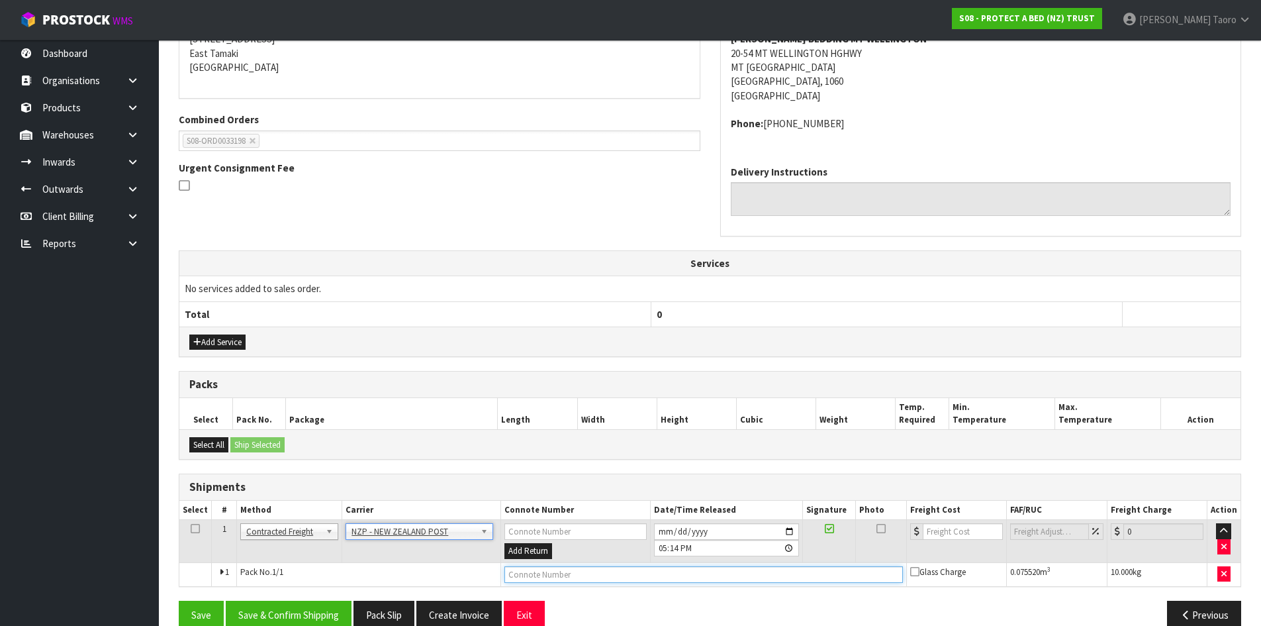
click at [565, 573] on input "text" at bounding box center [704, 574] width 399 height 17
type input "00894210379945152823"
click at [179, 601] on button "Save" at bounding box center [201, 615] width 45 height 28
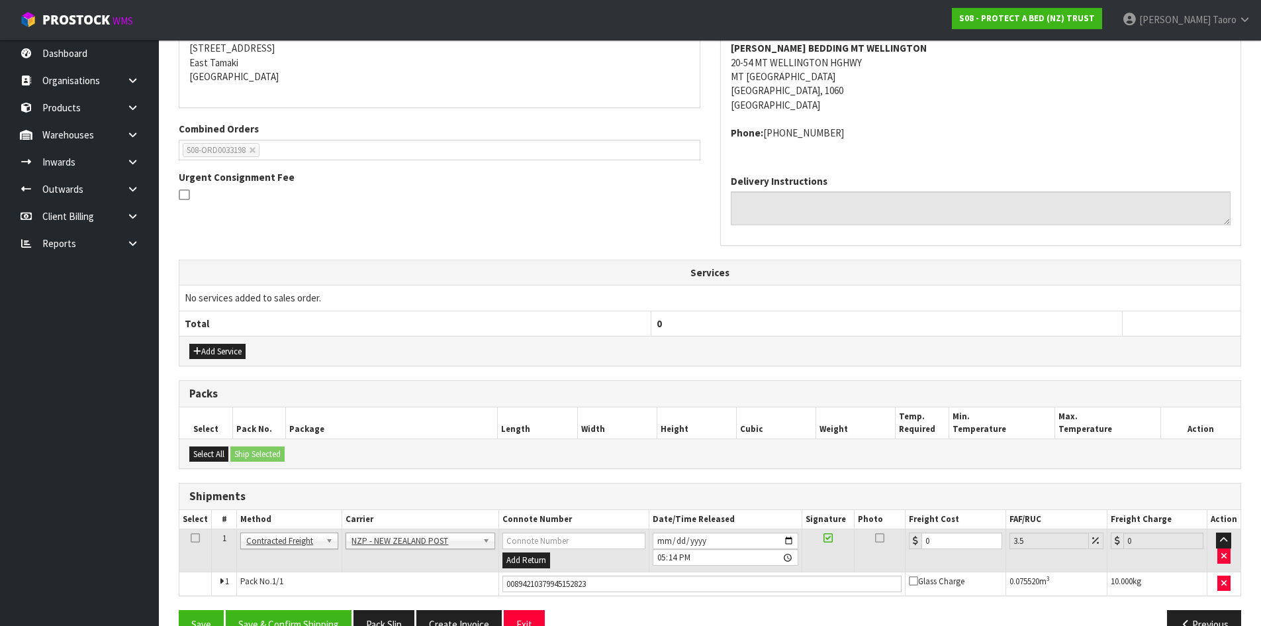
scroll to position [304, 0]
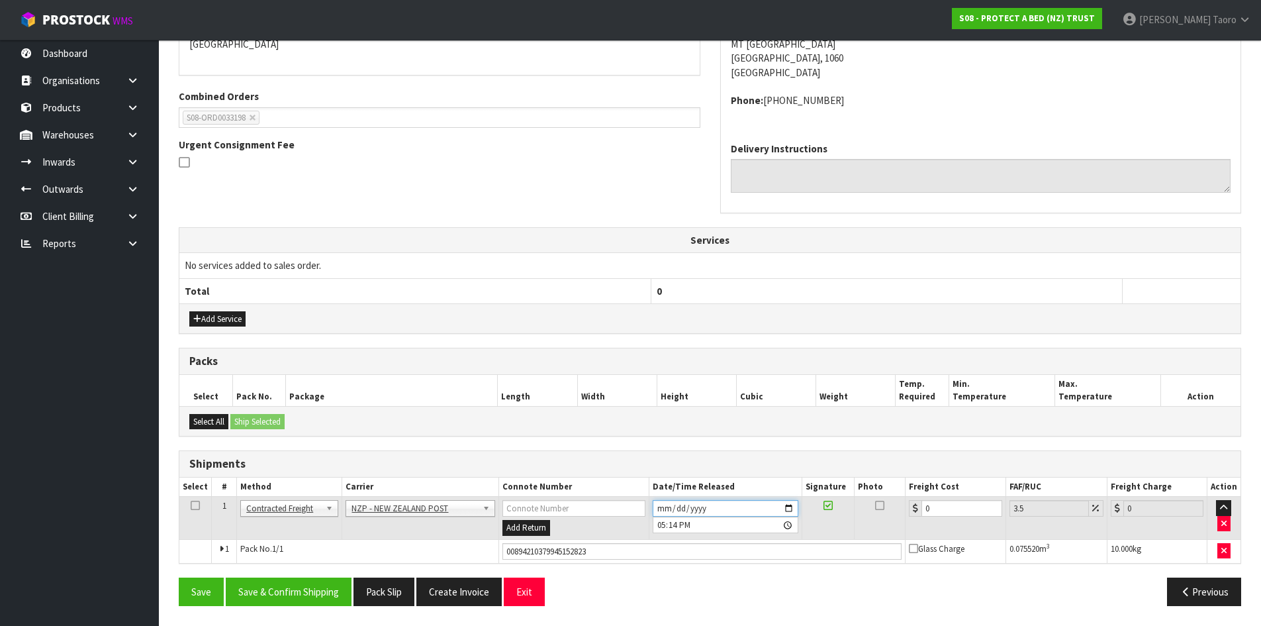
click at [662, 509] on input "[DATE]" at bounding box center [726, 508] width 146 height 17
type input "[DATE]"
click at [659, 522] on input "17:14:00.000" at bounding box center [726, 524] width 146 height 17
type input "09:00"
drag, startPoint x: 331, startPoint y: 587, endPoint x: 312, endPoint y: 575, distance: 22.6
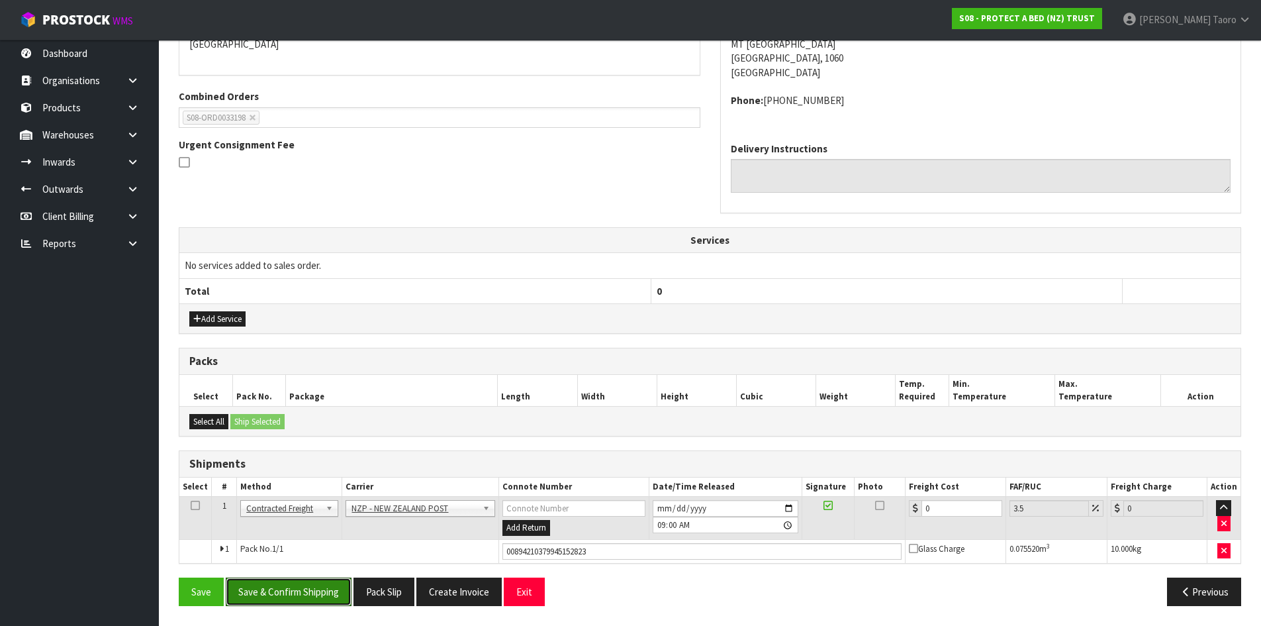
click at [331, 588] on button "Save & Confirm Shipping" at bounding box center [289, 591] width 126 height 28
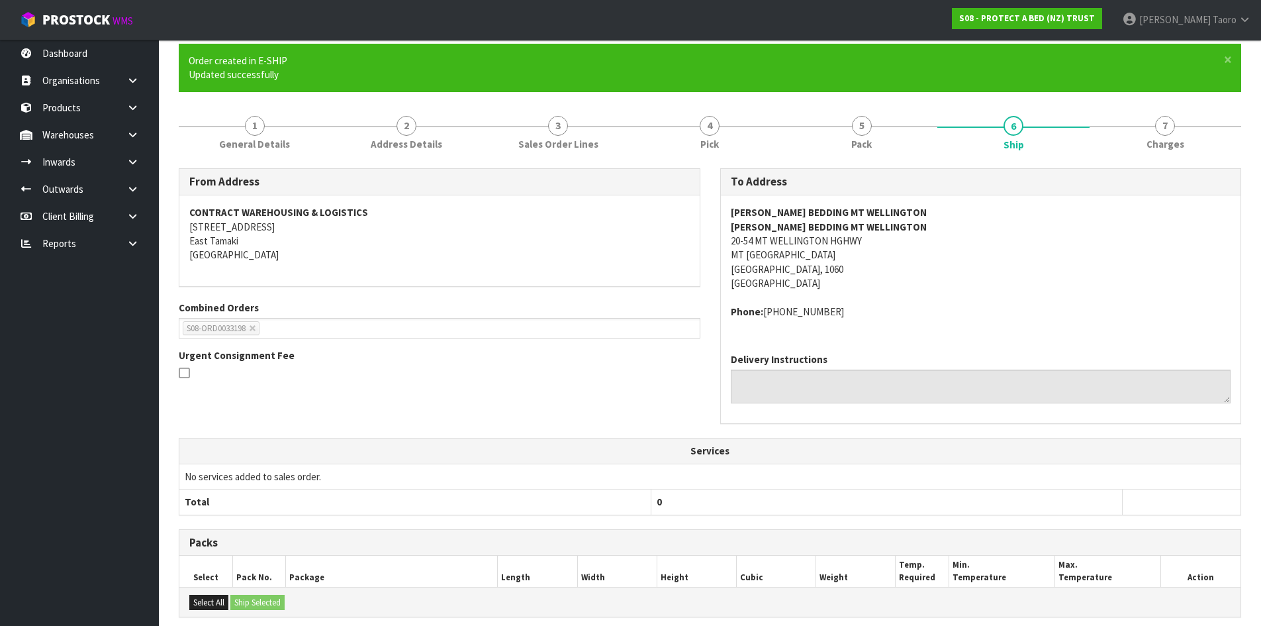
scroll to position [285, 0]
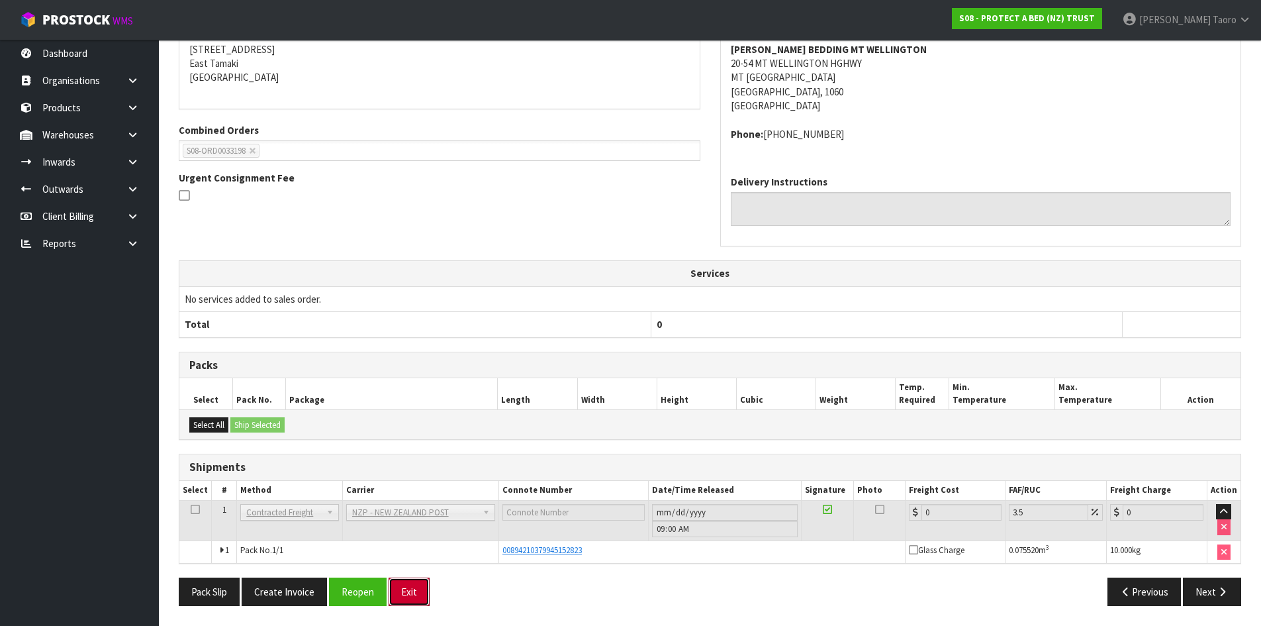
drag, startPoint x: 411, startPoint y: 596, endPoint x: 379, endPoint y: 460, distance: 139.4
click at [411, 595] on button "Exit" at bounding box center [409, 591] width 41 height 28
